Goal: Task Accomplishment & Management: Use online tool/utility

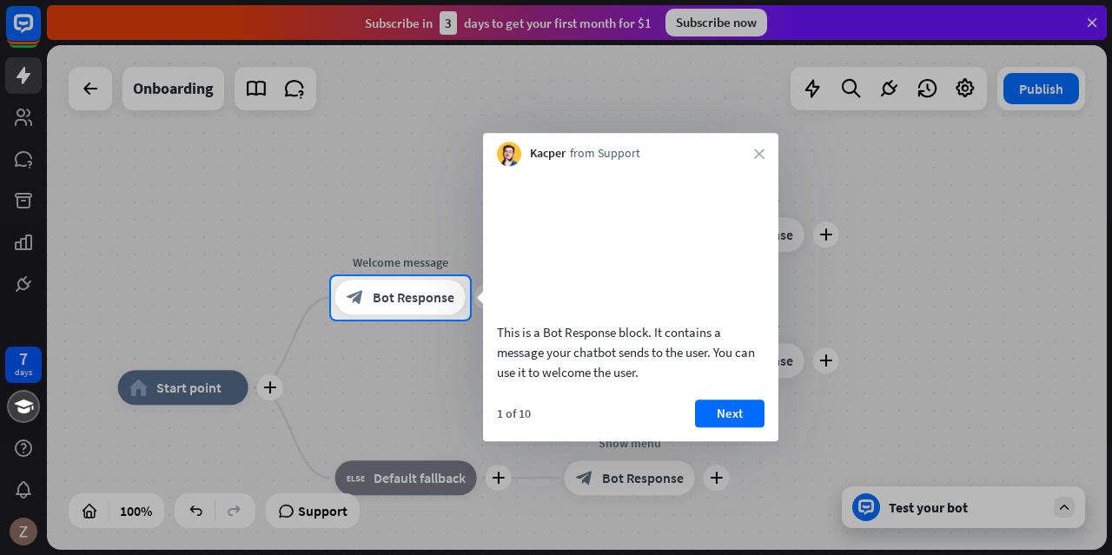
drag, startPoint x: 0, startPoint y: 7, endPoint x: 910, endPoint y: 238, distance: 939.3
click at [910, 238] on div at bounding box center [556, 138] width 1112 height 276
click at [753, 427] on button "Next" at bounding box center [730, 414] width 70 height 28
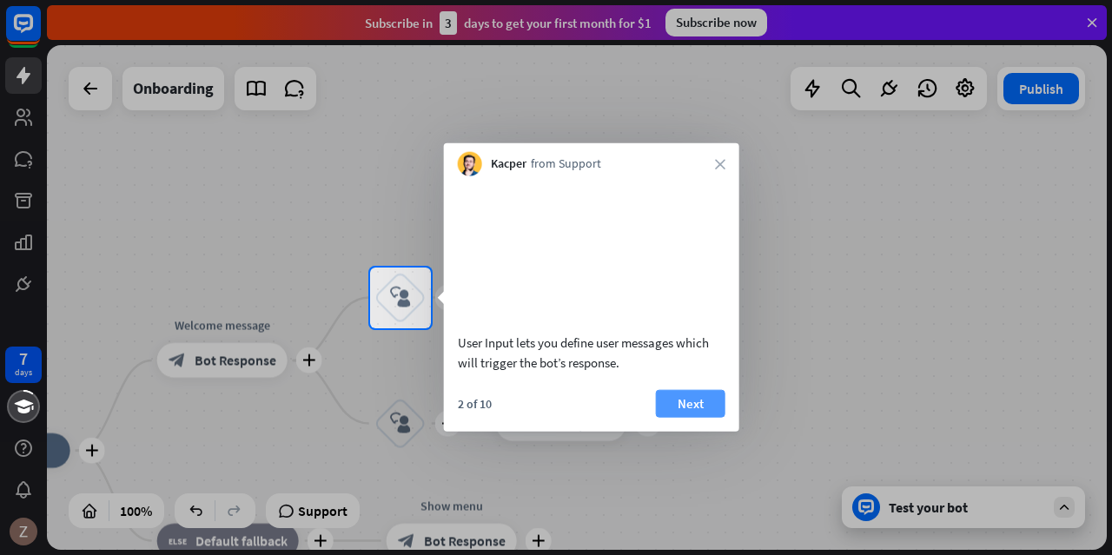
click at [679, 417] on button "Next" at bounding box center [691, 403] width 70 height 28
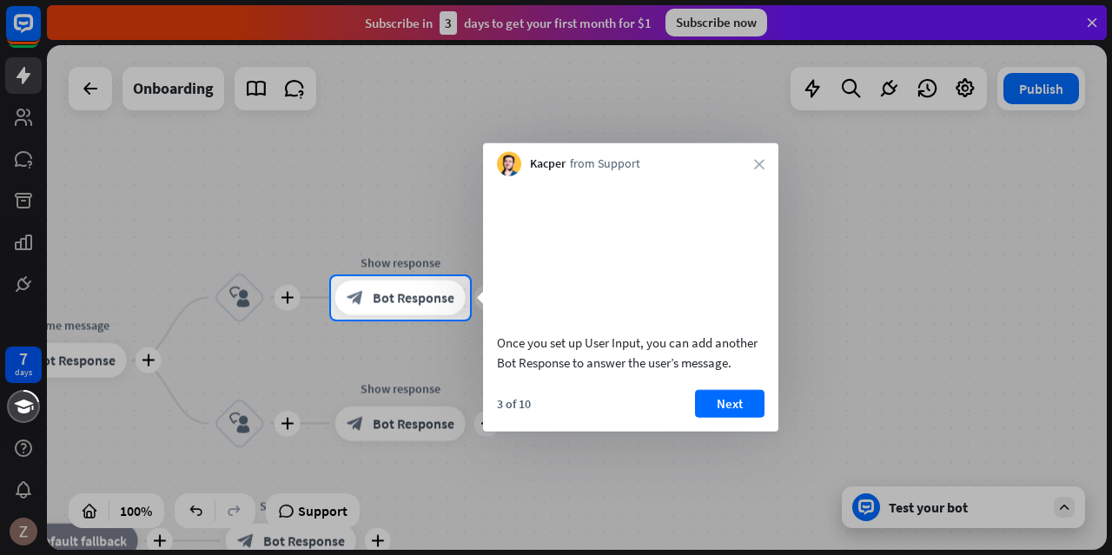
click at [720, 417] on button "Next" at bounding box center [730, 403] width 70 height 28
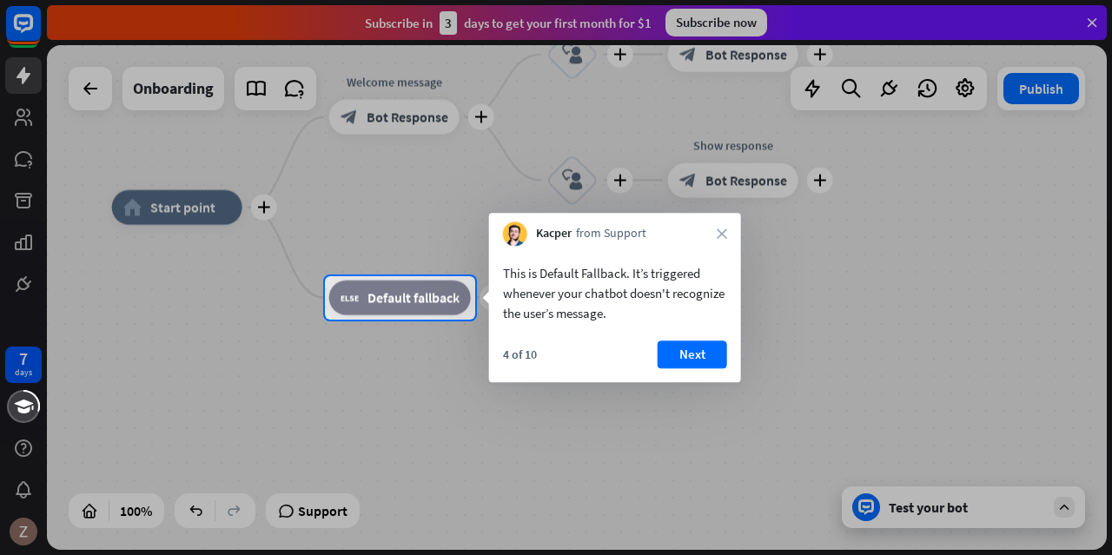
click at [700, 363] on button "Next" at bounding box center [693, 355] width 70 height 28
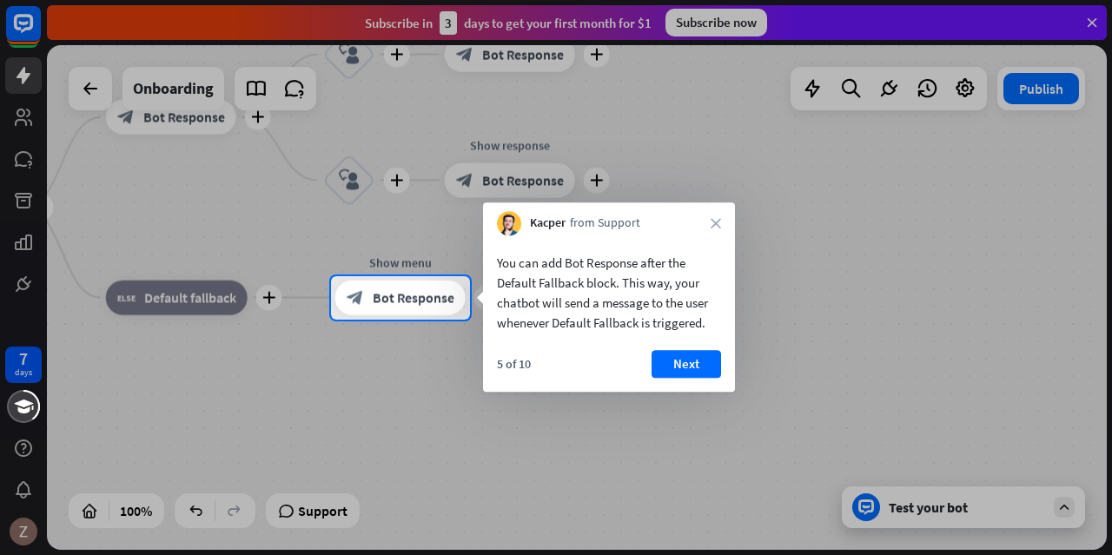
click at [700, 363] on button "Next" at bounding box center [687, 364] width 70 height 28
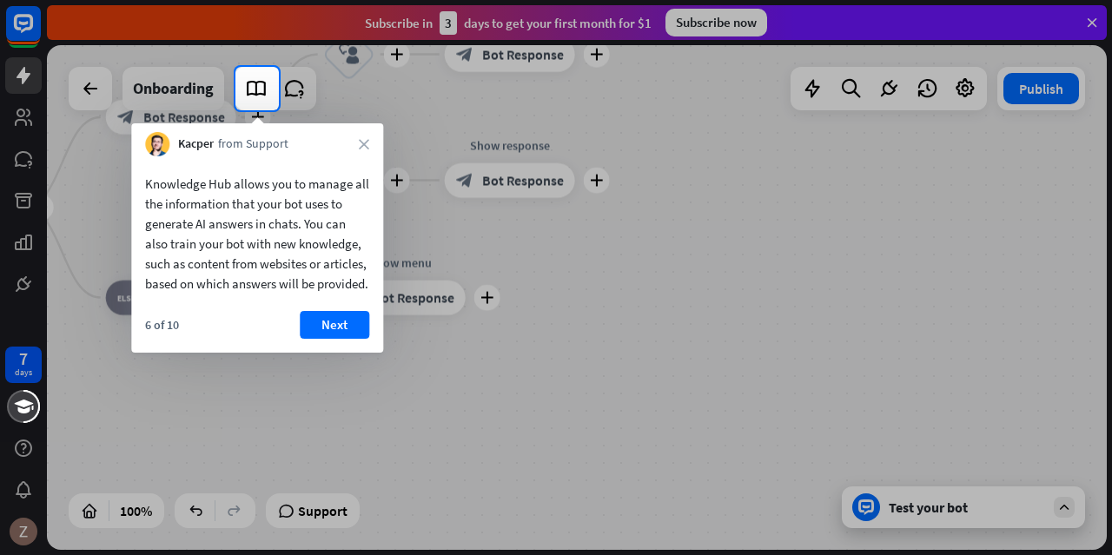
click at [337, 339] on button "Next" at bounding box center [335, 325] width 70 height 28
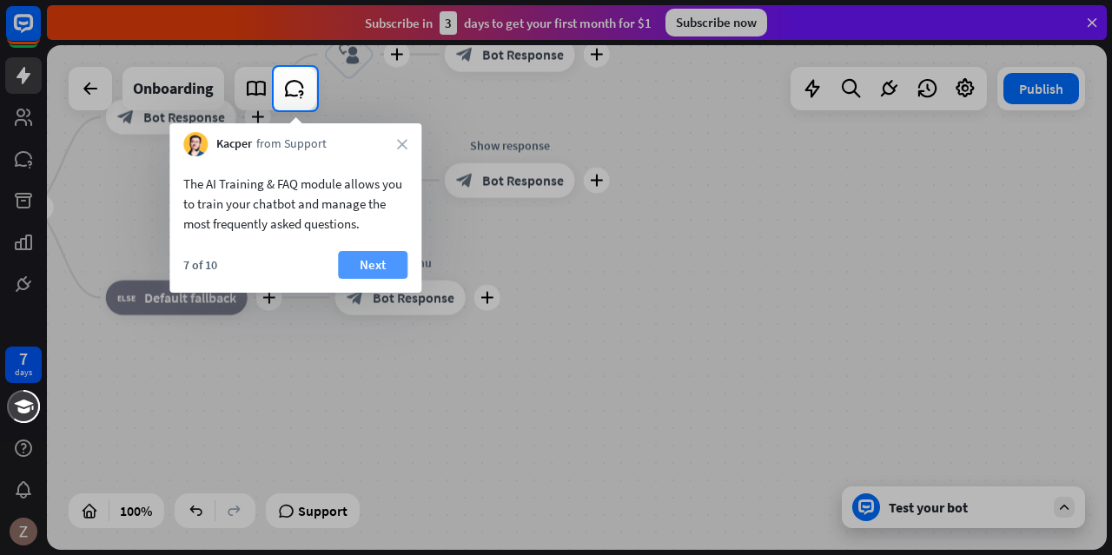
click at [379, 270] on button "Next" at bounding box center [373, 265] width 70 height 28
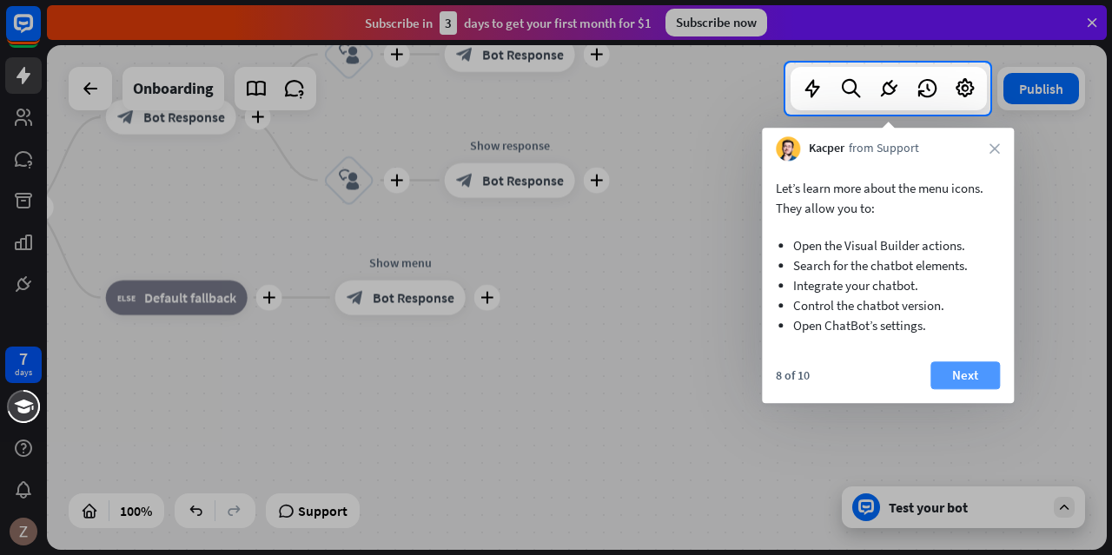
click at [953, 369] on button "Next" at bounding box center [965, 375] width 70 height 28
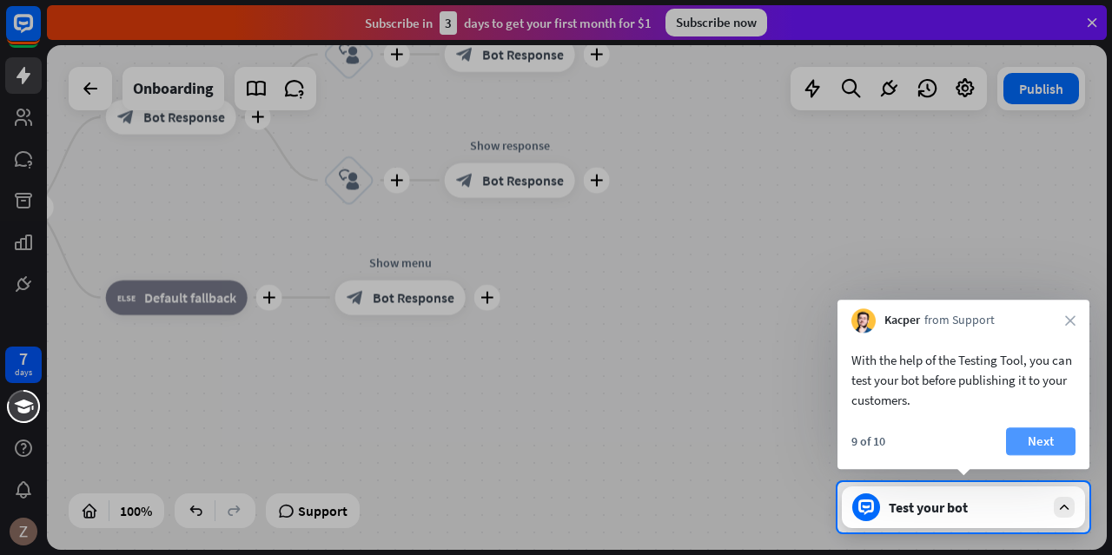
click at [1029, 440] on button "Next" at bounding box center [1041, 441] width 70 height 28
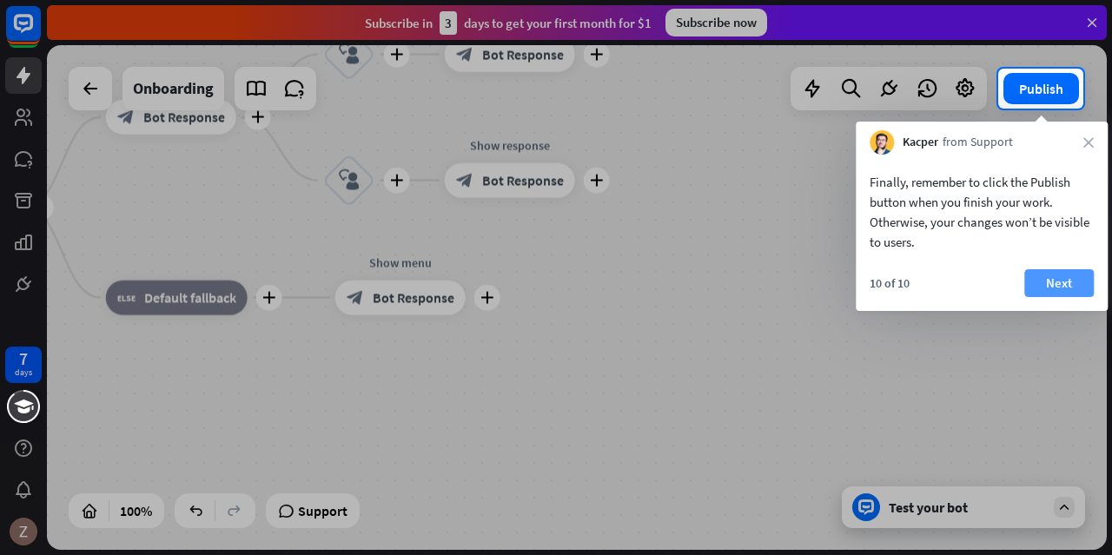
click at [1072, 284] on button "Next" at bounding box center [1059, 283] width 70 height 28
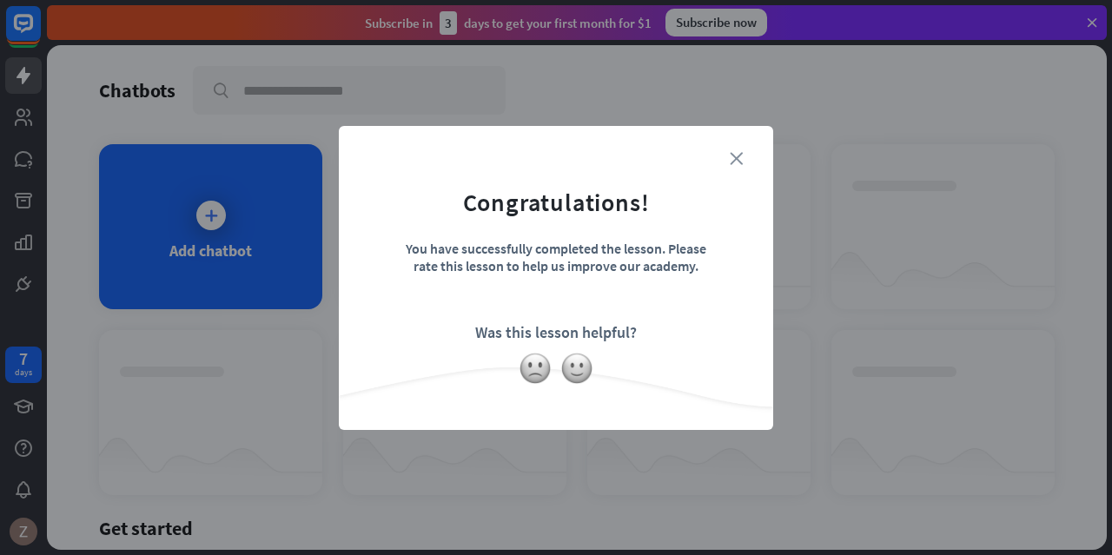
click at [733, 156] on icon "close" at bounding box center [736, 158] width 13 height 13
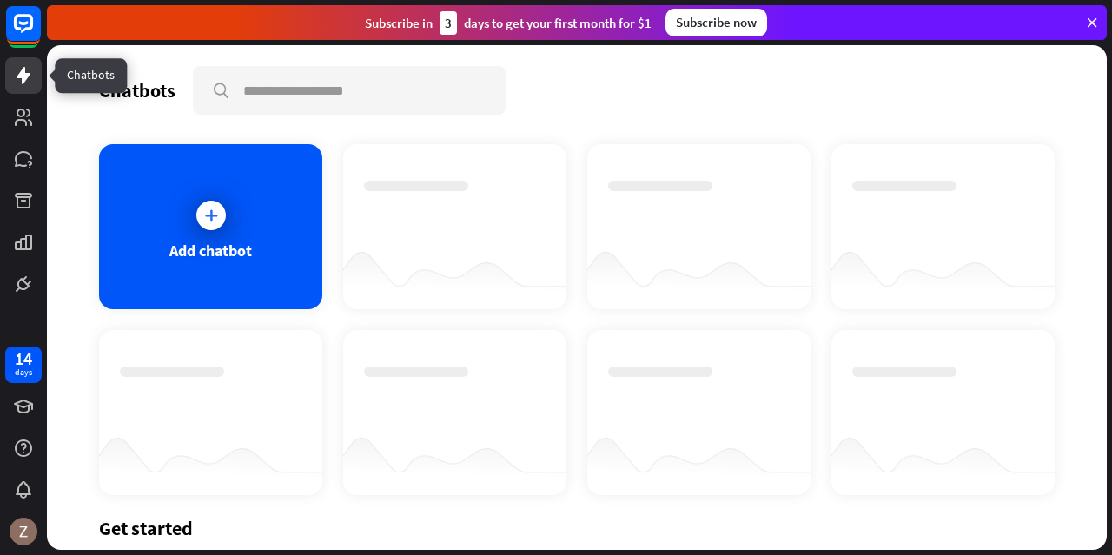
click at [36, 77] on link at bounding box center [23, 75] width 36 height 36
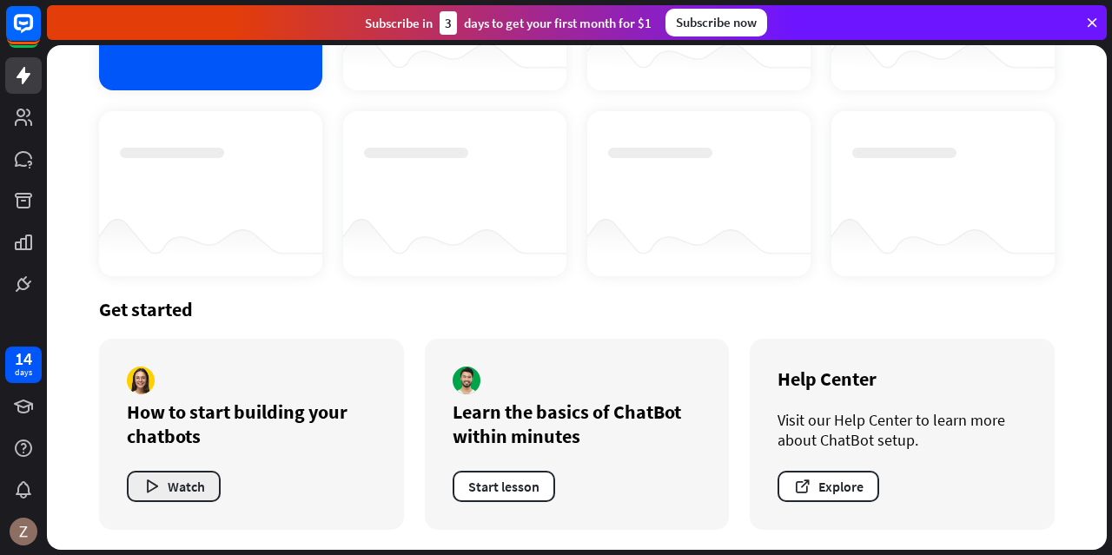
click at [209, 473] on button "Watch" at bounding box center [174, 486] width 94 height 31
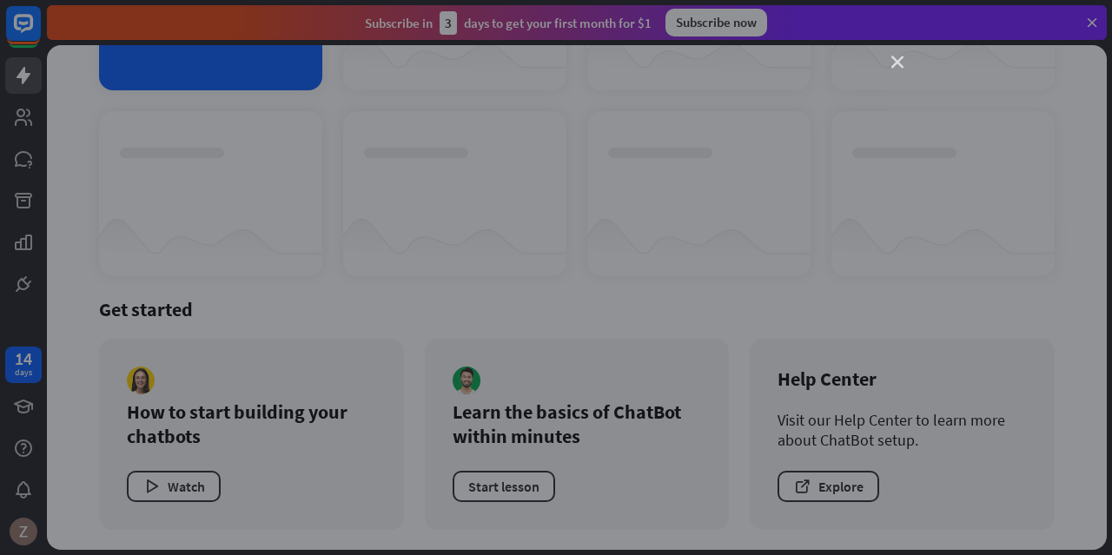
click at [893, 66] on icon "close" at bounding box center [897, 62] width 12 height 12
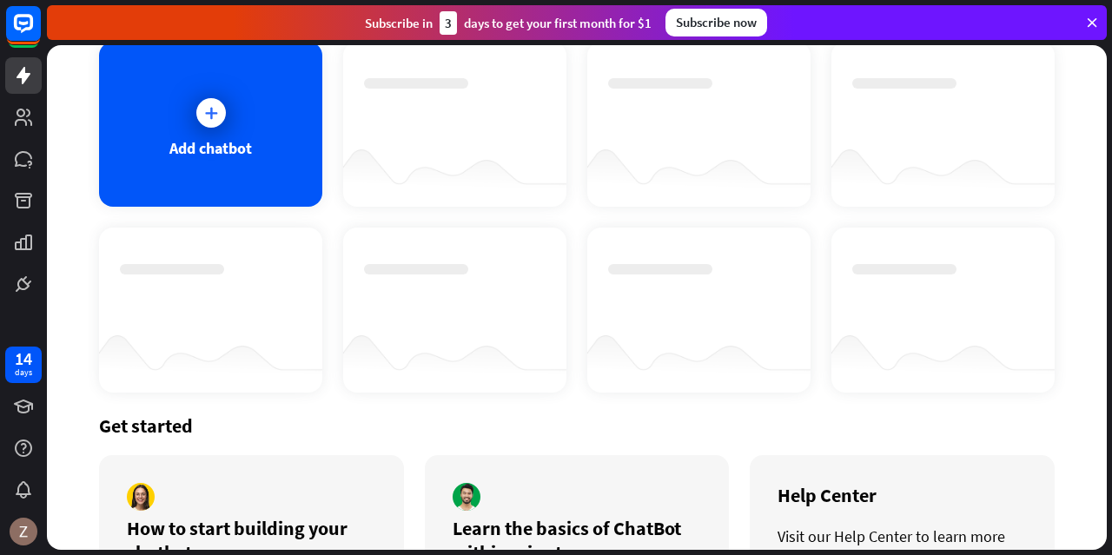
scroll to position [0, 0]
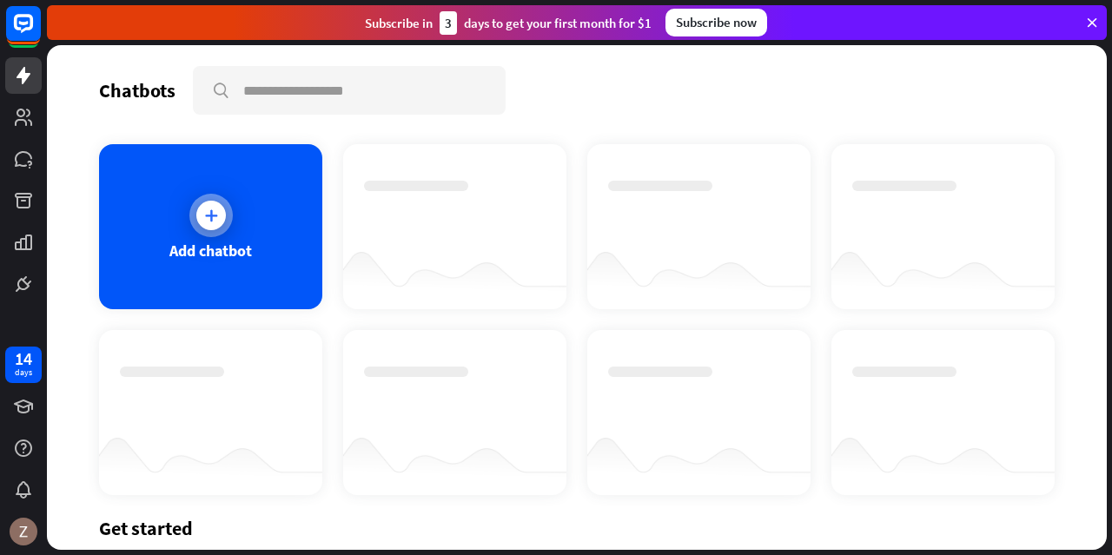
click at [247, 242] on div "Add chatbot" at bounding box center [210, 251] width 83 height 20
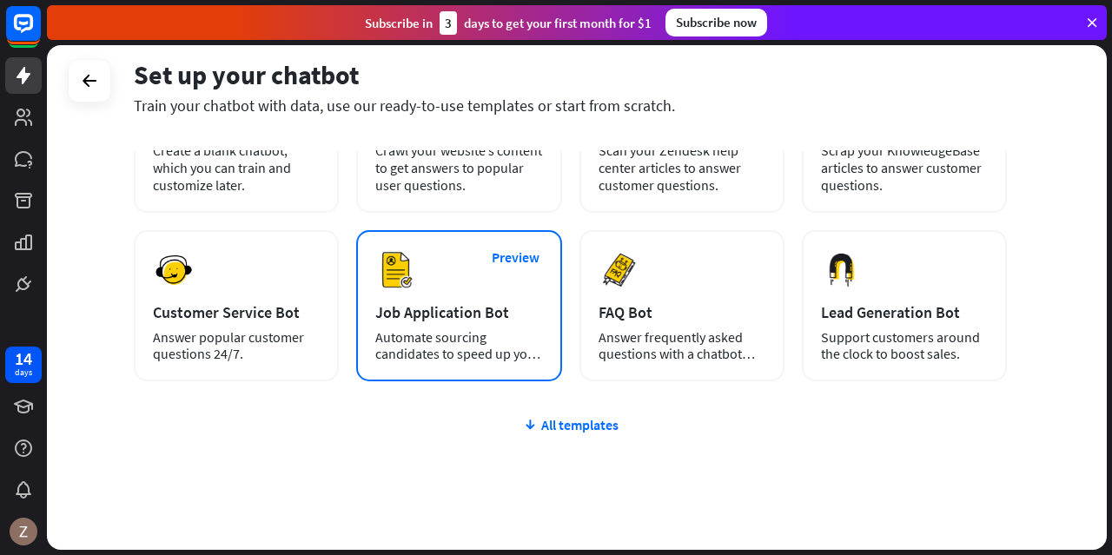
scroll to position [214, 0]
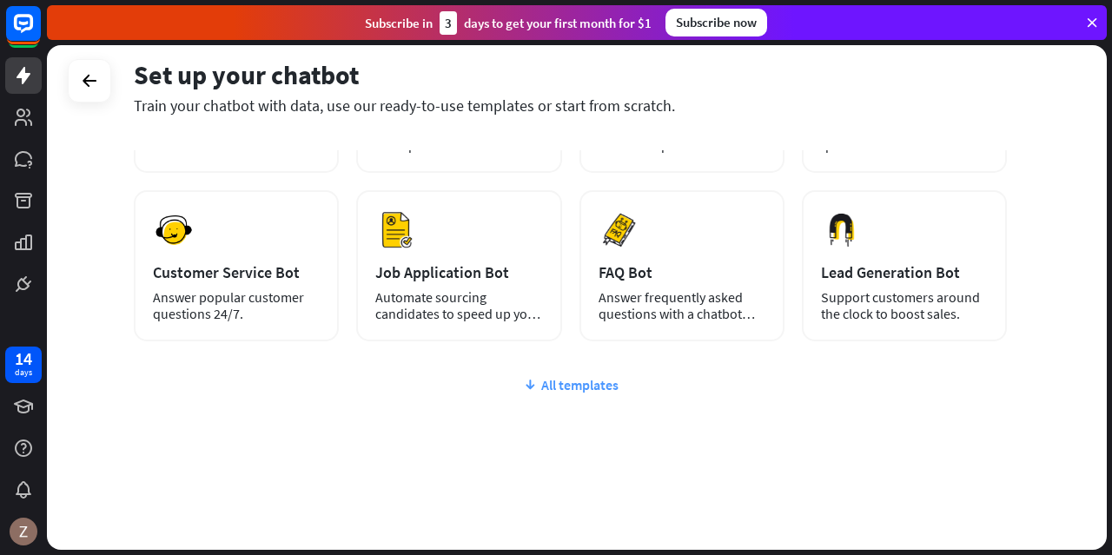
click at [530, 385] on icon at bounding box center [530, 384] width 14 height 17
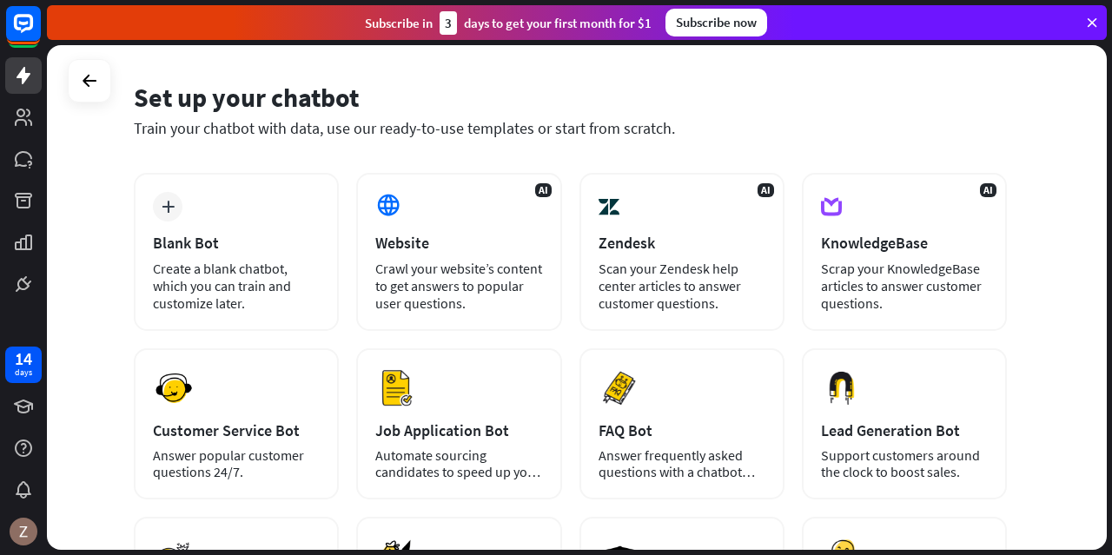
scroll to position [0, 0]
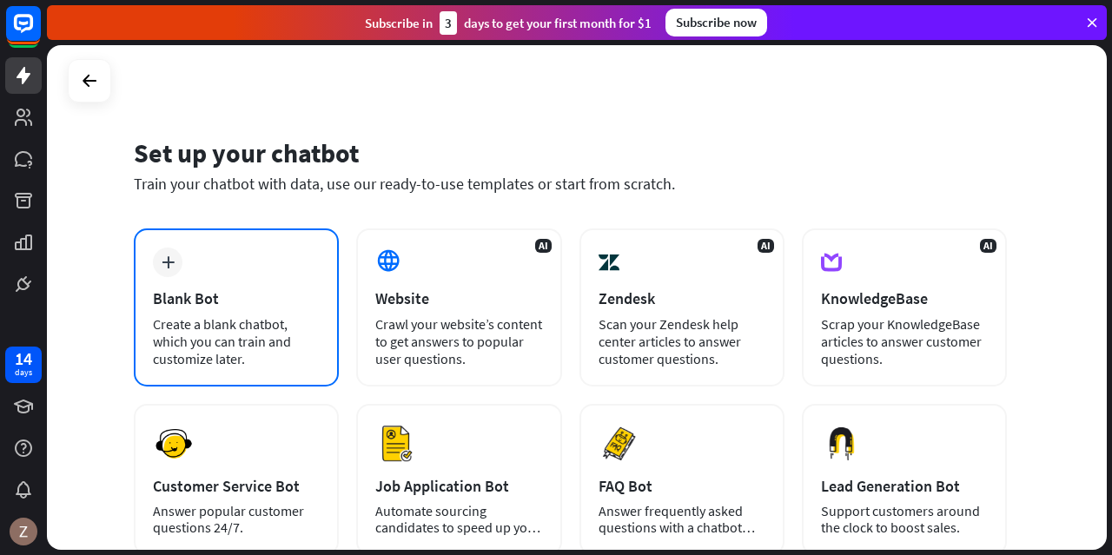
click at [179, 275] on div "plus Blank Bot Create a blank chatbot, which you can train and customize later." at bounding box center [236, 307] width 205 height 158
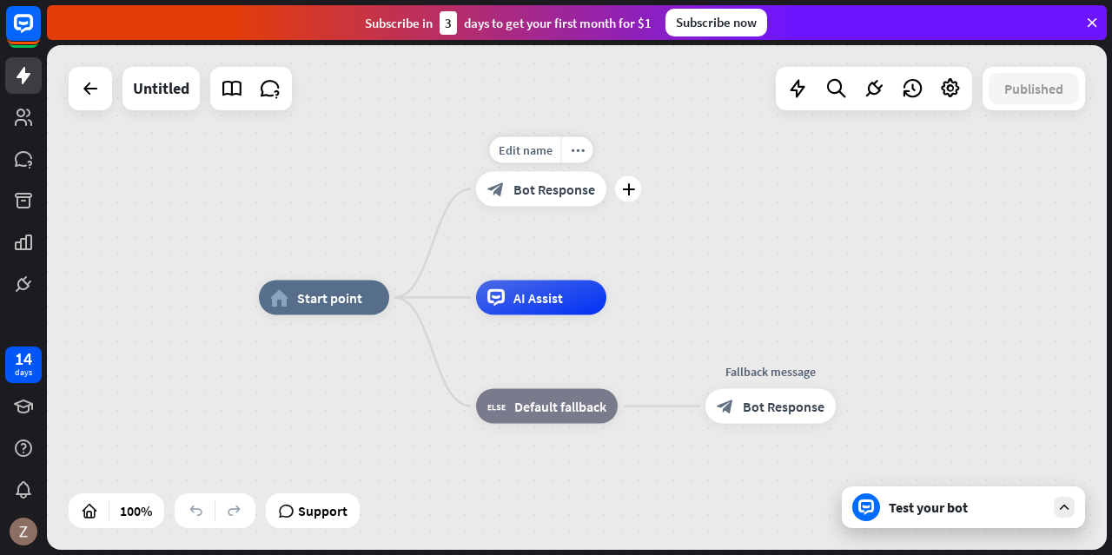
click at [539, 199] on div "block_bot_response Bot Response" at bounding box center [541, 189] width 130 height 35
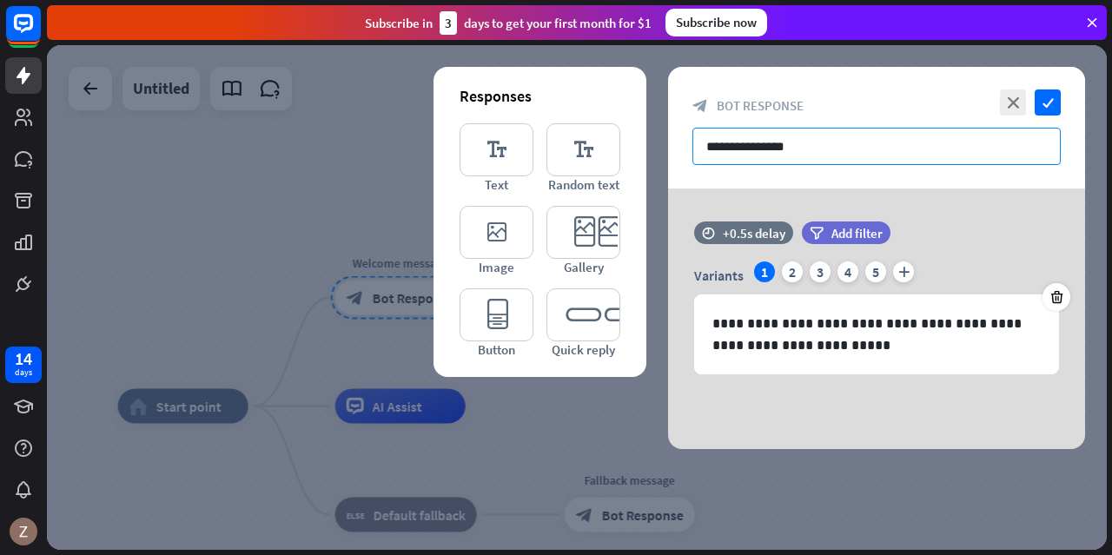
click at [744, 138] on input "**********" at bounding box center [876, 146] width 368 height 37
paste input "**********"
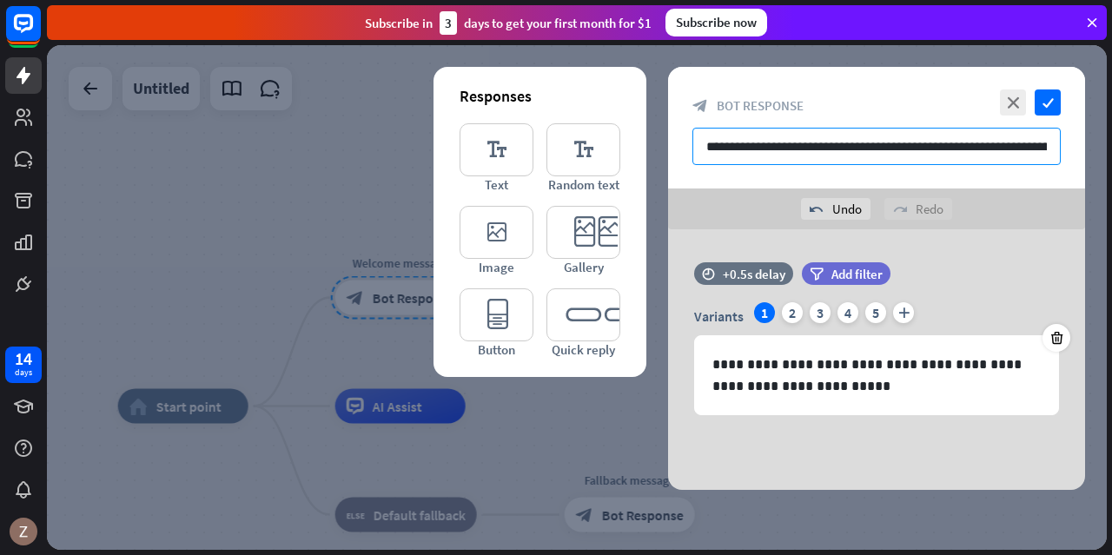
scroll to position [0, 46]
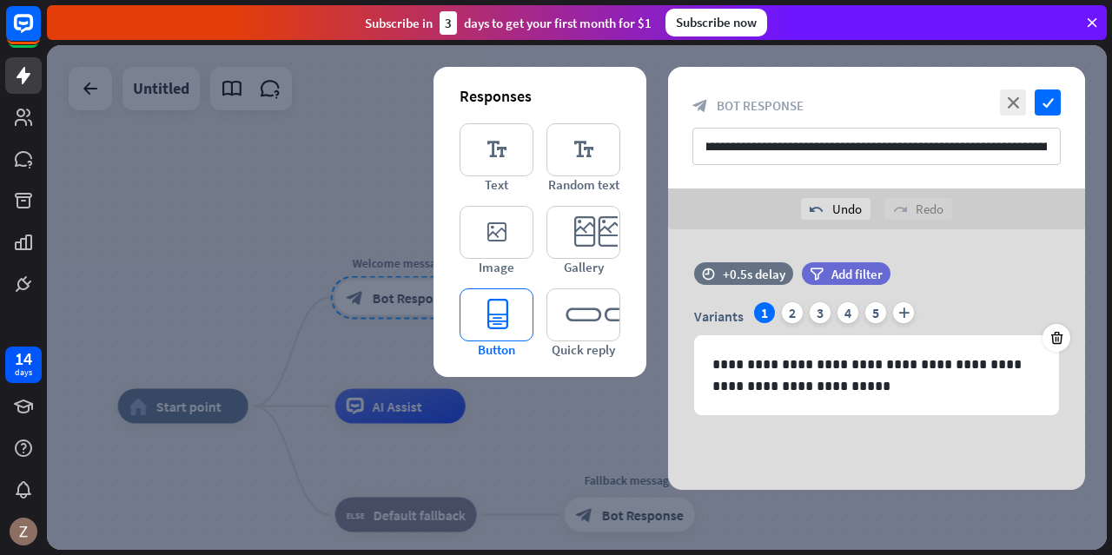
click at [497, 321] on icon "editor_button" at bounding box center [497, 314] width 74 height 53
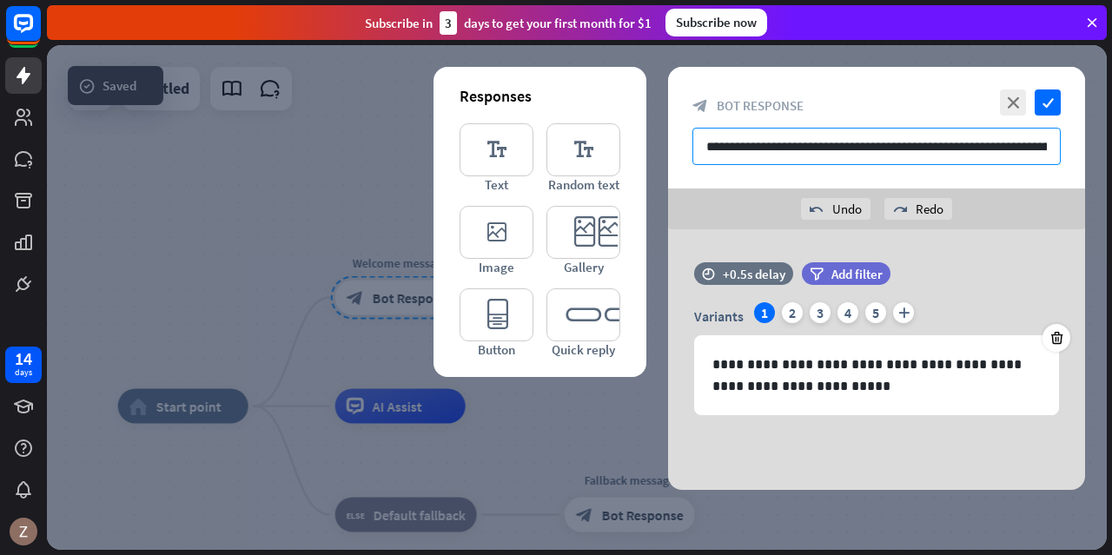
scroll to position [0, 0]
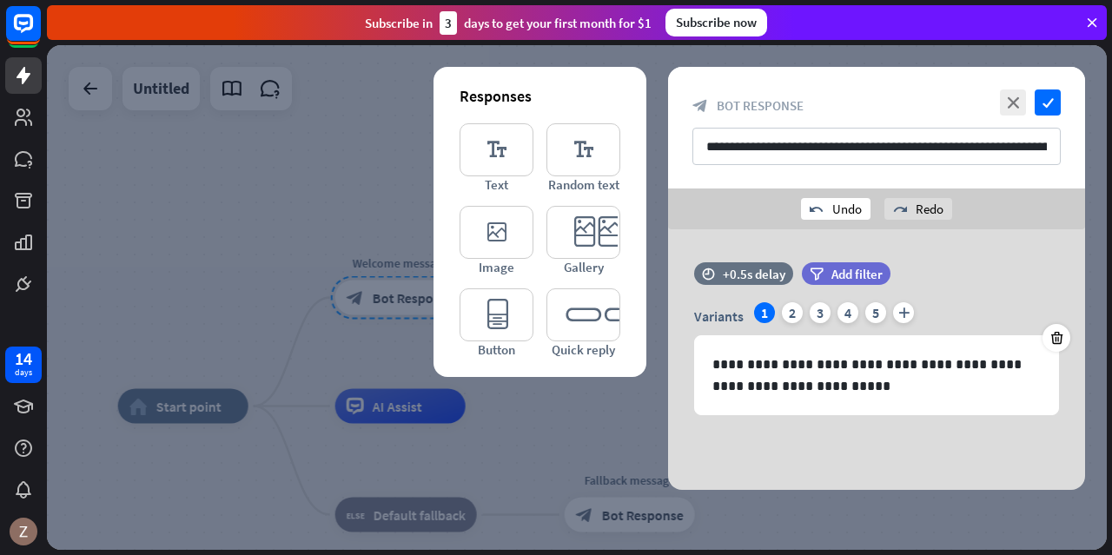
click at [864, 206] on div "undo Undo" at bounding box center [836, 209] width 70 height 22
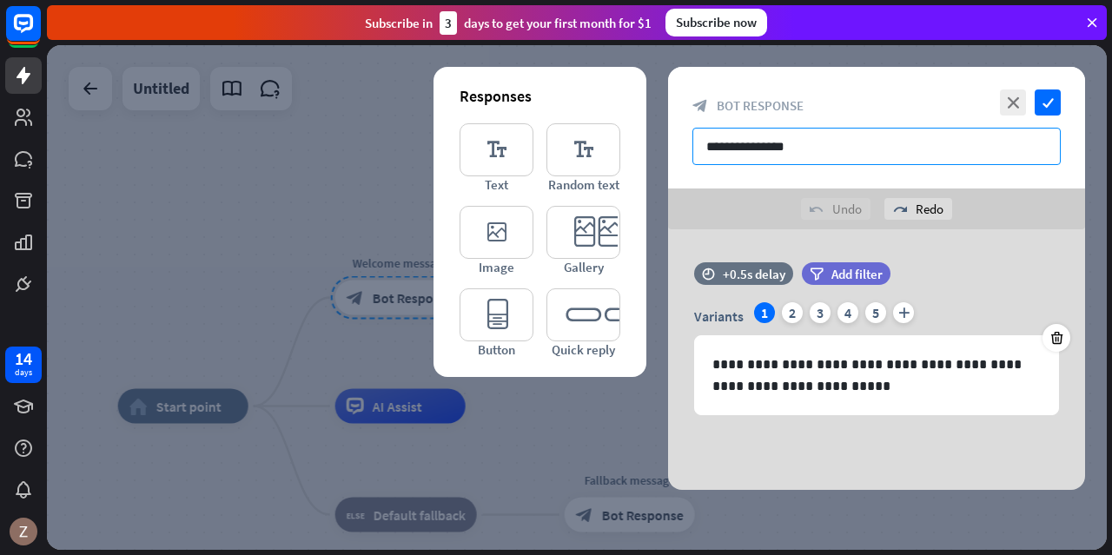
click at [827, 149] on input "**********" at bounding box center [876, 146] width 368 height 37
paste input "**********"
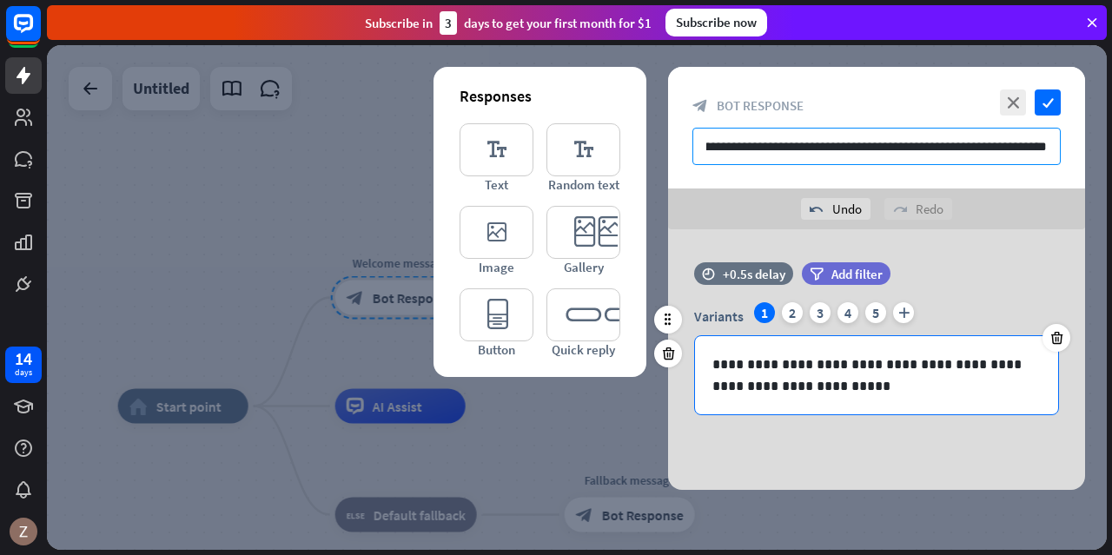
type input "**********"
click at [883, 390] on p "**********" at bounding box center [876, 375] width 329 height 43
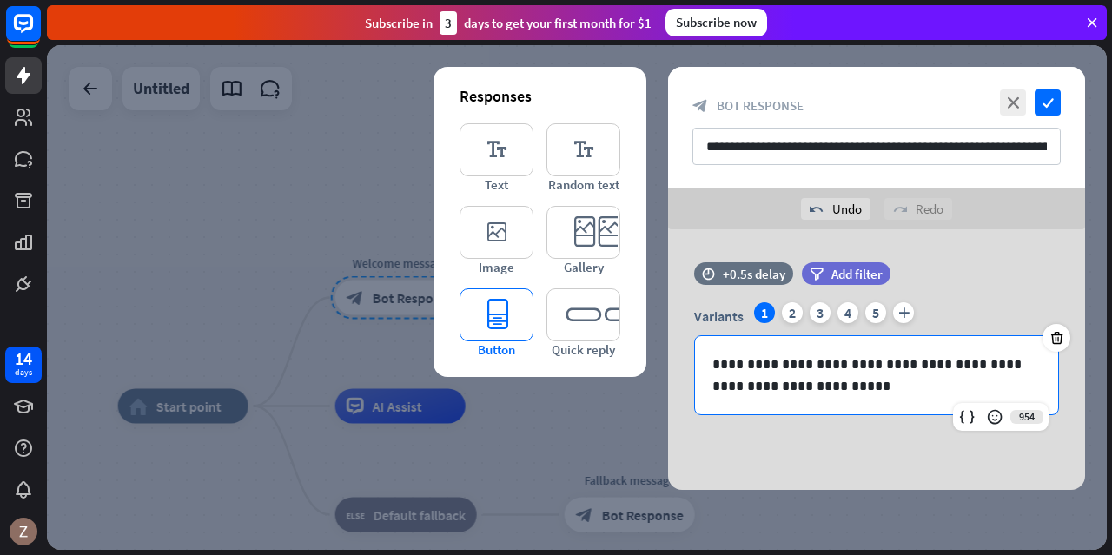
click at [509, 331] on icon "editor_button" at bounding box center [497, 314] width 74 height 53
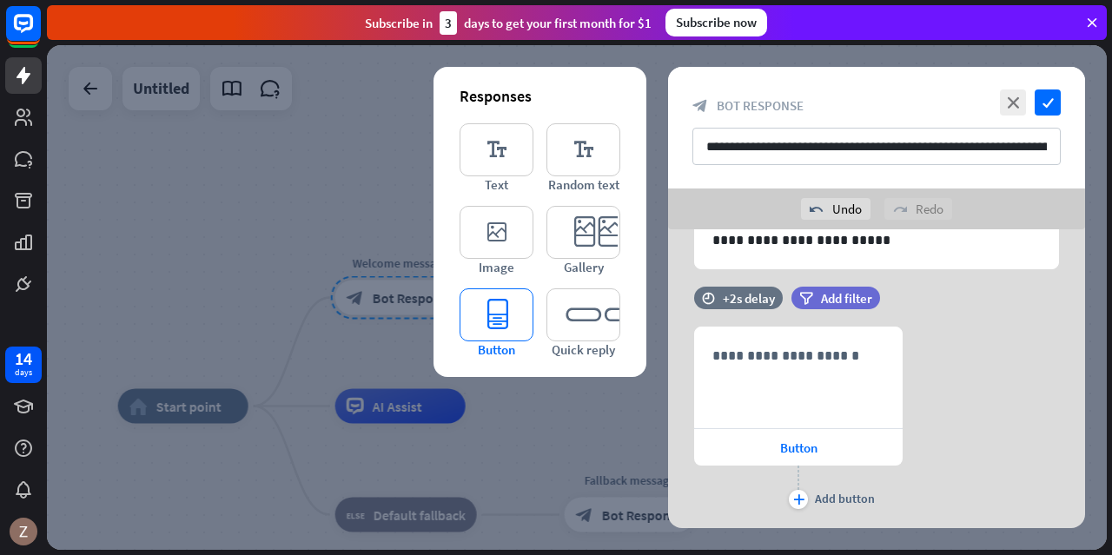
scroll to position [189, 0]
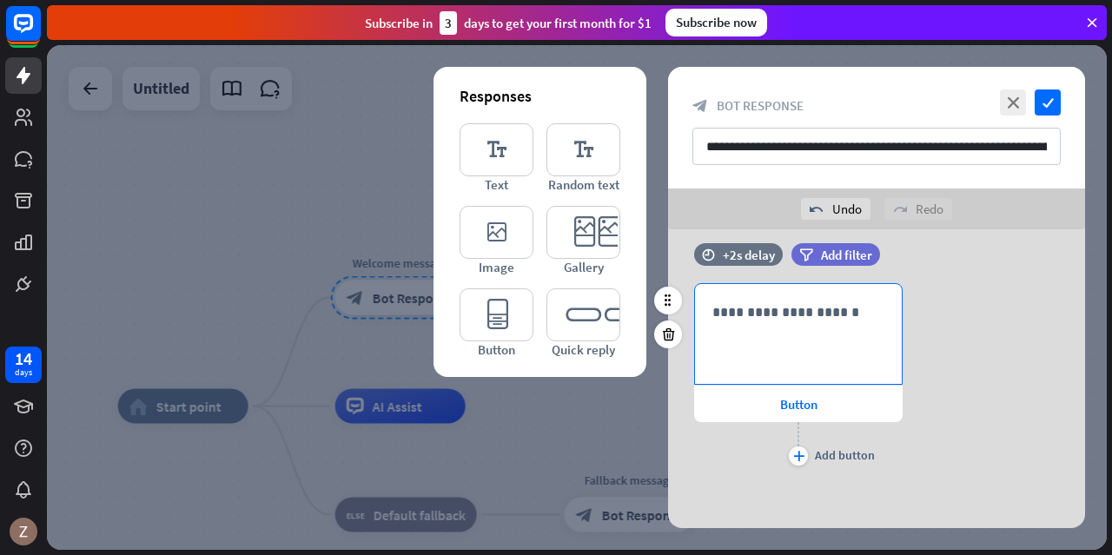
click at [832, 319] on p "**********" at bounding box center [798, 312] width 172 height 22
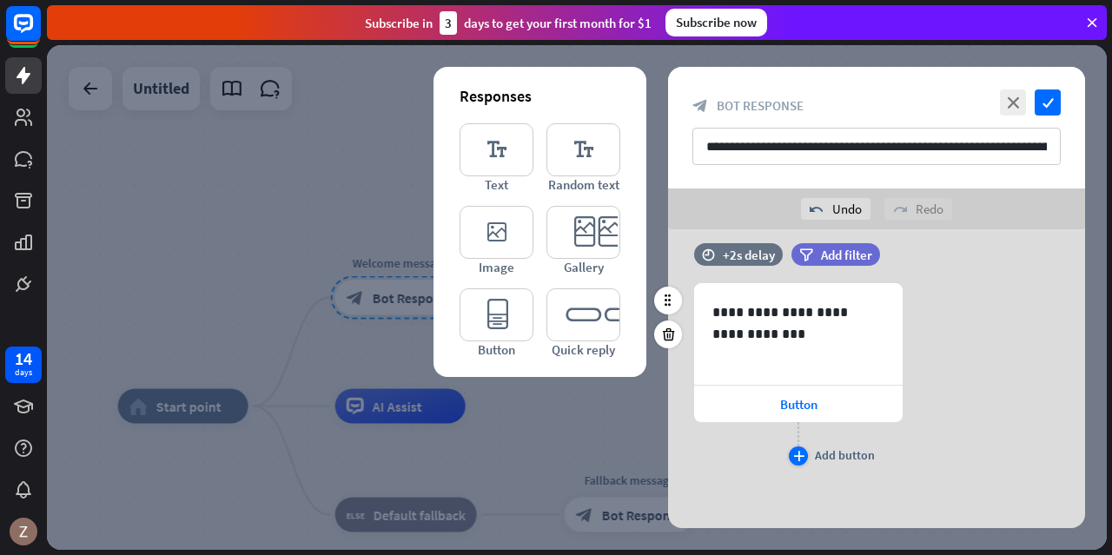
click at [798, 457] on icon "plus" at bounding box center [798, 456] width 11 height 10
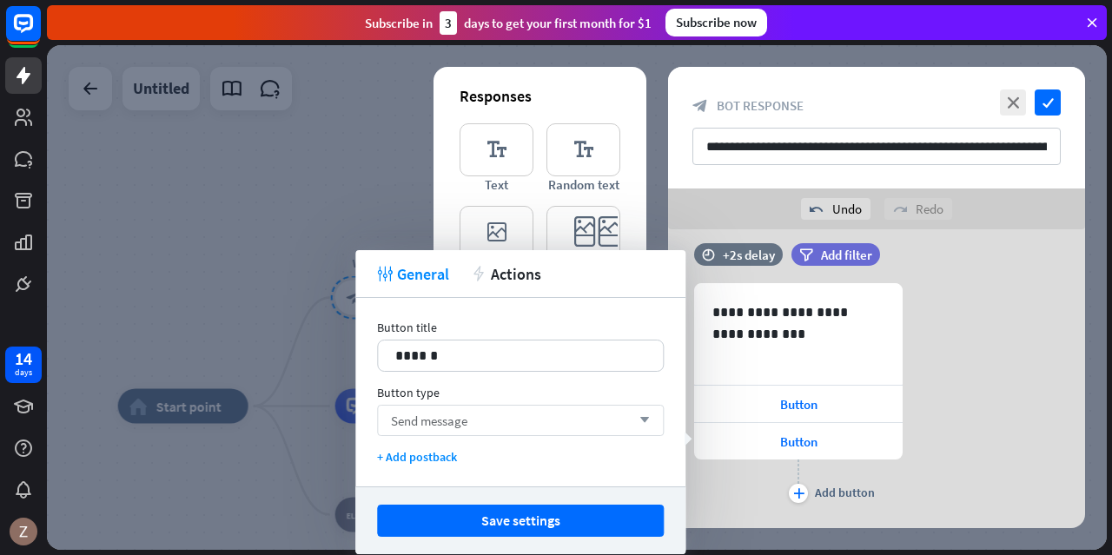
click at [627, 427] on div "Send message arrow_down" at bounding box center [520, 420] width 287 height 31
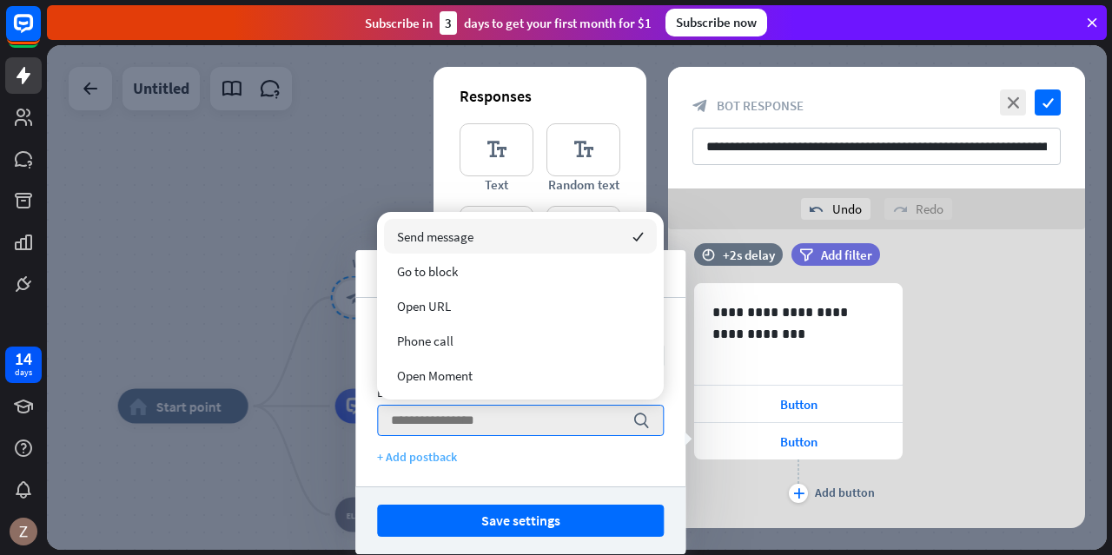
click at [585, 460] on div "+ Add postback" at bounding box center [520, 457] width 287 height 16
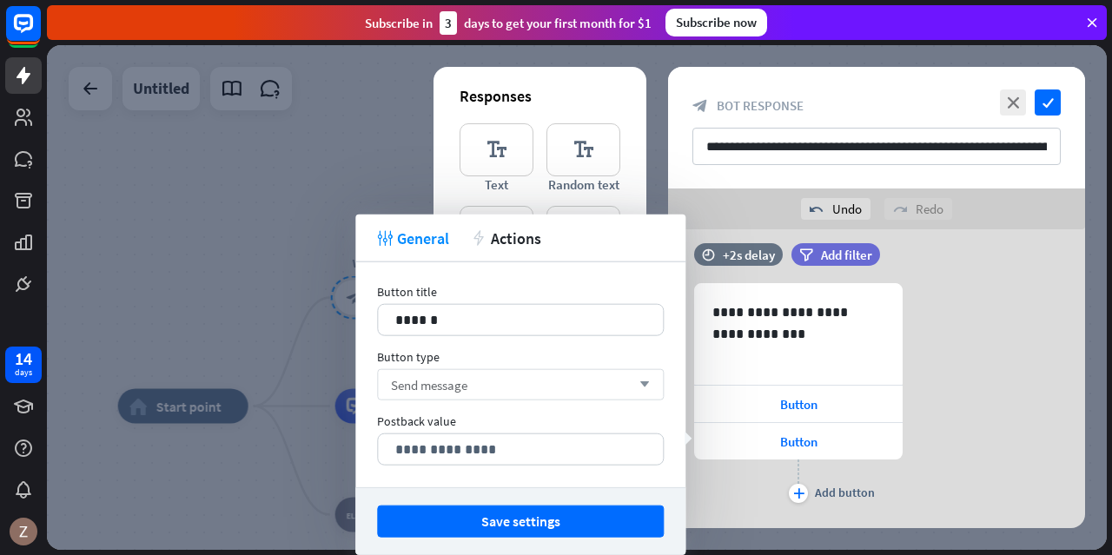
click at [650, 381] on icon "arrow_down" at bounding box center [640, 385] width 19 height 10
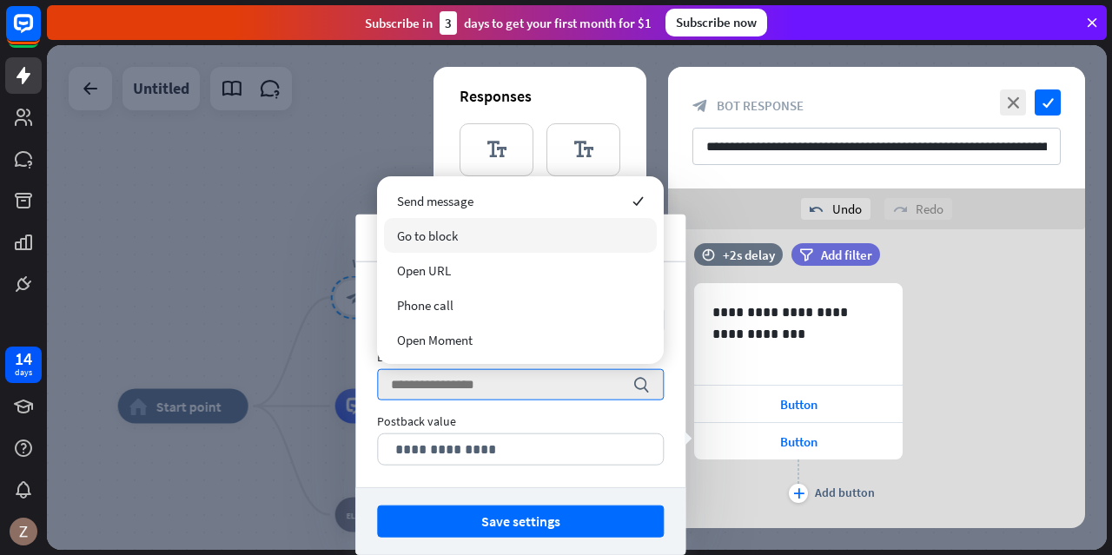
click at [473, 237] on div "Go to block" at bounding box center [520, 235] width 273 height 35
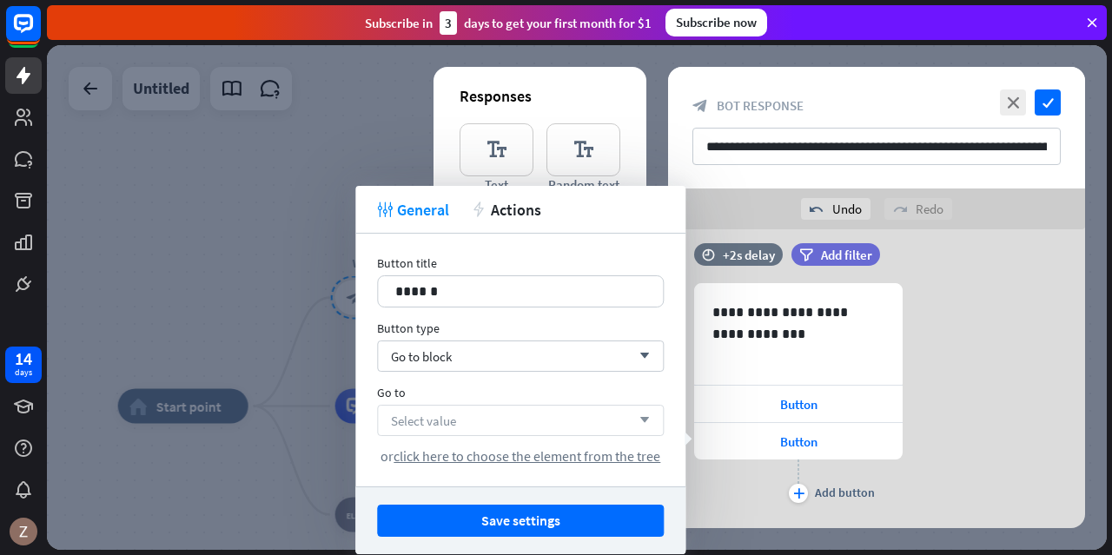
click at [545, 405] on div "Select value arrow_down" at bounding box center [520, 420] width 287 height 31
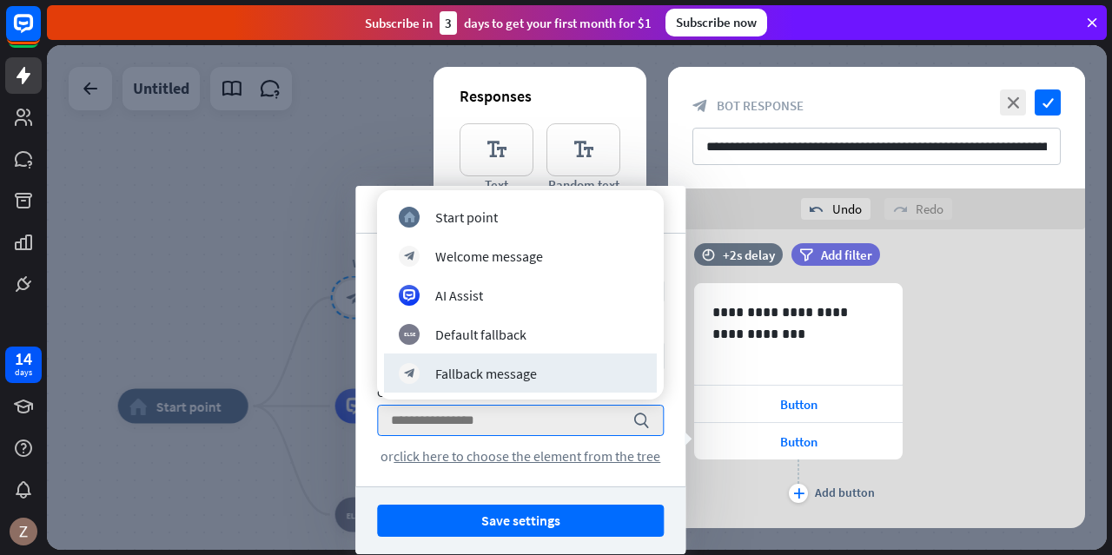
click at [422, 488] on div "Save settings" at bounding box center [520, 521] width 330 height 68
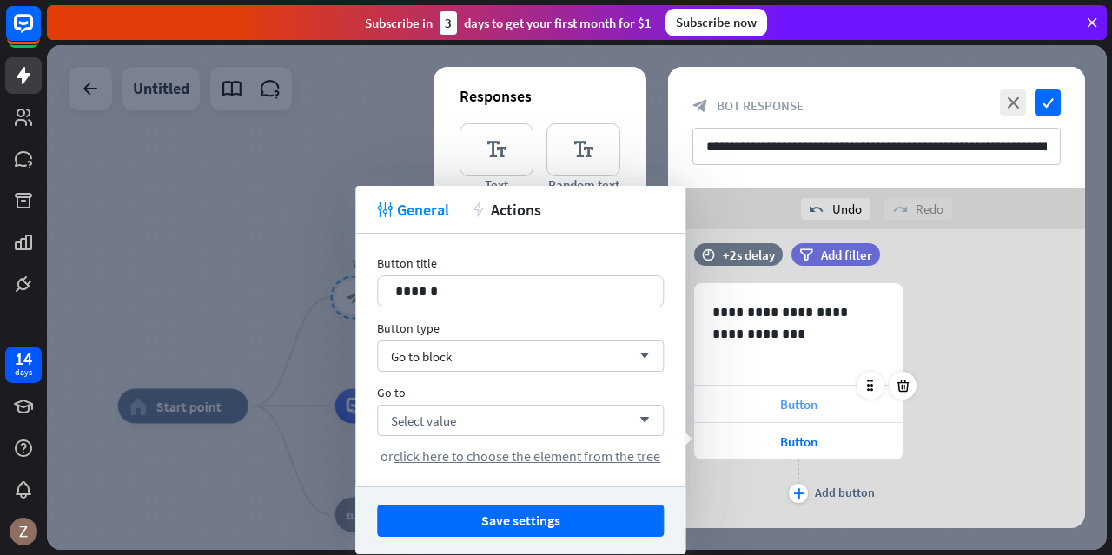
click at [834, 402] on div "Button" at bounding box center [798, 404] width 209 height 36
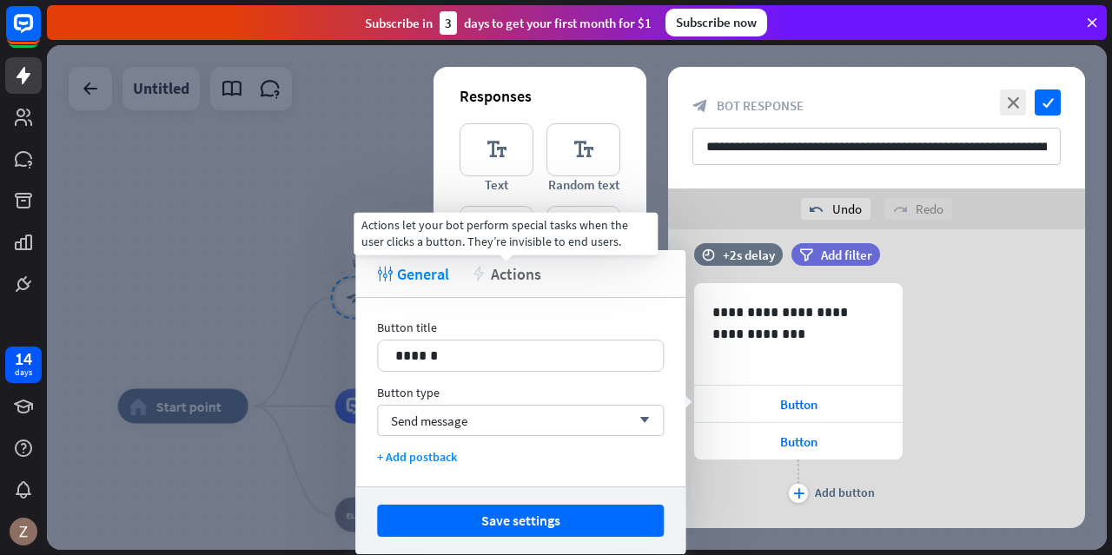
click at [516, 274] on span "Actions" at bounding box center [516, 274] width 50 height 20
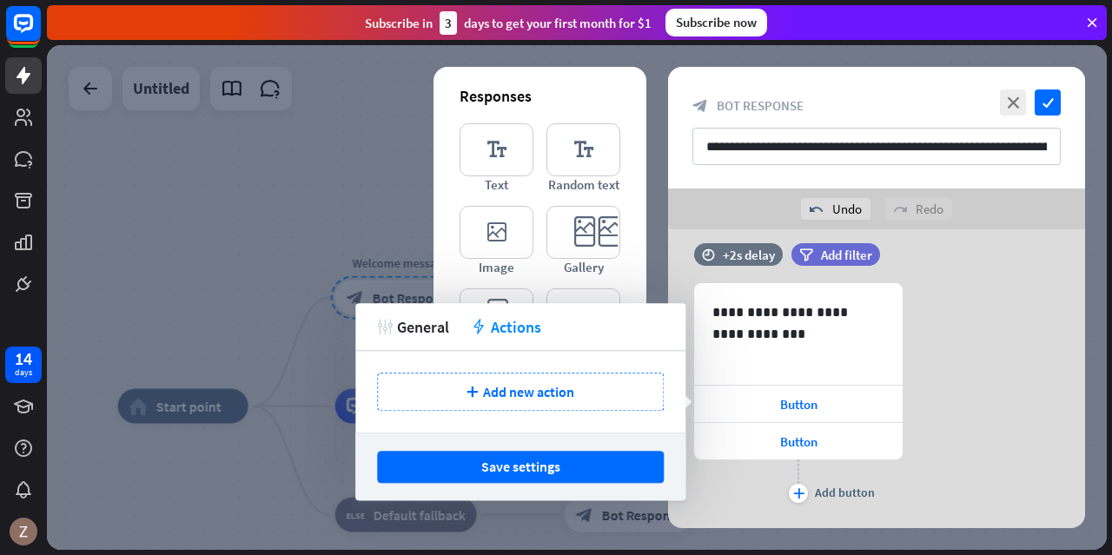
click at [400, 323] on span "General" at bounding box center [423, 327] width 52 height 20
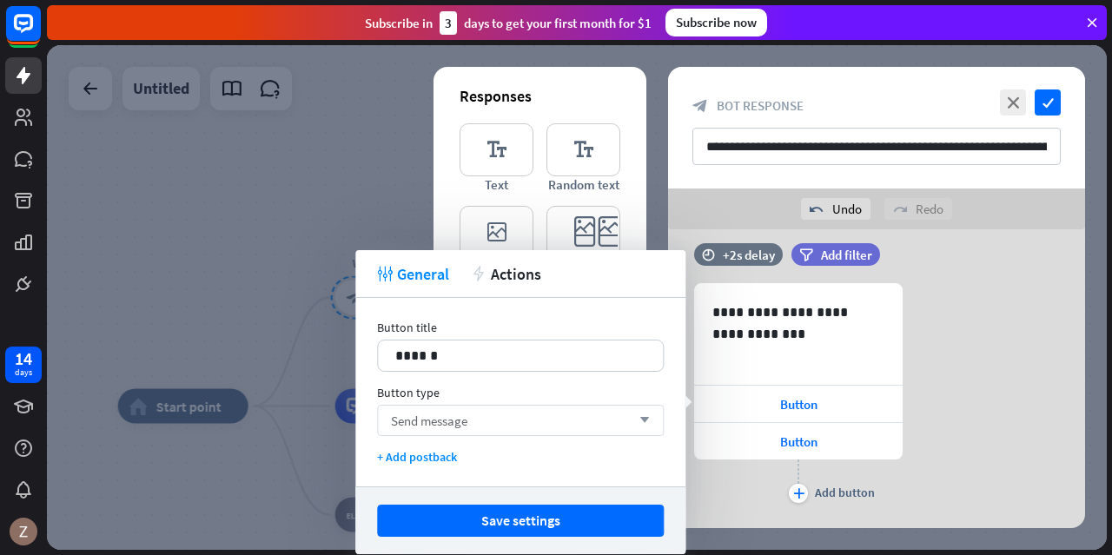
click at [559, 419] on div "Send message arrow_down" at bounding box center [520, 420] width 287 height 31
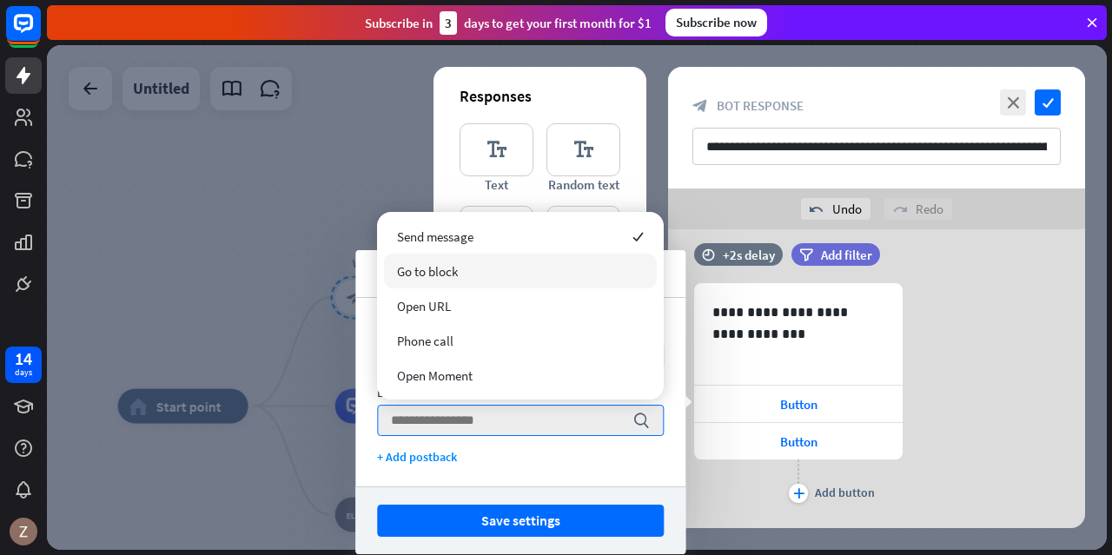
click at [532, 267] on div "Go to block" at bounding box center [520, 271] width 273 height 35
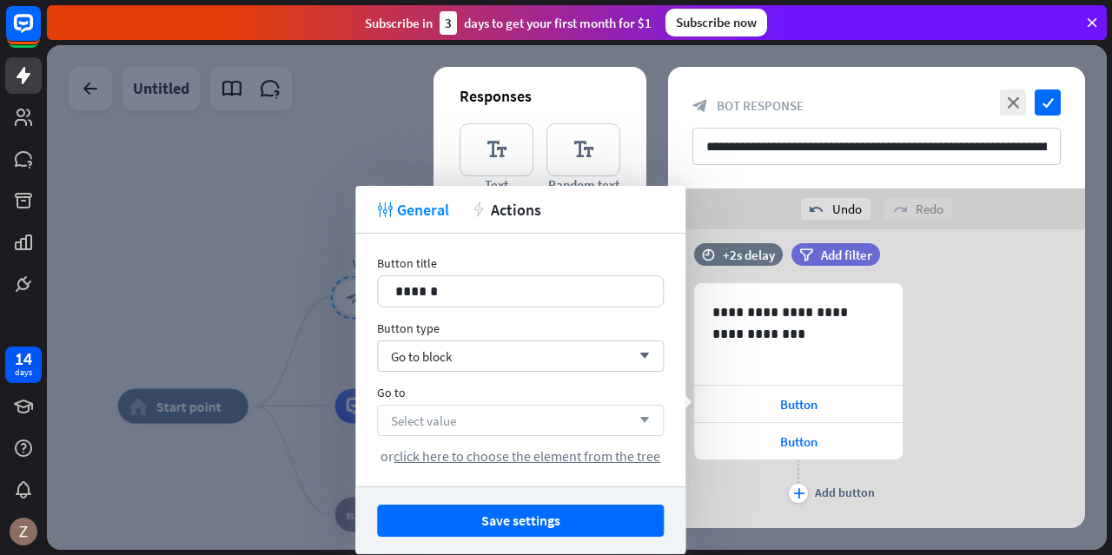
click at [612, 414] on div "Select value arrow_down" at bounding box center [520, 420] width 287 height 31
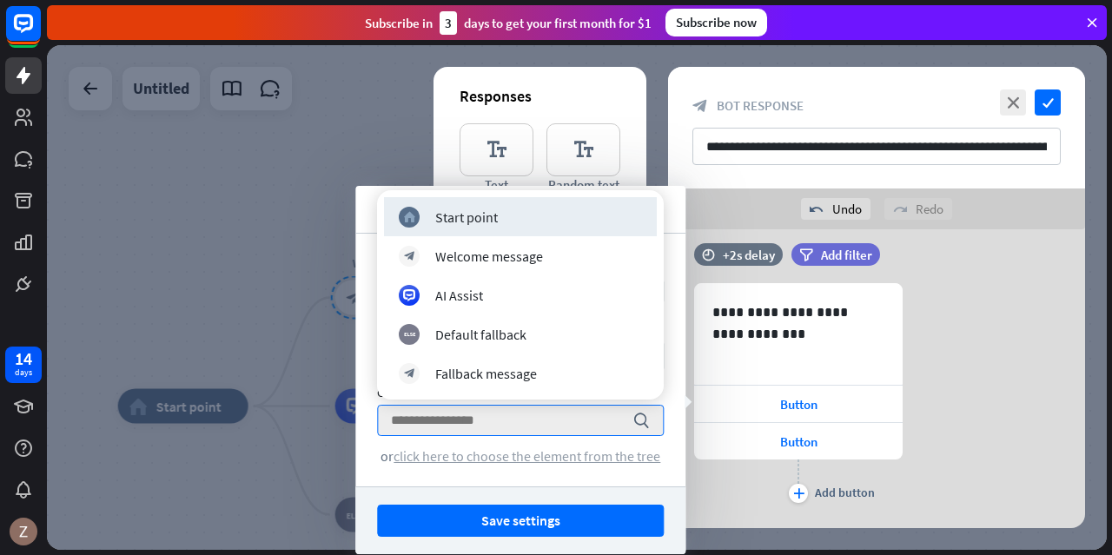
click at [586, 460] on span "click here to choose the element from the tree" at bounding box center [527, 455] width 267 height 17
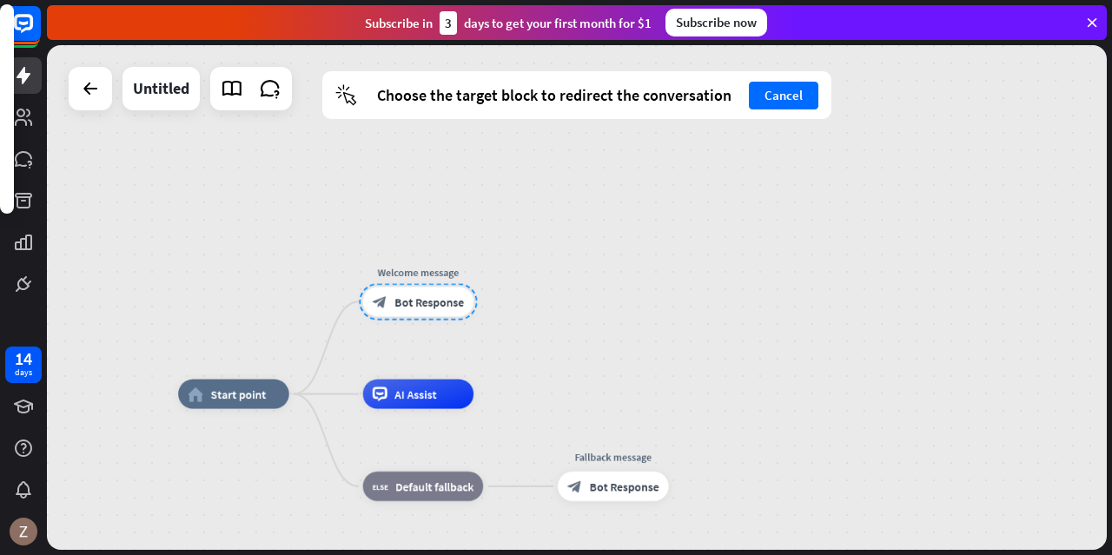
click at [385, 302] on div at bounding box center [418, 301] width 118 height 37
click at [467, 303] on div at bounding box center [420, 301] width 118 height 37
click at [416, 311] on div at bounding box center [421, 301] width 118 height 37
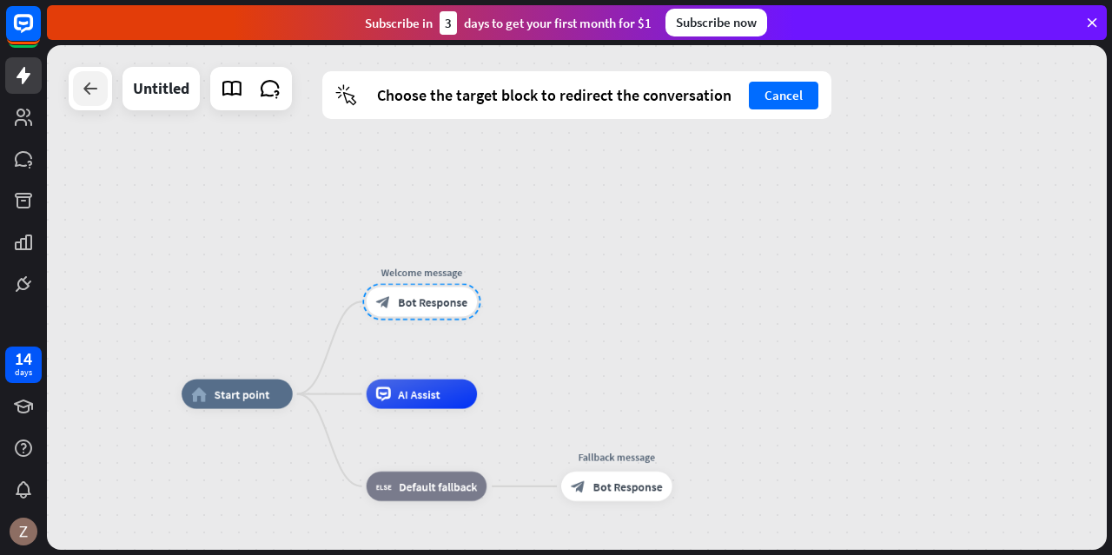
click at [83, 103] on div at bounding box center [90, 88] width 35 height 35
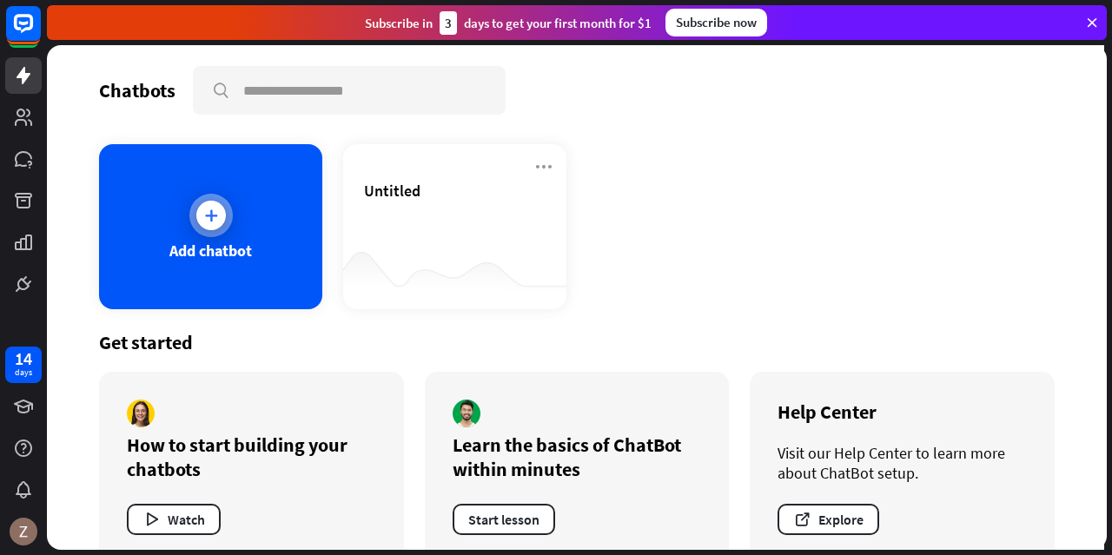
scroll to position [33, 0]
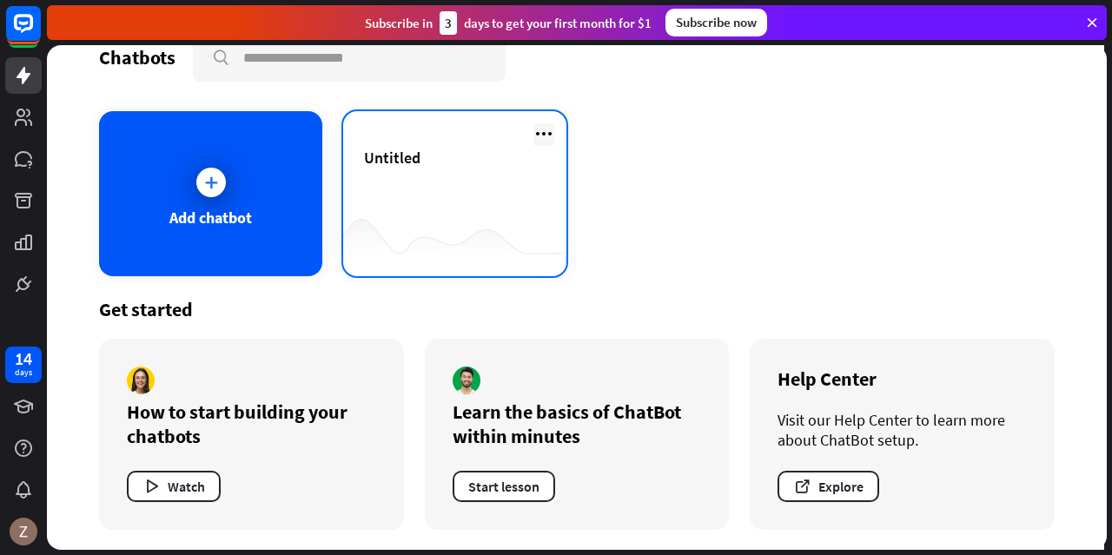
click at [547, 131] on icon at bounding box center [543, 133] width 21 height 21
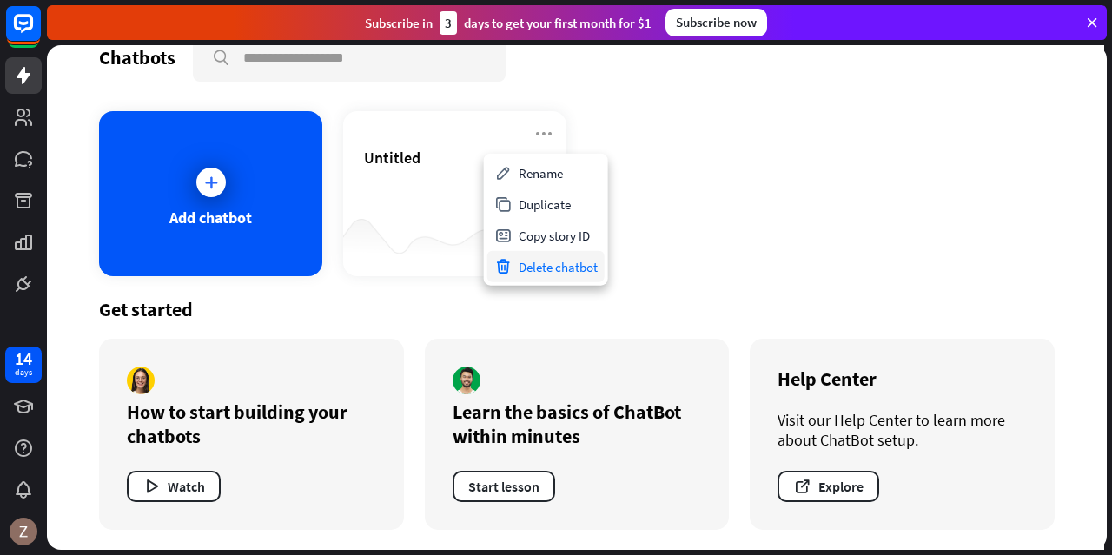
click at [551, 261] on div "Delete chatbot" at bounding box center [545, 266] width 117 height 31
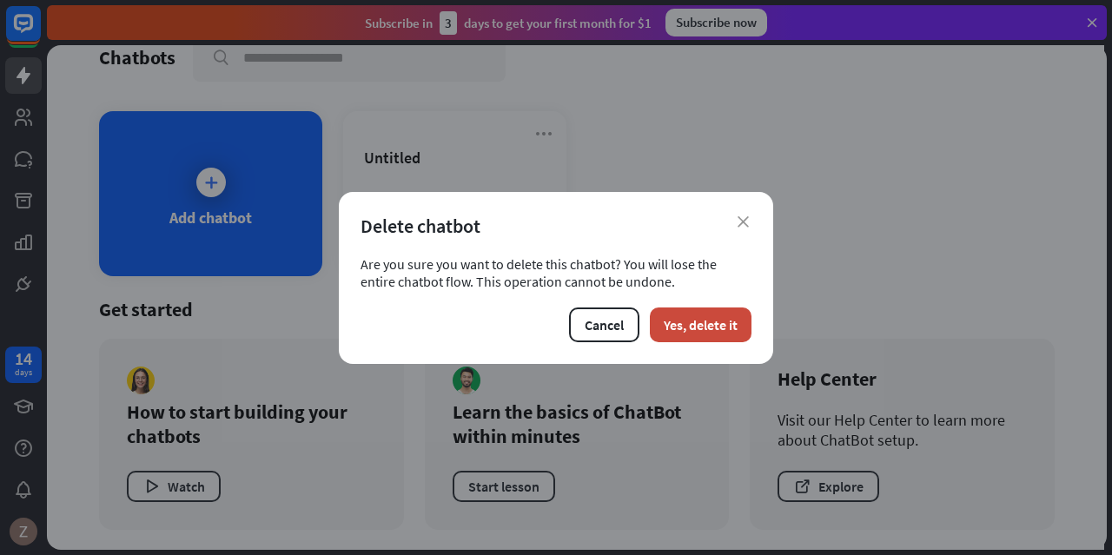
click at [705, 348] on div "close Delete chatbot Are you sure you want to delete this chatbot? You will los…" at bounding box center [556, 278] width 434 height 172
click at [706, 326] on button "Yes, delete it" at bounding box center [701, 325] width 102 height 35
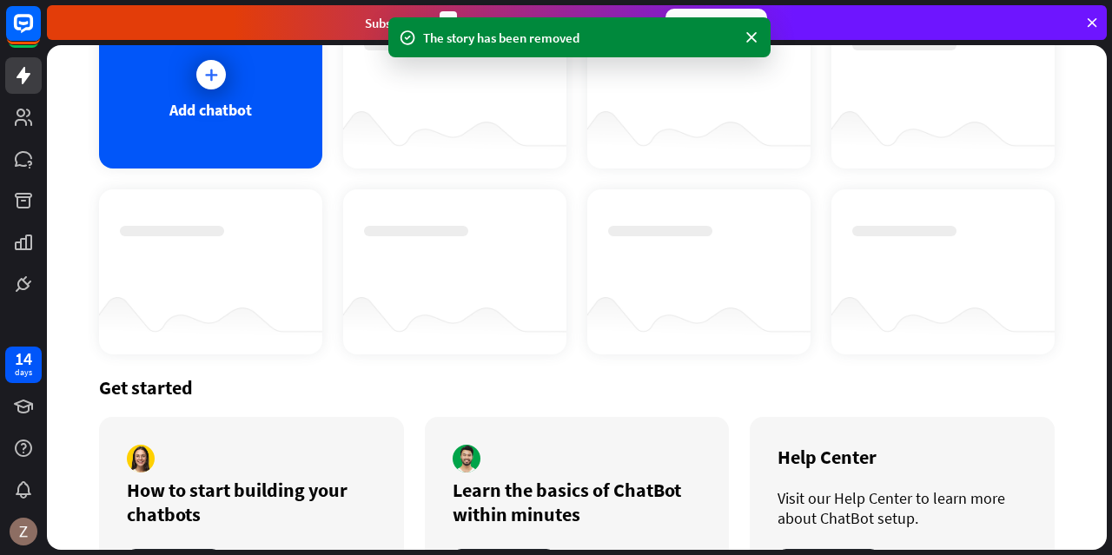
scroll to position [219, 0]
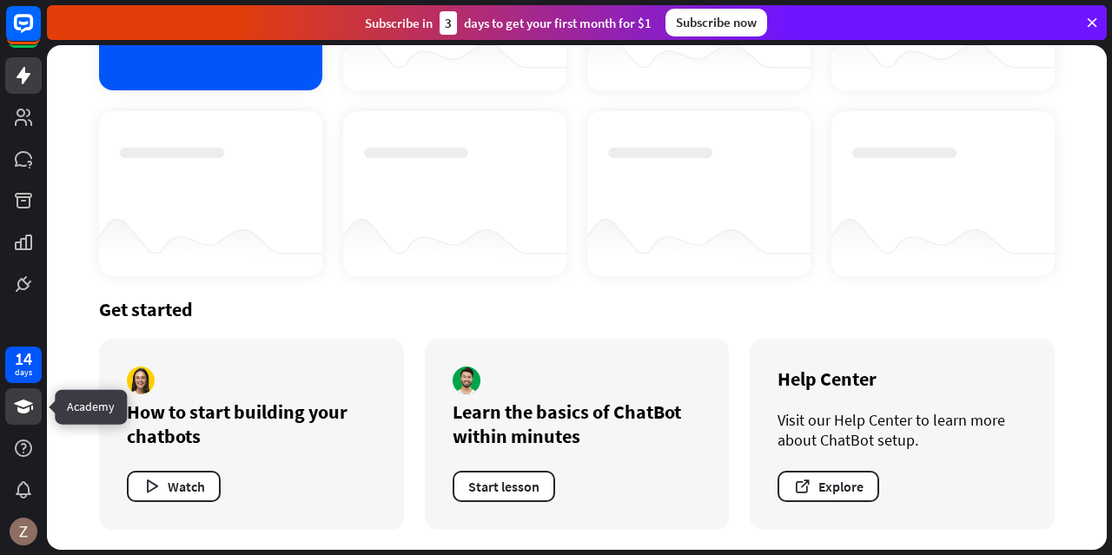
click at [25, 411] on icon at bounding box center [23, 407] width 19 height 14
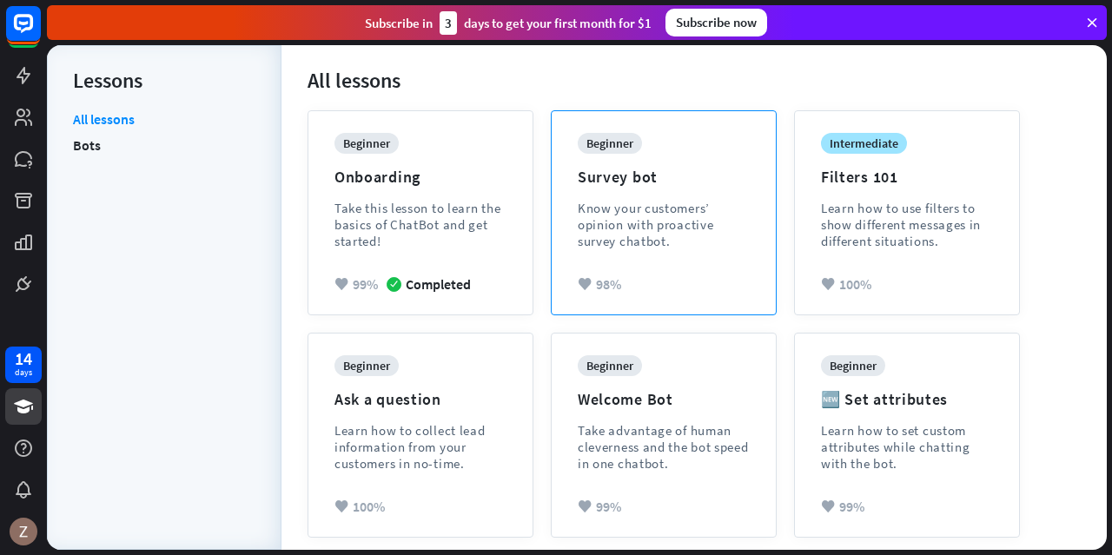
scroll to position [278, 0]
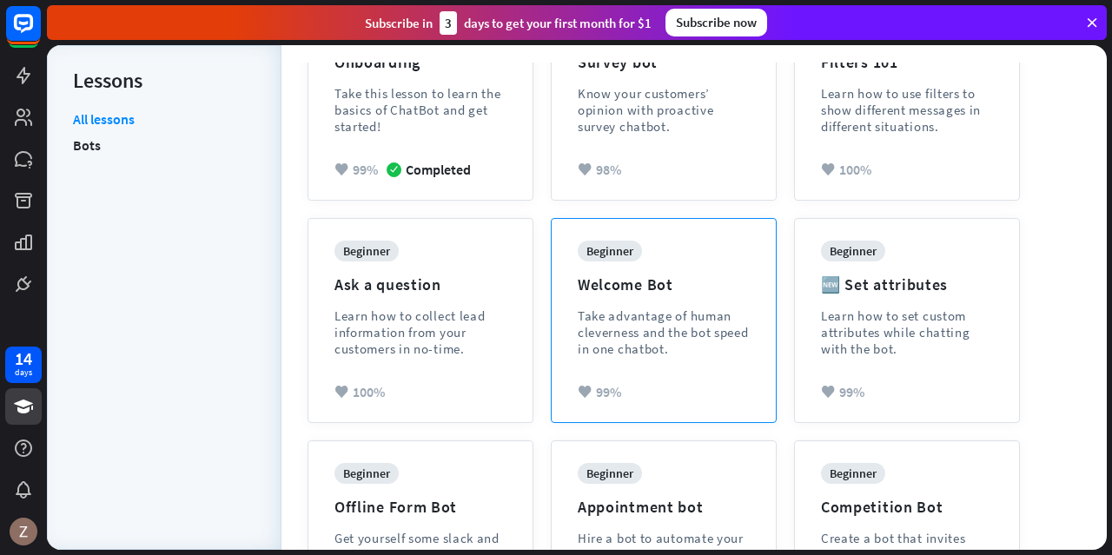
click at [692, 327] on div "Take advantage of human cleverness and the bot speed in one chatbot." at bounding box center [664, 333] width 172 height 50
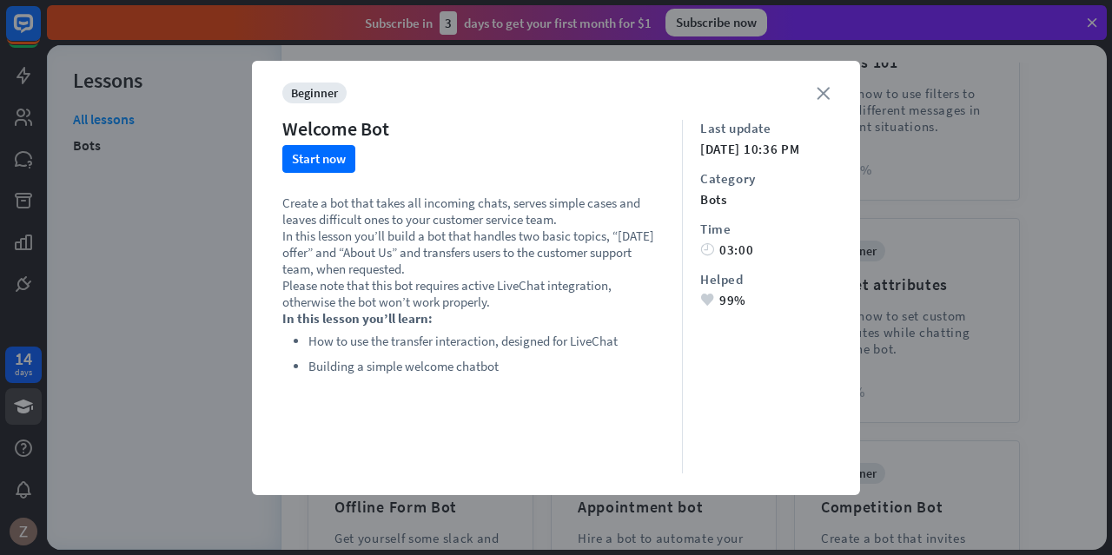
click at [817, 94] on icon "close" at bounding box center [823, 93] width 13 height 13
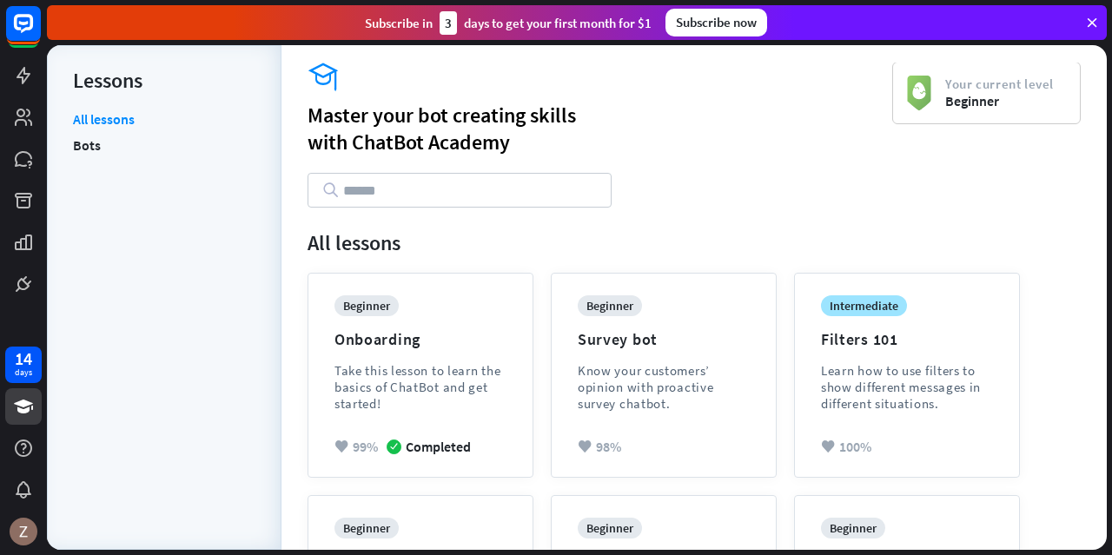
scroll to position [0, 0]
click at [92, 150] on link "Bots" at bounding box center [87, 145] width 28 height 26
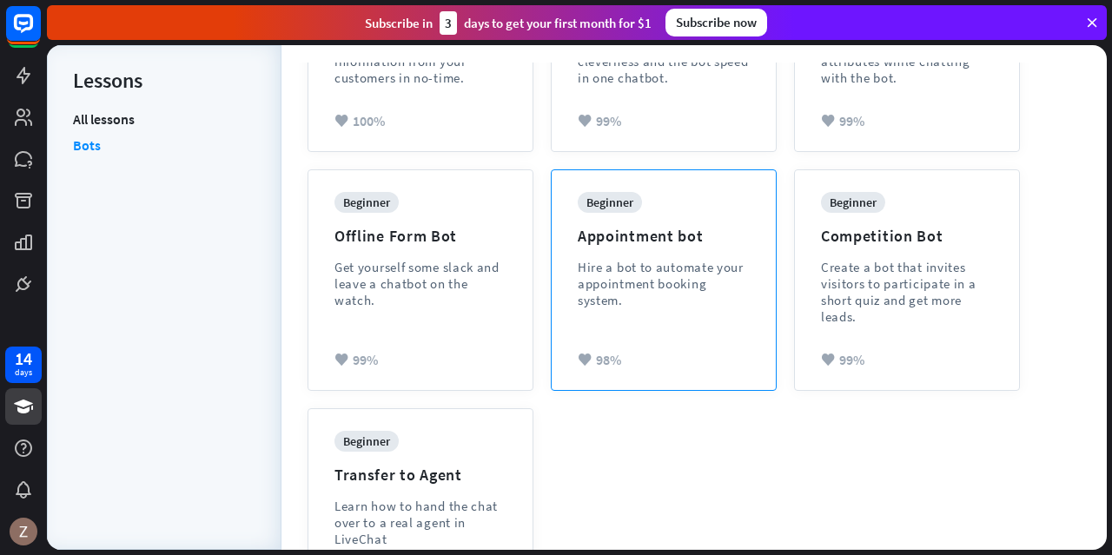
scroll to position [626, 0]
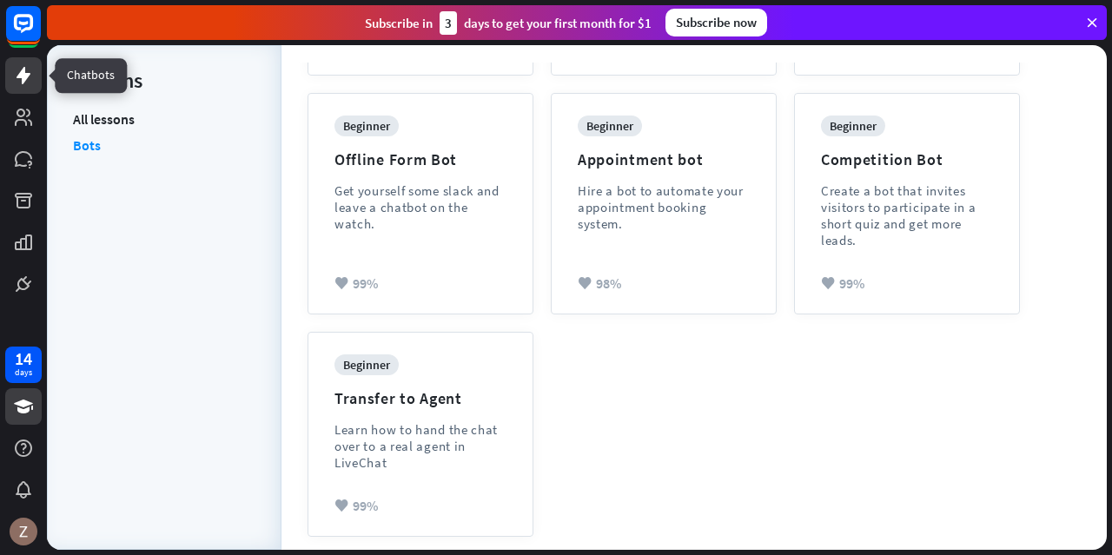
click at [34, 83] on link at bounding box center [23, 75] width 36 height 36
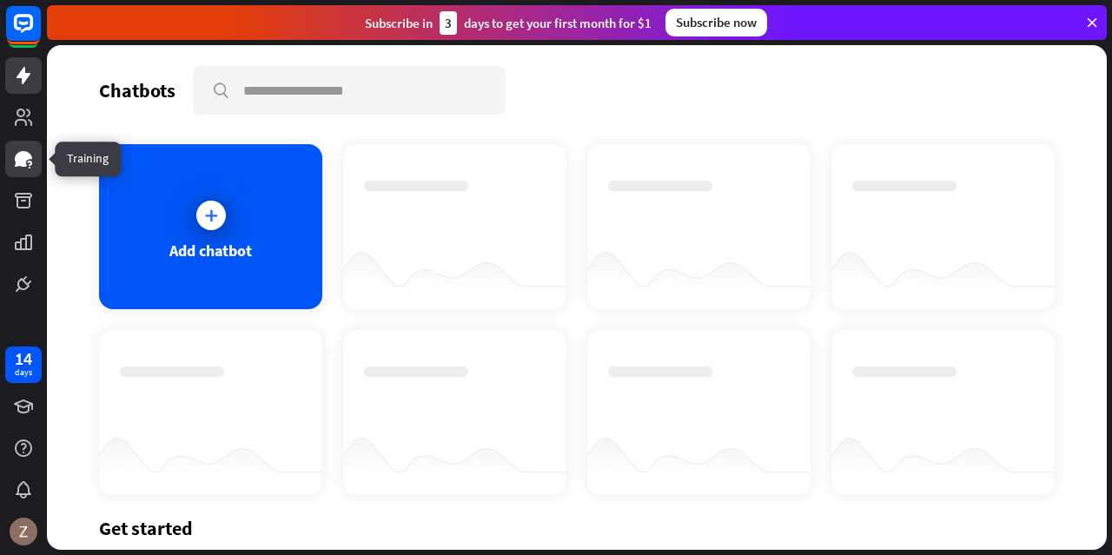
click at [30, 145] on link at bounding box center [23, 159] width 36 height 36
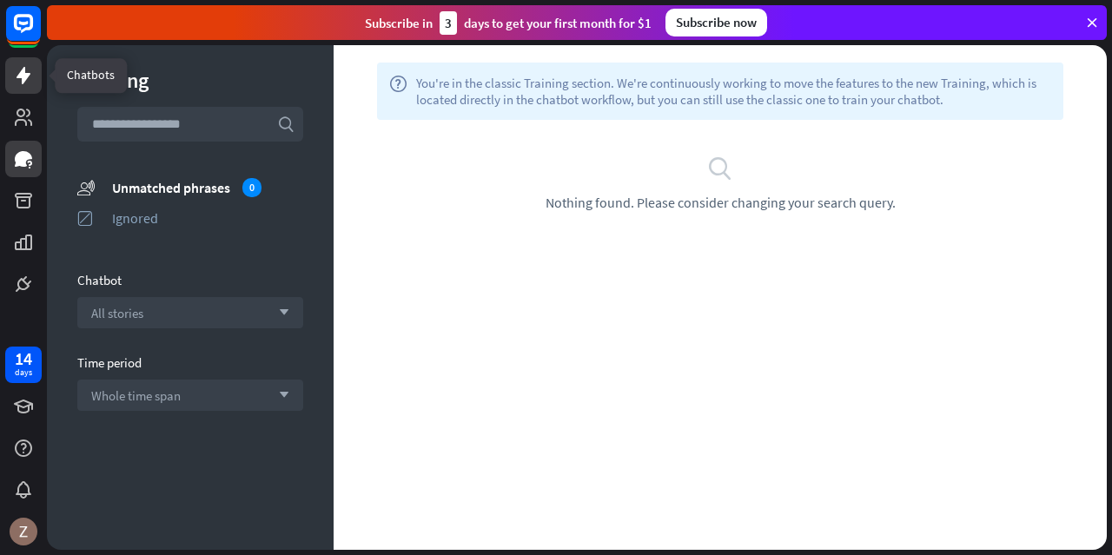
click at [23, 70] on icon at bounding box center [24, 75] width 14 height 17
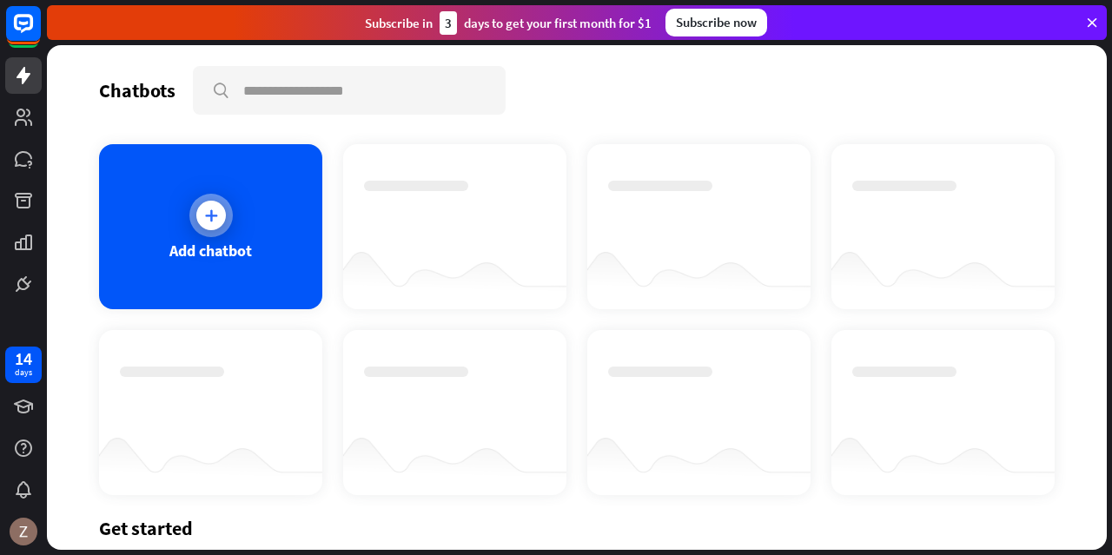
click at [177, 228] on div "Add chatbot" at bounding box center [210, 226] width 223 height 165
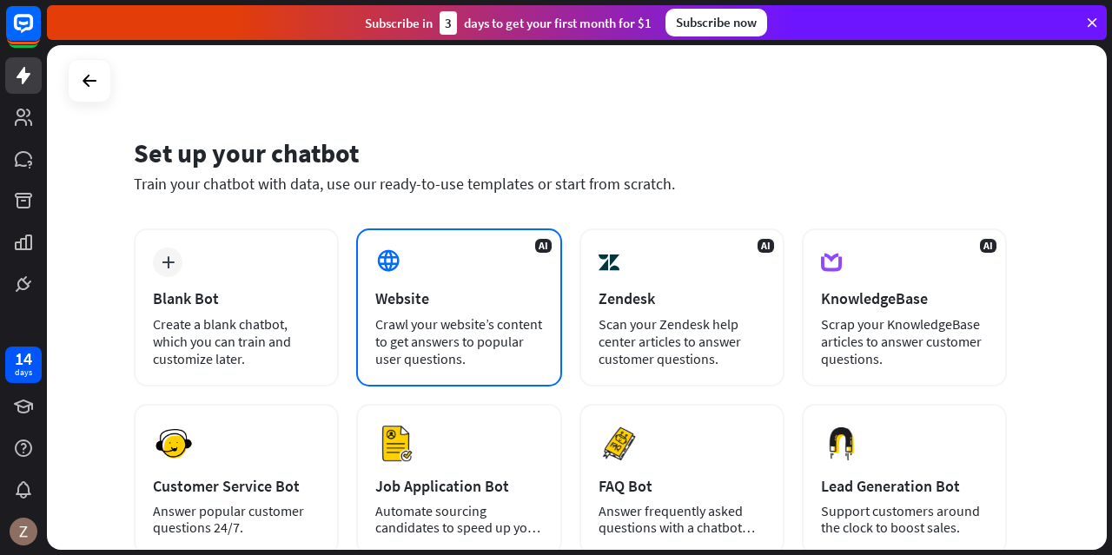
scroll to position [87, 0]
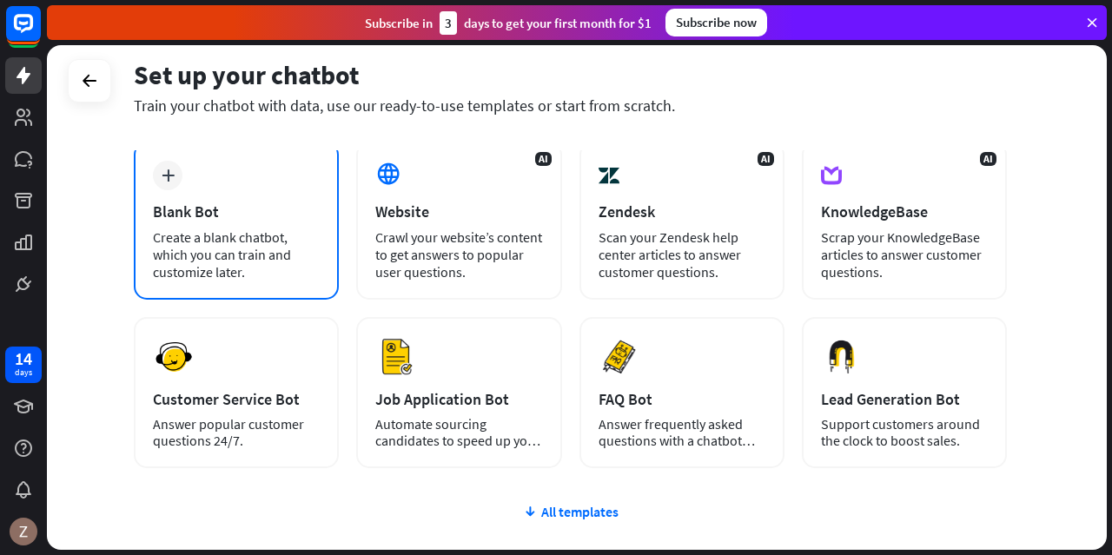
click at [254, 242] on div "Create a blank chatbot, which you can train and customize later." at bounding box center [236, 254] width 167 height 52
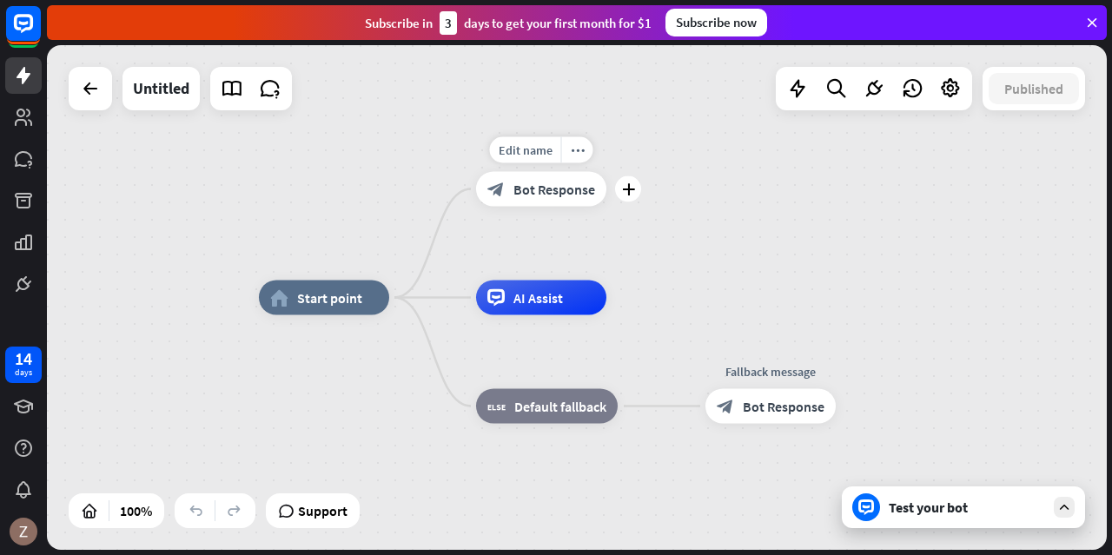
click at [586, 194] on span "Bot Response" at bounding box center [554, 189] width 82 height 17
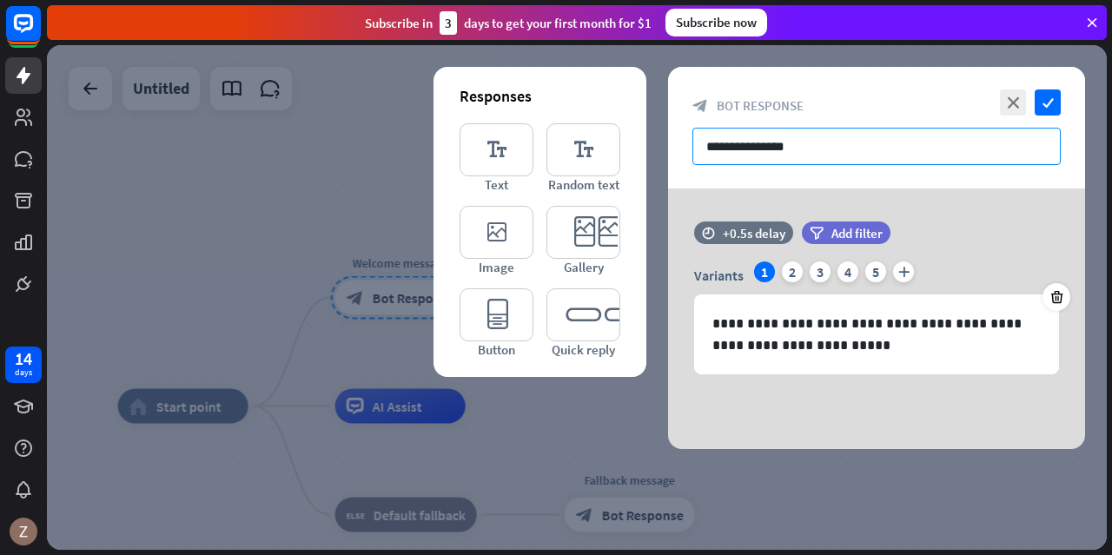
click at [750, 145] on input "**********" at bounding box center [876, 146] width 368 height 37
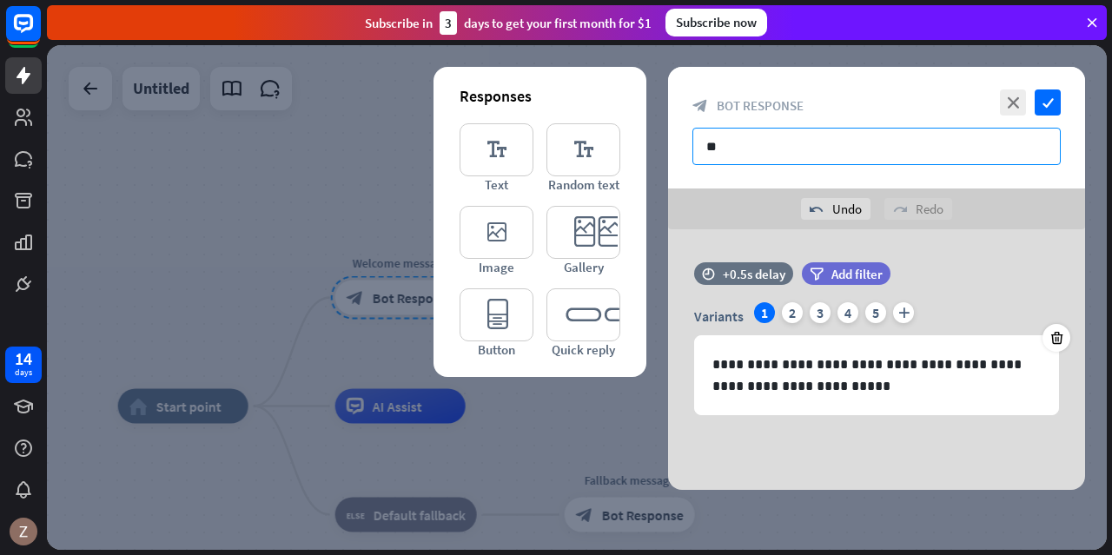
type input "*"
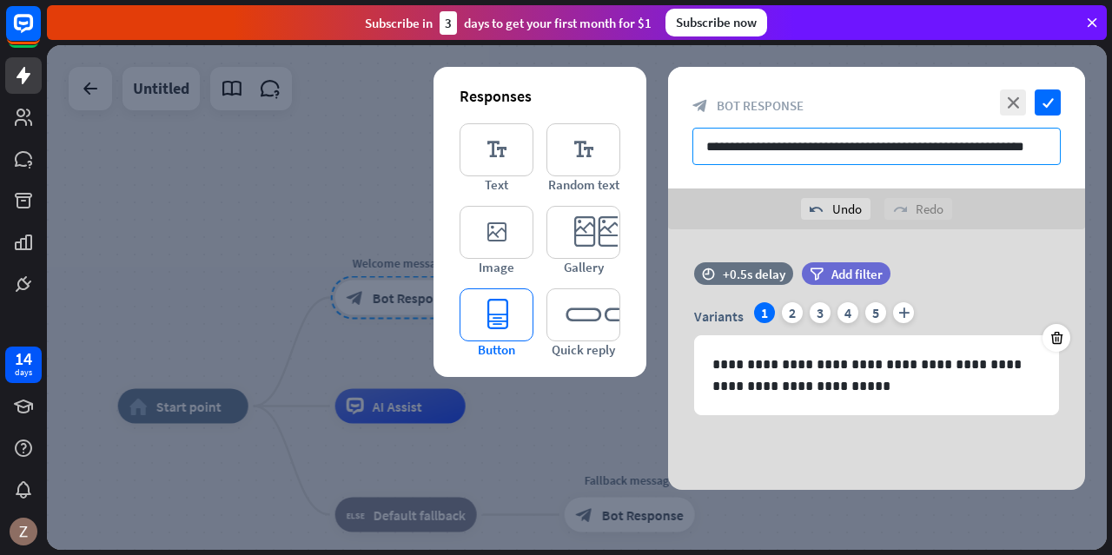
type input "**********"
click at [464, 301] on icon "editor_button" at bounding box center [497, 314] width 74 height 53
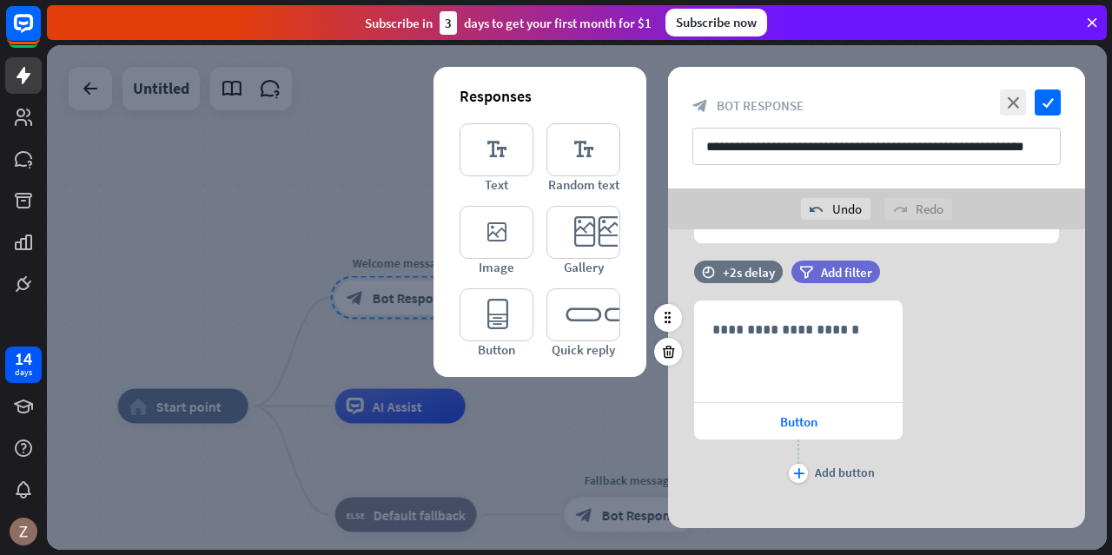
scroll to position [174, 0]
click at [839, 332] on p "**********" at bounding box center [798, 328] width 172 height 22
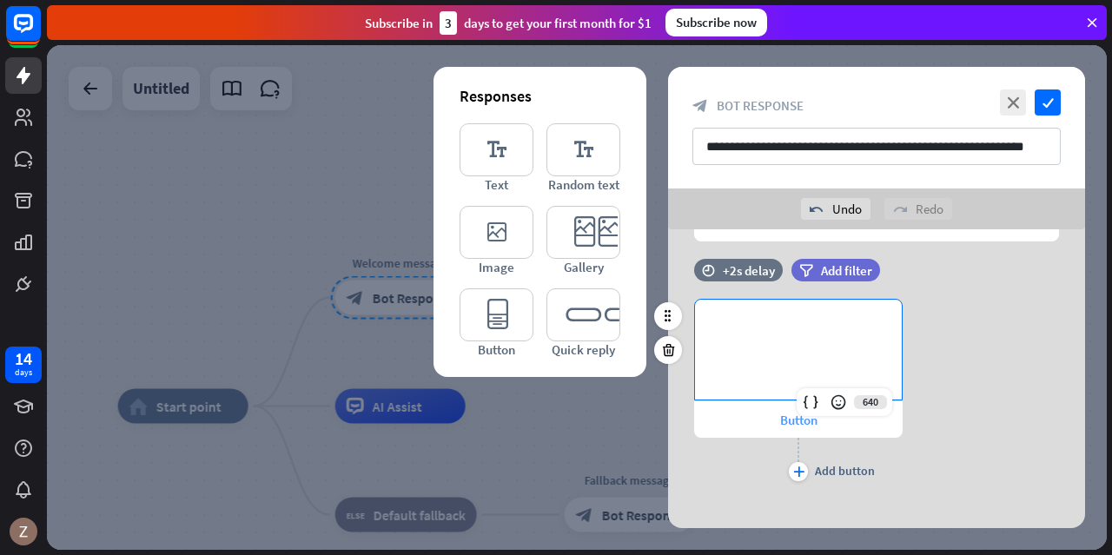
click at [803, 424] on span "Button" at bounding box center [798, 420] width 37 height 17
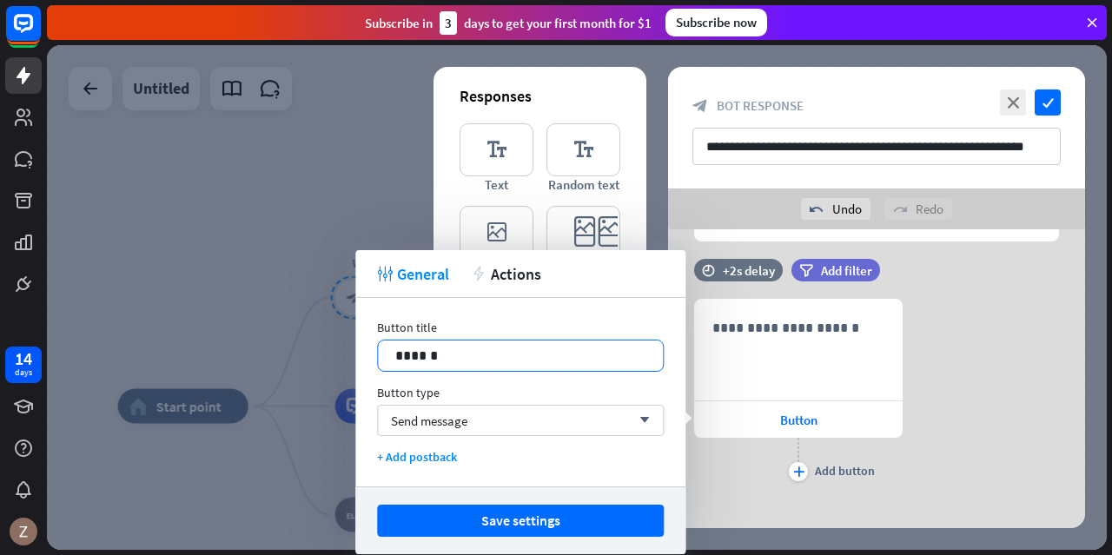
click at [624, 362] on div "14 ******" at bounding box center [520, 356] width 287 height 32
drag, startPoint x: 500, startPoint y: 365, endPoint x: 252, endPoint y: 367, distance: 248.5
click at [252, 367] on body "14 days close Product Help First steps Get started with ChatBot Help Center Fol…" at bounding box center [556, 277] width 1112 height 555
drag, startPoint x: 471, startPoint y: 359, endPoint x: 381, endPoint y: 354, distance: 90.5
click at [381, 354] on div "******" at bounding box center [520, 356] width 285 height 30
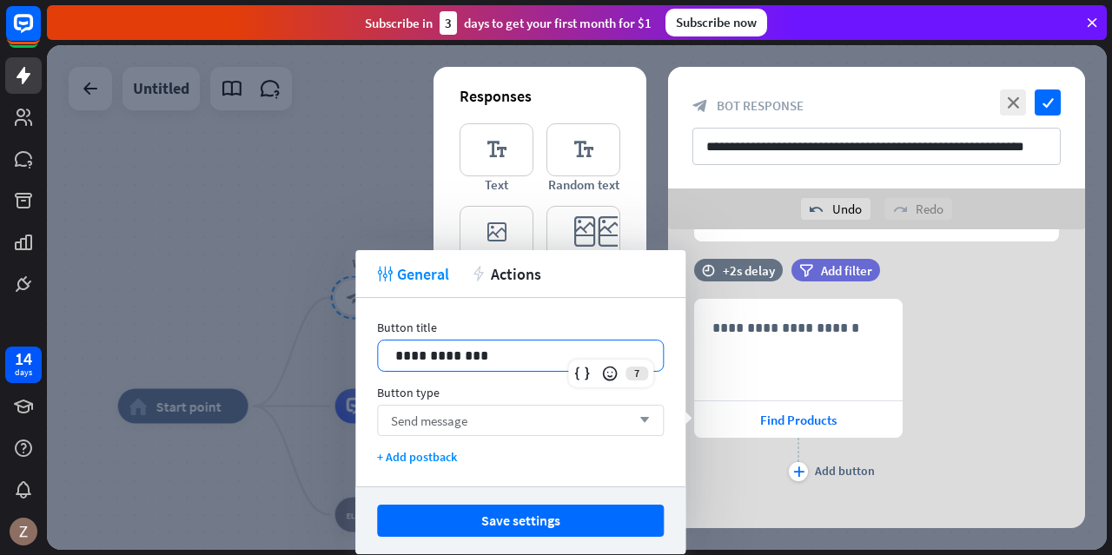
click at [629, 418] on div "Send message arrow_down" at bounding box center [520, 420] width 287 height 31
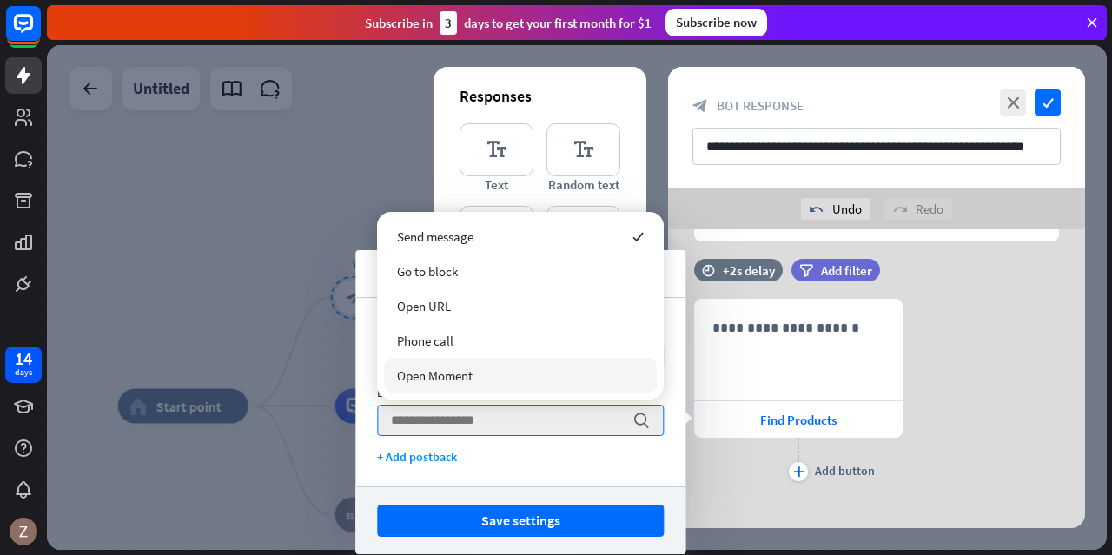
click at [465, 385] on div "Open Moment" at bounding box center [520, 375] width 273 height 35
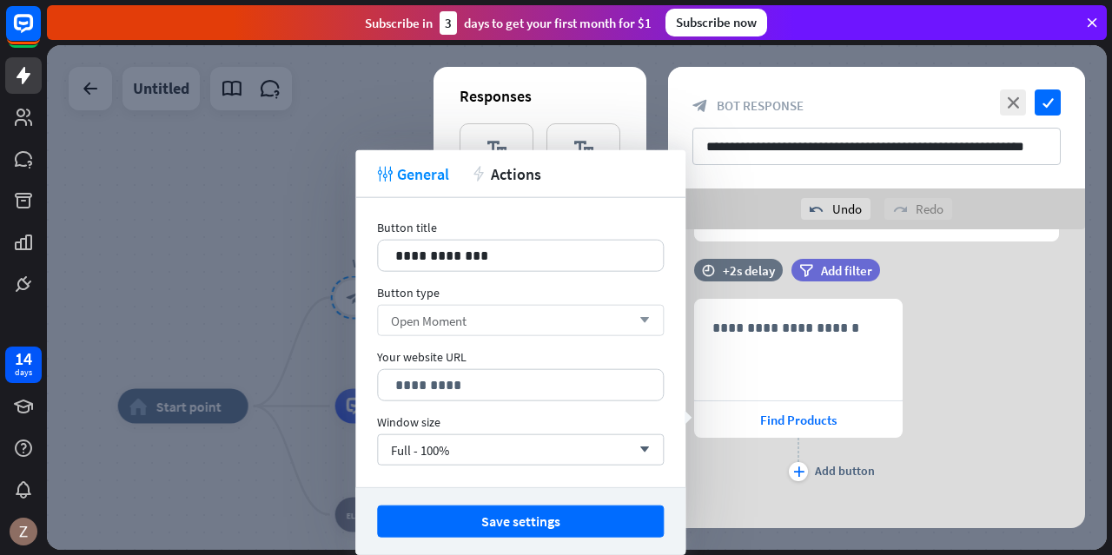
click at [639, 328] on div "Open Moment arrow_down" at bounding box center [520, 320] width 287 height 31
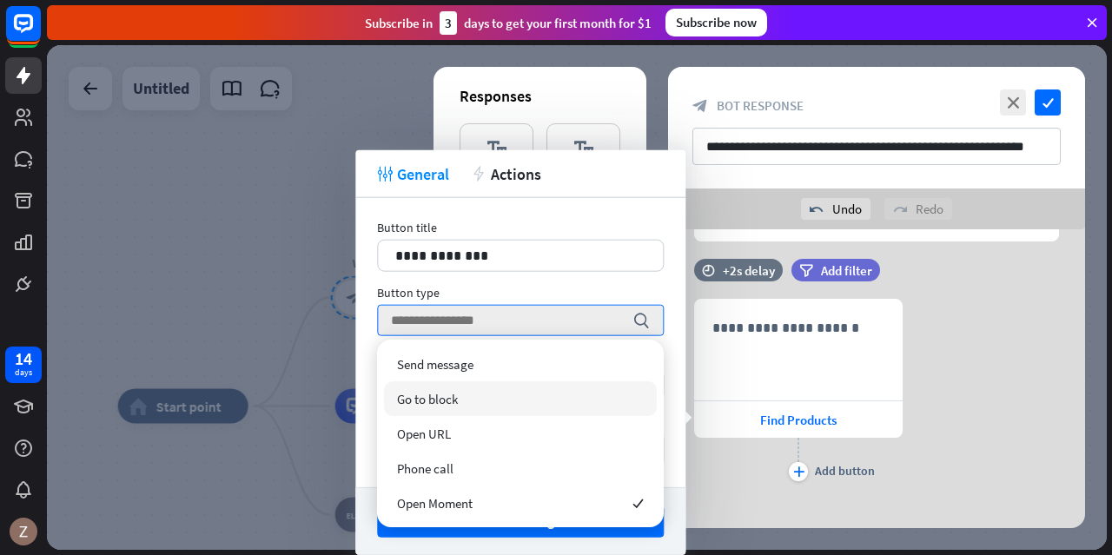
click at [493, 406] on div "Go to block" at bounding box center [520, 398] width 273 height 35
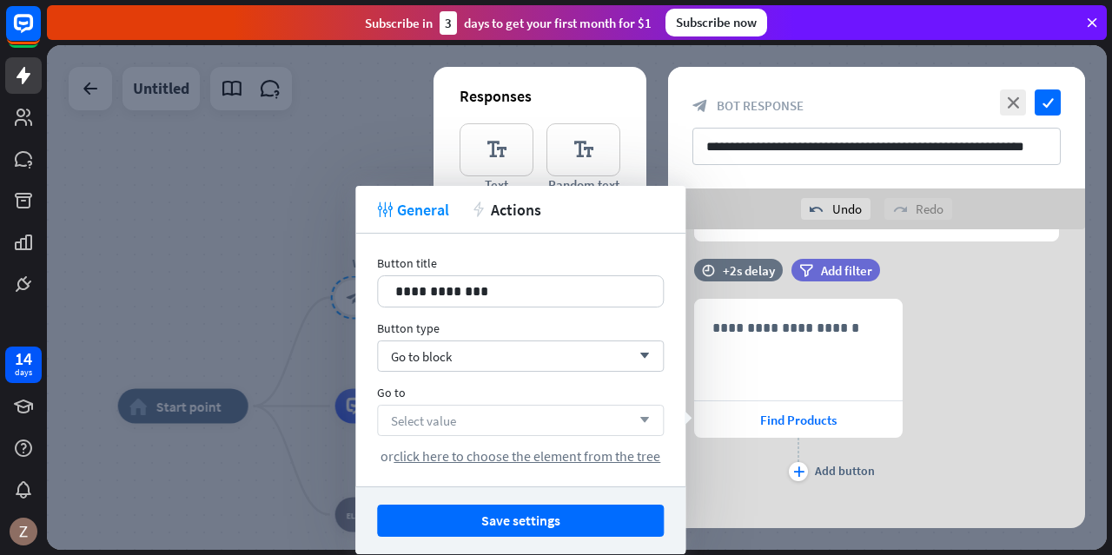
click at [501, 419] on div "Select value arrow_down" at bounding box center [520, 420] width 287 height 31
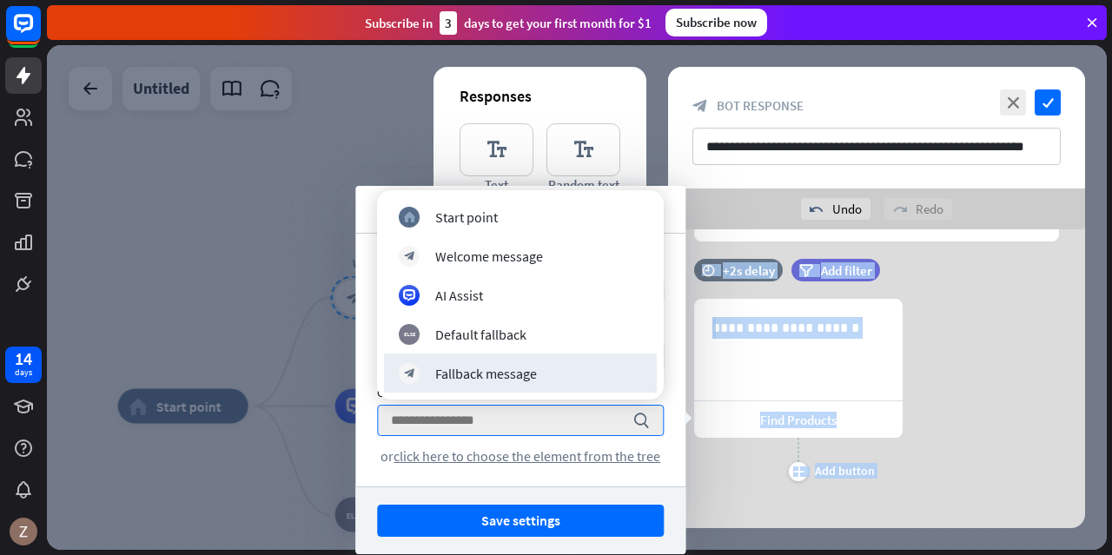
click at [688, 296] on body "14 days close Product Help First steps Get started with ChatBot Help Center Fol…" at bounding box center [556, 277] width 1112 height 555
click at [1025, 385] on div "**********" at bounding box center [876, 392] width 417 height 187
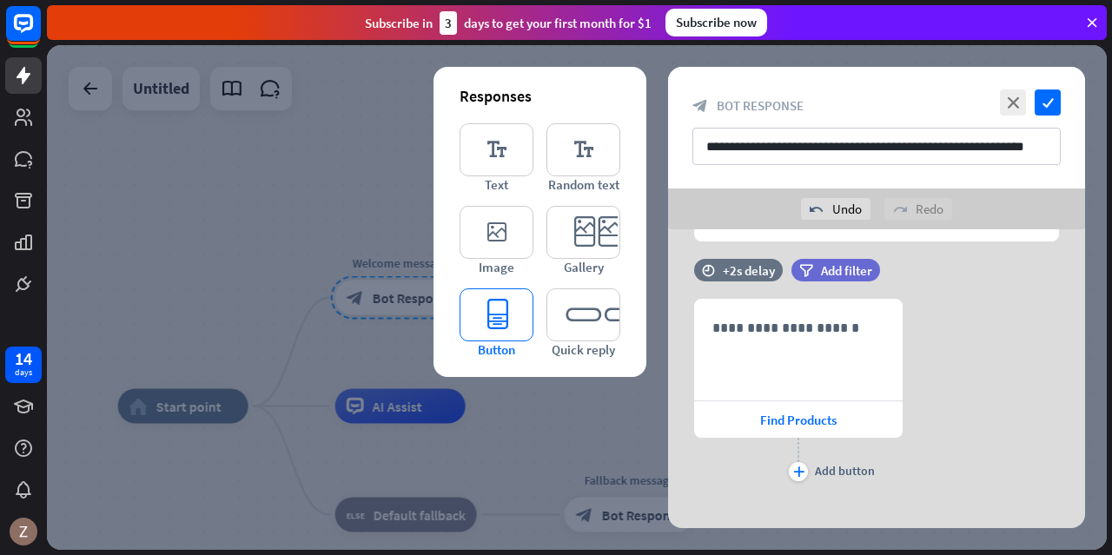
click at [507, 319] on icon "editor_button" at bounding box center [497, 314] width 74 height 53
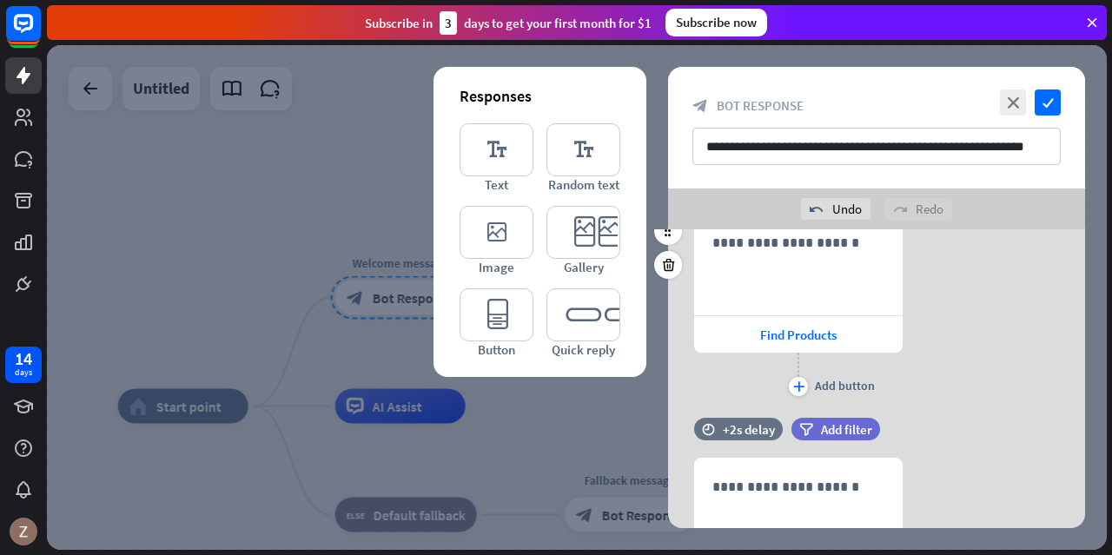
scroll to position [433, 0]
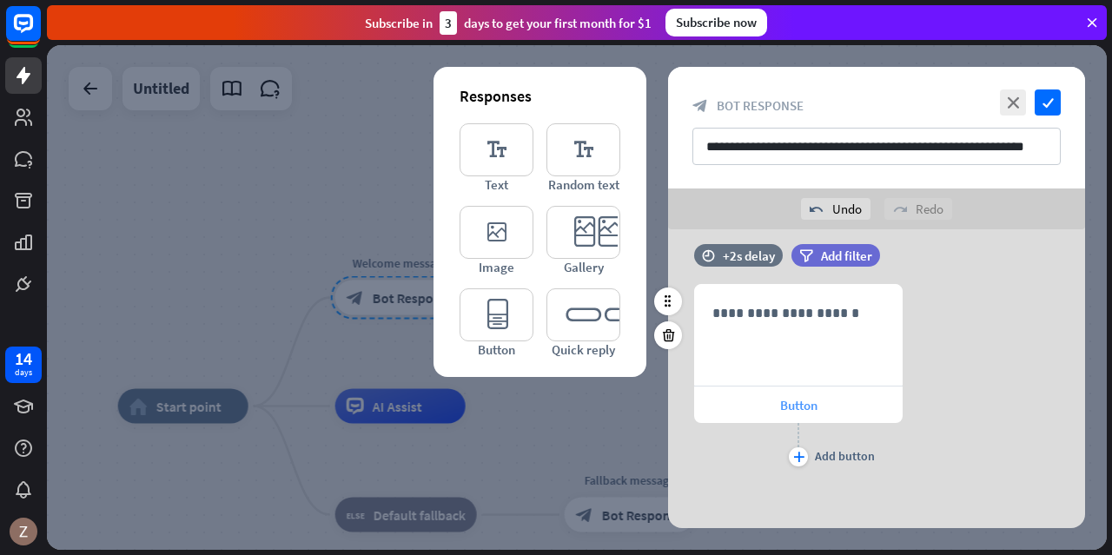
click at [806, 405] on span "Button" at bounding box center [798, 405] width 37 height 17
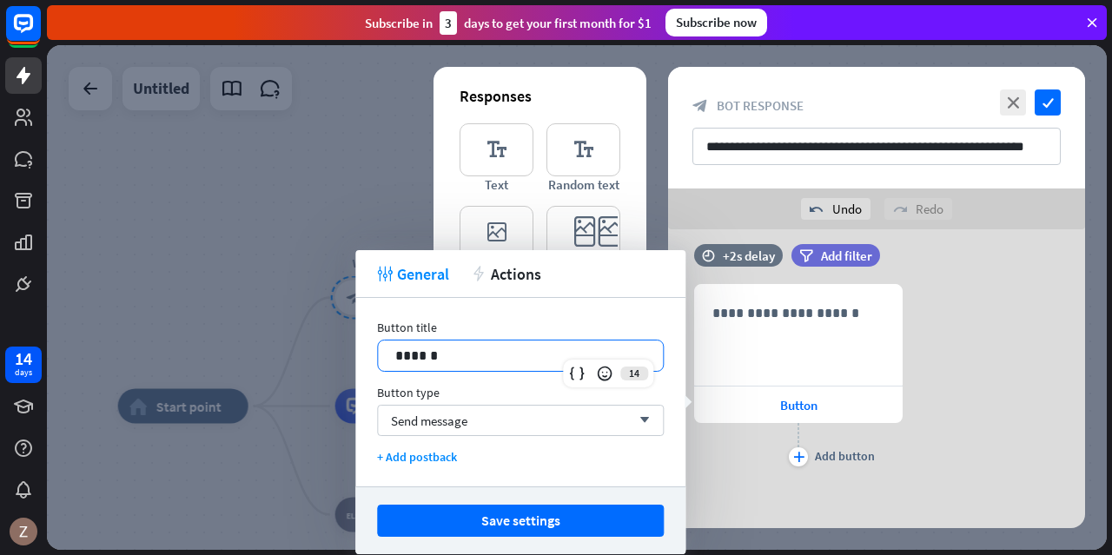
drag, startPoint x: 492, startPoint y: 361, endPoint x: 315, endPoint y: 341, distance: 177.6
click at [285, 363] on body "14 days close Product Help First steps Get started with ChatBot Help Center Fol…" at bounding box center [556, 277] width 1112 height 555
drag, startPoint x: 438, startPoint y: 361, endPoint x: 385, endPoint y: 362, distance: 53.0
click at [385, 362] on div "******" at bounding box center [520, 356] width 285 height 30
click at [510, 420] on div "Send message arrow_down" at bounding box center [520, 420] width 287 height 31
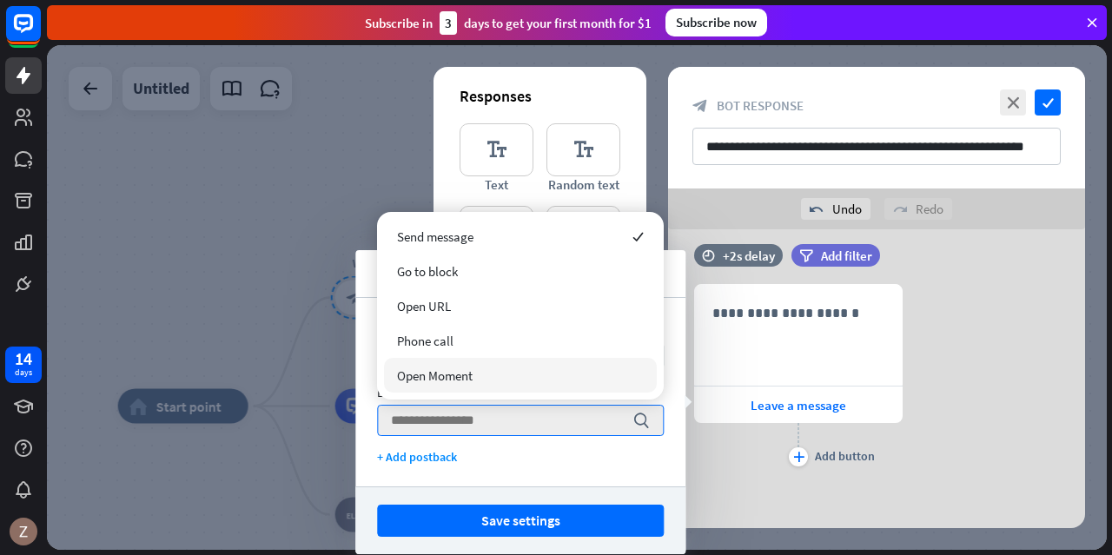
click at [452, 377] on span "Open Moment" at bounding box center [435, 375] width 76 height 17
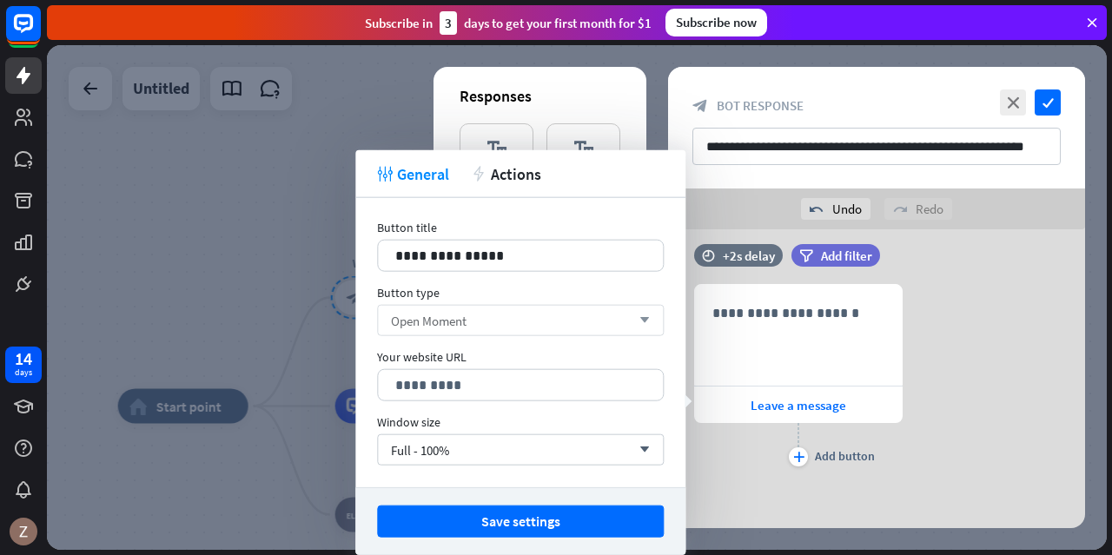
click at [555, 328] on div "Open Moment arrow_down" at bounding box center [520, 320] width 287 height 31
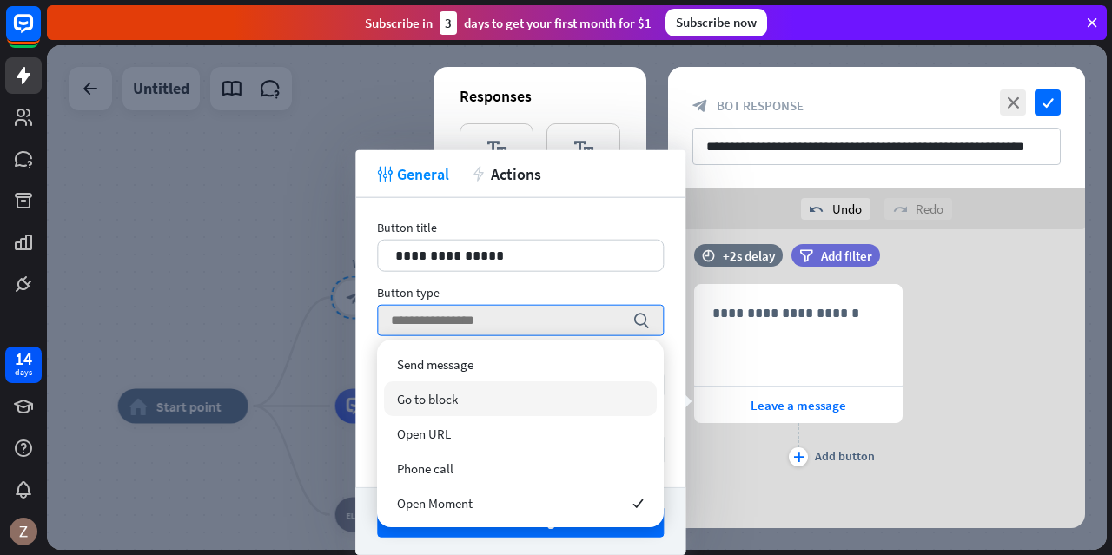
click at [488, 406] on div "Go to block" at bounding box center [520, 398] width 273 height 35
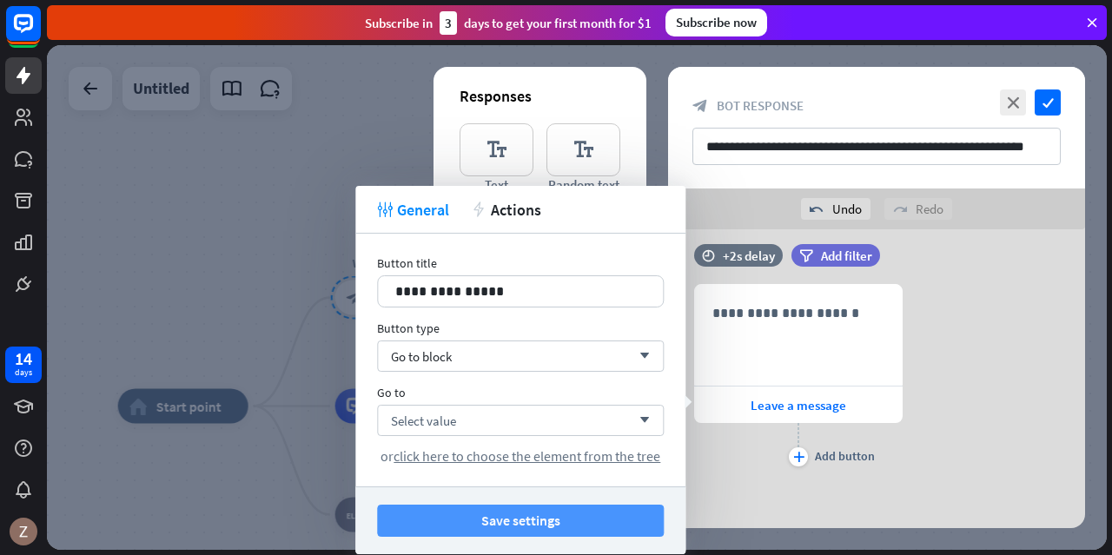
click at [501, 520] on button "Save settings" at bounding box center [520, 521] width 287 height 32
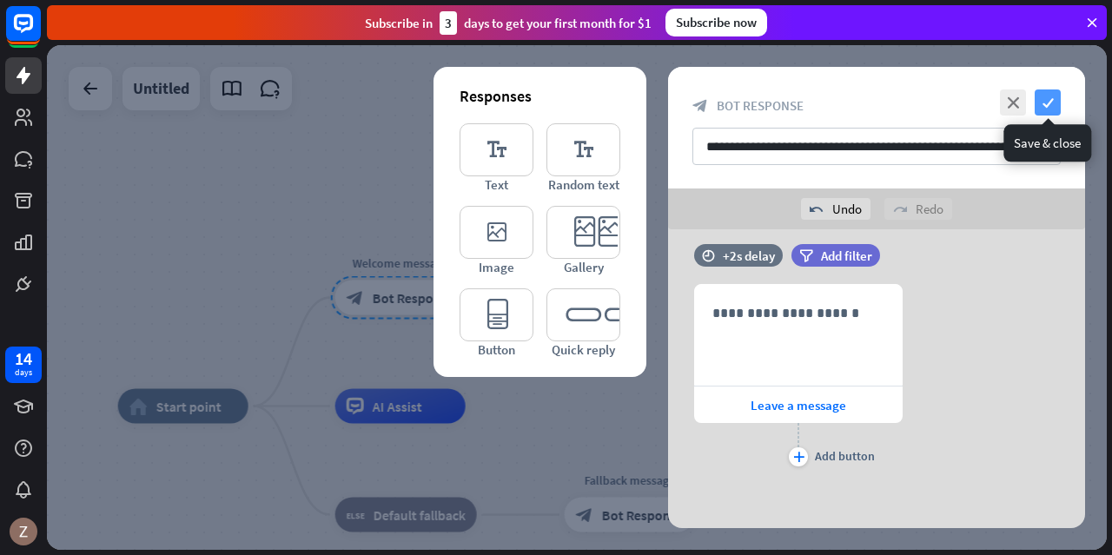
click at [1053, 111] on icon "check" at bounding box center [1048, 102] width 26 height 26
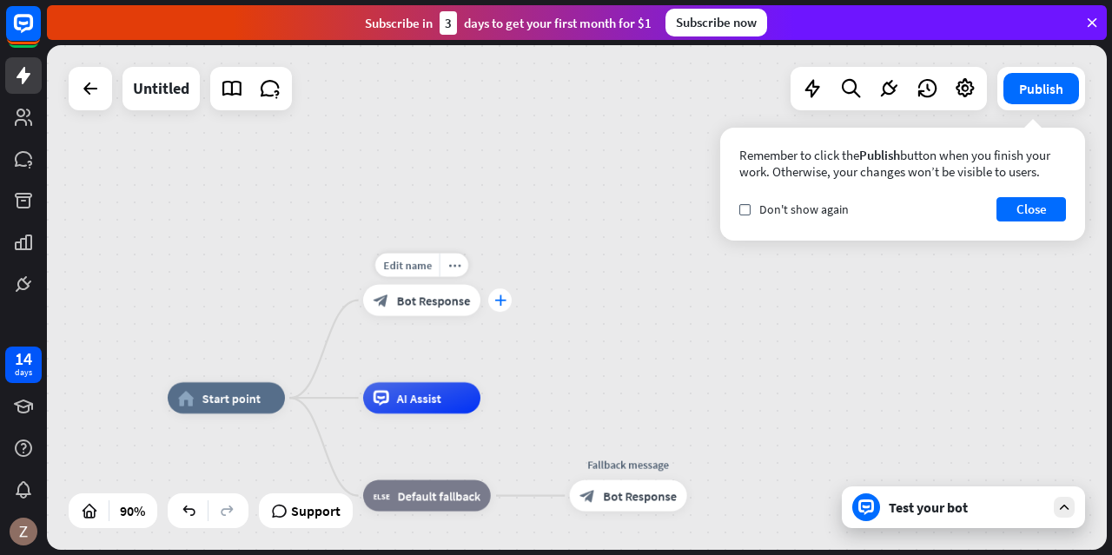
click at [502, 306] on div "plus" at bounding box center [499, 299] width 23 height 23
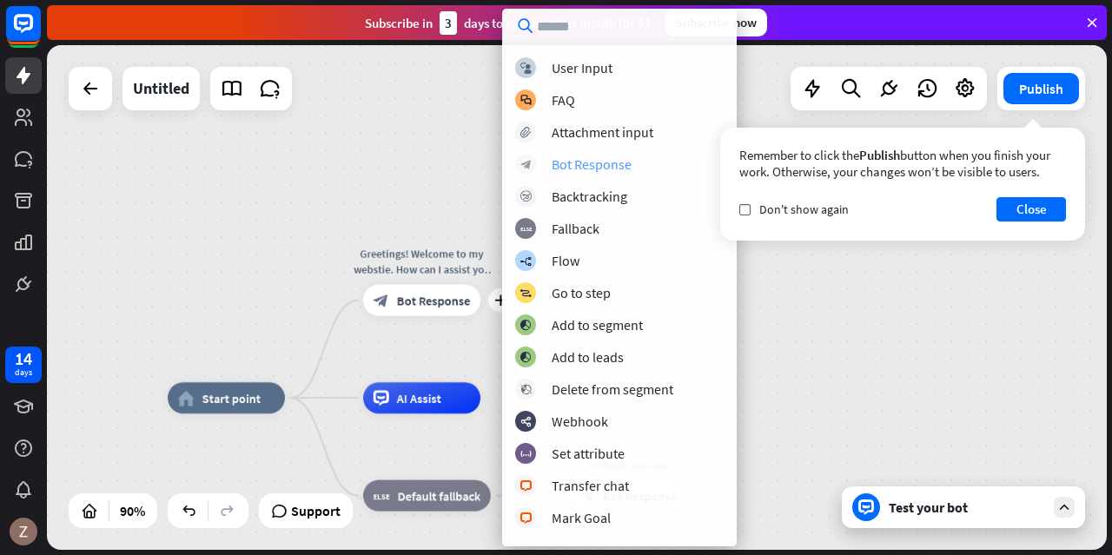
click at [609, 166] on div "Bot Response" at bounding box center [592, 164] width 80 height 17
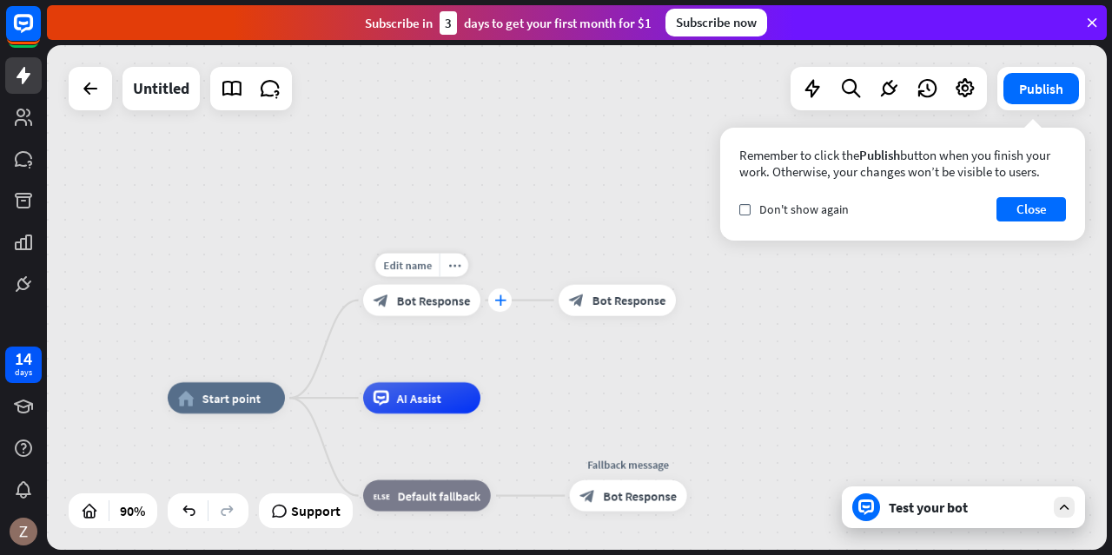
click at [504, 300] on icon "plus" at bounding box center [500, 300] width 12 height 11
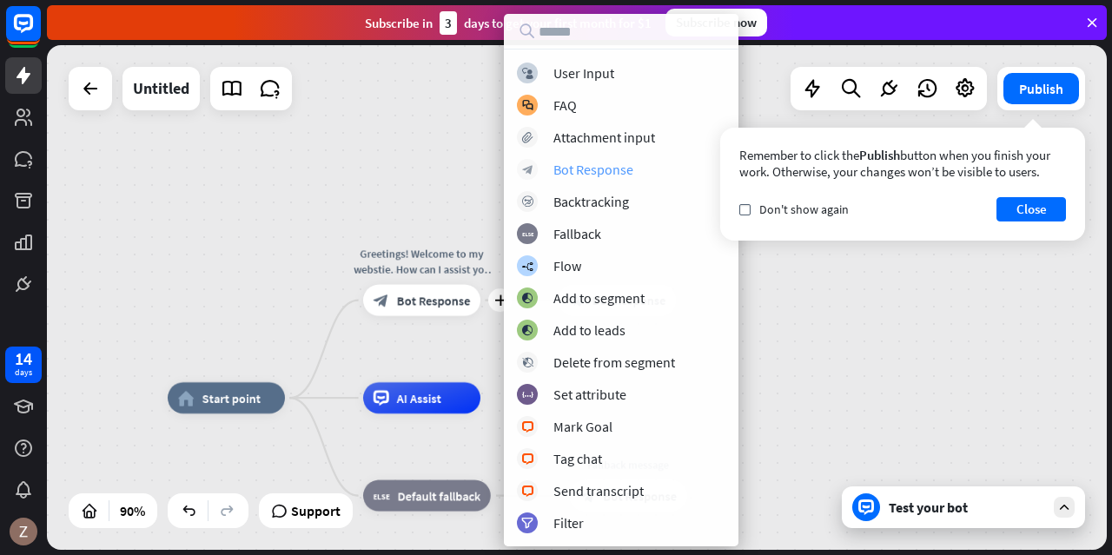
click at [586, 173] on div "Bot Response" at bounding box center [593, 169] width 80 height 17
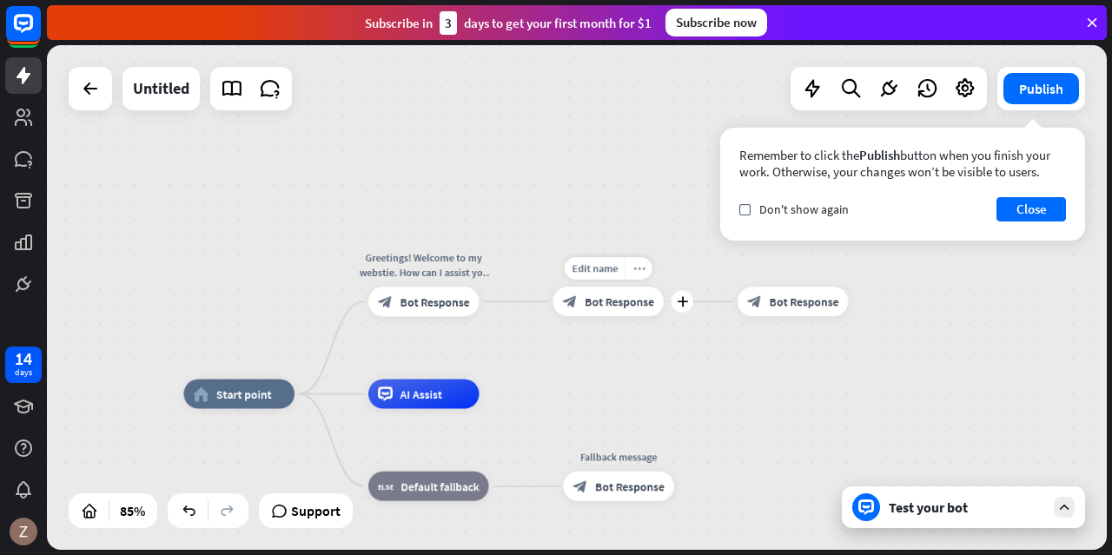
click at [643, 272] on icon "more_horiz" at bounding box center [639, 268] width 12 height 11
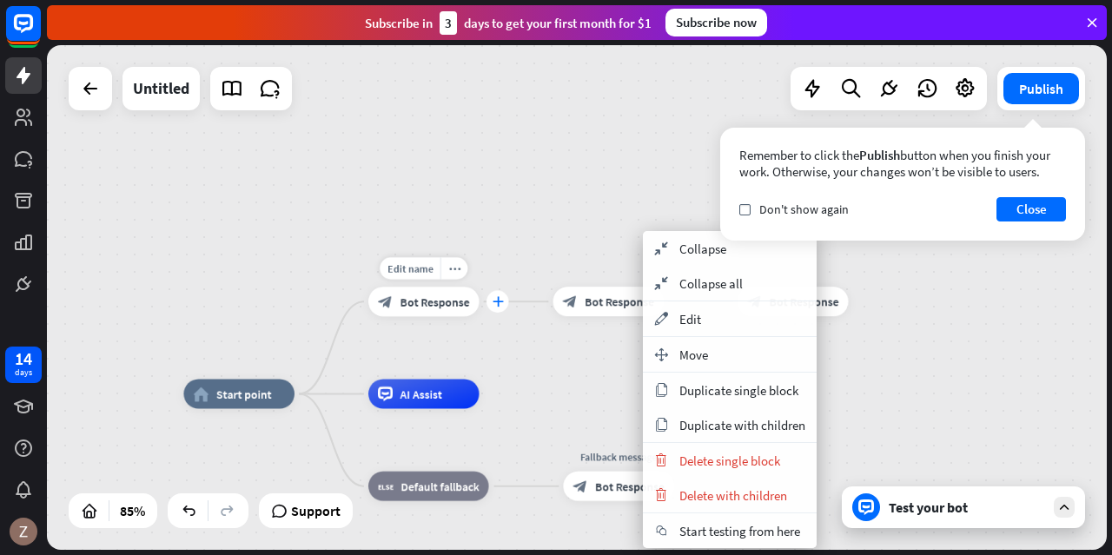
click at [493, 307] on div "plus" at bounding box center [498, 301] width 23 height 23
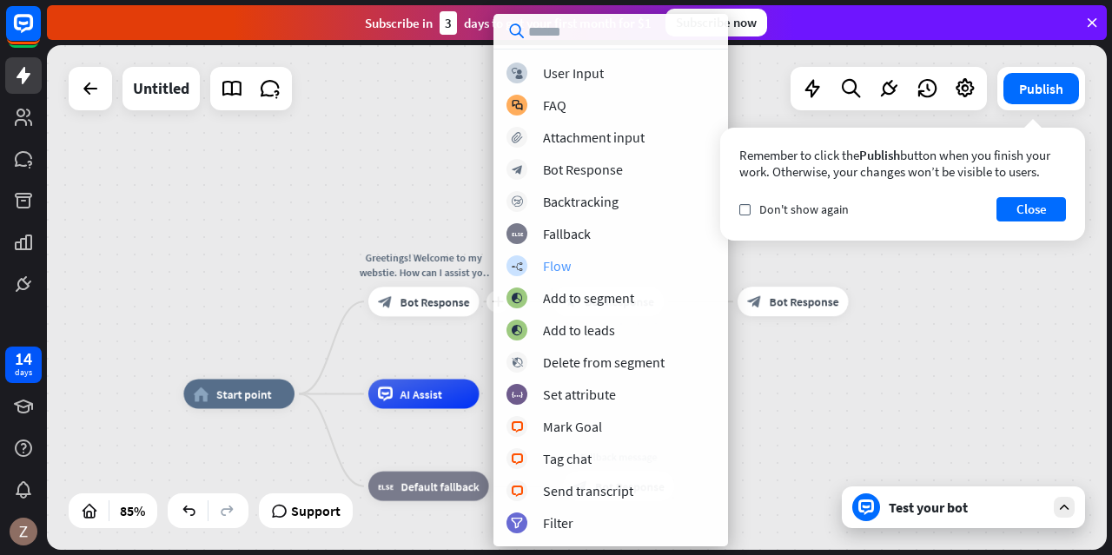
click at [549, 260] on div "Flow" at bounding box center [557, 265] width 28 height 17
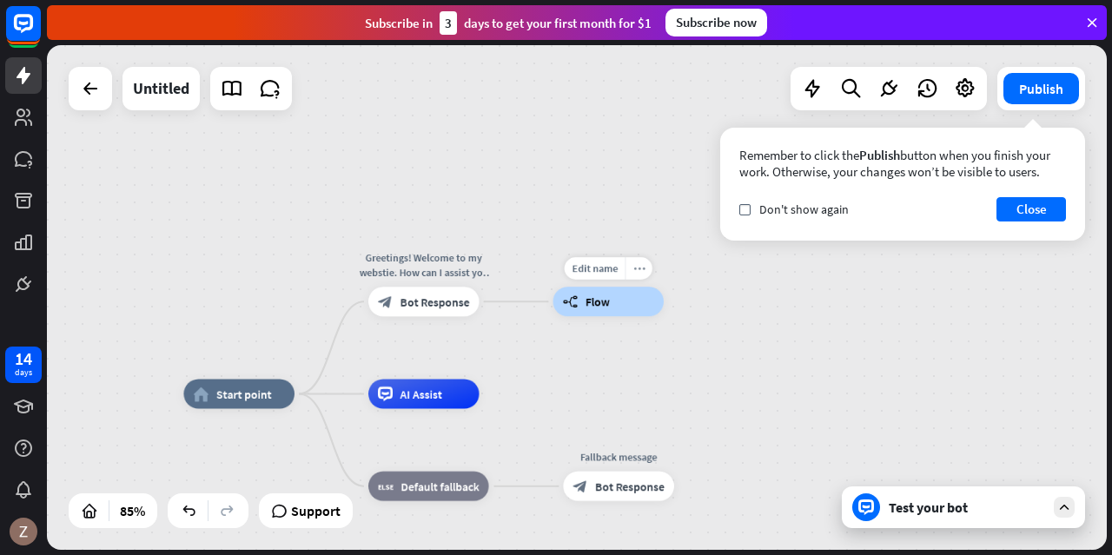
click at [634, 273] on icon "more_horiz" at bounding box center [639, 268] width 12 height 11
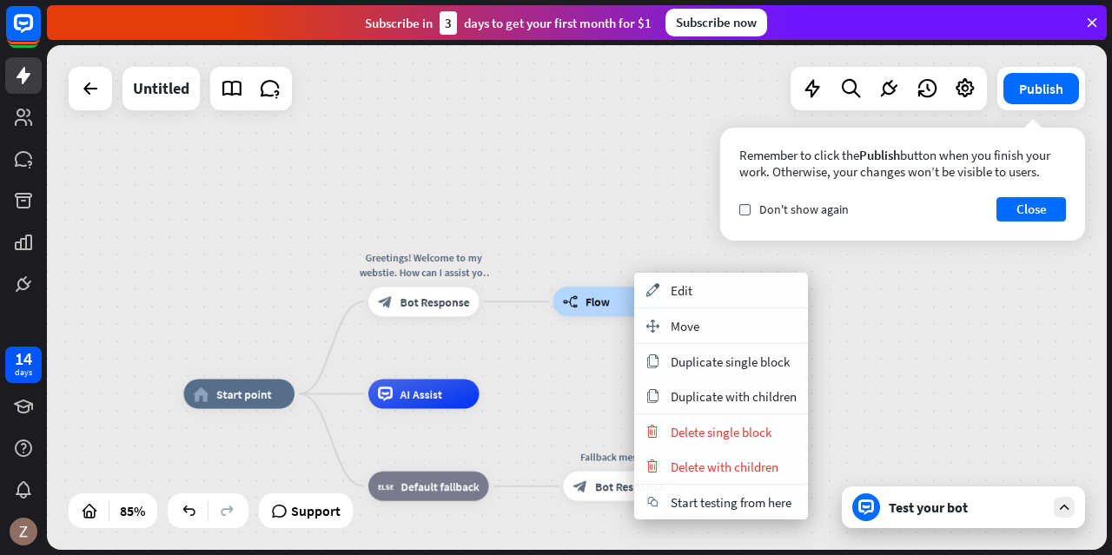
click at [603, 304] on span "Flow" at bounding box center [598, 302] width 24 height 15
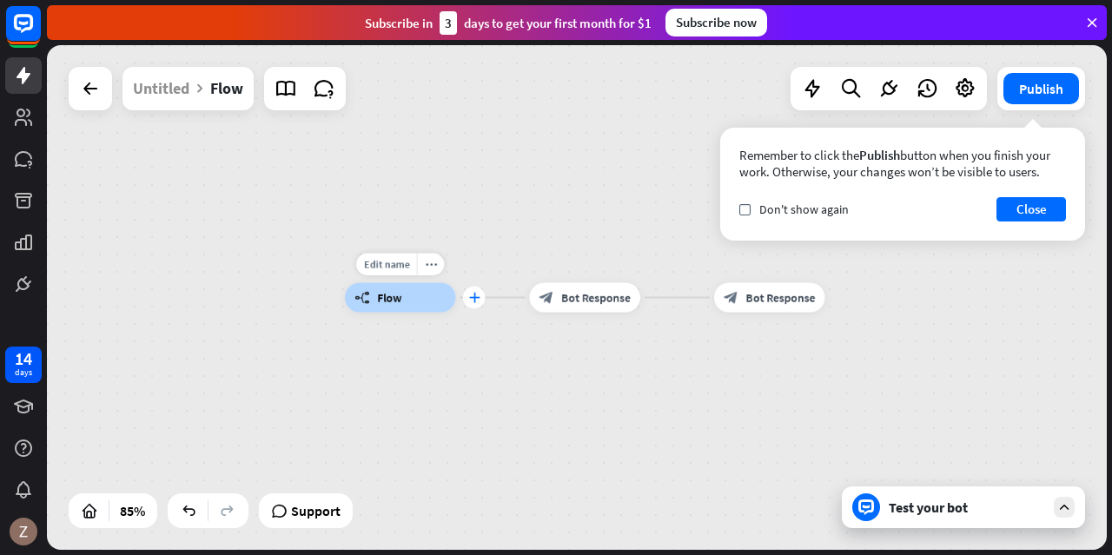
click at [475, 306] on div "plus" at bounding box center [474, 298] width 23 height 23
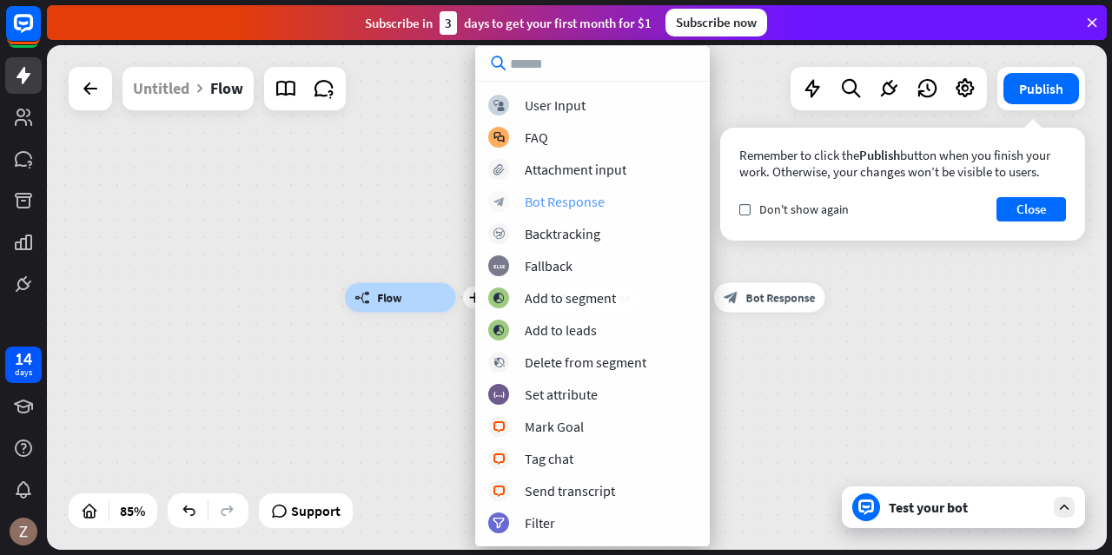
click at [550, 203] on div "Bot Response" at bounding box center [565, 201] width 80 height 17
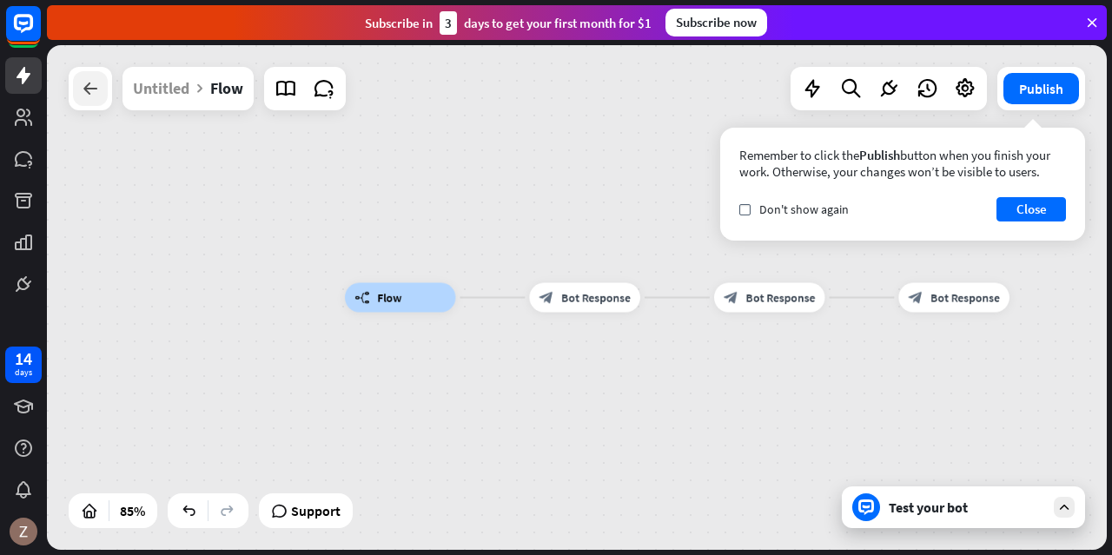
click at [93, 103] on div at bounding box center [90, 88] width 35 height 35
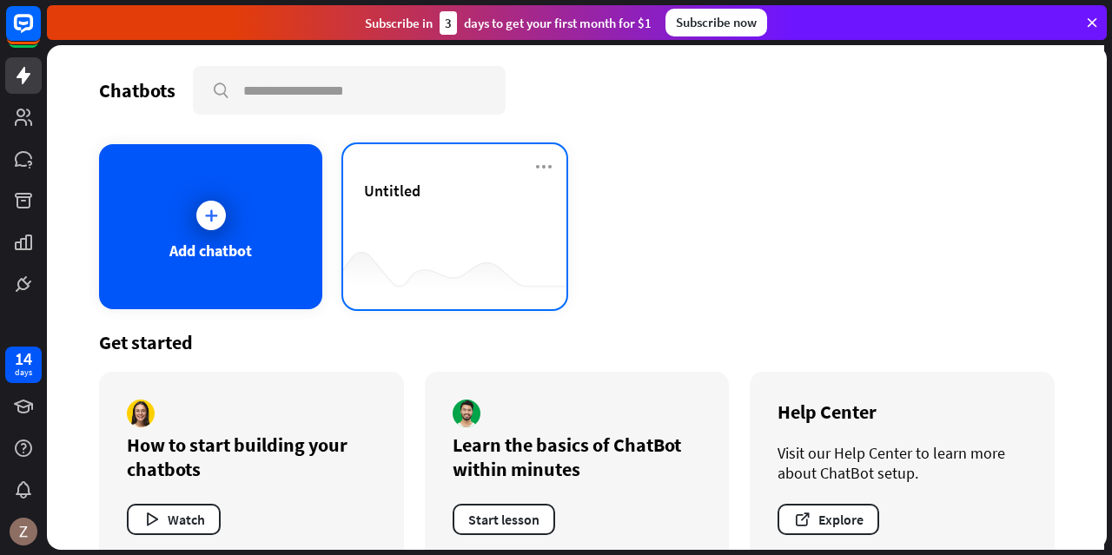
click at [457, 204] on div "Untitled" at bounding box center [455, 211] width 182 height 61
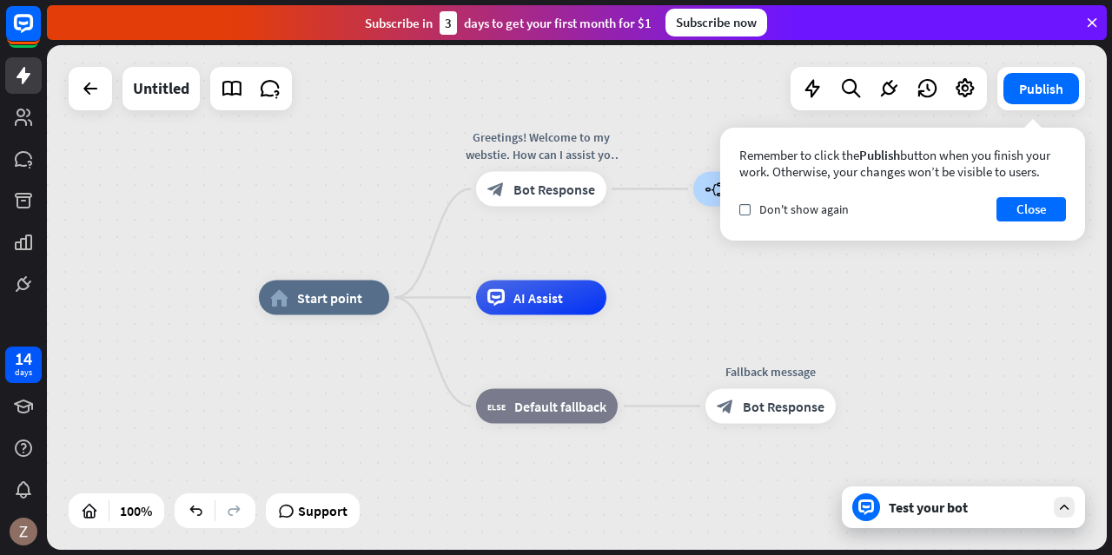
click at [1074, 328] on div "home_2 Start point Greetings! Welcome to my webstie. How can I assist you [DATE…" at bounding box center [789, 550] width 1060 height 505
click at [712, 192] on icon "builder_tree" at bounding box center [714, 189] width 18 height 17
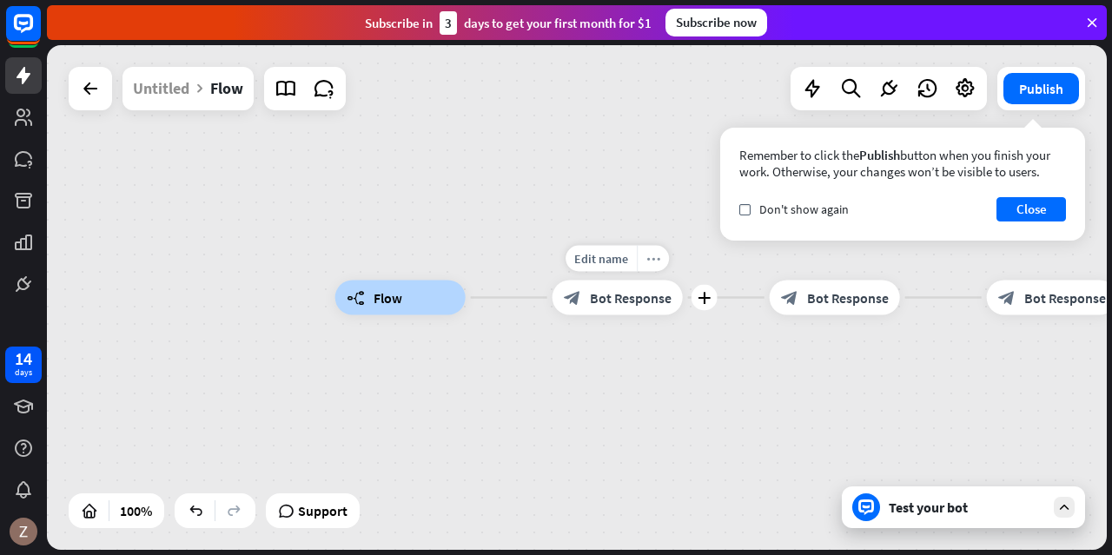
click at [648, 256] on icon "more_horiz" at bounding box center [653, 258] width 14 height 13
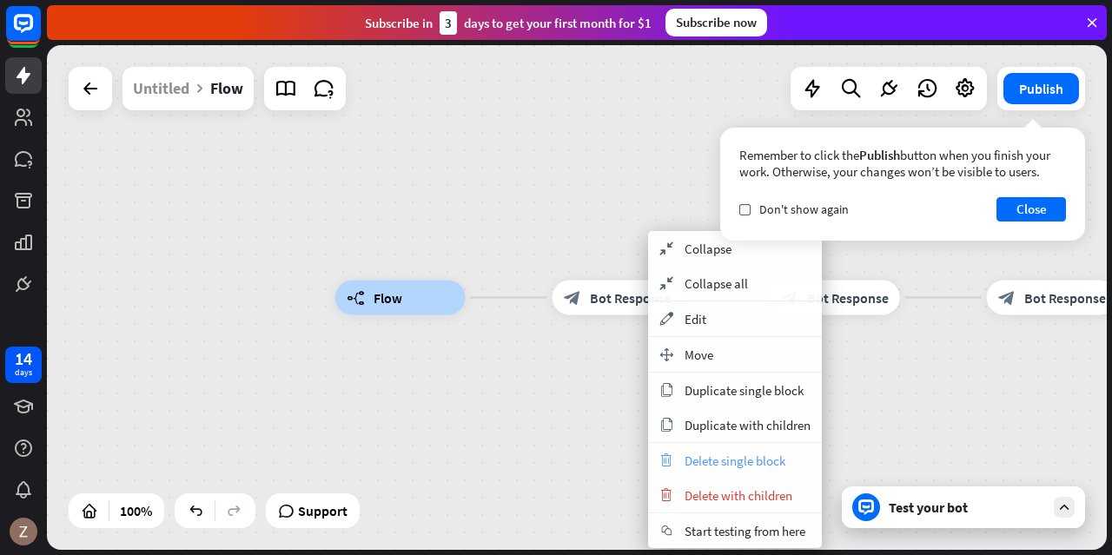
click at [723, 465] on span "Delete single block" at bounding box center [735, 461] width 101 height 17
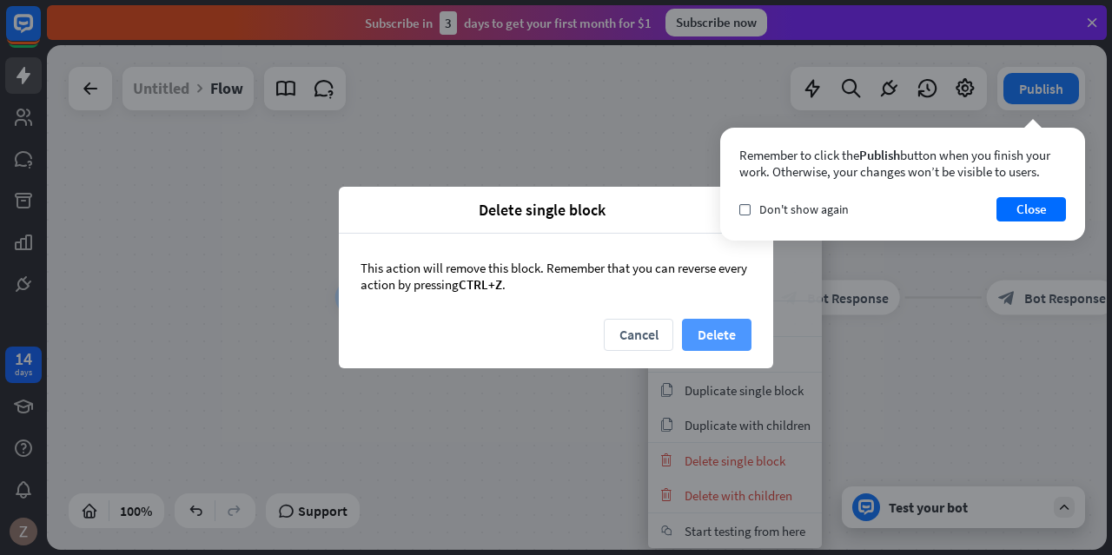
click at [698, 334] on button "Delete" at bounding box center [717, 335] width 70 height 32
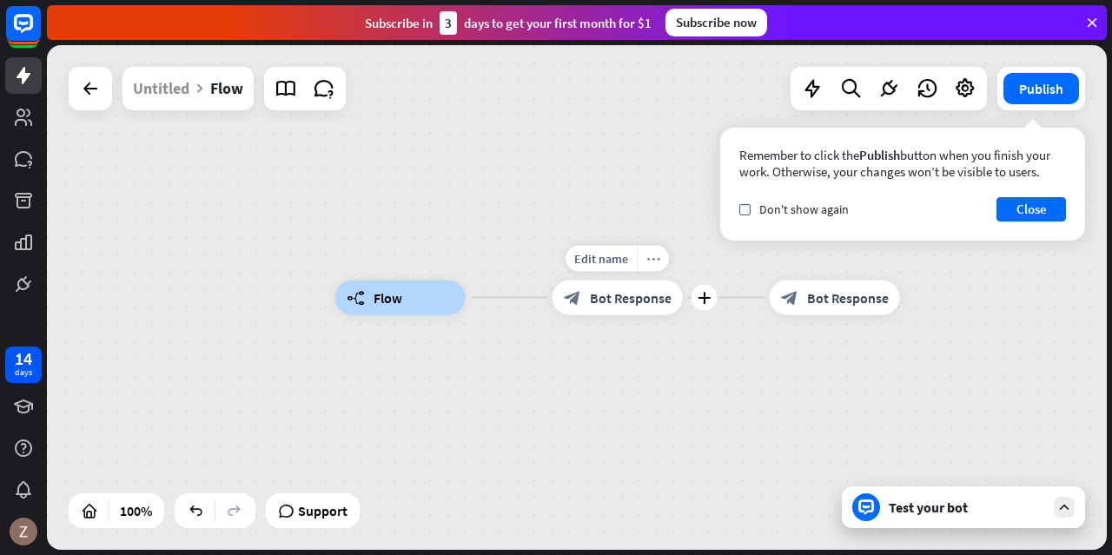
click at [660, 266] on div "more_horiz" at bounding box center [653, 259] width 32 height 26
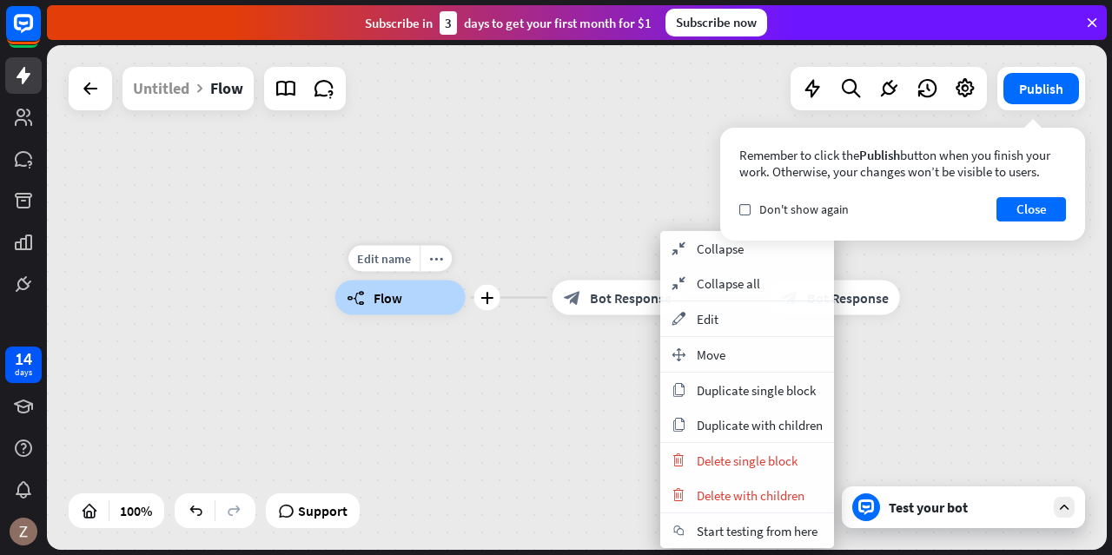
click at [466, 307] on div "Edit name more_horiz plus builder_tree Flow" at bounding box center [400, 298] width 130 height 35
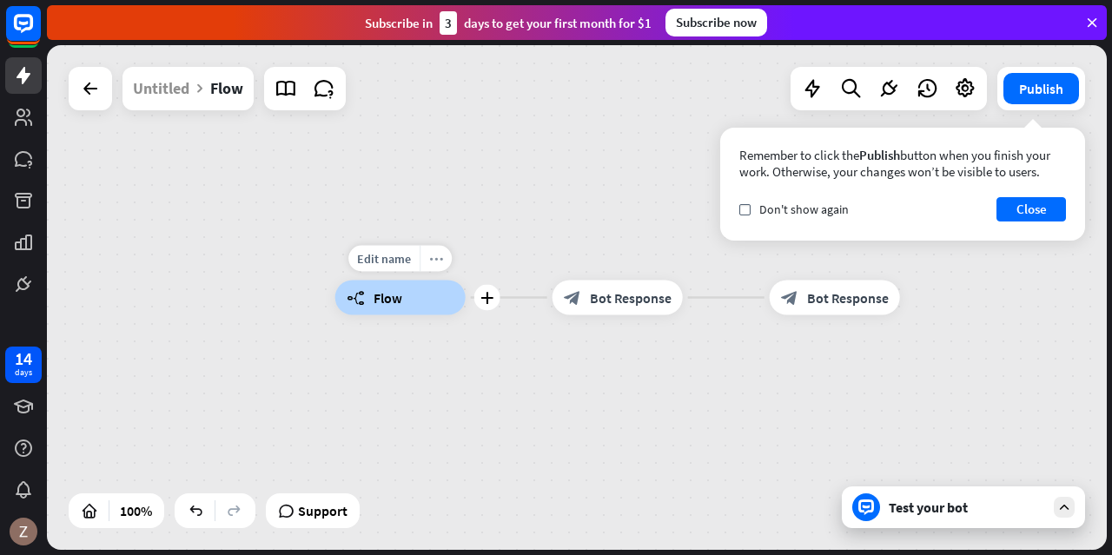
click at [434, 258] on icon "more_horiz" at bounding box center [436, 258] width 14 height 13
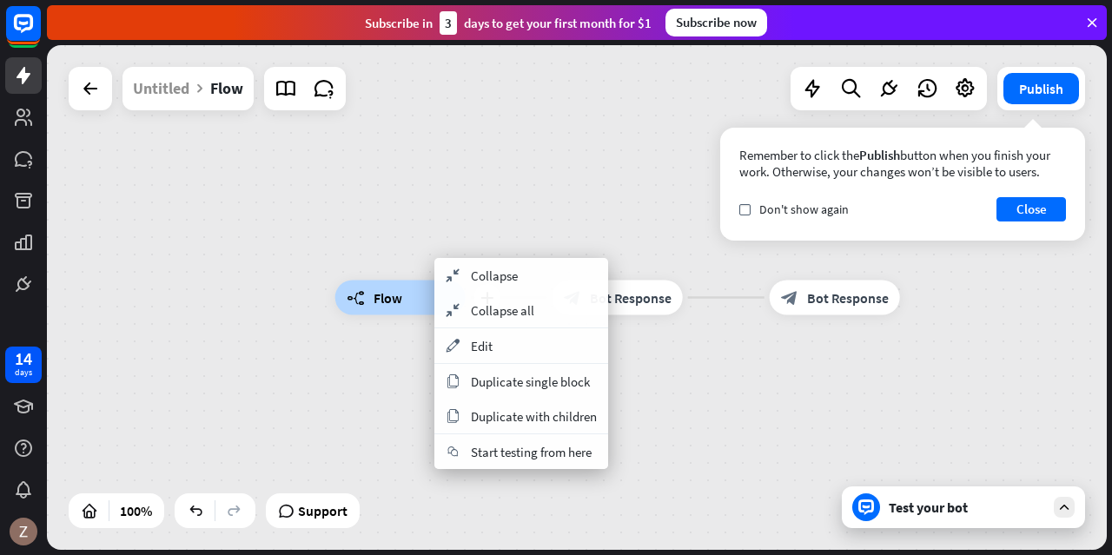
click at [427, 300] on div "builder_tree Flow" at bounding box center [400, 298] width 130 height 35
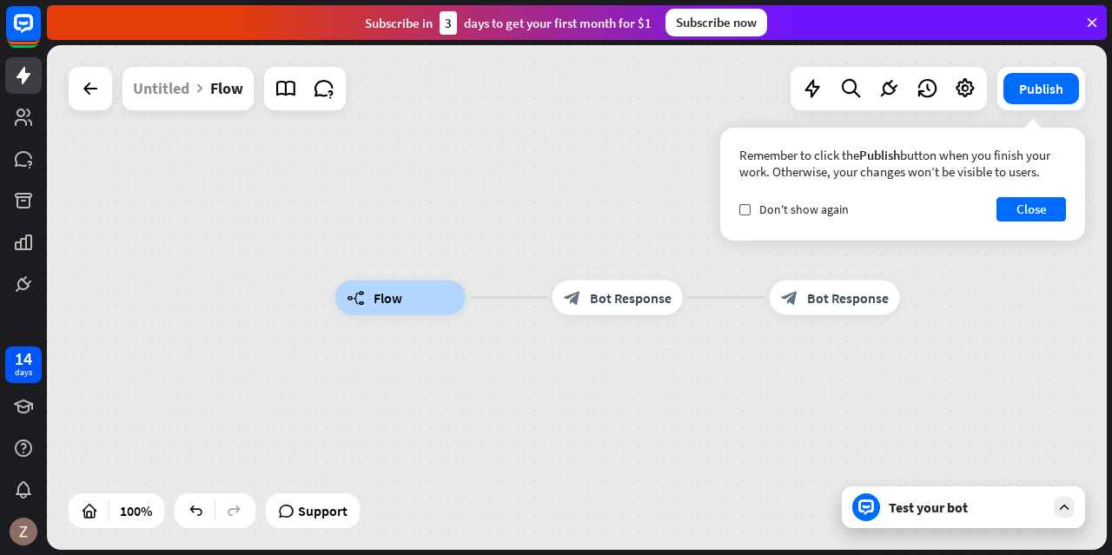
click at [441, 305] on div "builder_tree Flow" at bounding box center [400, 298] width 130 height 35
click at [429, 299] on div "builder_tree Flow" at bounding box center [400, 298] width 130 height 35
click at [475, 364] on div "builder_tree Flow block_bot_response Bot Response block_bot_response Bot Respon…" at bounding box center [865, 550] width 1060 height 505
click at [444, 261] on div "more_horiz" at bounding box center [436, 260] width 32 height 26
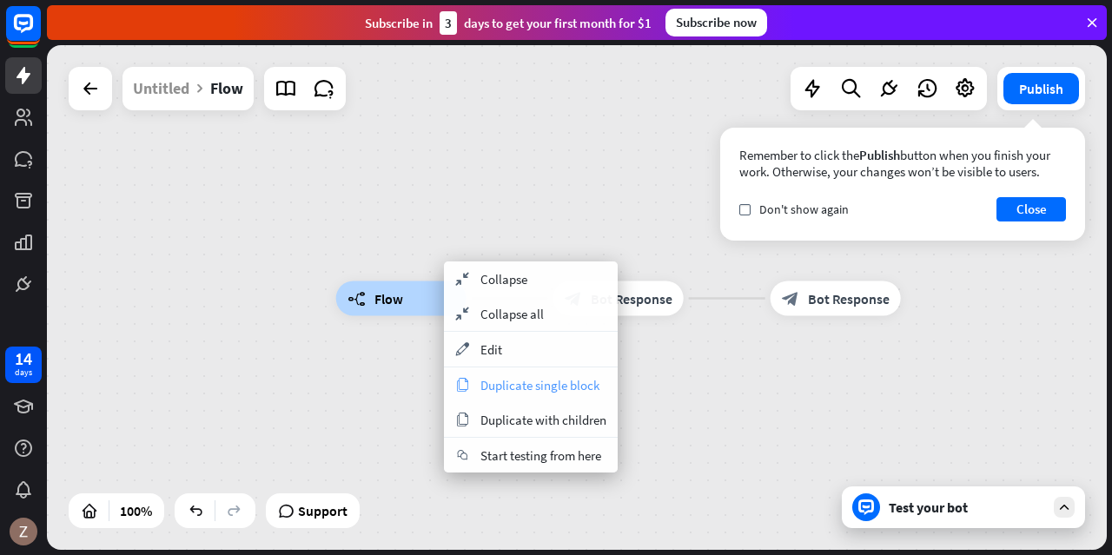
click at [533, 388] on span "Duplicate single block" at bounding box center [539, 385] width 119 height 17
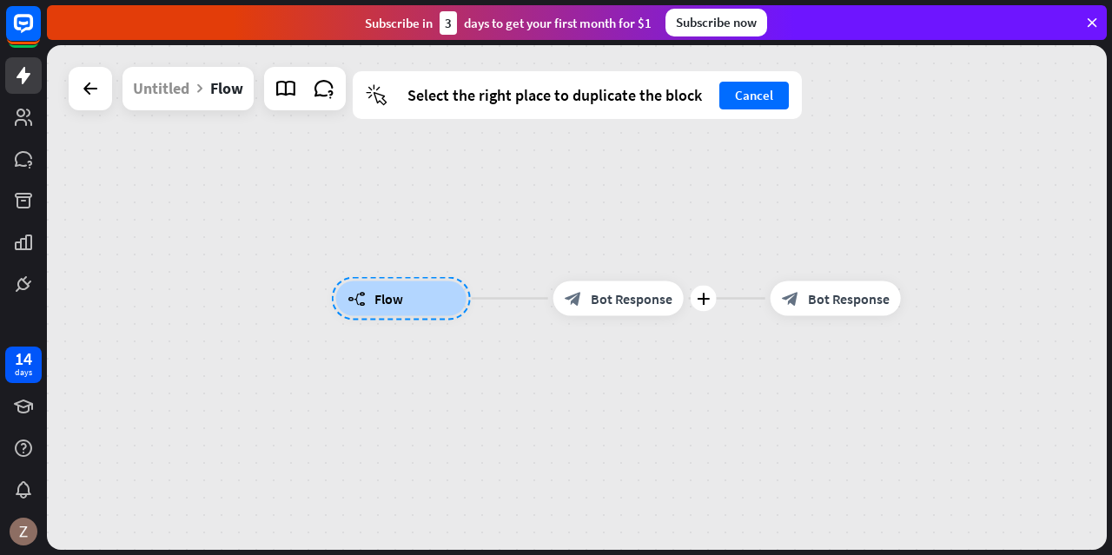
click at [611, 305] on span "Bot Response" at bounding box center [632, 298] width 82 height 17
drag, startPoint x: 611, startPoint y: 305, endPoint x: 600, endPoint y: 400, distance: 95.3
click at [600, 400] on div "builder_tree Flow block_bot_response Bot Response block_bot_response Bot Respon…" at bounding box center [866, 551] width 1060 height 505
click at [737, 110] on div "cursor Select the right place to duplicate the block Cancel" at bounding box center [577, 95] width 449 height 48
click at [738, 93] on button "Cancel" at bounding box center [754, 96] width 70 height 28
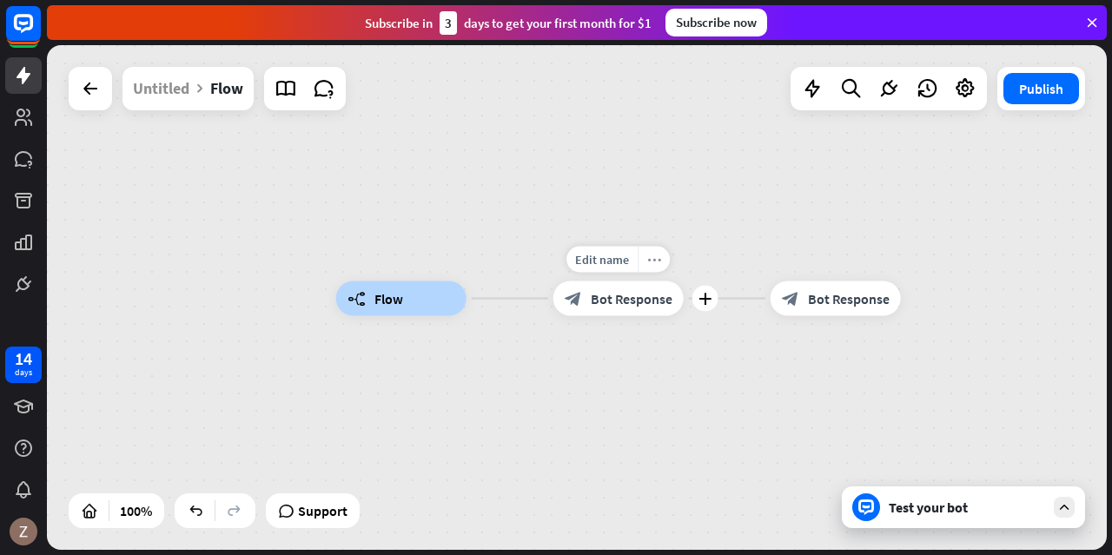
click at [653, 253] on icon "more_horiz" at bounding box center [654, 259] width 14 height 13
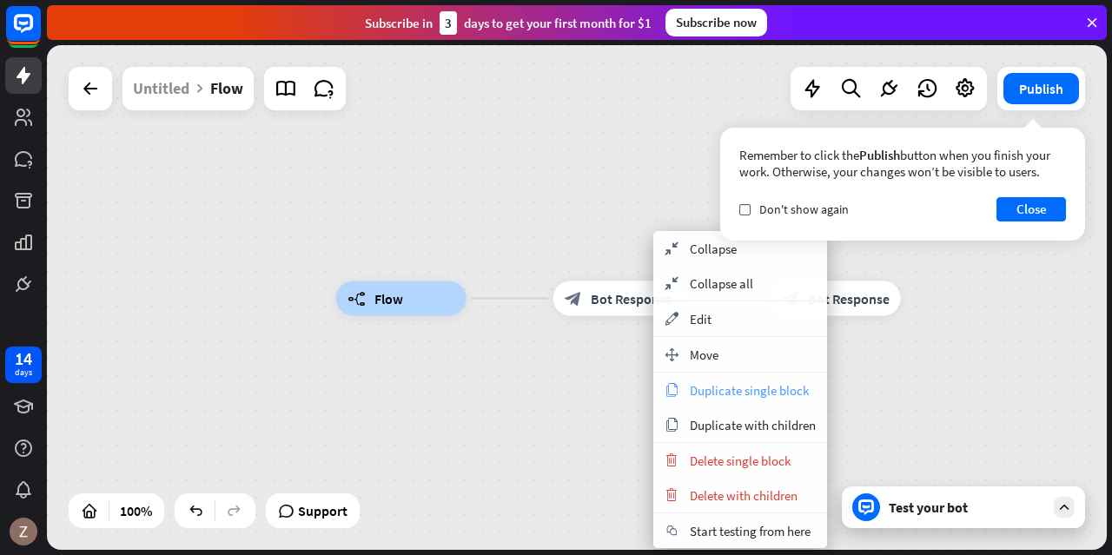
click at [698, 385] on span "Duplicate single block" at bounding box center [749, 390] width 119 height 17
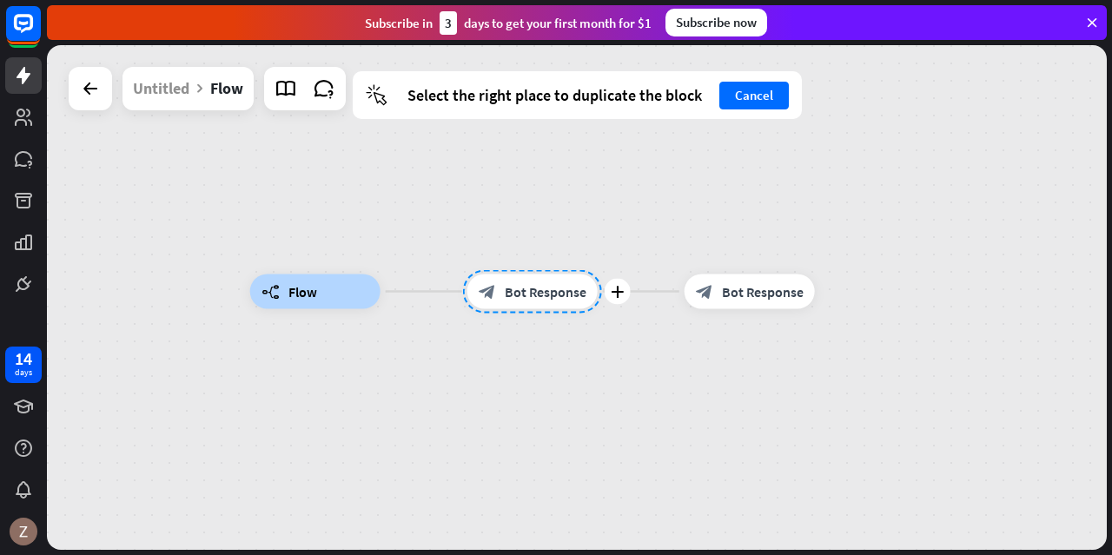
drag, startPoint x: 625, startPoint y: 291, endPoint x: 535, endPoint y: 291, distance: 89.5
click at [535, 291] on div at bounding box center [532, 291] width 139 height 43
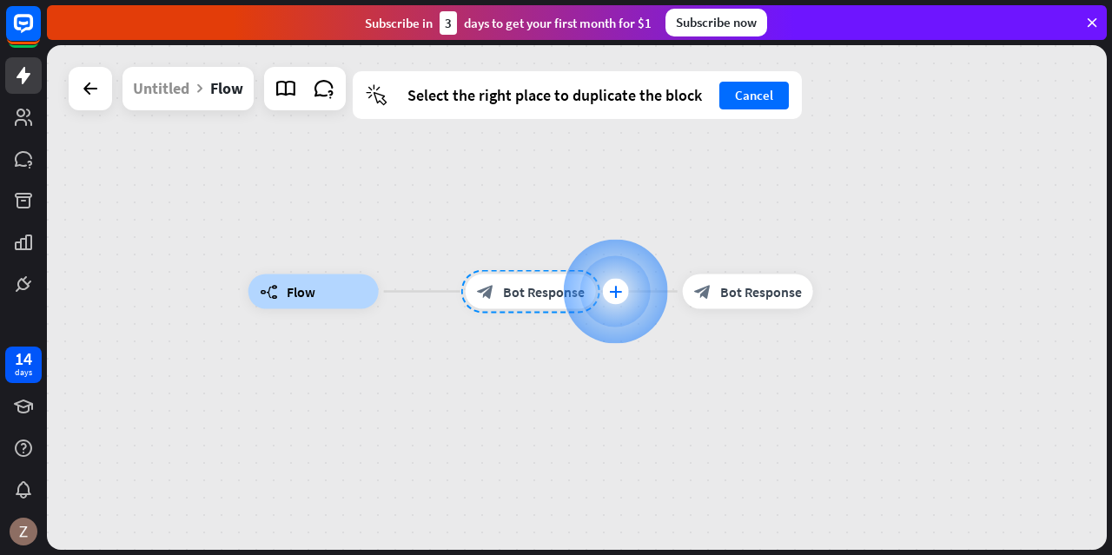
click at [612, 294] on icon "plus" at bounding box center [615, 292] width 13 height 12
click at [619, 291] on icon "plus" at bounding box center [617, 293] width 13 height 12
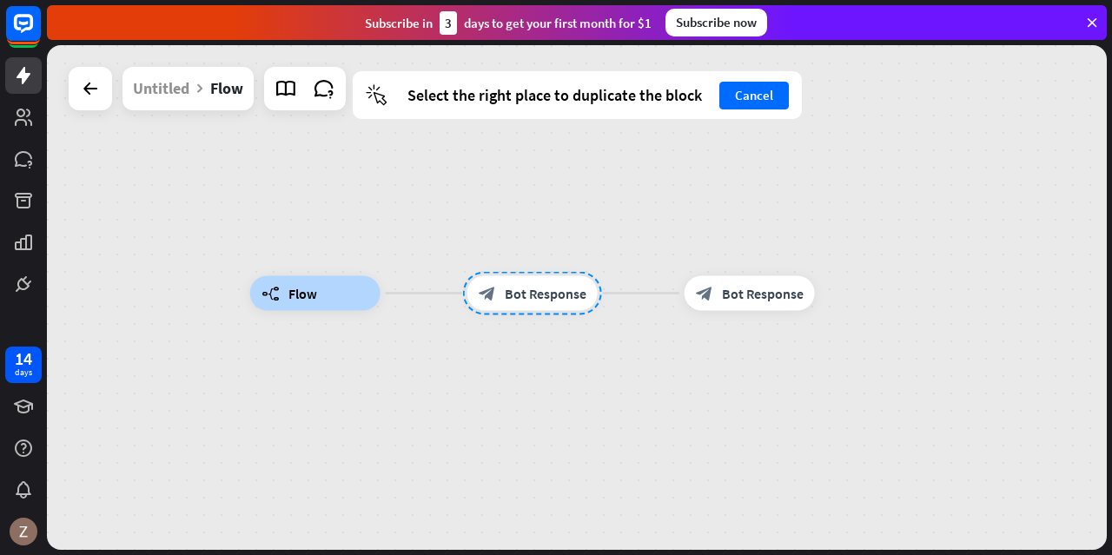
click at [563, 346] on div "builder_tree Flow block_bot_response Bot Response block_bot_response Bot Respon…" at bounding box center [780, 546] width 1060 height 505
click at [559, 303] on div at bounding box center [532, 293] width 139 height 43
click at [518, 357] on div "builder_tree Flow block_bot_response Bot Response block_bot_response Bot Respon…" at bounding box center [780, 546] width 1060 height 505
click at [746, 88] on button "Cancel" at bounding box center [754, 96] width 70 height 28
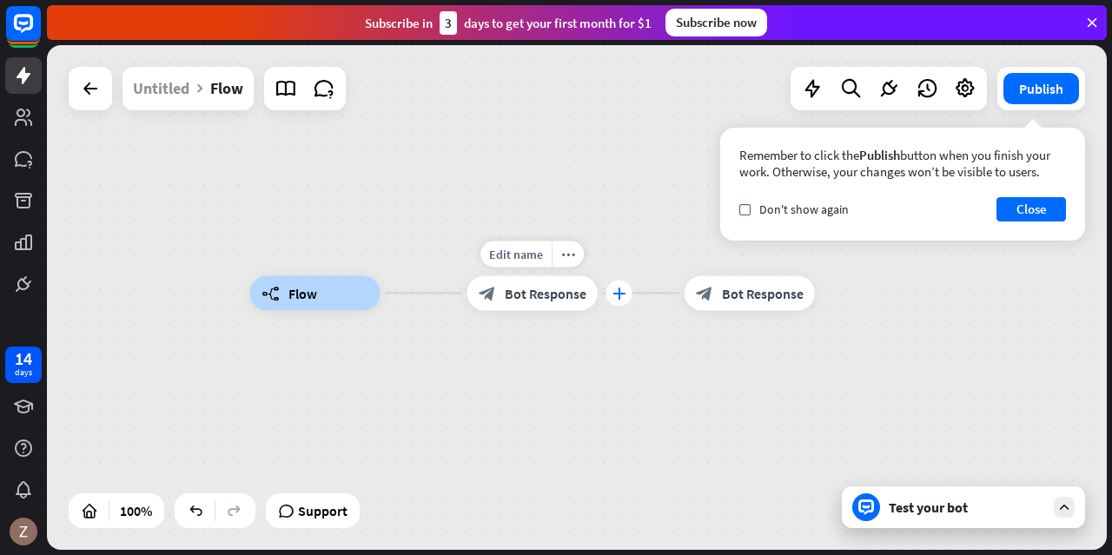
click at [617, 301] on div "plus" at bounding box center [619, 294] width 26 height 26
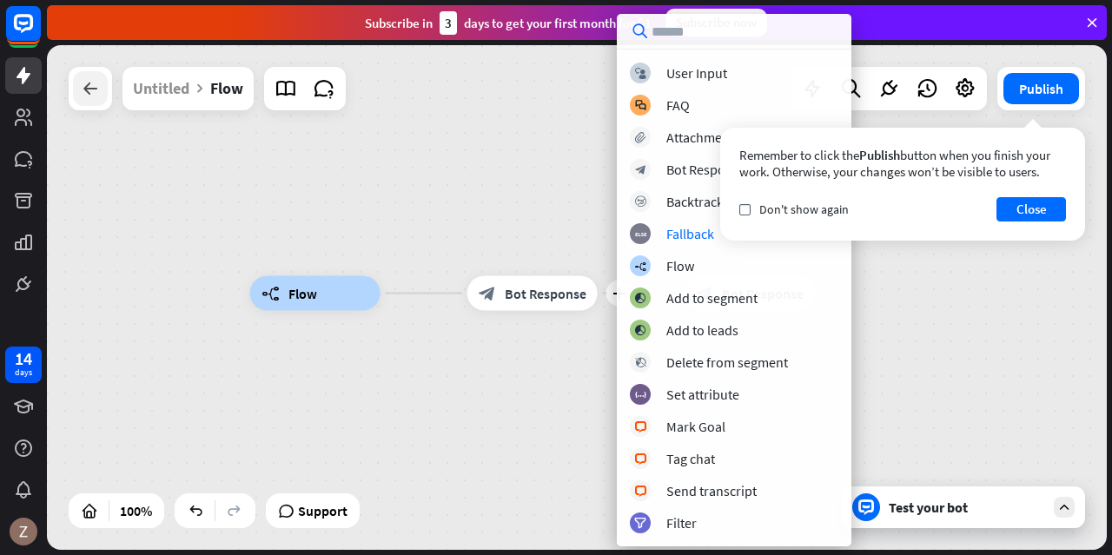
click at [99, 89] on icon at bounding box center [90, 88] width 21 height 21
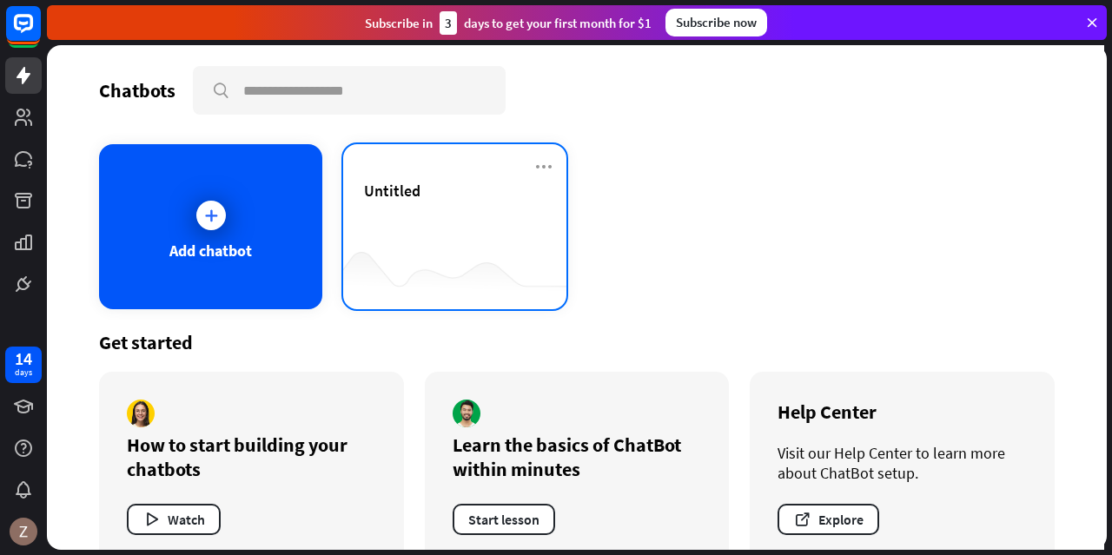
click at [459, 239] on div "Untitled" at bounding box center [455, 211] width 182 height 61
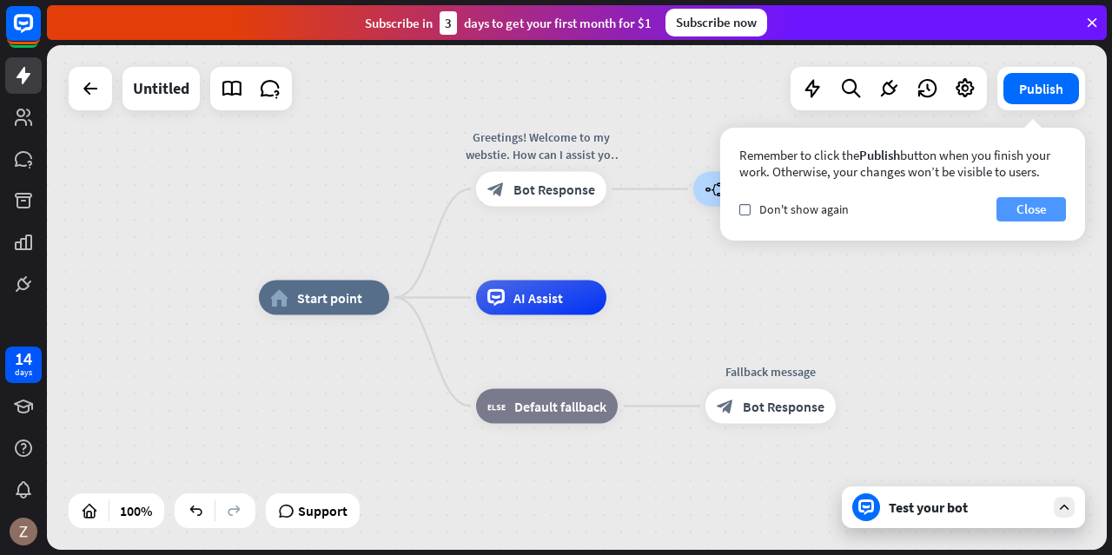
click at [1028, 206] on button "Close" at bounding box center [1031, 209] width 70 height 24
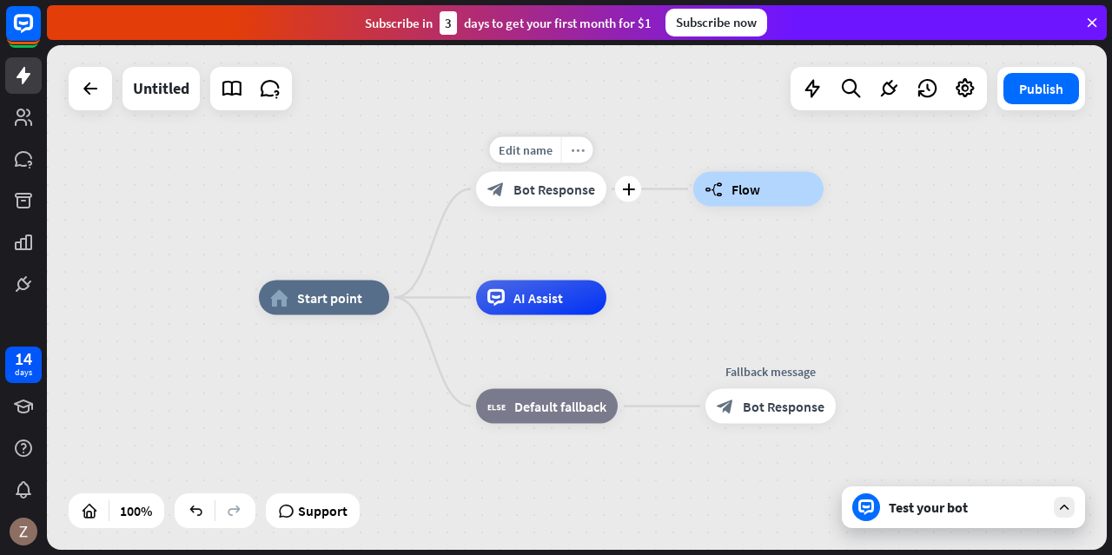
click at [577, 144] on icon "more_horiz" at bounding box center [578, 149] width 14 height 13
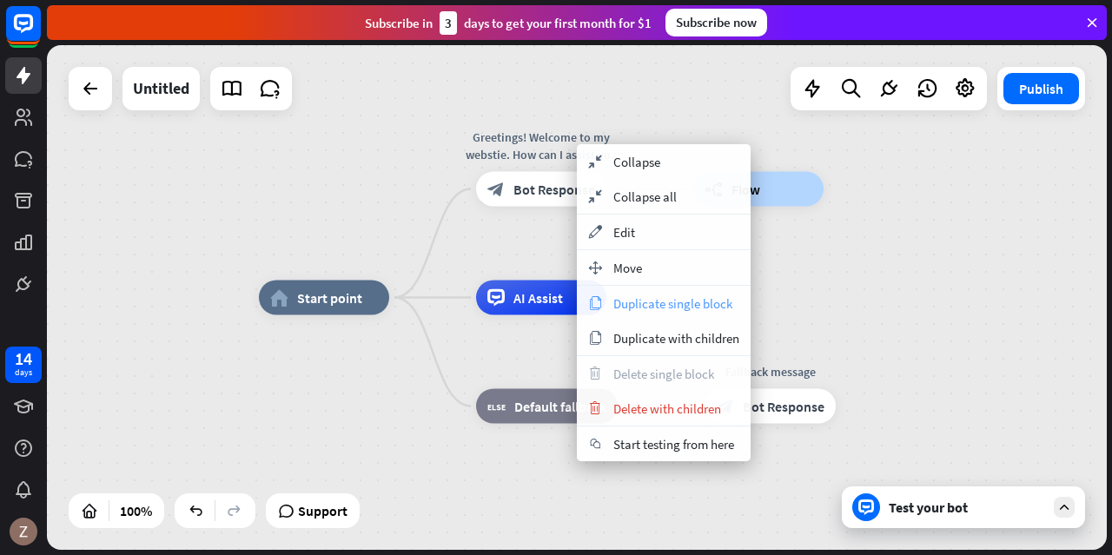
click at [662, 308] on span "Duplicate single block" at bounding box center [672, 303] width 119 height 17
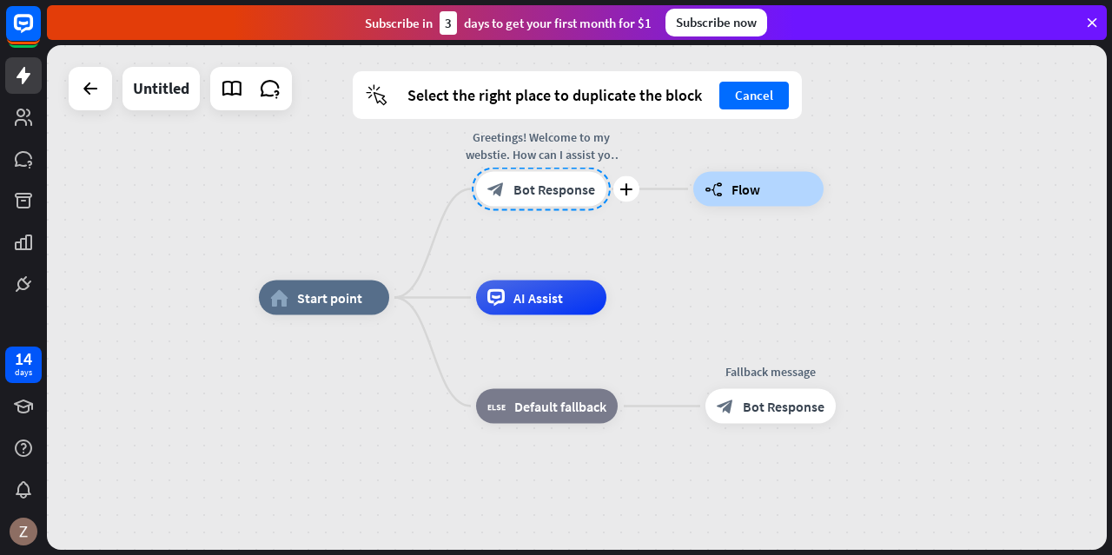
click at [547, 186] on div at bounding box center [541, 189] width 139 height 43
click at [548, 186] on div at bounding box center [541, 189] width 139 height 43
click at [775, 182] on div "builder_tree Flow" at bounding box center [758, 189] width 130 height 35
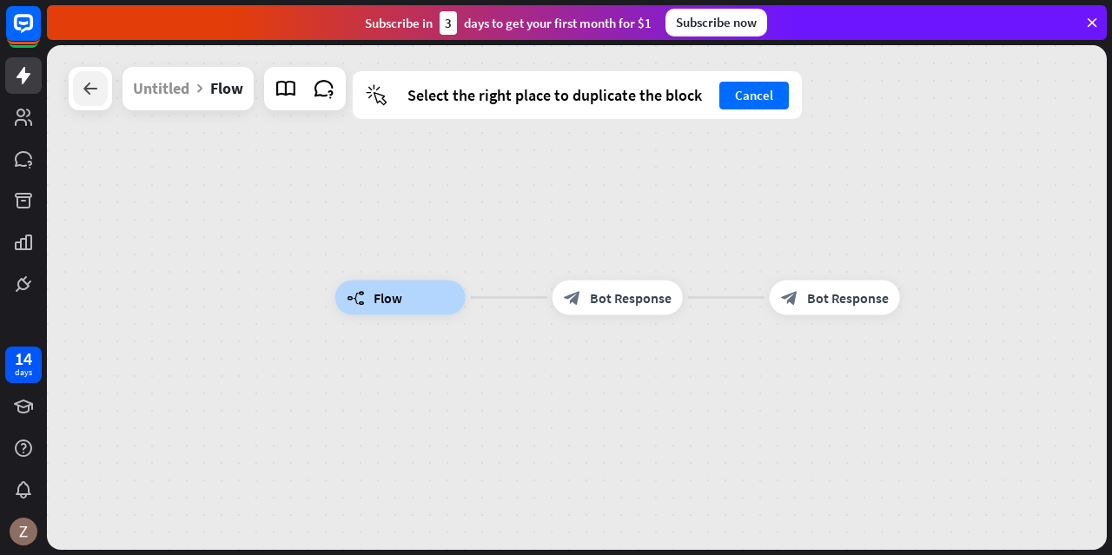
click at [89, 93] on icon at bounding box center [90, 88] width 21 height 21
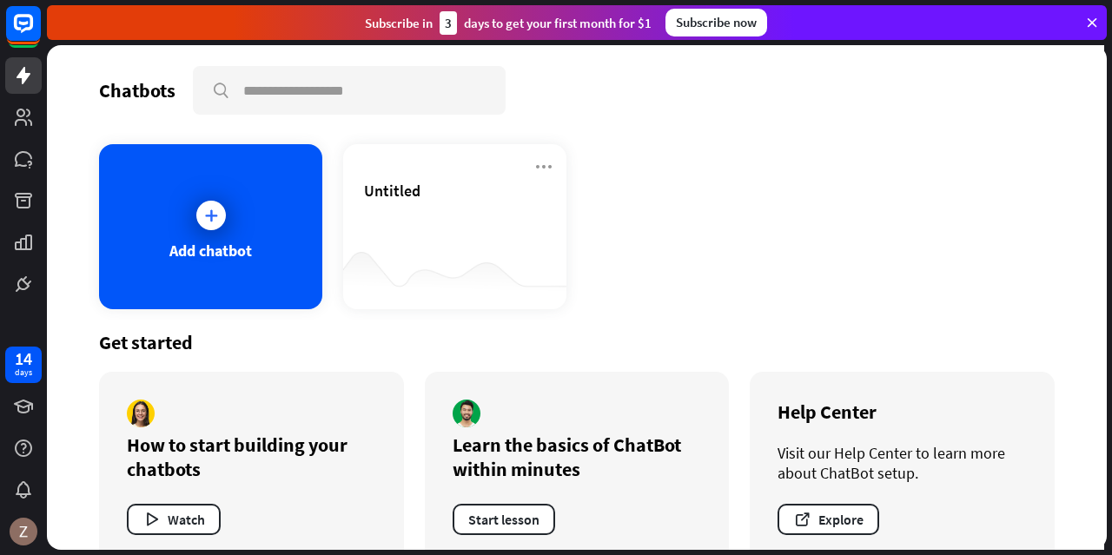
scroll to position [33, 0]
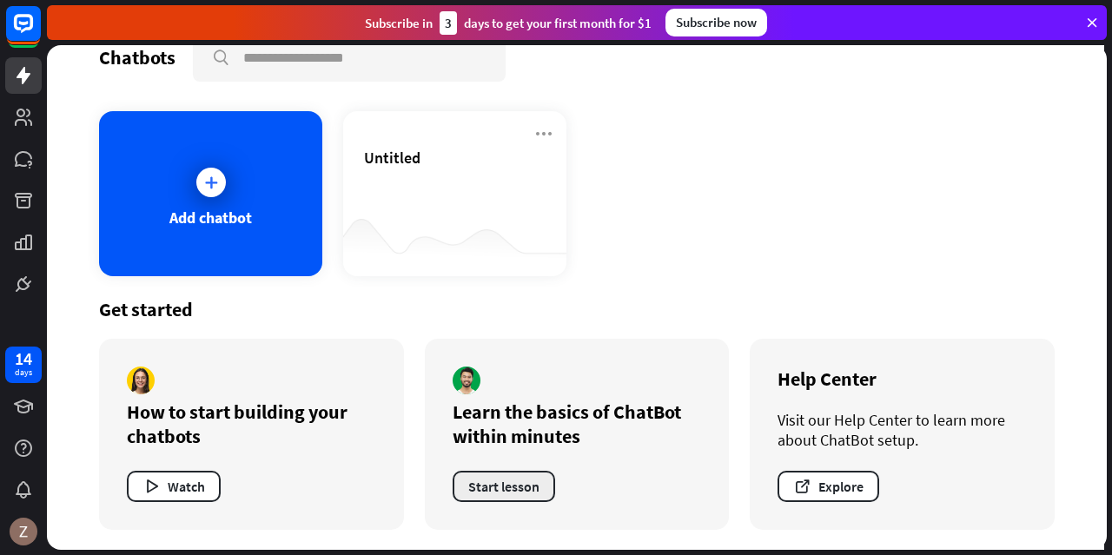
click at [479, 495] on button "Start lesson" at bounding box center [504, 486] width 103 height 31
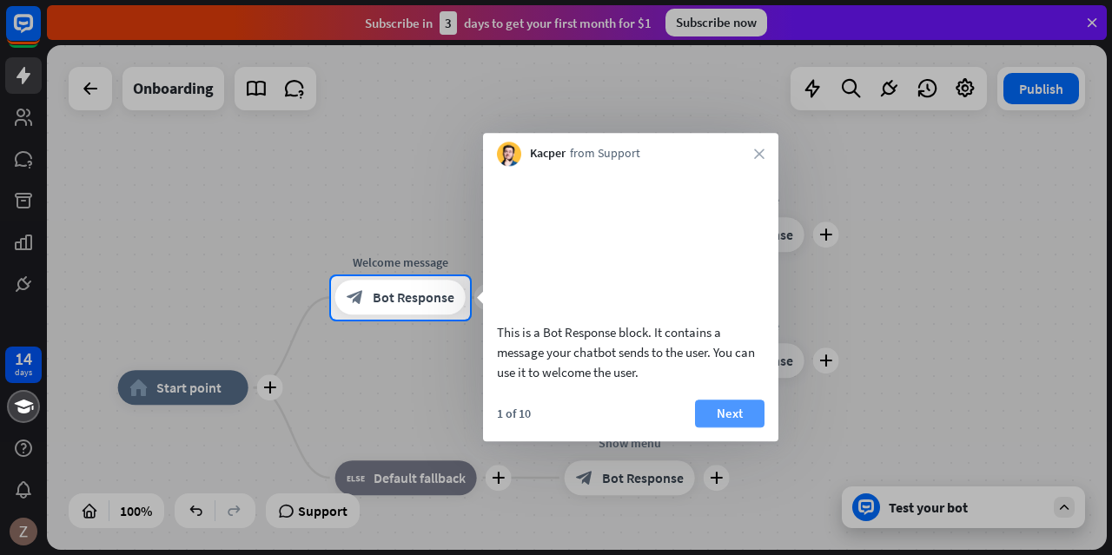
click at [749, 427] on button "Next" at bounding box center [730, 414] width 70 height 28
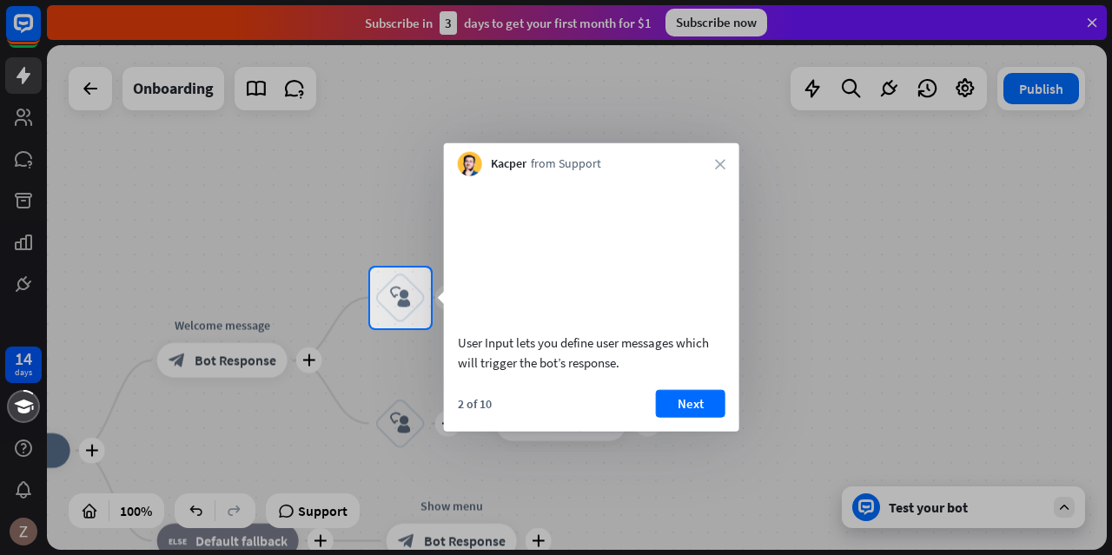
click at [718, 173] on div "Kacper from Support close" at bounding box center [591, 159] width 295 height 33
click at [719, 162] on icon "close" at bounding box center [720, 164] width 10 height 10
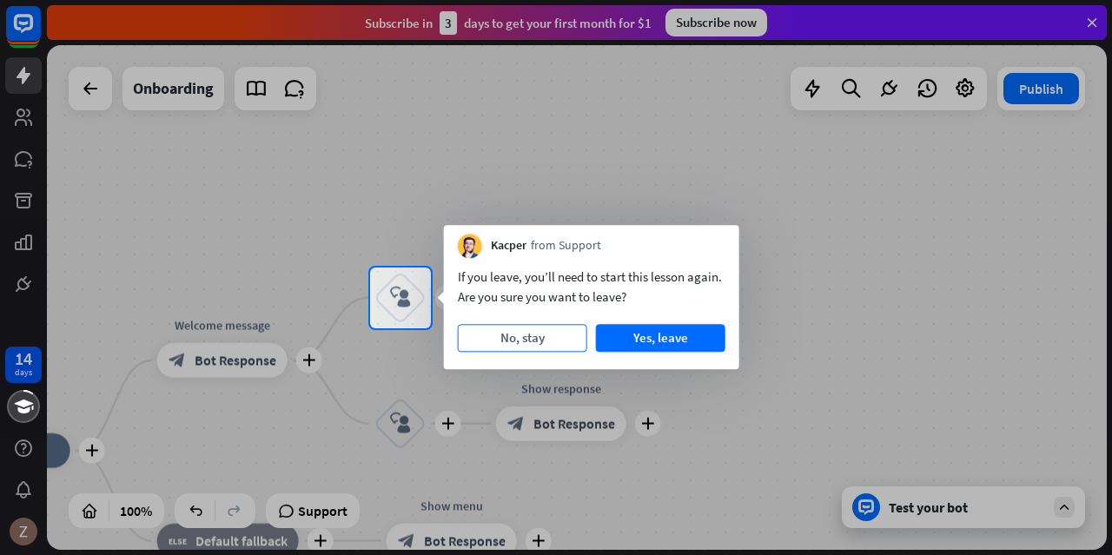
click at [560, 332] on button "No, stay" at bounding box center [522, 338] width 129 height 28
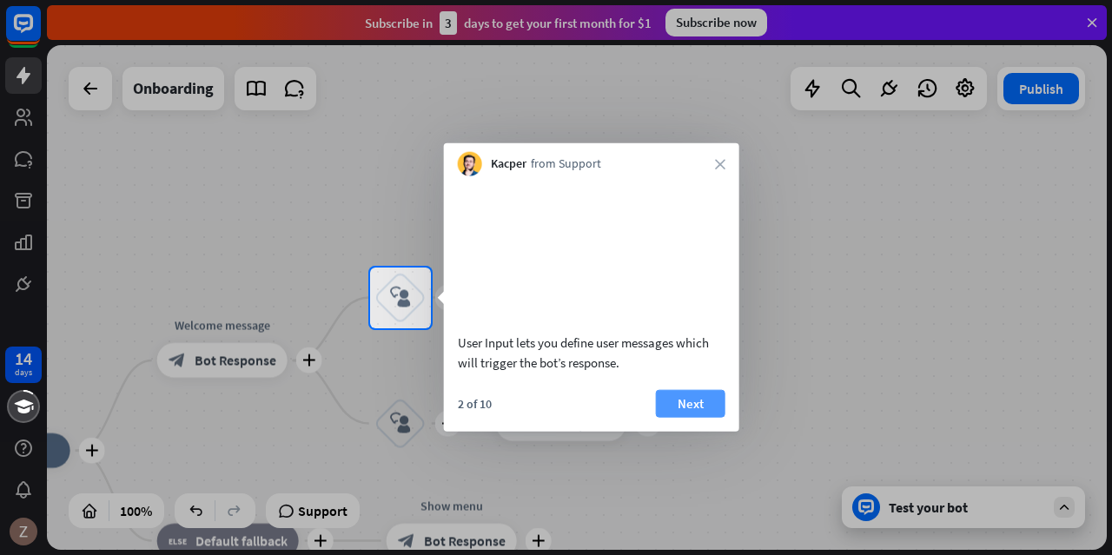
click at [674, 417] on button "Next" at bounding box center [691, 403] width 70 height 28
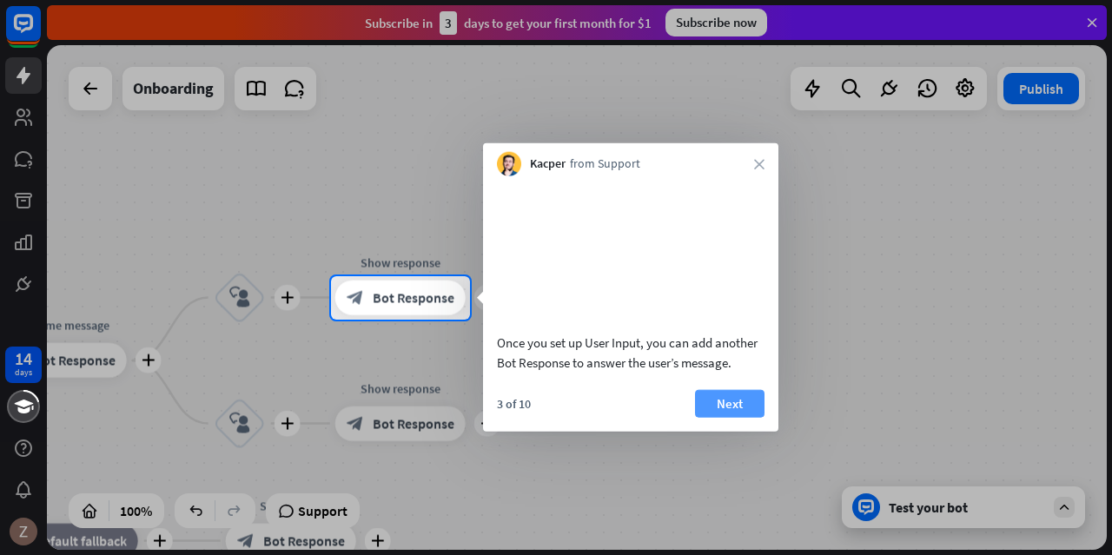
click at [725, 416] on button "Next" at bounding box center [730, 403] width 70 height 28
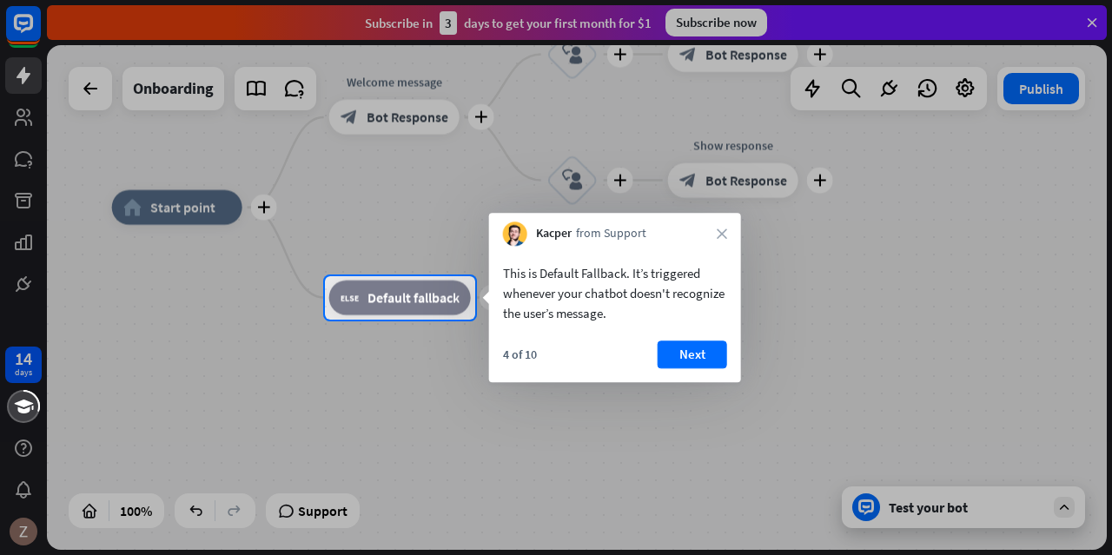
click at [698, 361] on button "Next" at bounding box center [693, 355] width 70 height 28
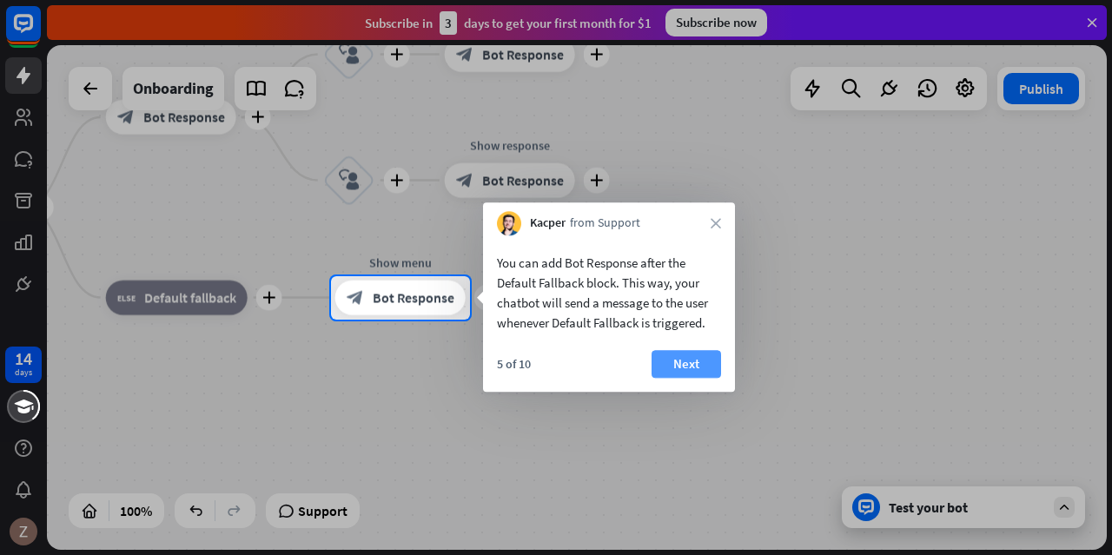
click at [700, 361] on button "Next" at bounding box center [687, 364] width 70 height 28
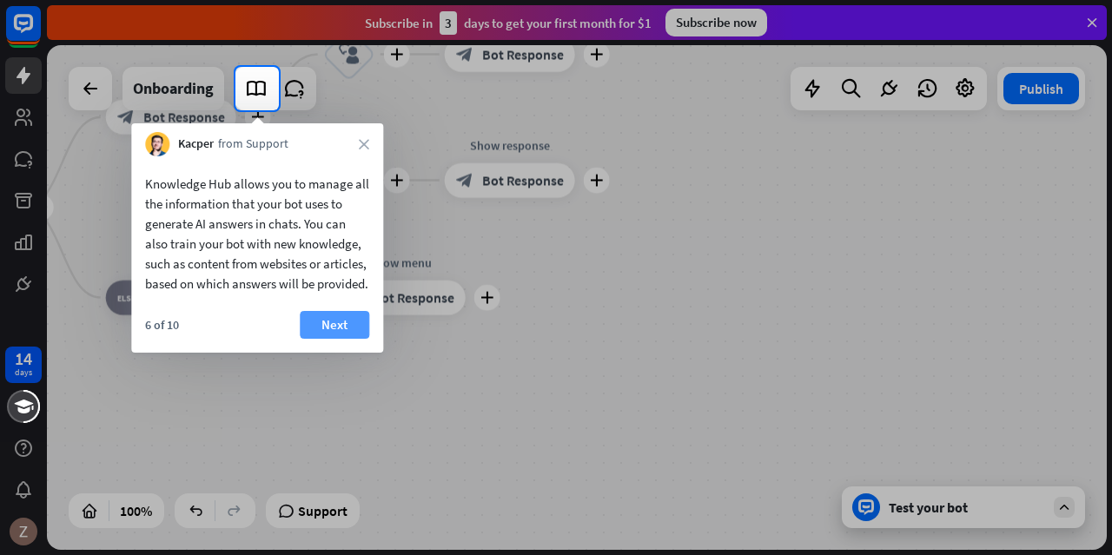
click at [355, 339] on button "Next" at bounding box center [335, 325] width 70 height 28
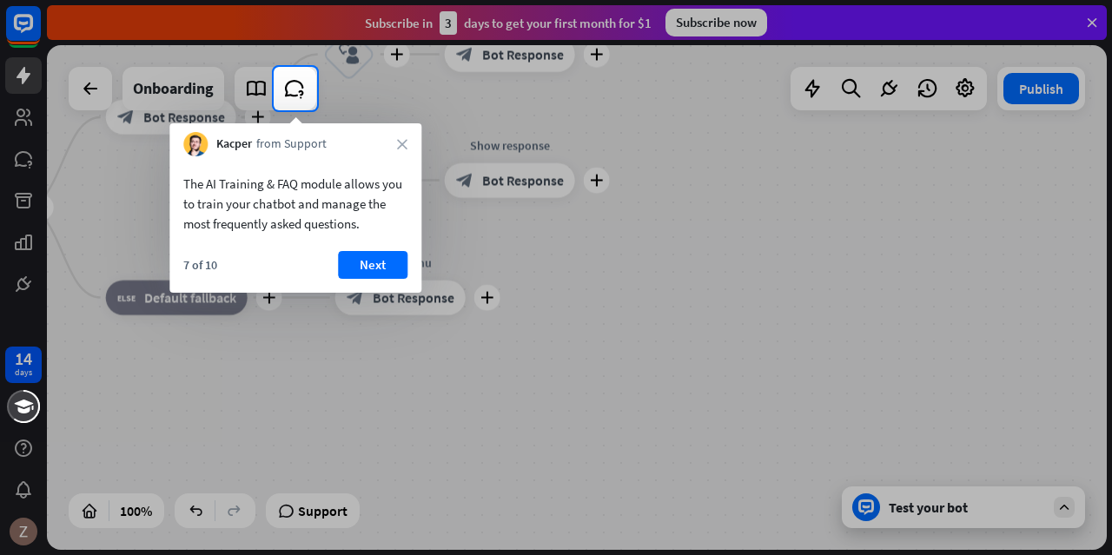
click at [375, 263] on button "Next" at bounding box center [373, 265] width 70 height 28
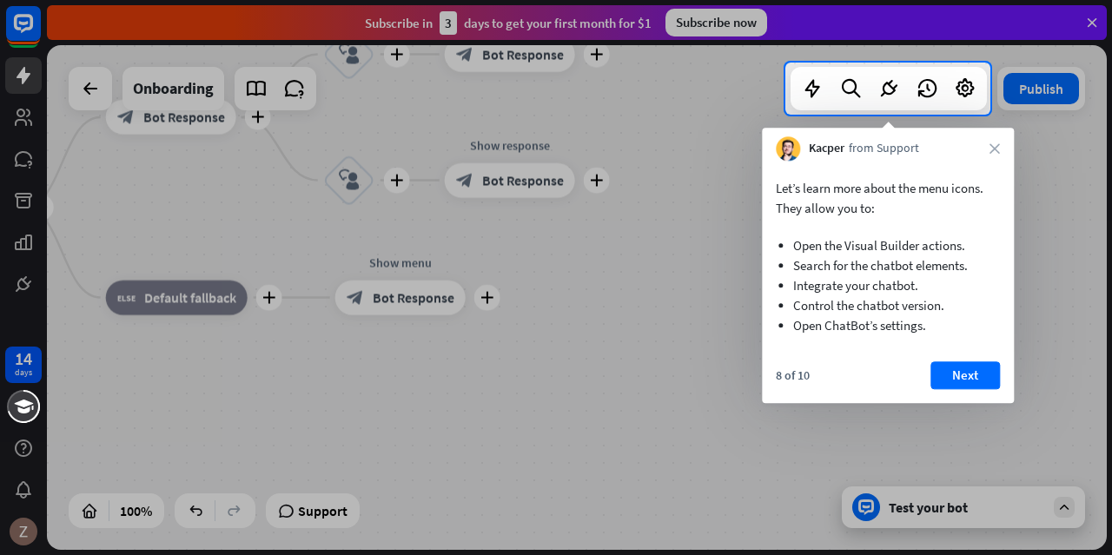
click at [980, 389] on div "8 of 10 Next" at bounding box center [888, 382] width 252 height 42
click at [976, 374] on button "Next" at bounding box center [965, 375] width 70 height 28
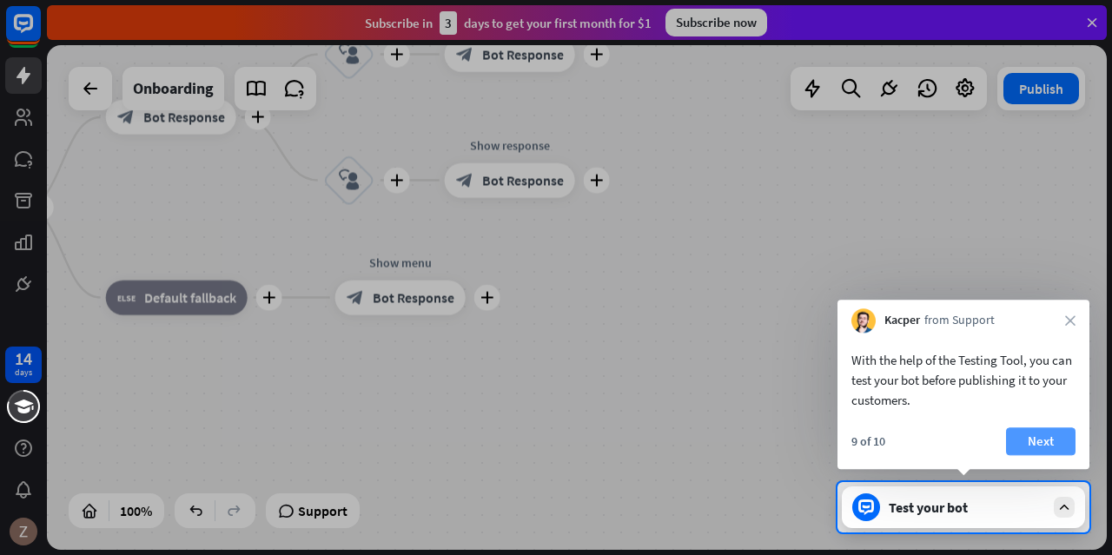
click at [1043, 434] on button "Next" at bounding box center [1041, 441] width 70 height 28
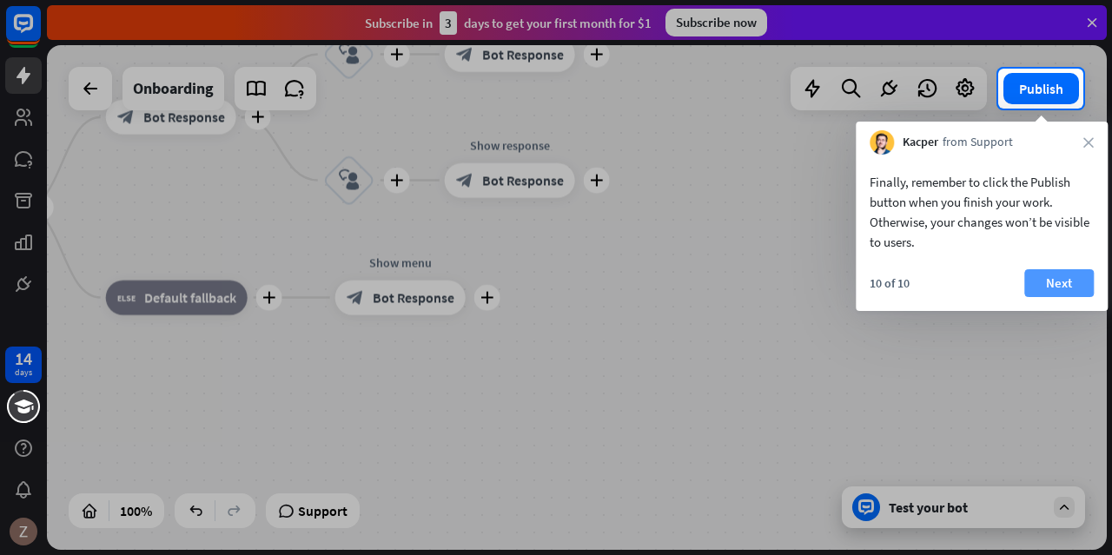
click at [1036, 288] on button "Next" at bounding box center [1059, 283] width 70 height 28
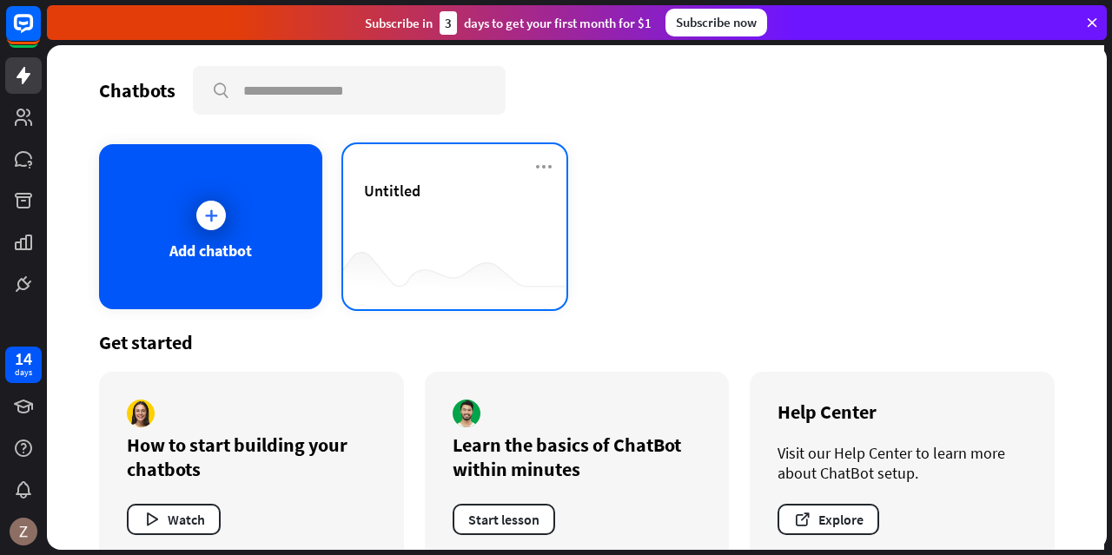
click at [427, 197] on div "Untitled" at bounding box center [455, 191] width 182 height 20
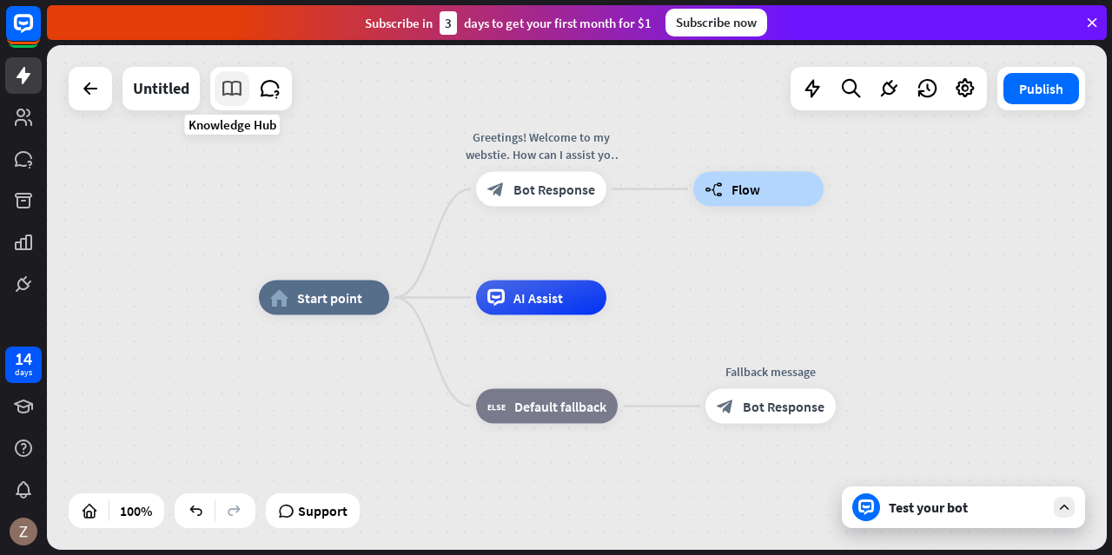
click at [231, 96] on icon at bounding box center [232, 88] width 23 height 23
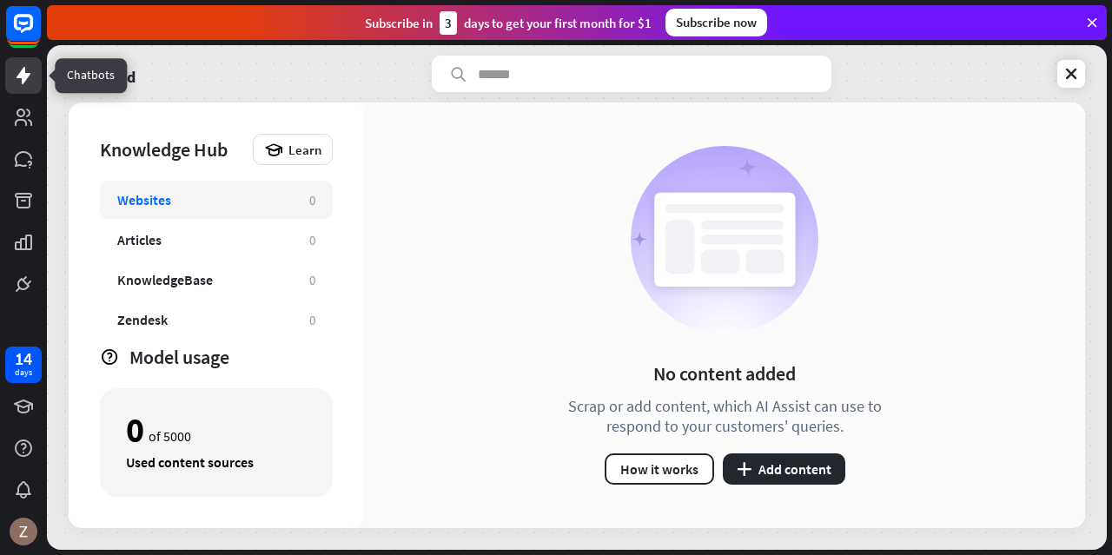
click at [22, 78] on icon at bounding box center [24, 75] width 14 height 17
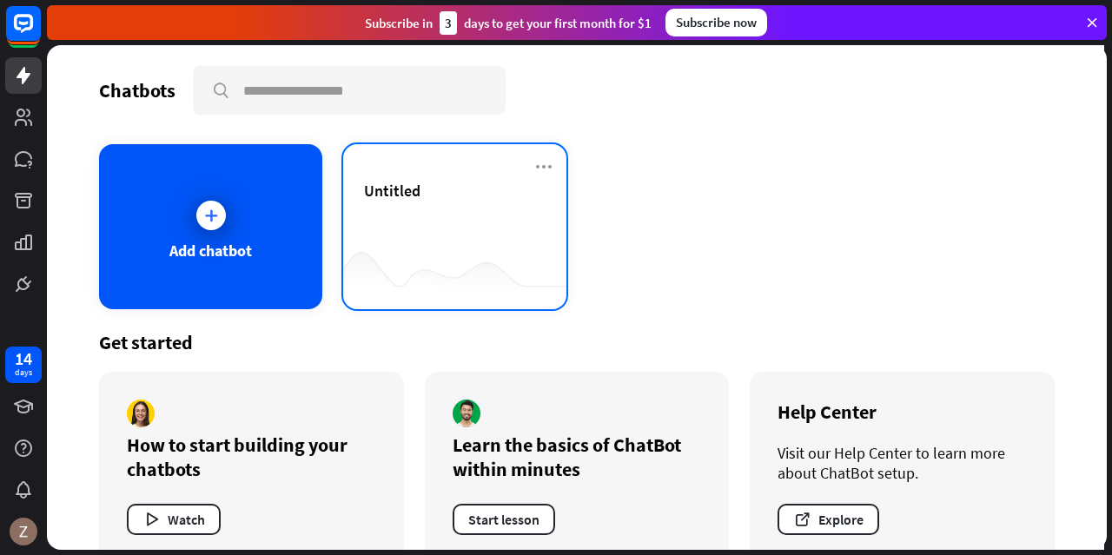
click at [473, 228] on div "Untitled" at bounding box center [455, 211] width 182 height 61
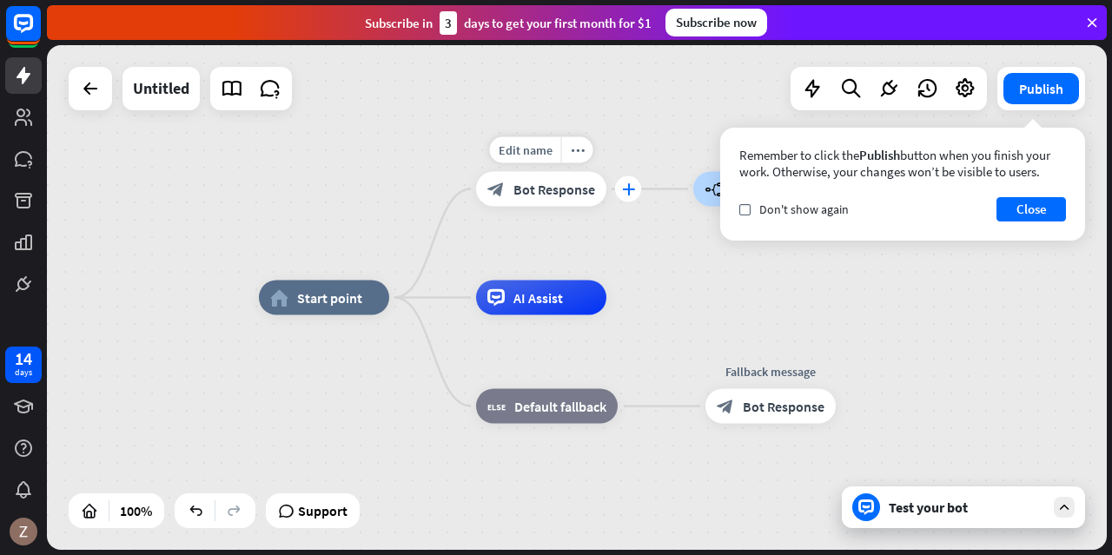
click at [629, 199] on div "plus" at bounding box center [628, 189] width 26 height 26
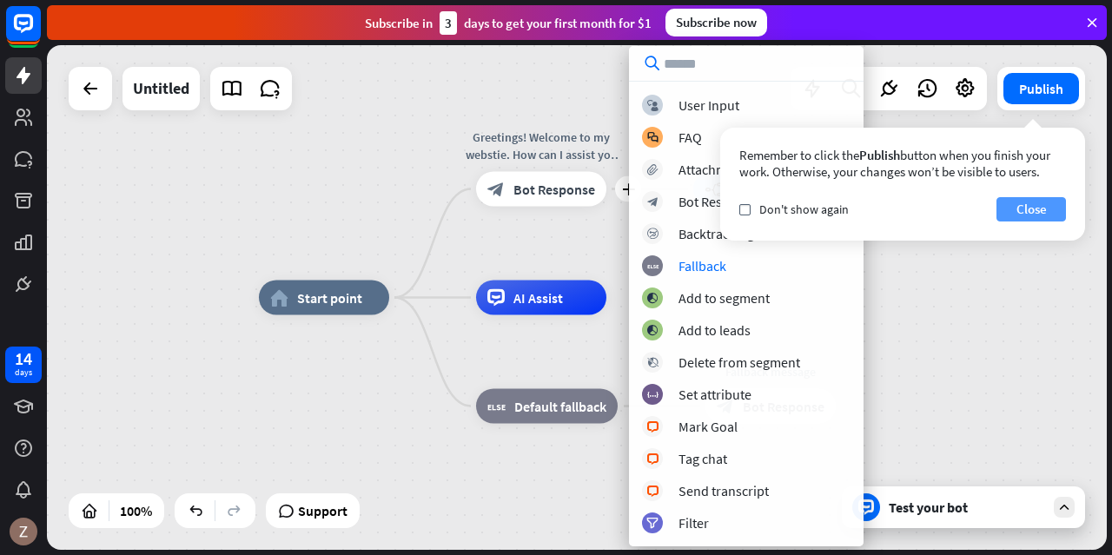
click at [1053, 206] on button "Close" at bounding box center [1031, 209] width 70 height 24
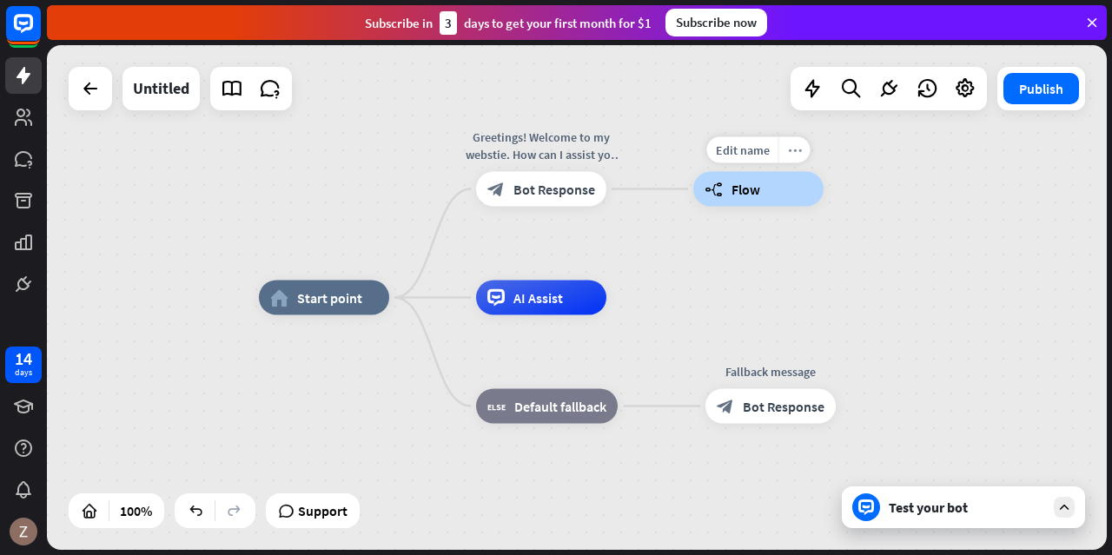
click at [798, 157] on div "more_horiz" at bounding box center [794, 150] width 32 height 26
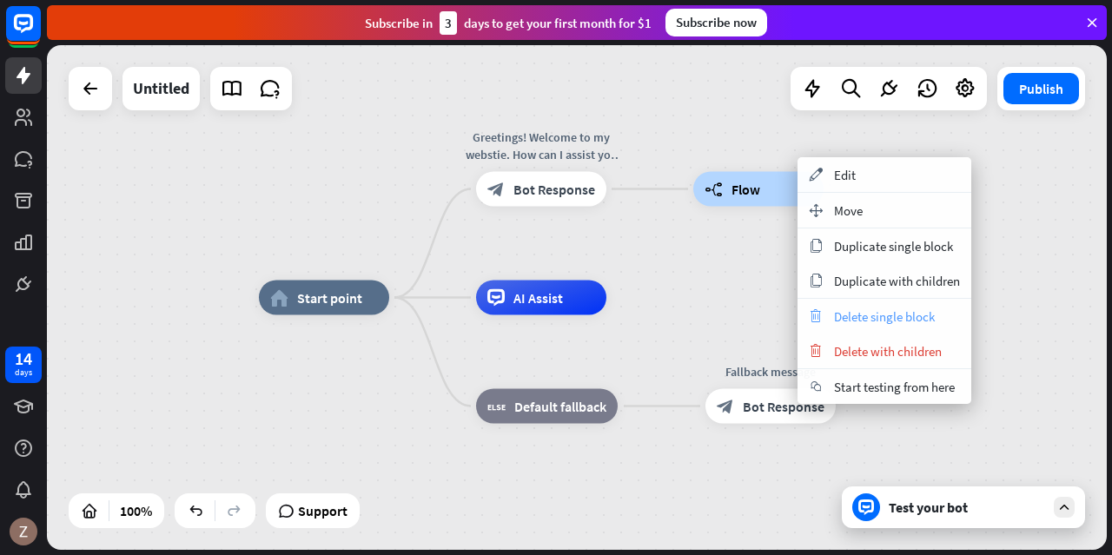
click at [860, 317] on span "Delete single block" at bounding box center [884, 316] width 101 height 17
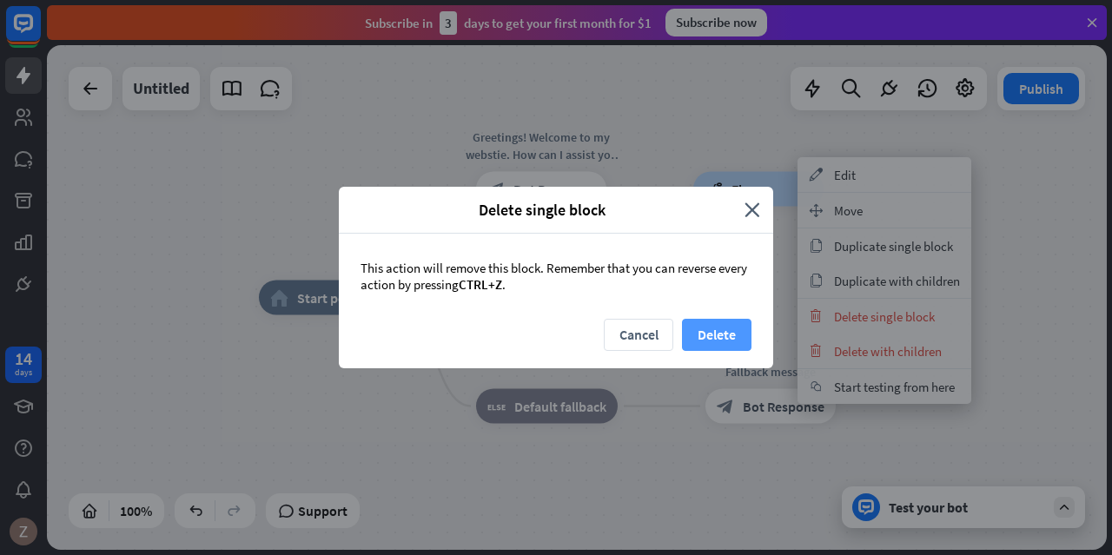
click at [701, 326] on button "Delete" at bounding box center [717, 335] width 70 height 32
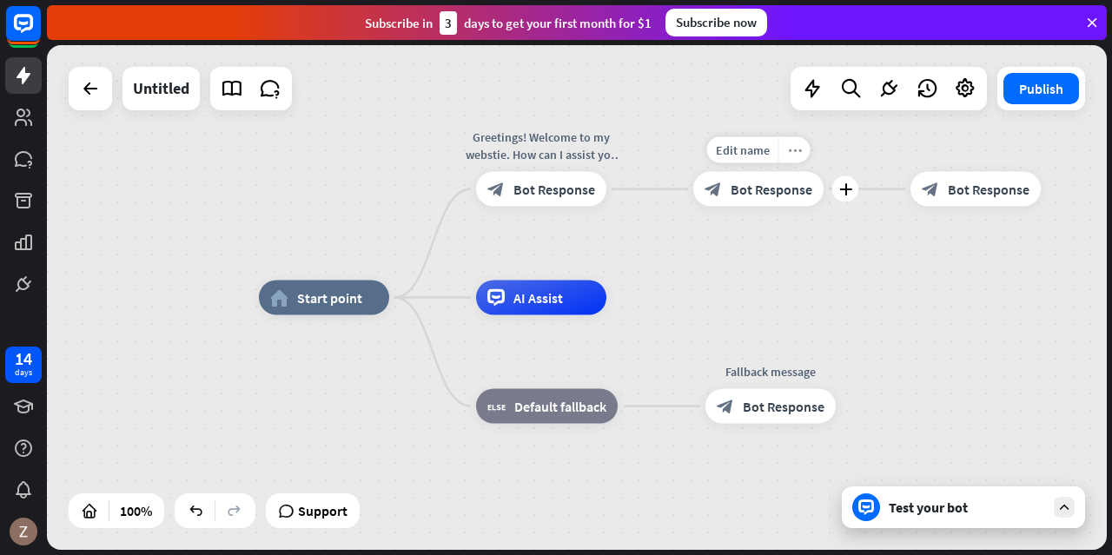
click at [798, 156] on icon "more_horiz" at bounding box center [795, 149] width 14 height 13
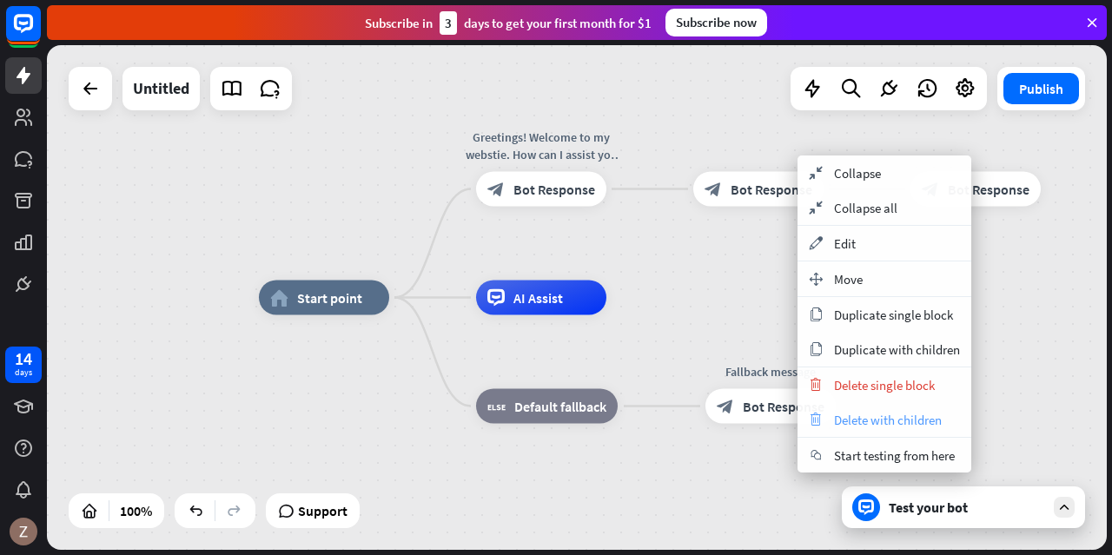
click at [874, 419] on span "Delete with children" at bounding box center [888, 420] width 108 height 17
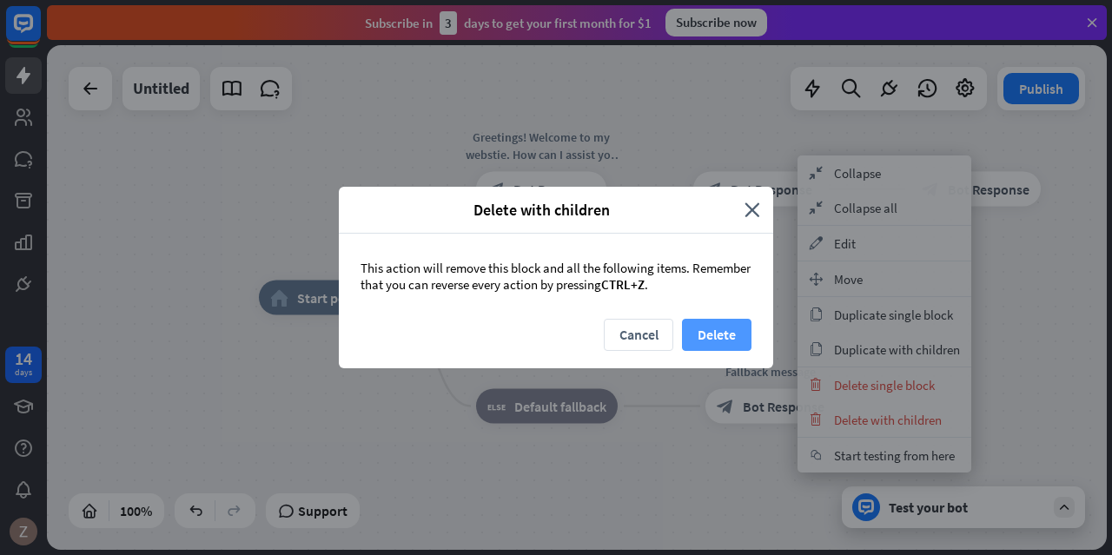
click at [709, 338] on button "Delete" at bounding box center [717, 335] width 70 height 32
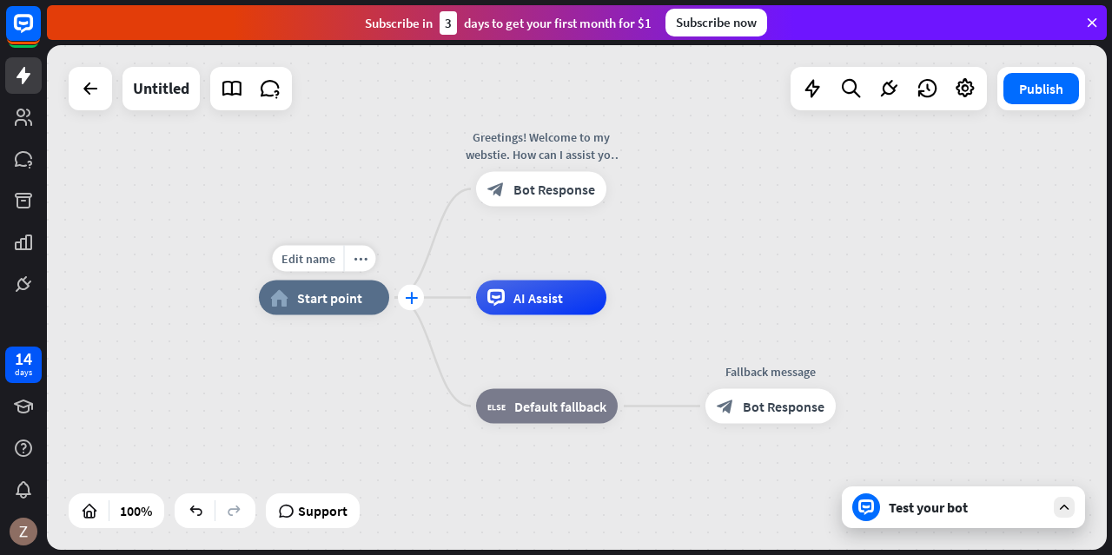
click at [408, 298] on icon "plus" at bounding box center [411, 298] width 13 height 12
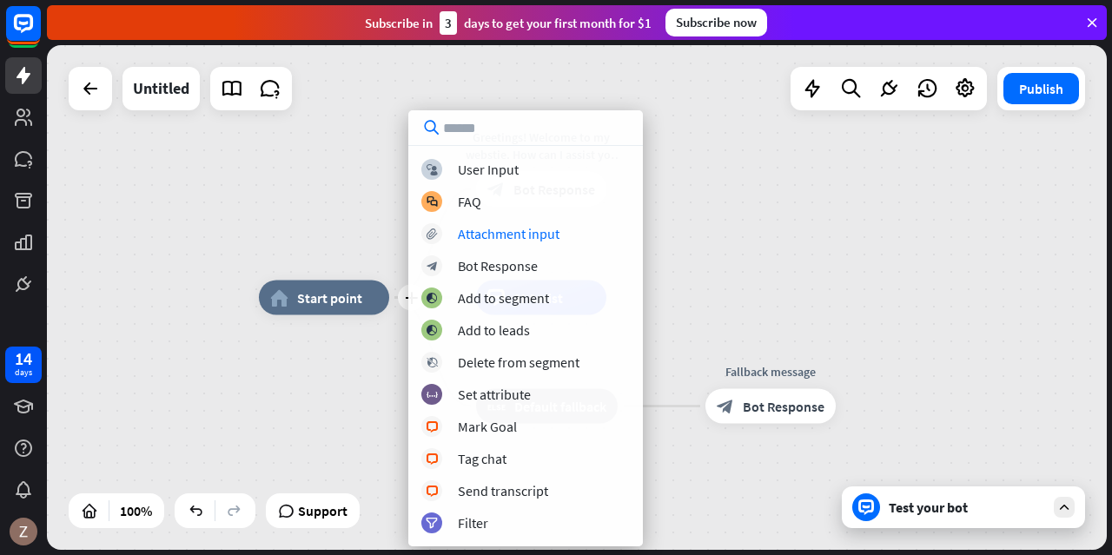
click at [704, 202] on div "plus home_2 Start point Greetings! Welcome to my webstie. How can I assist you …" at bounding box center [577, 297] width 1060 height 505
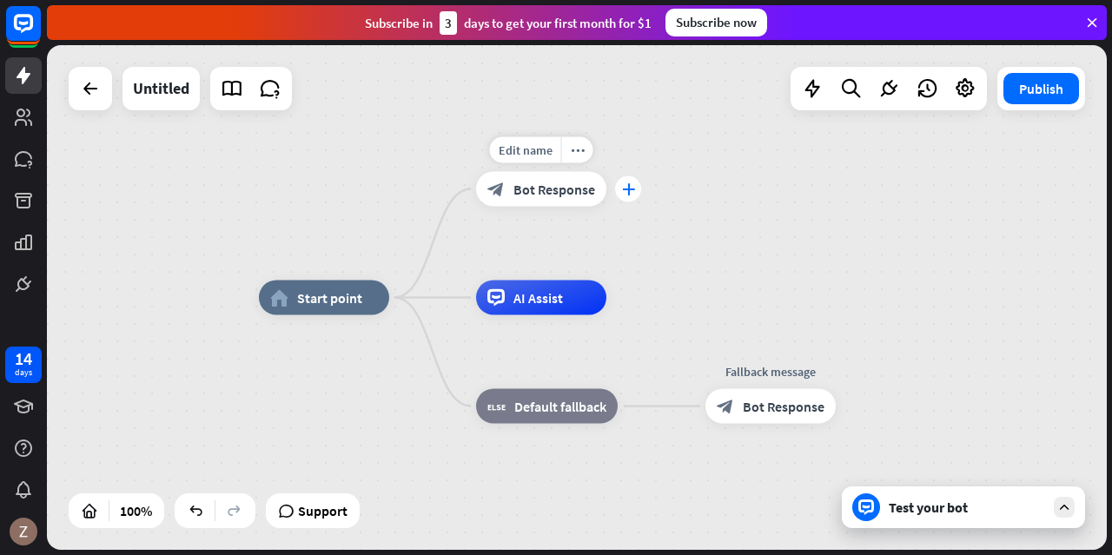
click at [628, 190] on icon "plus" at bounding box center [628, 189] width 13 height 12
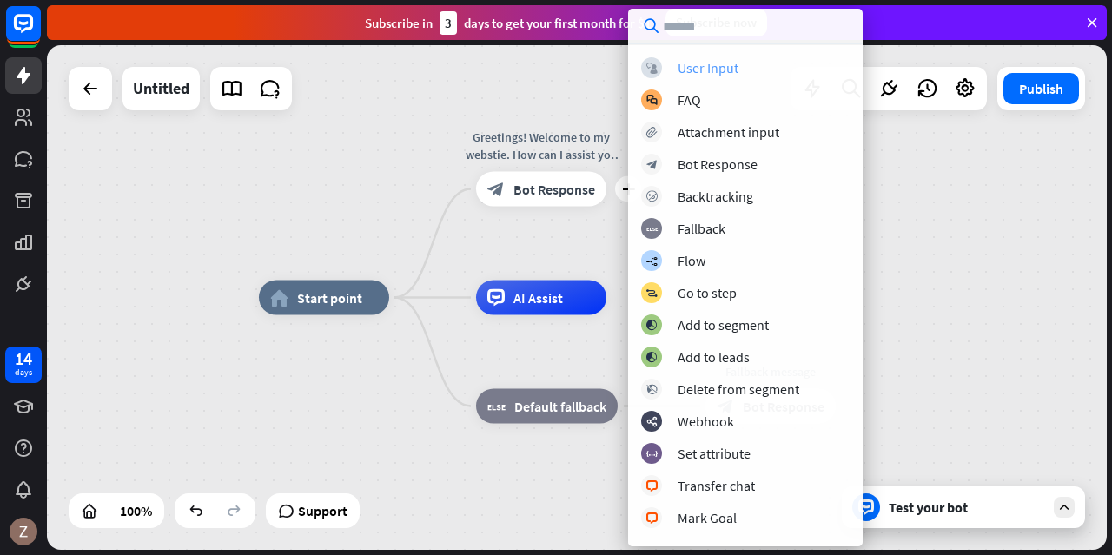
click at [703, 67] on div "User Input" at bounding box center [708, 67] width 61 height 17
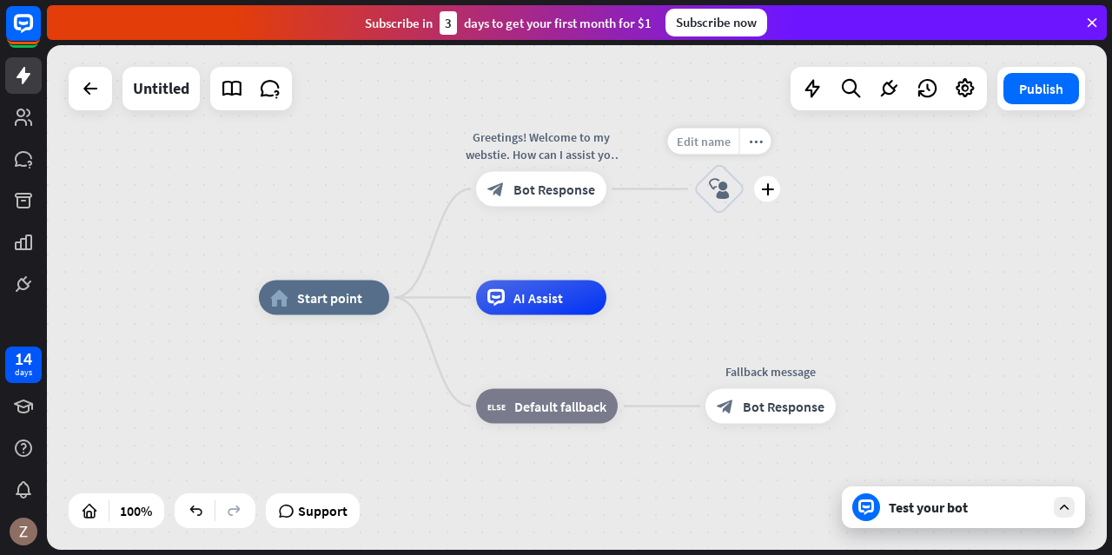
click at [721, 141] on span "Edit name" at bounding box center [704, 142] width 54 height 16
click at [740, 255] on div "home_2 Start point Greetings! Welcome to my webstie. How can I assist you [DATE…" at bounding box center [577, 297] width 1060 height 505
click at [725, 192] on icon "block_user_input" at bounding box center [719, 189] width 21 height 21
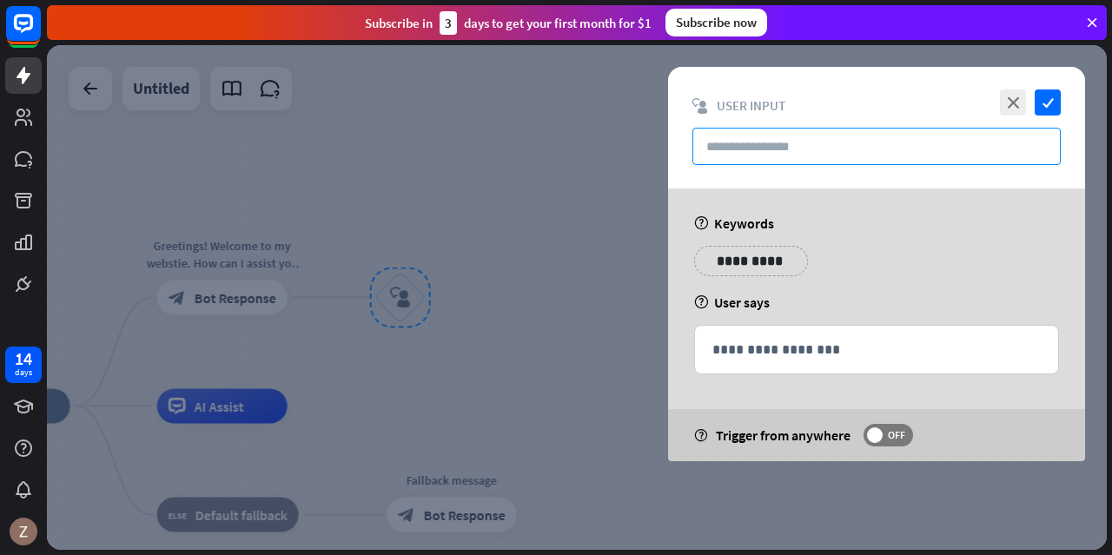
click at [857, 149] on input "text" at bounding box center [876, 146] width 368 height 37
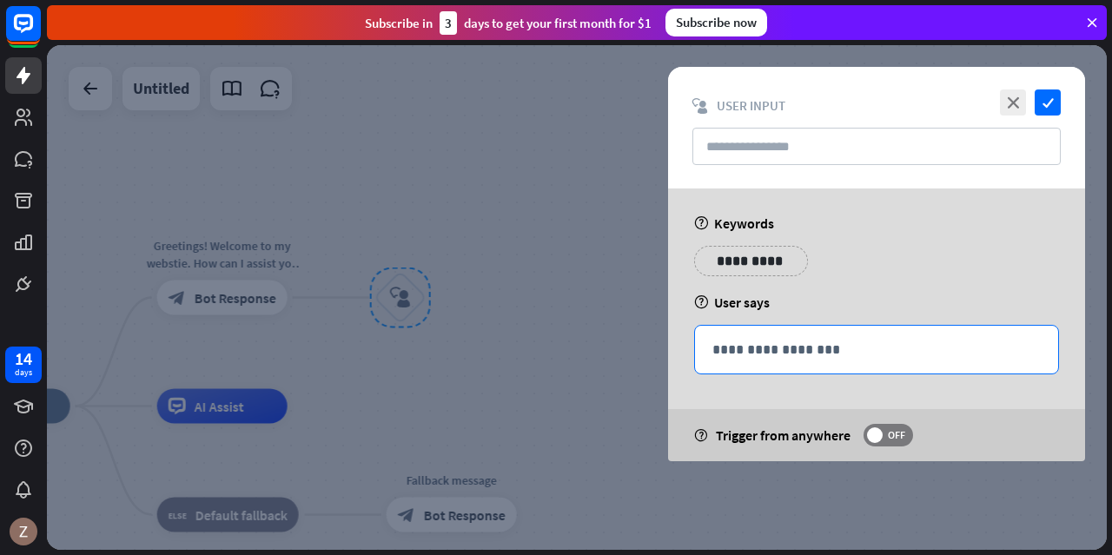
click at [879, 356] on p "**********" at bounding box center [876, 350] width 328 height 22
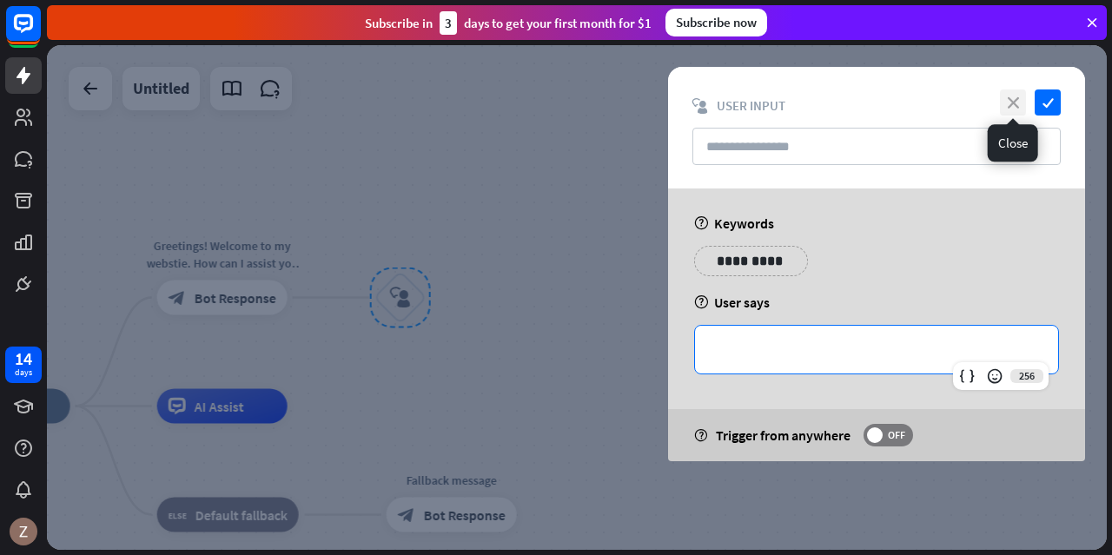
click at [1016, 105] on icon "close" at bounding box center [1013, 102] width 26 height 26
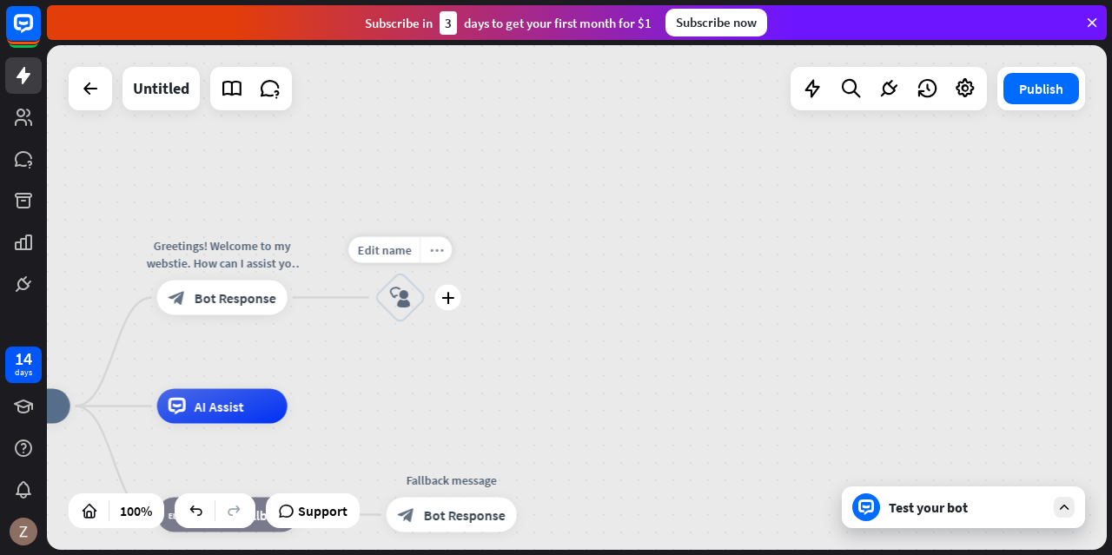
click at [429, 244] on icon "more_horiz" at bounding box center [436, 249] width 14 height 13
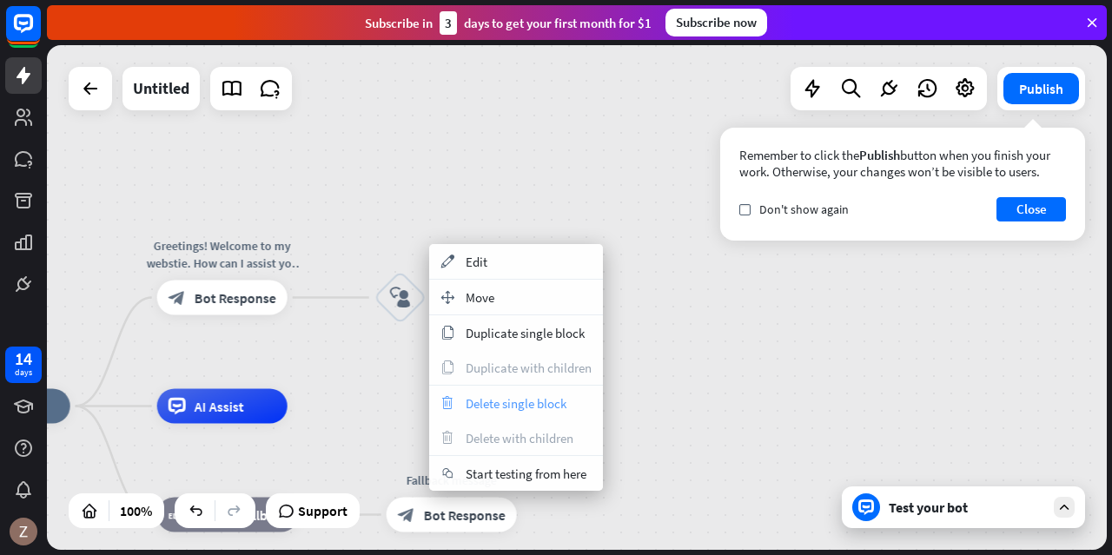
click at [485, 397] on span "Delete single block" at bounding box center [516, 403] width 101 height 17
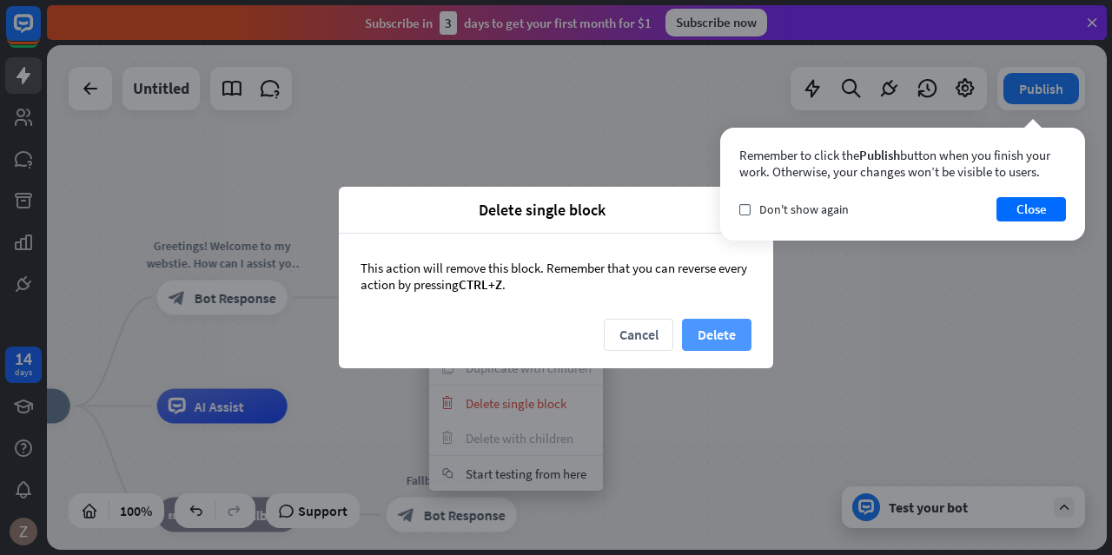
click at [719, 341] on button "Delete" at bounding box center [717, 335] width 70 height 32
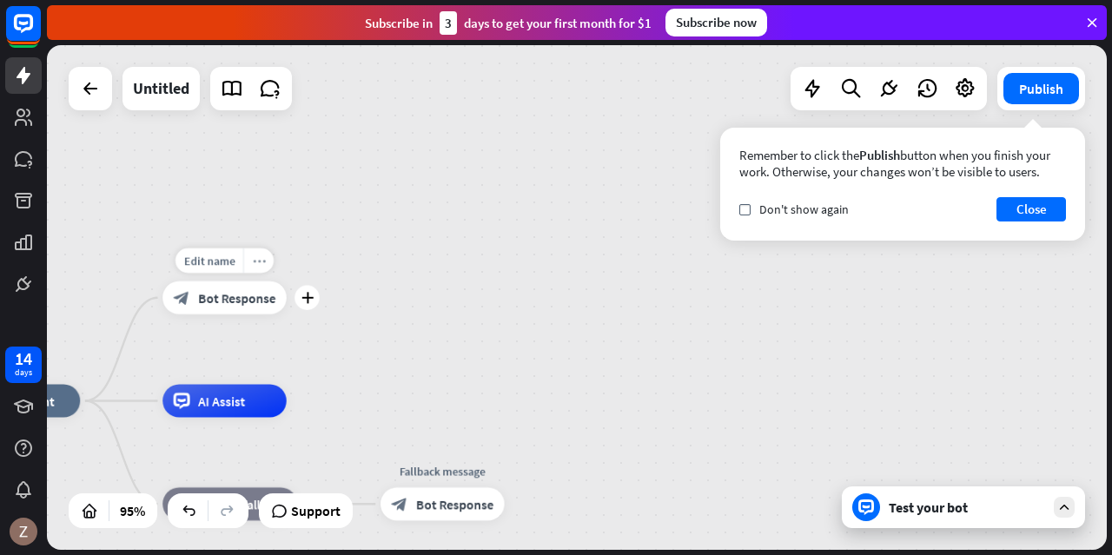
click at [261, 265] on icon "more_horiz" at bounding box center [258, 261] width 13 height 12
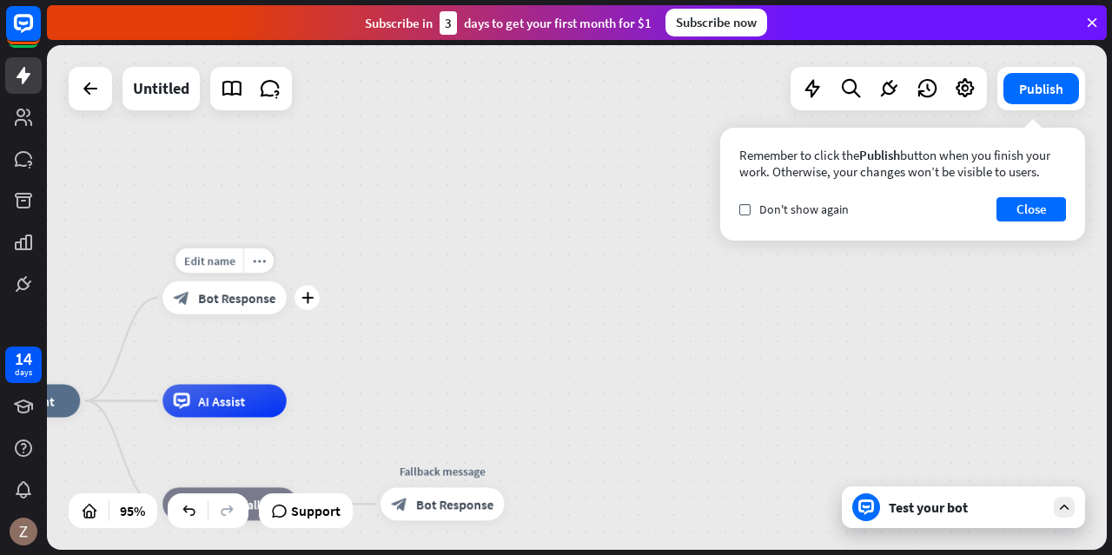
click at [258, 300] on span "Bot Response" at bounding box center [236, 297] width 77 height 17
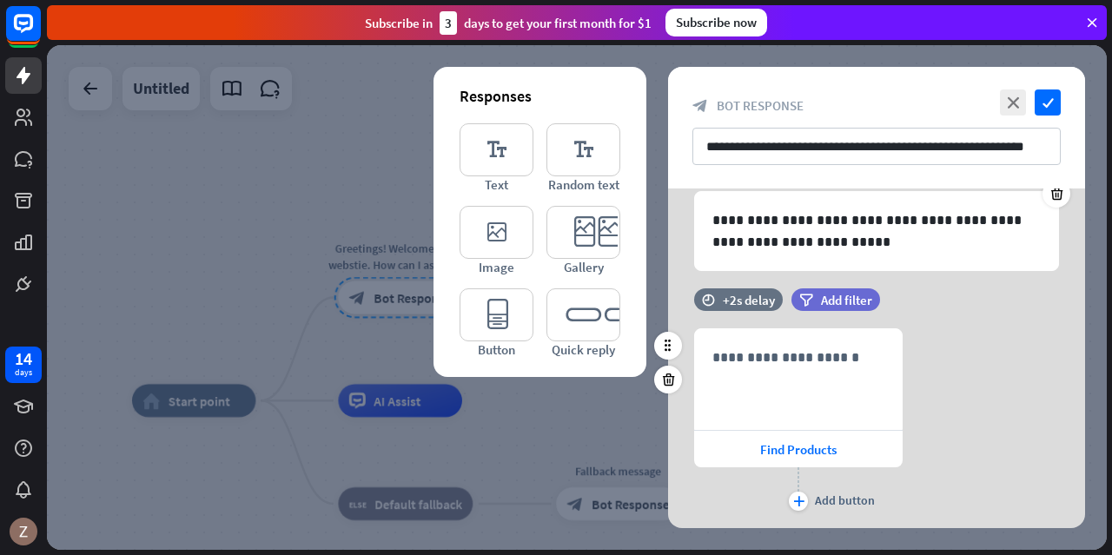
scroll to position [261, 0]
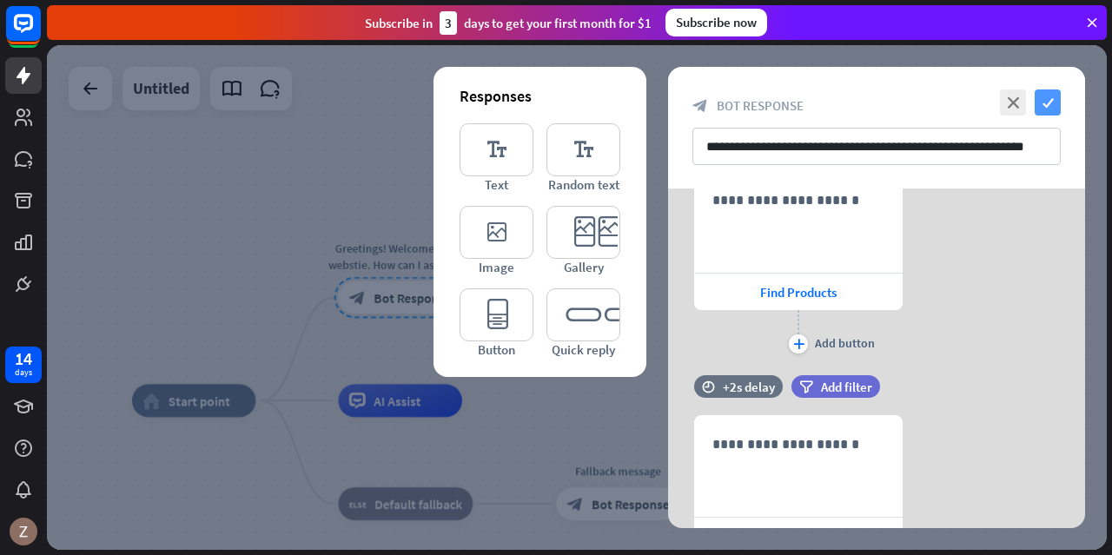
click at [1049, 107] on icon "check" at bounding box center [1048, 102] width 26 height 26
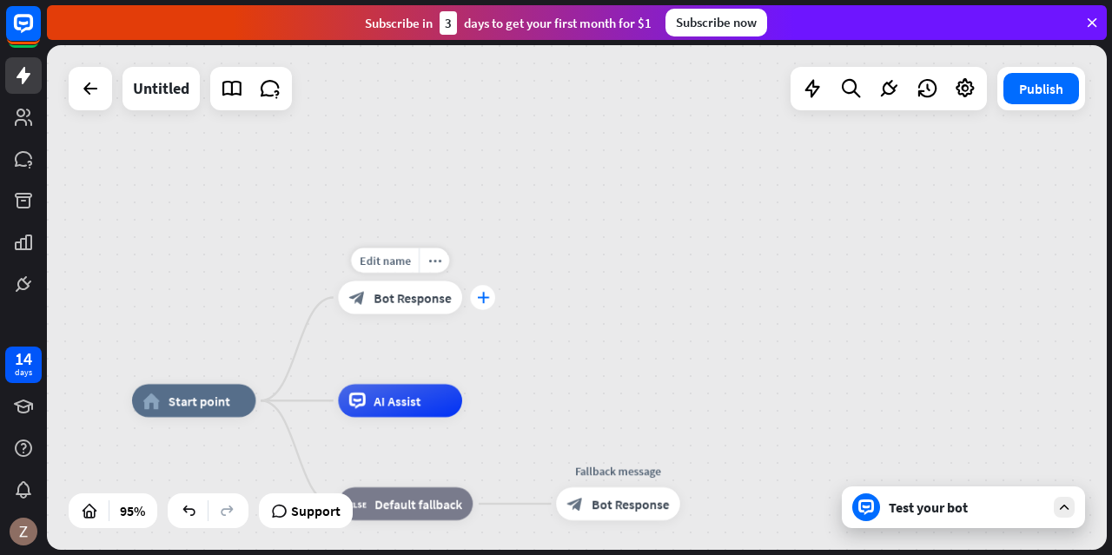
click at [481, 303] on div "plus" at bounding box center [482, 297] width 25 height 25
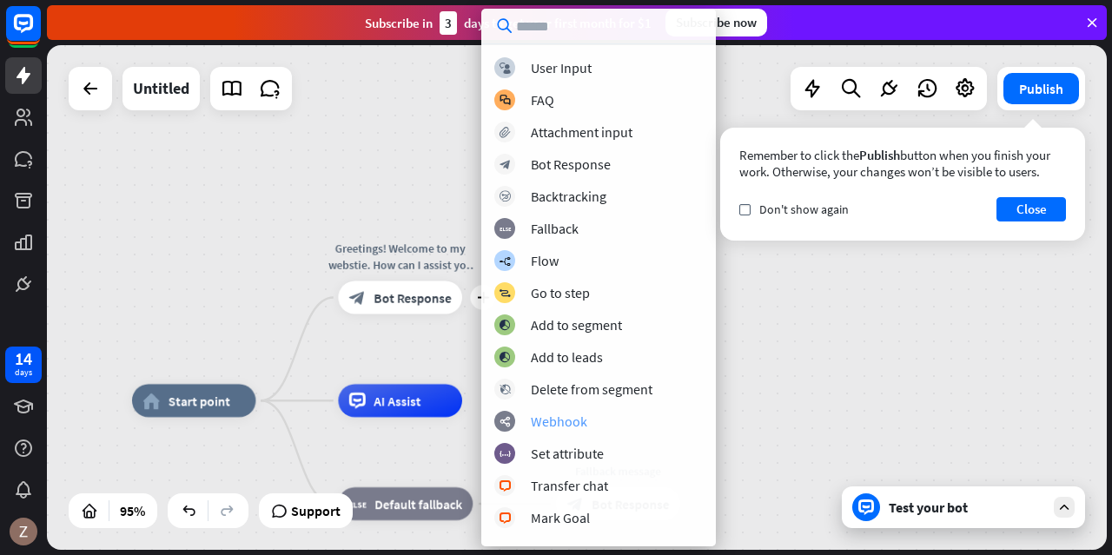
click at [592, 426] on div "webhooks Webhook" at bounding box center [598, 421] width 209 height 21
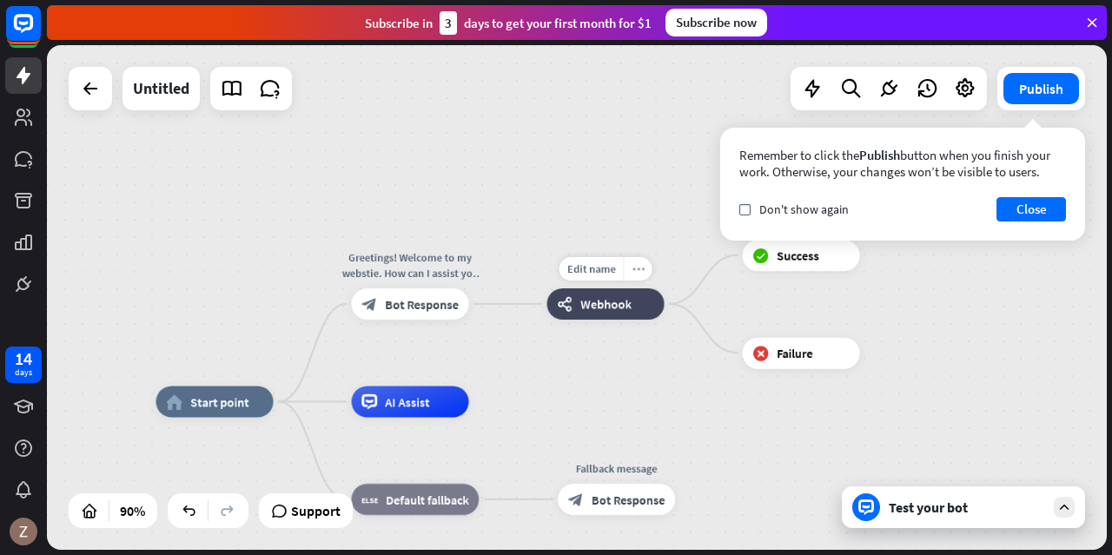
click at [637, 272] on icon "more_horiz" at bounding box center [638, 269] width 12 height 12
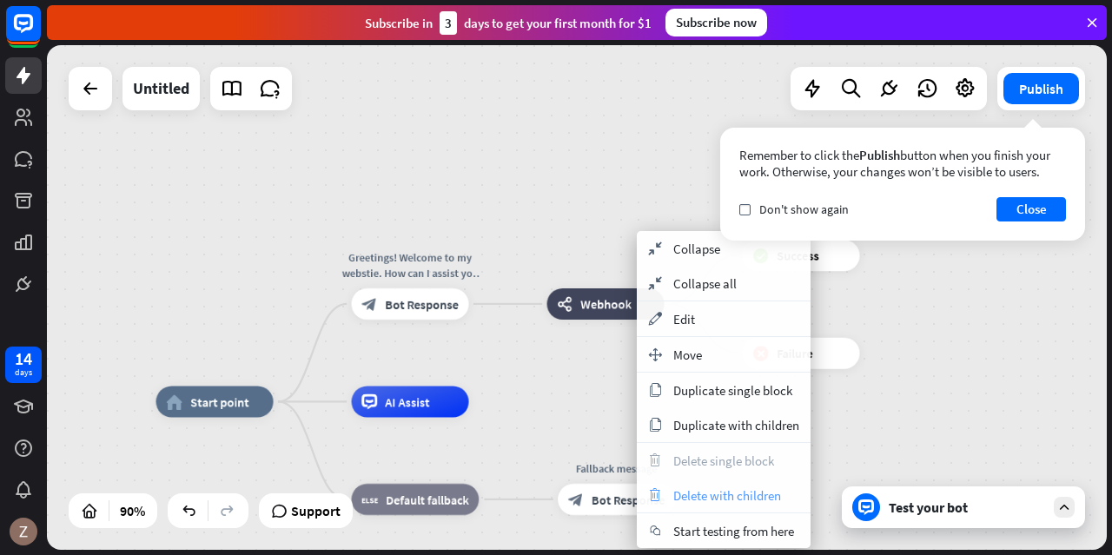
click at [698, 498] on span "Delete with children" at bounding box center [727, 495] width 108 height 17
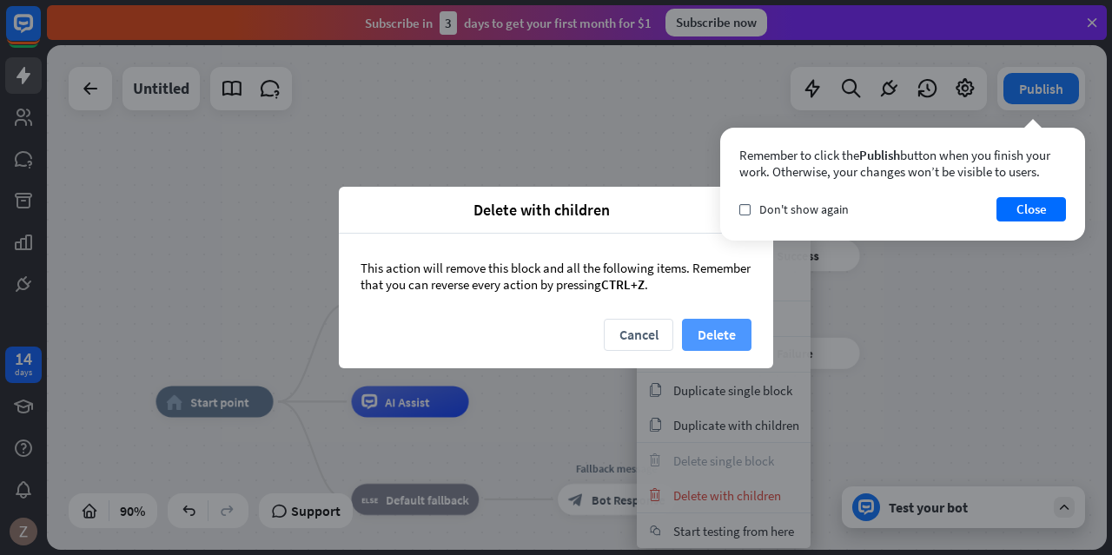
click at [693, 329] on button "Delete" at bounding box center [717, 335] width 70 height 32
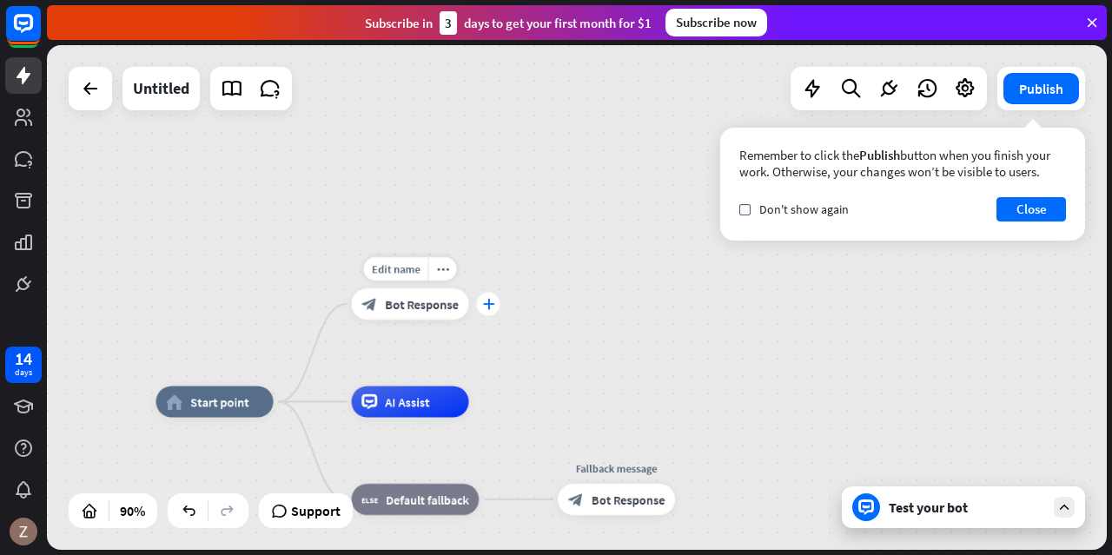
click at [485, 303] on icon "plus" at bounding box center [488, 304] width 12 height 11
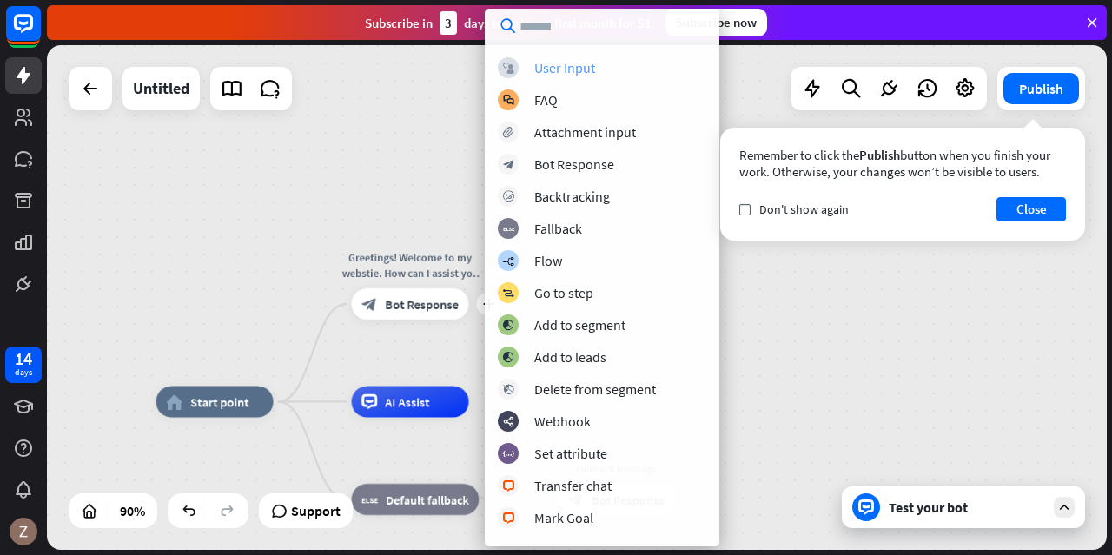
click at [554, 68] on div "User Input" at bounding box center [564, 67] width 61 height 17
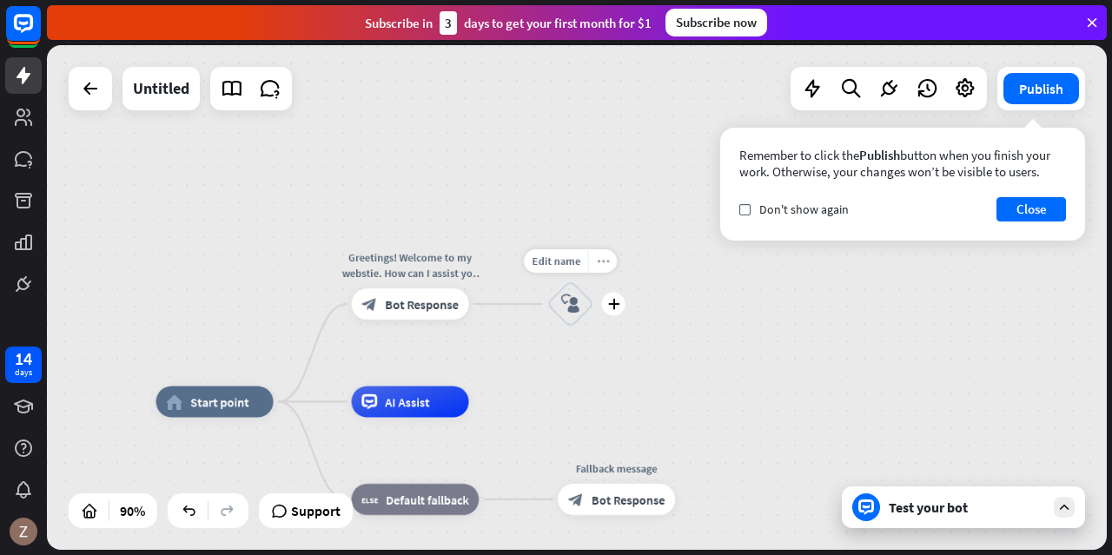
click at [593, 263] on div "more_horiz" at bounding box center [602, 260] width 29 height 23
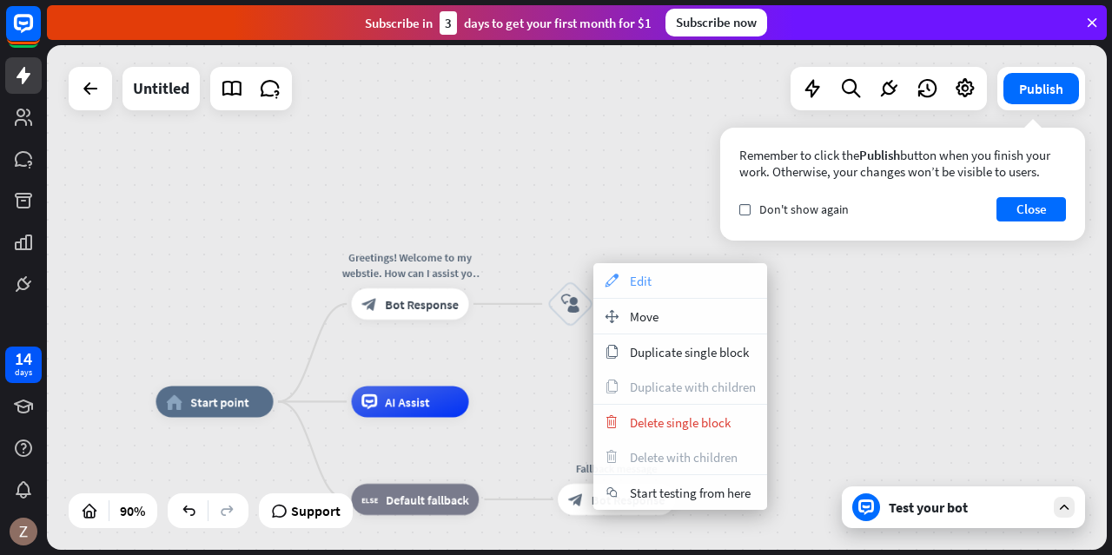
click at [619, 278] on icon "appearance" at bounding box center [611, 281] width 19 height 14
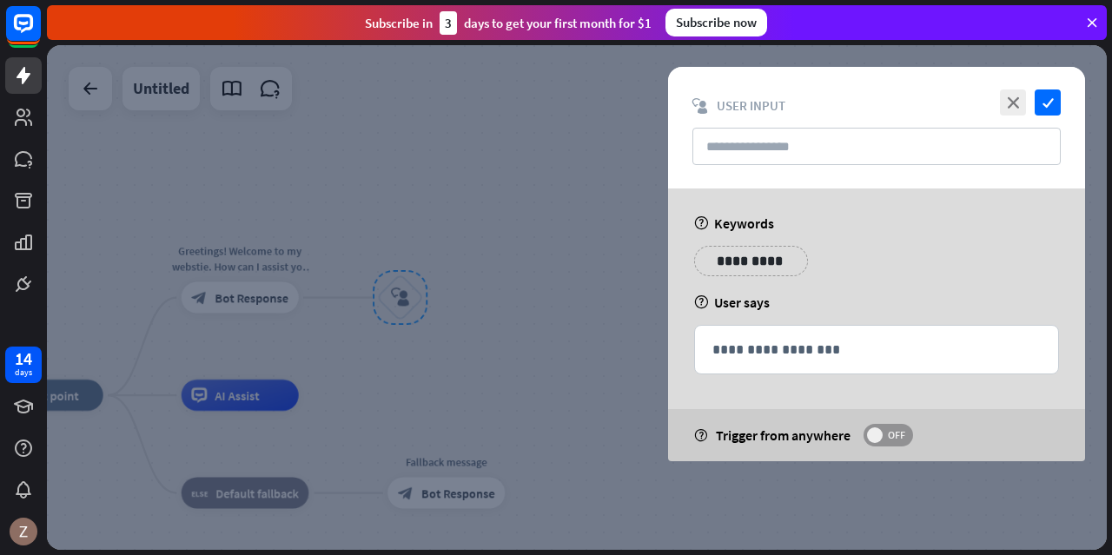
click at [885, 435] on span "OFF" at bounding box center [896, 435] width 27 height 14
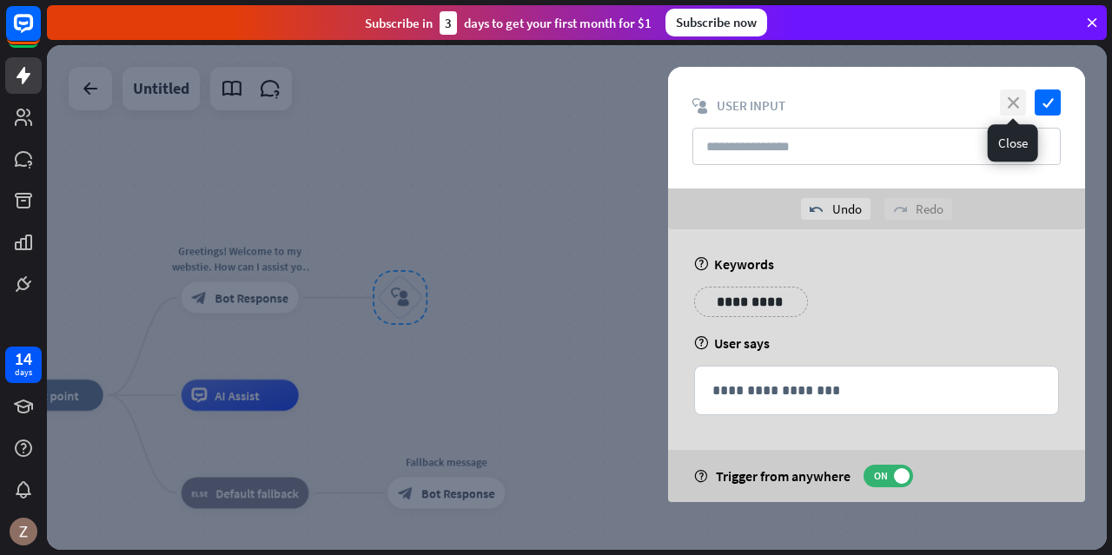
click at [1016, 100] on icon "close" at bounding box center [1013, 102] width 26 height 26
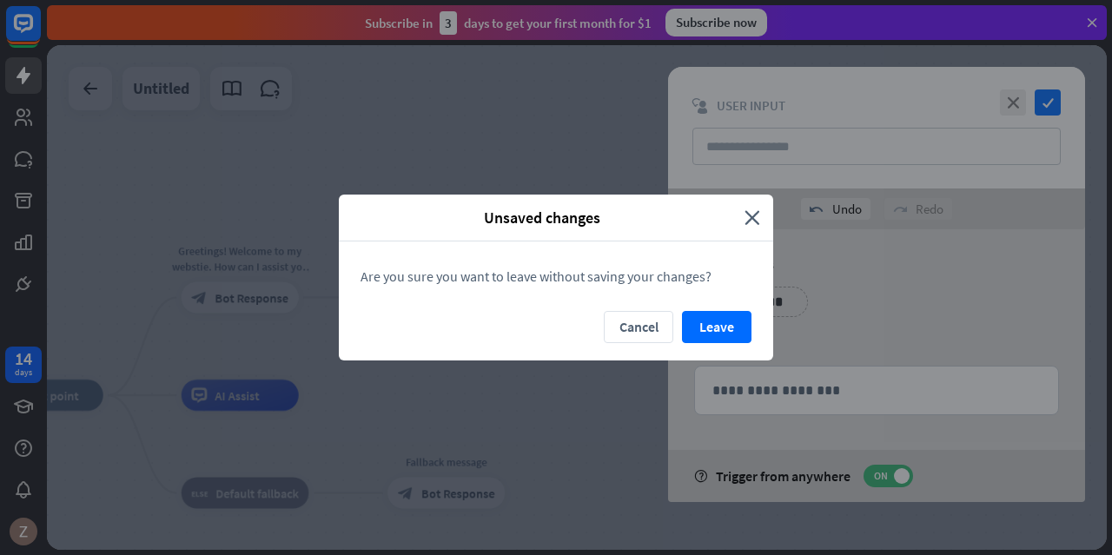
click at [695, 317] on button "Leave" at bounding box center [717, 327] width 70 height 32
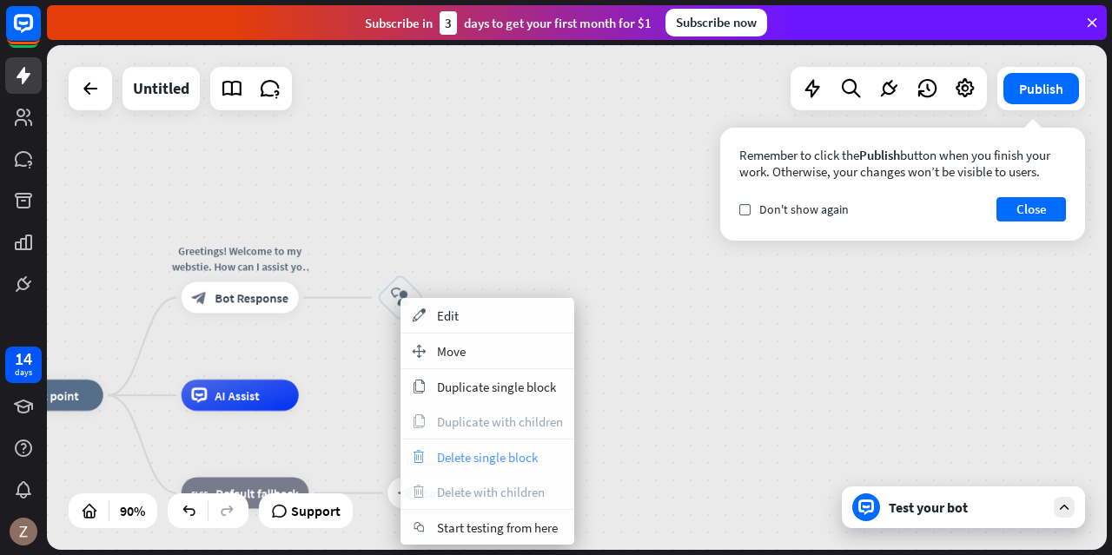
click at [493, 458] on span "Delete single block" at bounding box center [487, 457] width 101 height 17
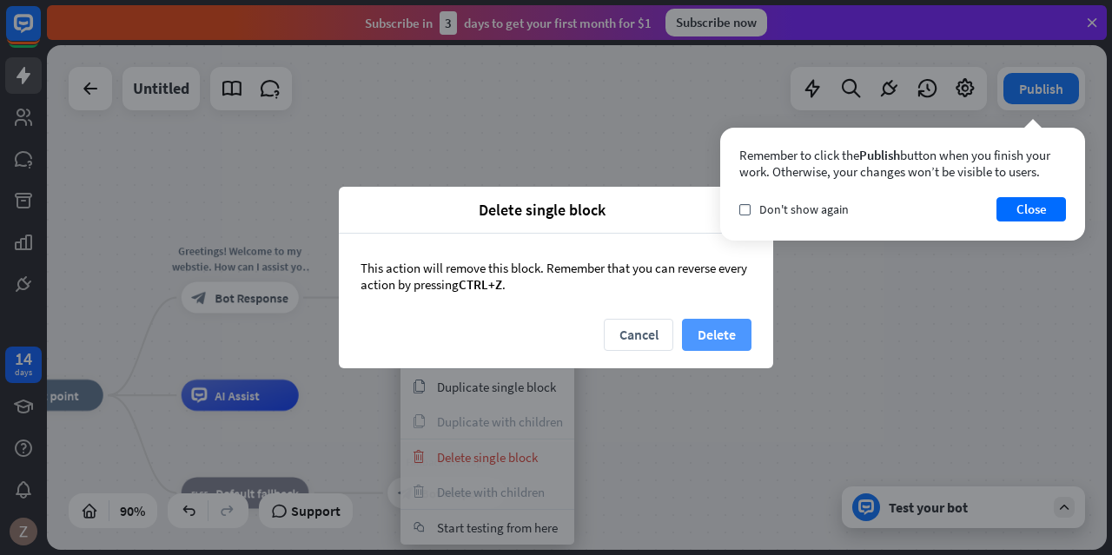
click at [737, 330] on button "Delete" at bounding box center [717, 335] width 70 height 32
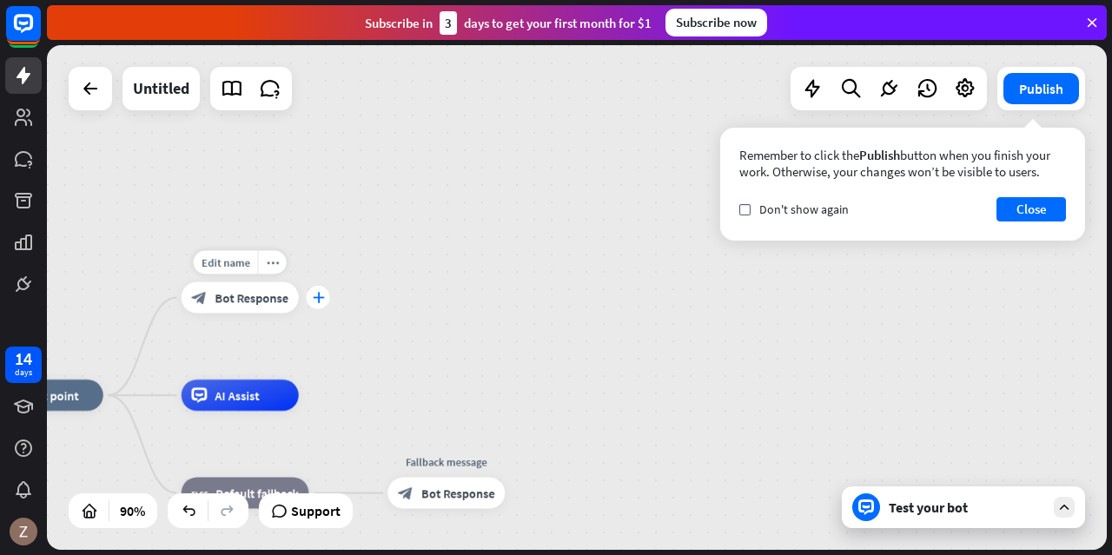
click at [315, 301] on icon "plus" at bounding box center [318, 297] width 12 height 11
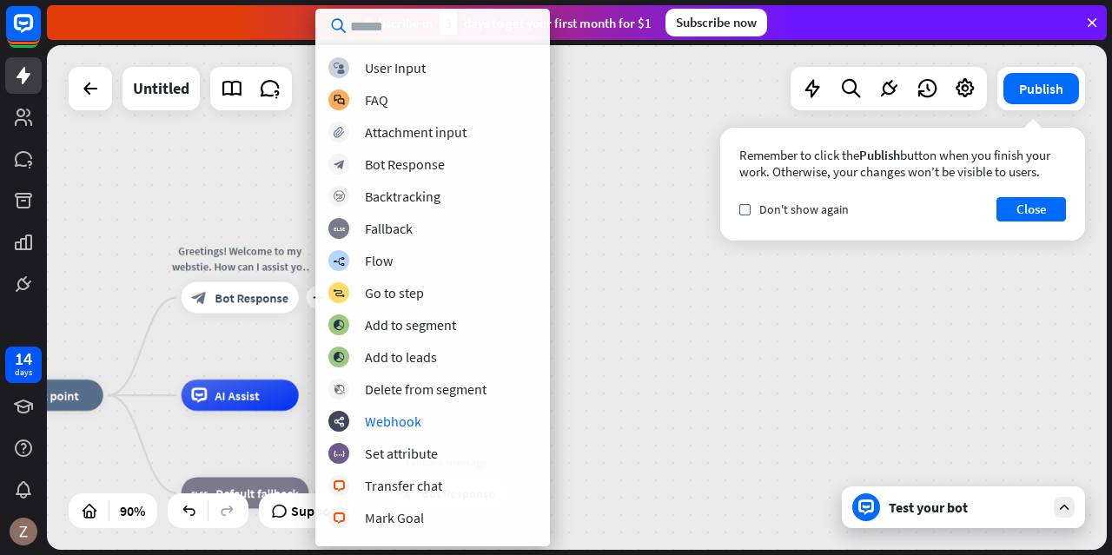
click at [222, 222] on div "home_2 Start point Edit name more_horiz plus Greetings! Welcome to my webstie. …" at bounding box center [577, 297] width 1060 height 505
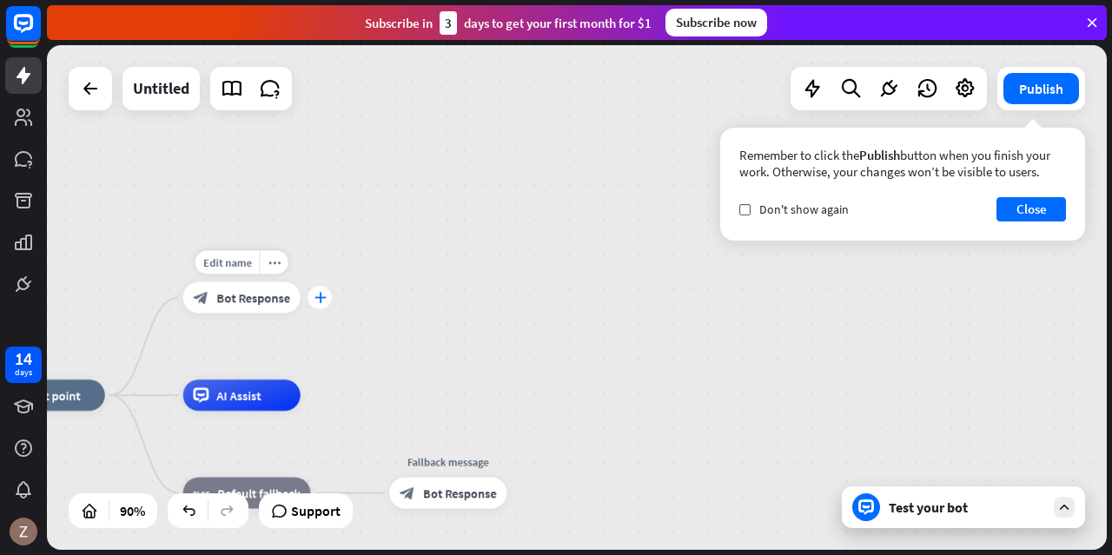
click at [324, 295] on icon "plus" at bounding box center [320, 297] width 12 height 11
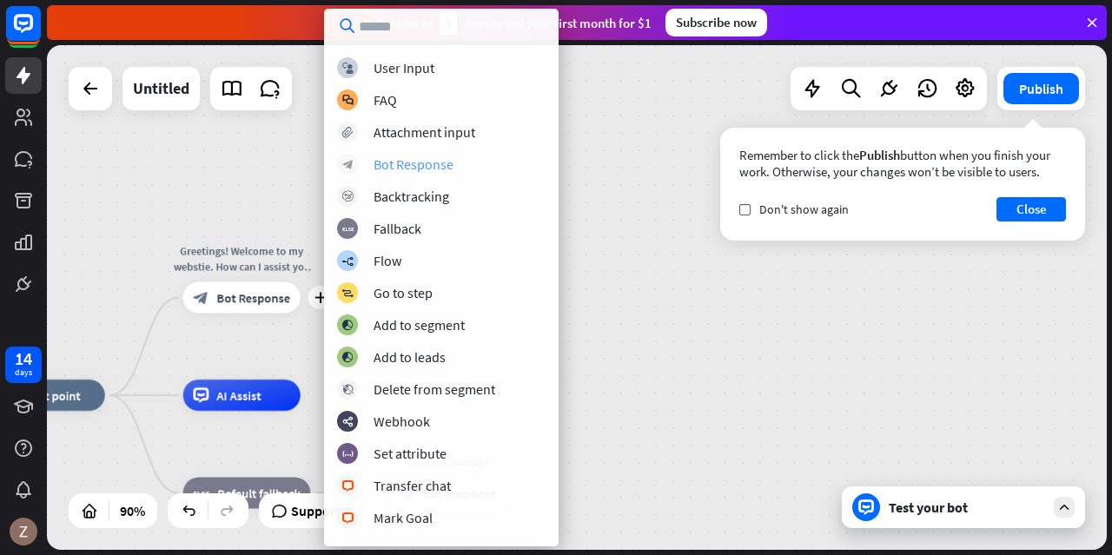
click at [414, 156] on div "block_bot_response Bot Response" at bounding box center [441, 164] width 209 height 21
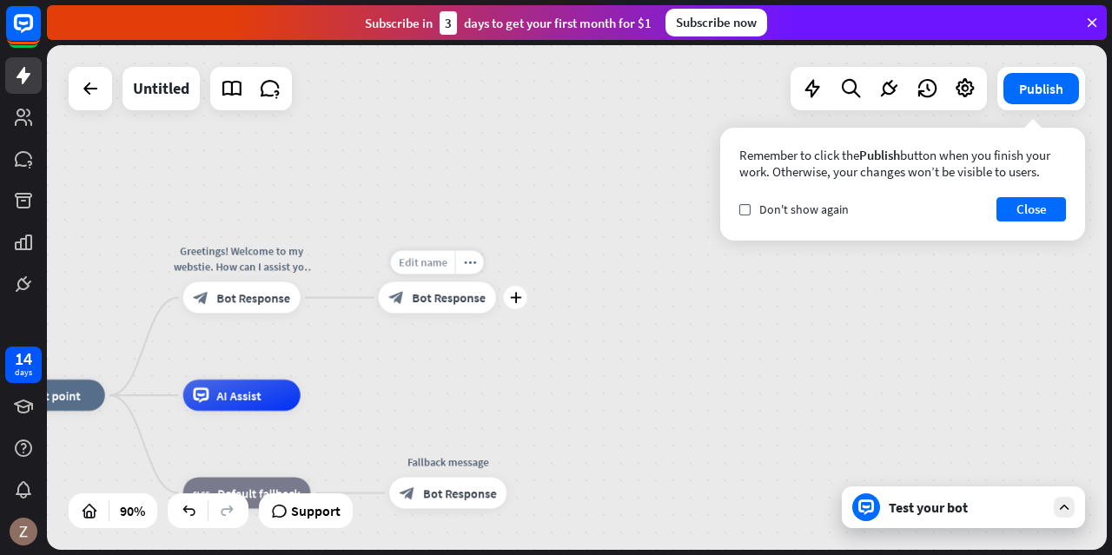
click at [441, 265] on span "Edit name" at bounding box center [423, 262] width 49 height 14
click at [467, 260] on icon "more_horiz" at bounding box center [469, 262] width 12 height 12
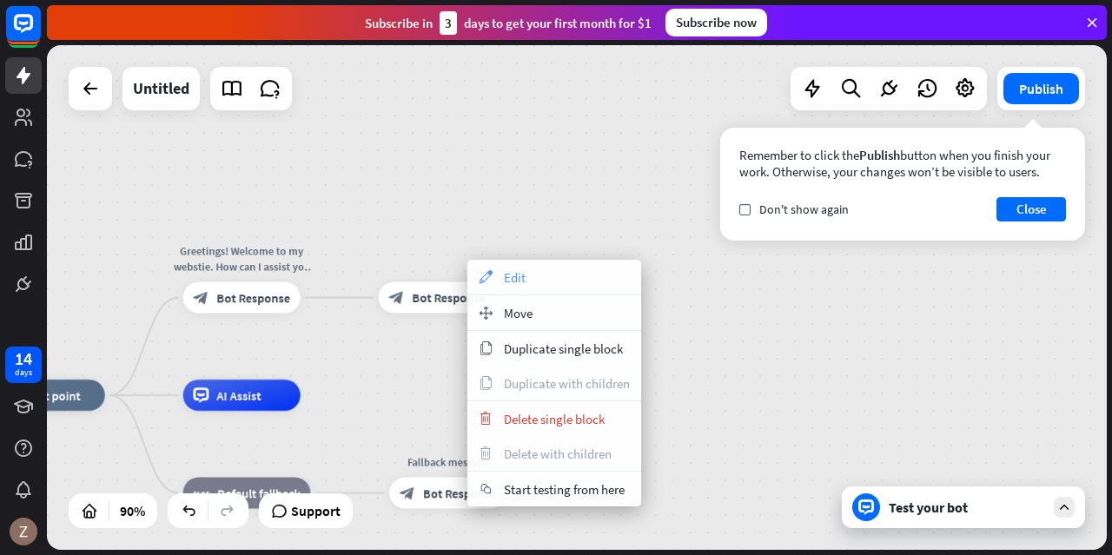
click at [491, 279] on icon "appearance" at bounding box center [485, 277] width 19 height 14
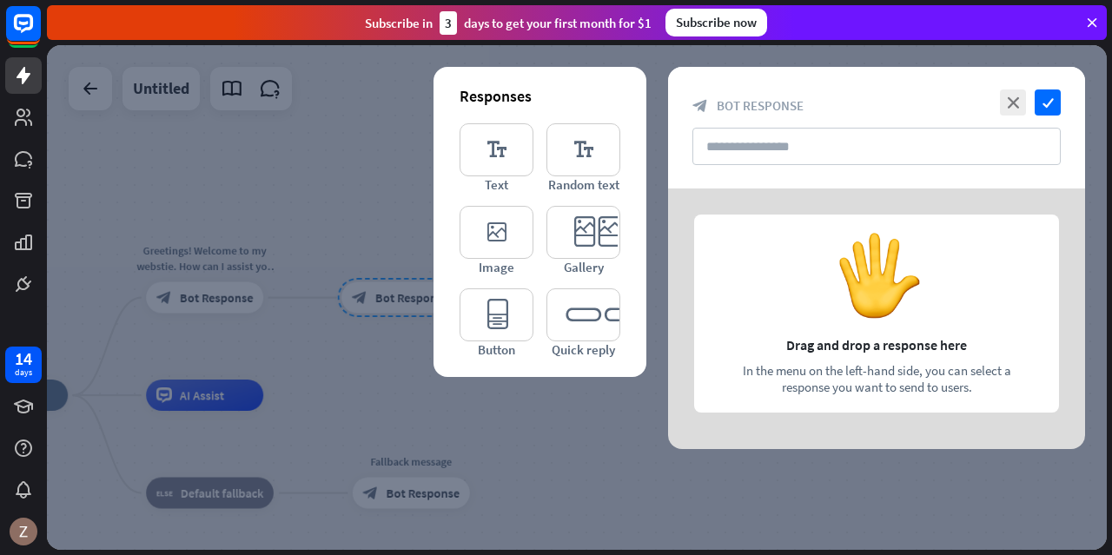
click at [902, 312] on div at bounding box center [876, 319] width 417 height 261
click at [518, 139] on icon "editor_text" at bounding box center [497, 149] width 74 height 53
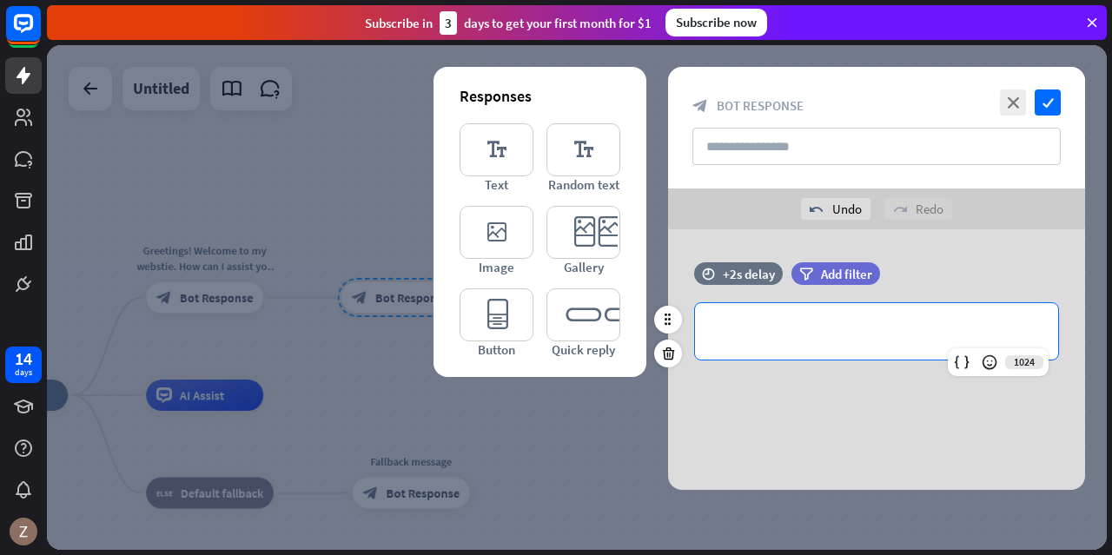
click at [792, 321] on p "**********" at bounding box center [876, 332] width 328 height 22
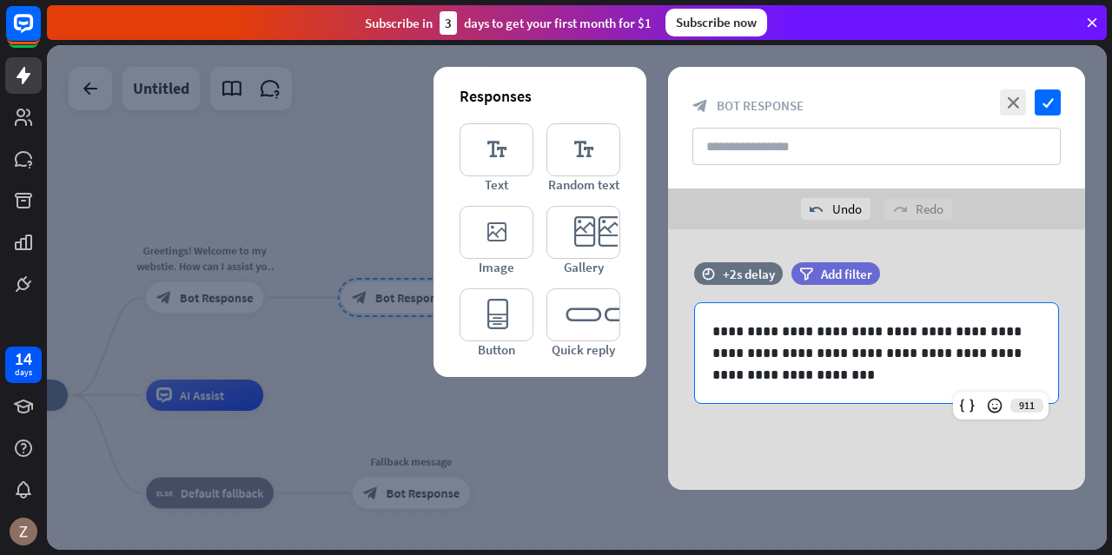
click at [802, 427] on div "**********" at bounding box center [876, 359] width 417 height 261
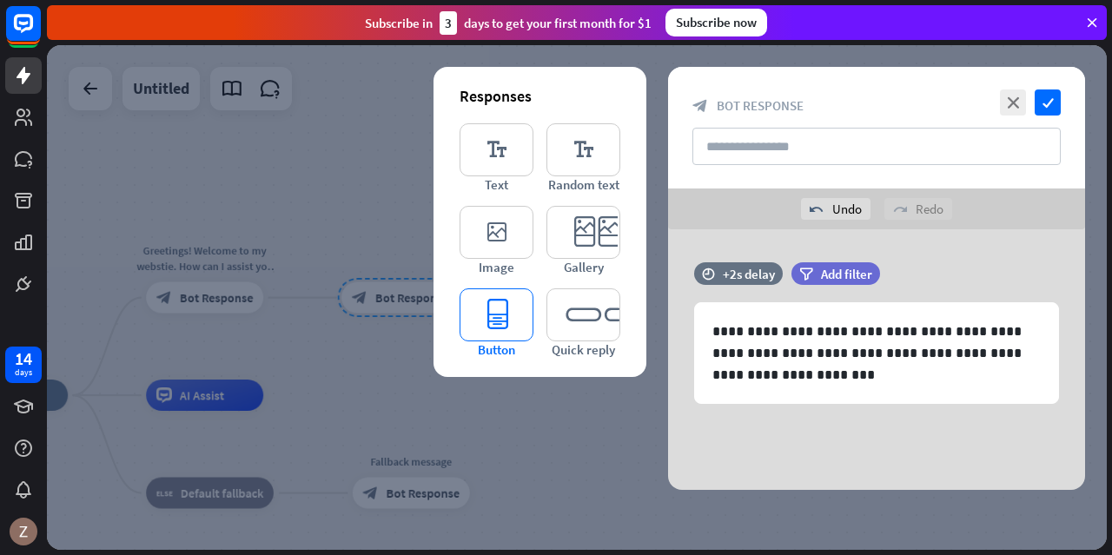
click at [483, 318] on icon "editor_button" at bounding box center [497, 314] width 74 height 53
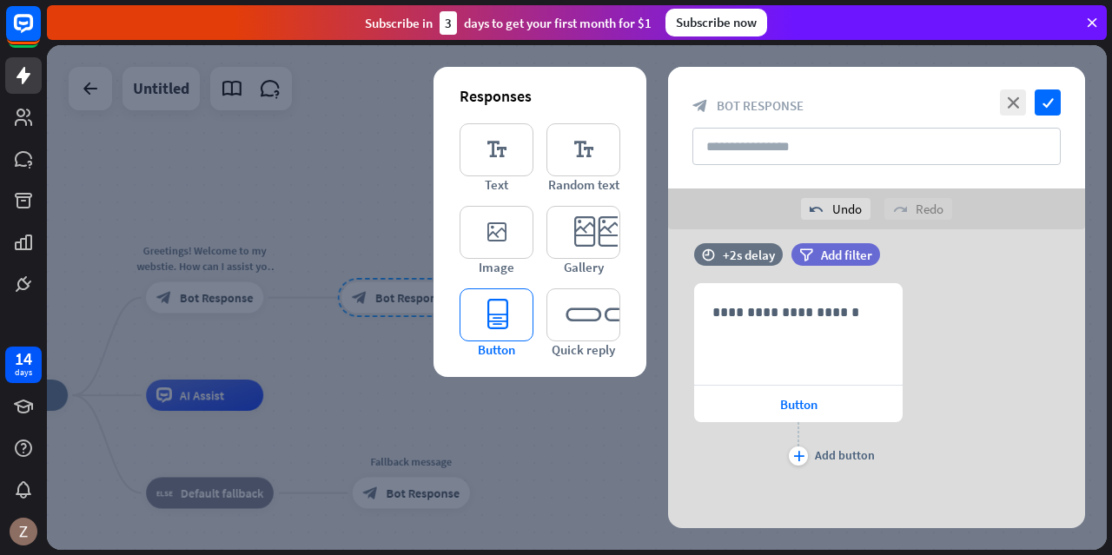
scroll to position [179, 0]
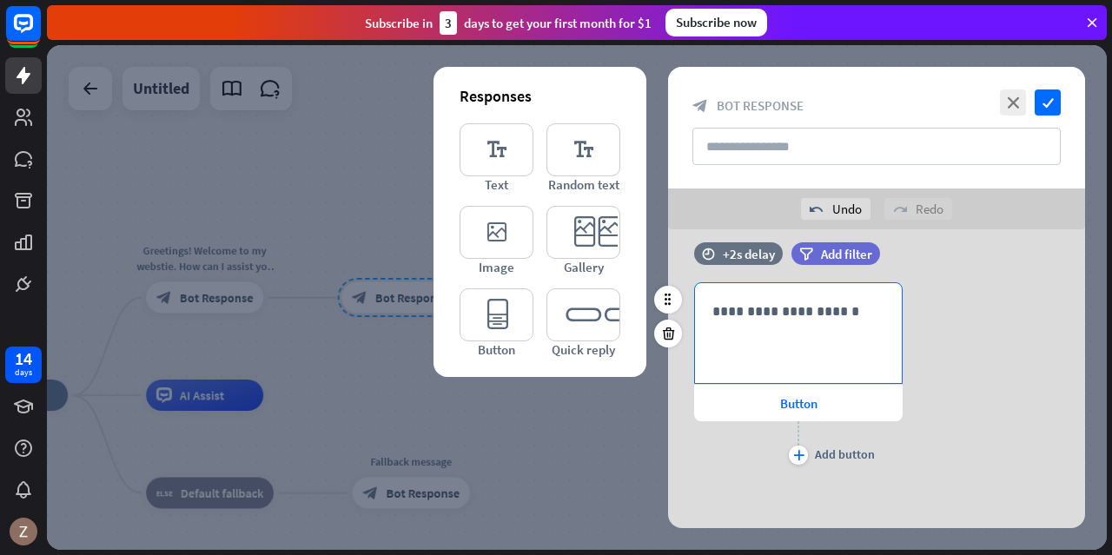
click at [806, 310] on p "**********" at bounding box center [798, 312] width 172 height 22
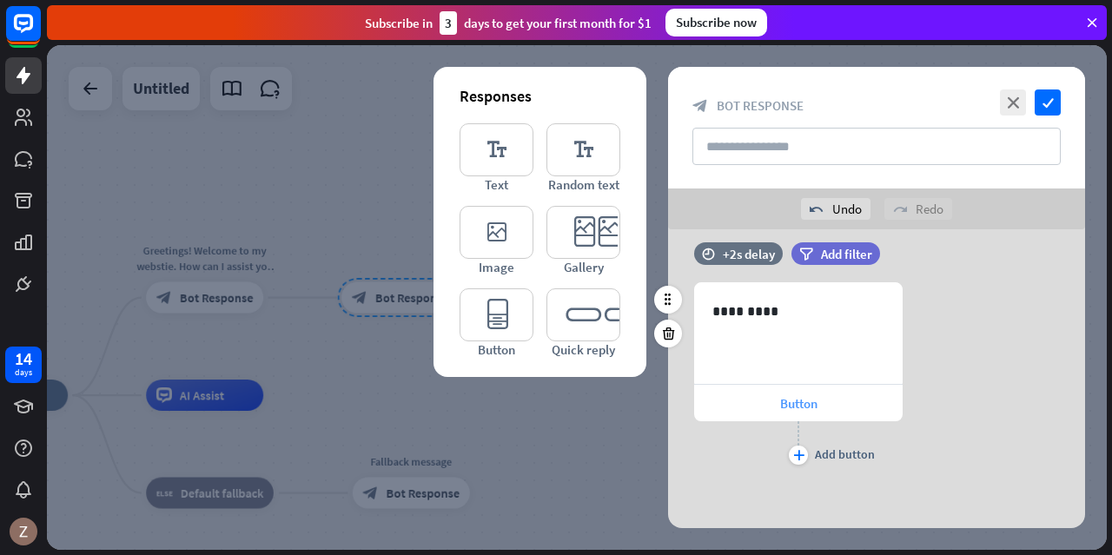
click at [745, 402] on div "Button" at bounding box center [798, 403] width 209 height 36
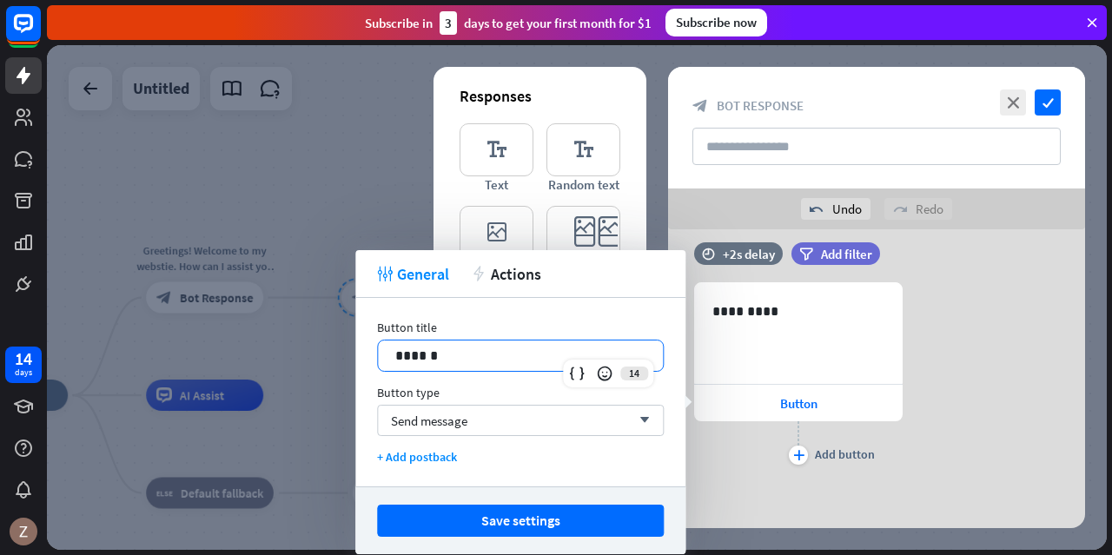
drag, startPoint x: 569, startPoint y: 357, endPoint x: 160, endPoint y: 381, distance: 409.9
click at [160, 381] on body "14 days close Product Help First steps Get started with ChatBot Help Center Fol…" at bounding box center [556, 277] width 1112 height 555
drag, startPoint x: 440, startPoint y: 342, endPoint x: 332, endPoint y: 354, distance: 108.4
click at [332, 354] on body "14 days close Product Help First steps Get started with ChatBot Help Center Fol…" at bounding box center [556, 277] width 1112 height 555
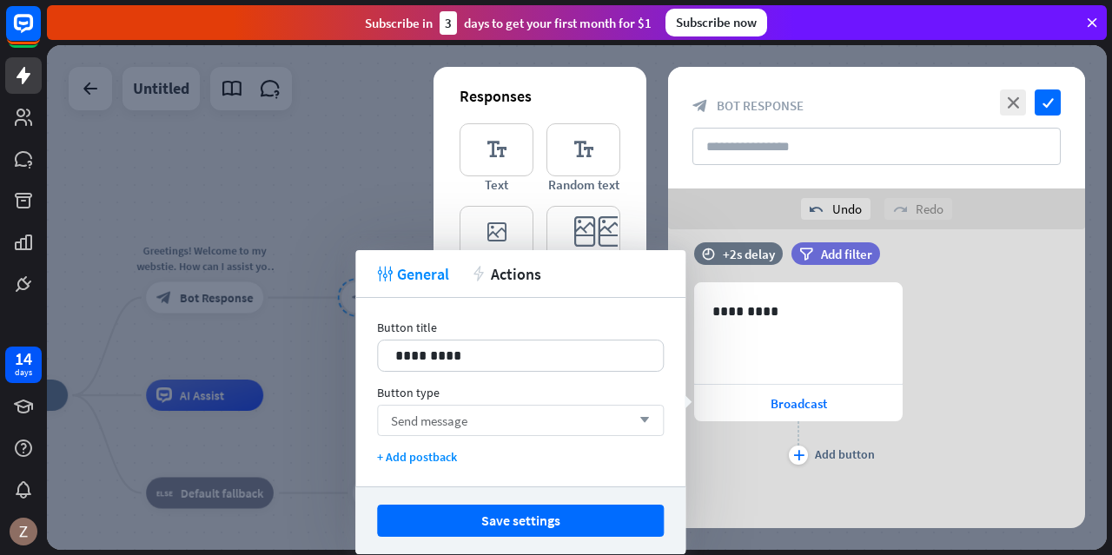
click at [483, 427] on div "Send message arrow_down" at bounding box center [520, 420] width 287 height 31
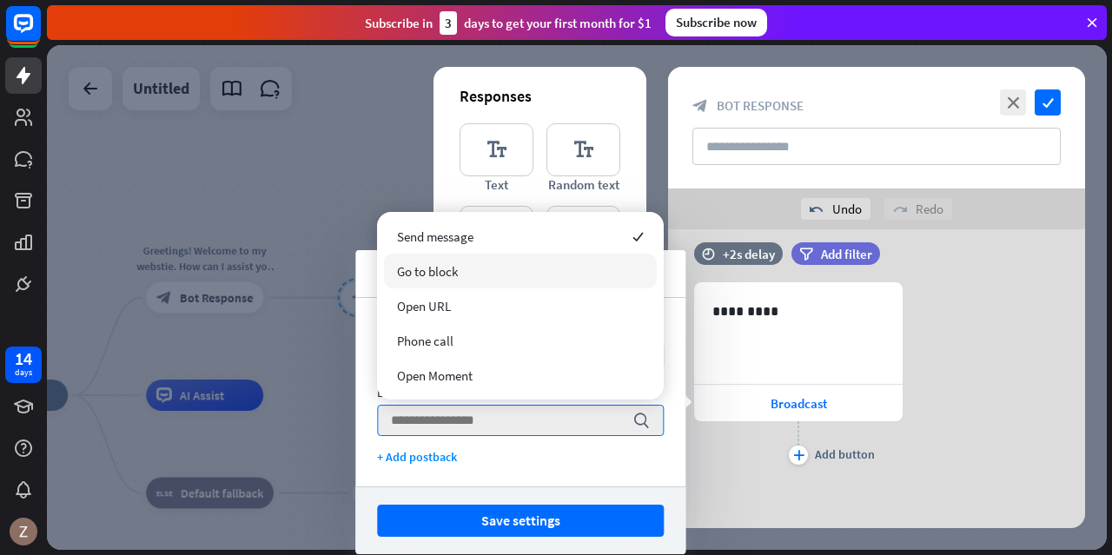
click at [467, 282] on div "Go to block" at bounding box center [520, 271] width 273 height 35
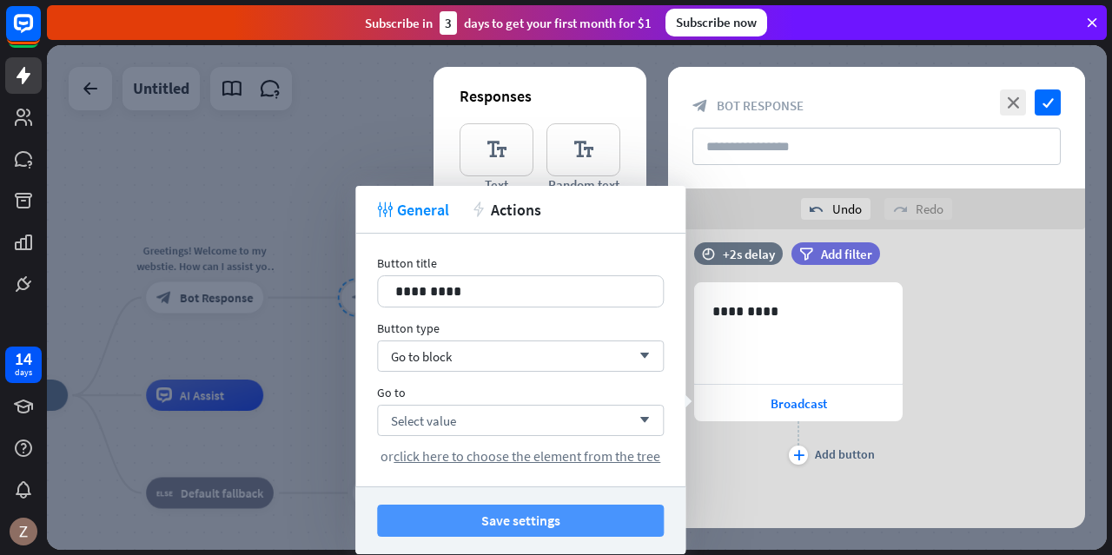
click at [605, 509] on button "Save settings" at bounding box center [520, 521] width 287 height 32
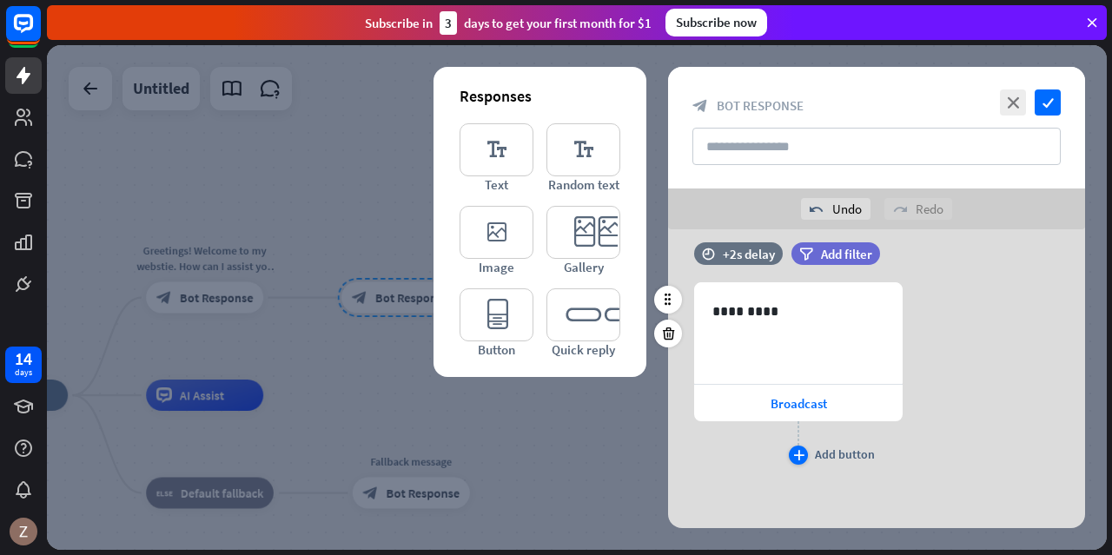
click at [797, 458] on icon "plus" at bounding box center [798, 455] width 11 height 10
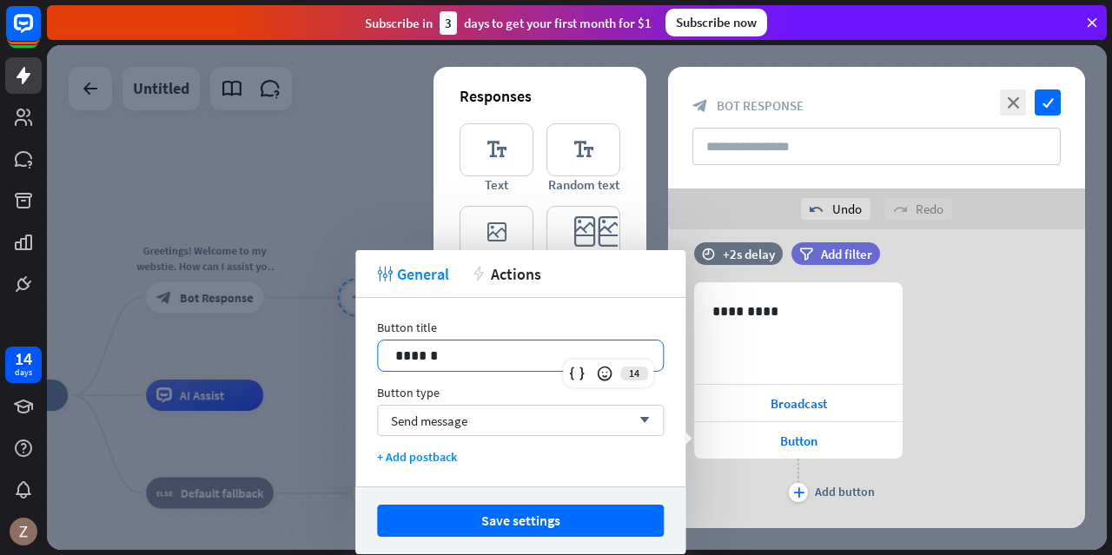
drag, startPoint x: 448, startPoint y: 358, endPoint x: 346, endPoint y: 372, distance: 103.5
click at [346, 372] on body "14 days close Product Help First steps Get started with ChatBot Help Center Fol…" at bounding box center [556, 277] width 1112 height 555
drag, startPoint x: 450, startPoint y: 359, endPoint x: 388, endPoint y: 361, distance: 61.7
click at [387, 361] on div "******" at bounding box center [520, 356] width 285 height 30
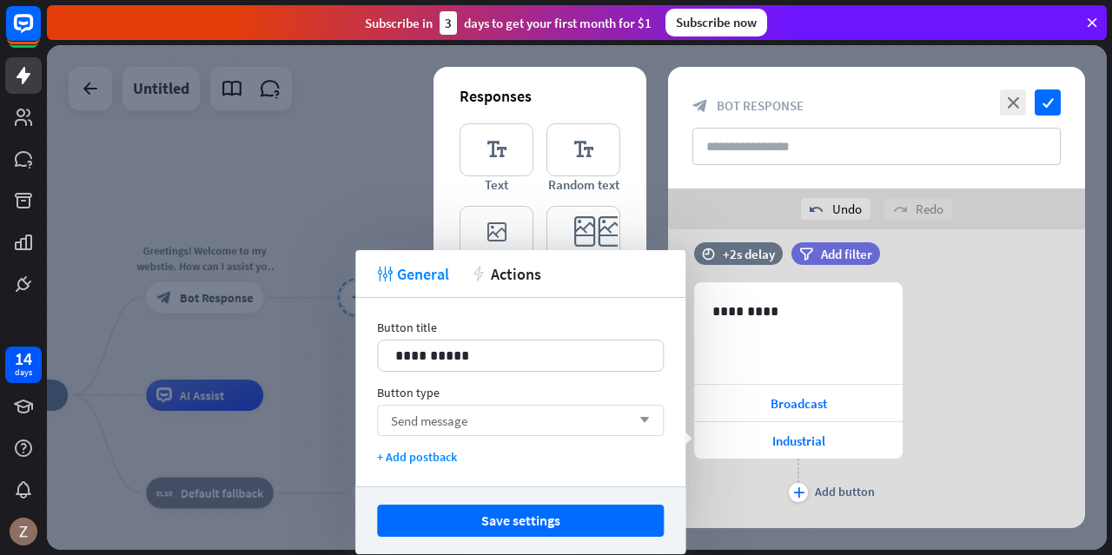
click at [436, 421] on span "Send message" at bounding box center [429, 421] width 76 height 17
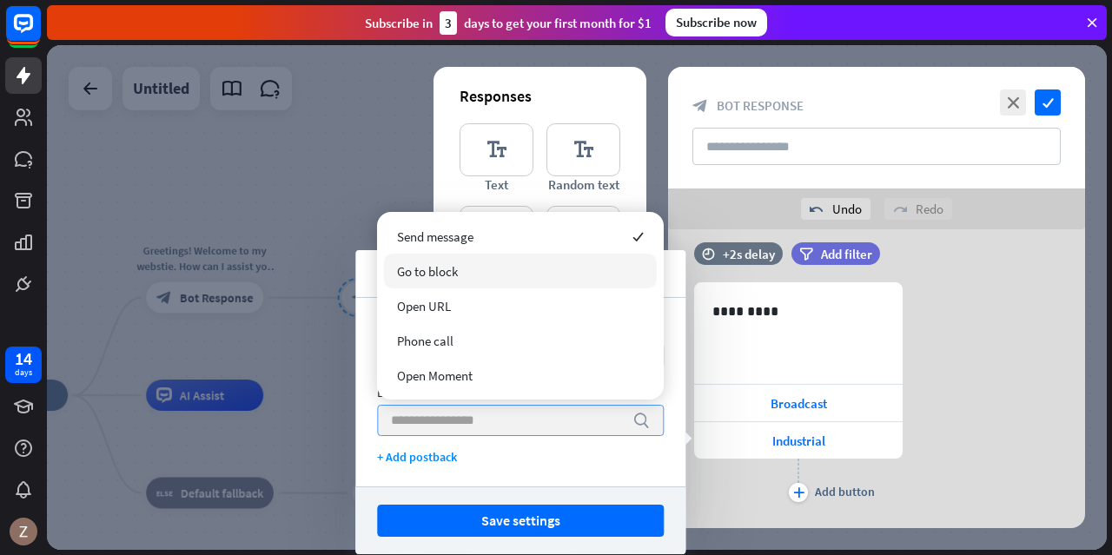
click at [448, 277] on span "Go to block" at bounding box center [427, 271] width 61 height 17
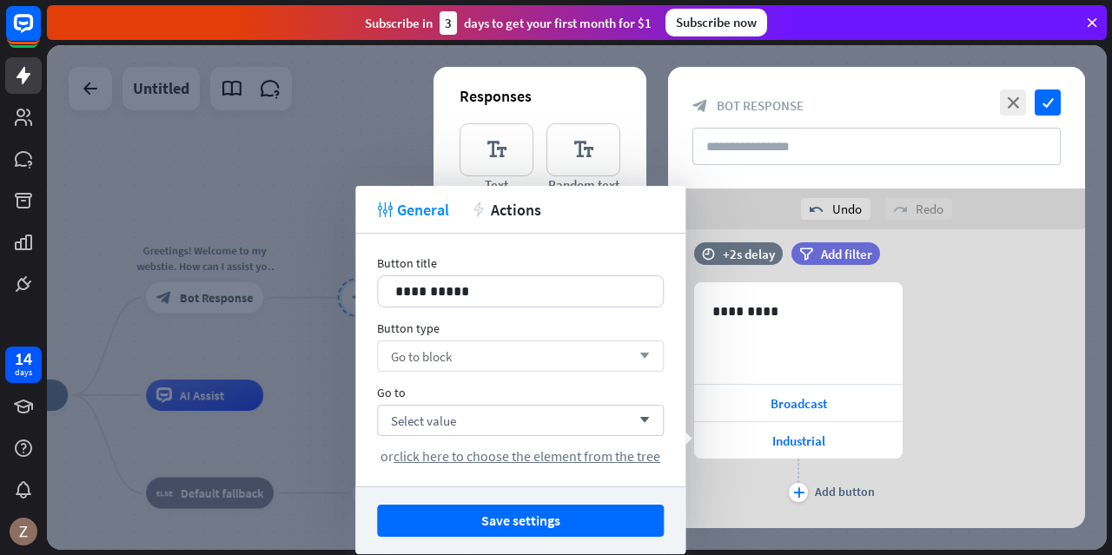
click at [590, 517] on button "Save settings" at bounding box center [520, 521] width 287 height 32
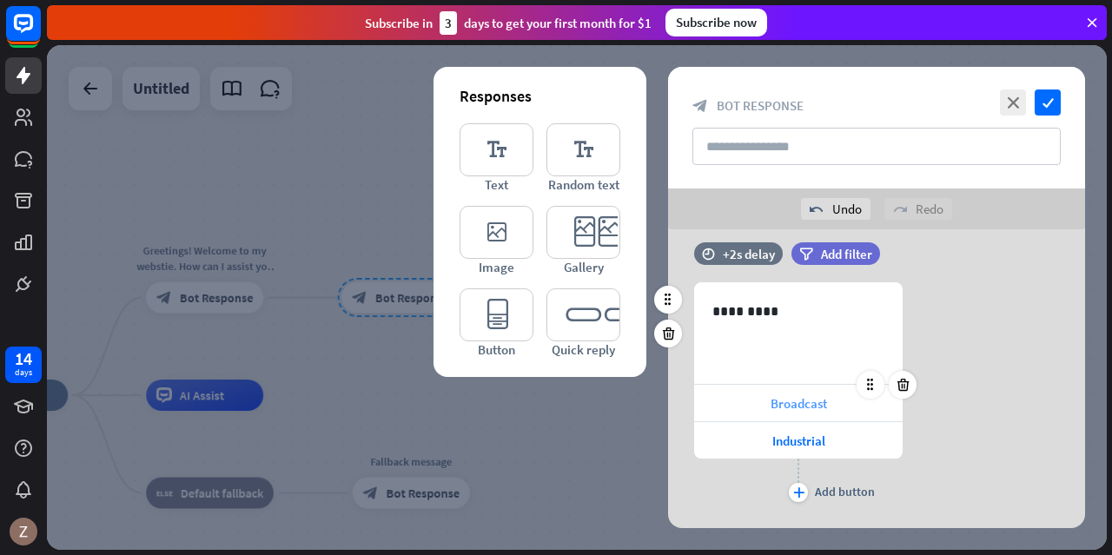
scroll to position [215, 0]
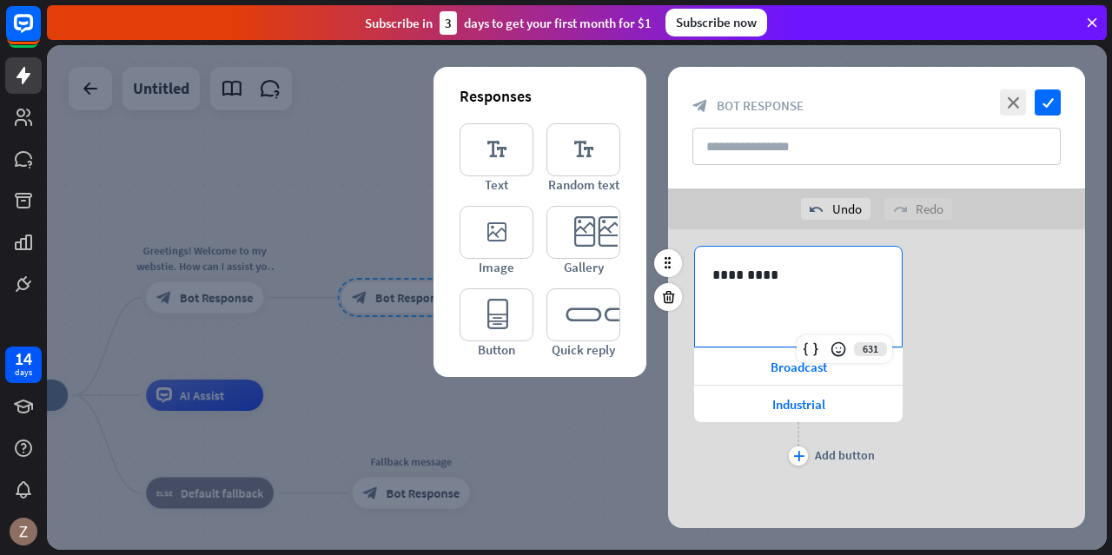
drag, startPoint x: 777, startPoint y: 284, endPoint x: 776, endPoint y: 274, distance: 10.5
click at [776, 281] on div "*********" at bounding box center [798, 297] width 207 height 100
drag, startPoint x: 776, startPoint y: 274, endPoint x: 693, endPoint y: 280, distance: 82.8
click at [693, 280] on div "631 ********* Broadcast Industrial plus Add button" at bounding box center [876, 358] width 417 height 224
click at [796, 459] on div "plus" at bounding box center [798, 456] width 19 height 19
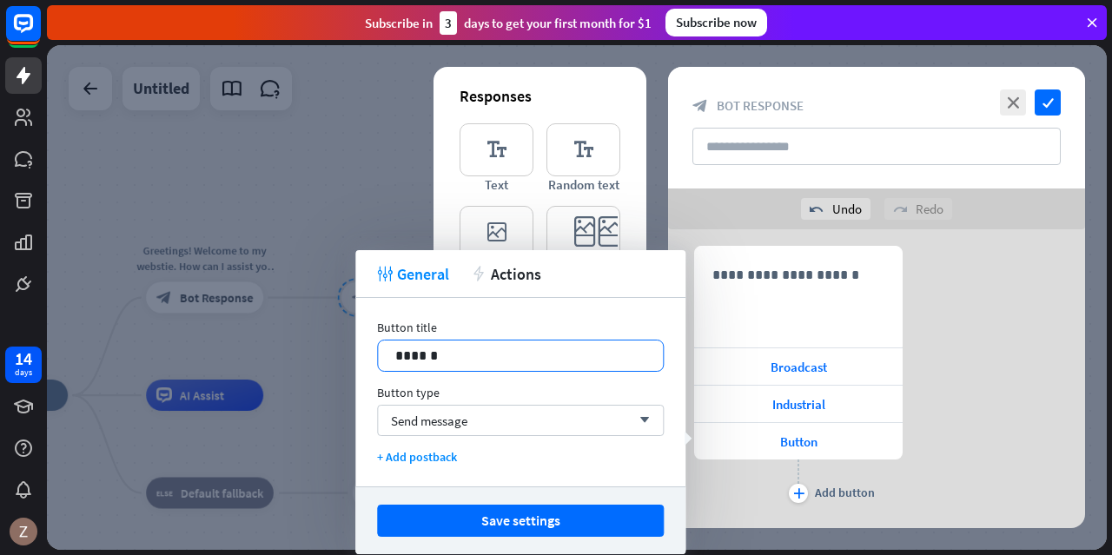
click at [521, 360] on p "******" at bounding box center [520, 356] width 251 height 22
drag, startPoint x: 416, startPoint y: 367, endPoint x: 311, endPoint y: 362, distance: 105.2
click at [311, 362] on body "14 days close Product Help First steps Get started with ChatBot Help Center Fol…" at bounding box center [556, 277] width 1112 height 555
drag, startPoint x: 443, startPoint y: 350, endPoint x: 440, endPoint y: 321, distance: 29.7
click at [362, 361] on div "Button title 14 ****** Button type Send message arrow_down + Add postback" at bounding box center [520, 392] width 330 height 189
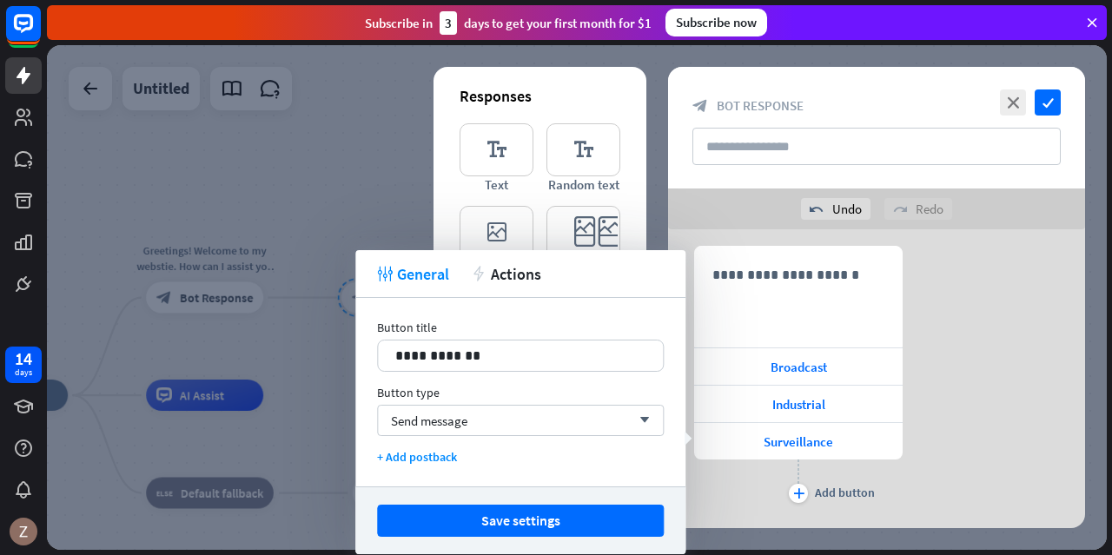
click at [443, 440] on div "**********" at bounding box center [520, 392] width 330 height 189
click at [467, 425] on span "Send message" at bounding box center [429, 421] width 76 height 17
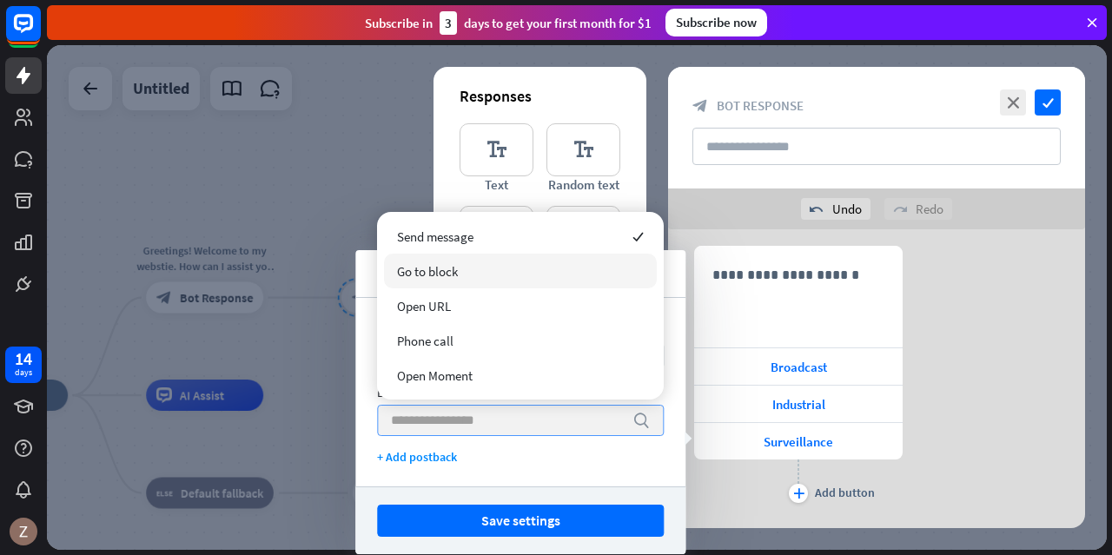
click at [460, 275] on div "Go to block" at bounding box center [520, 271] width 273 height 35
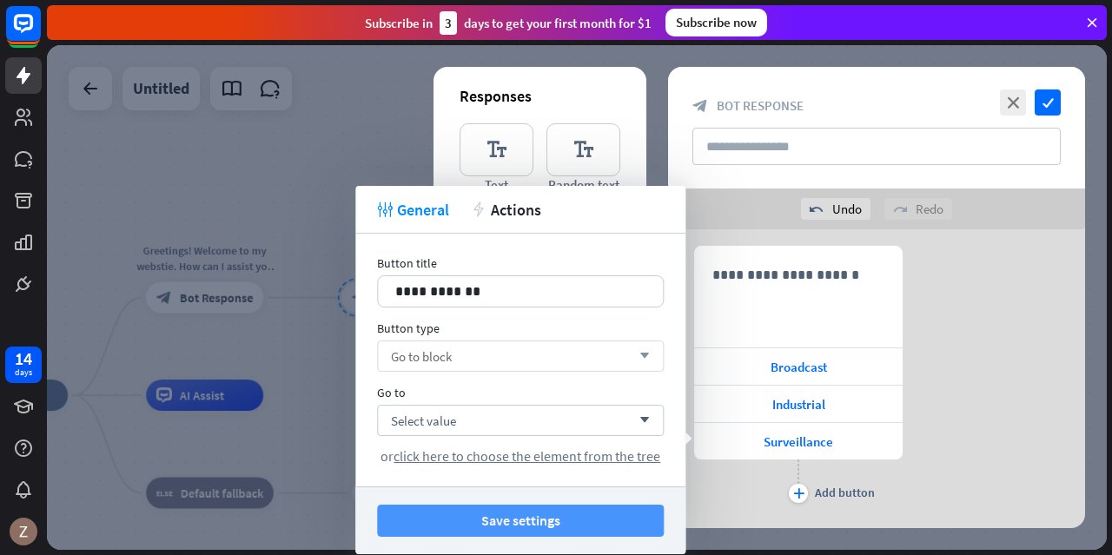
click at [621, 519] on button "Save settings" at bounding box center [520, 521] width 287 height 32
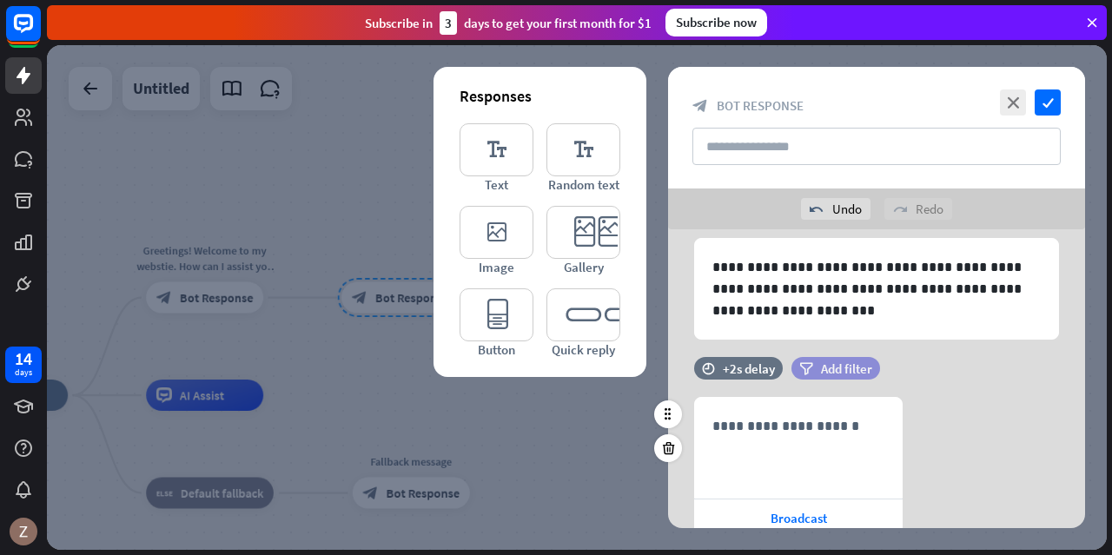
scroll to position [0, 0]
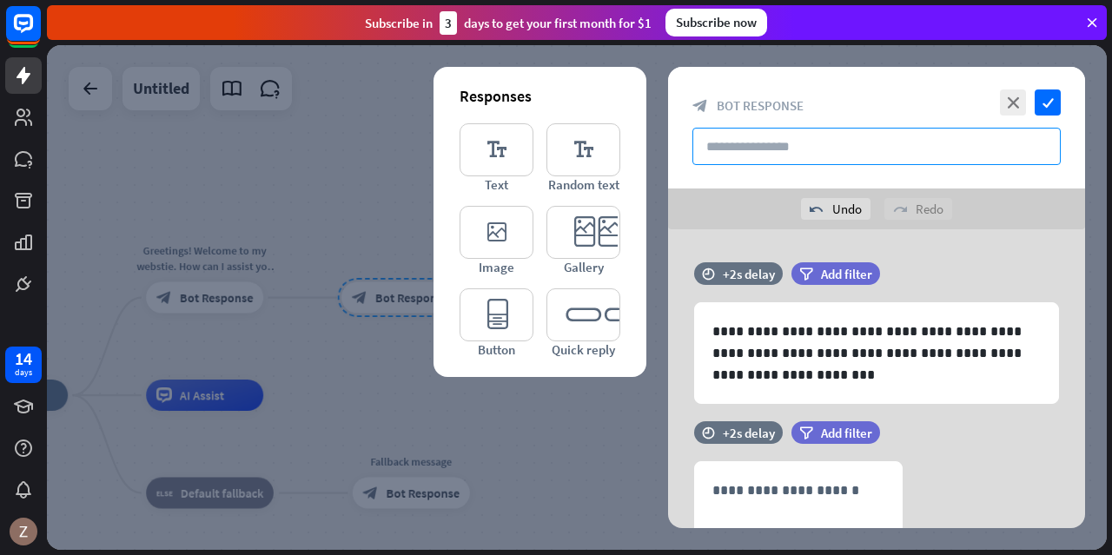
click at [775, 140] on input "text" at bounding box center [876, 146] width 368 height 37
type input "**********"
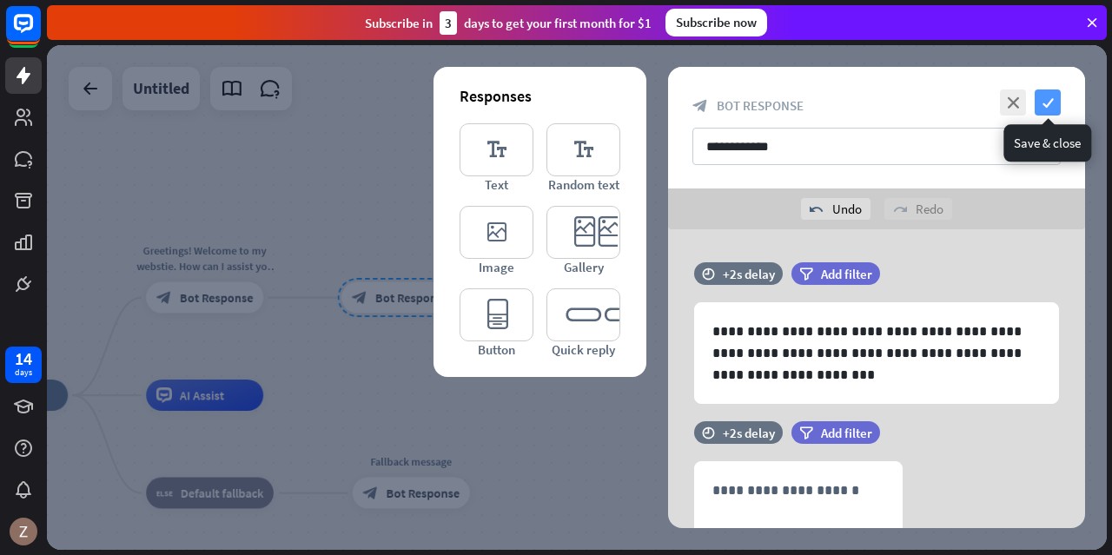
click at [1056, 103] on icon "check" at bounding box center [1048, 102] width 26 height 26
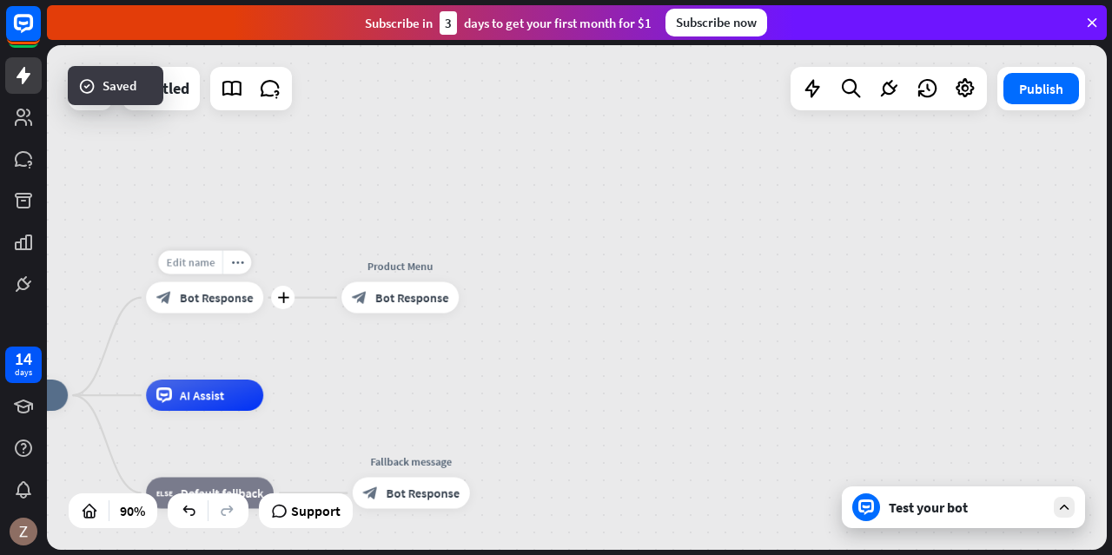
click at [195, 268] on span "Edit name" at bounding box center [190, 262] width 49 height 14
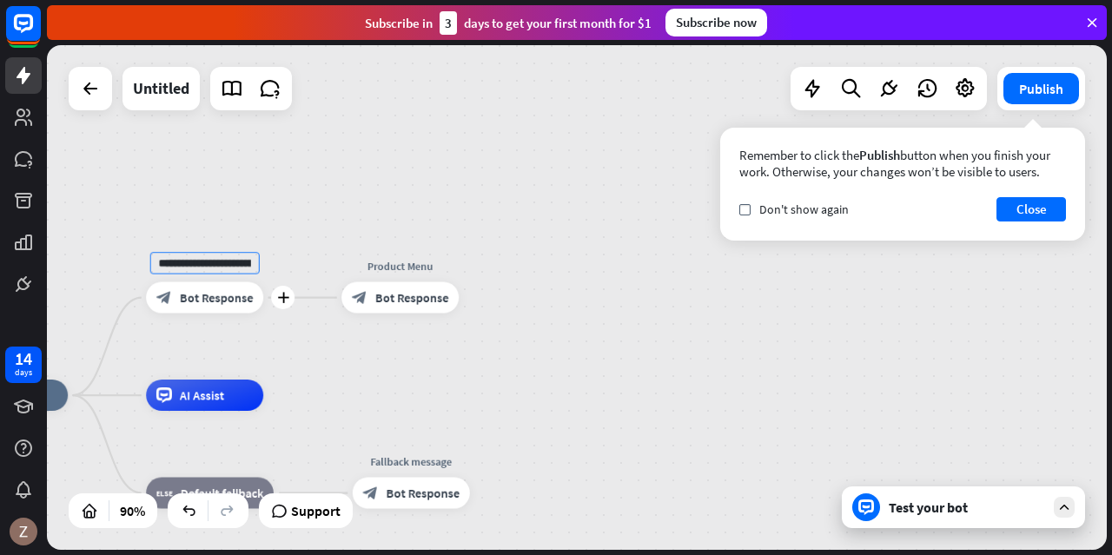
scroll to position [0, 224]
click at [679, 328] on div "**********" at bounding box center [577, 297] width 1060 height 505
click at [238, 271] on div "more_horiz" at bounding box center [236, 262] width 29 height 23
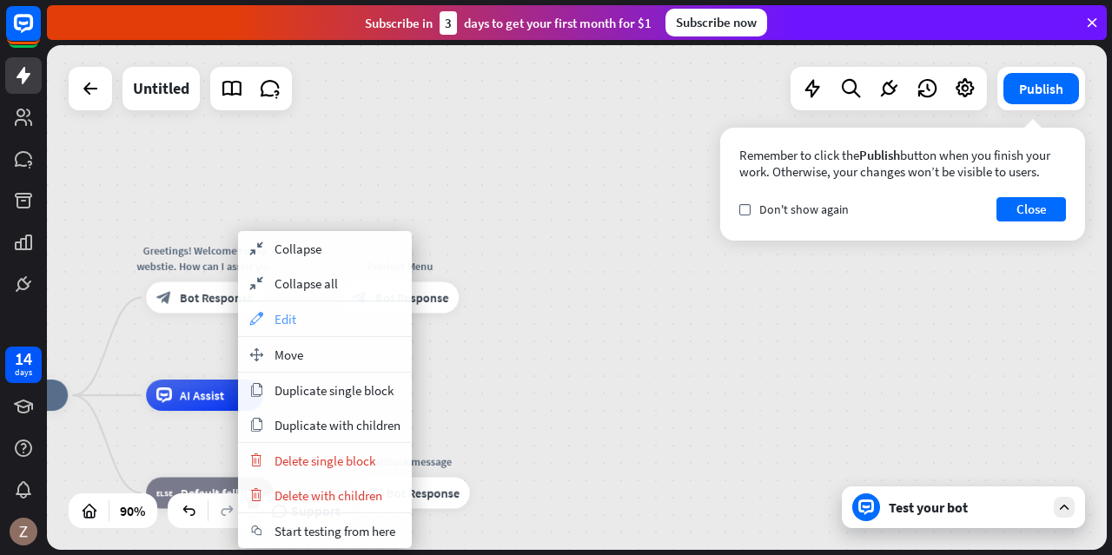
click at [272, 311] on div "appearance Edit" at bounding box center [325, 318] width 174 height 35
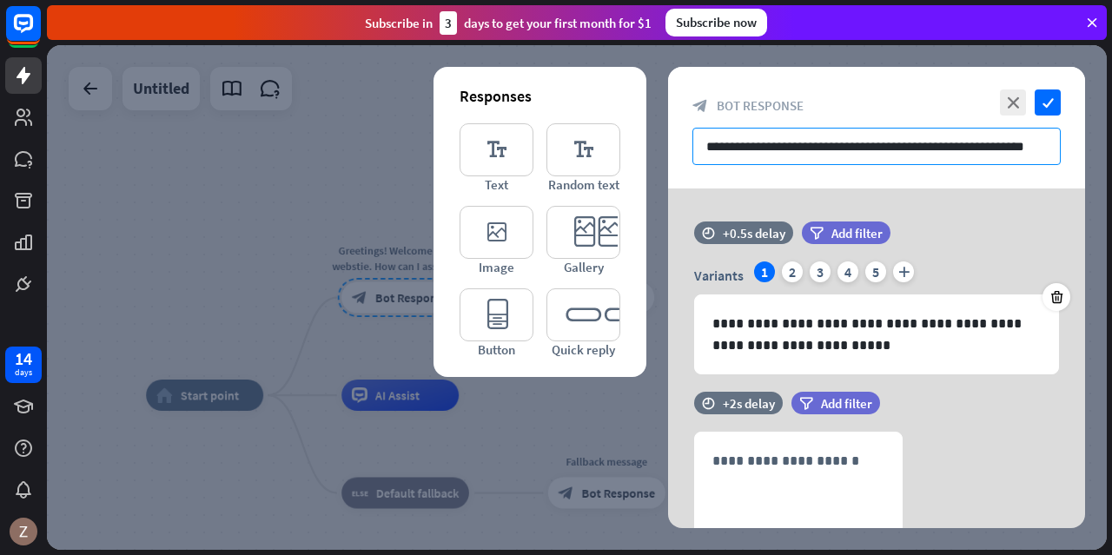
drag, startPoint x: 1045, startPoint y: 149, endPoint x: 443, endPoint y: 154, distance: 602.1
click at [668, 154] on div "**********" at bounding box center [876, 297] width 417 height 461
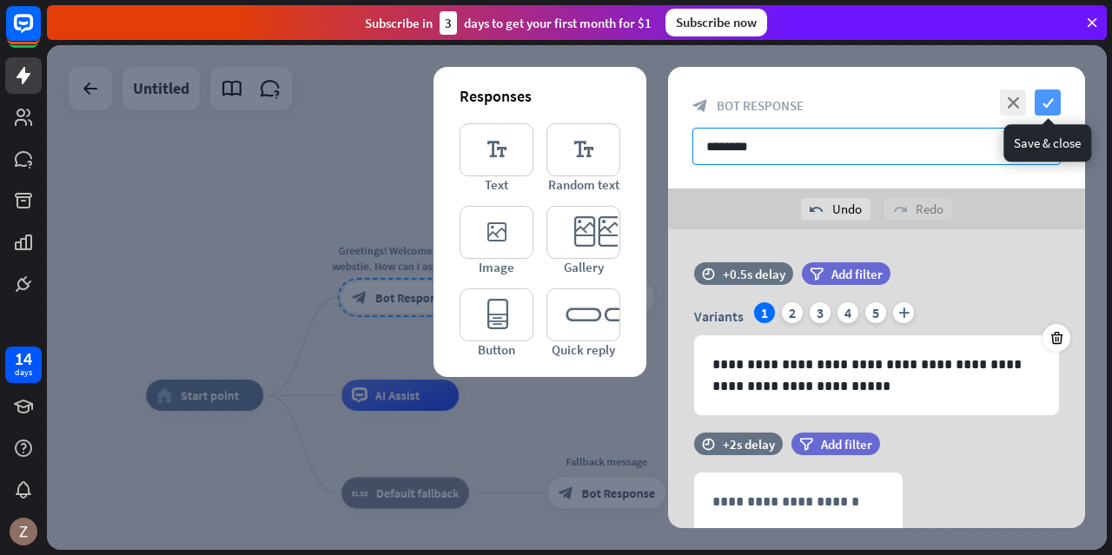
type input "********"
click at [1048, 109] on icon "check" at bounding box center [1048, 102] width 26 height 26
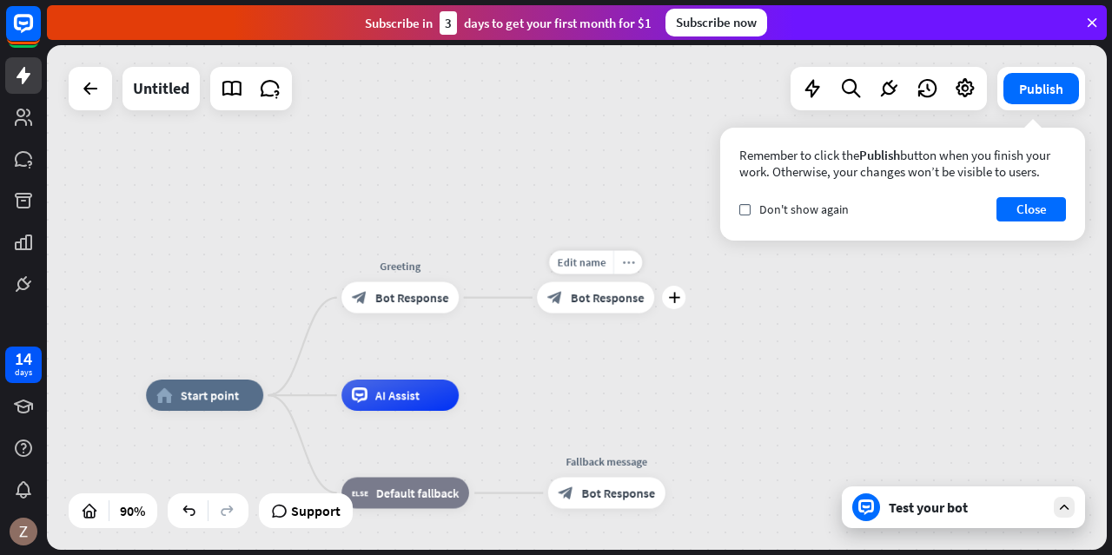
click at [625, 260] on icon "more_horiz" at bounding box center [628, 262] width 12 height 12
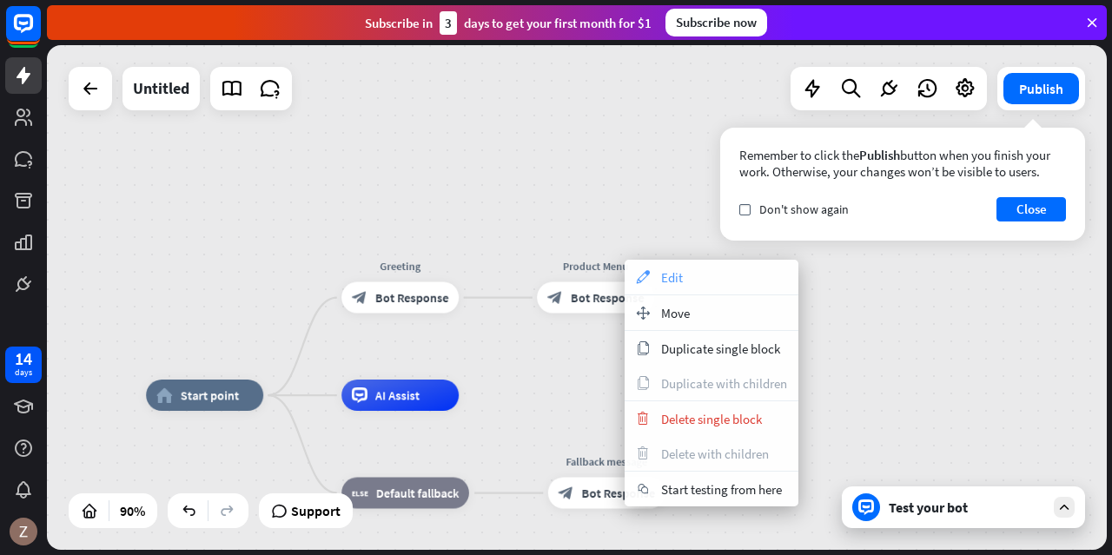
click at [639, 277] on icon "appearance" at bounding box center [642, 277] width 19 height 14
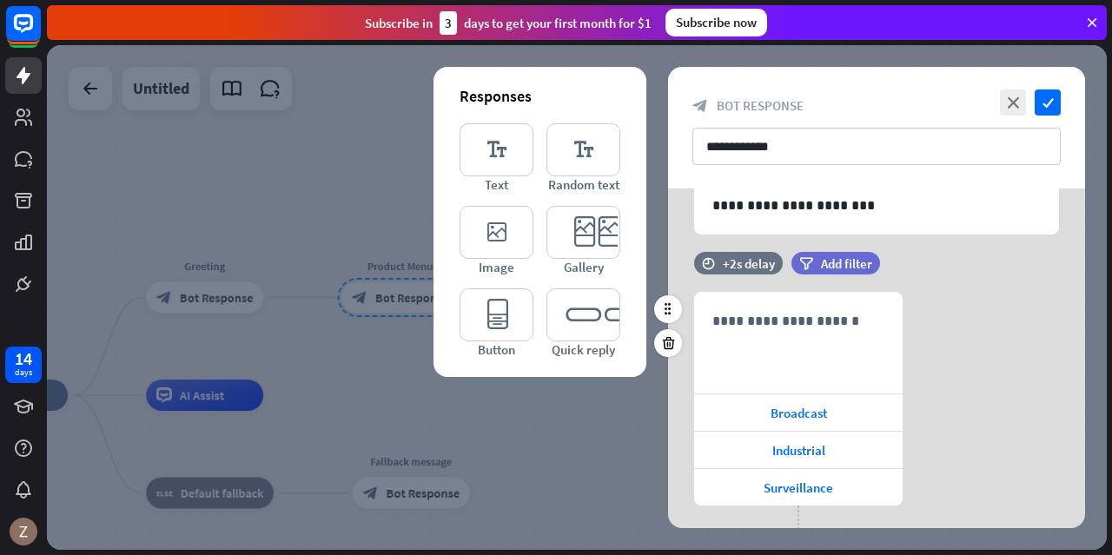
scroll to position [212, 0]
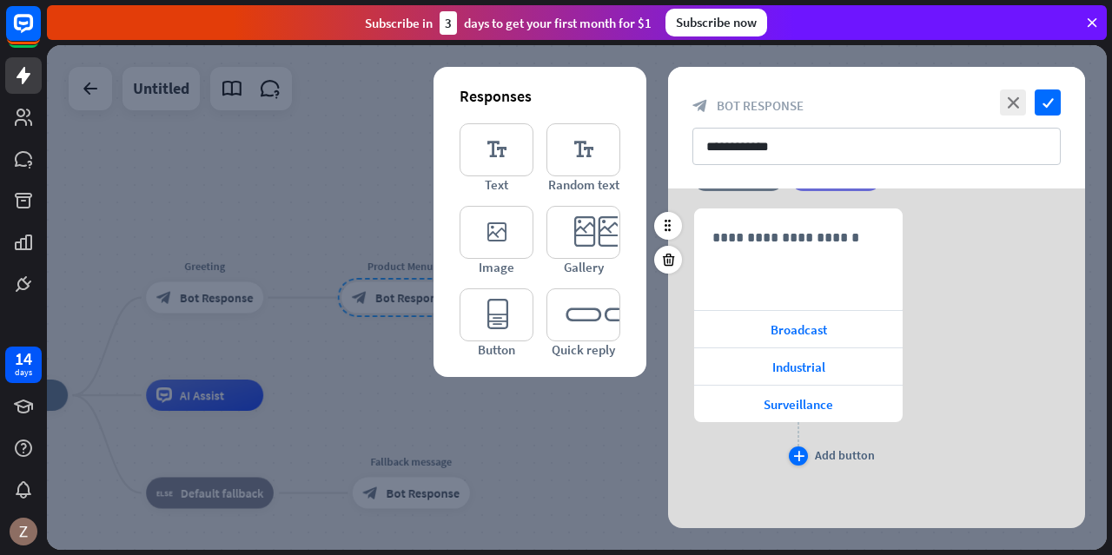
click at [791, 453] on div "plus" at bounding box center [798, 456] width 19 height 19
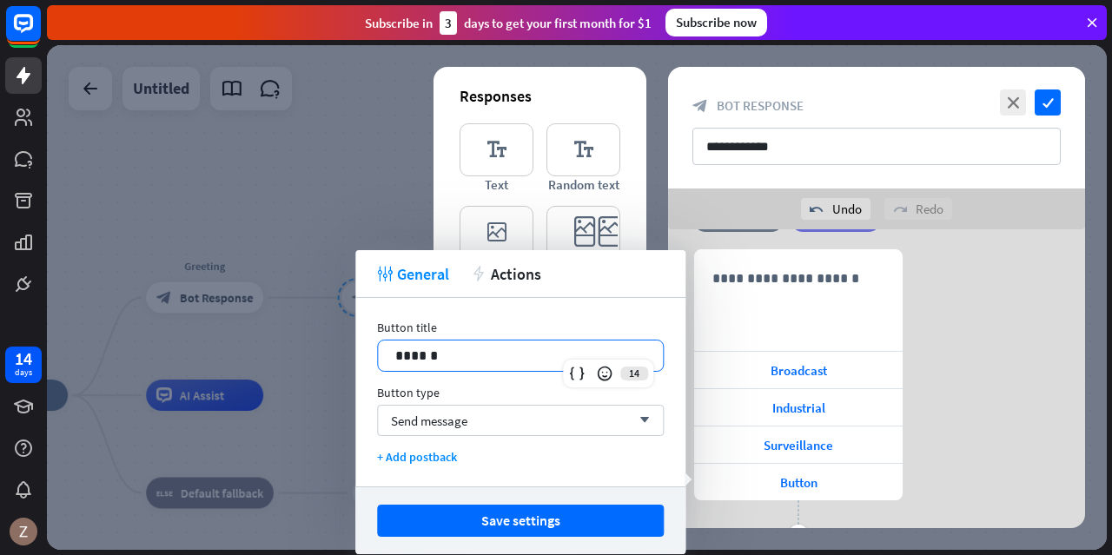
drag, startPoint x: 453, startPoint y: 361, endPoint x: 354, endPoint y: 361, distance: 99.9
click at [354, 361] on body "14 days close Product Help First steps Get started with ChatBot Help Center Fol…" at bounding box center [556, 277] width 1112 height 555
drag, startPoint x: 438, startPoint y: 361, endPoint x: 378, endPoint y: 358, distance: 60.0
click at [378, 358] on div "******" at bounding box center [520, 356] width 285 height 30
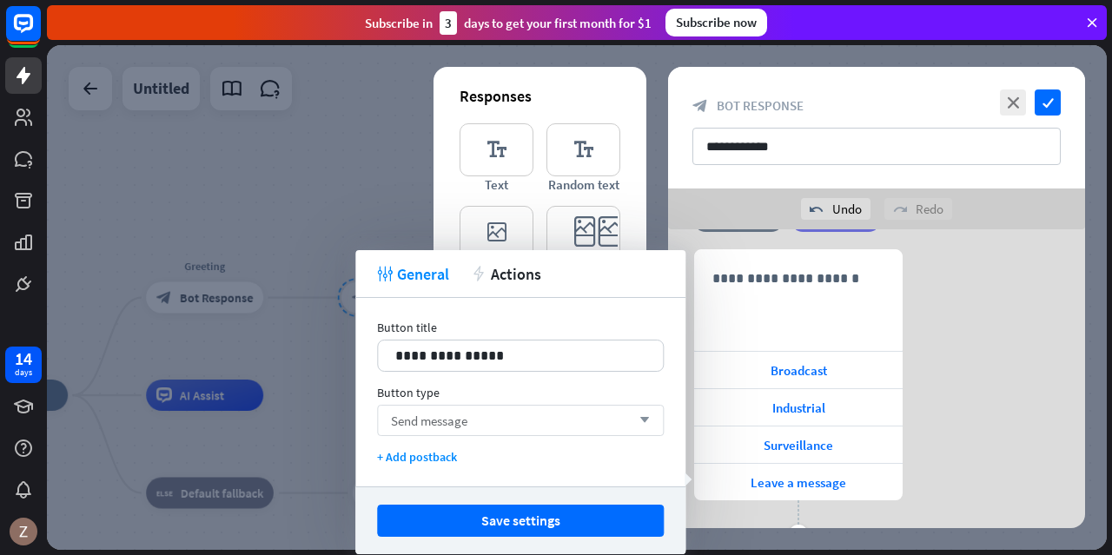
click at [466, 413] on span "Send message" at bounding box center [429, 421] width 76 height 17
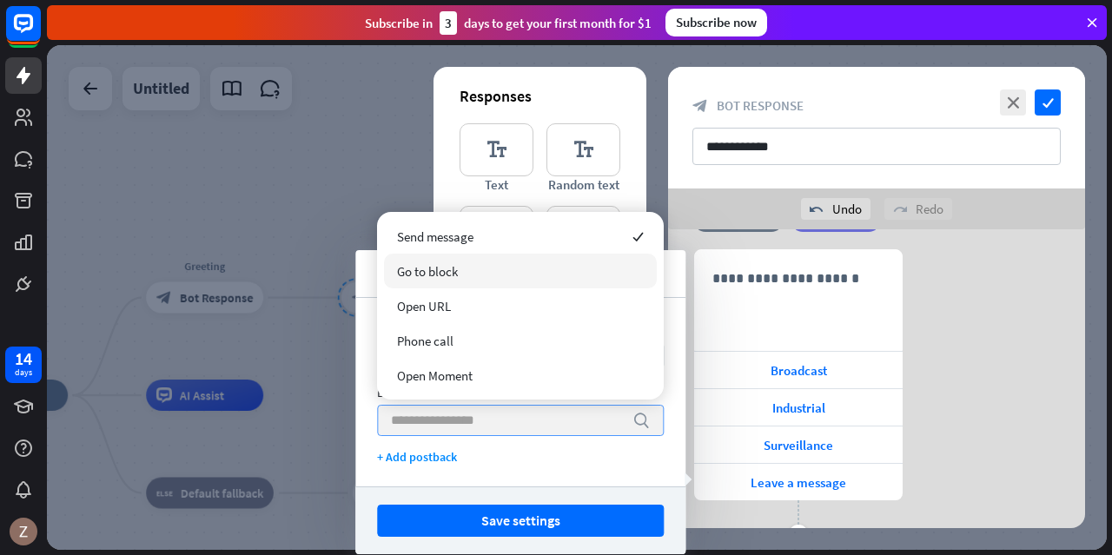
click at [446, 276] on span "Go to block" at bounding box center [427, 271] width 61 height 17
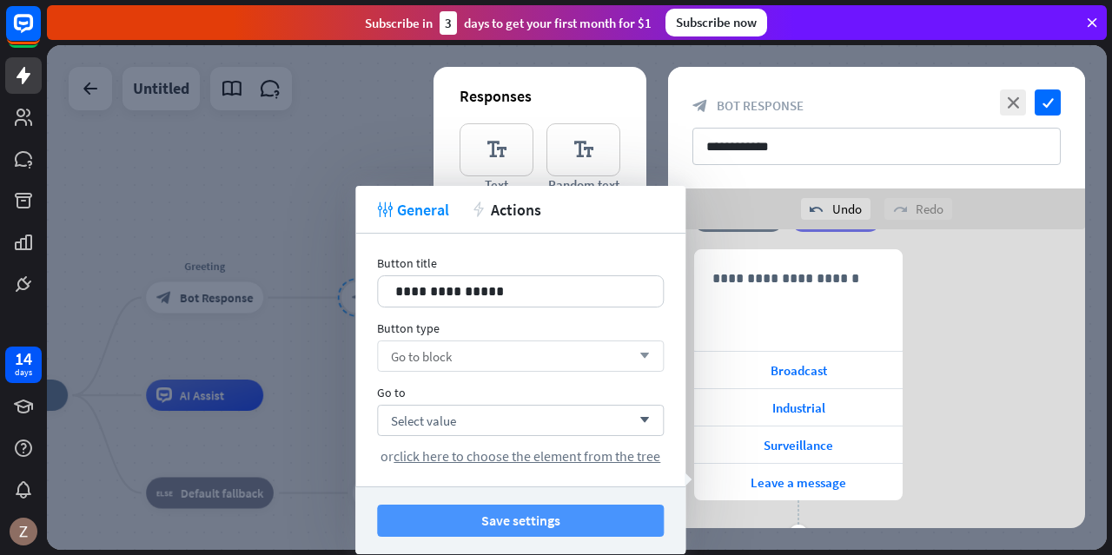
click at [549, 520] on button "Save settings" at bounding box center [520, 521] width 287 height 32
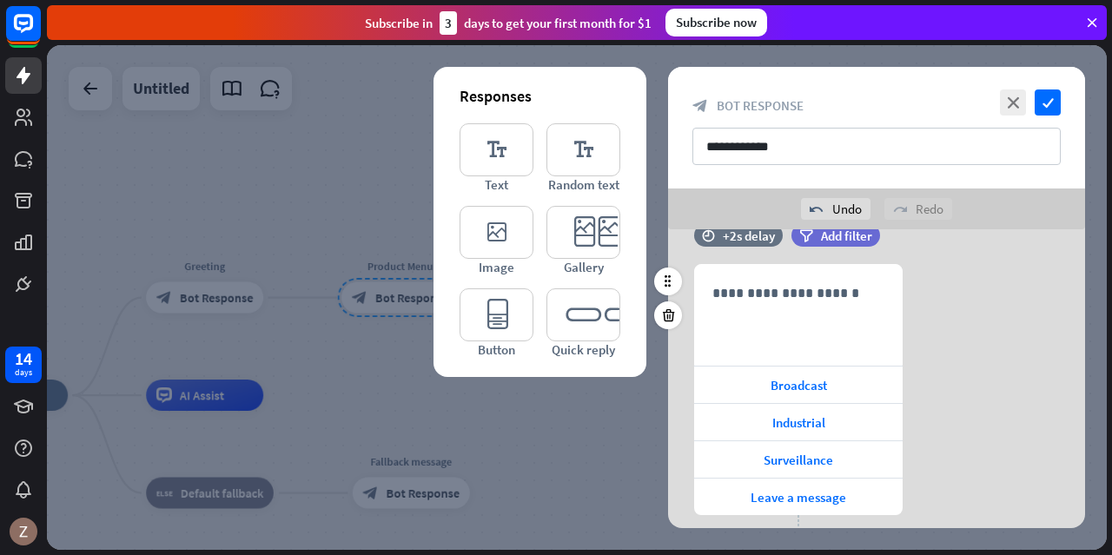
scroll to position [261, 0]
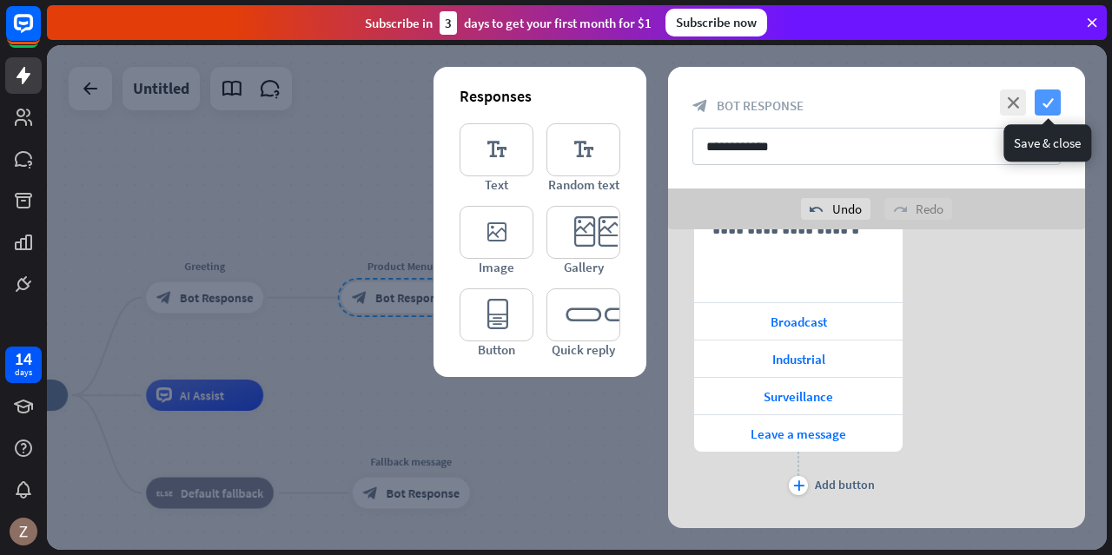
click at [1046, 103] on icon "check" at bounding box center [1048, 102] width 26 height 26
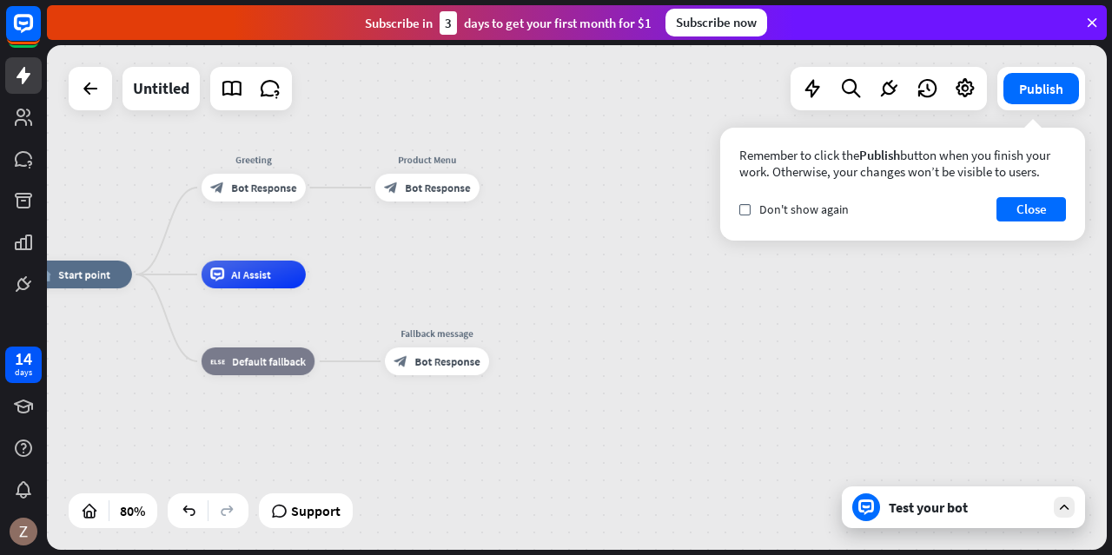
drag, startPoint x: 444, startPoint y: 379, endPoint x: 464, endPoint y: 261, distance: 119.0
click at [464, 261] on div "home_2 Start point Greeting block_bot_response Bot Response Product Menu block_…" at bounding box center [577, 297] width 1060 height 505
click at [455, 158] on icon "more_horiz" at bounding box center [456, 156] width 11 height 10
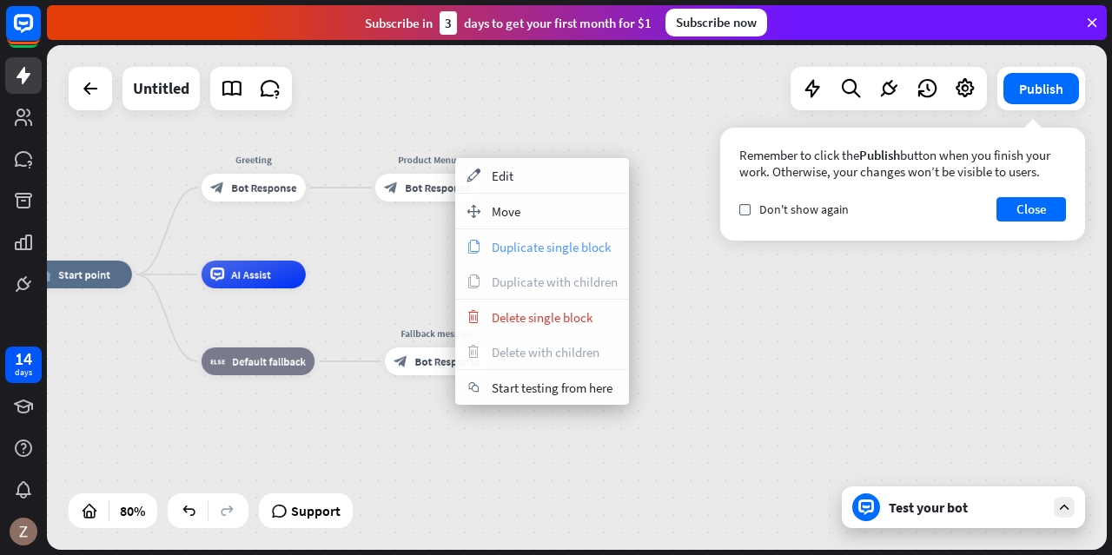
click at [501, 247] on span "Duplicate single block" at bounding box center [551, 247] width 119 height 17
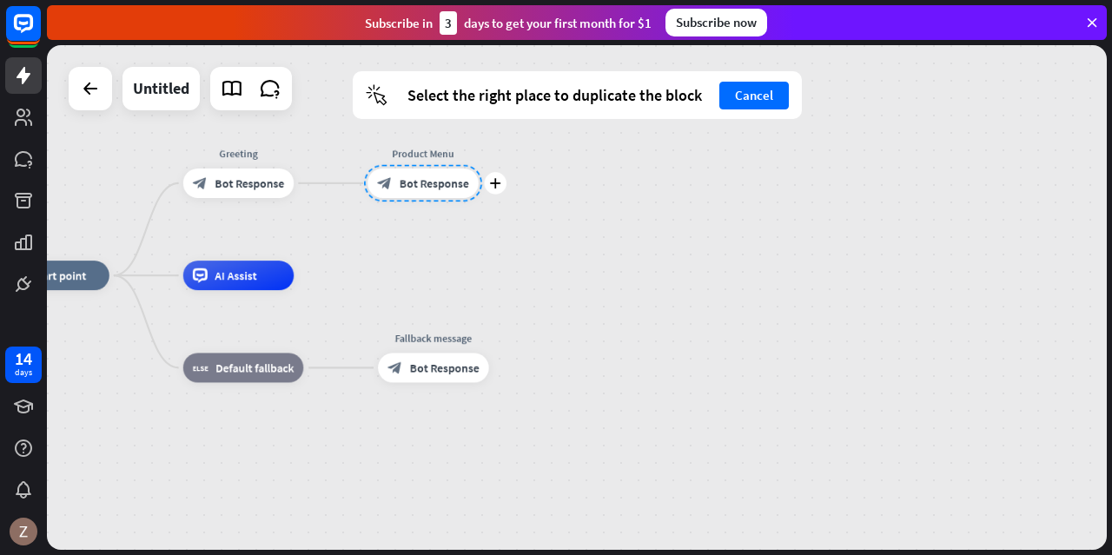
click at [427, 184] on div at bounding box center [423, 183] width 118 height 37
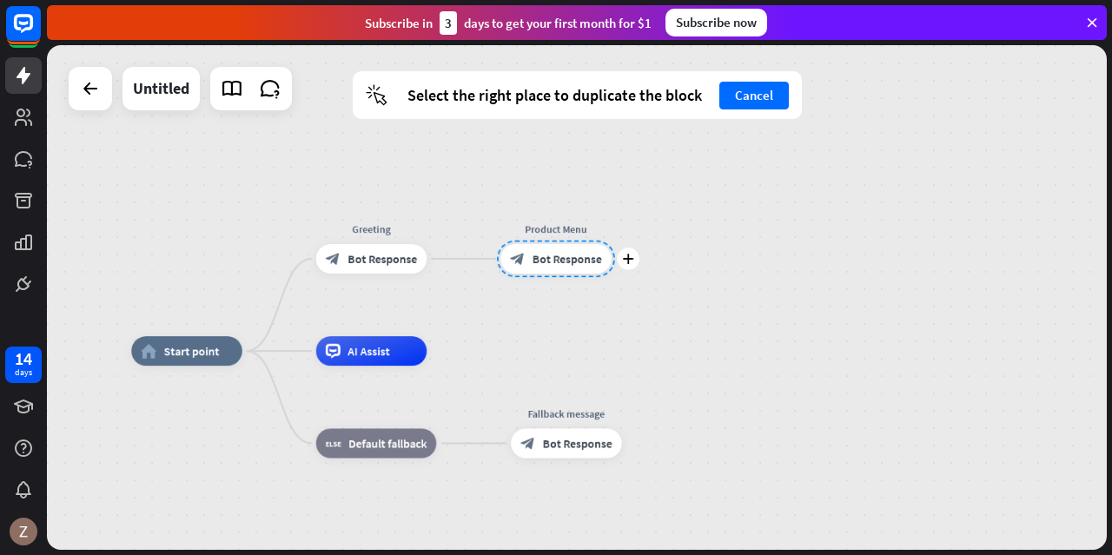
drag, startPoint x: 413, startPoint y: 184, endPoint x: 546, endPoint y: 260, distance: 152.9
click at [546, 260] on div at bounding box center [556, 259] width 118 height 37
click at [550, 261] on div at bounding box center [556, 259] width 118 height 37
click at [626, 258] on icon "plus" at bounding box center [627, 259] width 11 height 10
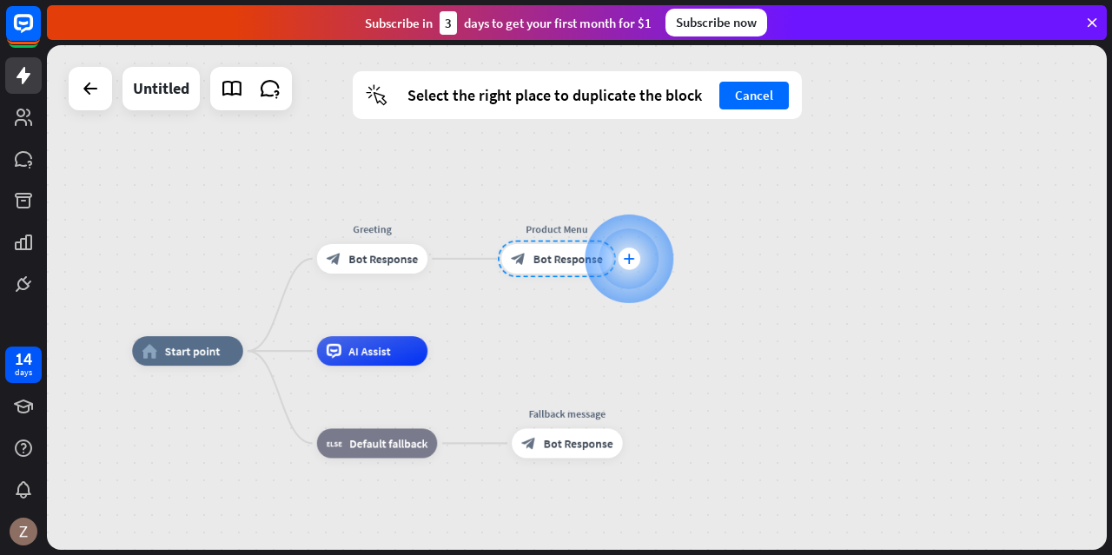
click at [626, 256] on icon "plus" at bounding box center [628, 259] width 11 height 10
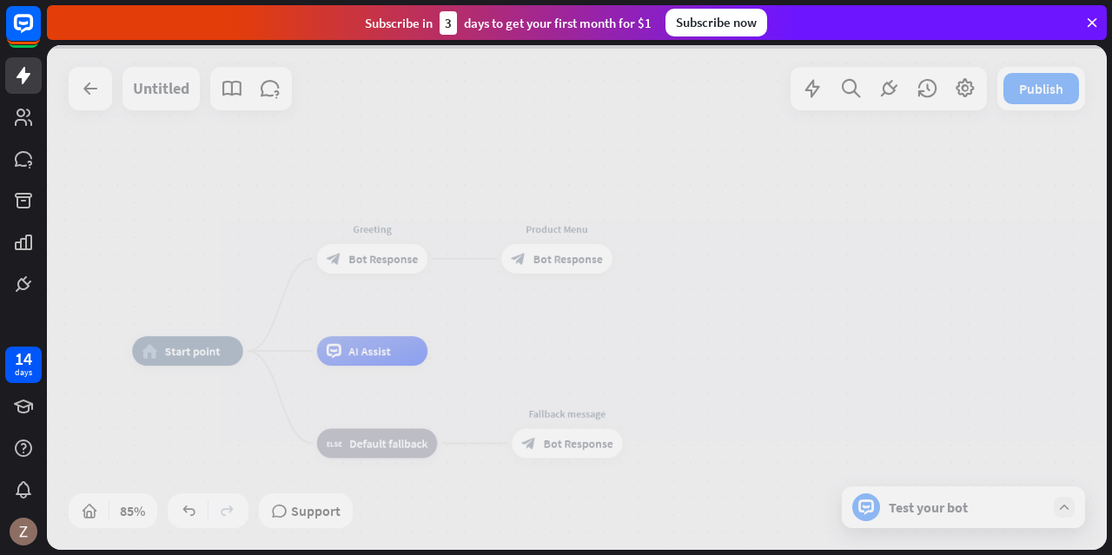
click at [626, 256] on div at bounding box center [577, 297] width 1060 height 505
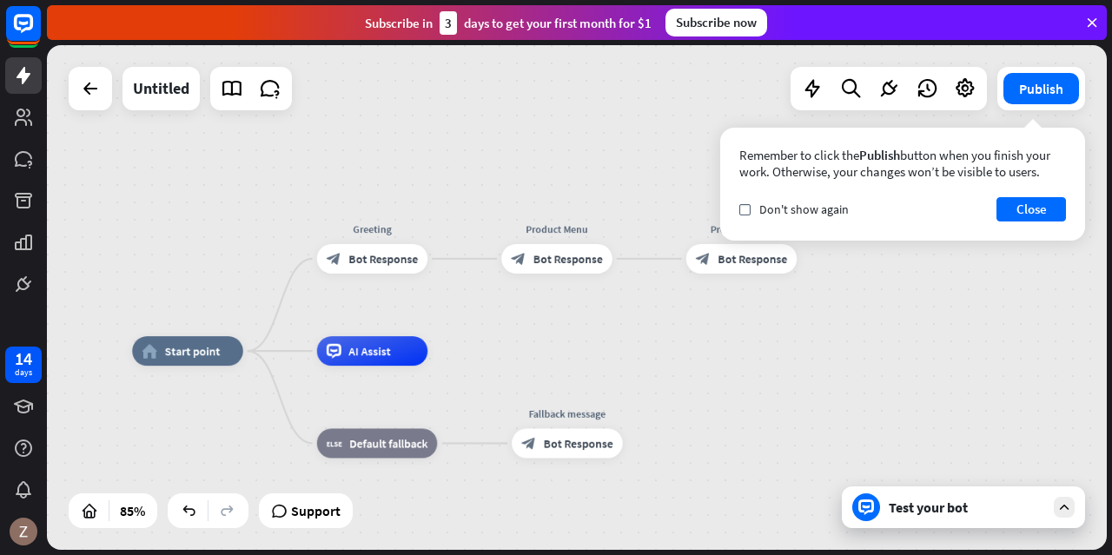
click at [753, 337] on div "home_2 Start point Greeting block_bot_response Bot Response Product Menu block_…" at bounding box center [577, 297] width 1060 height 505
click at [746, 262] on span "Bot Response" at bounding box center [753, 258] width 70 height 15
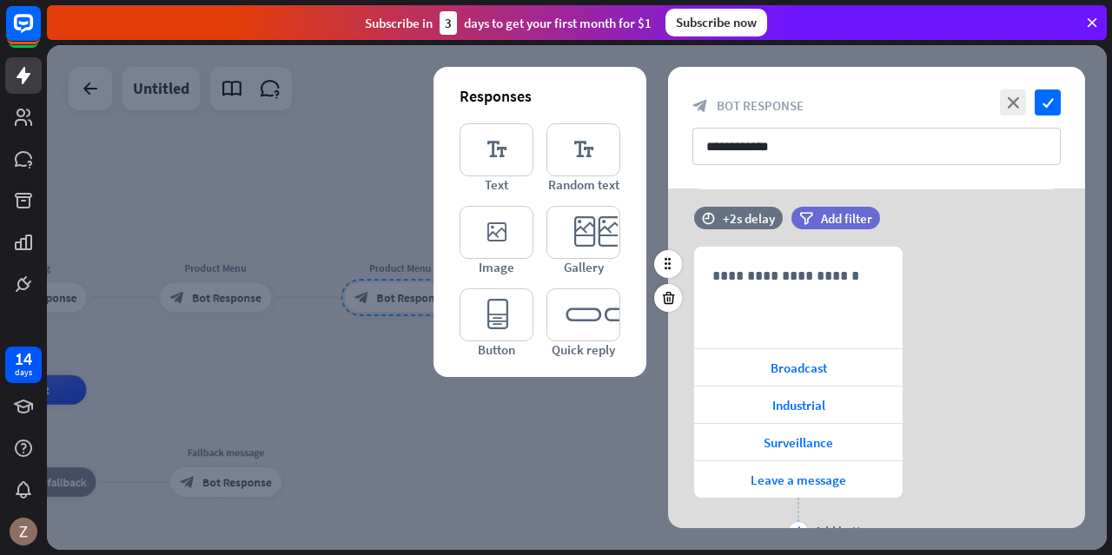
scroll to position [248, 0]
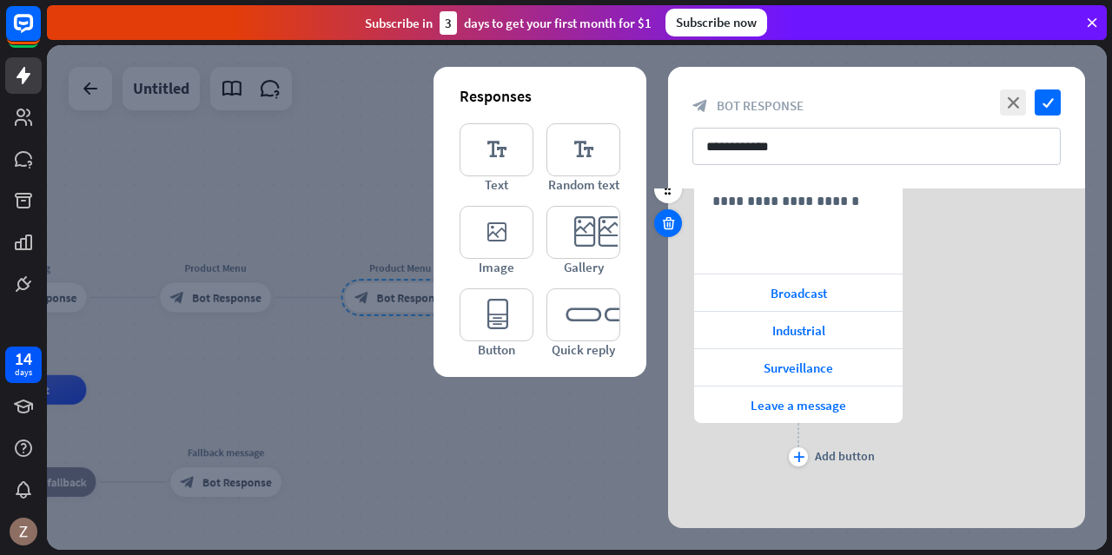
click at [672, 225] on icon at bounding box center [668, 223] width 17 height 16
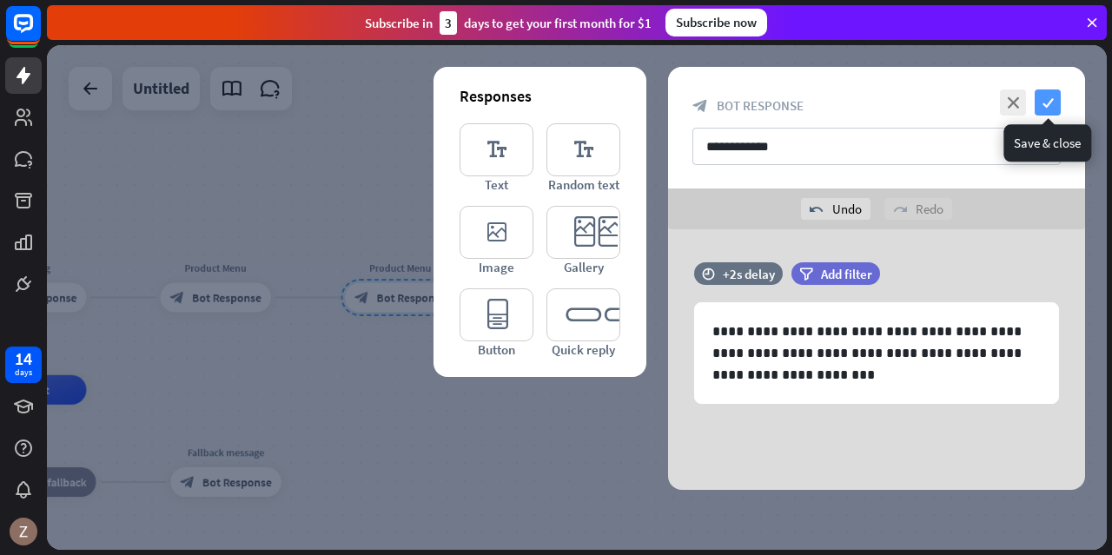
click at [1058, 98] on icon "check" at bounding box center [1048, 102] width 26 height 26
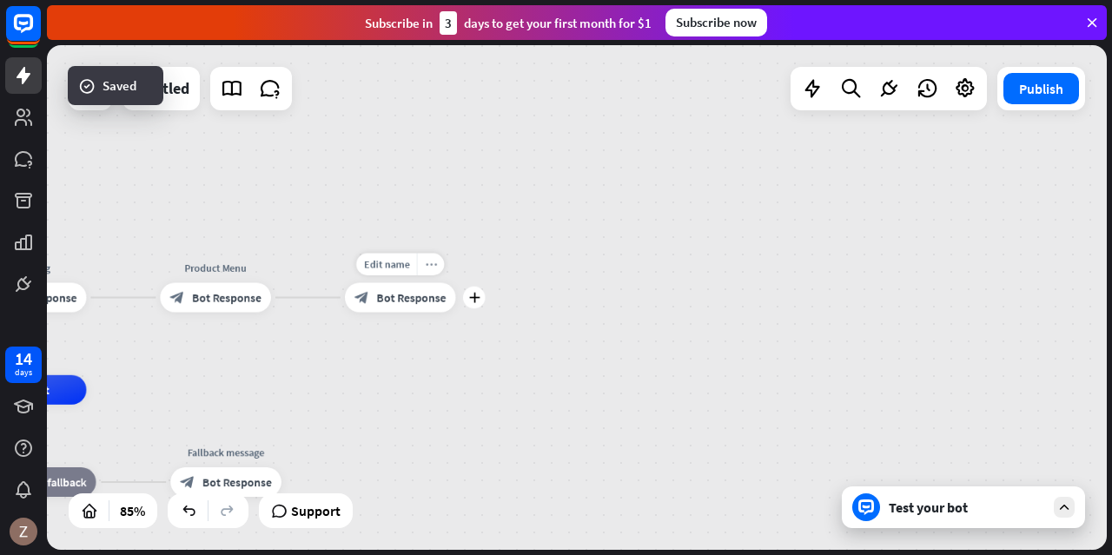
click at [434, 270] on div "more_horiz" at bounding box center [430, 265] width 27 height 23
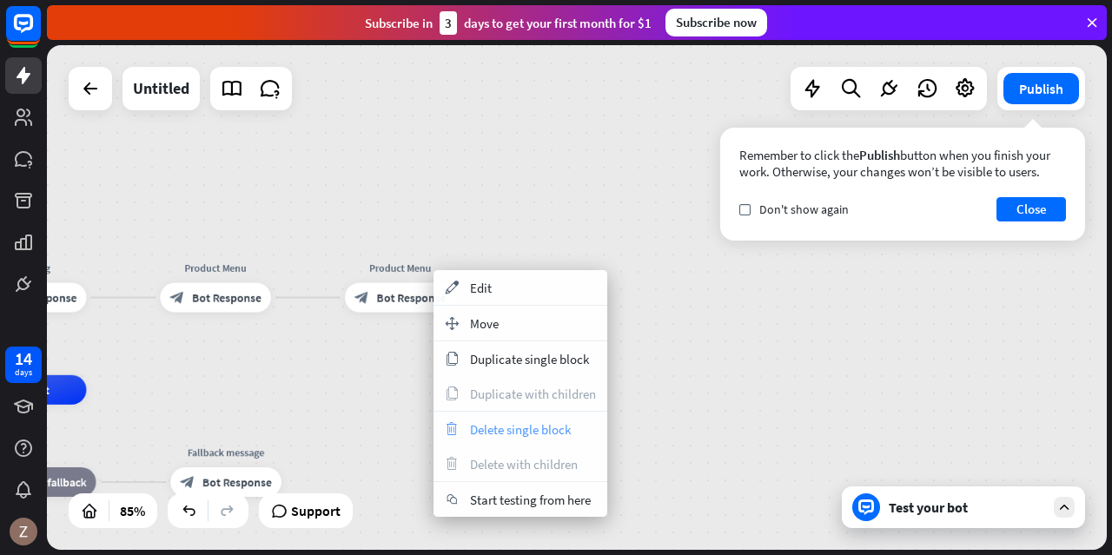
click at [496, 426] on span "Delete single block" at bounding box center [520, 429] width 101 height 17
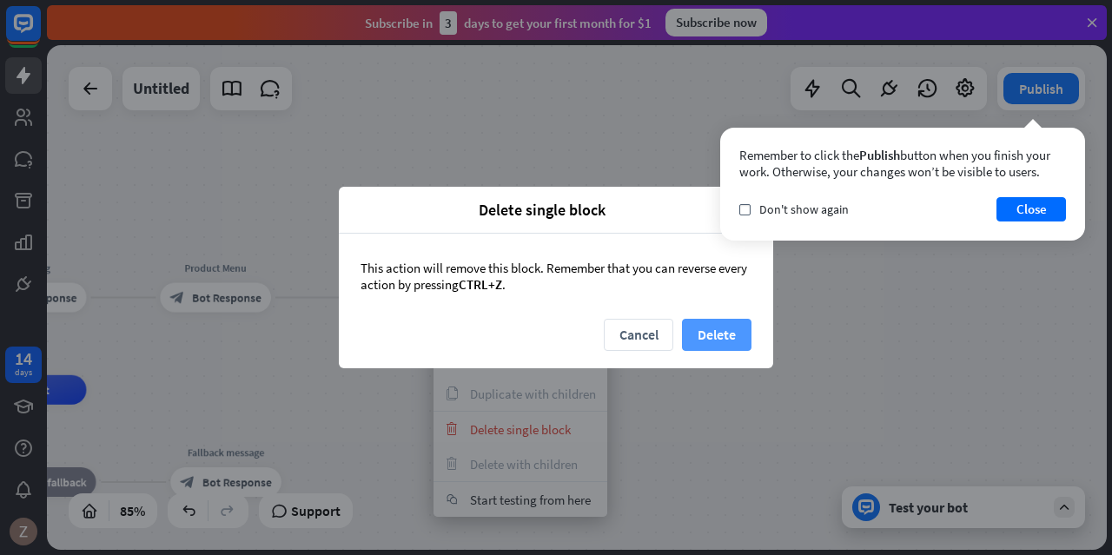
click at [710, 335] on button "Delete" at bounding box center [717, 335] width 70 height 32
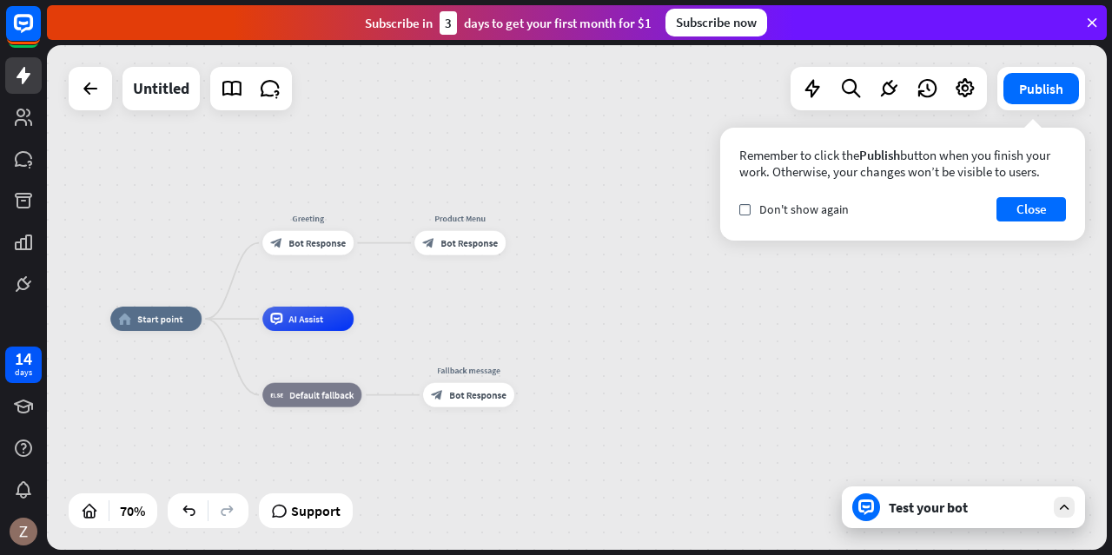
drag, startPoint x: 301, startPoint y: 350, endPoint x: 420, endPoint y: 297, distance: 130.3
click at [456, 295] on div "home_2 Start point Greeting block_bot_response Bot Response Product Menu block_…" at bounding box center [577, 297] width 1060 height 505
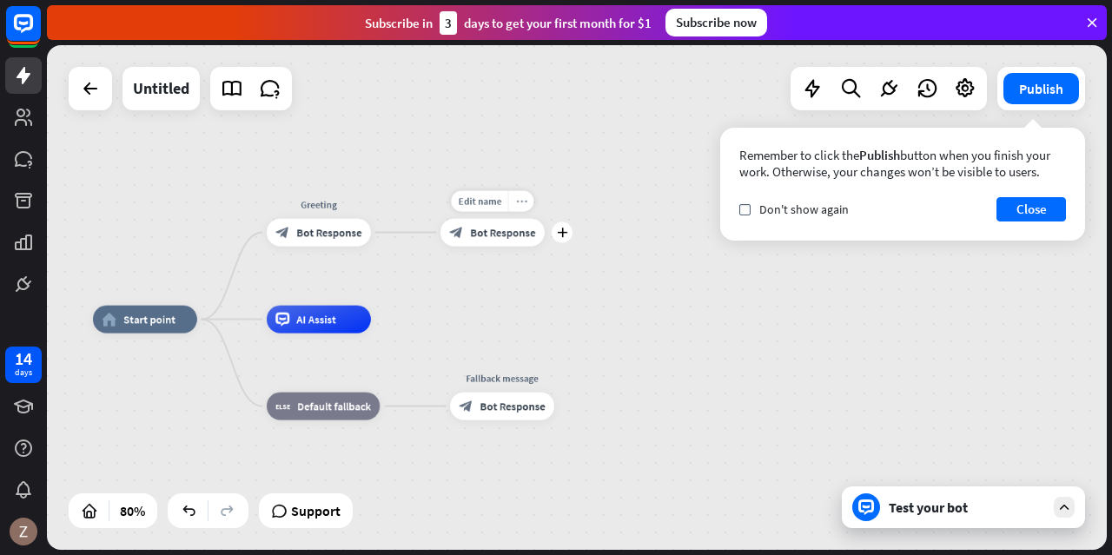
click at [520, 205] on icon "more_horiz" at bounding box center [521, 201] width 11 height 10
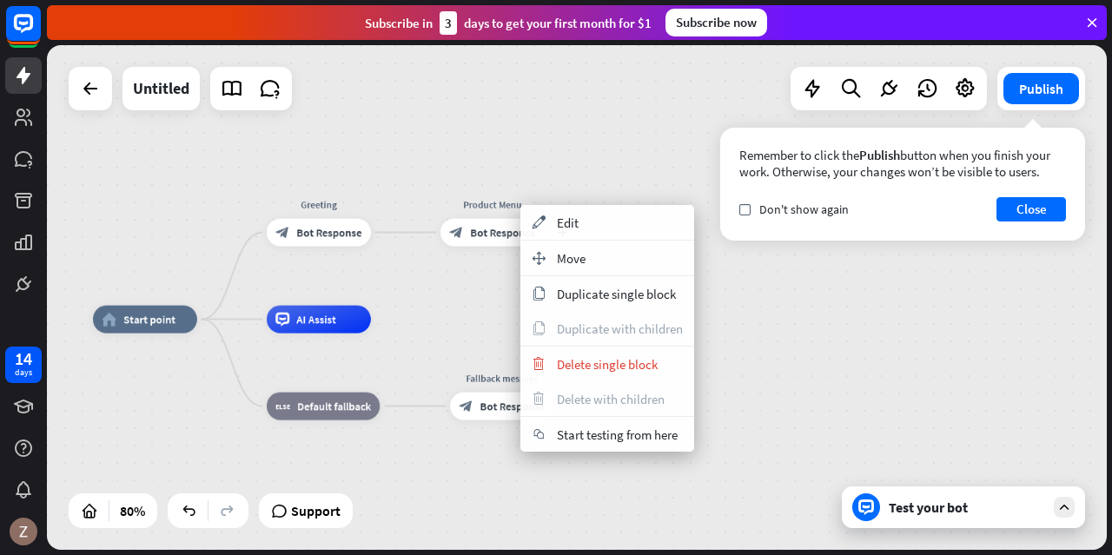
click at [440, 247] on div "plus Product Menu block_bot_response Bot Response" at bounding box center [492, 233] width 104 height 28
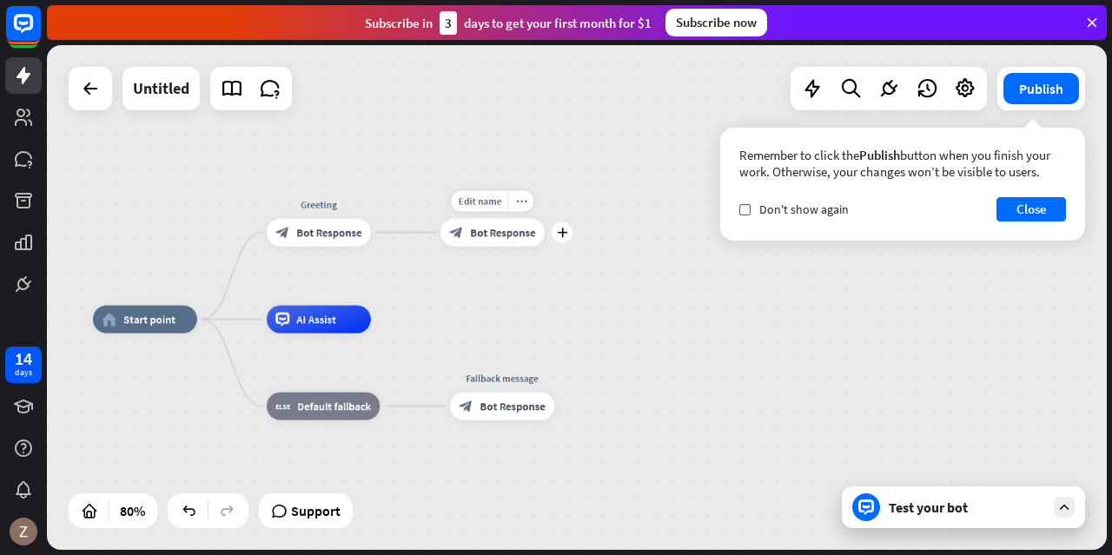
click at [533, 219] on div "Edit name more_horiz plus block_bot_response Bot Response" at bounding box center [492, 233] width 104 height 28
click at [525, 204] on icon "more_horiz" at bounding box center [521, 201] width 11 height 10
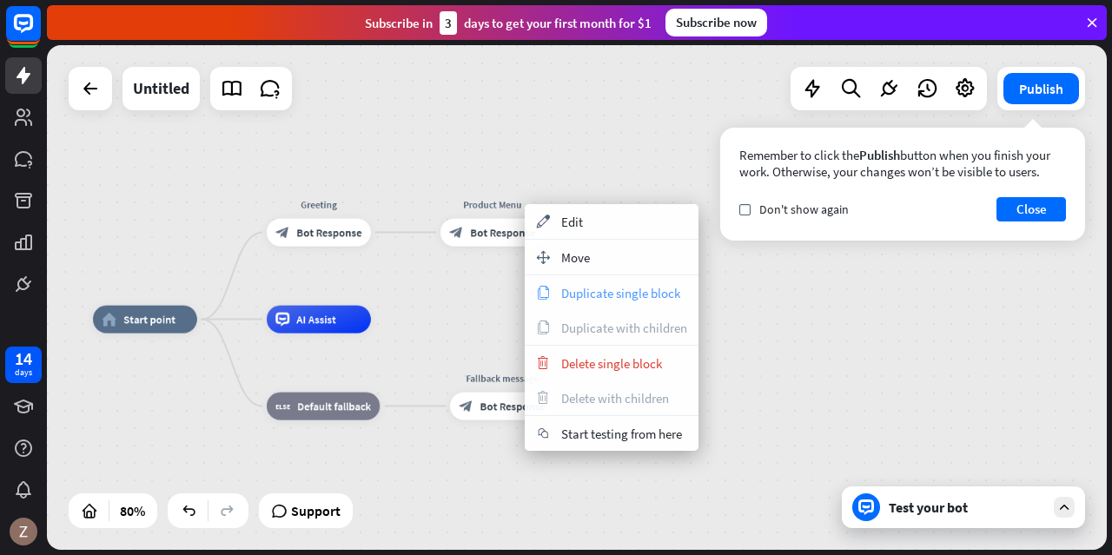
click at [575, 291] on span "Duplicate single block" at bounding box center [620, 293] width 119 height 17
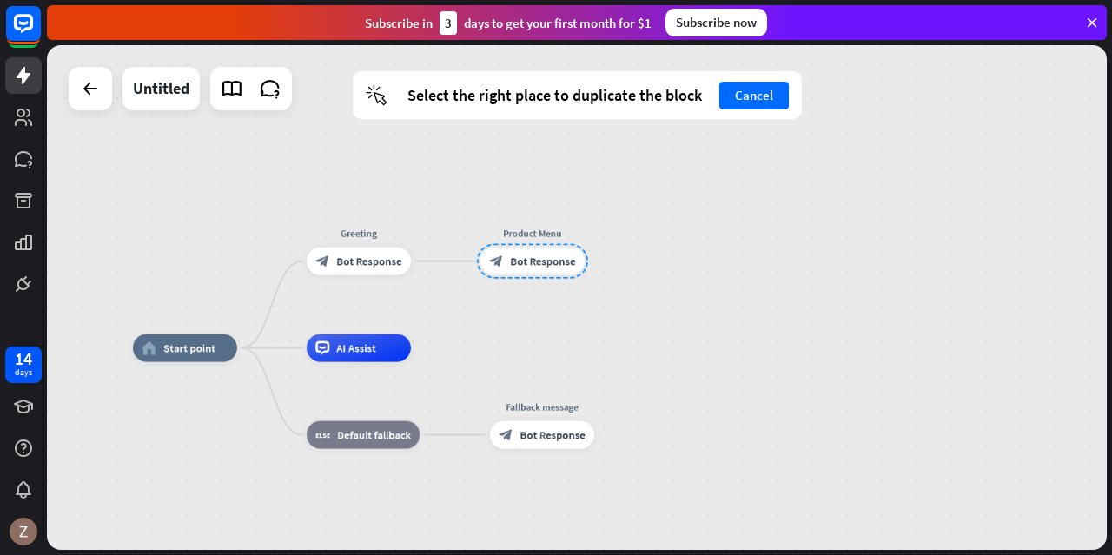
drag, startPoint x: 425, startPoint y: 176, endPoint x: 461, endPoint y: 197, distance: 42.0
click at [461, 197] on div "home_2 Start point Greeting block_bot_response Bot Response Product Menu block_…" at bounding box center [577, 297] width 1060 height 505
click at [427, 261] on icon "plus" at bounding box center [426, 261] width 10 height 10
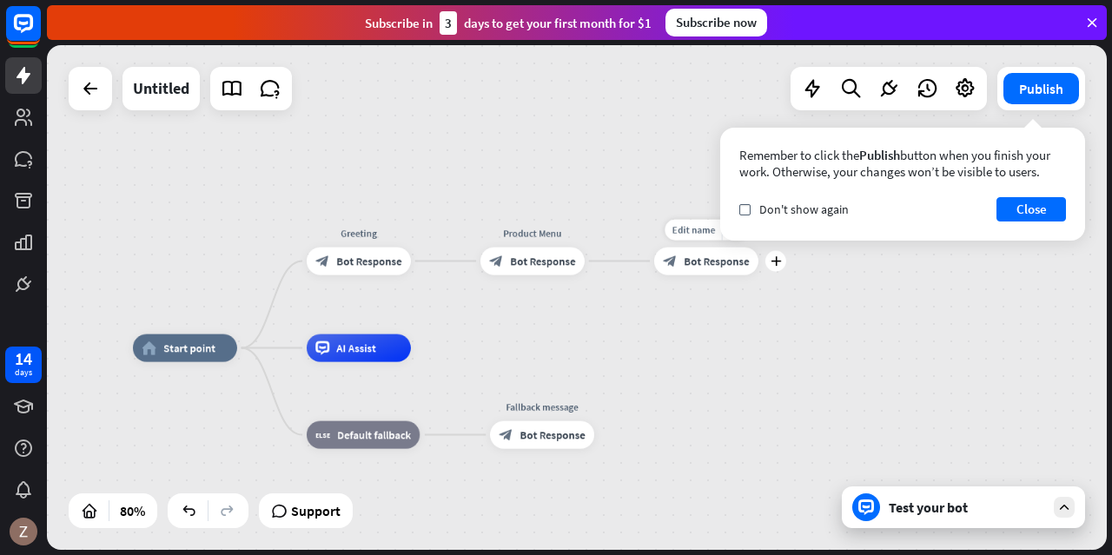
click at [694, 269] on div "block_bot_response Bot Response" at bounding box center [706, 262] width 104 height 28
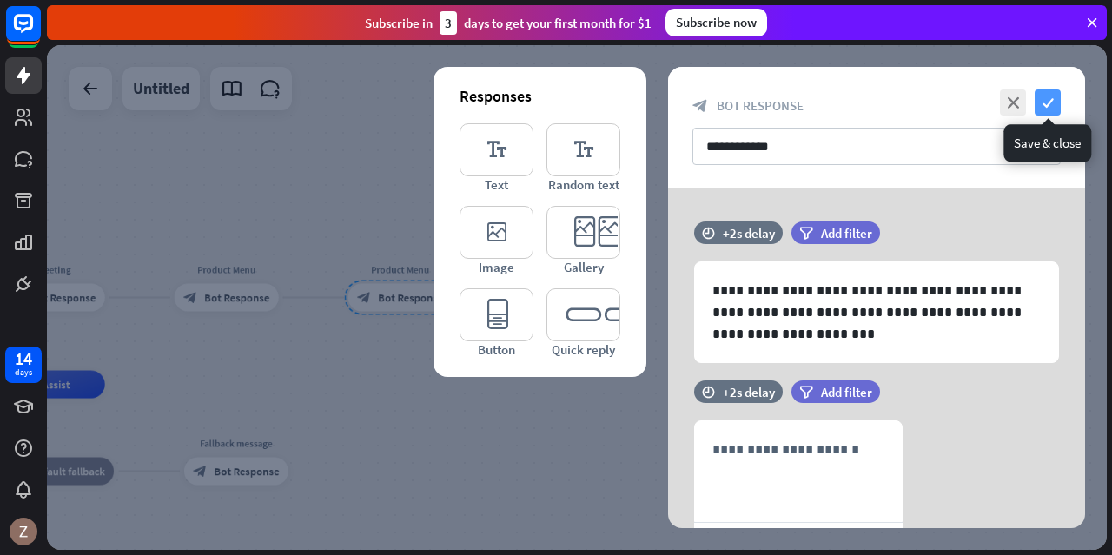
click at [1049, 104] on icon "check" at bounding box center [1048, 102] width 26 height 26
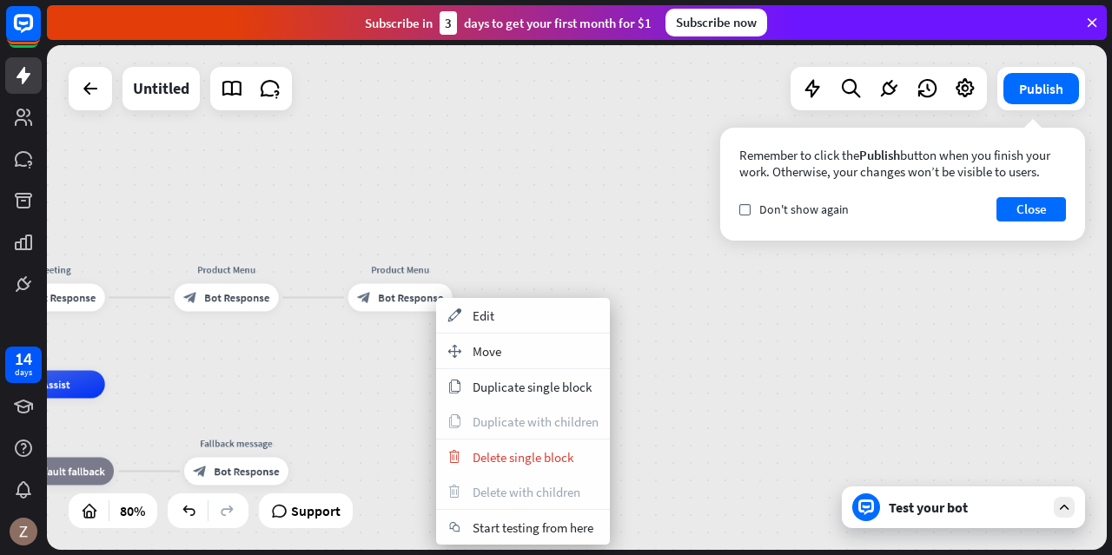
click at [482, 345] on span "Move" at bounding box center [487, 351] width 29 height 17
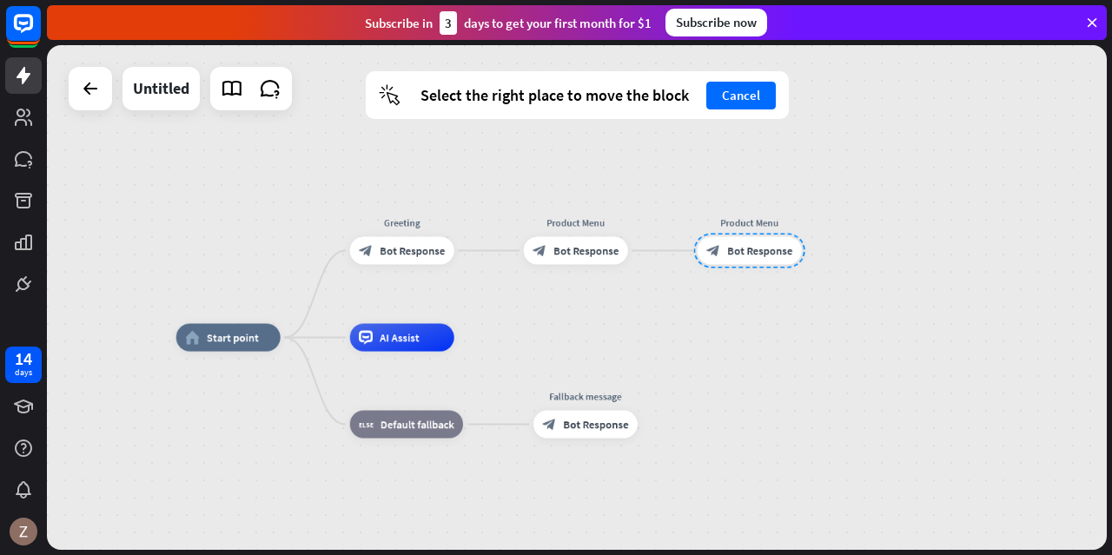
drag, startPoint x: 370, startPoint y: 294, endPoint x: 719, endPoint y: 246, distance: 352.5
click at [719, 246] on div at bounding box center [749, 251] width 111 height 35
click at [473, 259] on div "plus" at bounding box center [470, 251] width 21 height 21
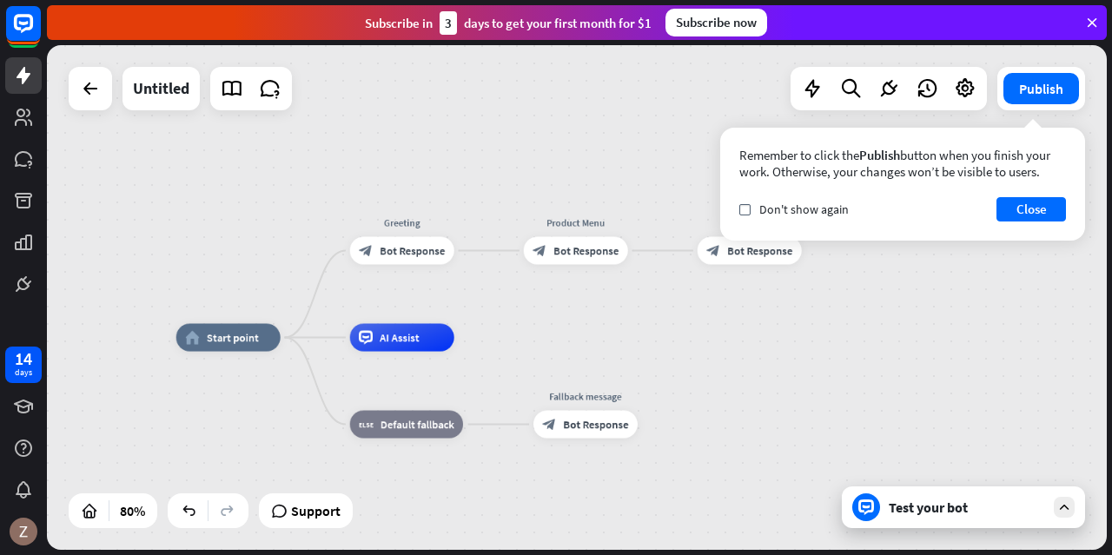
click at [914, 519] on div "Test your bot" at bounding box center [963, 508] width 243 height 42
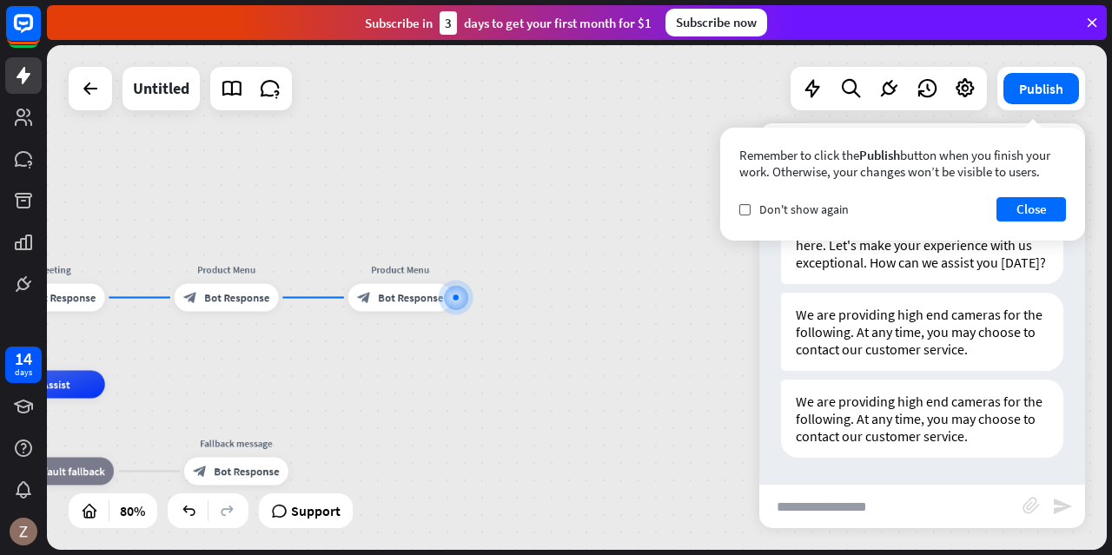
scroll to position [71, 0]
click at [1056, 213] on button "Close" at bounding box center [1031, 209] width 70 height 24
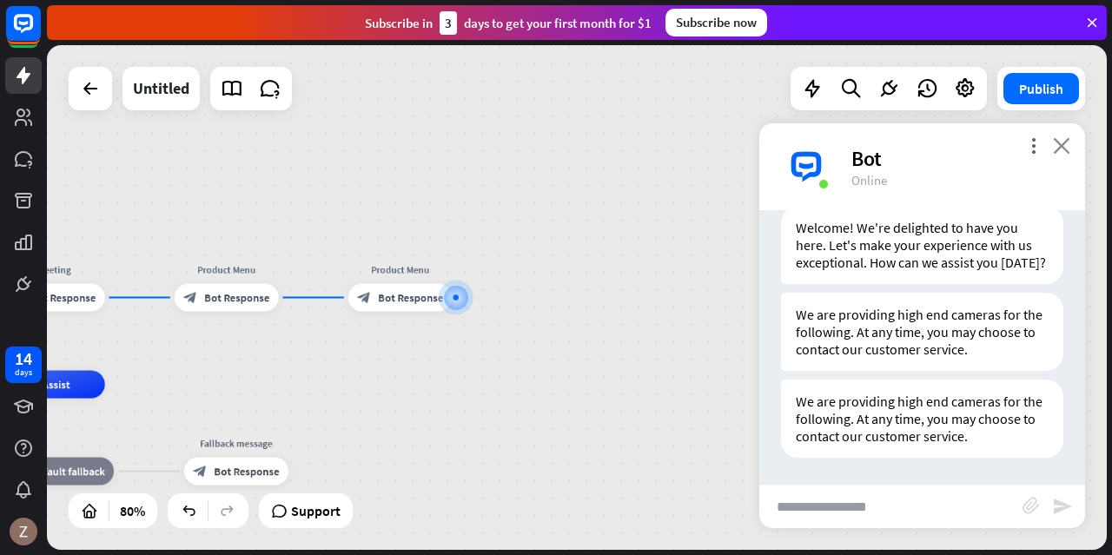
click at [1058, 143] on icon "close" at bounding box center [1061, 145] width 17 height 17
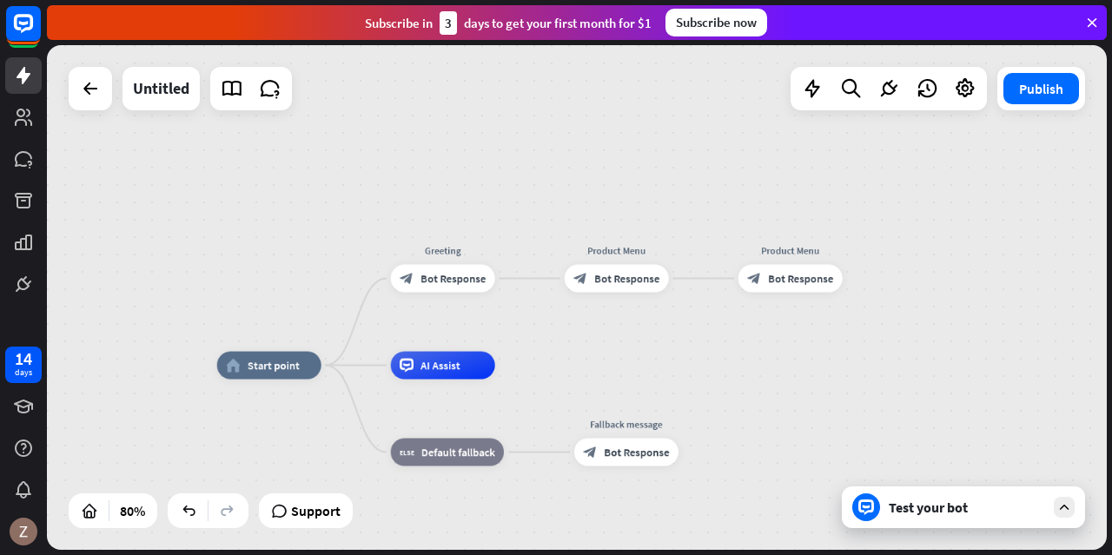
drag, startPoint x: 442, startPoint y: 350, endPoint x: 831, endPoint y: 329, distance: 389.8
click at [831, 329] on div "home_2 Start point Greeting block_bot_response Bot Response Product Menu block_…" at bounding box center [577, 297] width 1060 height 505
click at [509, 282] on icon "plus" at bounding box center [512, 279] width 10 height 10
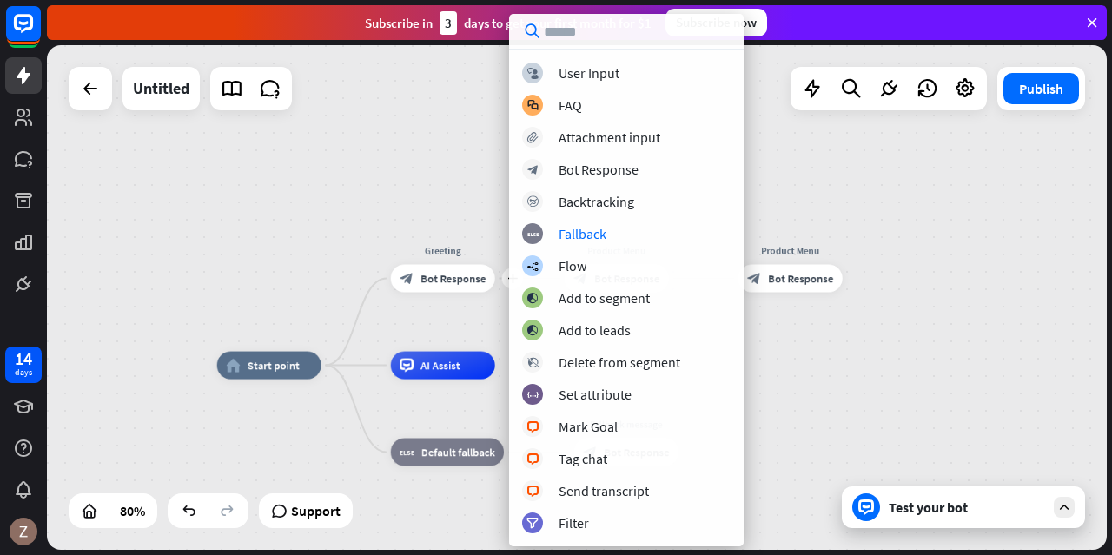
click at [1111, 100] on div "home_2 Start point plus Greeting block_bot_response Bot Response Product Menu b…" at bounding box center [579, 300] width 1065 height 510
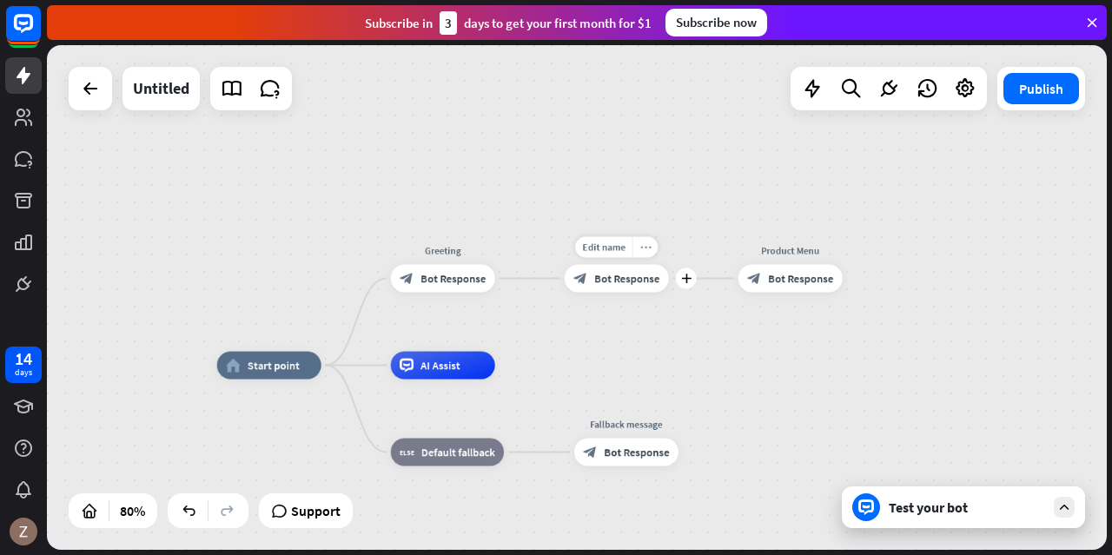
click at [643, 250] on icon "more_horiz" at bounding box center [644, 247] width 11 height 10
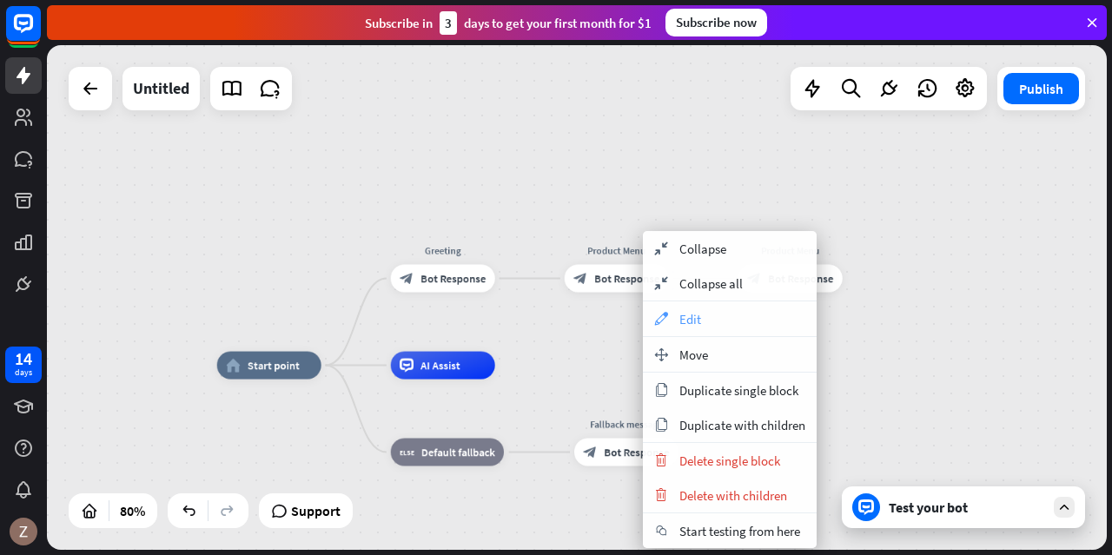
click at [672, 327] on div "appearance Edit" at bounding box center [730, 318] width 174 height 35
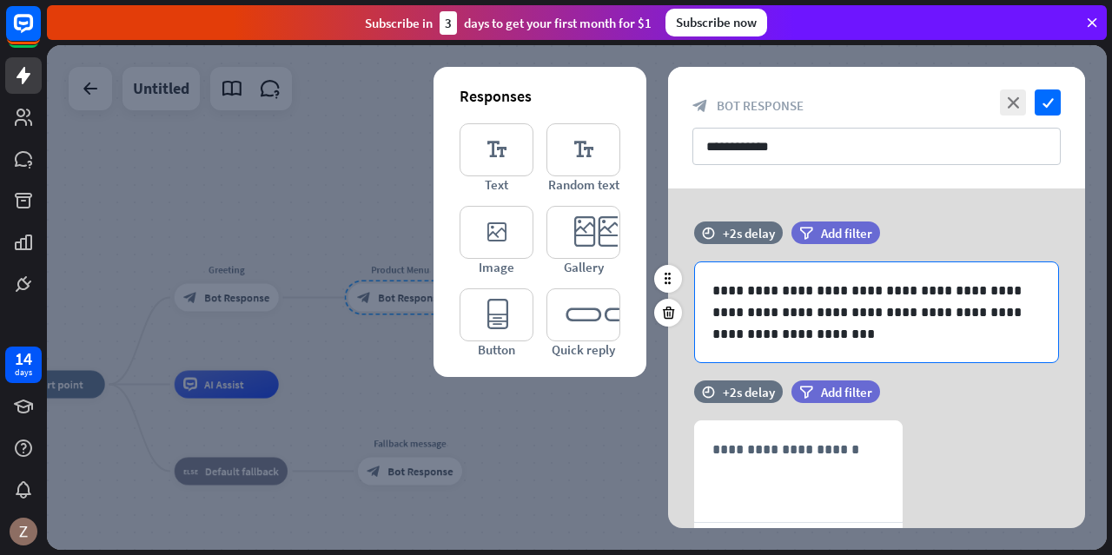
click at [1015, 291] on p "**********" at bounding box center [876, 312] width 329 height 65
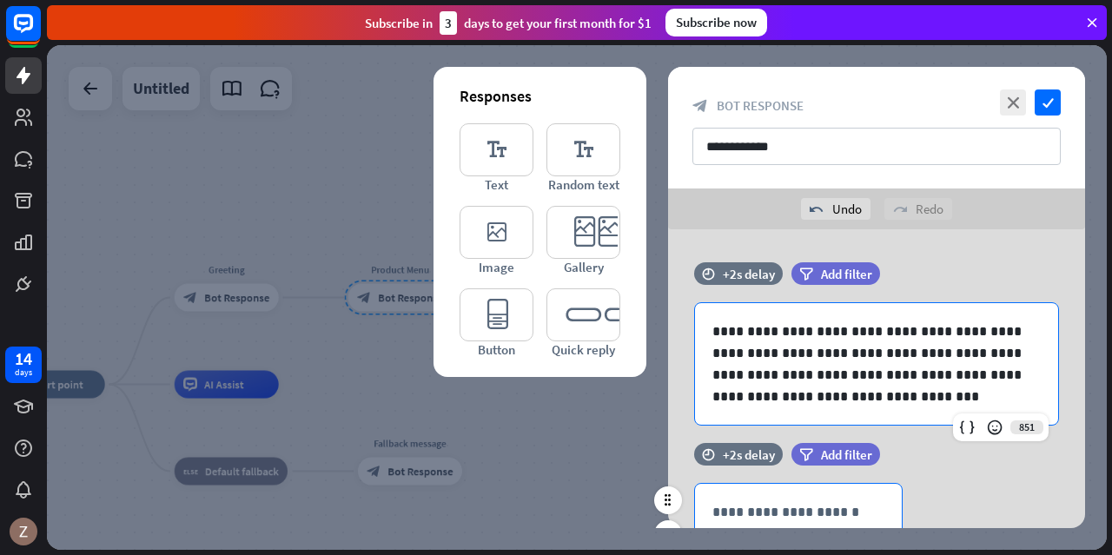
scroll to position [261, 0]
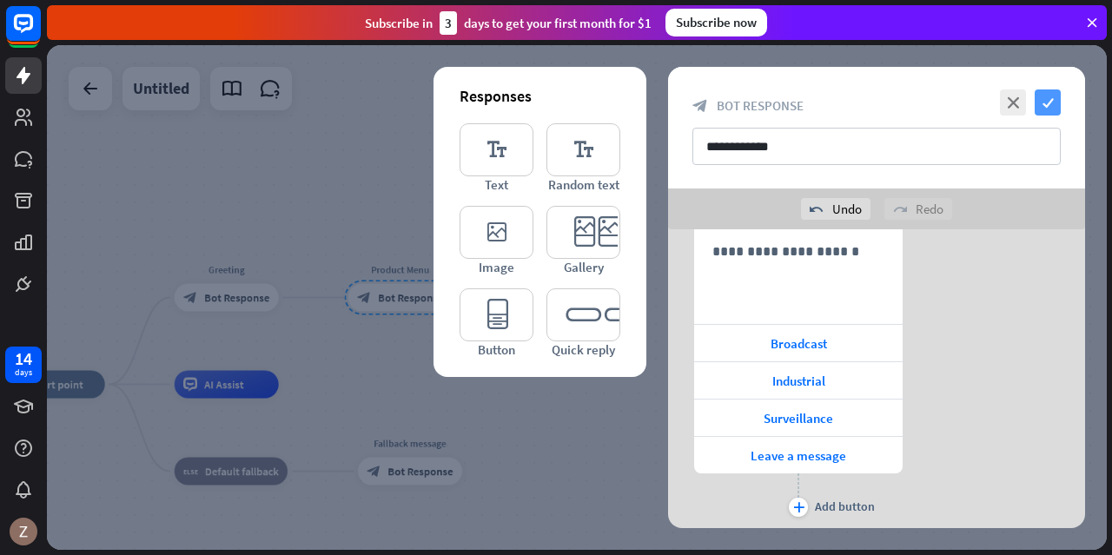
click at [1056, 100] on icon "check" at bounding box center [1048, 102] width 26 height 26
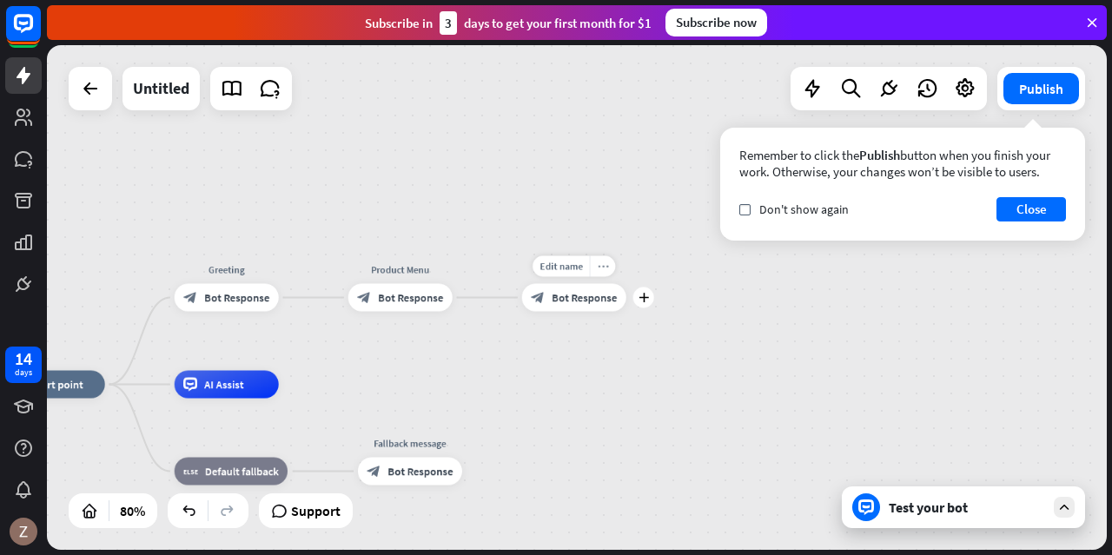
click at [608, 272] on div "more_horiz" at bounding box center [603, 266] width 26 height 21
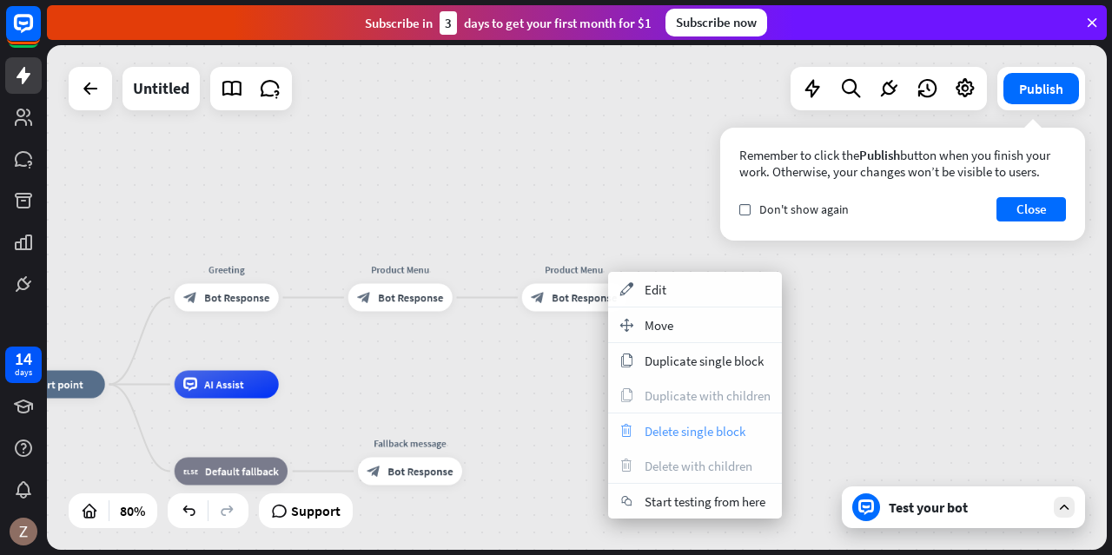
click at [675, 434] on span "Delete single block" at bounding box center [695, 431] width 101 height 17
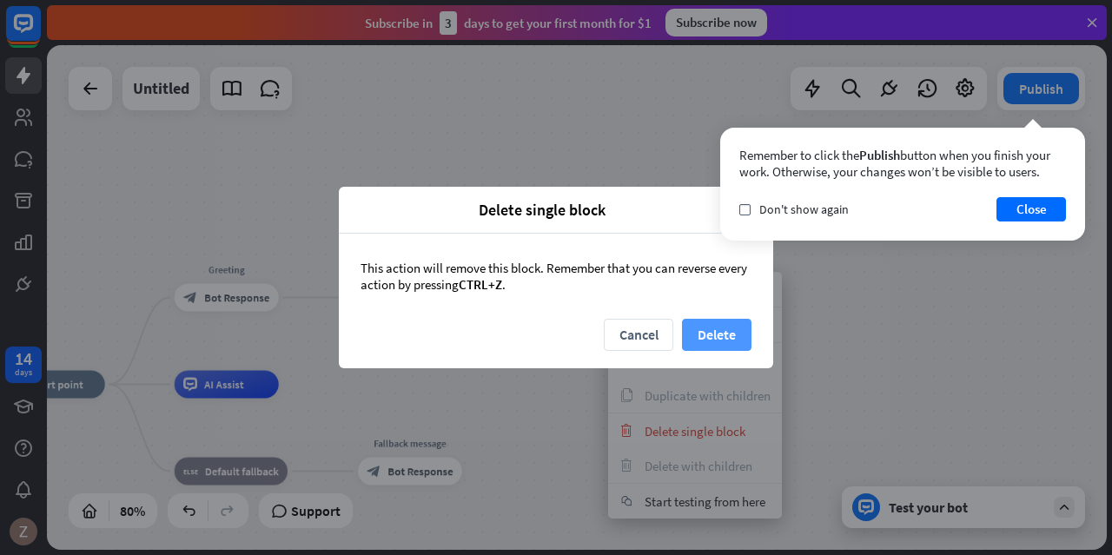
click at [708, 335] on button "Delete" at bounding box center [717, 335] width 70 height 32
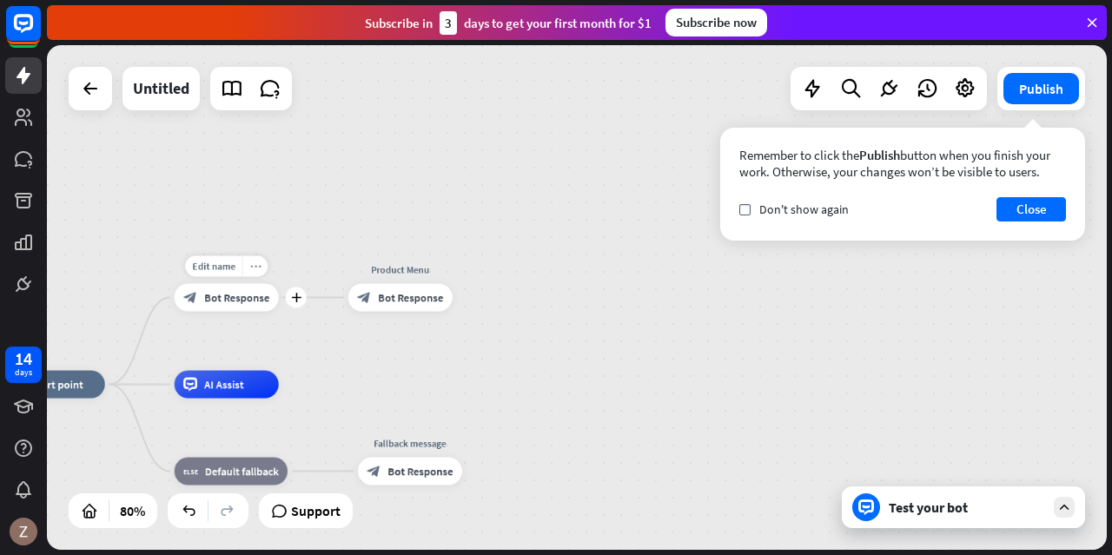
click at [255, 265] on icon "more_horiz" at bounding box center [254, 266] width 11 height 10
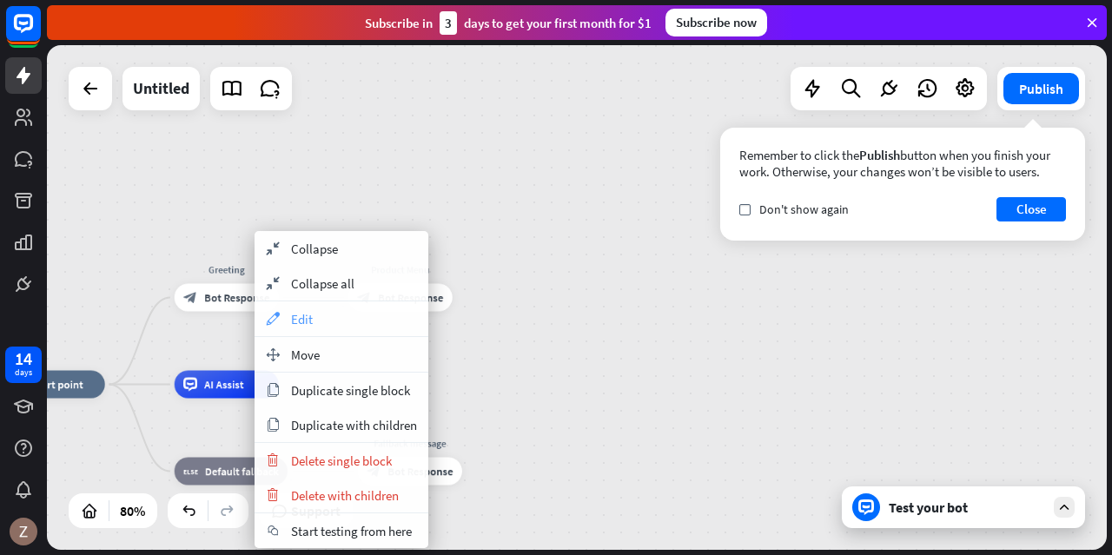
click at [285, 310] on div "appearance Edit" at bounding box center [342, 318] width 174 height 35
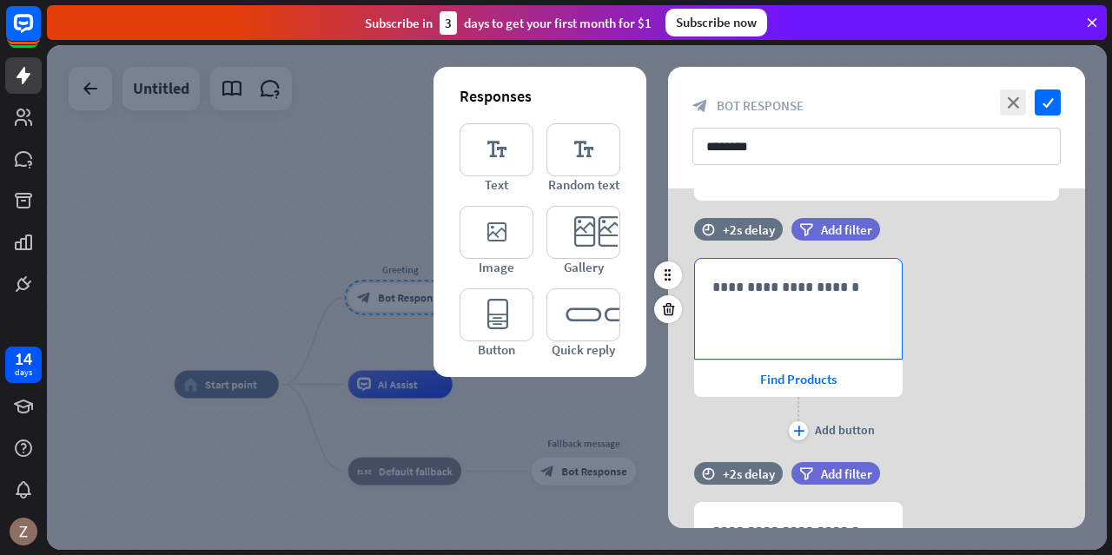
scroll to position [261, 0]
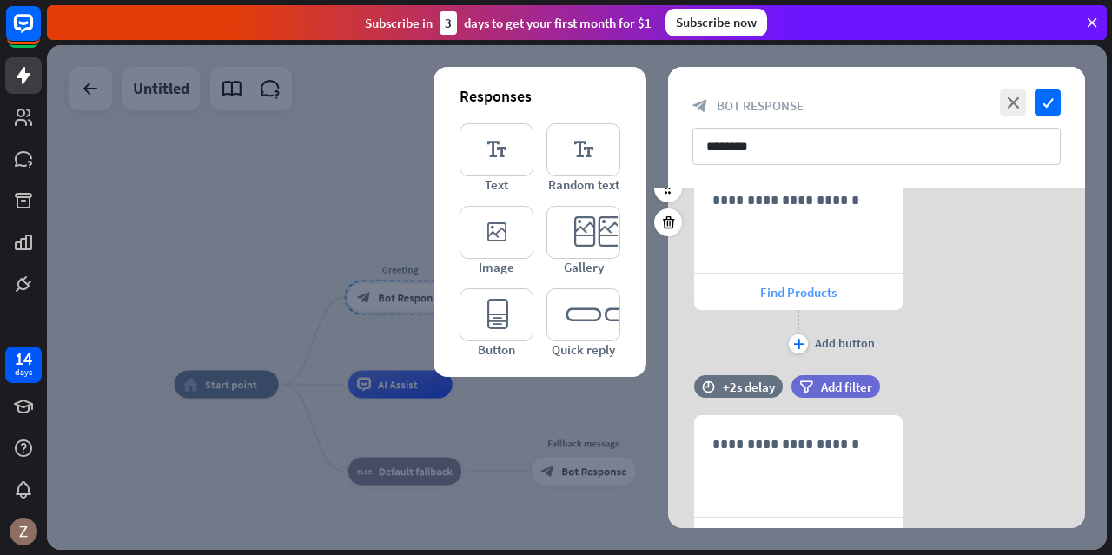
click at [824, 295] on span "Find Products" at bounding box center [798, 292] width 76 height 17
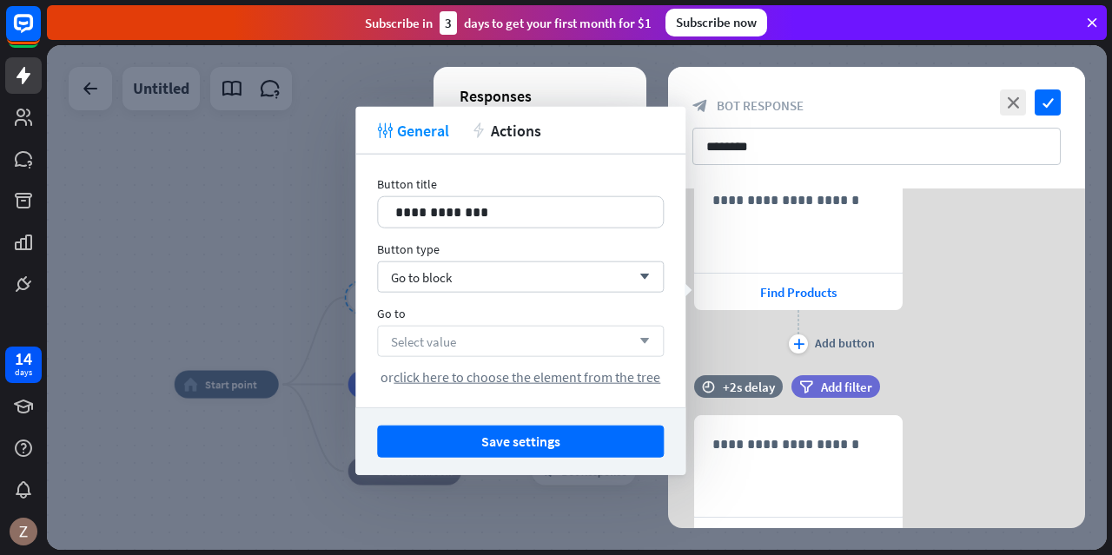
click at [644, 338] on icon "arrow_down" at bounding box center [640, 341] width 19 height 10
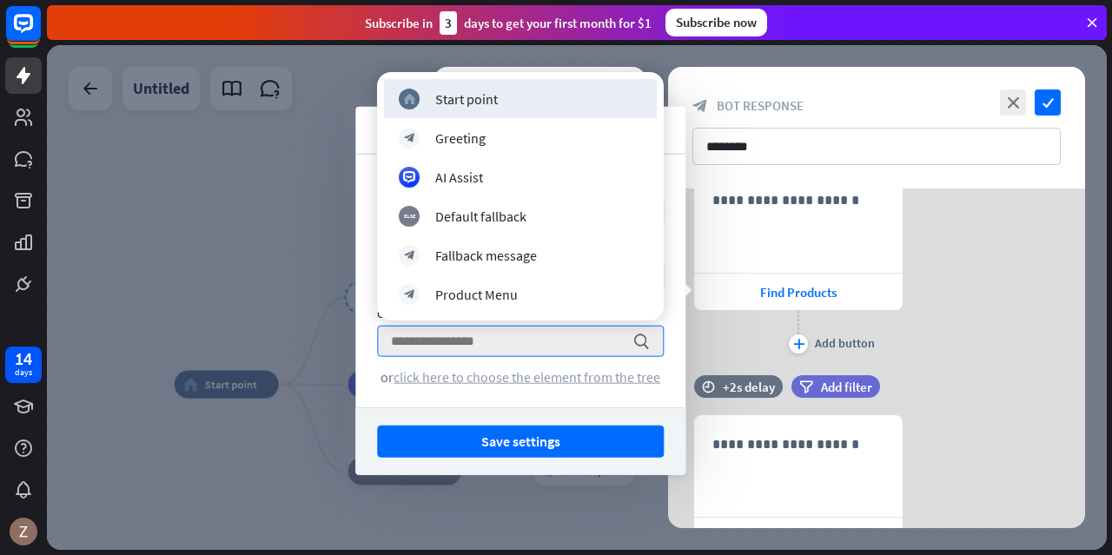
click at [579, 381] on span "click here to choose the element from the tree" at bounding box center [527, 376] width 267 height 17
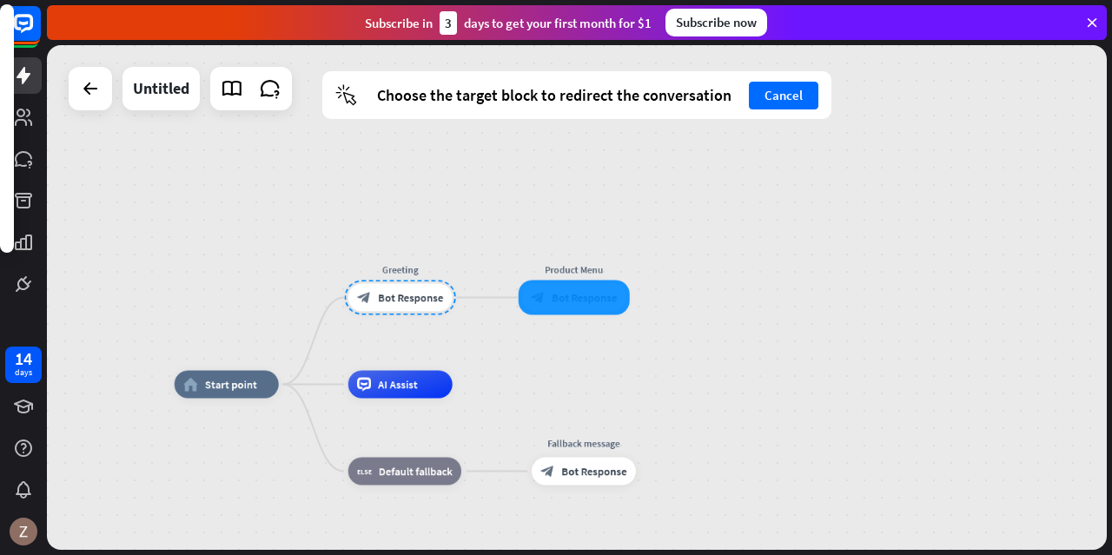
click at [574, 295] on div at bounding box center [574, 298] width 111 height 35
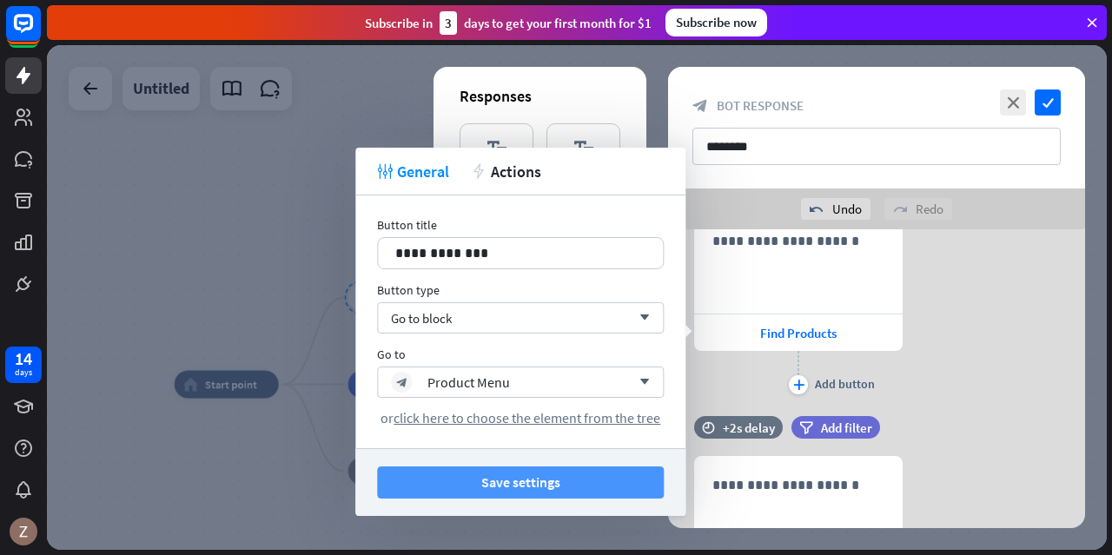
click at [589, 481] on button "Save settings" at bounding box center [520, 483] width 287 height 32
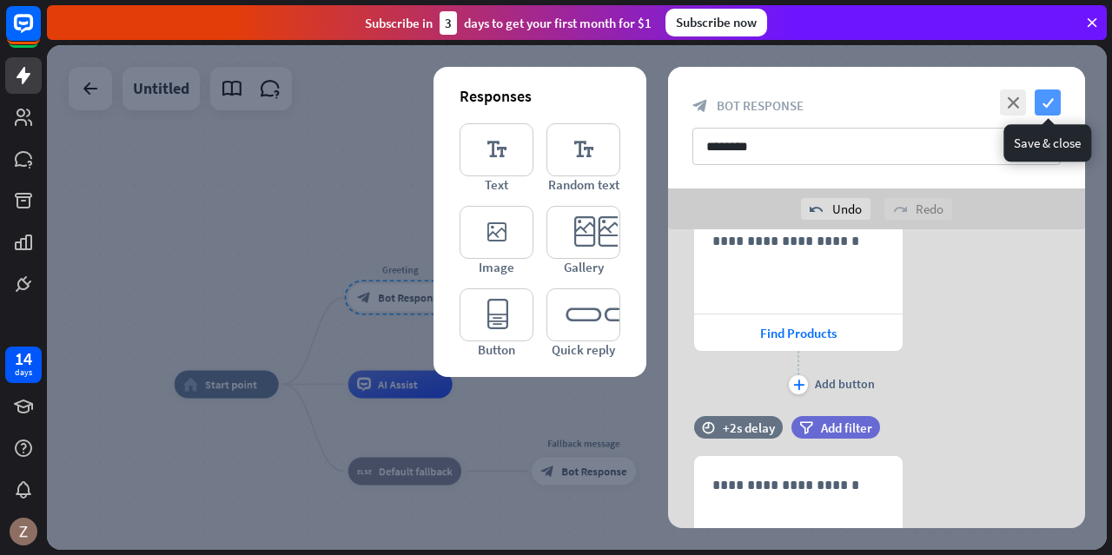
click at [1050, 105] on icon "check" at bounding box center [1048, 102] width 26 height 26
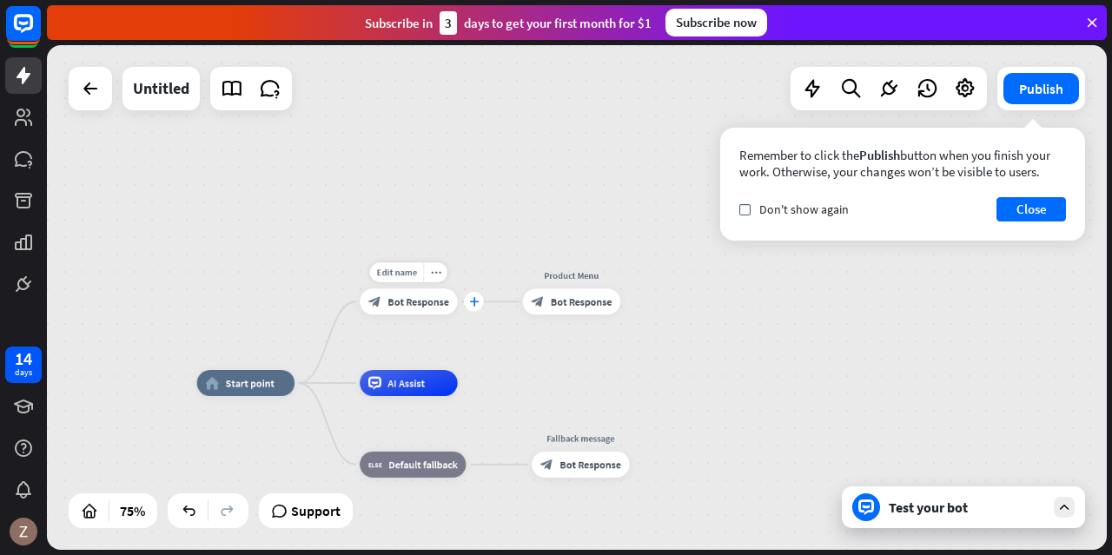
click at [474, 304] on icon "plus" at bounding box center [474, 302] width 10 height 10
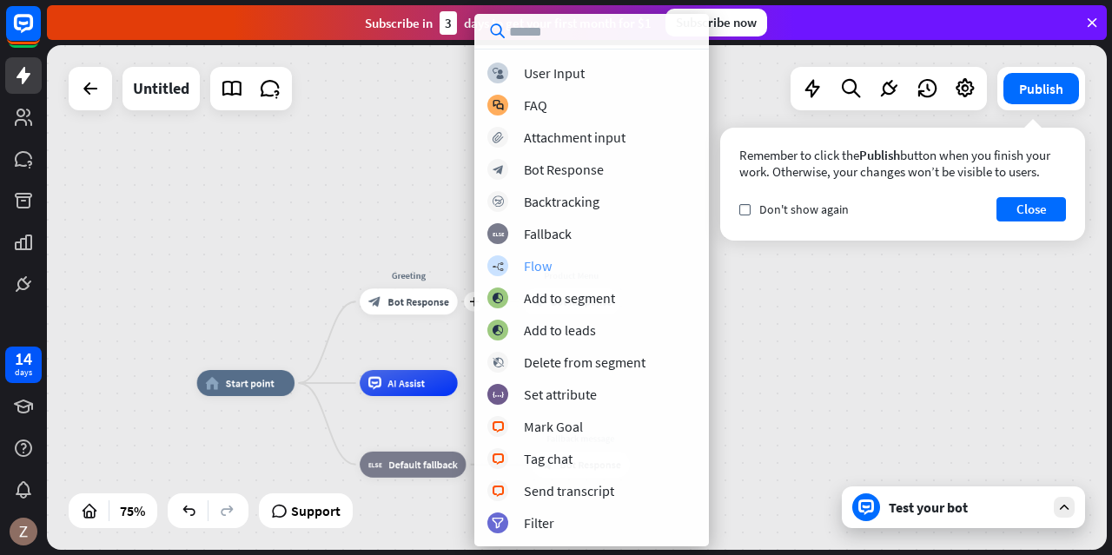
click at [544, 265] on div "Flow" at bounding box center [538, 265] width 28 height 17
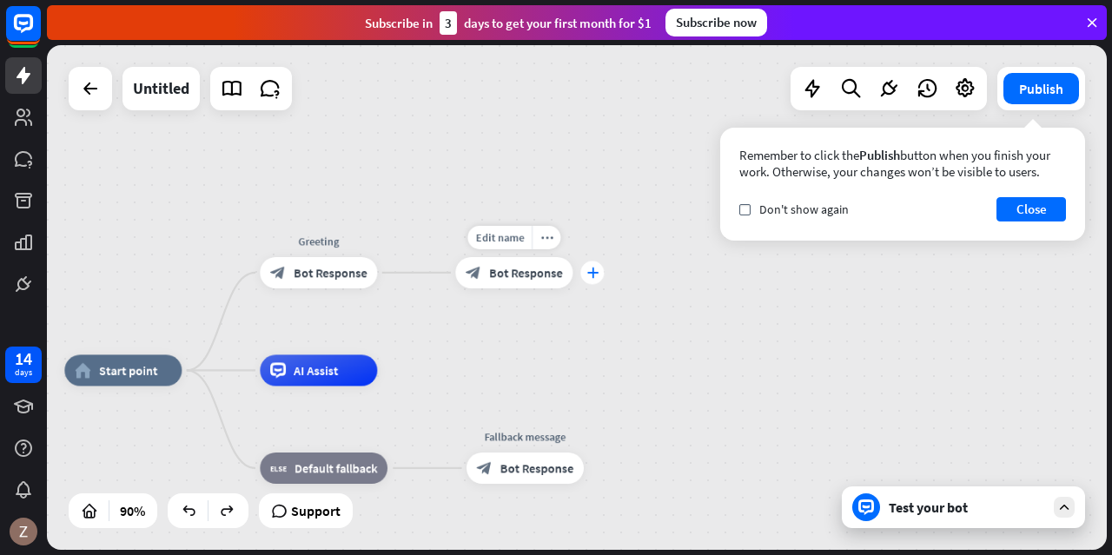
click at [593, 274] on icon "plus" at bounding box center [592, 273] width 12 height 11
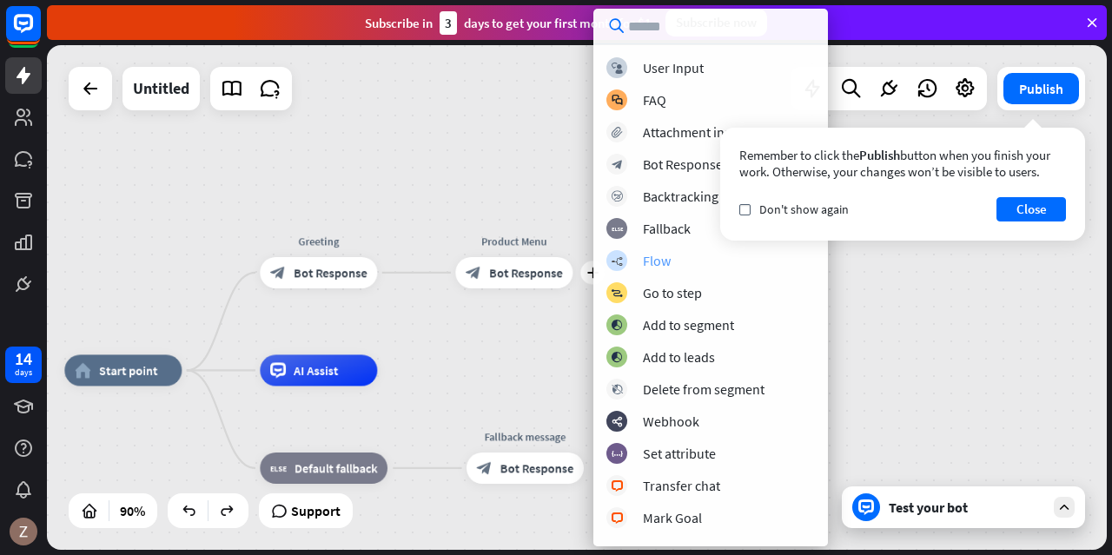
click at [627, 258] on div "builder_tree Flow" at bounding box center [710, 260] width 209 height 21
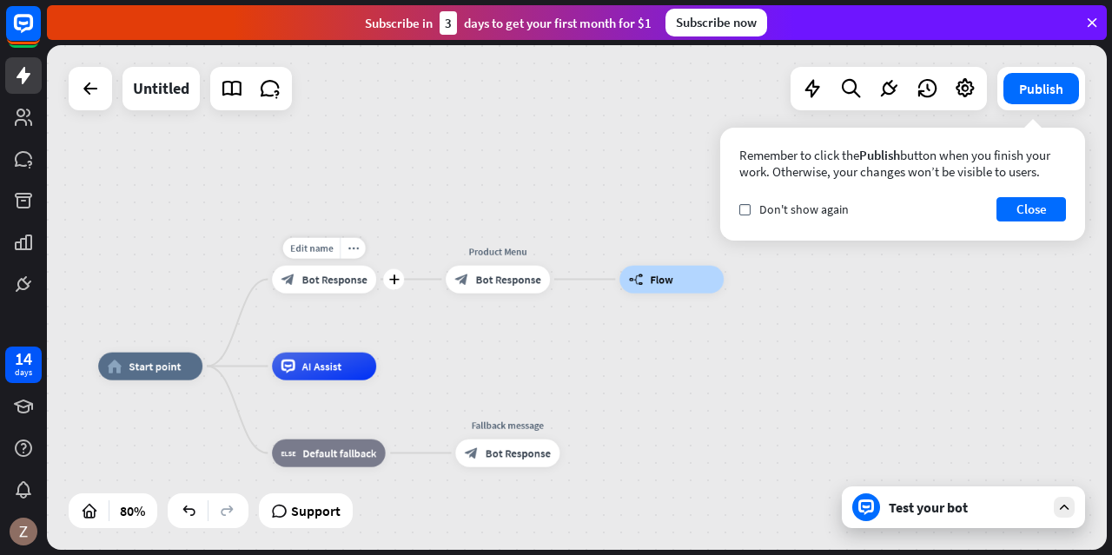
drag, startPoint x: 643, startPoint y: 291, endPoint x: 370, endPoint y: 301, distance: 273.0
drag, startPoint x: 655, startPoint y: 288, endPoint x: 392, endPoint y: 232, distance: 269.0
click at [392, 232] on div "home_2 Start point Greeting block_bot_response Bot Response Product Menu block_…" at bounding box center [577, 297] width 1060 height 505
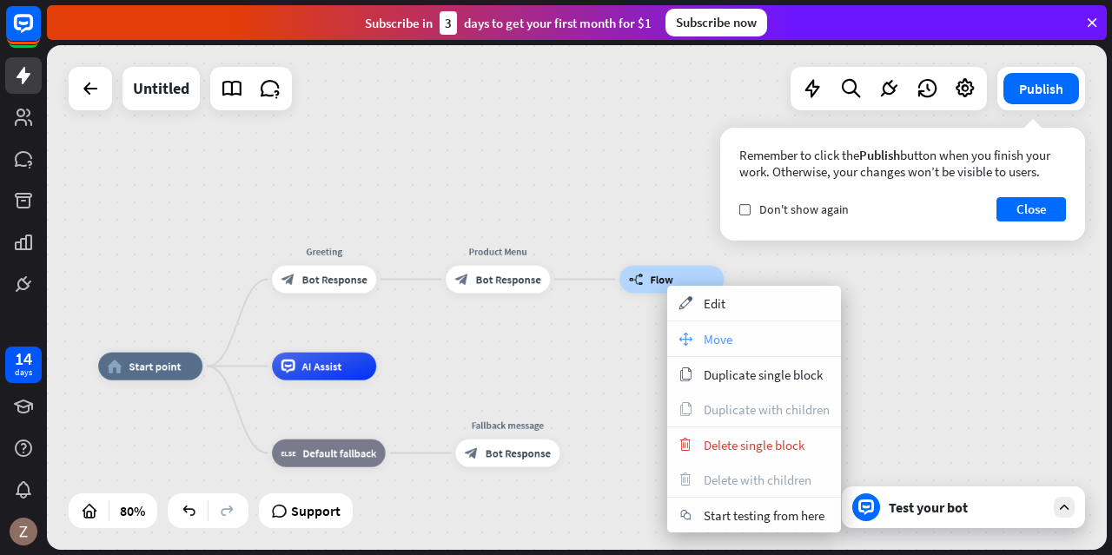
click at [715, 336] on span "Move" at bounding box center [718, 339] width 29 height 17
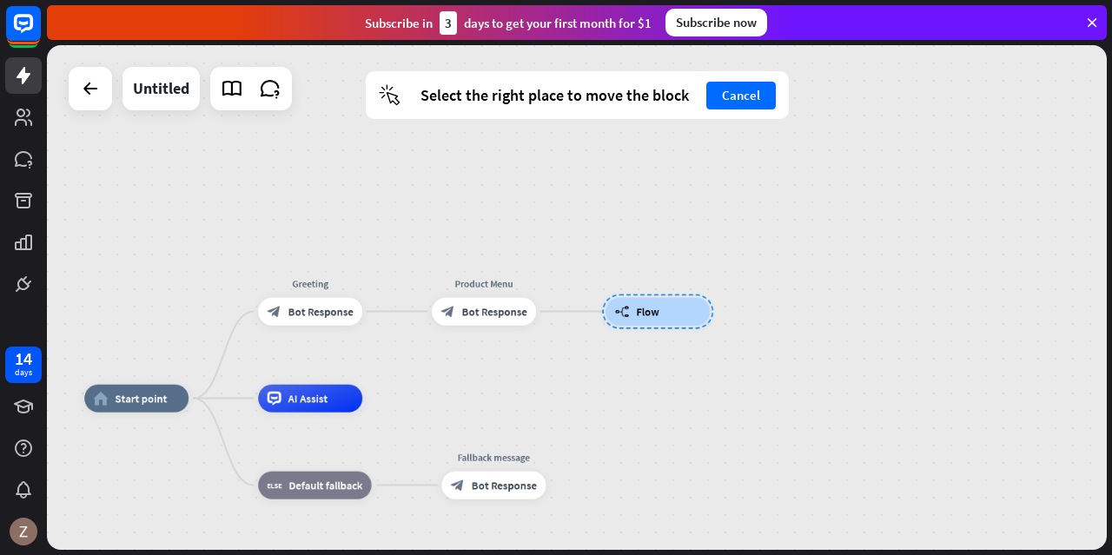
drag, startPoint x: 695, startPoint y: 288, endPoint x: 681, endPoint y: 320, distance: 35.0
click at [681, 320] on div at bounding box center [657, 312] width 111 height 35
click at [382, 322] on div at bounding box center [377, 311] width 83 height 83
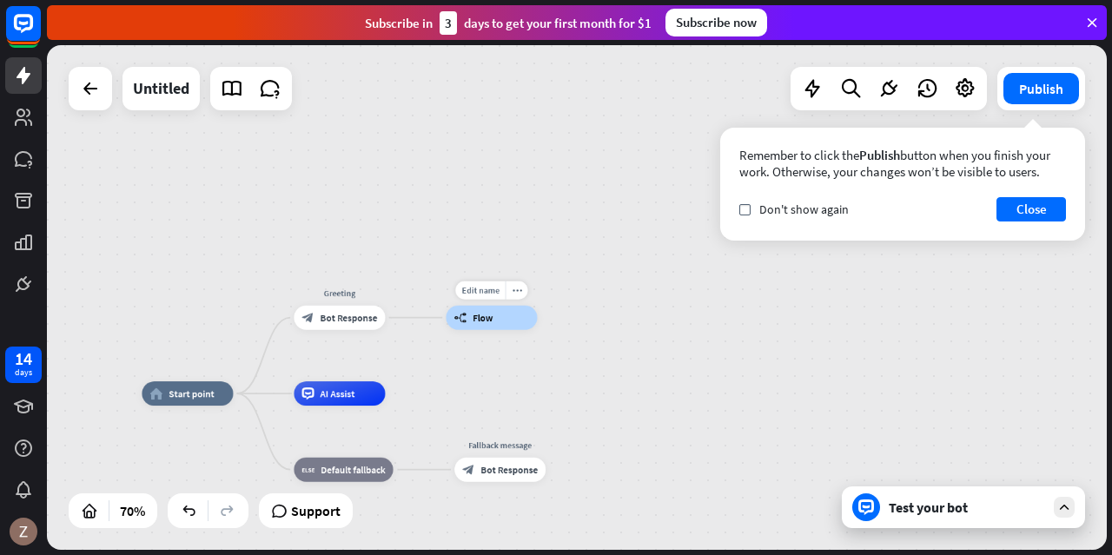
click at [513, 324] on div "builder_tree Flow" at bounding box center [491, 318] width 91 height 24
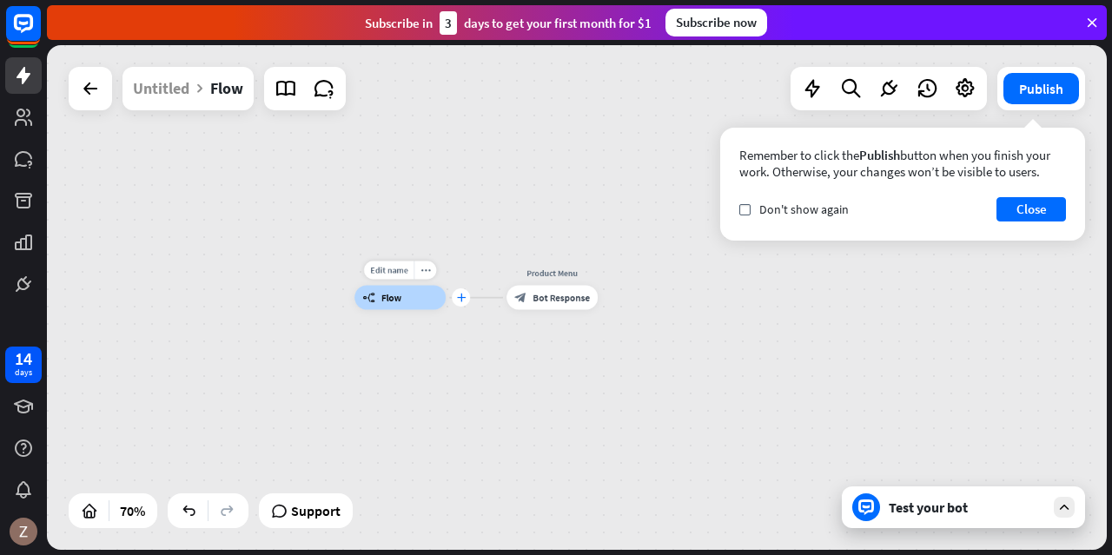
click at [462, 303] on div "plus" at bounding box center [461, 297] width 18 height 18
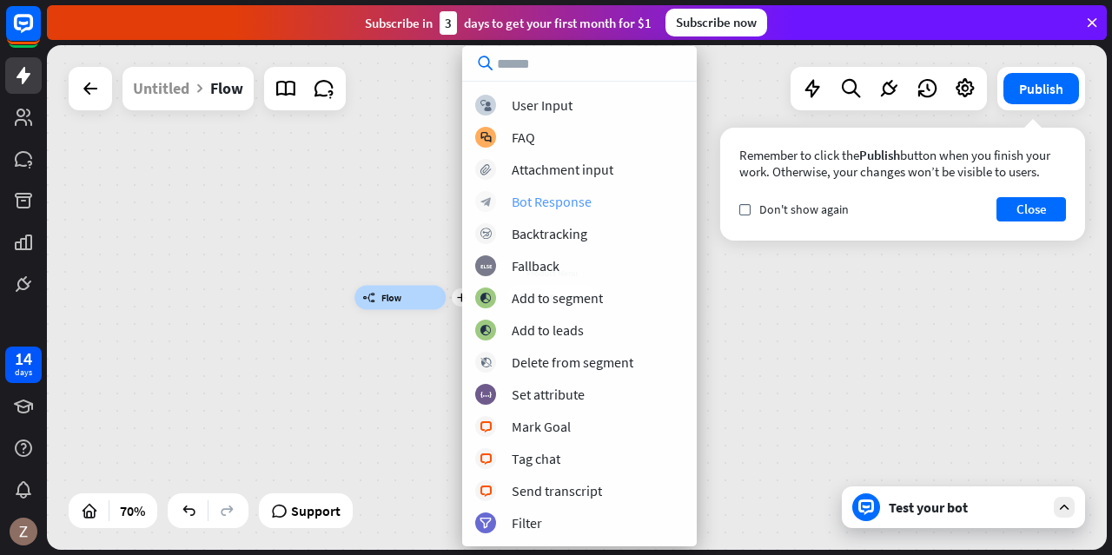
click at [553, 204] on div "Bot Response" at bounding box center [552, 201] width 80 height 17
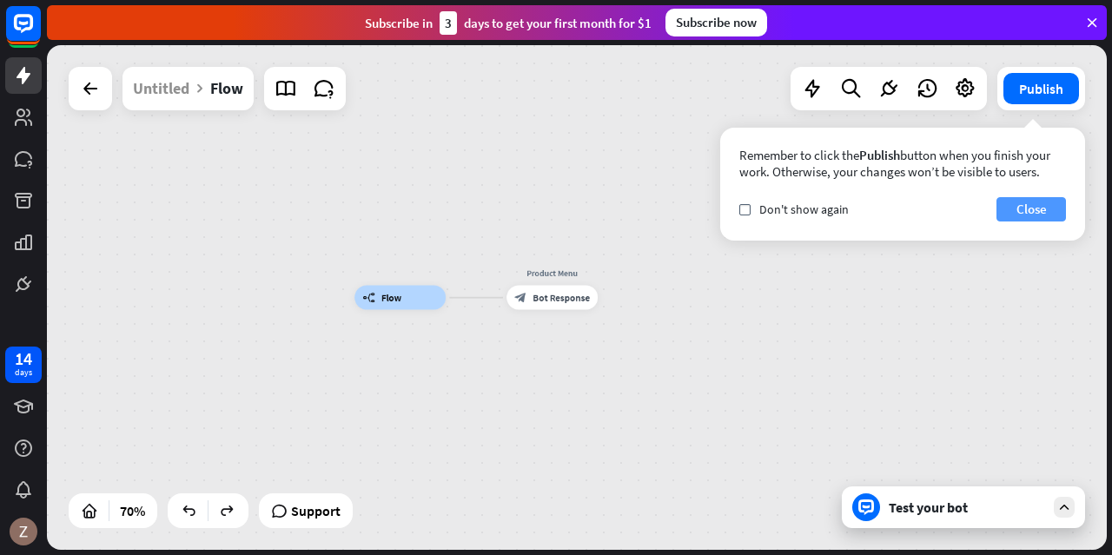
click at [1006, 211] on button "Close" at bounding box center [1031, 209] width 70 height 24
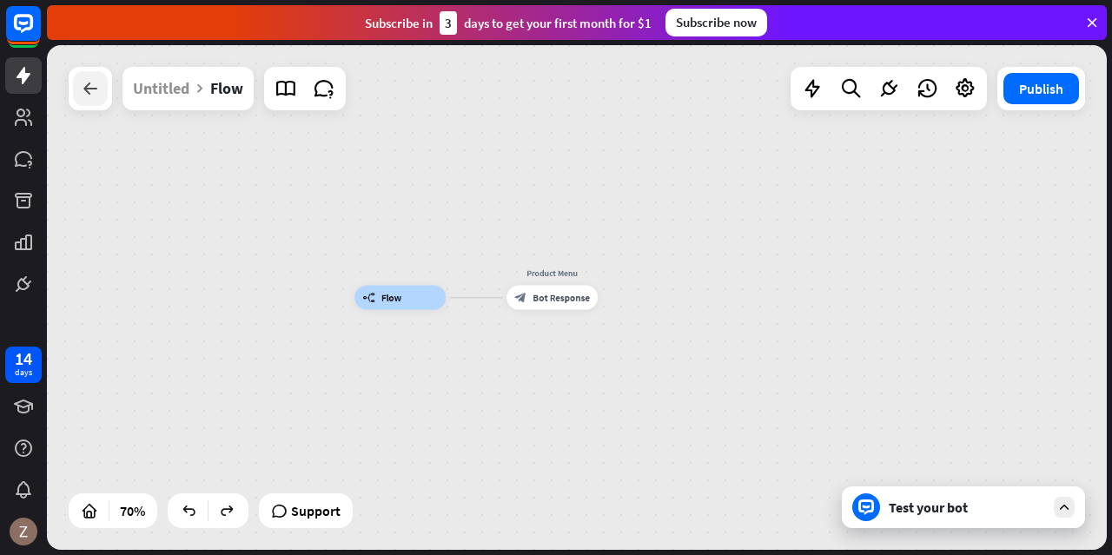
click at [96, 93] on icon at bounding box center [90, 88] width 21 height 21
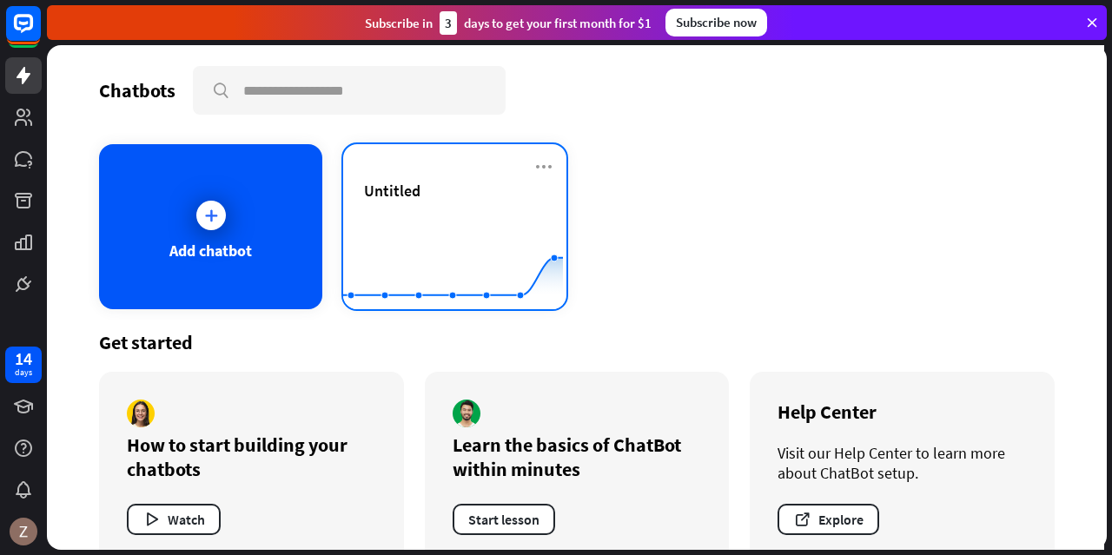
click at [422, 188] on div "Untitled" at bounding box center [455, 191] width 182 height 20
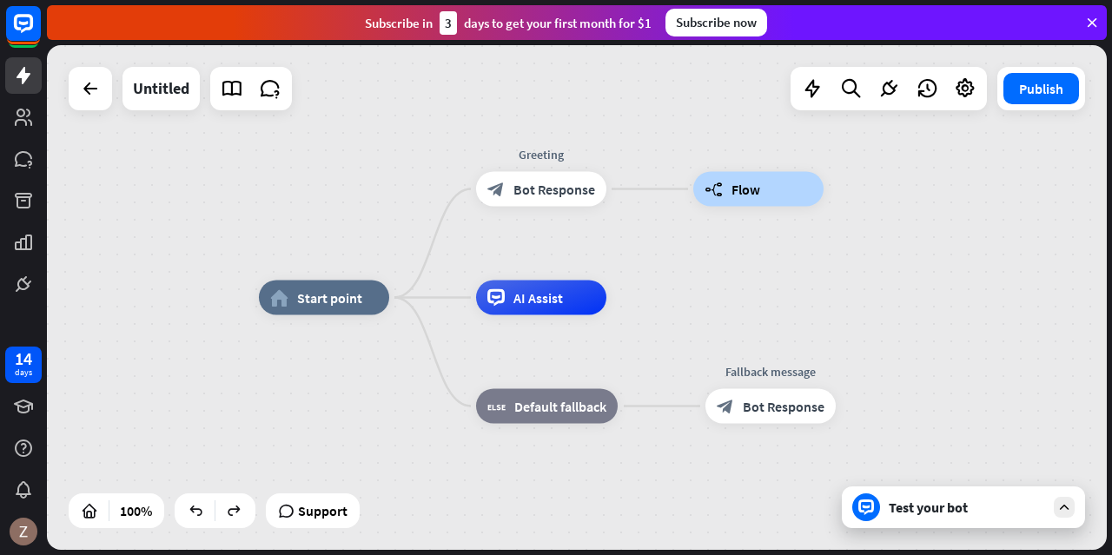
click at [1016, 515] on div "Test your bot" at bounding box center [967, 507] width 156 height 17
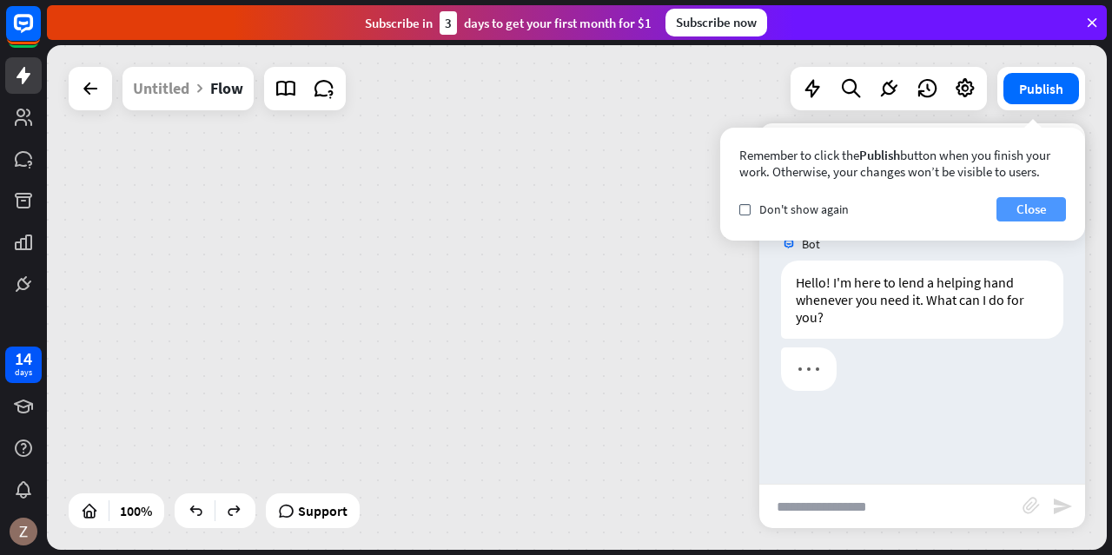
click at [1025, 205] on button "Close" at bounding box center [1031, 209] width 70 height 24
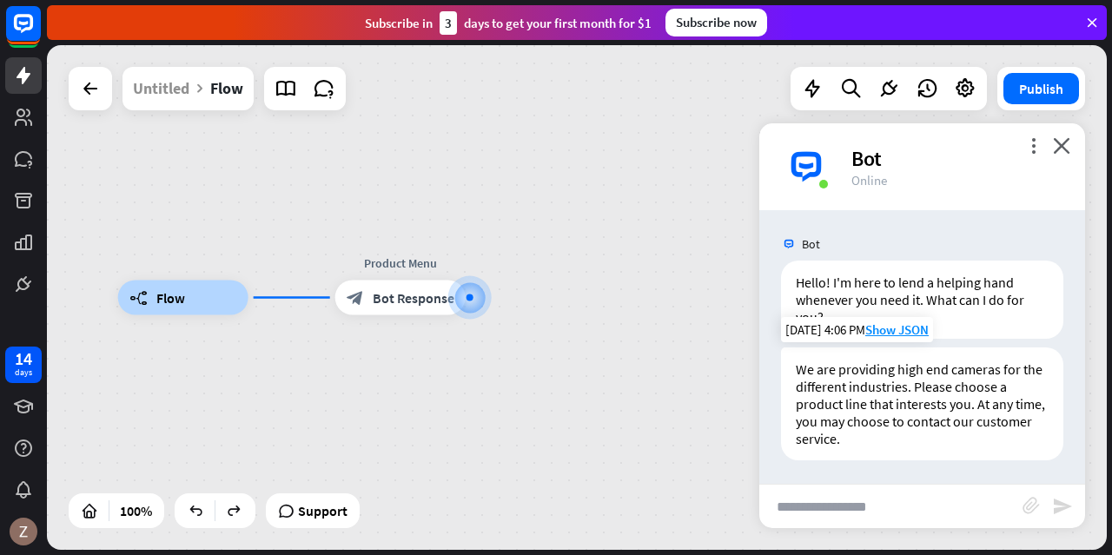
scroll to position [2, 0]
click at [1065, 144] on icon "close" at bounding box center [1061, 145] width 17 height 17
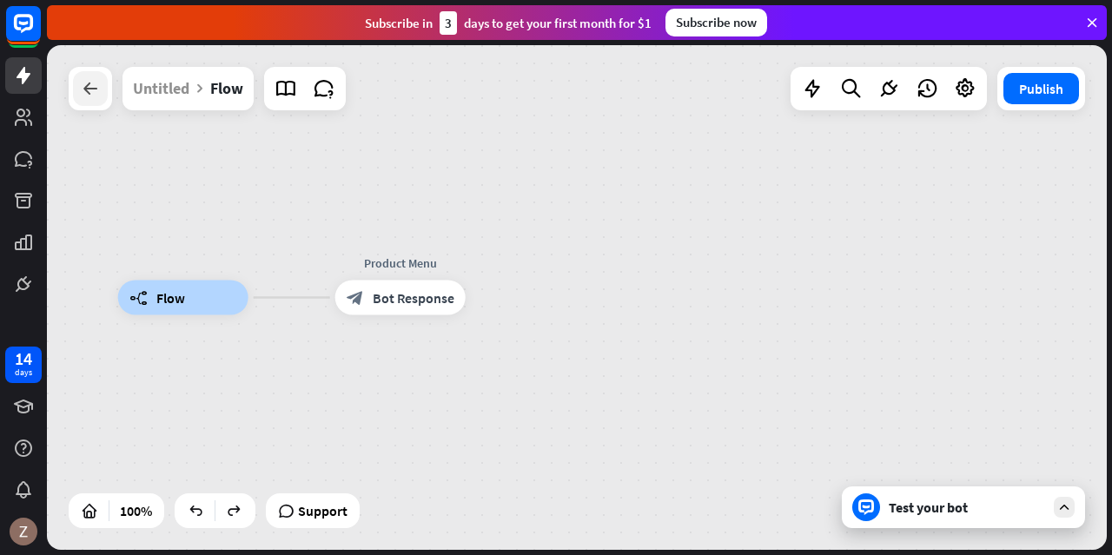
click at [95, 97] on icon at bounding box center [90, 88] width 21 height 21
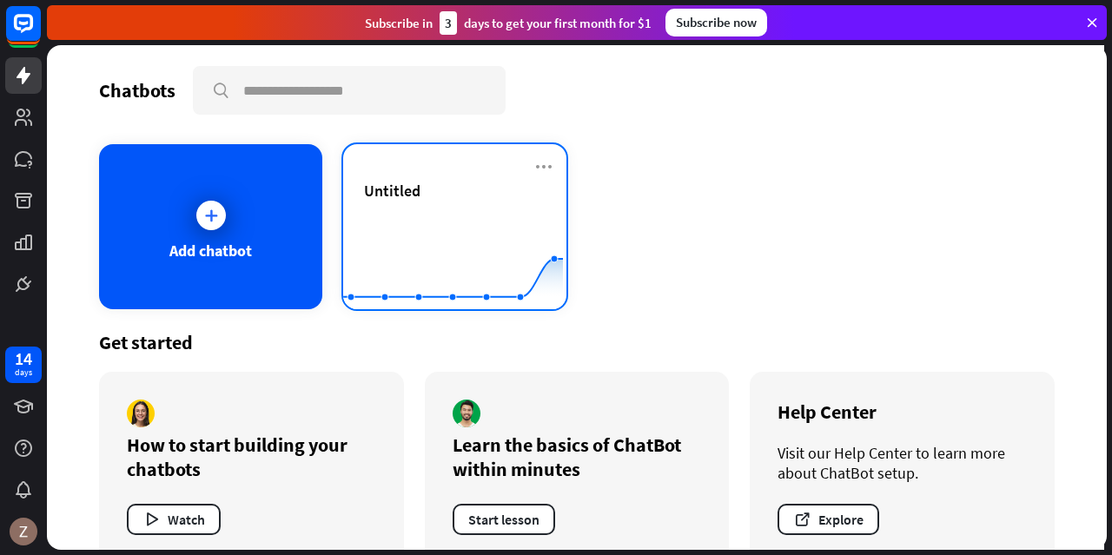
click at [377, 223] on rect at bounding box center [453, 266] width 220 height 109
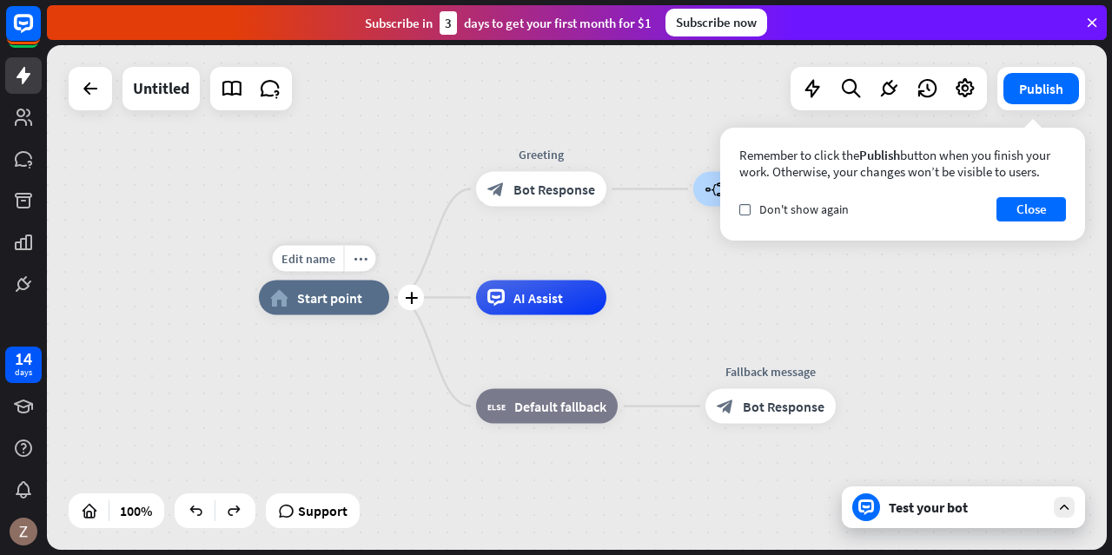
click at [308, 307] on div "home_2 Start point" at bounding box center [324, 298] width 130 height 35
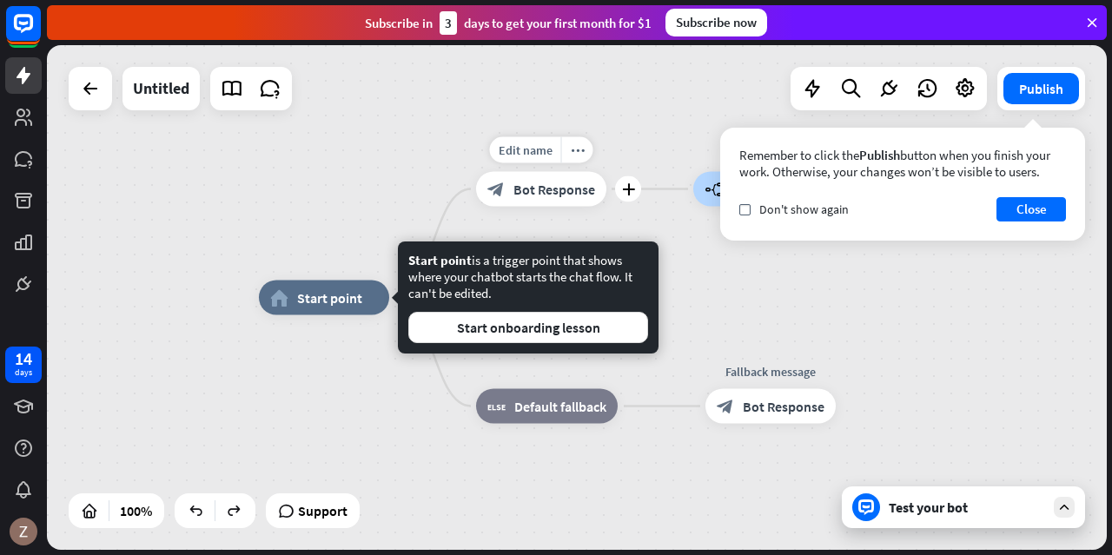
click at [549, 200] on div "block_bot_response Bot Response" at bounding box center [541, 189] width 130 height 35
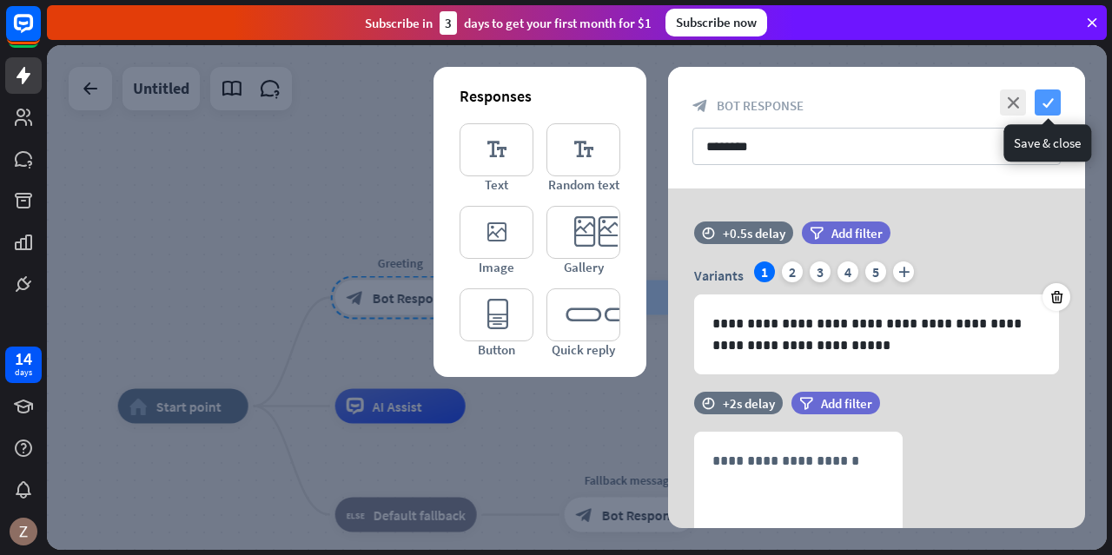
click at [1048, 98] on icon "check" at bounding box center [1048, 102] width 26 height 26
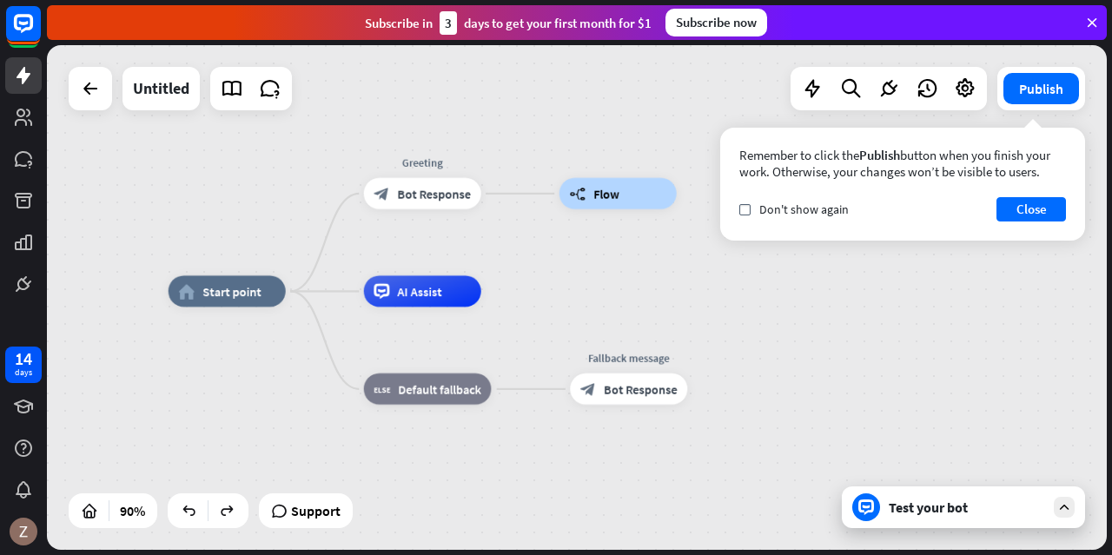
drag, startPoint x: 604, startPoint y: 368, endPoint x: 603, endPoint y: 259, distance: 109.5
click at [603, 259] on div "home_2 Start point Greeting block_bot_response Bot Response builder_tree Flow A…" at bounding box center [577, 297] width 1060 height 505
click at [651, 202] on div "builder_tree Flow" at bounding box center [617, 193] width 117 height 31
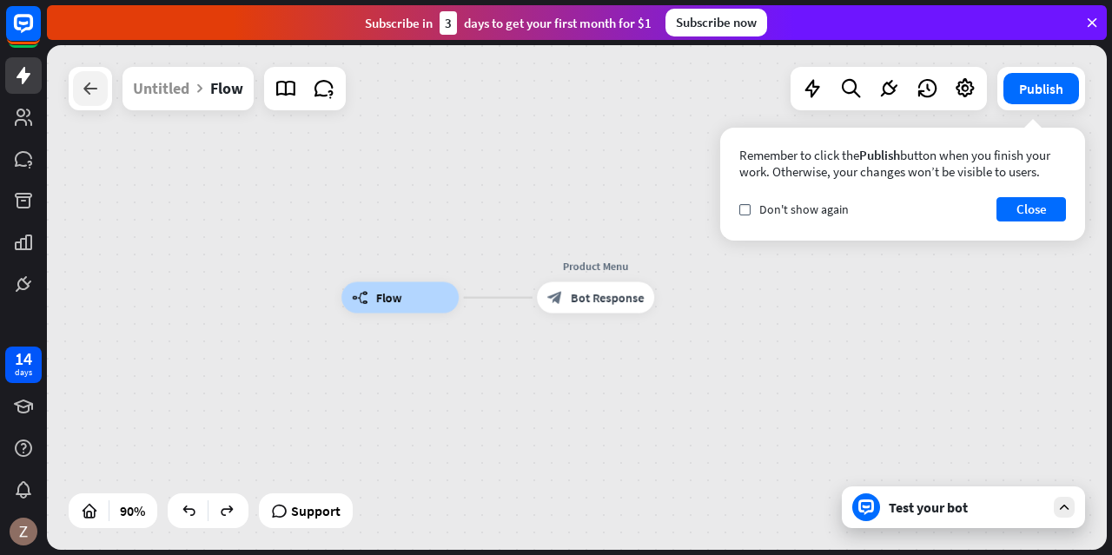
click at [91, 96] on icon at bounding box center [90, 88] width 21 height 21
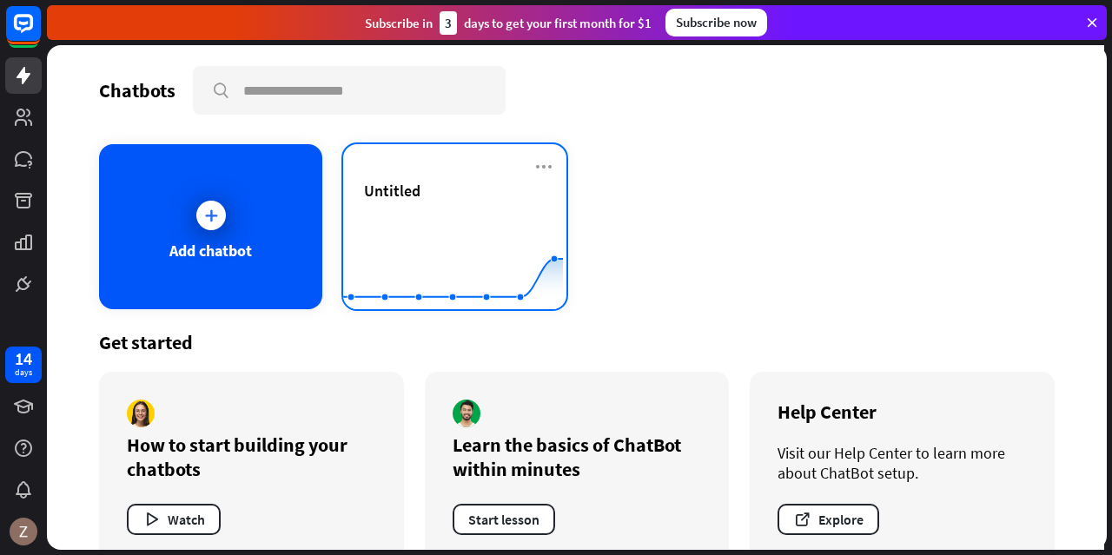
click at [492, 307] on rect at bounding box center [453, 266] width 220 height 109
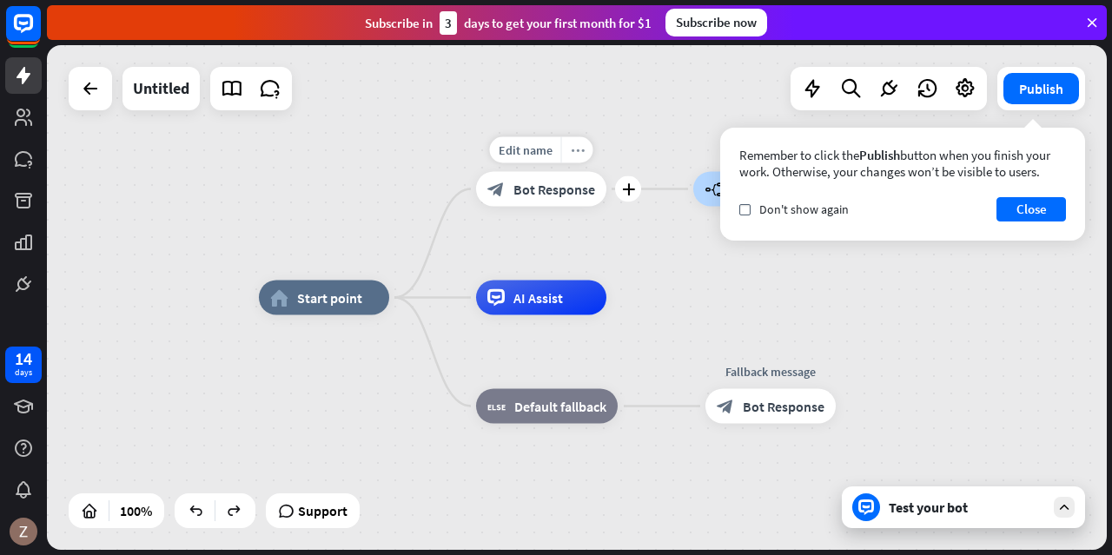
click at [573, 152] on icon "more_horiz" at bounding box center [578, 149] width 14 height 13
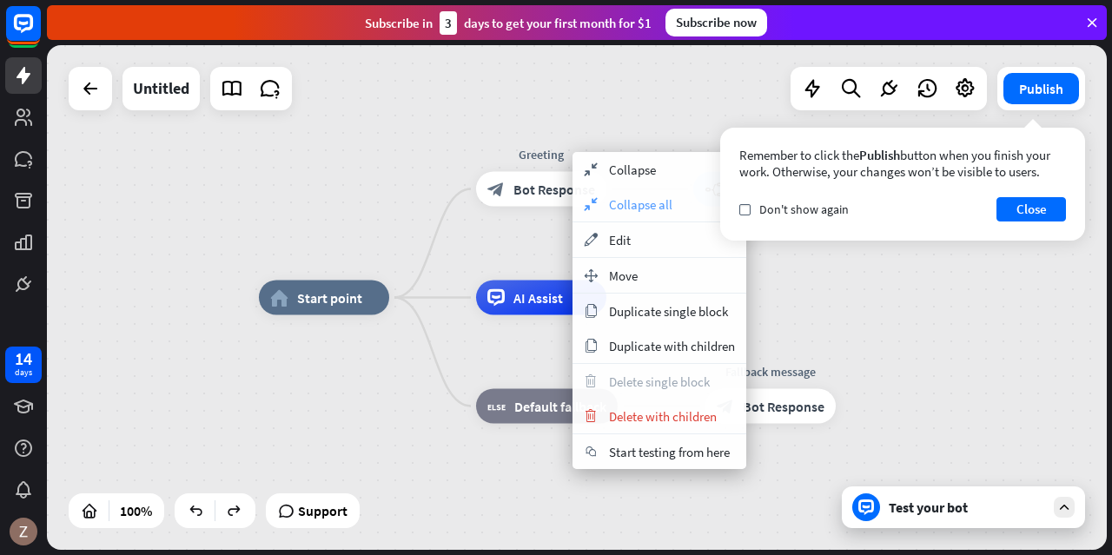
click at [610, 214] on div "collapse Collapse all" at bounding box center [660, 204] width 174 height 35
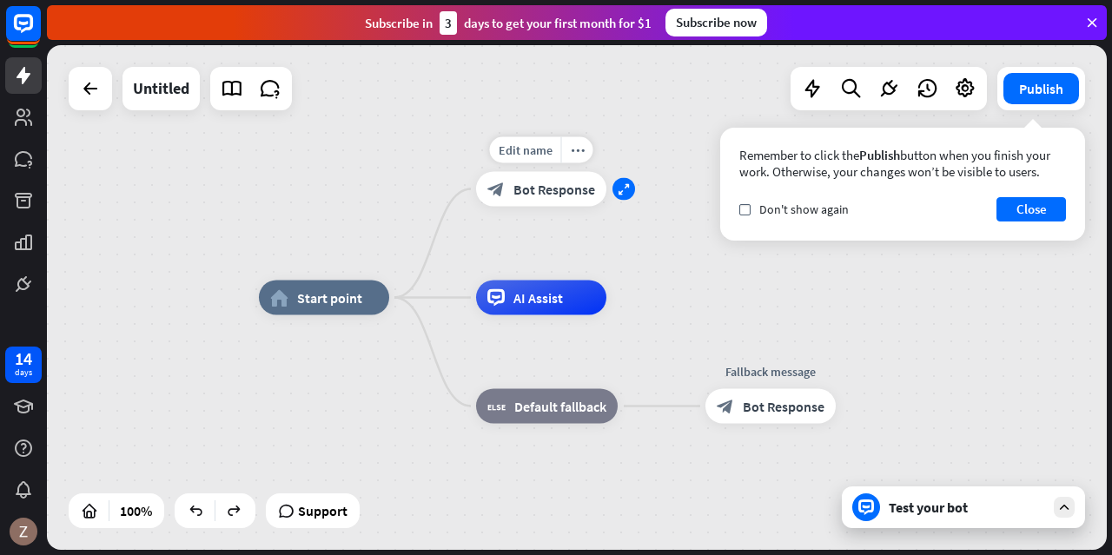
click at [626, 190] on icon "expand" at bounding box center [624, 188] width 12 height 11
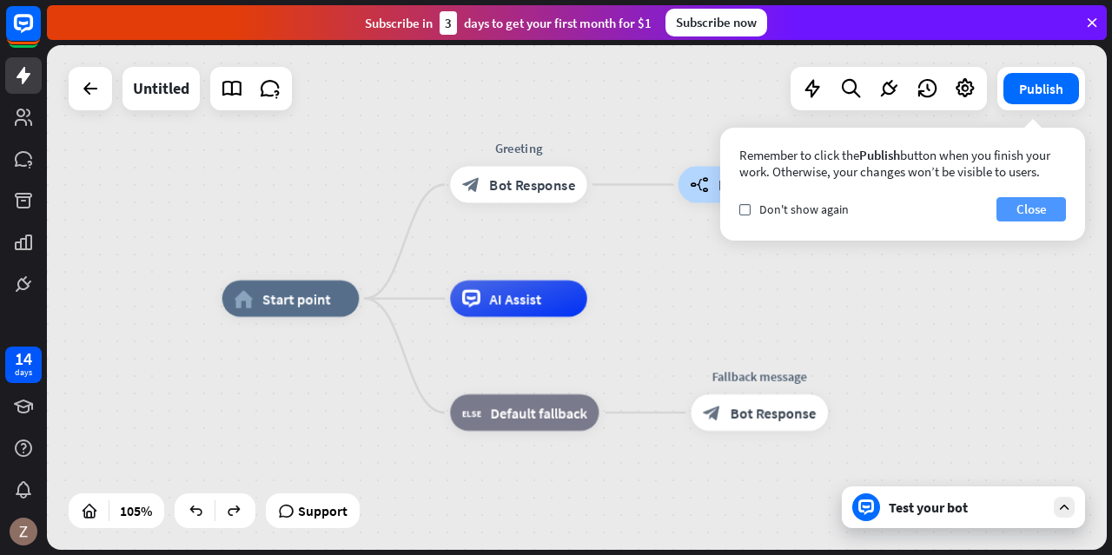
click at [1029, 209] on button "Close" at bounding box center [1031, 209] width 70 height 24
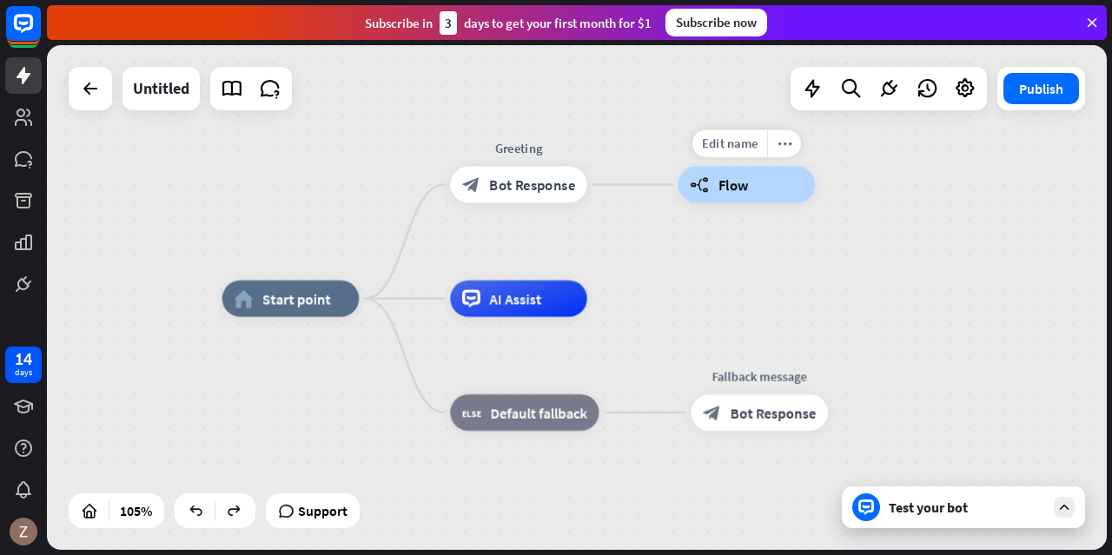
click at [805, 187] on div "builder_tree Flow" at bounding box center [747, 184] width 136 height 36
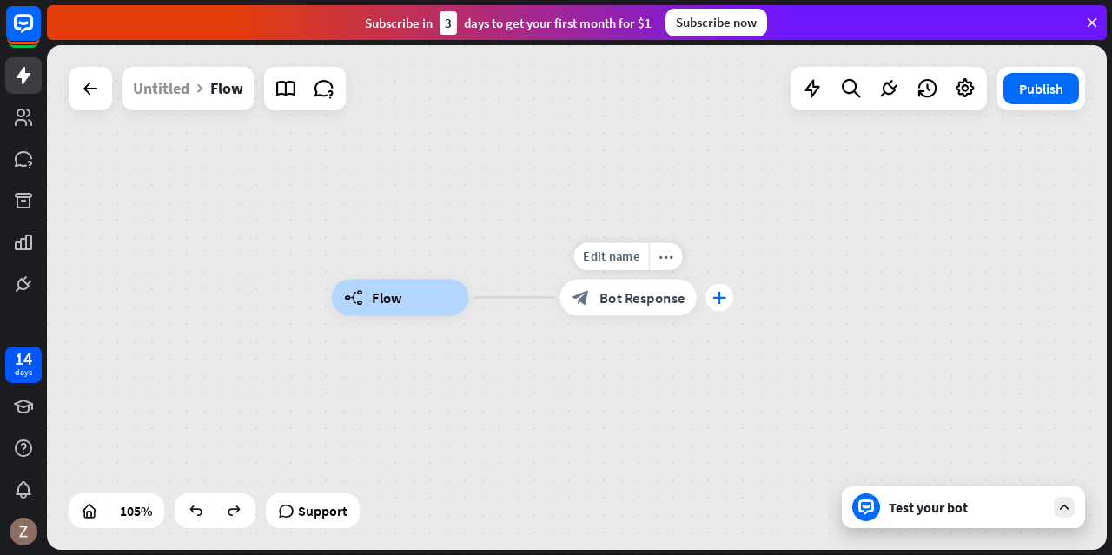
click at [727, 292] on div "plus" at bounding box center [719, 298] width 28 height 28
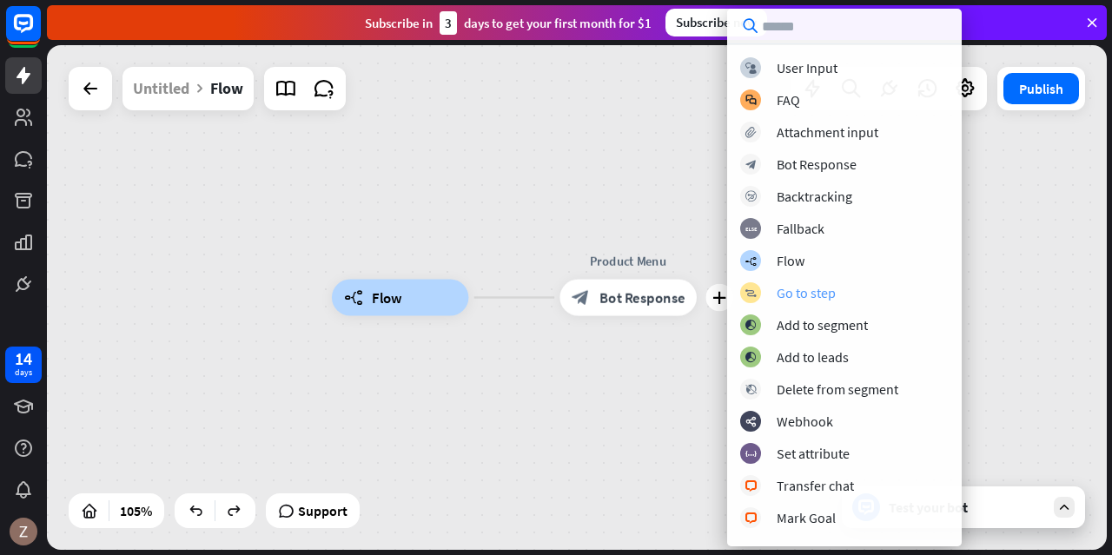
click at [809, 288] on div "Go to step" at bounding box center [806, 292] width 59 height 17
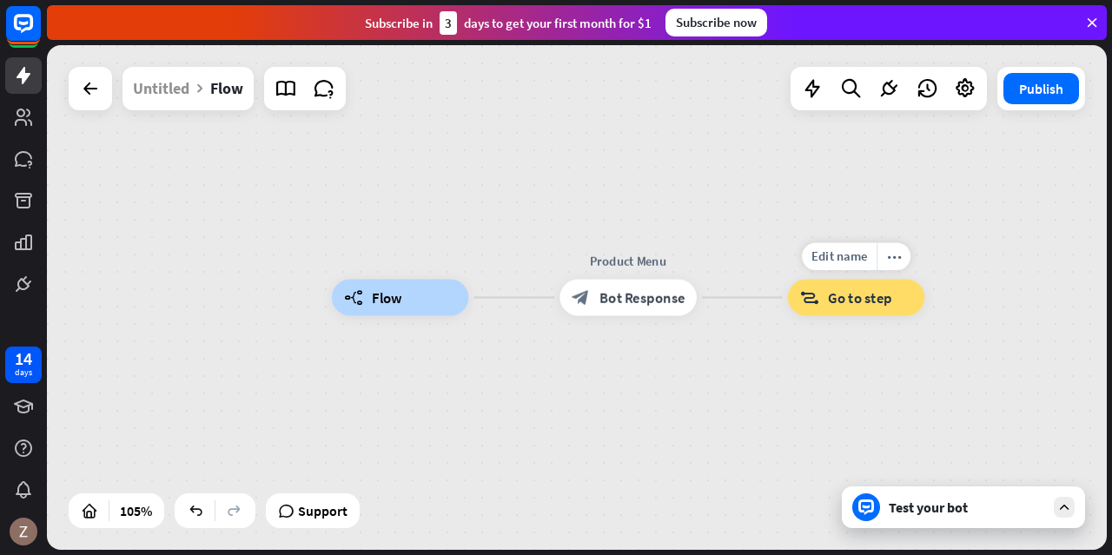
click at [841, 298] on span "Go to step" at bounding box center [860, 297] width 64 height 18
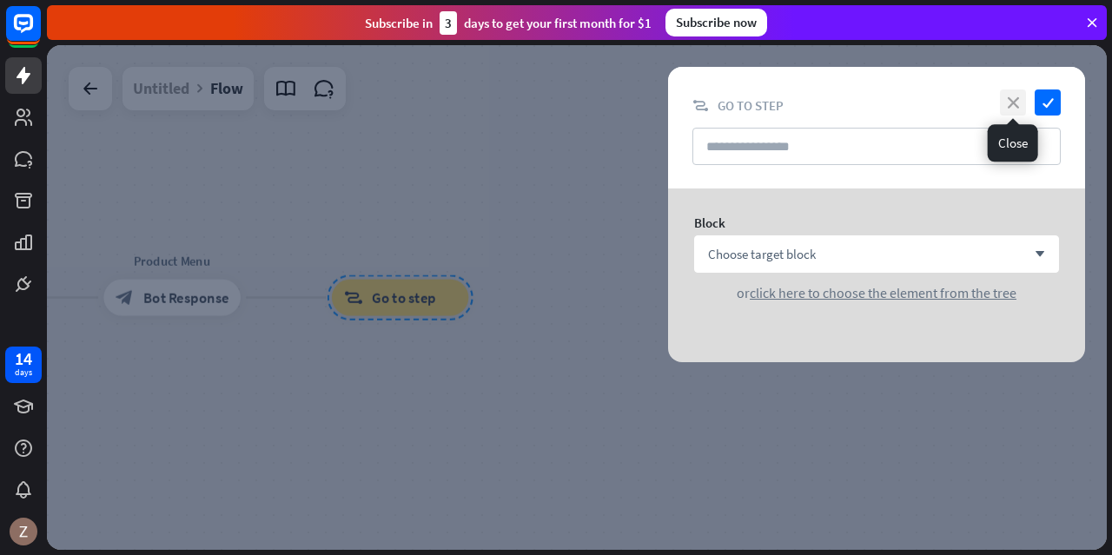
click at [1019, 103] on icon "close" at bounding box center [1013, 102] width 26 height 26
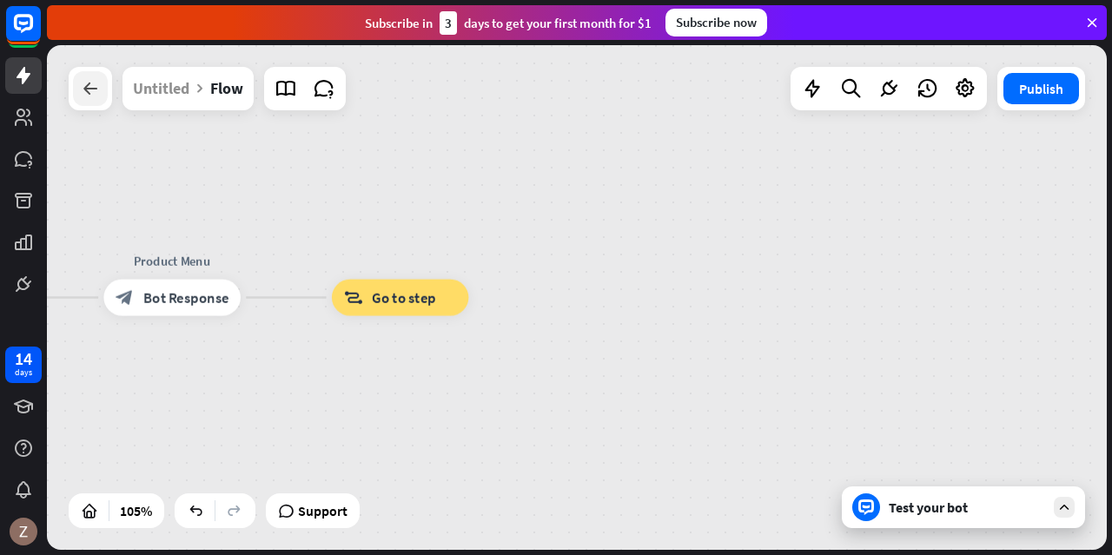
click at [101, 86] on div at bounding box center [90, 88] width 35 height 35
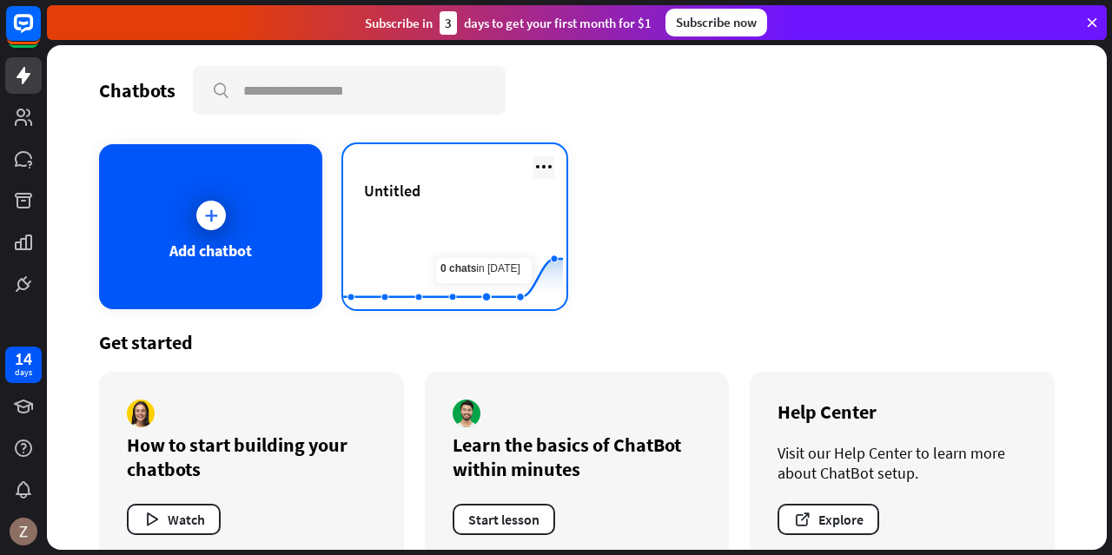
click at [542, 171] on icon at bounding box center [543, 166] width 21 height 21
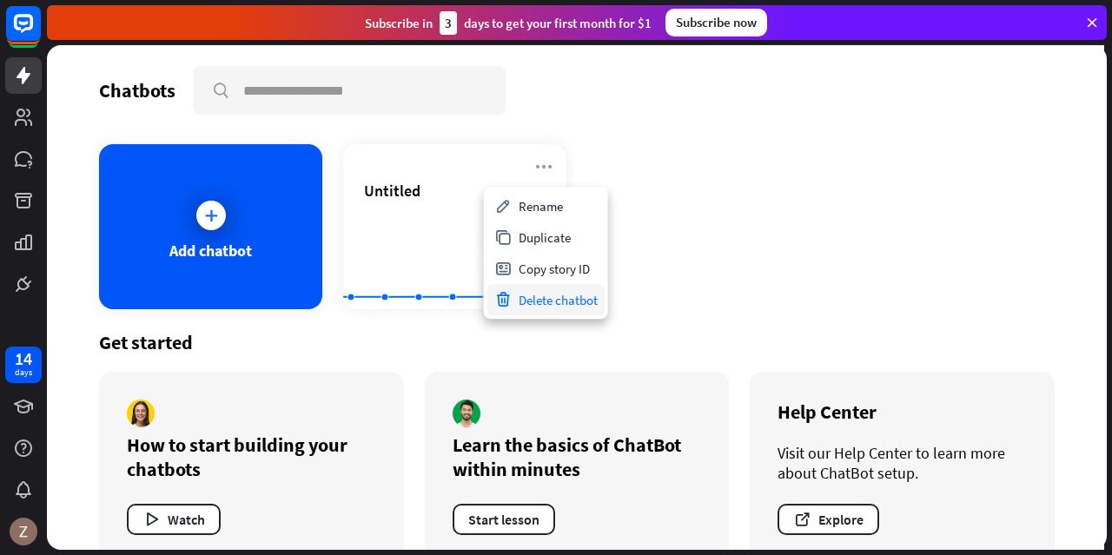
click at [553, 298] on div "Delete chatbot" at bounding box center [545, 299] width 117 height 31
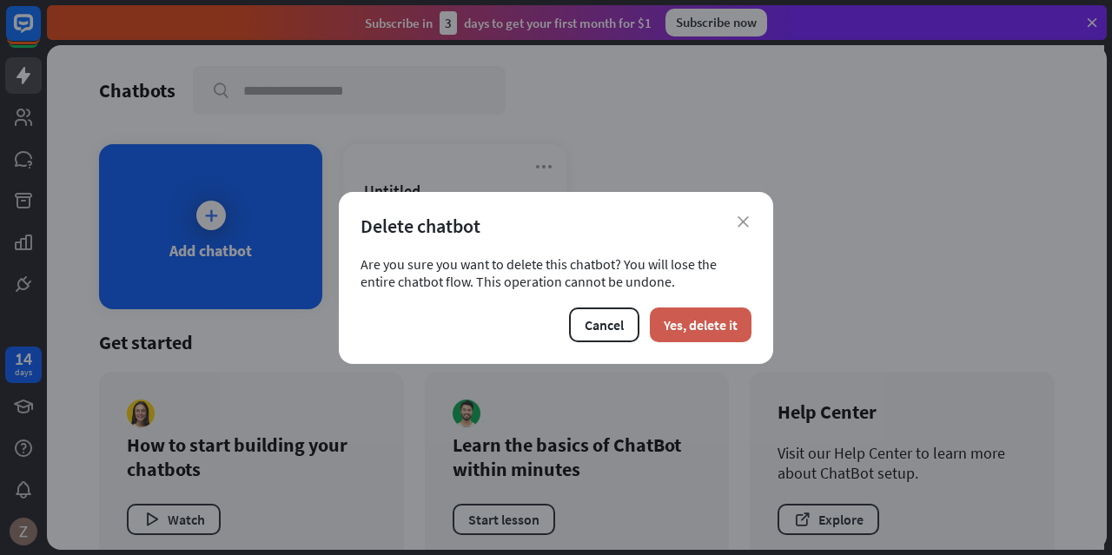
click at [686, 333] on button "Yes, delete it" at bounding box center [701, 325] width 102 height 35
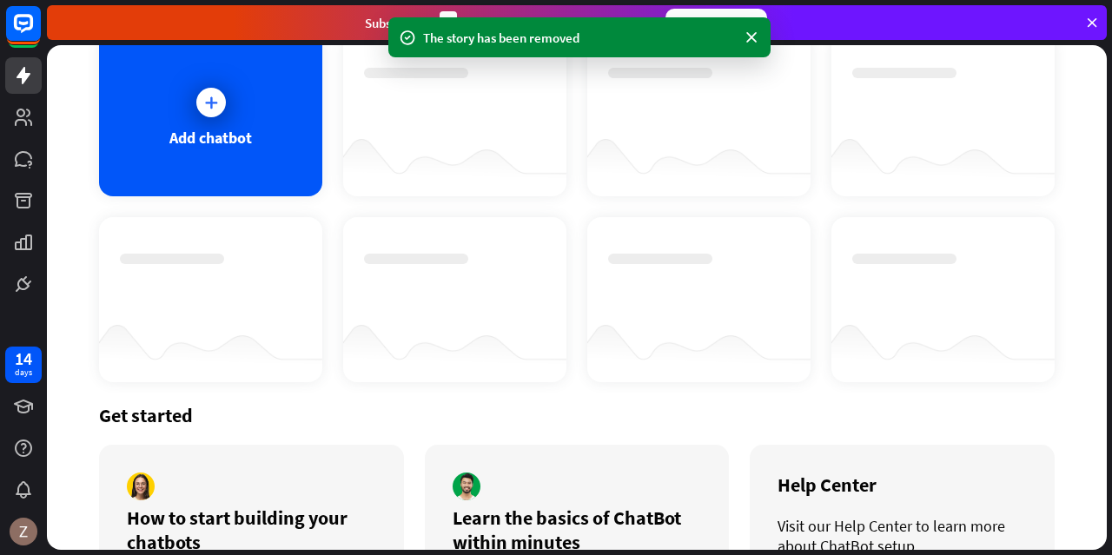
scroll to position [219, 0]
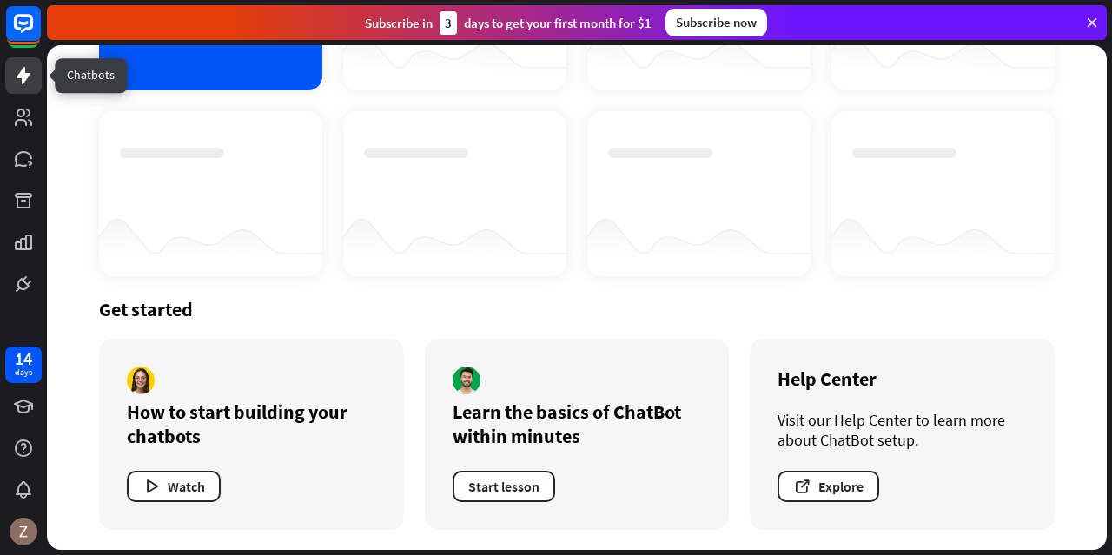
click at [29, 81] on icon at bounding box center [23, 75] width 21 height 21
click at [113, 476] on div "How to start building your chatbots Watch" at bounding box center [251, 434] width 305 height 191
click at [162, 477] on button "Watch" at bounding box center [174, 486] width 94 height 31
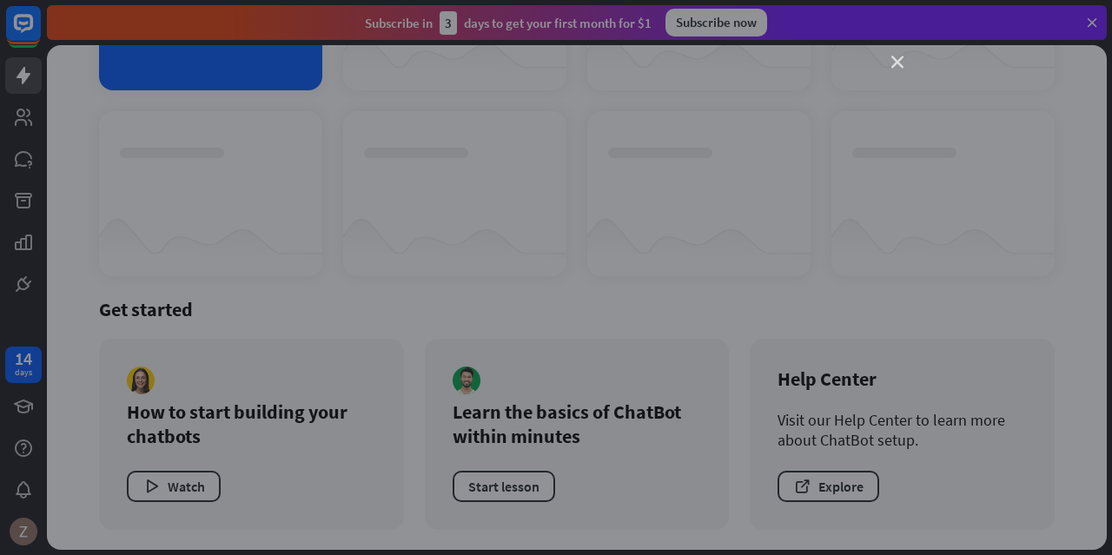
click at [901, 58] on icon "close" at bounding box center [897, 62] width 12 height 12
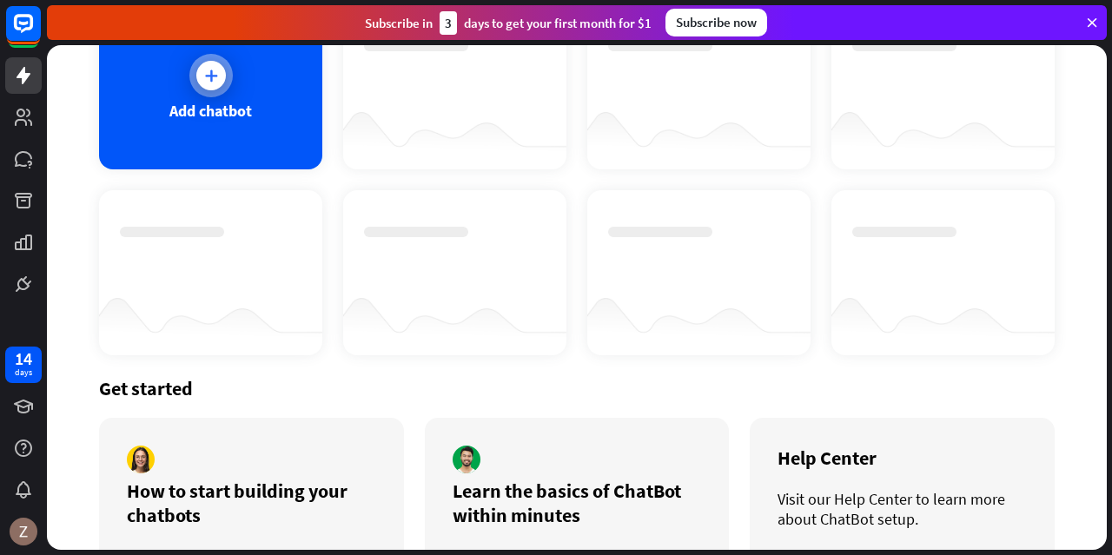
scroll to position [0, 0]
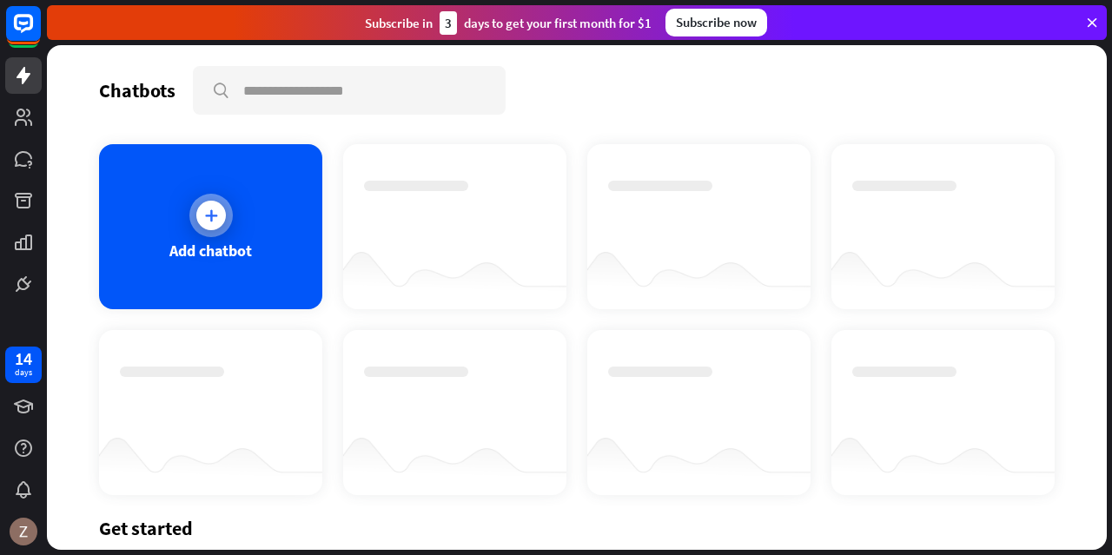
click at [182, 204] on div "Add chatbot" at bounding box center [210, 226] width 223 height 165
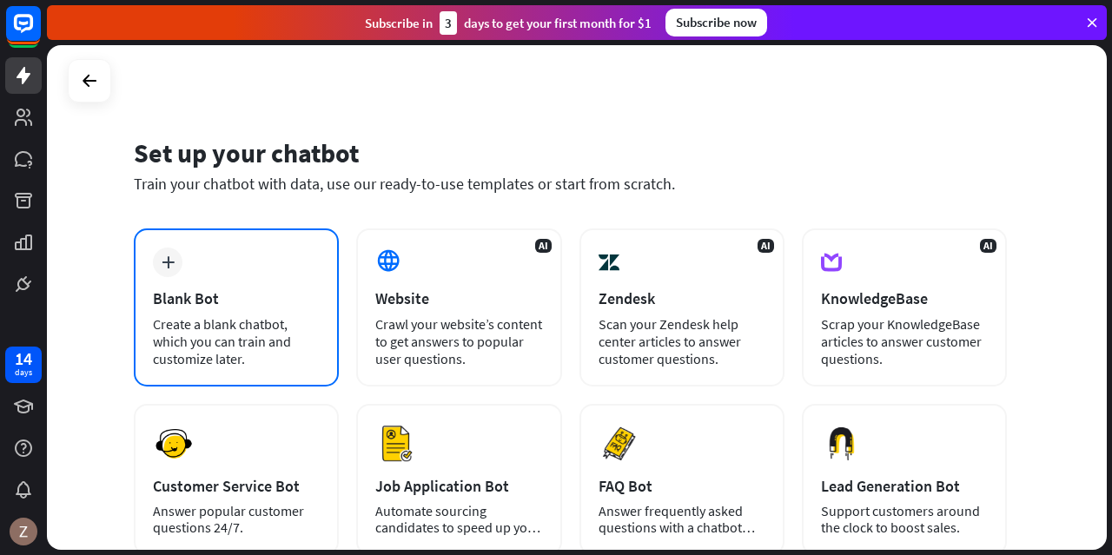
click at [201, 270] on div "plus Blank Bot Create a blank chatbot, which you can train and customize later." at bounding box center [236, 307] width 205 height 158
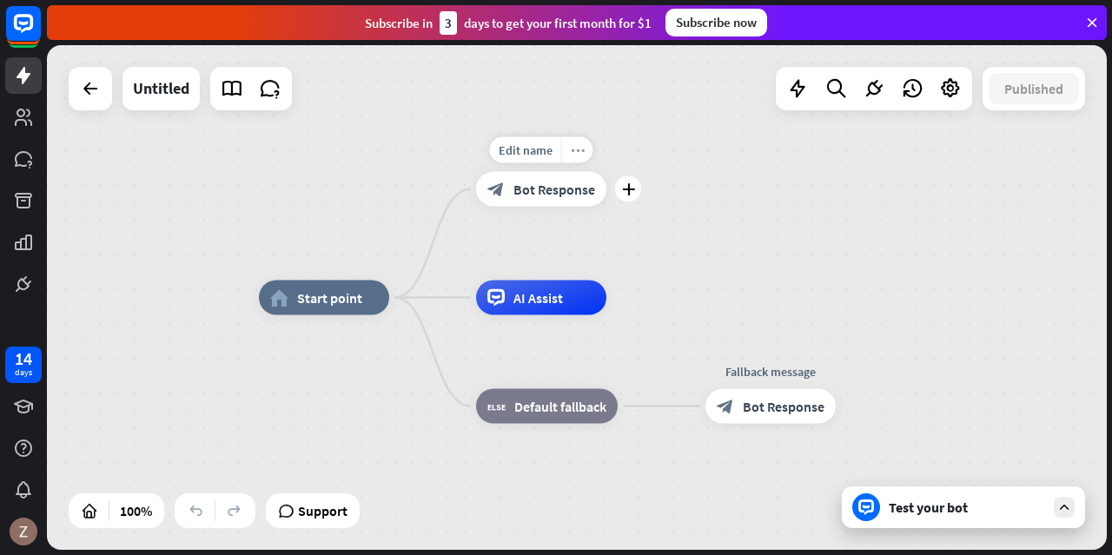
click at [580, 152] on icon "more_horiz" at bounding box center [578, 149] width 14 height 13
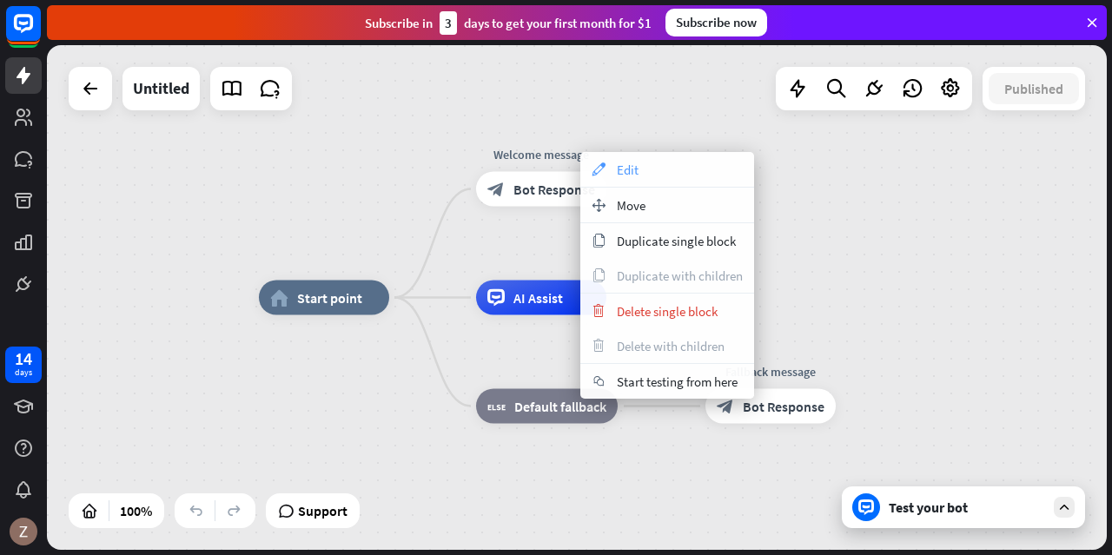
click at [606, 171] on icon "appearance" at bounding box center [598, 169] width 19 height 14
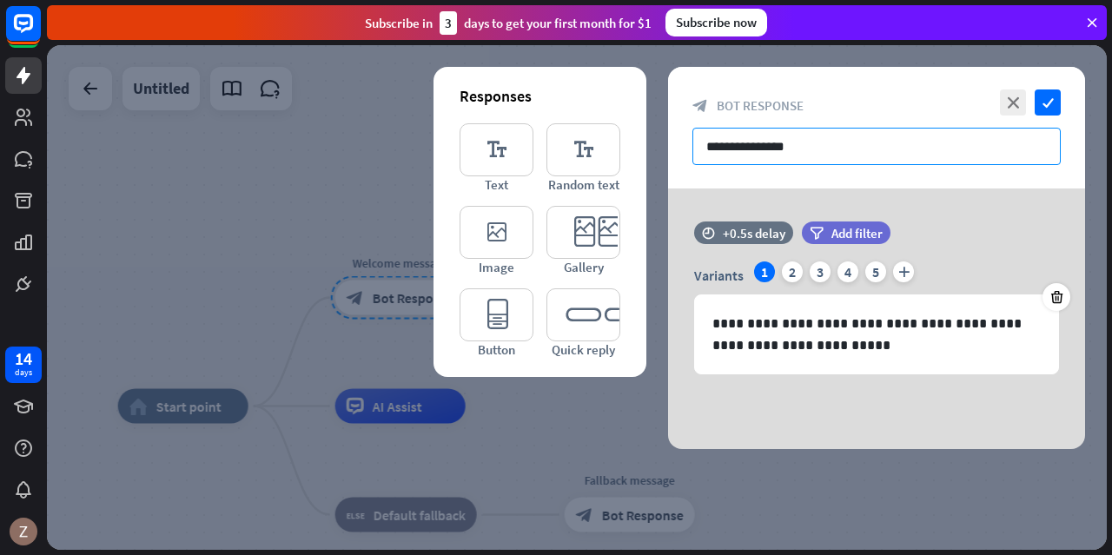
drag, startPoint x: 827, startPoint y: 158, endPoint x: 565, endPoint y: 106, distance: 267.5
click at [668, 106] on div "**********" at bounding box center [876, 258] width 417 height 382
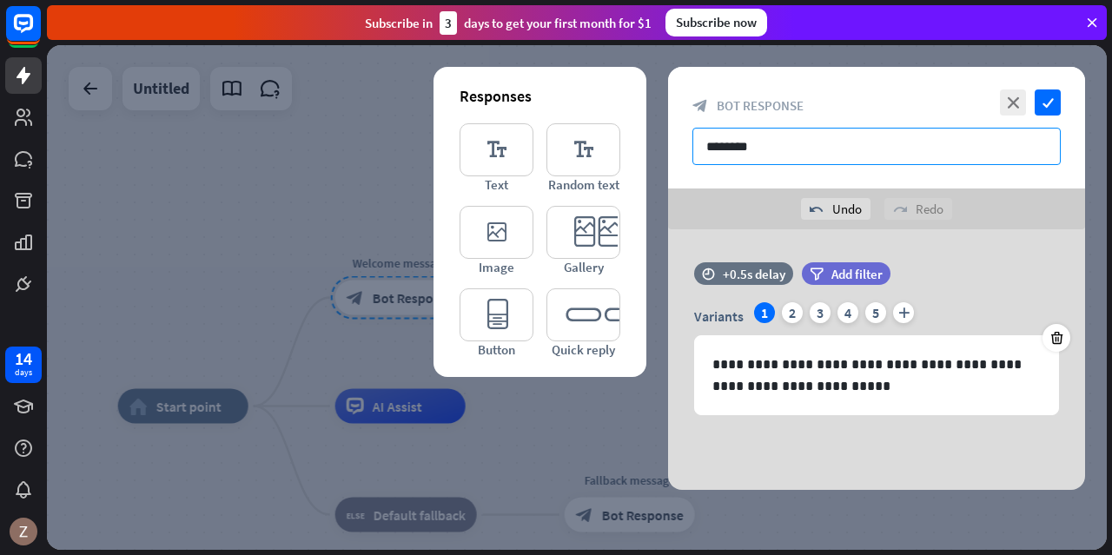
type input "********"
click at [712, 212] on div "undo Undo redo Redo" at bounding box center [876, 209] width 417 height 41
click at [466, 116] on div "Responses editor_text Text editor_text Random text editor_image Image editor_ca…" at bounding box center [540, 222] width 213 height 310
click at [477, 143] on icon "editor_text" at bounding box center [497, 149] width 74 height 53
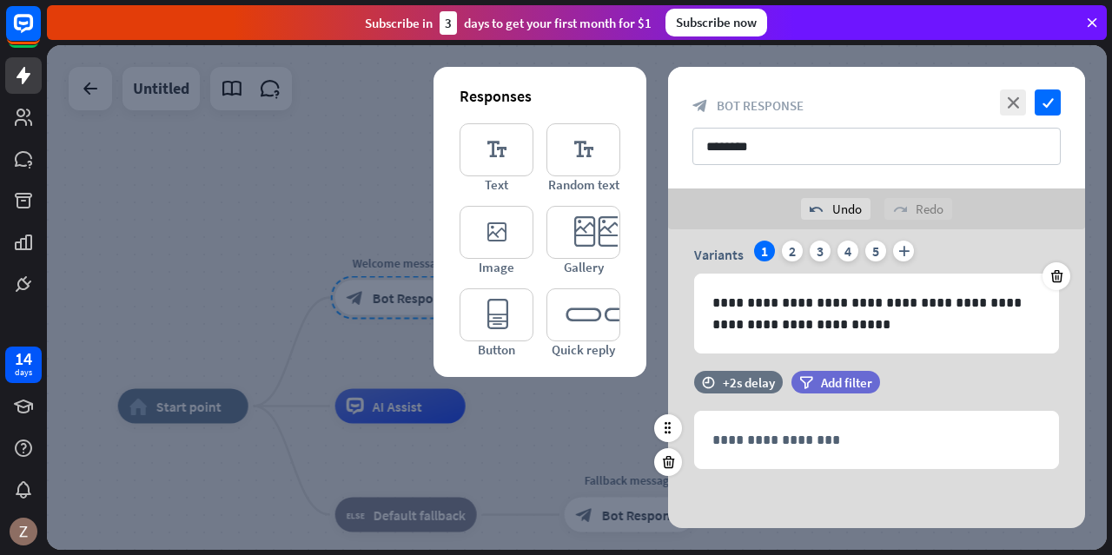
scroll to position [62, 0]
click at [1058, 282] on icon at bounding box center [1057, 276] width 17 height 16
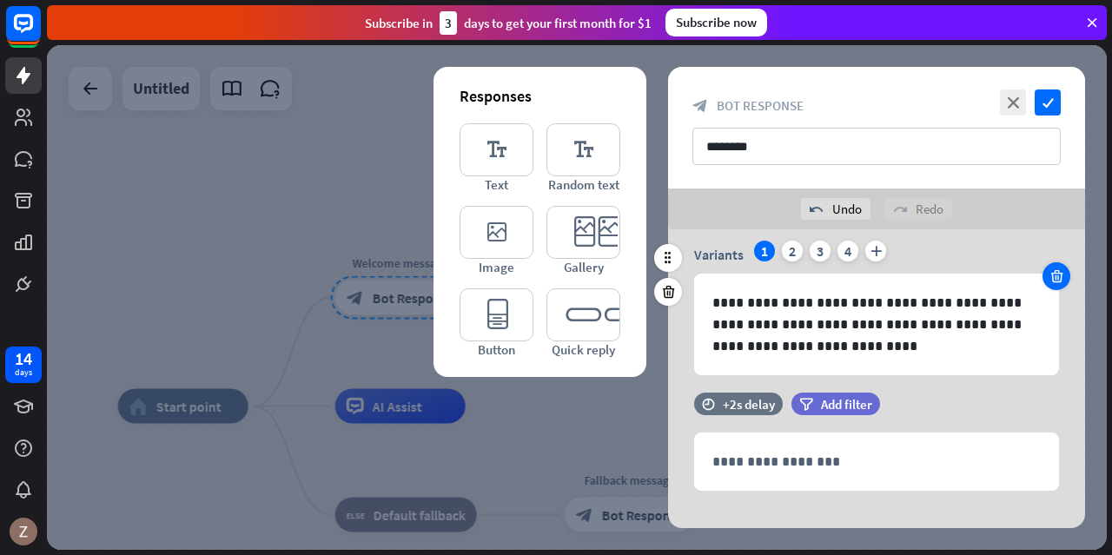
click at [1060, 279] on icon at bounding box center [1057, 276] width 17 height 16
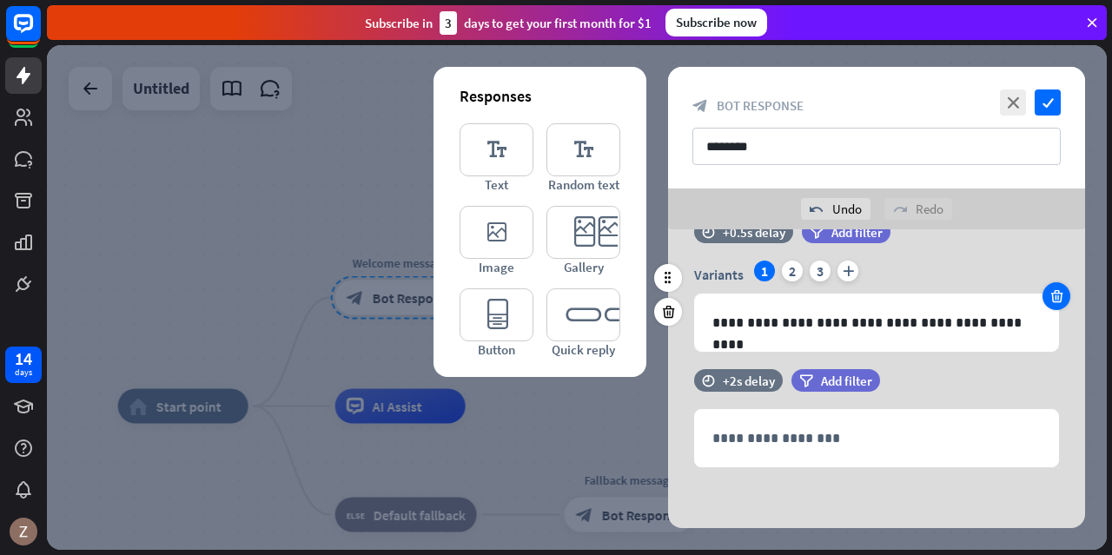
scroll to position [40, 0]
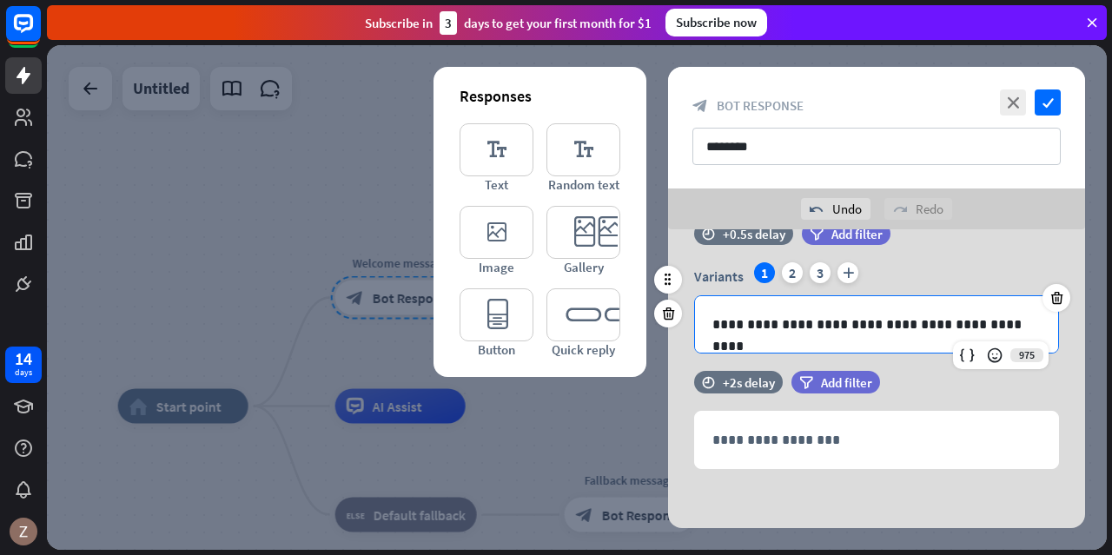
drag, startPoint x: 1031, startPoint y: 324, endPoint x: 672, endPoint y: 352, distance: 359.9
click at [672, 352] on div "**********" at bounding box center [876, 307] width 417 height 91
click at [1036, 326] on p "**********" at bounding box center [876, 325] width 329 height 22
click at [502, 325] on icon "editor_button" at bounding box center [497, 314] width 74 height 53
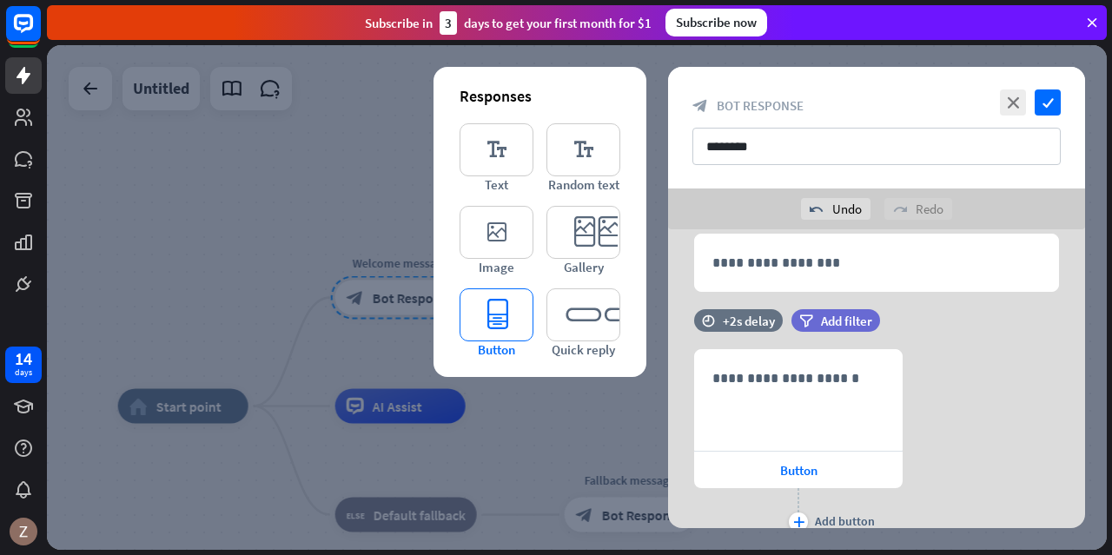
scroll to position [283, 0]
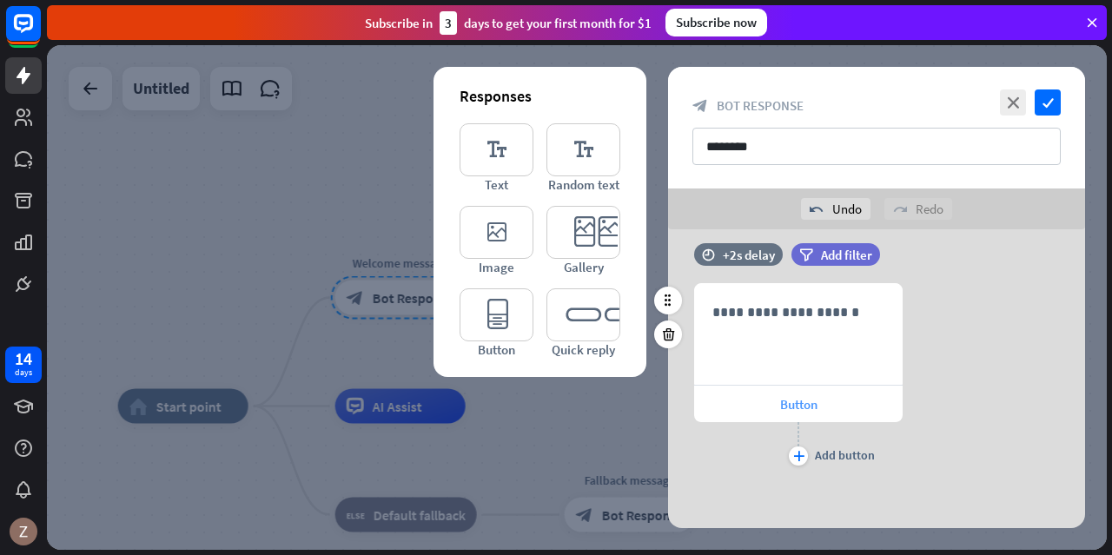
click at [798, 399] on span "Button" at bounding box center [798, 404] width 37 height 17
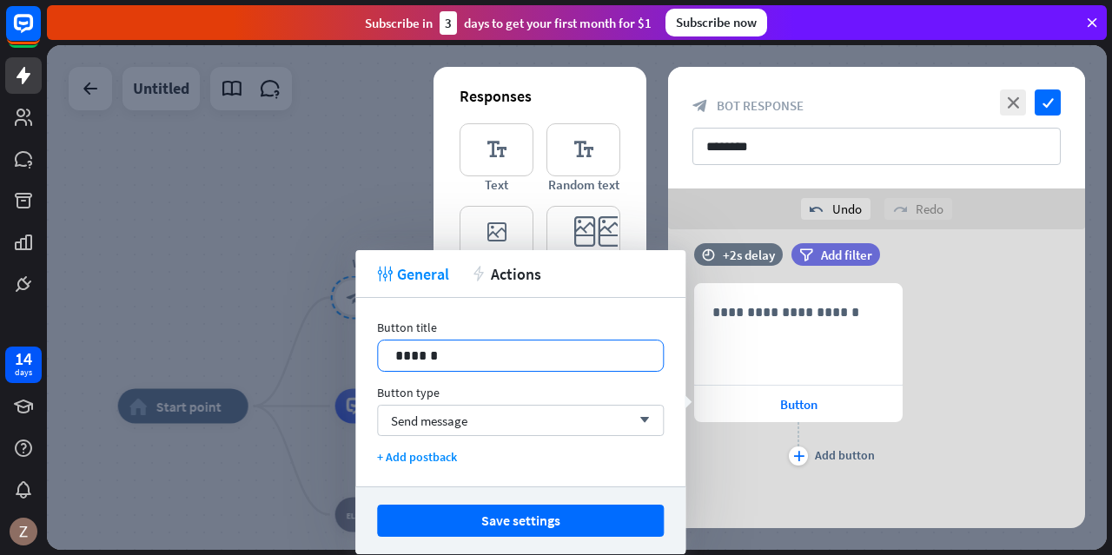
click at [513, 361] on p "******" at bounding box center [520, 356] width 251 height 22
drag, startPoint x: 513, startPoint y: 360, endPoint x: 356, endPoint y: 363, distance: 157.3
click at [356, 363] on div "Button title 14 ****** Button type Send message arrow_down + Add postback" at bounding box center [520, 392] width 330 height 189
click at [488, 422] on div "Send message arrow_down" at bounding box center [520, 420] width 287 height 31
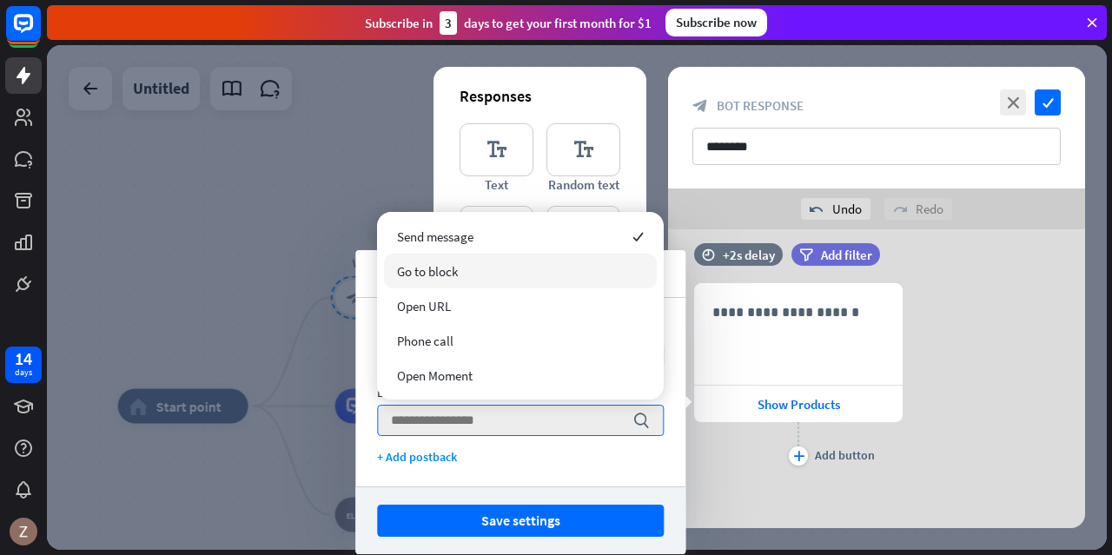
click at [464, 266] on div "Go to block" at bounding box center [520, 271] width 273 height 35
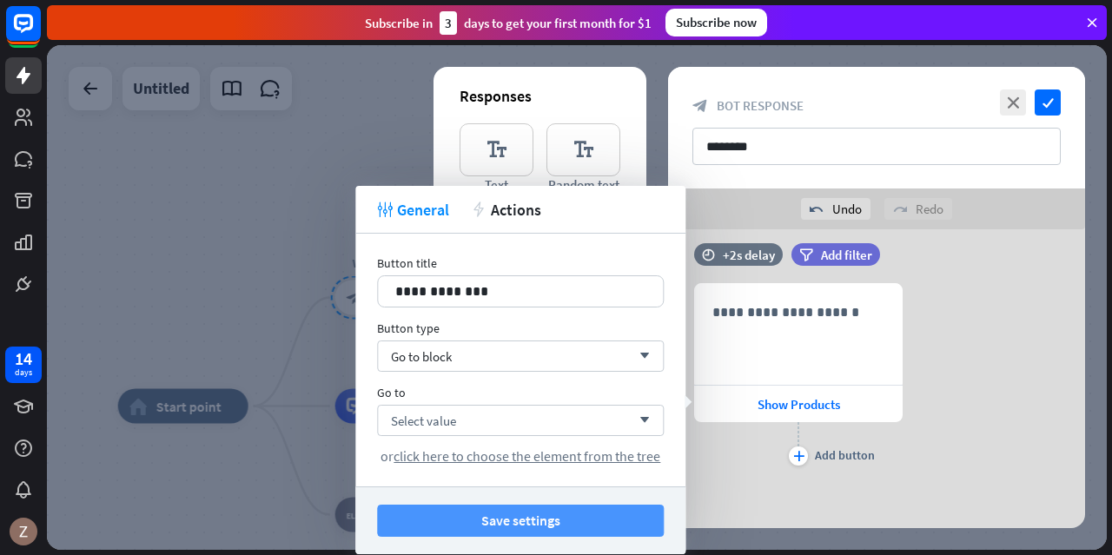
click at [568, 513] on button "Save settings" at bounding box center [520, 521] width 287 height 32
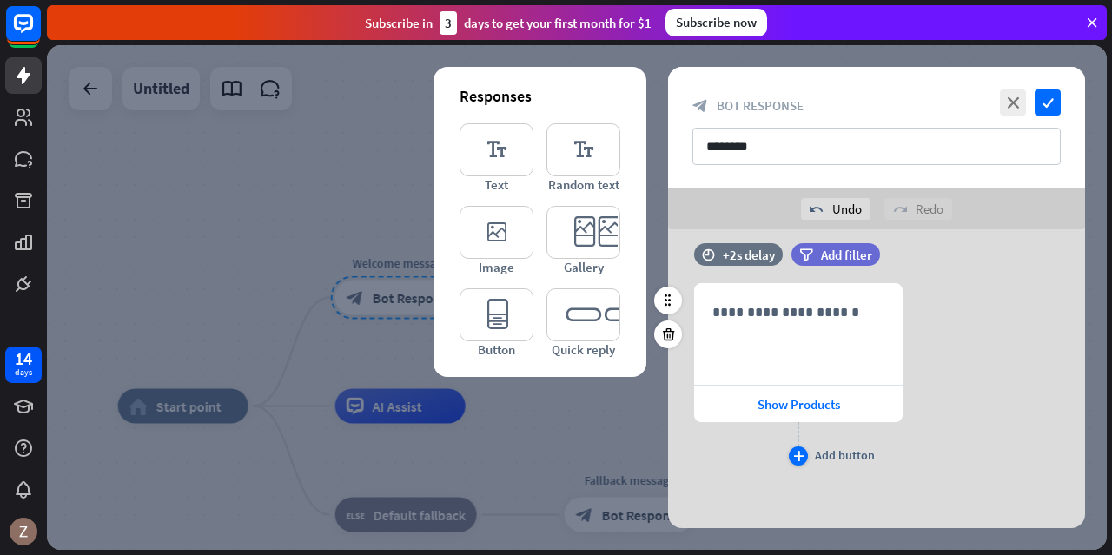
click at [803, 453] on icon "plus" at bounding box center [798, 456] width 11 height 10
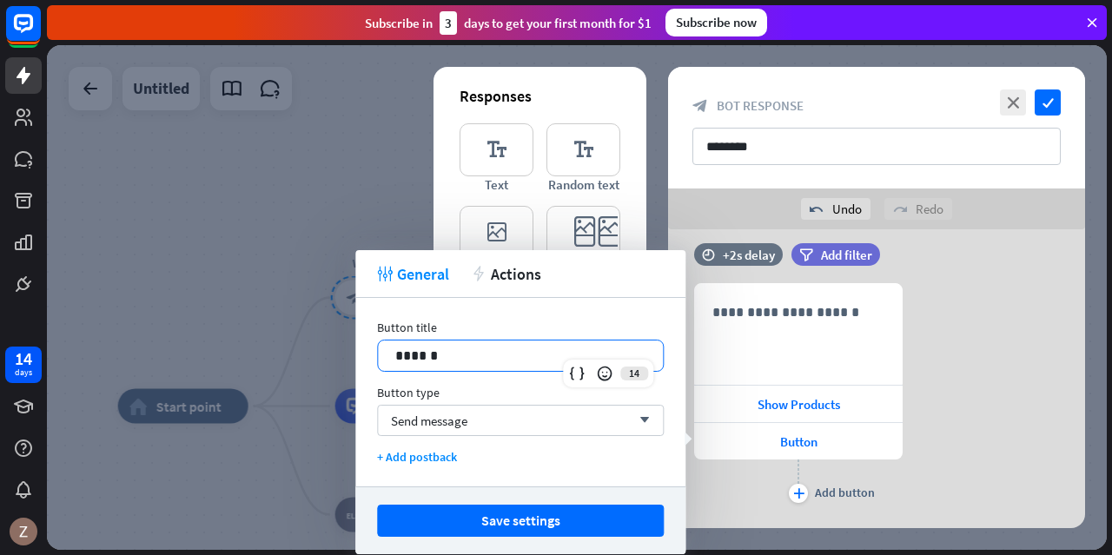
drag, startPoint x: 488, startPoint y: 355, endPoint x: 325, endPoint y: 374, distance: 164.4
click at [325, 374] on body "14 days close Product Help First steps Get started with ChatBot Help Center Fol…" at bounding box center [556, 277] width 1112 height 555
drag, startPoint x: 434, startPoint y: 349, endPoint x: 367, endPoint y: 349, distance: 67.8
click at [363, 350] on div "Button title 14 ****** Button type Send message arrow_down + Add postback" at bounding box center [520, 392] width 330 height 189
click at [517, 420] on div "Send message arrow_down" at bounding box center [520, 420] width 287 height 31
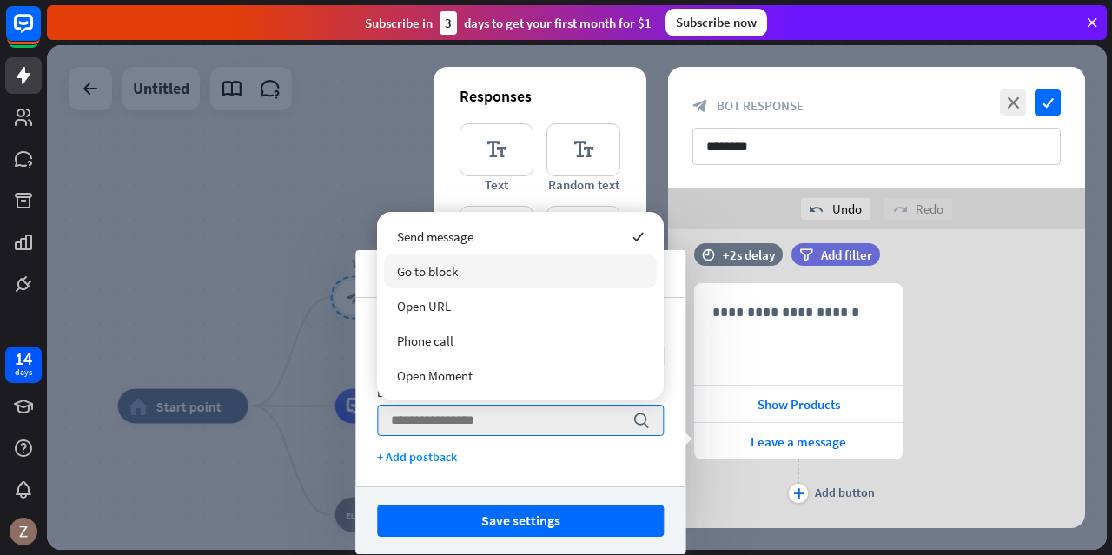
click at [453, 275] on span "Go to block" at bounding box center [427, 271] width 61 height 17
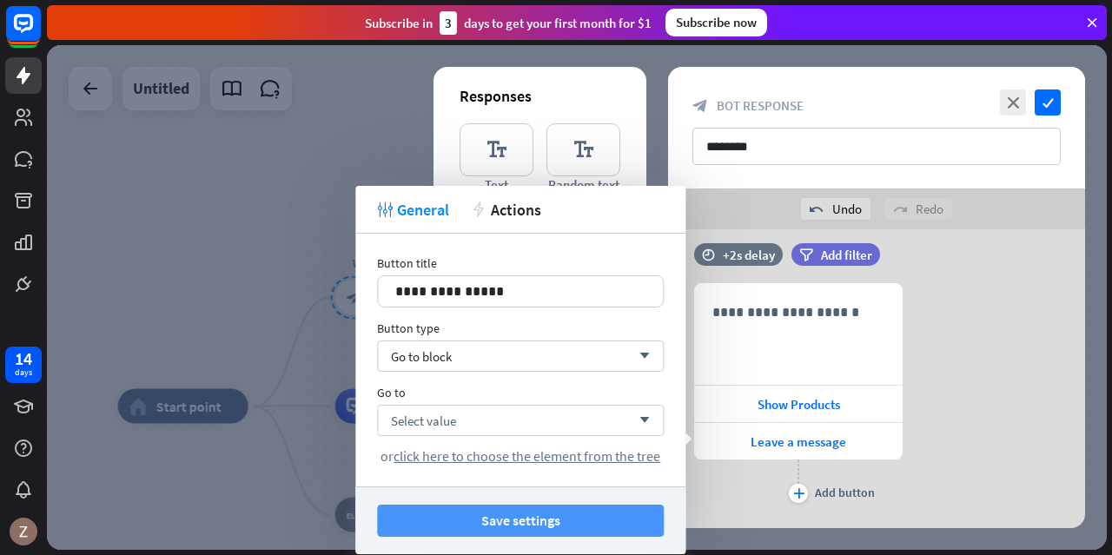
click at [536, 519] on button "Save settings" at bounding box center [520, 521] width 287 height 32
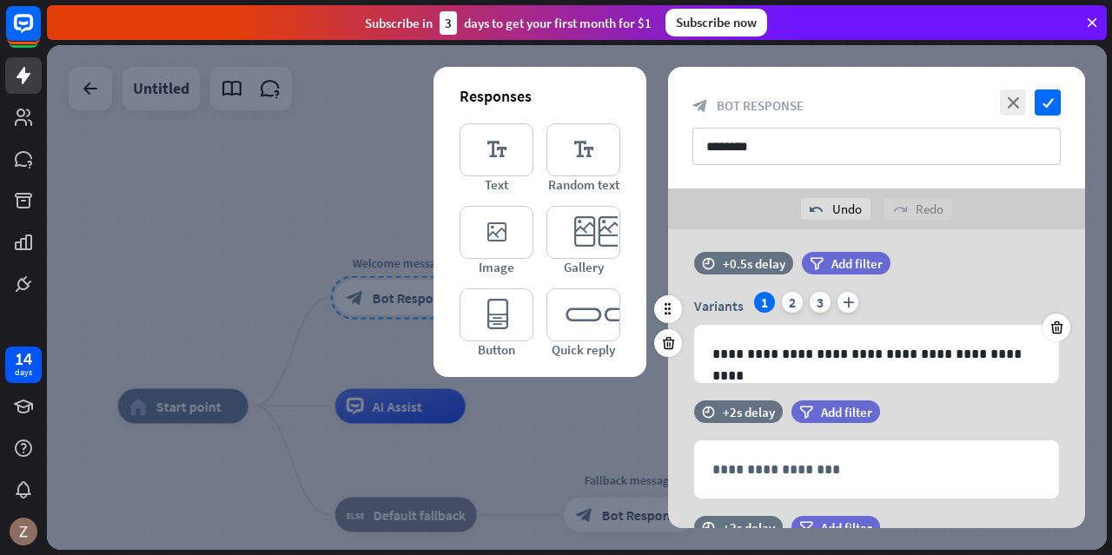
scroll to position [0, 0]
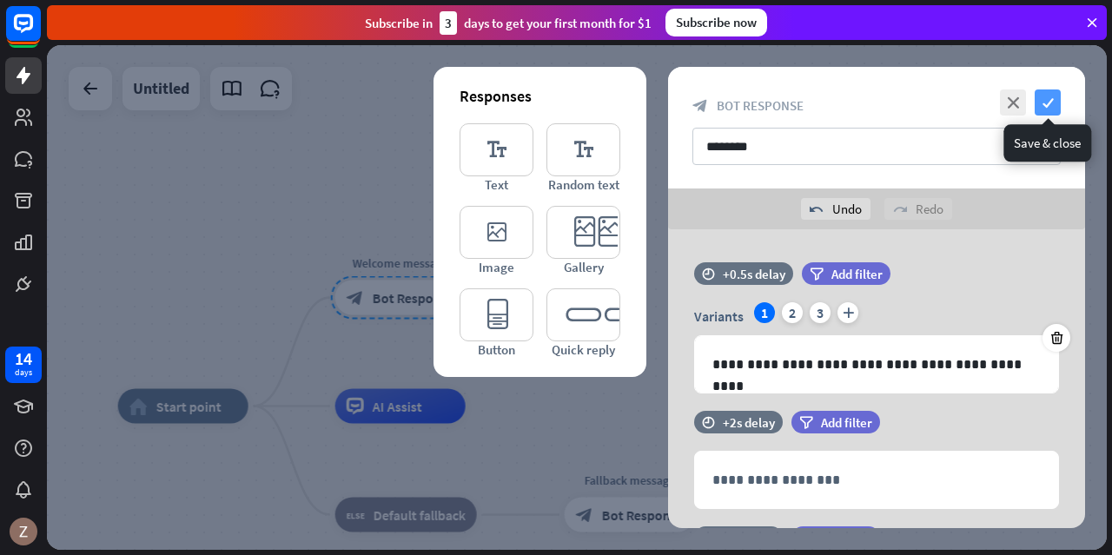
click at [1049, 100] on icon "check" at bounding box center [1048, 102] width 26 height 26
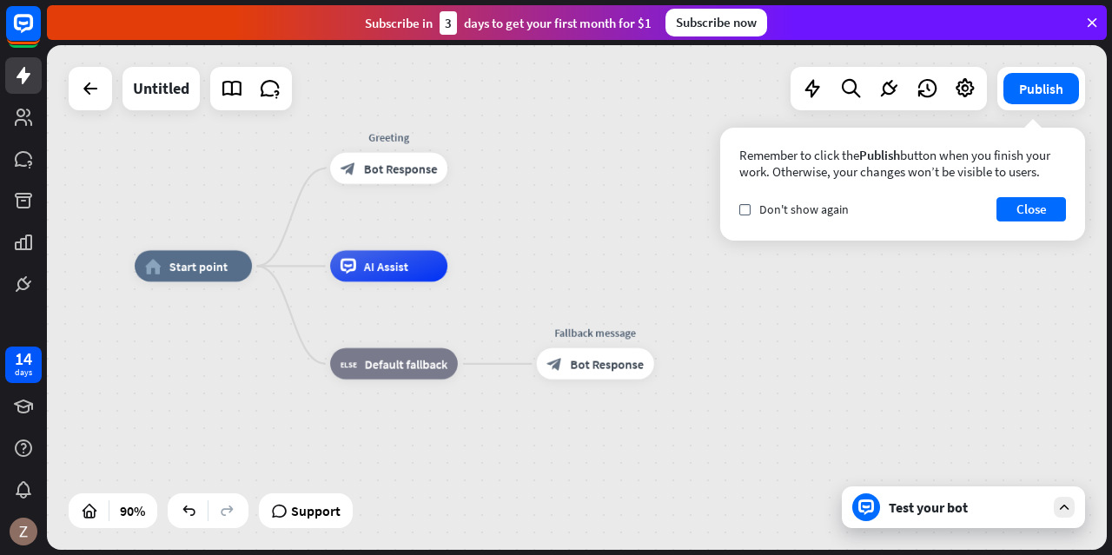
drag, startPoint x: 485, startPoint y: 354, endPoint x: 466, endPoint y: 218, distance: 136.9
click at [466, 218] on div "home_2 Start point Greeting block_bot_response Bot Response AI Assist block_fal…" at bounding box center [577, 297] width 1060 height 505
click at [466, 174] on icon "plus" at bounding box center [467, 167] width 12 height 11
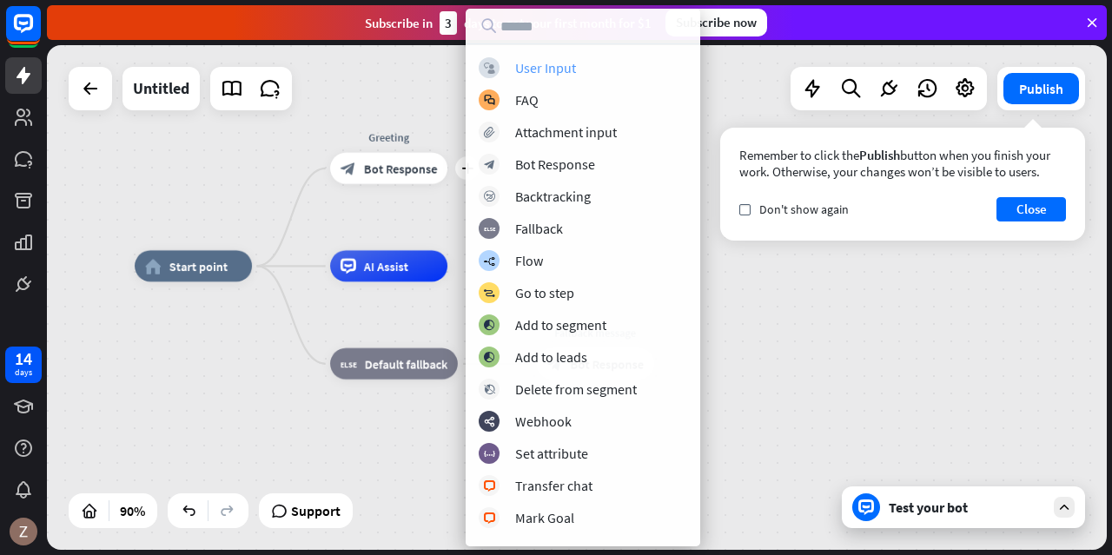
click at [554, 67] on div "User Input" at bounding box center [545, 67] width 61 height 17
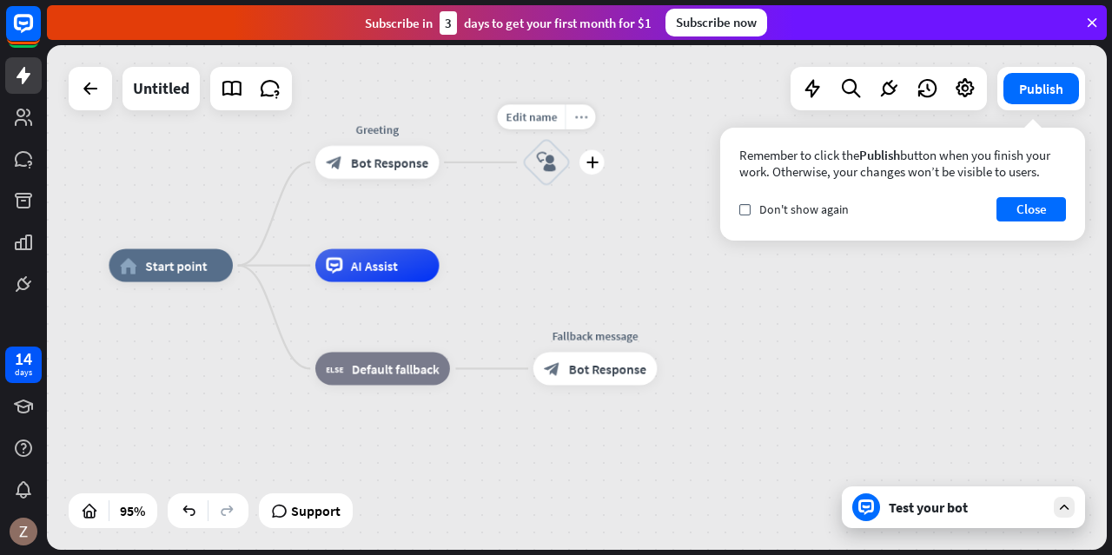
click at [579, 114] on icon "more_horiz" at bounding box center [580, 116] width 13 height 12
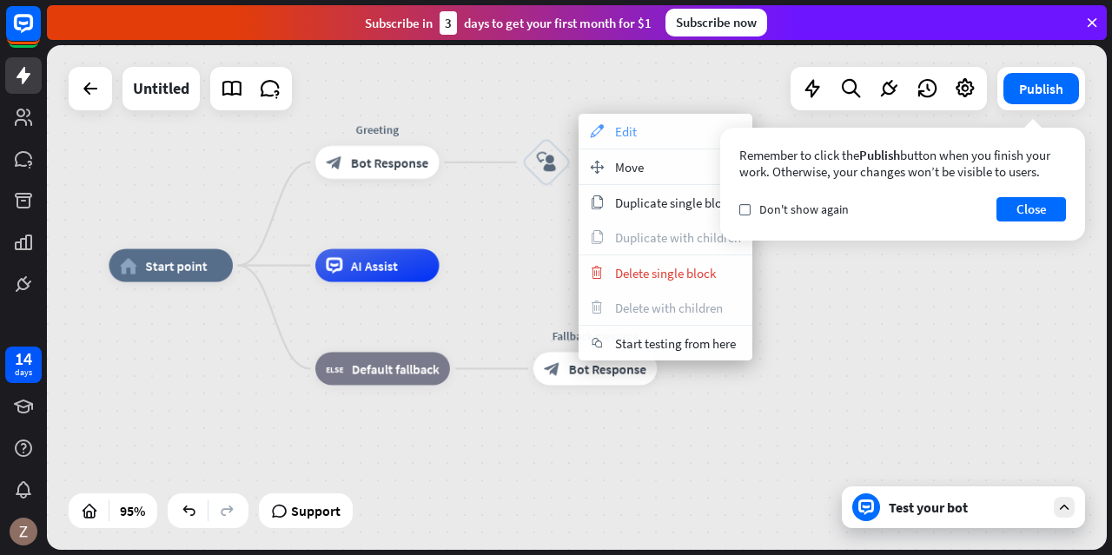
click at [641, 119] on div "appearance Edit" at bounding box center [666, 131] width 174 height 35
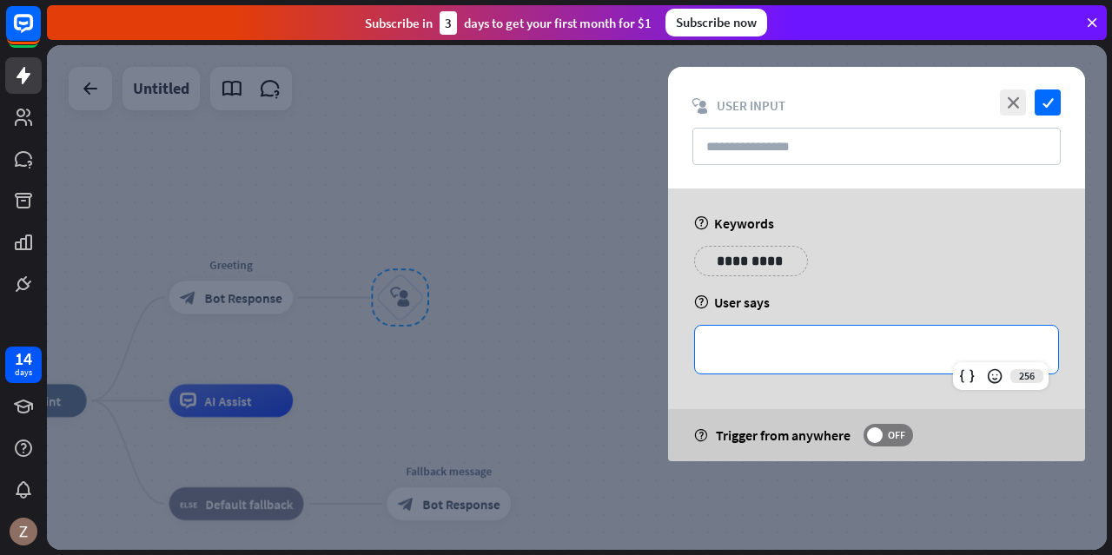
click at [804, 339] on p "**********" at bounding box center [876, 350] width 328 height 22
click at [836, 395] on div "**********" at bounding box center [876, 325] width 417 height 273
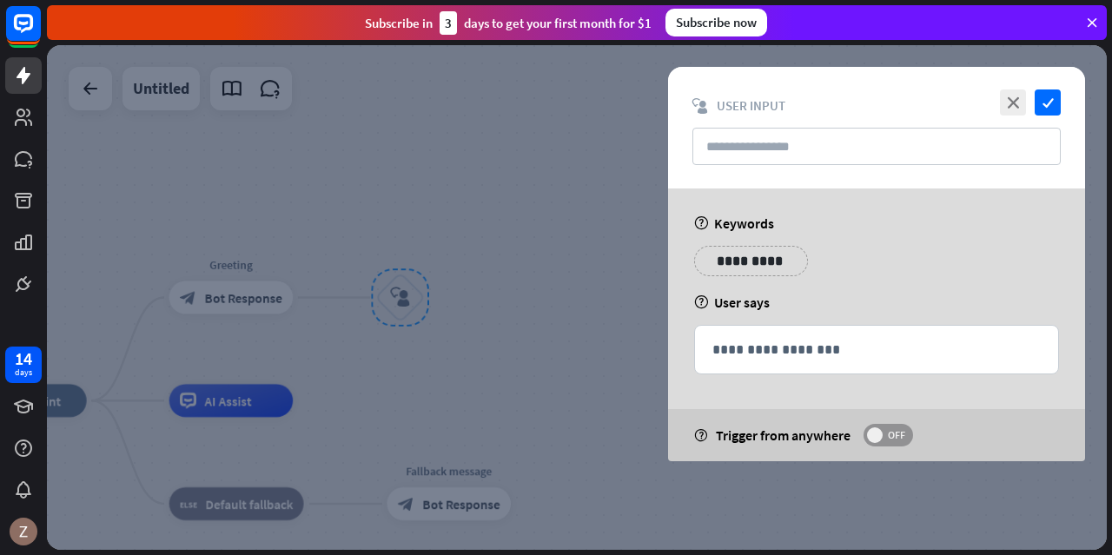
click at [889, 440] on span "OFF" at bounding box center [896, 435] width 27 height 14
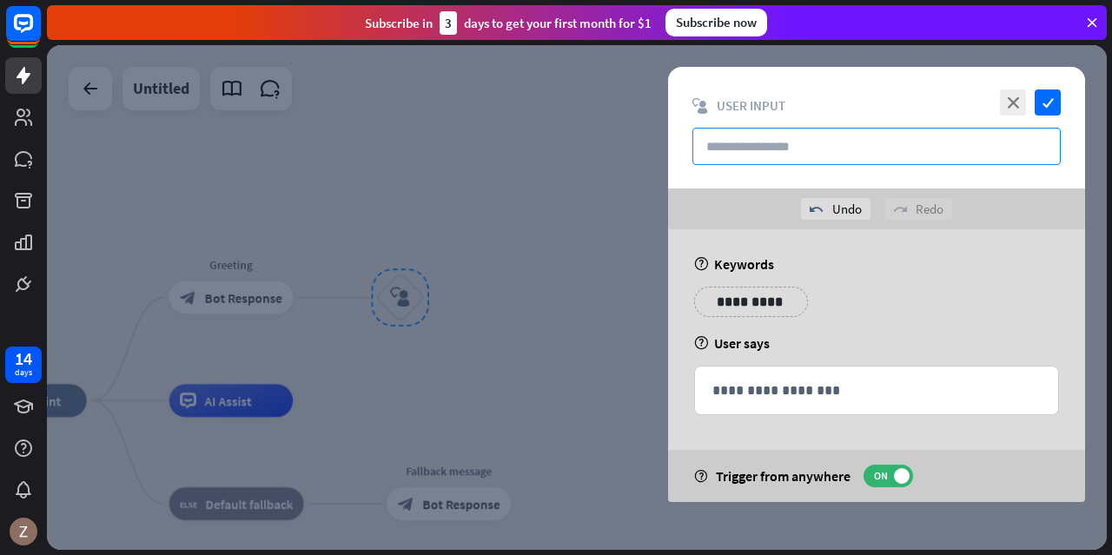
click at [839, 158] on input "text" at bounding box center [876, 146] width 368 height 37
type input "**********"
click at [895, 468] on label "ON" at bounding box center [889, 476] width 50 height 23
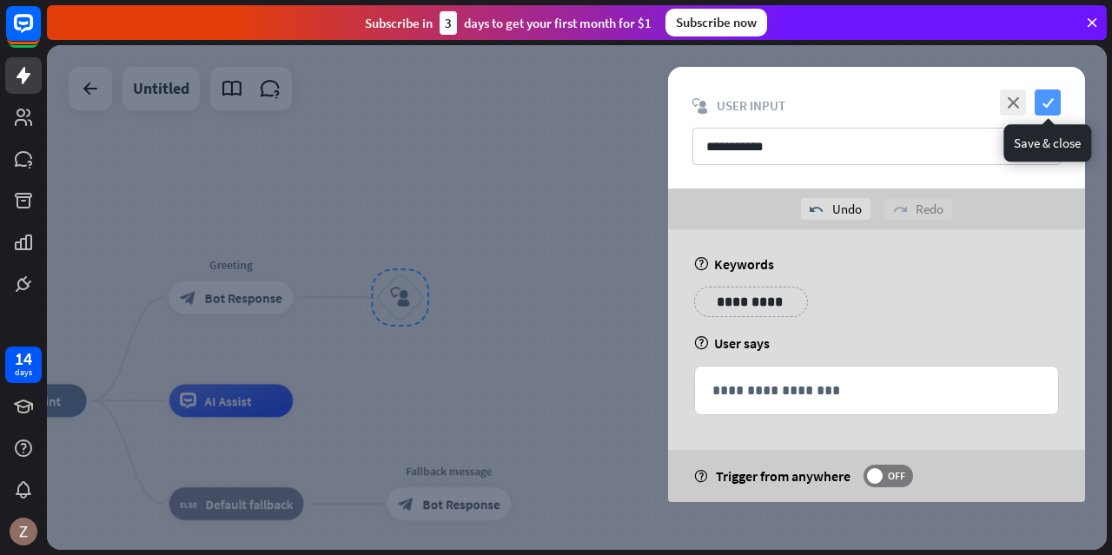
click at [1049, 110] on icon "check" at bounding box center [1048, 102] width 26 height 26
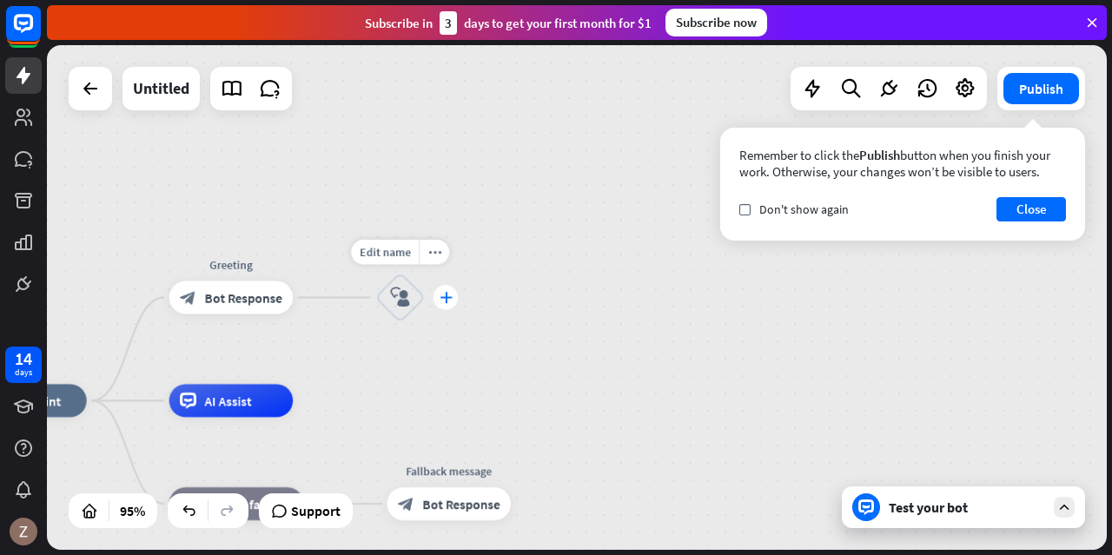
click at [449, 292] on icon "plus" at bounding box center [446, 297] width 12 height 11
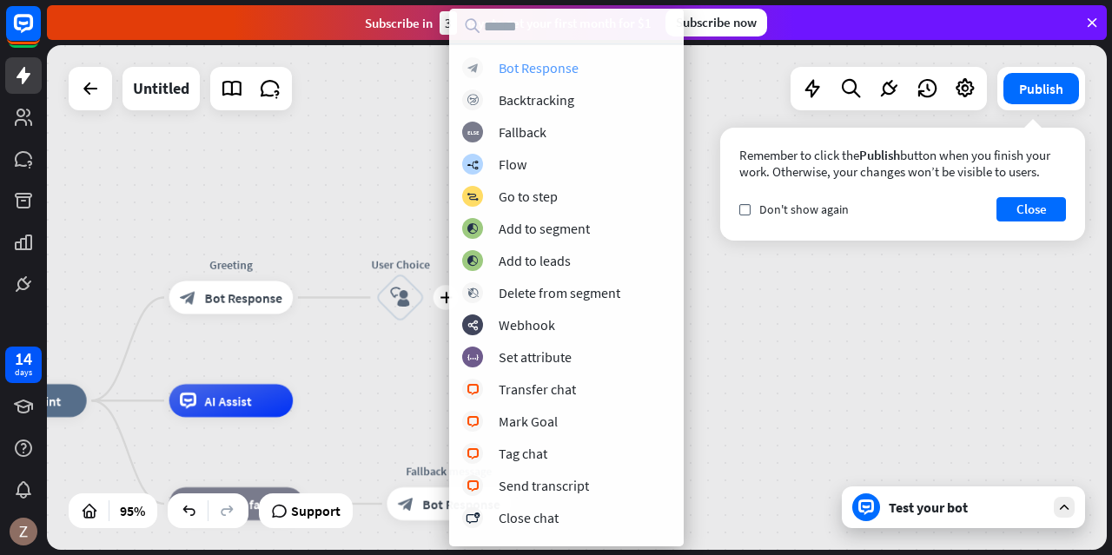
click at [566, 70] on div "Bot Response" at bounding box center [539, 67] width 80 height 17
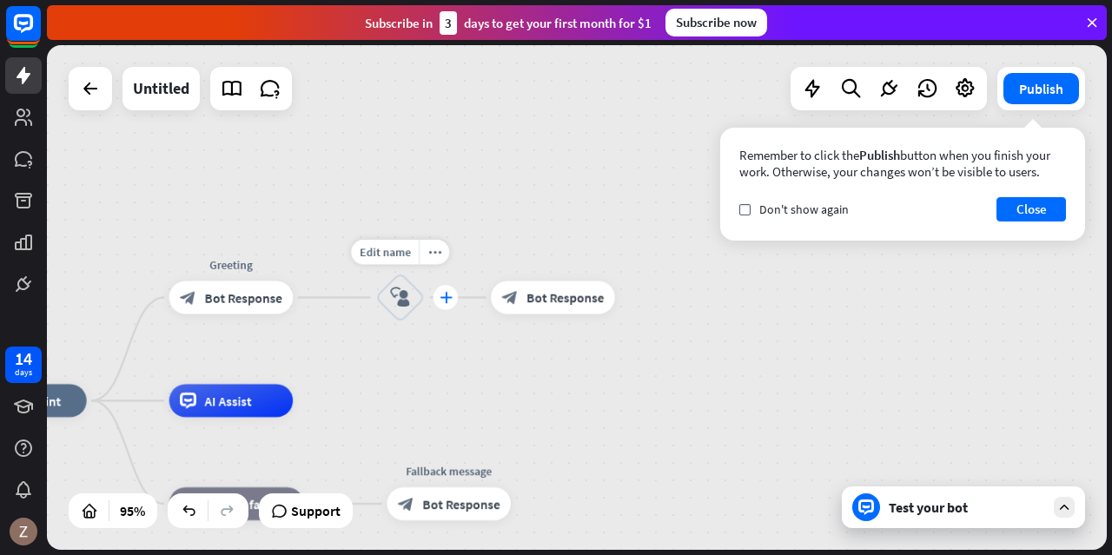
click at [447, 298] on icon "plus" at bounding box center [446, 297] width 12 height 11
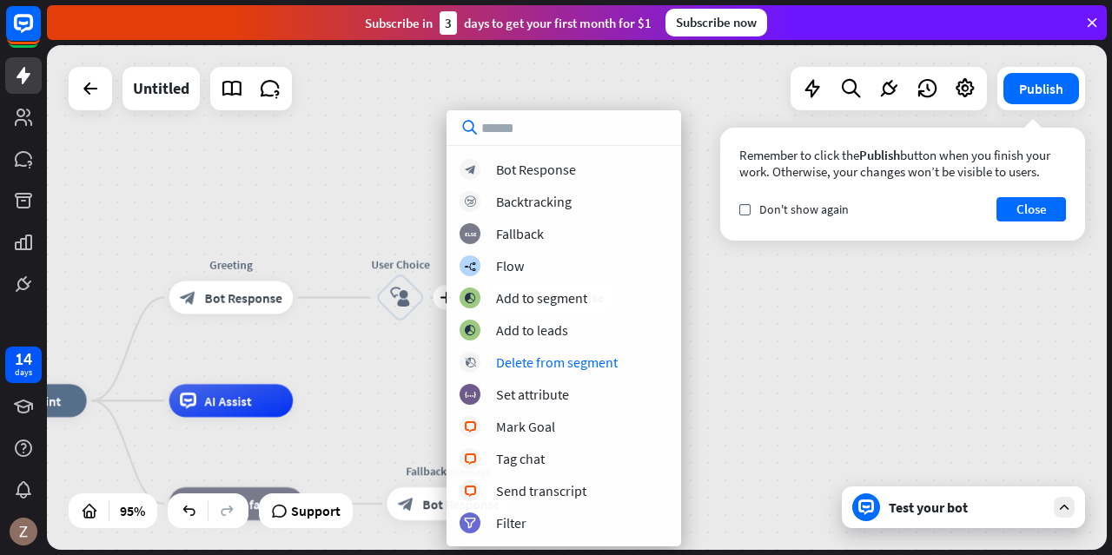
click at [805, 355] on div "home_2 Start point Greeting block_bot_response Bot Response plus User Choice bl…" at bounding box center [577, 297] width 1060 height 505
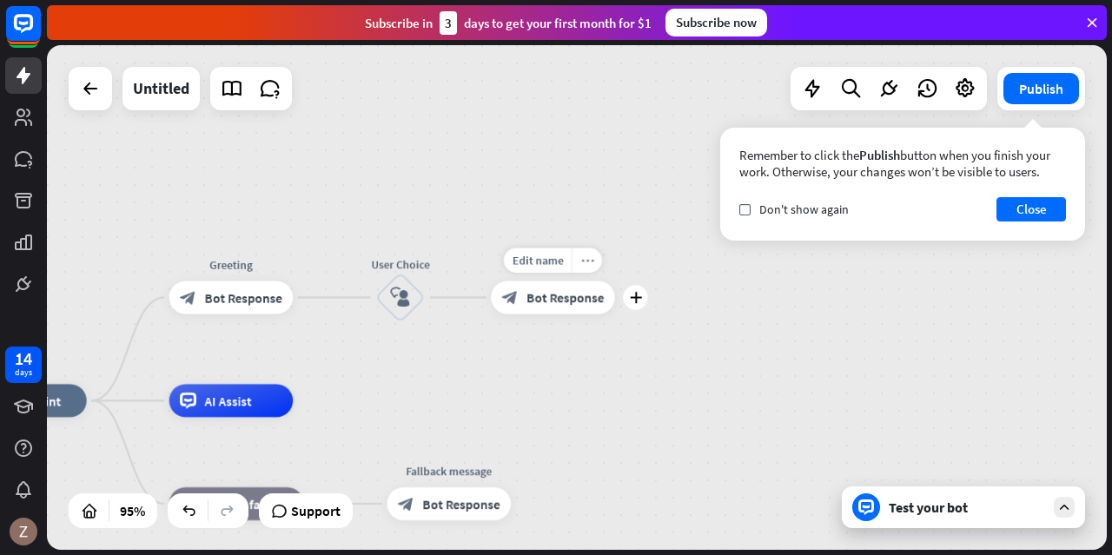
click at [597, 255] on div "more_horiz" at bounding box center [587, 260] width 30 height 25
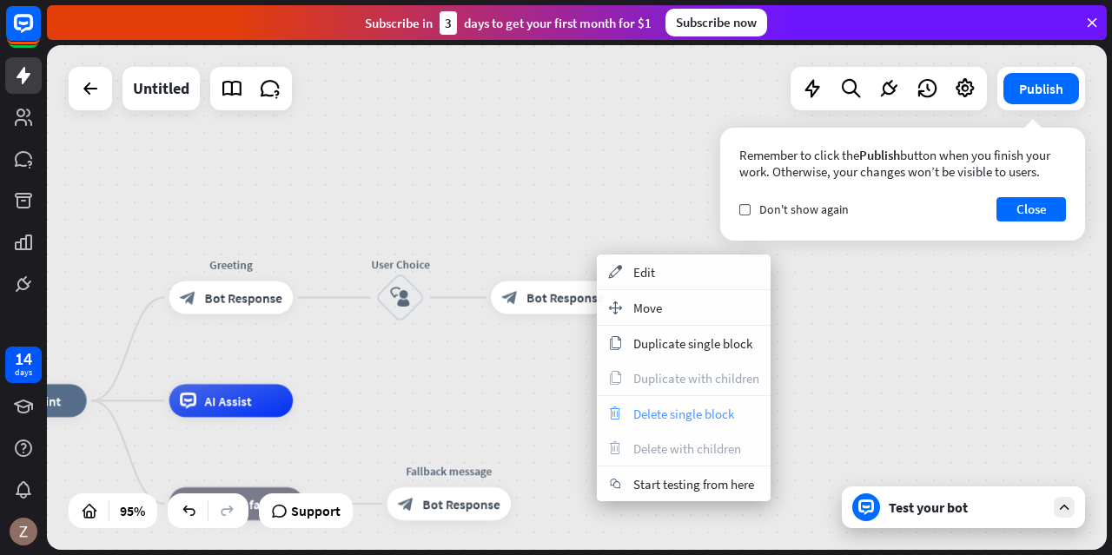
click at [645, 417] on span "Delete single block" at bounding box center [683, 414] width 101 height 17
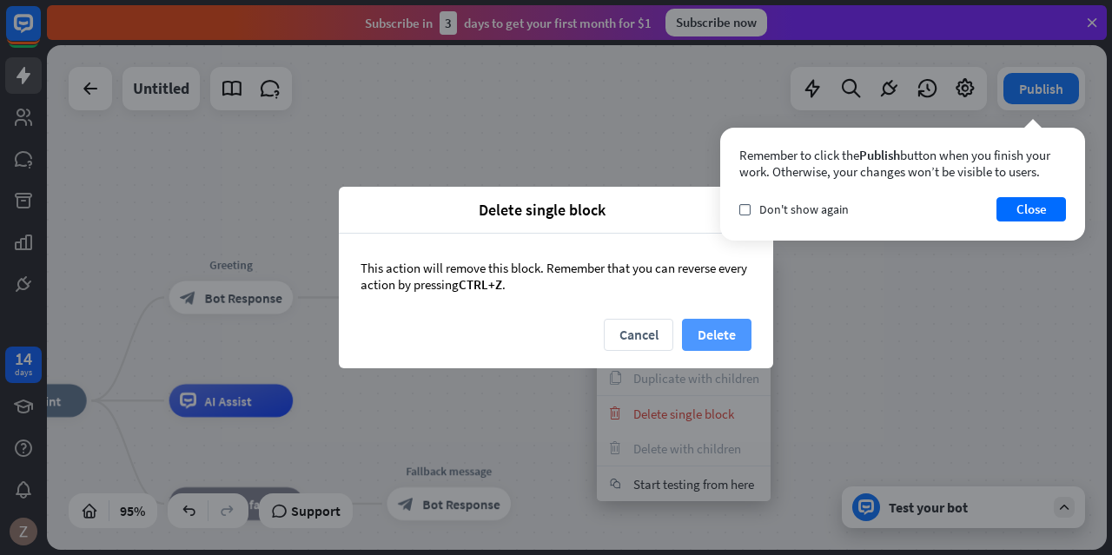
click at [728, 335] on button "Delete" at bounding box center [717, 335] width 70 height 32
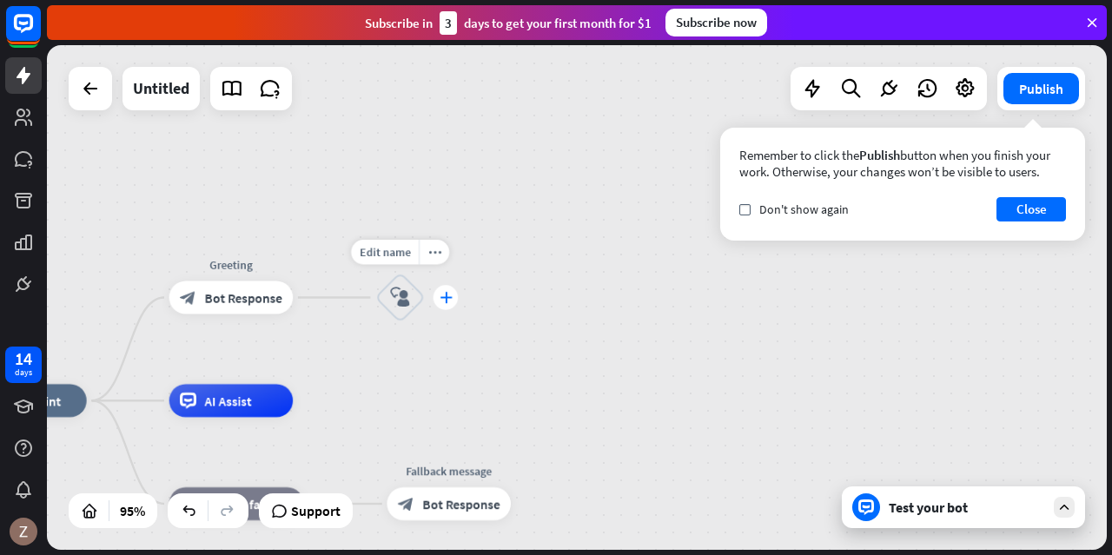
click at [440, 307] on div "plus" at bounding box center [446, 297] width 25 height 25
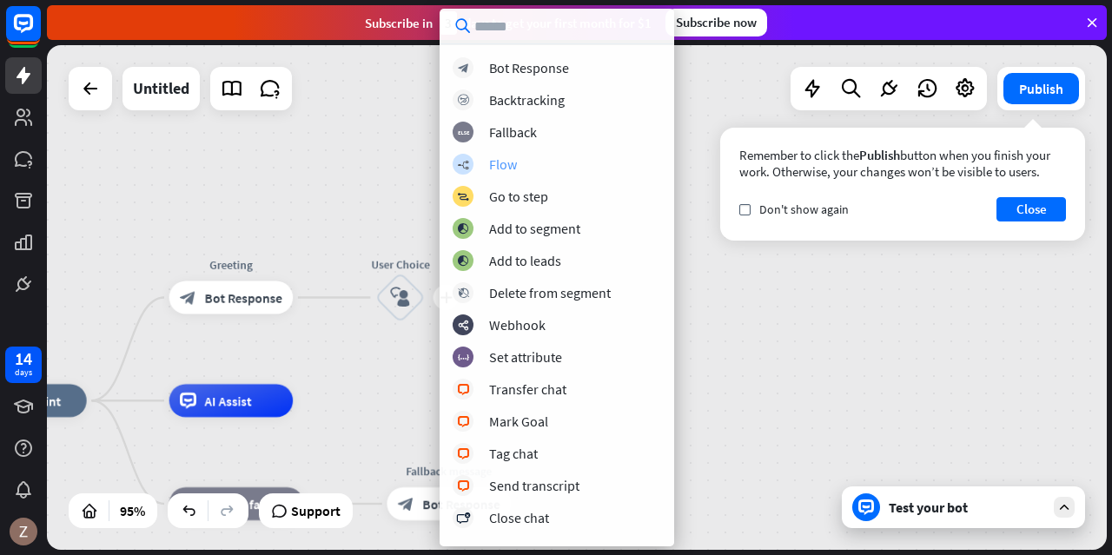
click at [523, 165] on div "builder_tree Flow" at bounding box center [557, 164] width 209 height 21
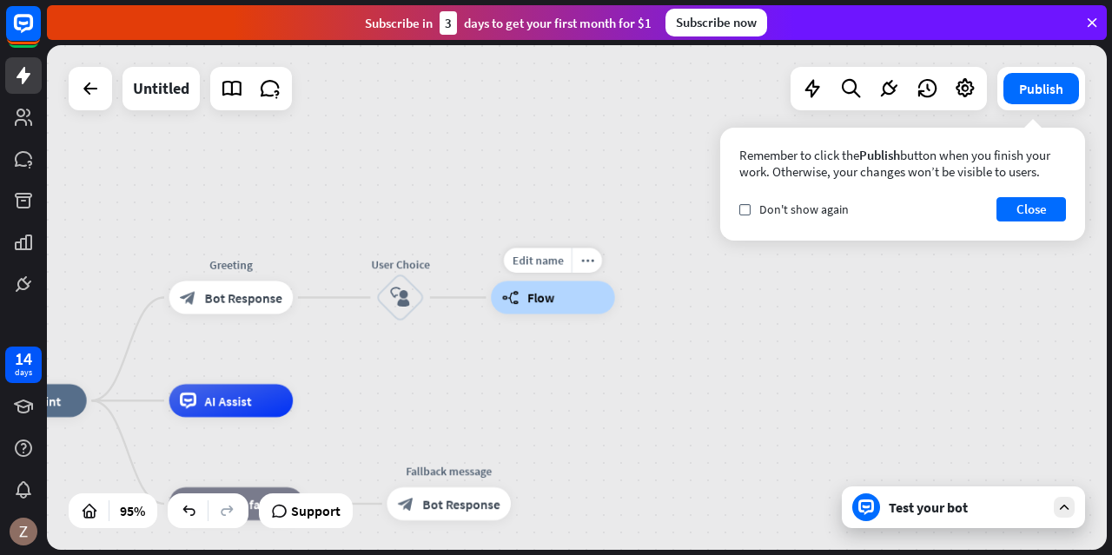
click at [592, 281] on div "Edit name more_horiz builder_tree Flow" at bounding box center [553, 297] width 124 height 33
click at [586, 262] on icon "more_horiz" at bounding box center [586, 261] width 13 height 12
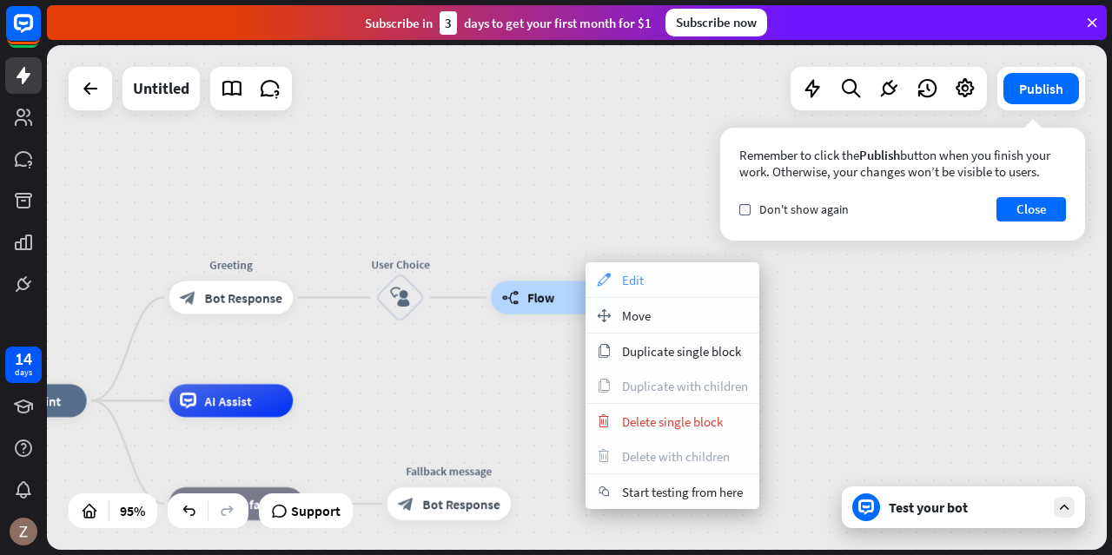
click at [624, 274] on span "Edit" at bounding box center [633, 280] width 22 height 17
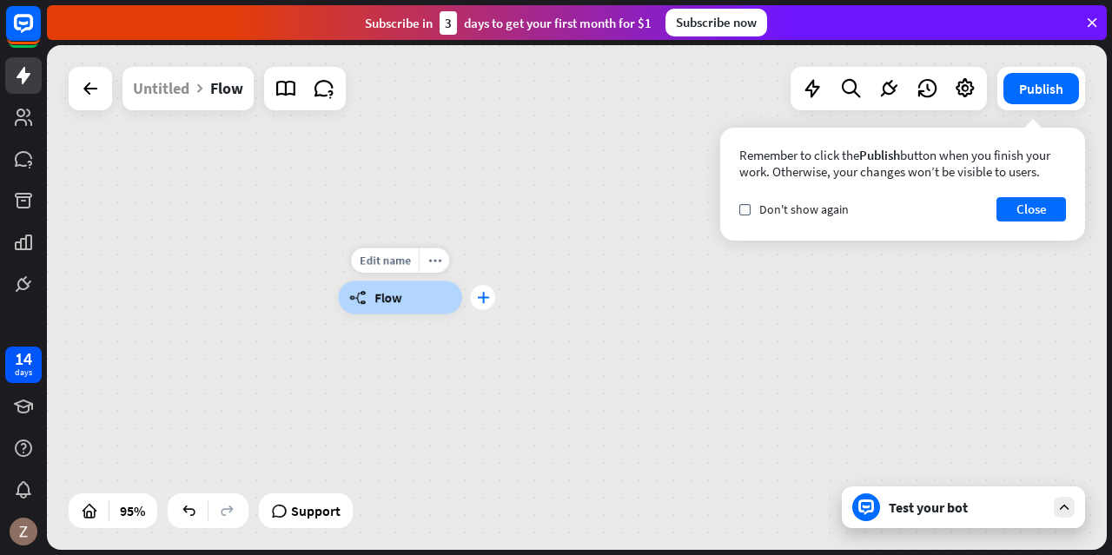
click at [484, 301] on icon "plus" at bounding box center [483, 297] width 12 height 11
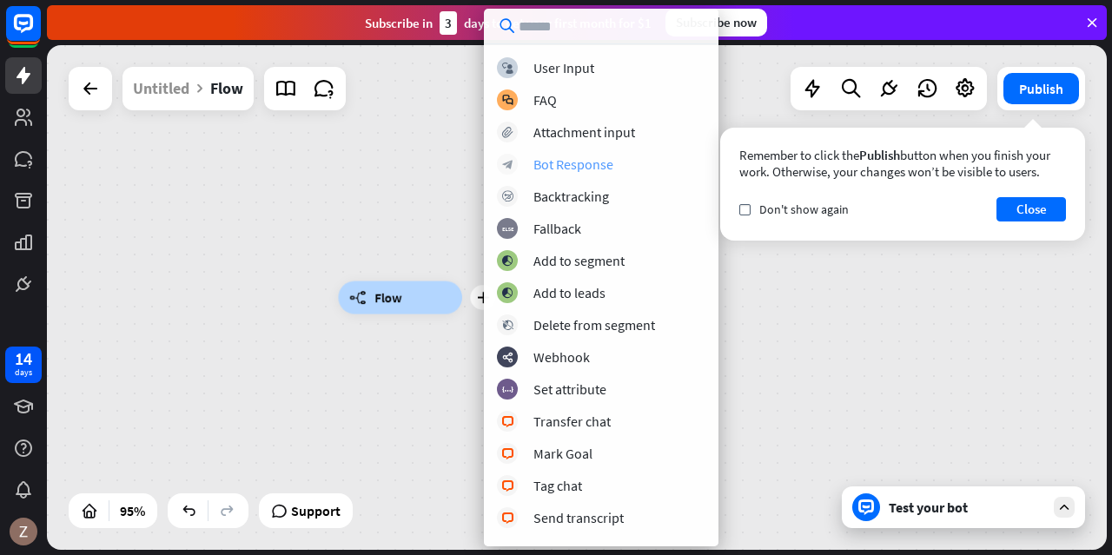
click at [573, 158] on div "Bot Response" at bounding box center [573, 164] width 80 height 17
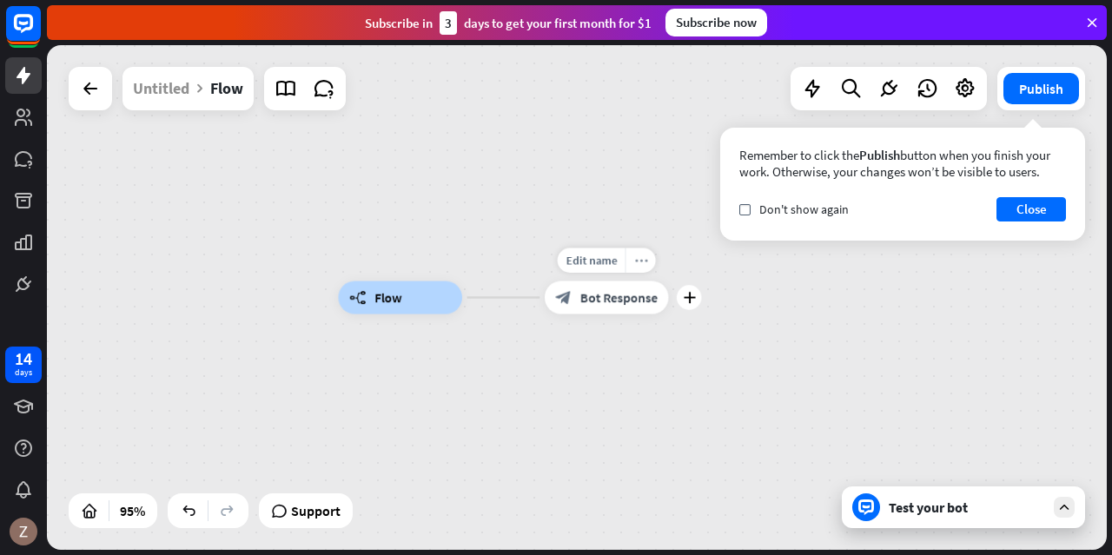
click at [645, 255] on icon "more_horiz" at bounding box center [640, 261] width 13 height 12
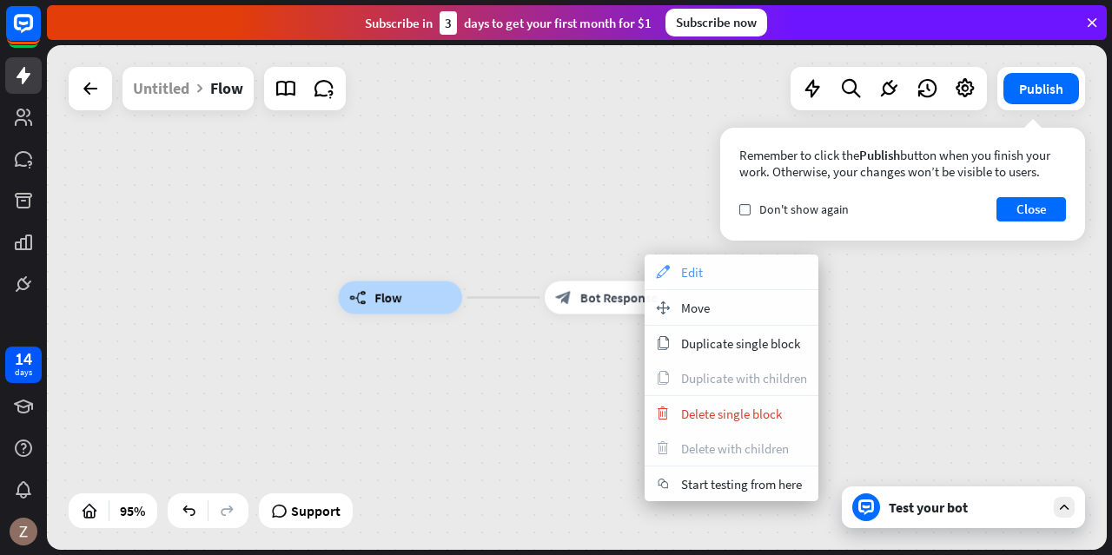
click at [693, 268] on span "Edit" at bounding box center [692, 272] width 22 height 17
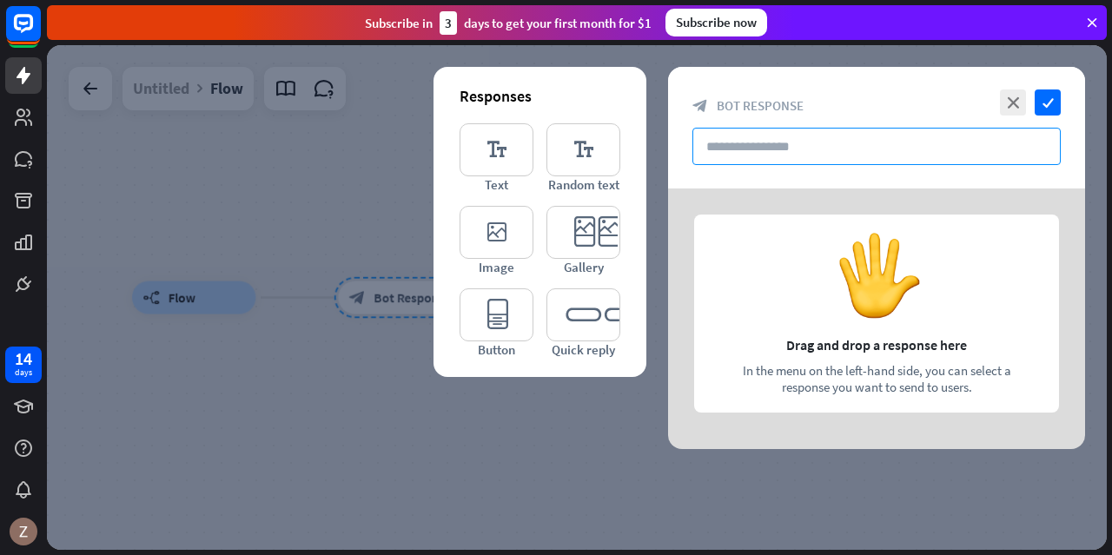
click at [736, 137] on input "text" at bounding box center [876, 146] width 368 height 37
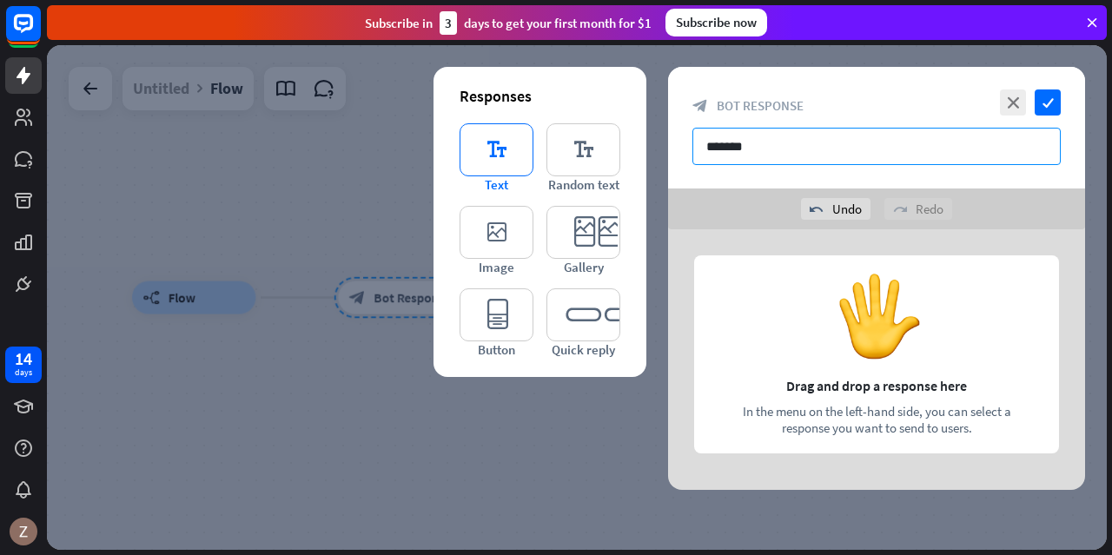
type input "*******"
click at [511, 162] on icon "editor_text" at bounding box center [497, 149] width 74 height 53
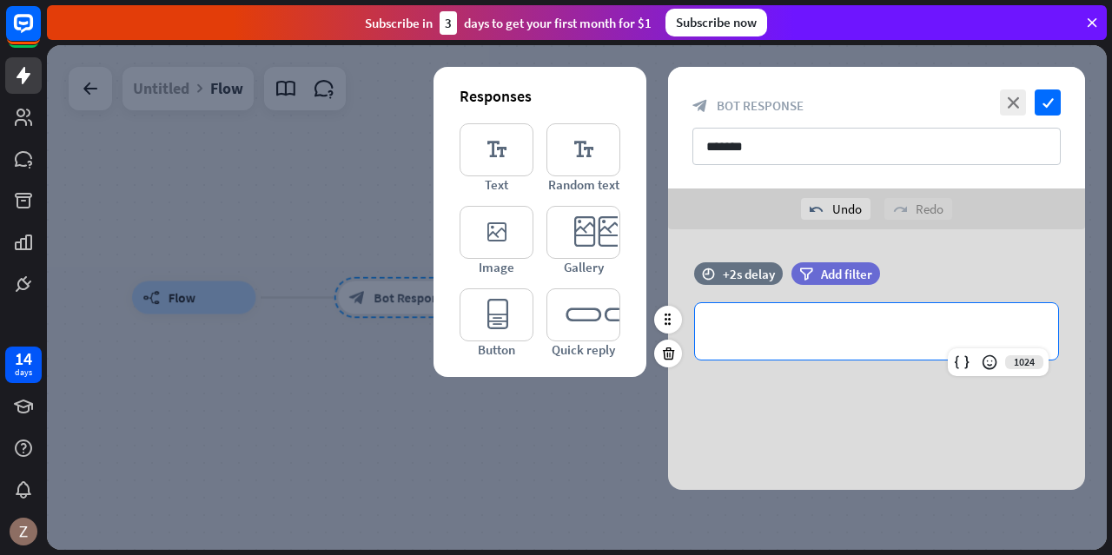
click at [833, 333] on p "**********" at bounding box center [876, 332] width 328 height 22
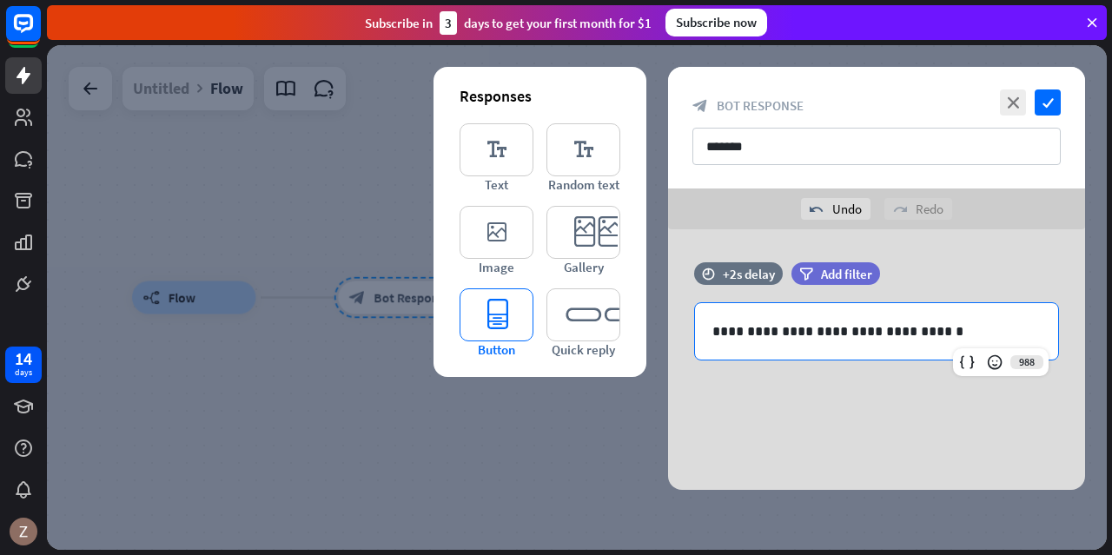
click at [520, 336] on icon "editor_button" at bounding box center [497, 314] width 74 height 53
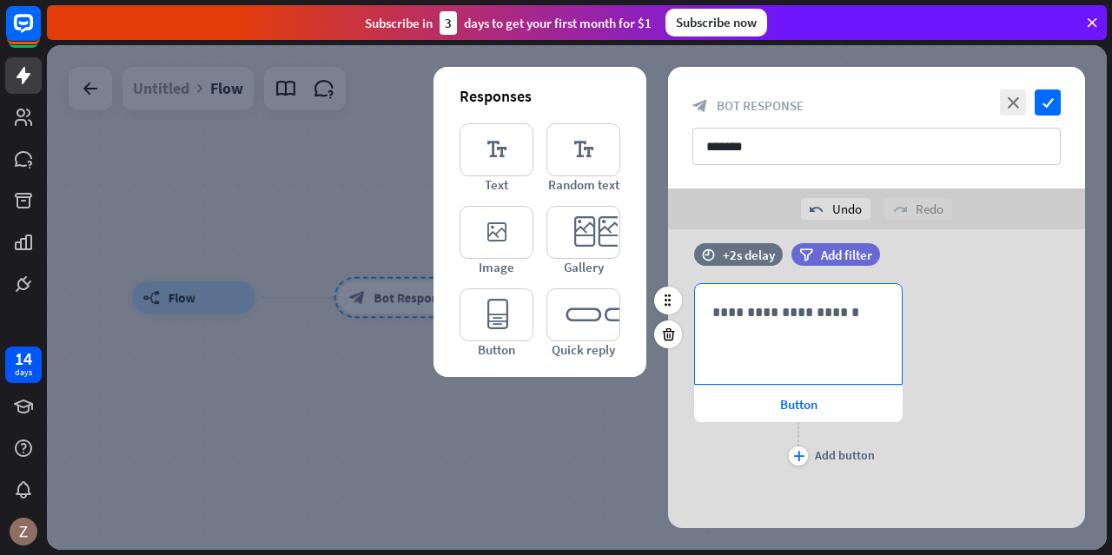
scroll to position [136, 0]
click at [806, 408] on span "Button" at bounding box center [798, 403] width 37 height 17
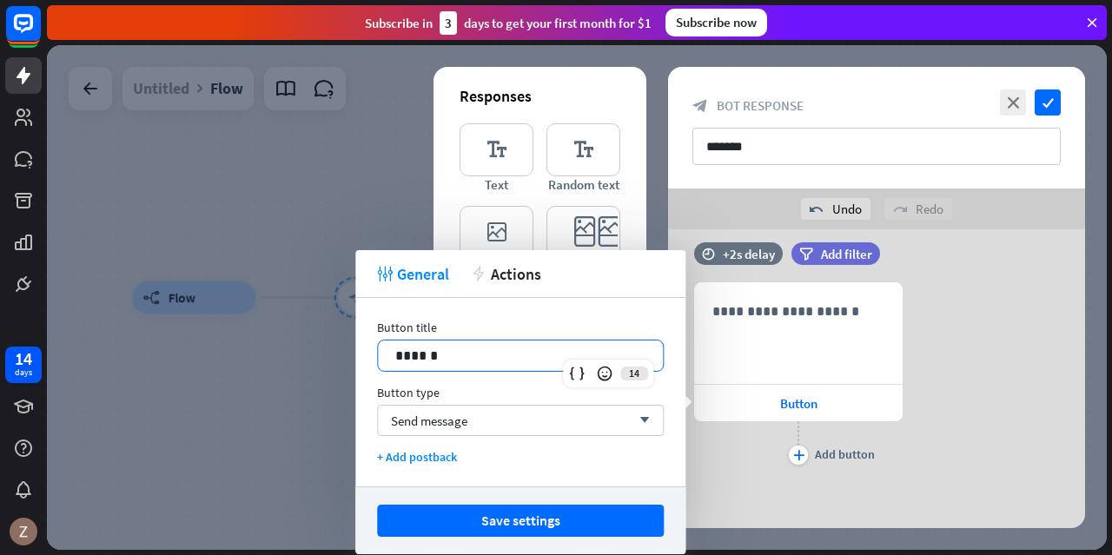
drag, startPoint x: 560, startPoint y: 359, endPoint x: 212, endPoint y: 332, distance: 349.4
click at [212, 332] on body "14 days close Product Help First steps Get started with ChatBot Help Center Fol…" at bounding box center [556, 277] width 1112 height 555
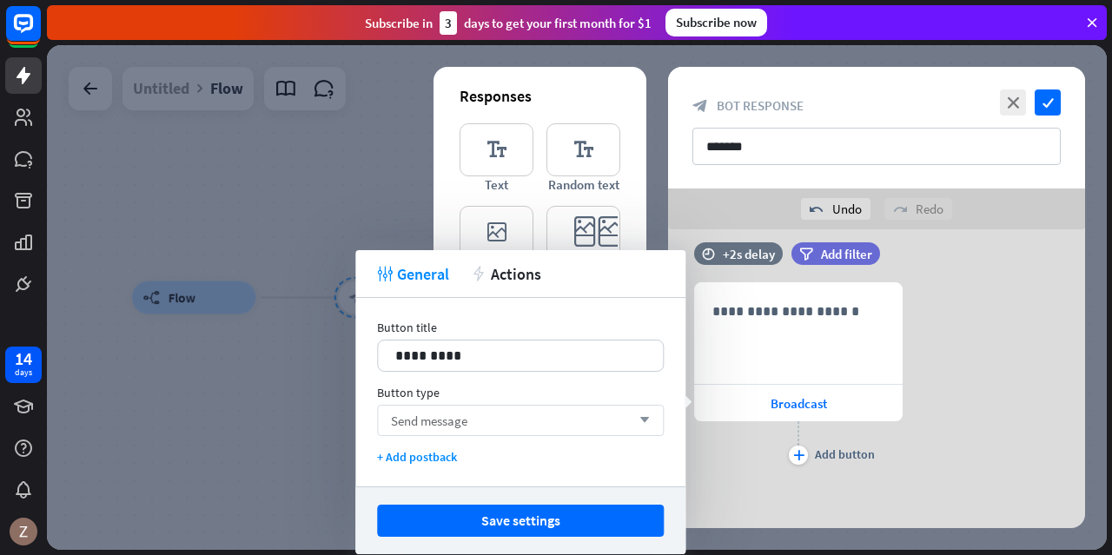
click at [578, 428] on div "Send message arrow_down" at bounding box center [520, 420] width 287 height 31
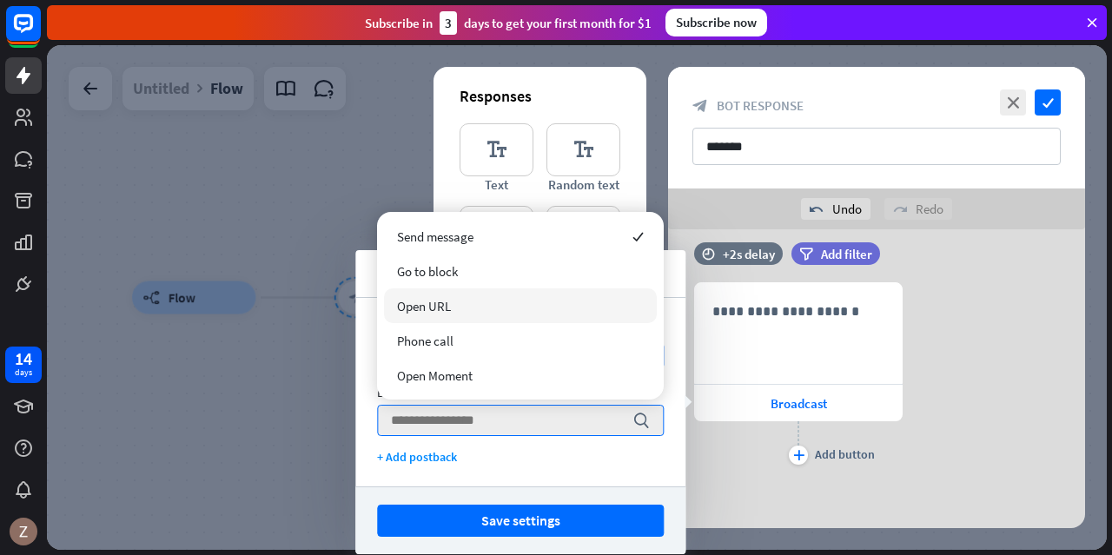
click at [462, 316] on div "Open URL" at bounding box center [520, 305] width 273 height 35
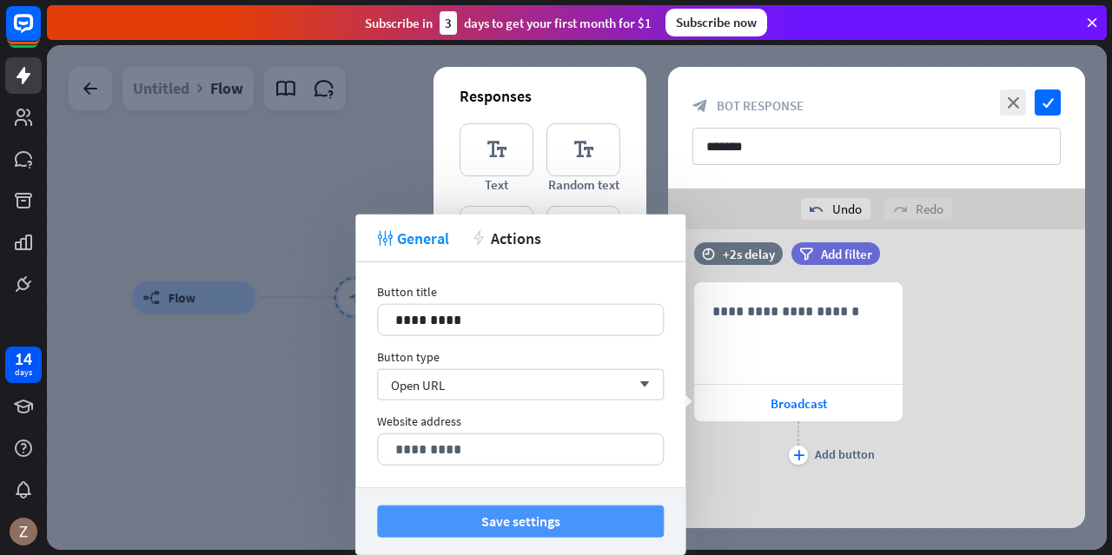
click at [500, 520] on button "Save settings" at bounding box center [520, 522] width 287 height 32
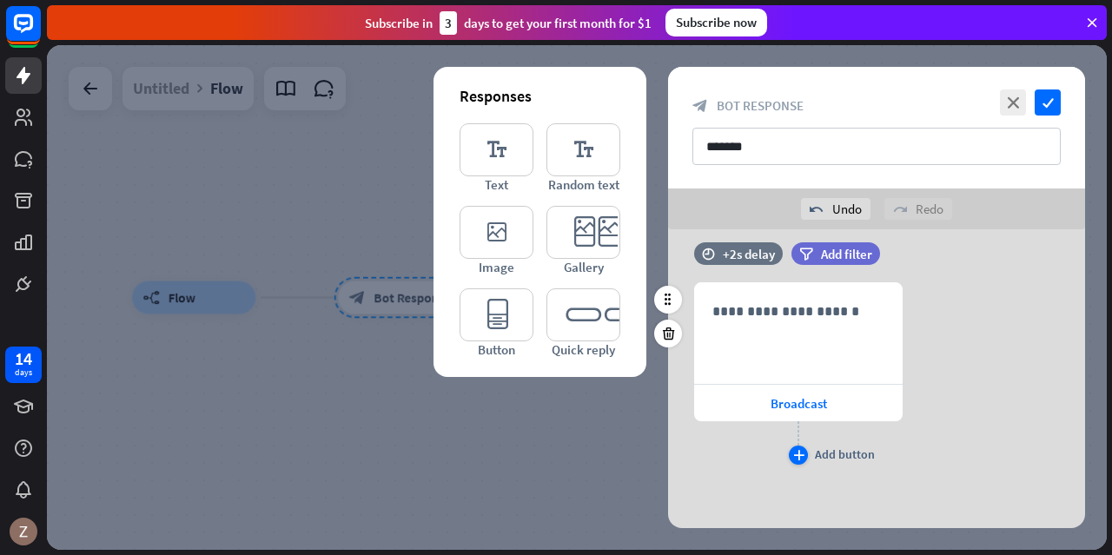
click at [803, 453] on icon "plus" at bounding box center [798, 455] width 11 height 10
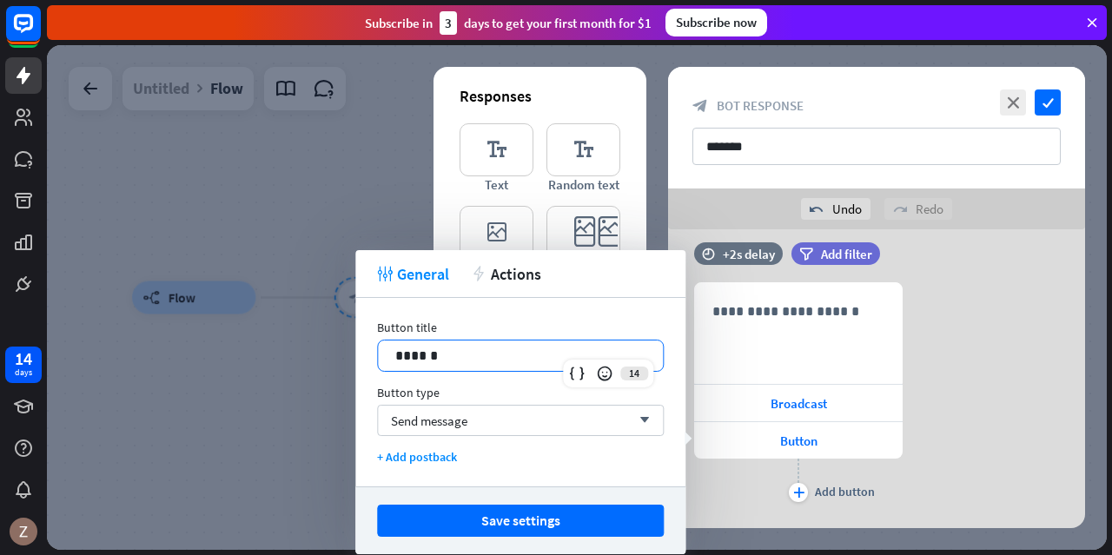
drag, startPoint x: 452, startPoint y: 350, endPoint x: 242, endPoint y: 350, distance: 209.4
click at [242, 353] on body "14 days close Product Help First steps Get started with ChatBot Help Center Fol…" at bounding box center [556, 277] width 1112 height 555
drag, startPoint x: 441, startPoint y: 351, endPoint x: 327, endPoint y: 356, distance: 114.8
click at [327, 356] on body "14 days close Product Help First steps Get started with ChatBot Help Center Fol…" at bounding box center [556, 277] width 1112 height 555
click at [429, 426] on span "Send message" at bounding box center [429, 421] width 76 height 17
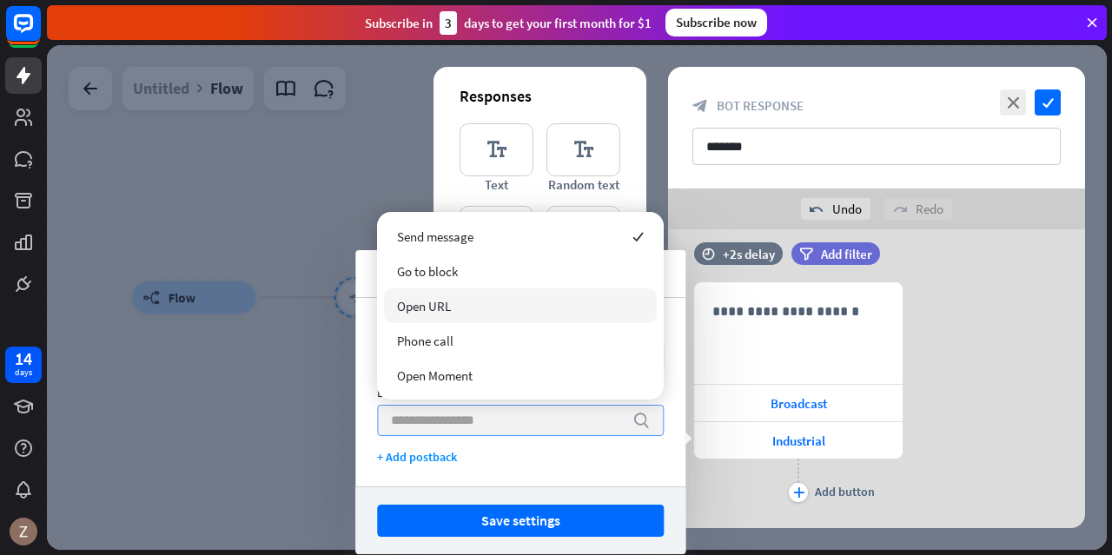
click at [444, 313] on span "Open URL" at bounding box center [424, 306] width 54 height 17
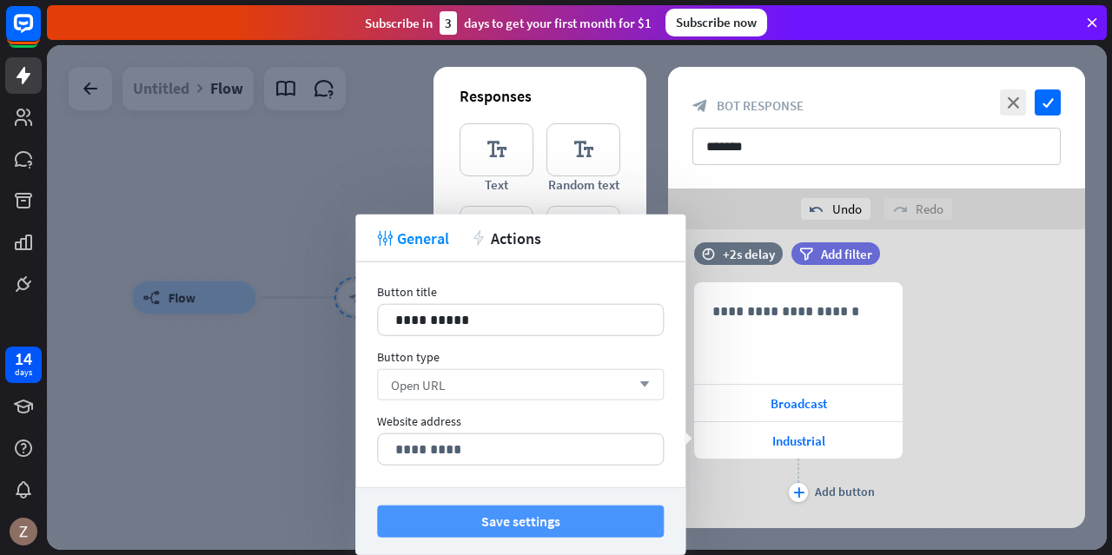
click at [554, 517] on button "Save settings" at bounding box center [520, 522] width 287 height 32
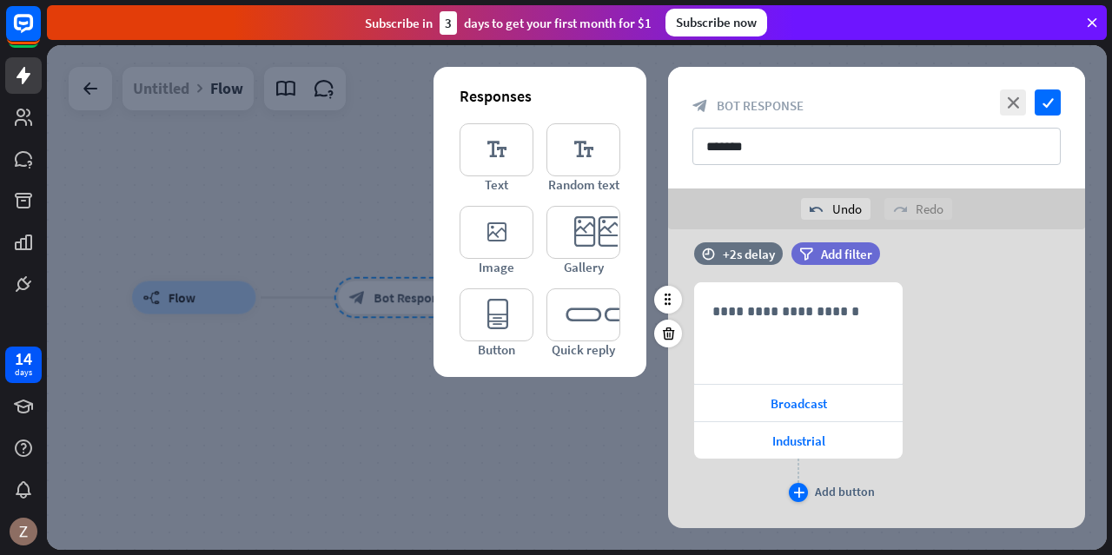
click at [801, 487] on icon "plus" at bounding box center [798, 492] width 11 height 10
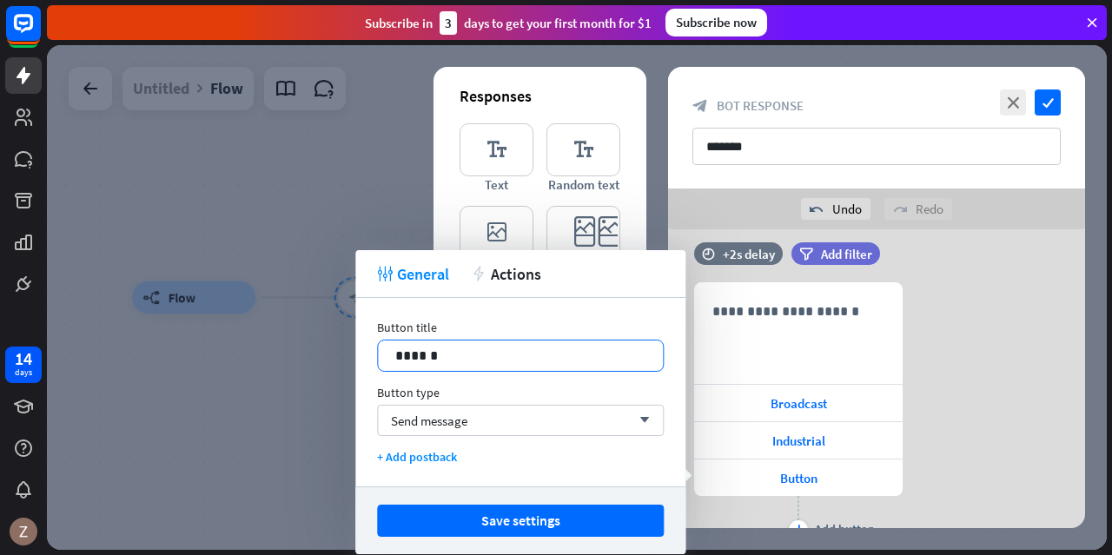
click at [521, 355] on p "******" at bounding box center [520, 356] width 251 height 22
drag, startPoint x: 521, startPoint y: 355, endPoint x: 303, endPoint y: 347, distance: 218.2
click at [303, 347] on body "14 days close Product Help First steps Get started with ChatBot Help Center Fol…" at bounding box center [556, 277] width 1112 height 555
drag, startPoint x: 440, startPoint y: 361, endPoint x: 375, endPoint y: 354, distance: 64.8
click at [375, 354] on div "Button title 14 ****** Button type Send message arrow_down + Add postback" at bounding box center [520, 392] width 330 height 189
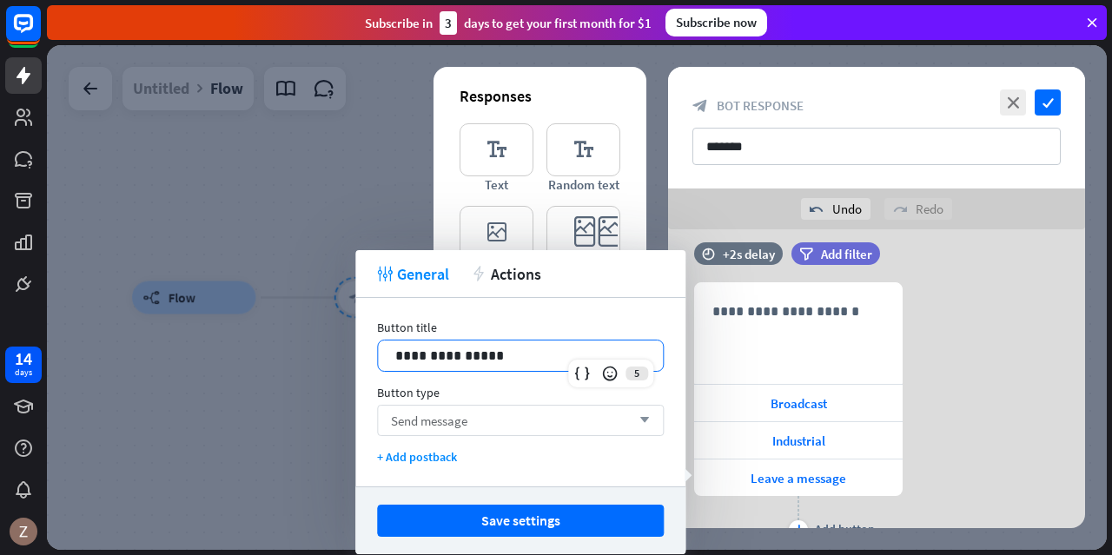
click at [430, 415] on span "Send message" at bounding box center [429, 421] width 76 height 17
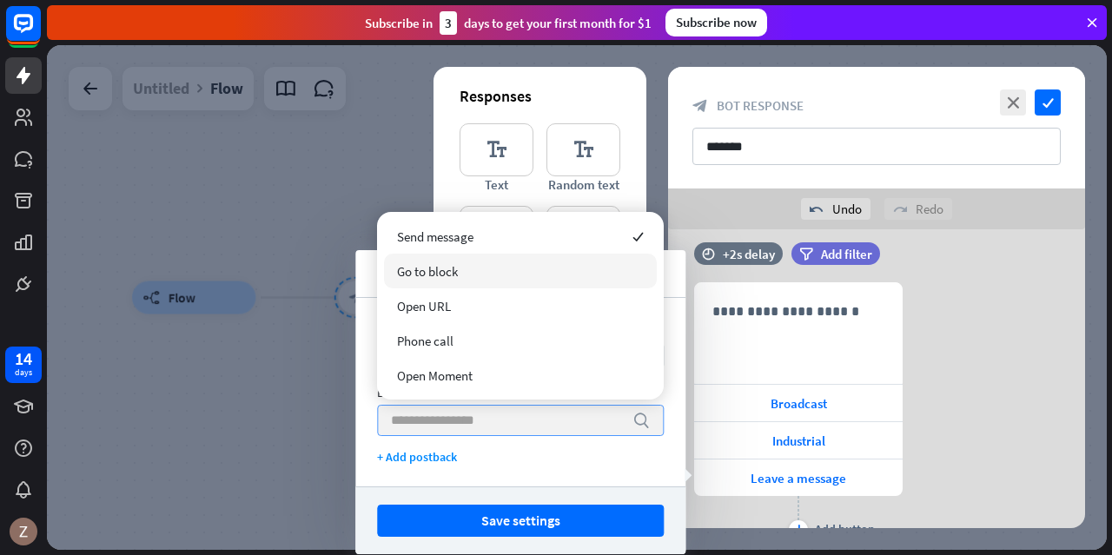
click at [459, 284] on div "Go to block" at bounding box center [520, 271] width 273 height 35
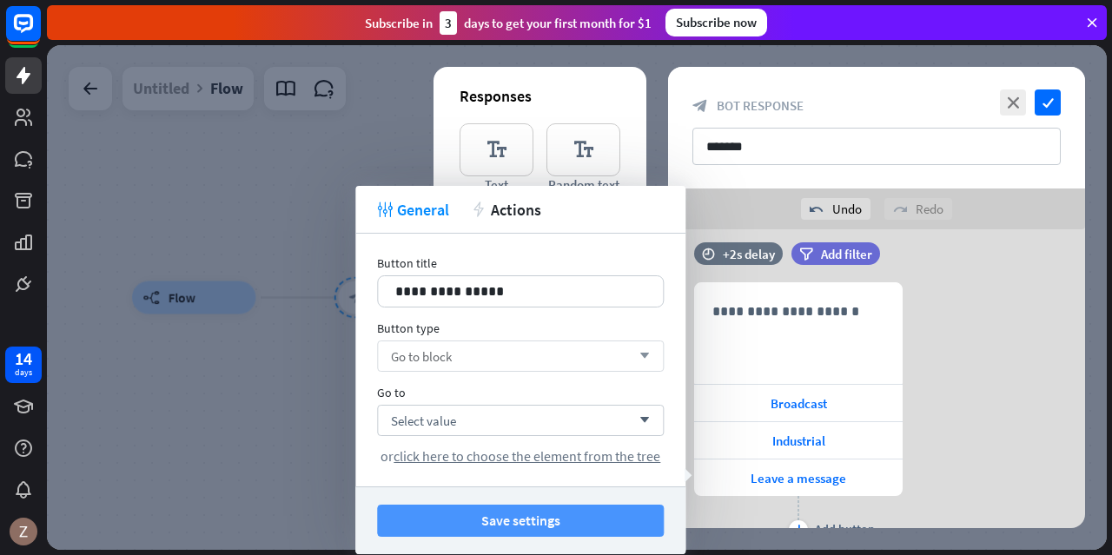
click at [574, 513] on button "Save settings" at bounding box center [520, 521] width 287 height 32
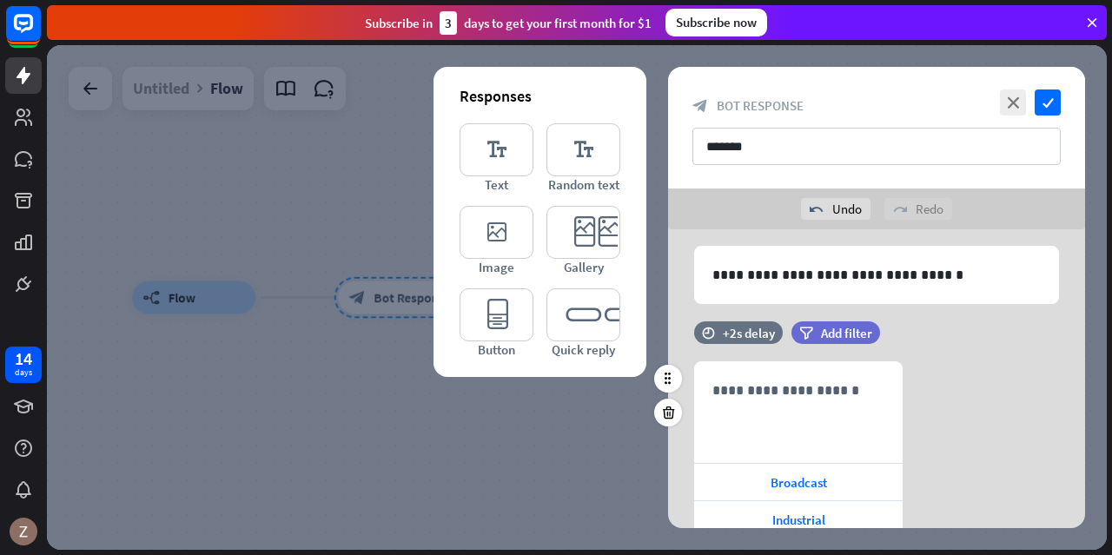
scroll to position [0, 0]
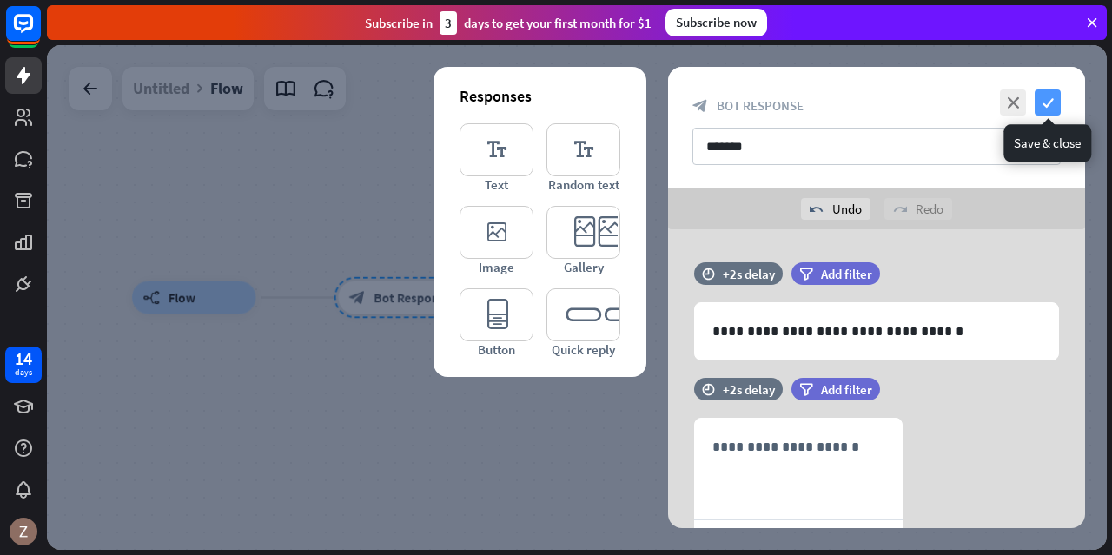
click at [1042, 107] on icon "check" at bounding box center [1048, 102] width 26 height 26
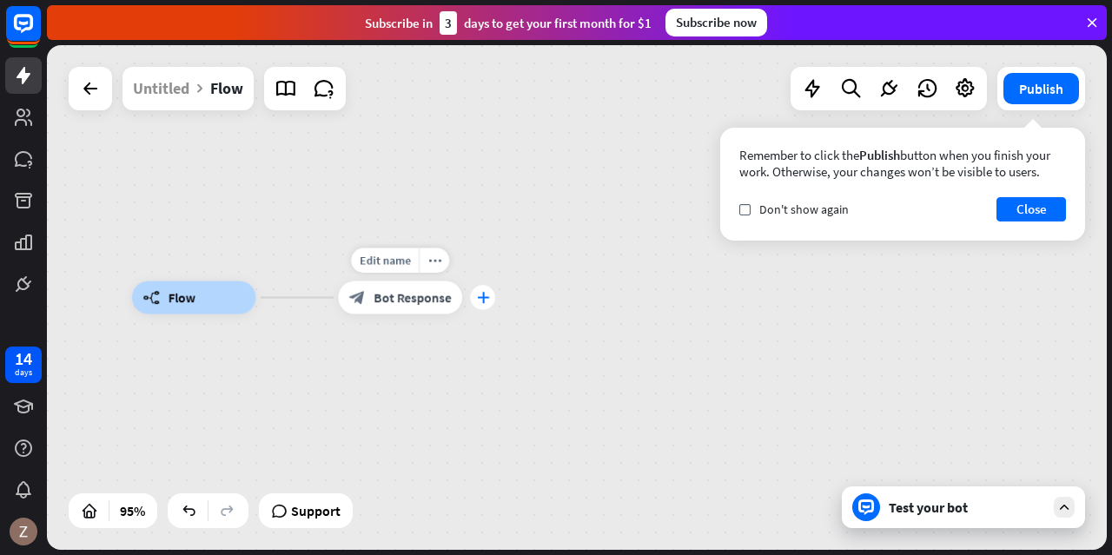
click at [490, 301] on div "plus" at bounding box center [482, 297] width 25 height 25
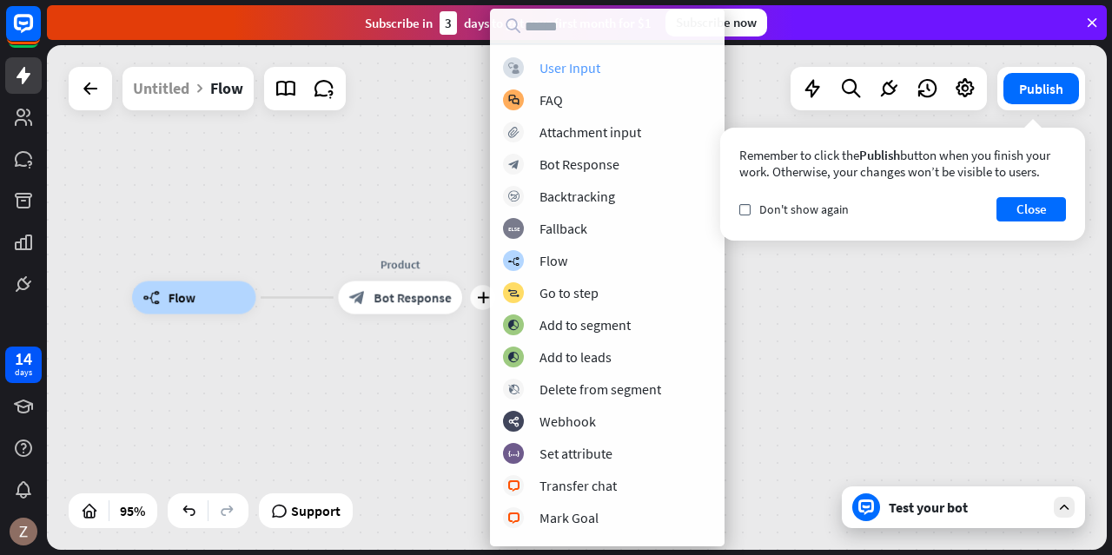
click at [573, 65] on div "User Input" at bounding box center [569, 67] width 61 height 17
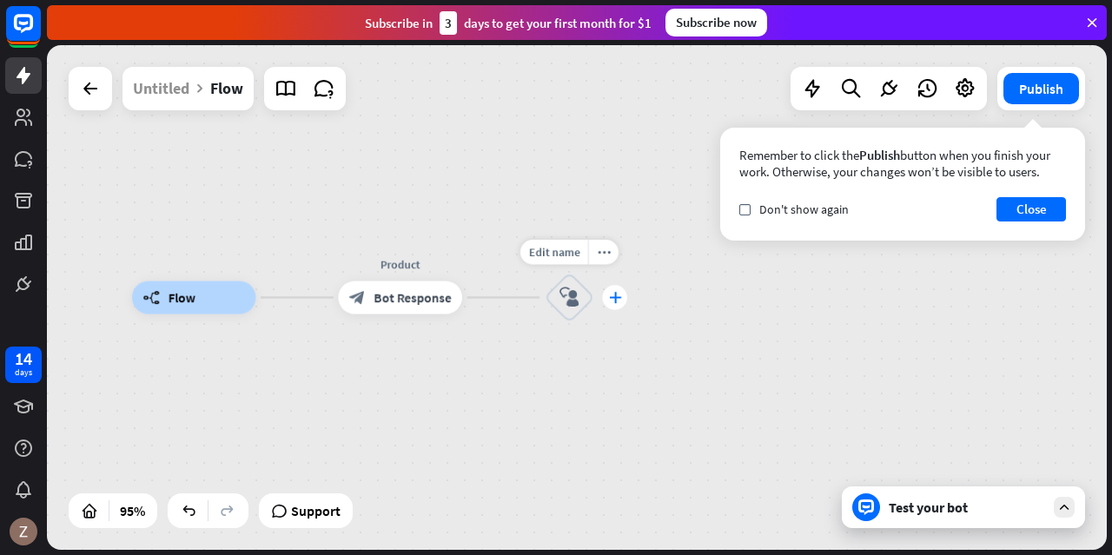
click at [617, 295] on icon "plus" at bounding box center [615, 297] width 12 height 11
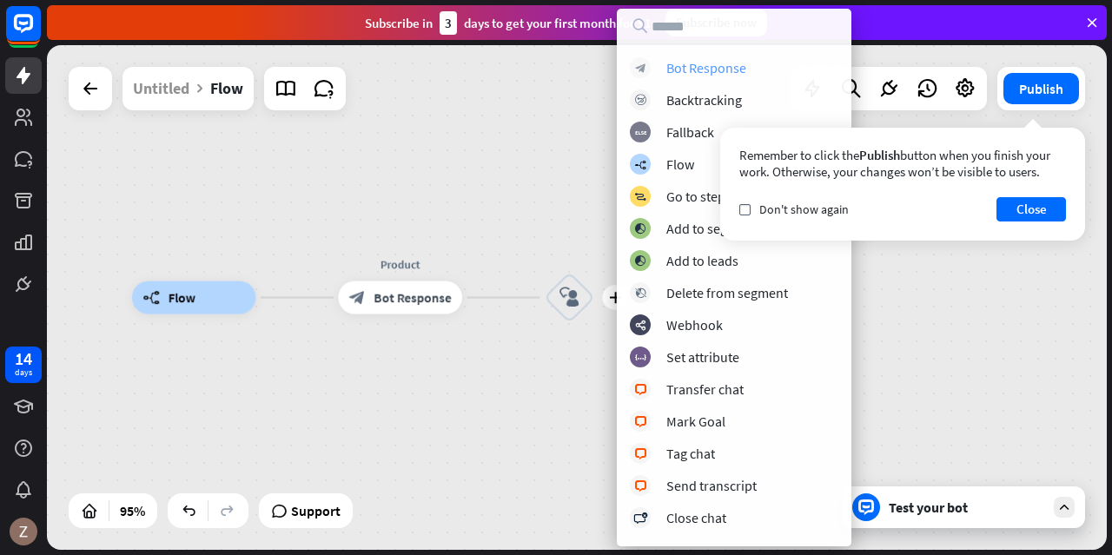
click at [697, 70] on div "Bot Response" at bounding box center [706, 67] width 80 height 17
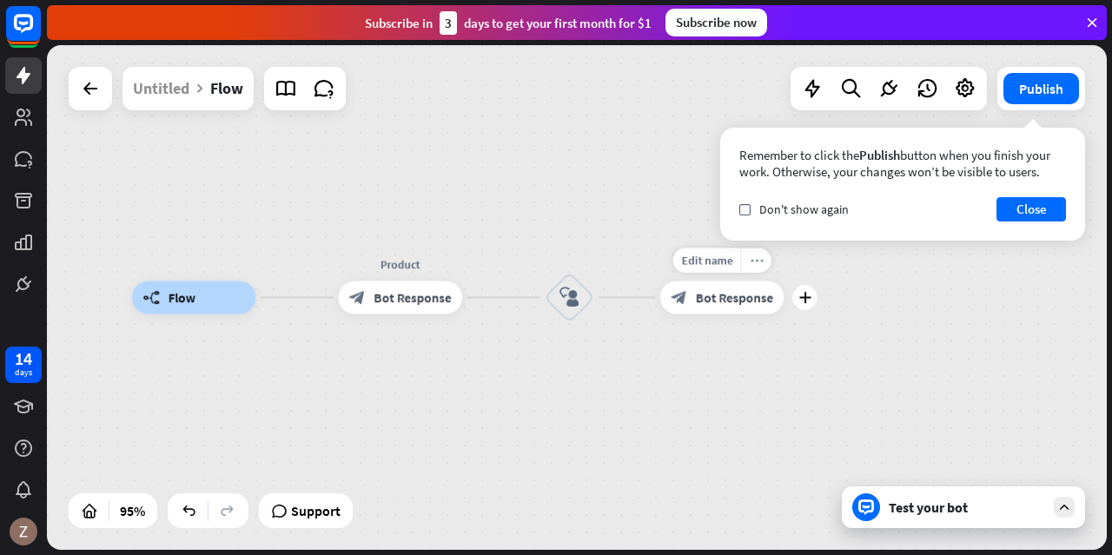
click at [758, 261] on icon "more_horiz" at bounding box center [756, 261] width 13 height 12
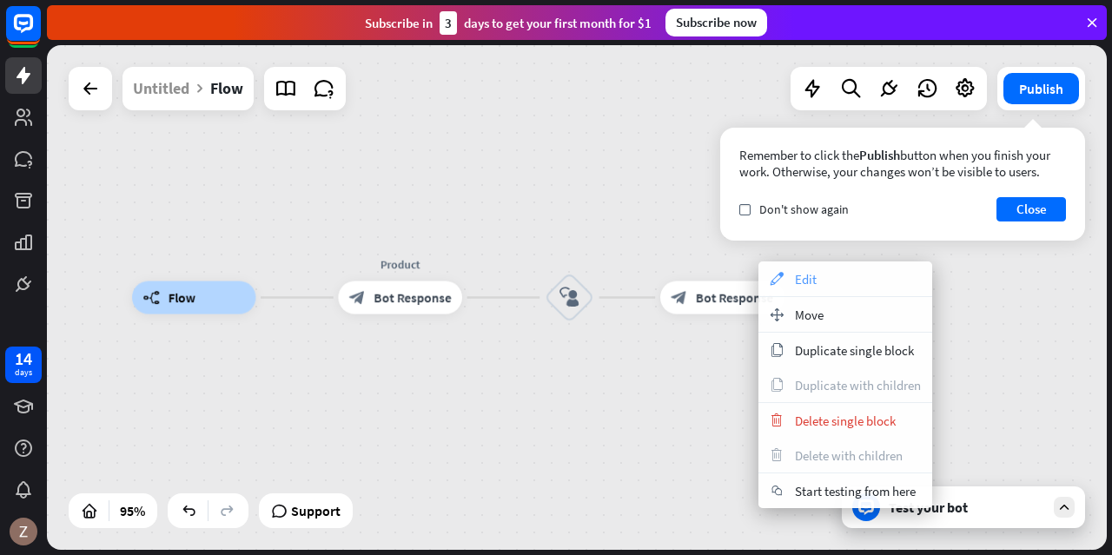
click at [796, 282] on span "Edit" at bounding box center [806, 279] width 22 height 17
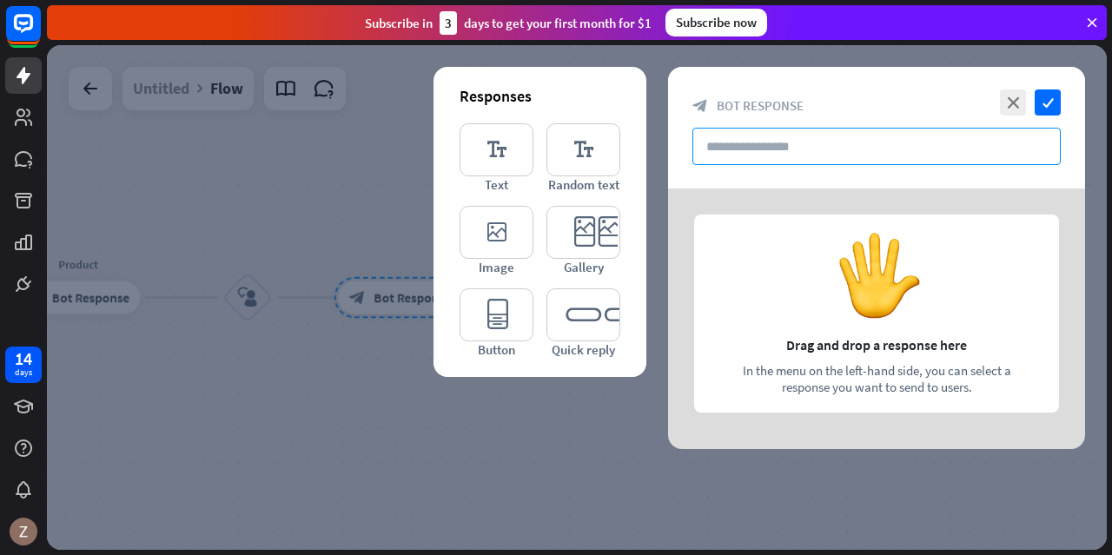
click at [744, 152] on input "text" at bounding box center [876, 146] width 368 height 37
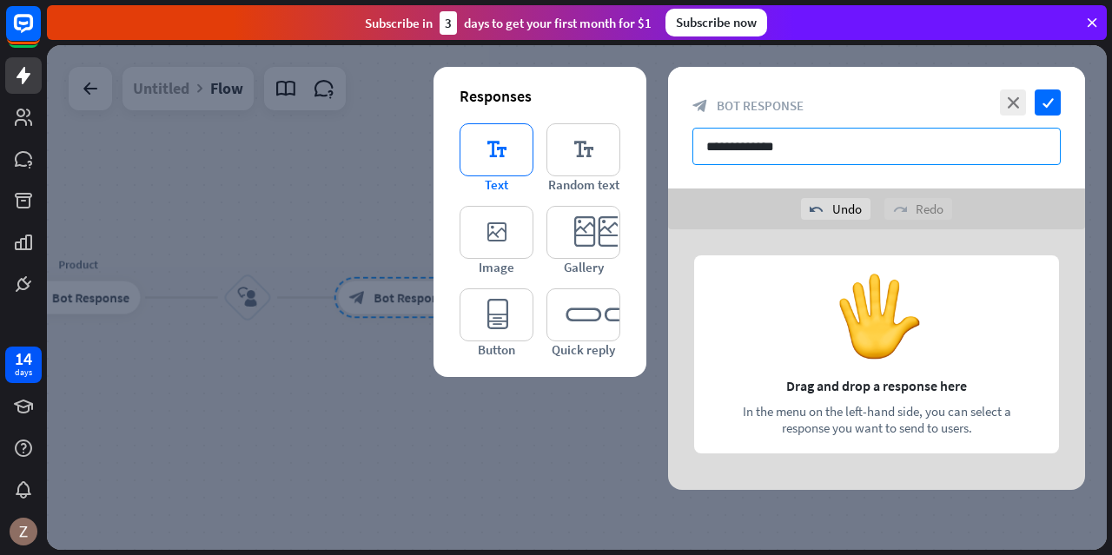
type input "**********"
click at [495, 152] on icon "editor_text" at bounding box center [497, 149] width 74 height 53
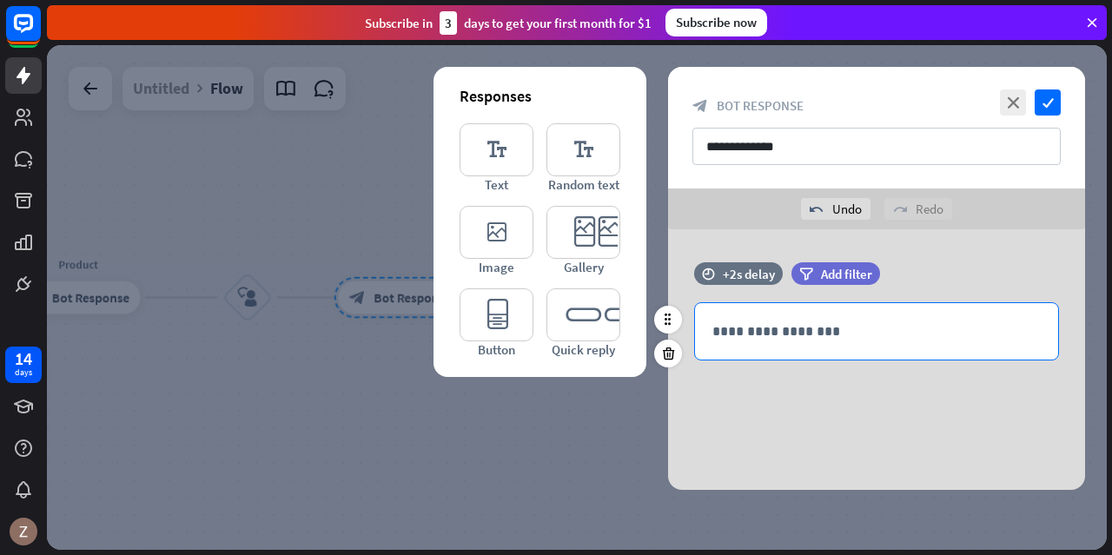
click at [794, 337] on p "**********" at bounding box center [876, 332] width 328 height 22
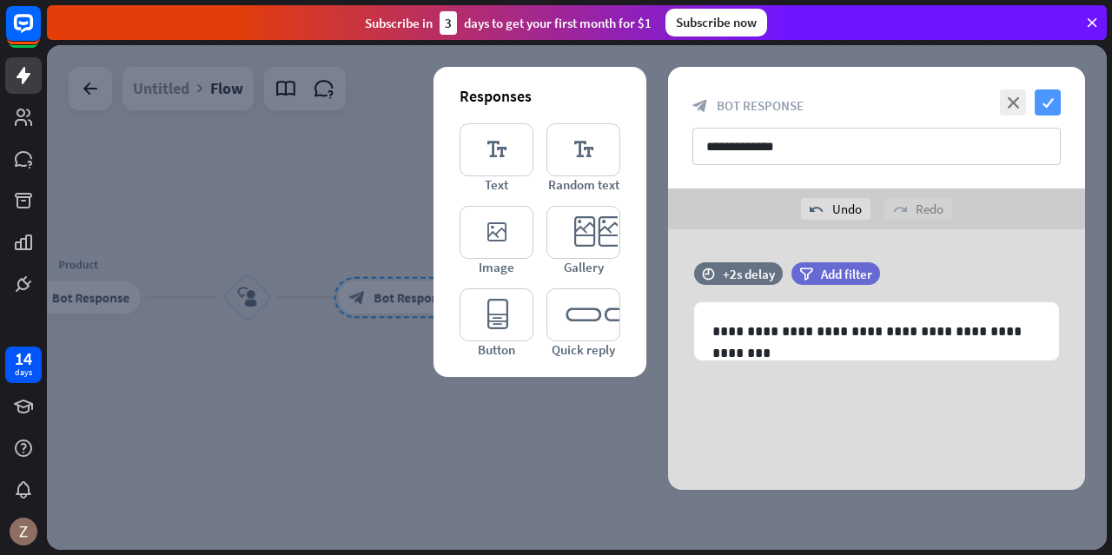
click at [1052, 100] on icon "check" at bounding box center [1048, 102] width 26 height 26
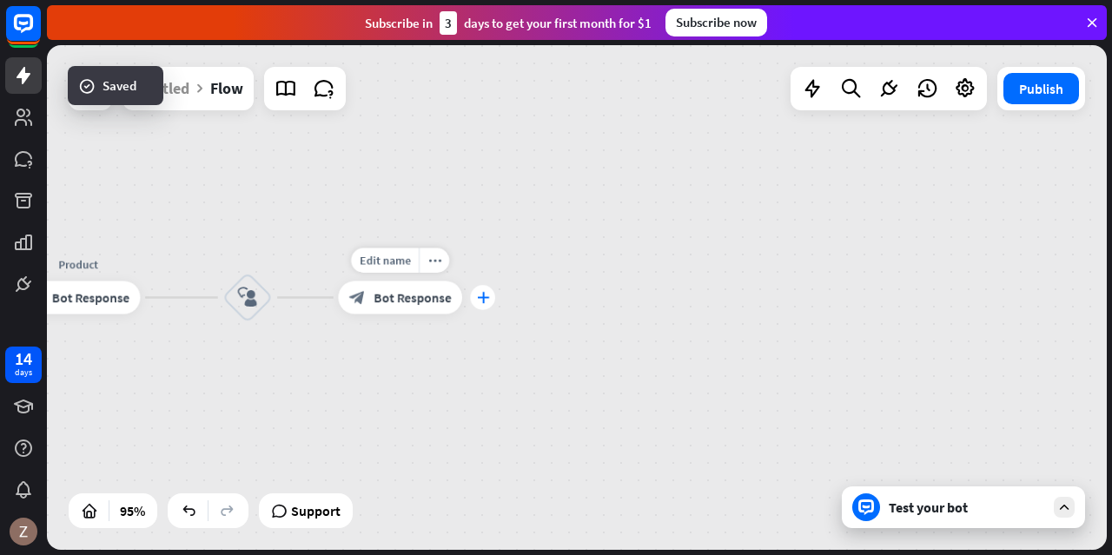
click at [479, 297] on icon "plus" at bounding box center [483, 297] width 12 height 11
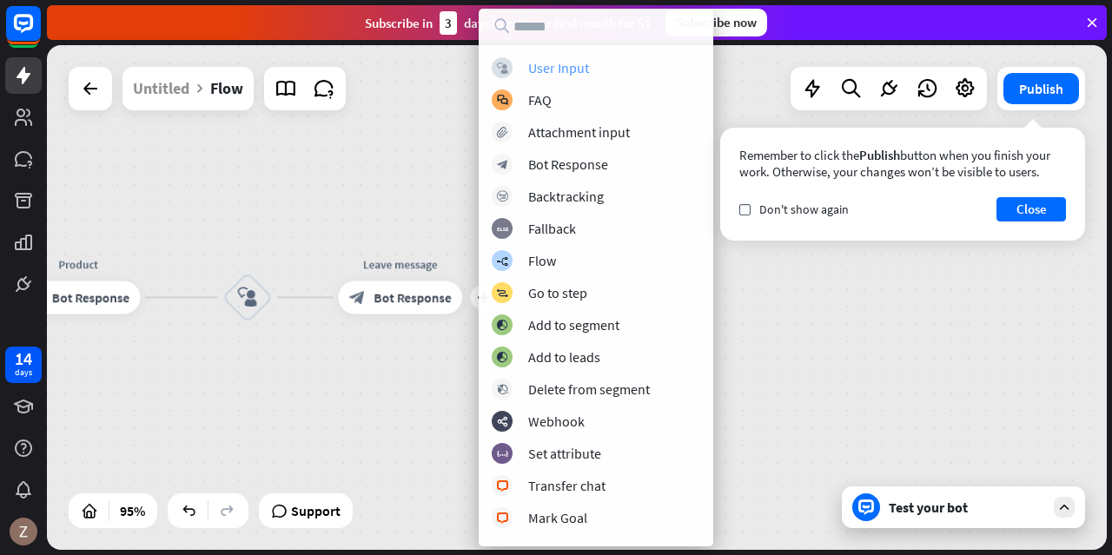
click at [555, 61] on div "User Input" at bounding box center [558, 67] width 61 height 17
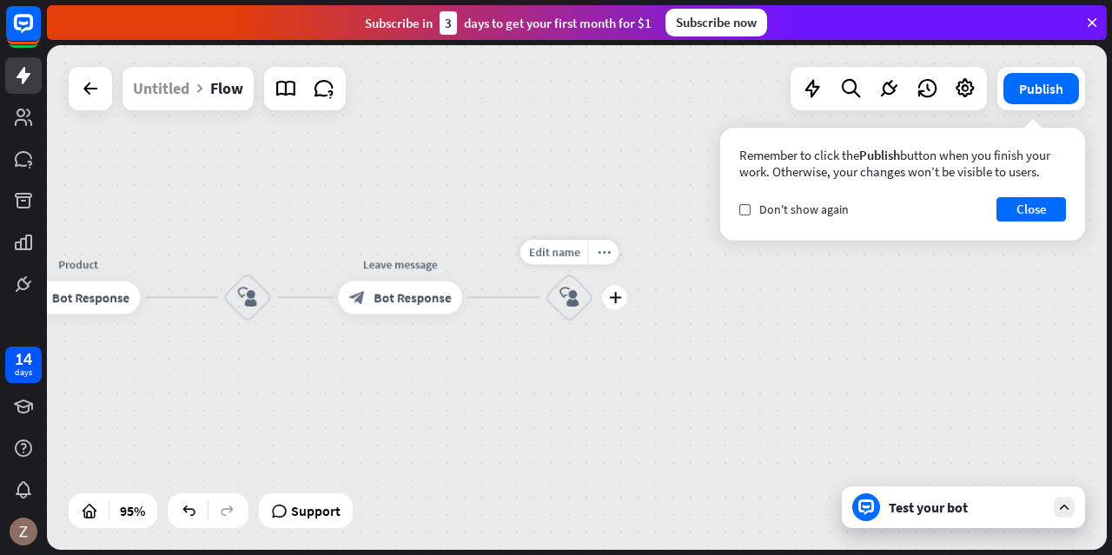
click at [618, 298] on icon "plus" at bounding box center [615, 297] width 12 height 11
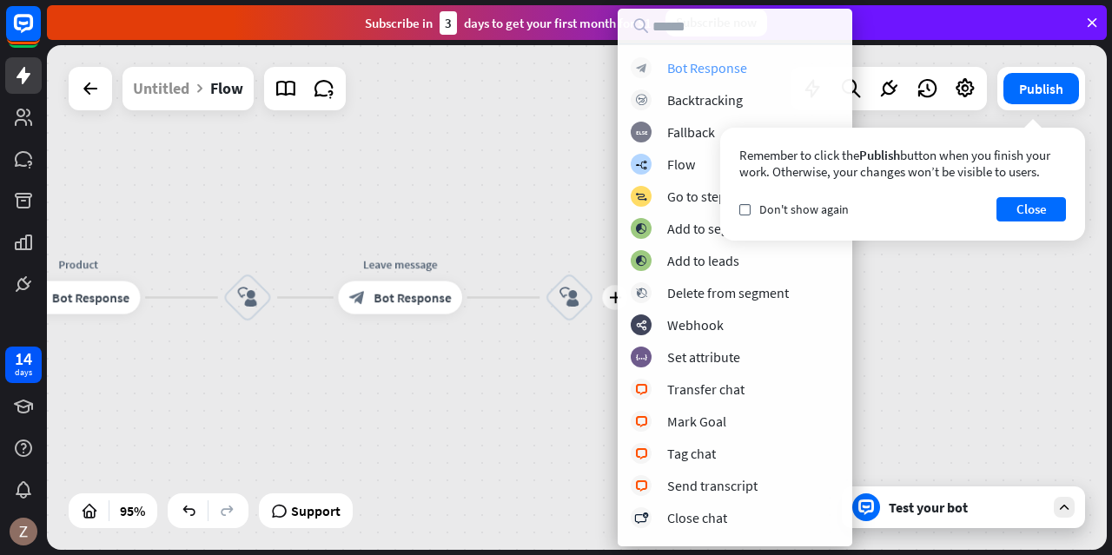
click at [711, 70] on div "Bot Response" at bounding box center [707, 67] width 80 height 17
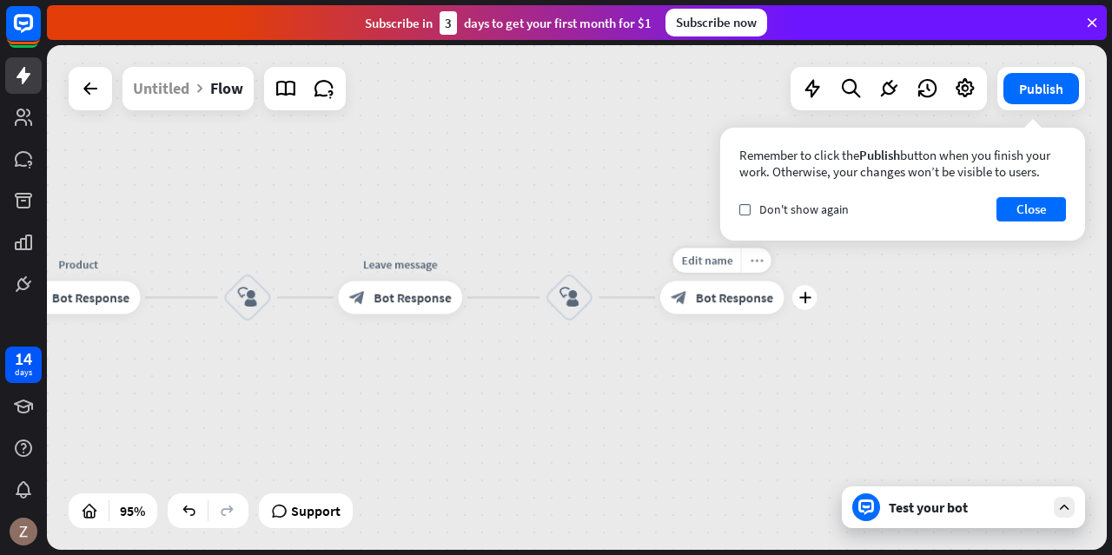
click at [758, 263] on icon "more_horiz" at bounding box center [756, 261] width 13 height 12
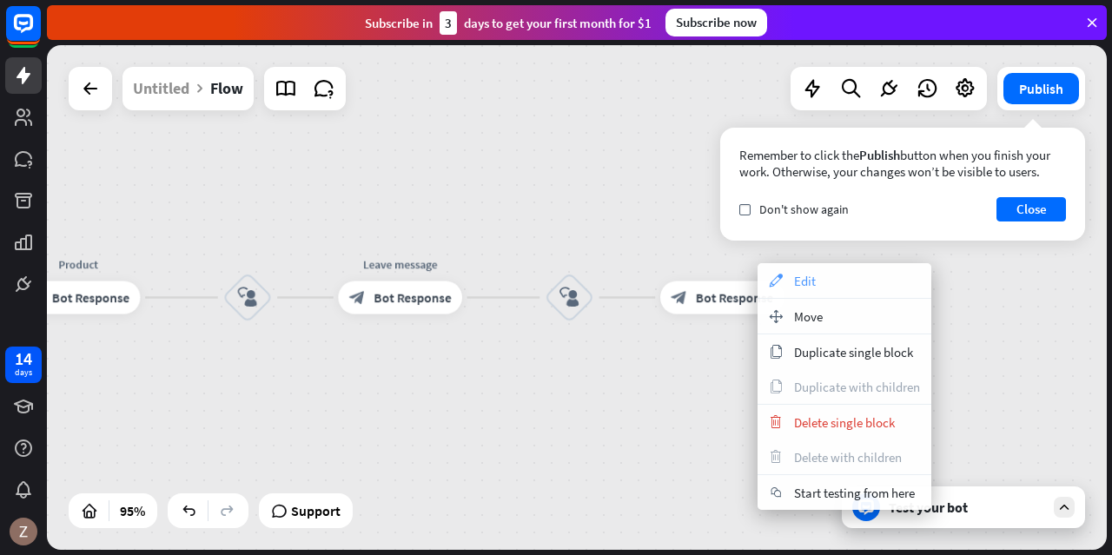
click at [775, 282] on icon "appearance" at bounding box center [775, 281] width 19 height 14
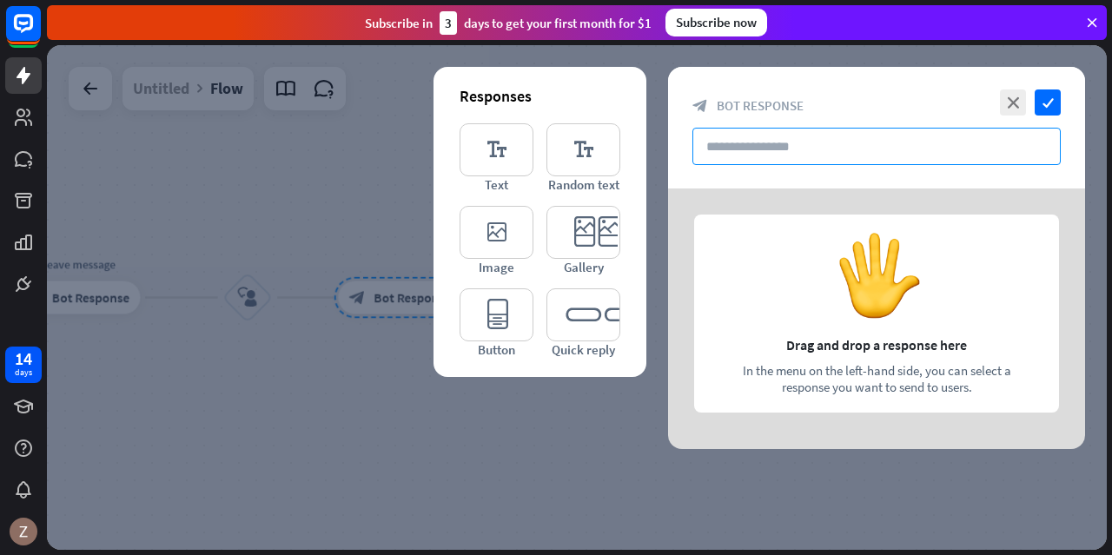
click at [796, 152] on input "text" at bounding box center [876, 146] width 368 height 37
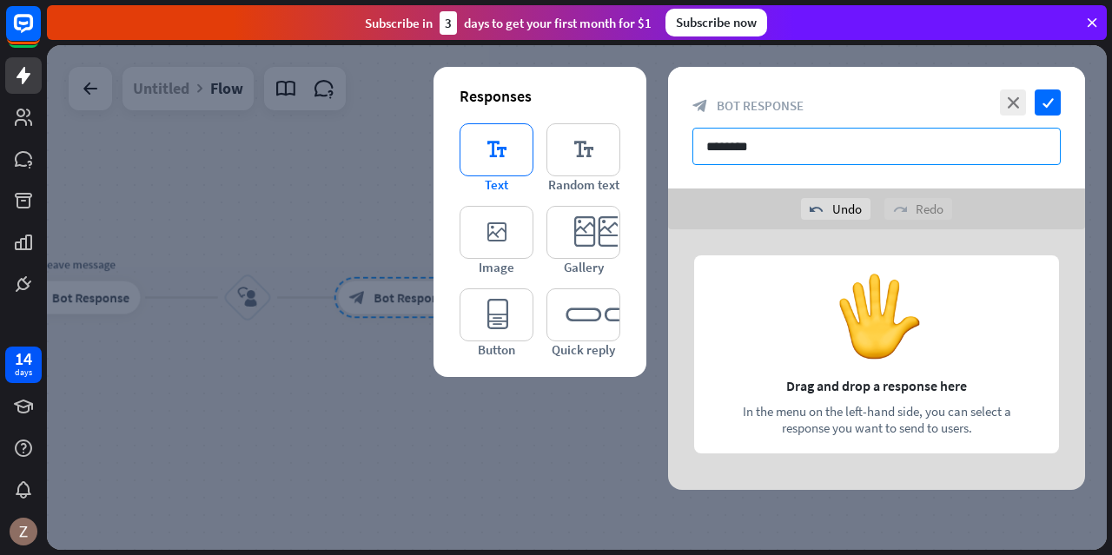
type input "********"
click at [487, 142] on icon "editor_text" at bounding box center [497, 149] width 74 height 53
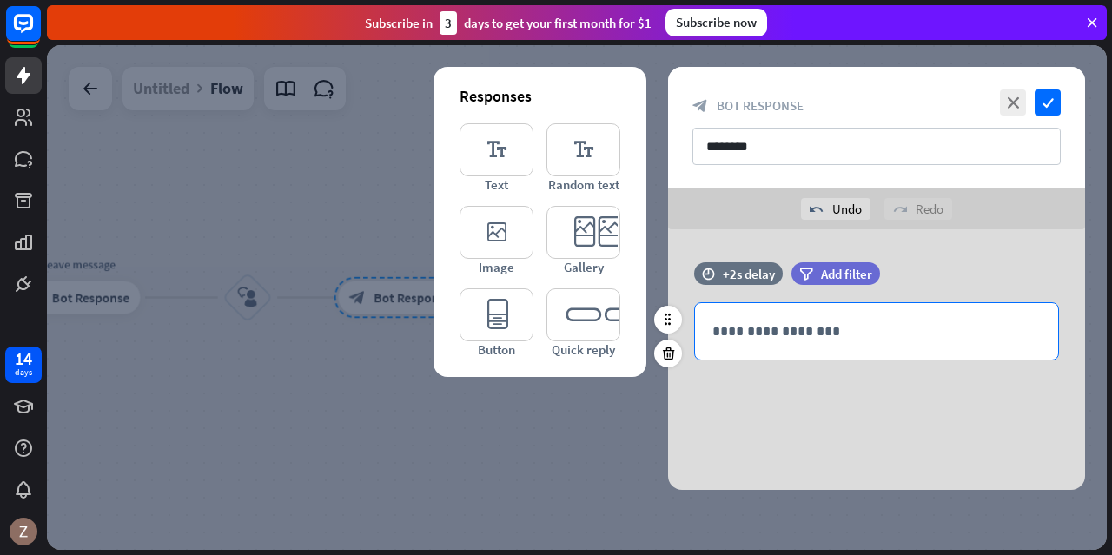
click at [855, 331] on p "**********" at bounding box center [876, 332] width 328 height 22
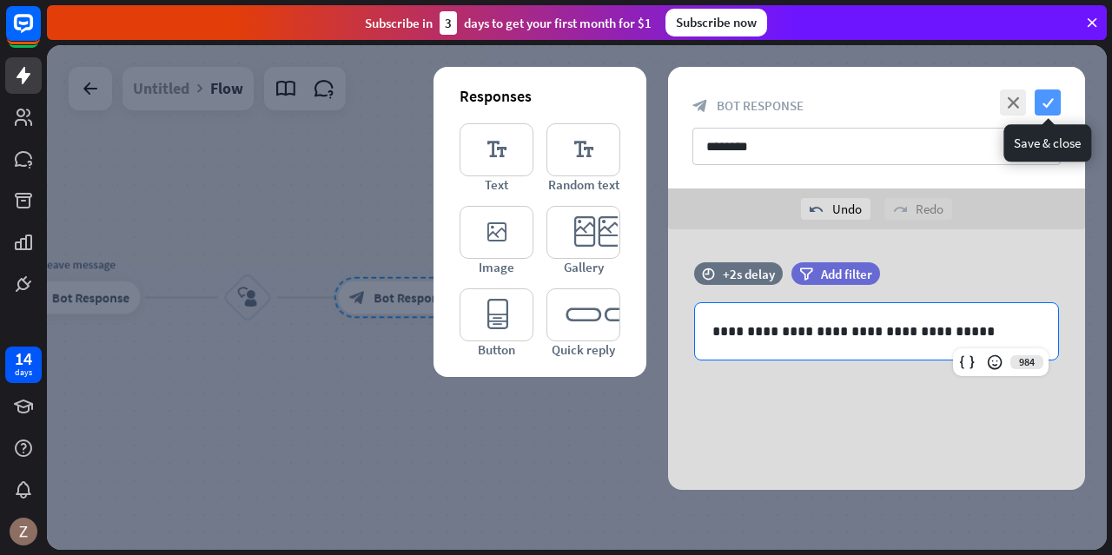
click at [1045, 103] on icon "check" at bounding box center [1048, 102] width 26 height 26
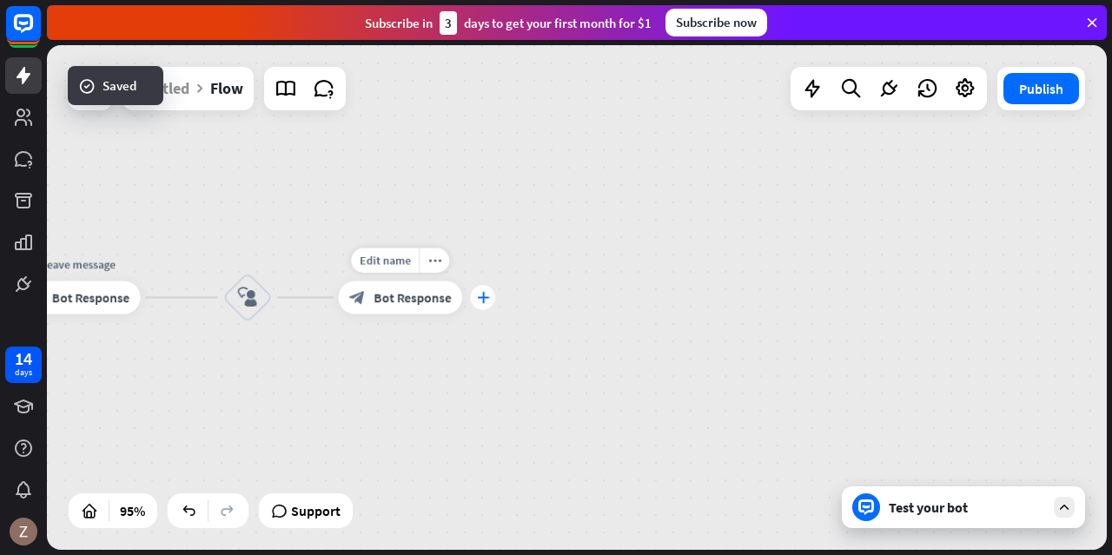
click at [487, 295] on icon "plus" at bounding box center [483, 297] width 12 height 11
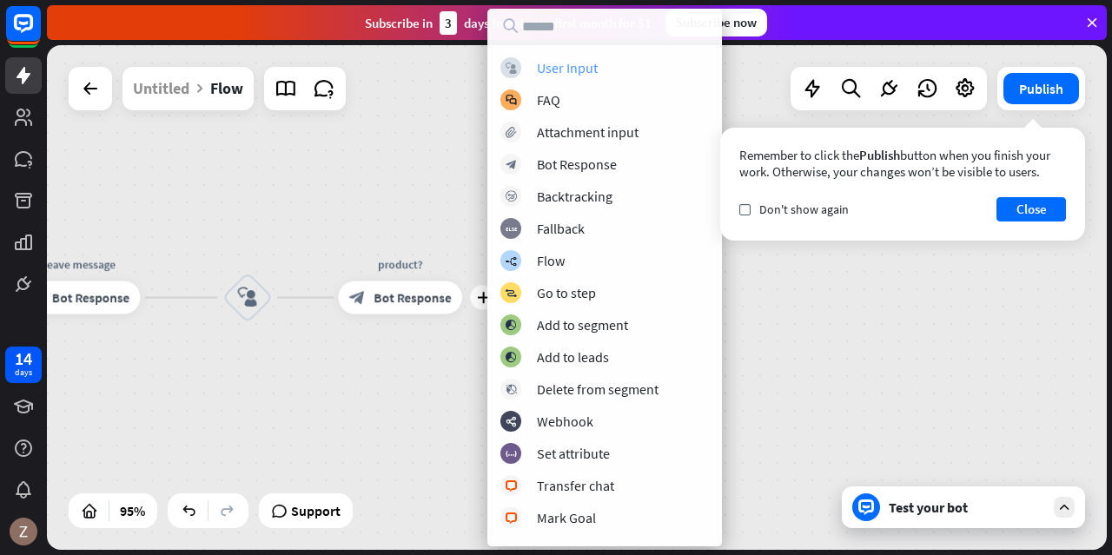
click at [557, 70] on div "User Input" at bounding box center [567, 67] width 61 height 17
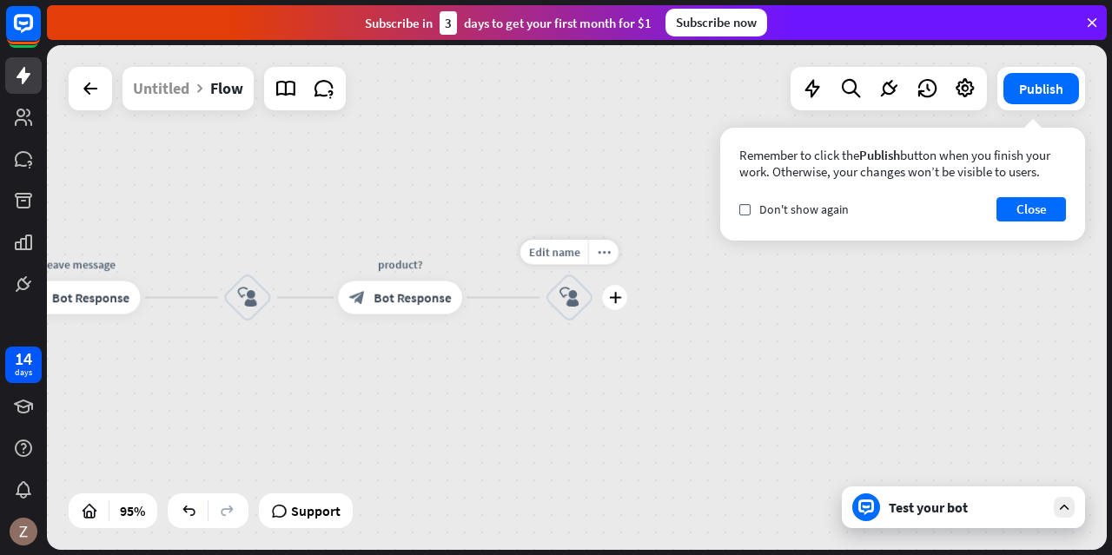
click at [624, 303] on div "plus" at bounding box center [614, 297] width 25 height 25
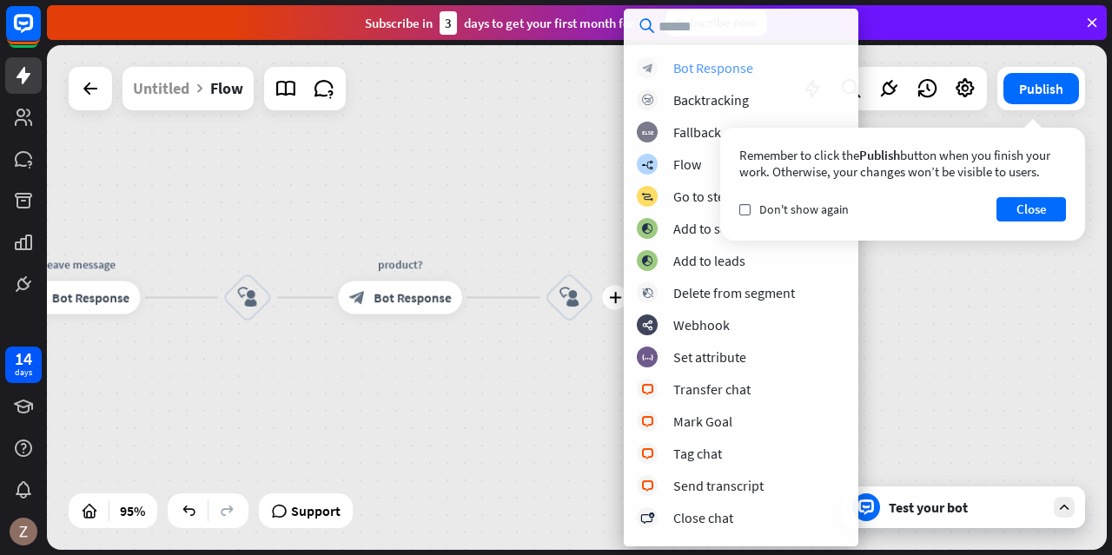
click at [709, 75] on div "Bot Response" at bounding box center [713, 67] width 80 height 17
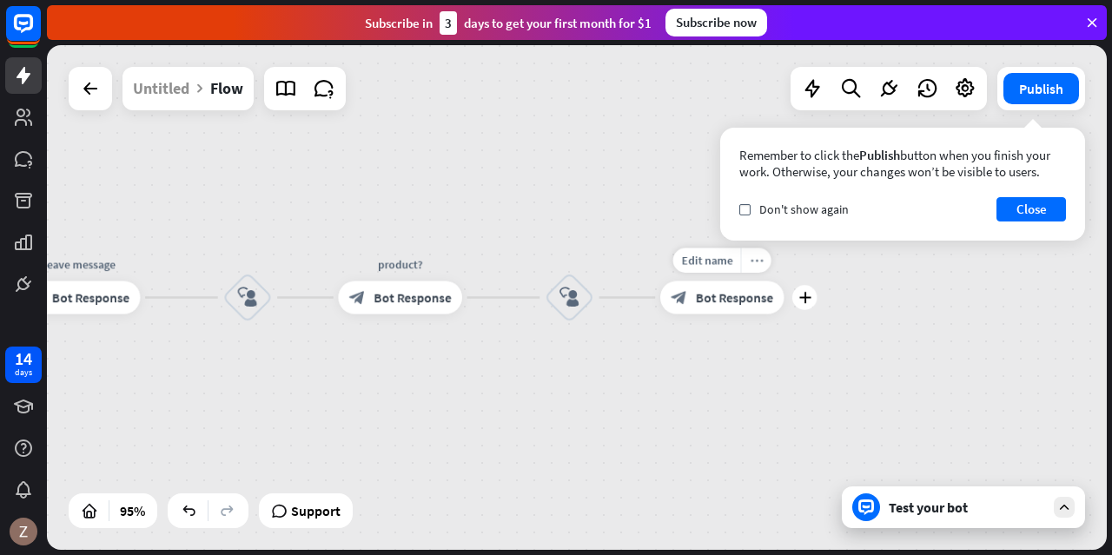
click at [754, 269] on div "more_horiz" at bounding box center [756, 260] width 30 height 25
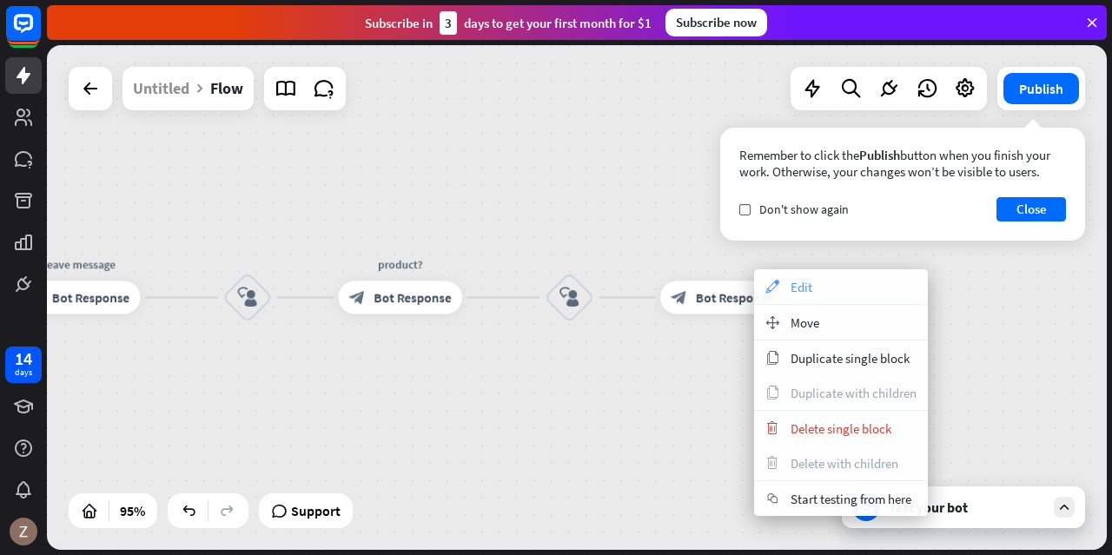
click at [766, 285] on icon "appearance" at bounding box center [772, 287] width 19 height 14
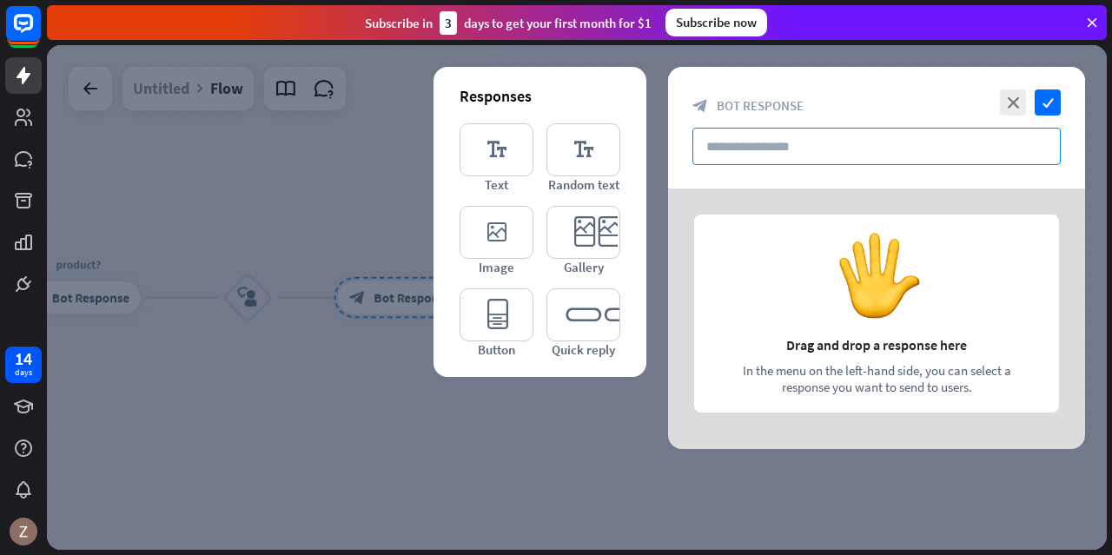
click at [789, 157] on input "text" at bounding box center [876, 146] width 368 height 37
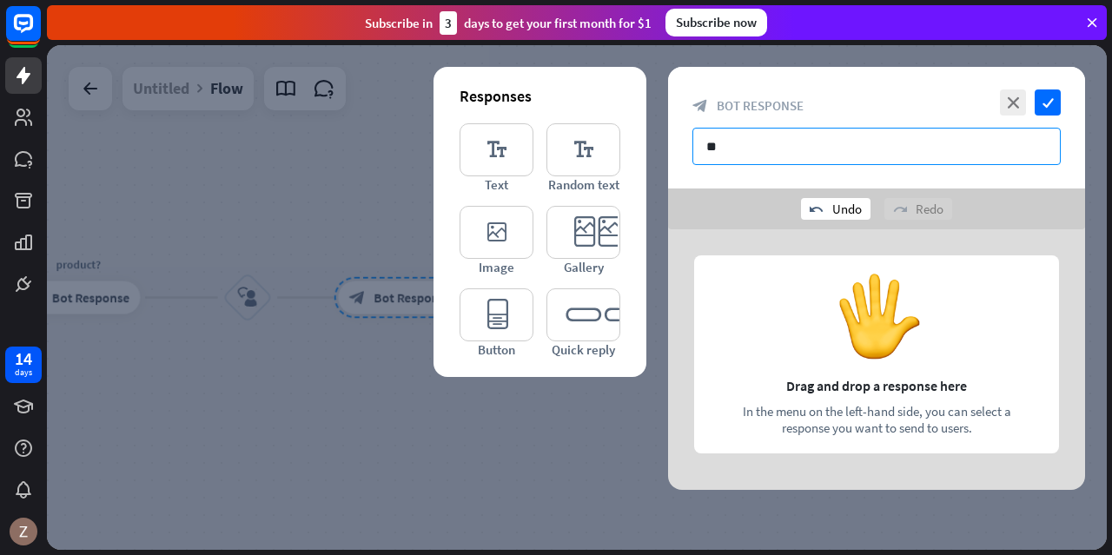
type input "*"
type input "**********"
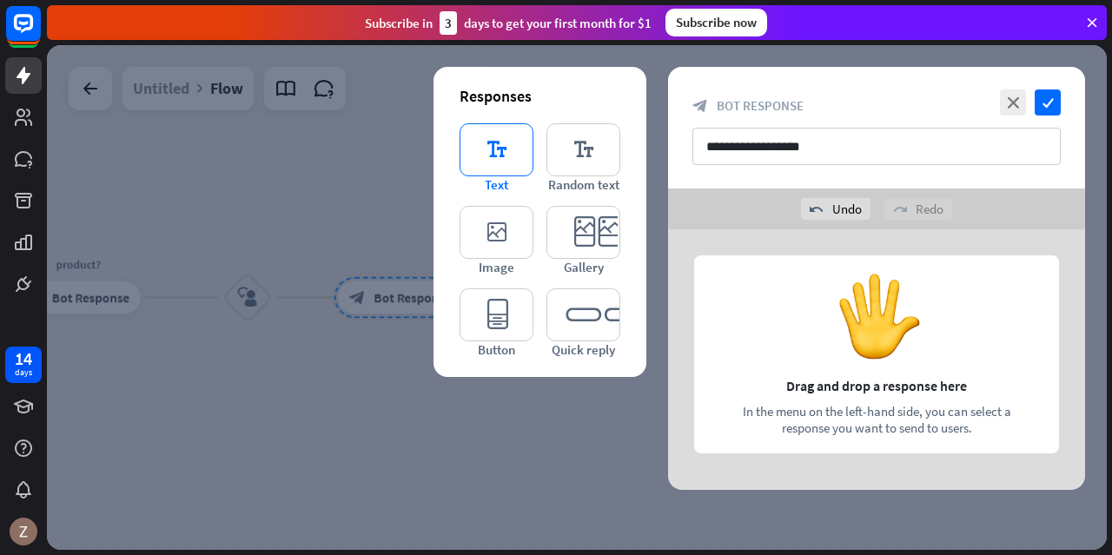
click at [492, 148] on icon "editor_text" at bounding box center [497, 149] width 74 height 53
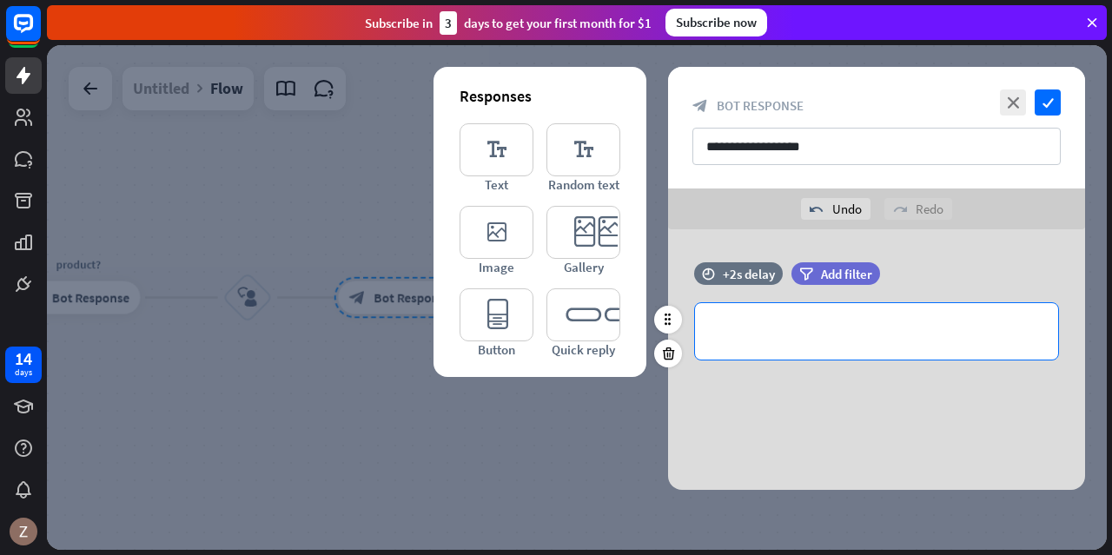
click at [761, 327] on p "**********" at bounding box center [876, 332] width 328 height 22
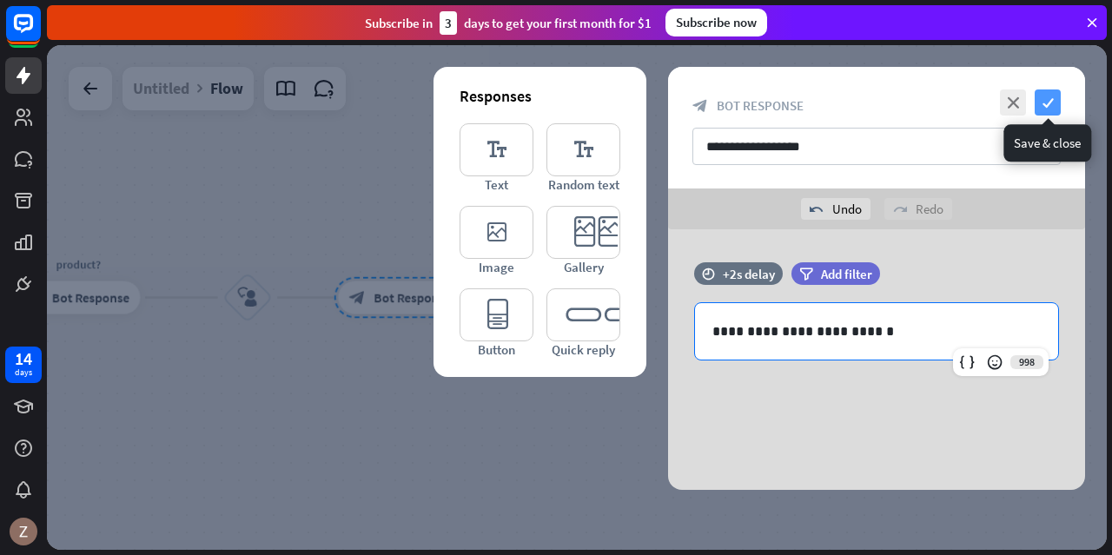
click at [1042, 105] on icon "check" at bounding box center [1048, 102] width 26 height 26
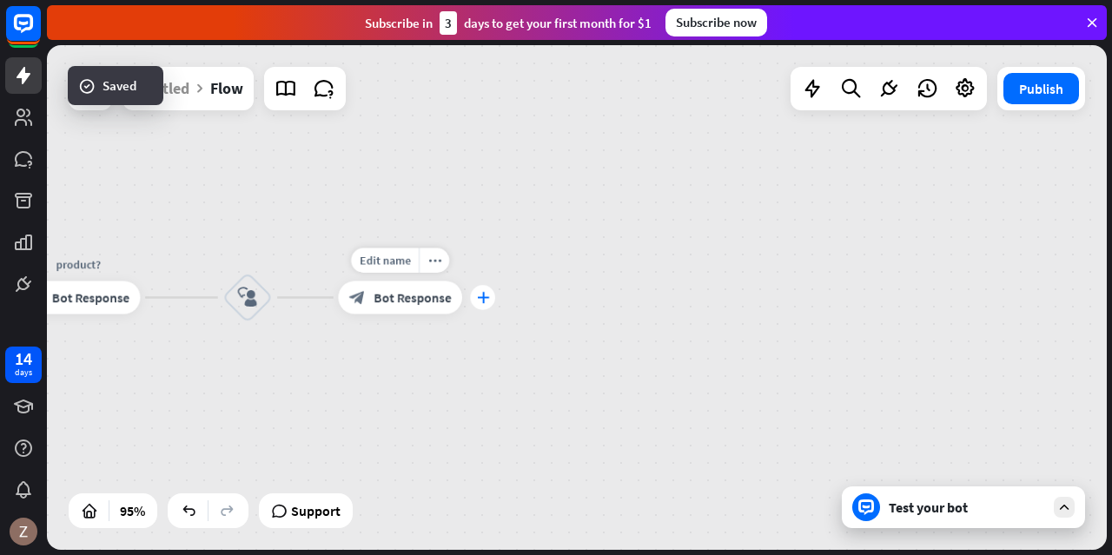
click at [482, 308] on div "plus" at bounding box center [482, 297] width 25 height 25
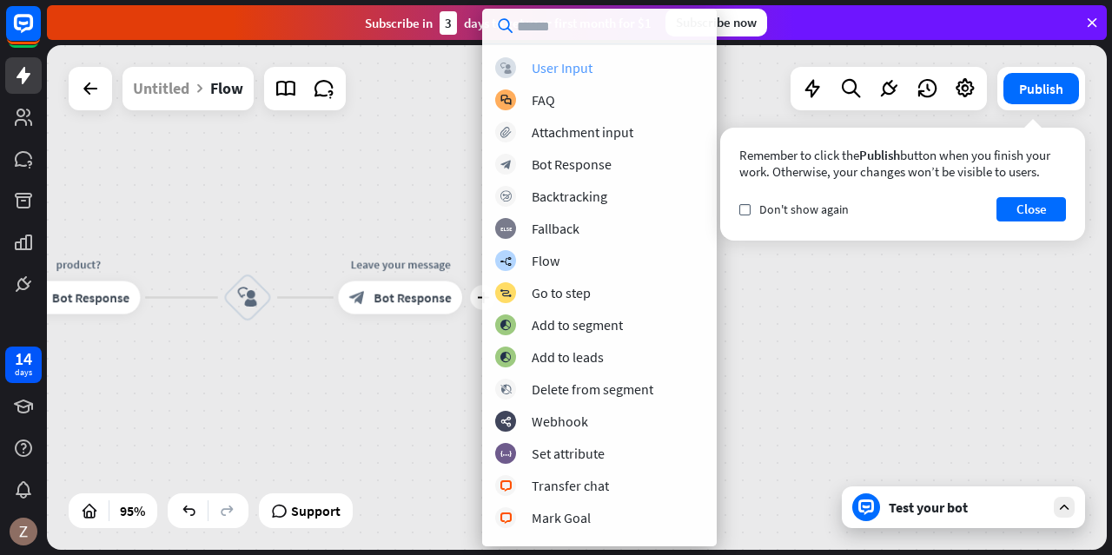
click at [562, 73] on div "User Input" at bounding box center [562, 67] width 61 height 17
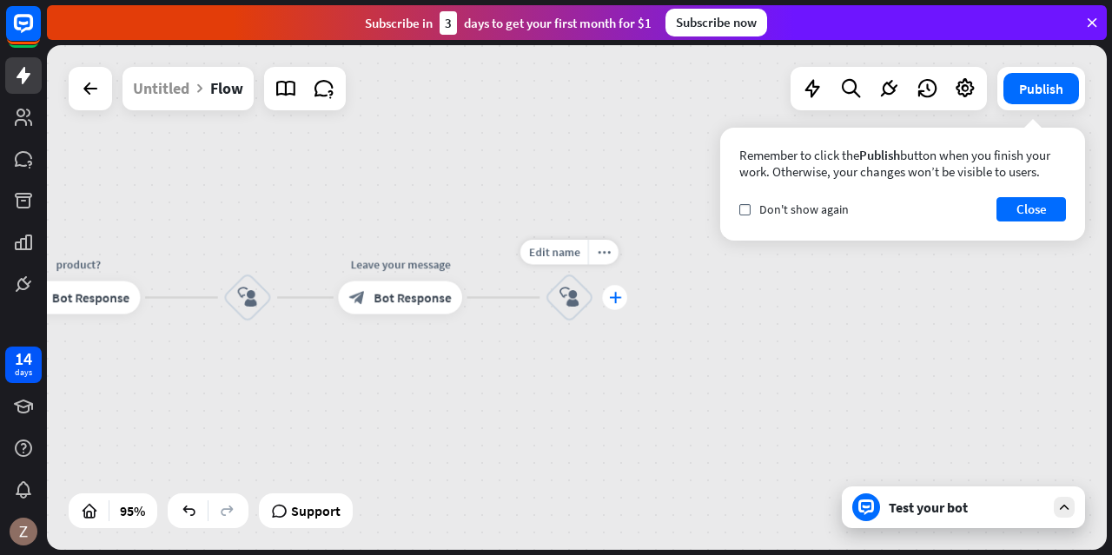
click at [619, 308] on div "plus" at bounding box center [614, 297] width 25 height 25
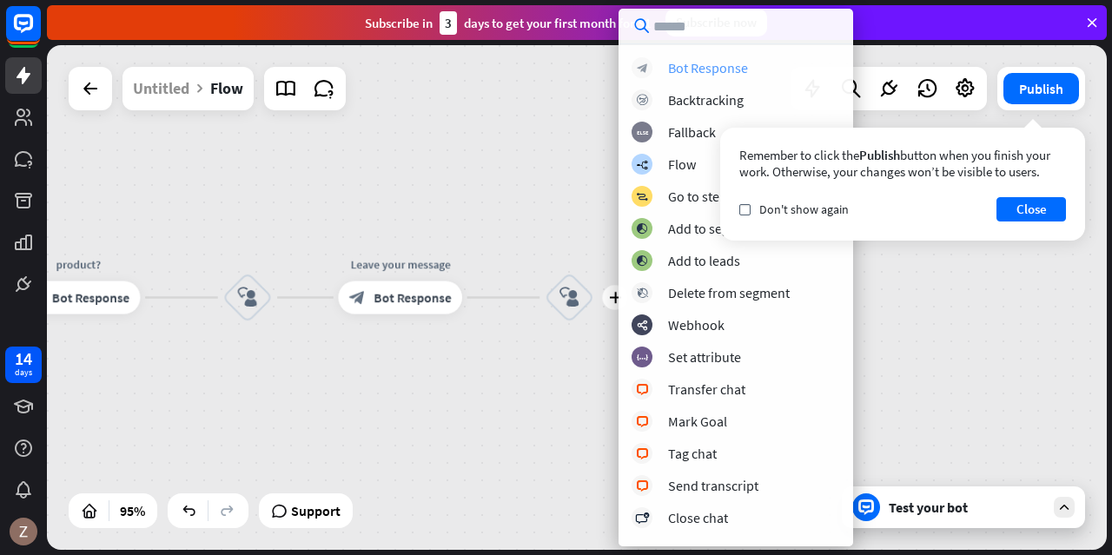
click at [690, 76] on div "block_bot_response Bot Response" at bounding box center [736, 67] width 209 height 21
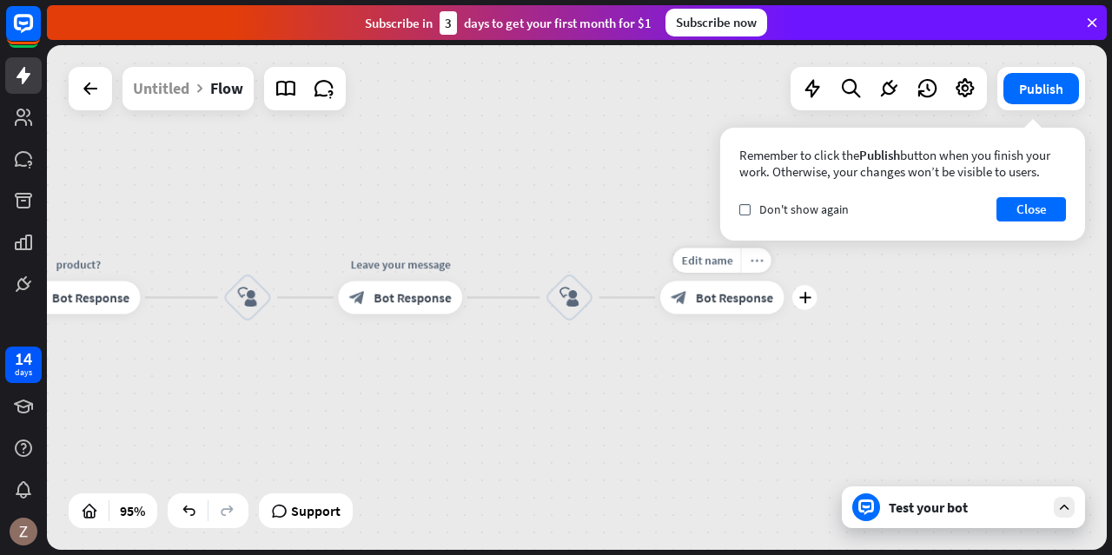
click at [762, 267] on div "more_horiz" at bounding box center [756, 260] width 30 height 25
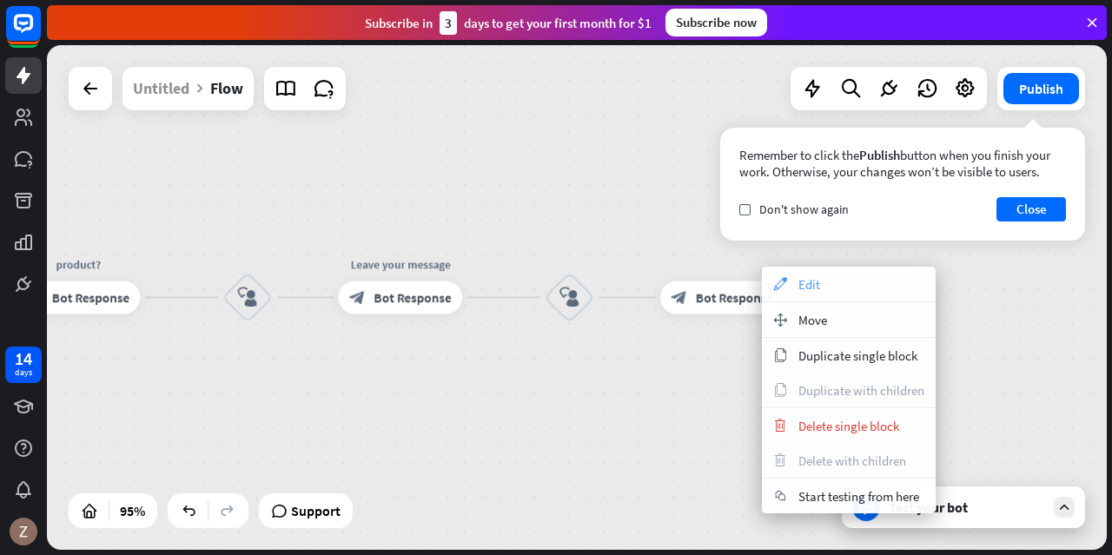
click at [811, 277] on span "Edit" at bounding box center [809, 284] width 22 height 17
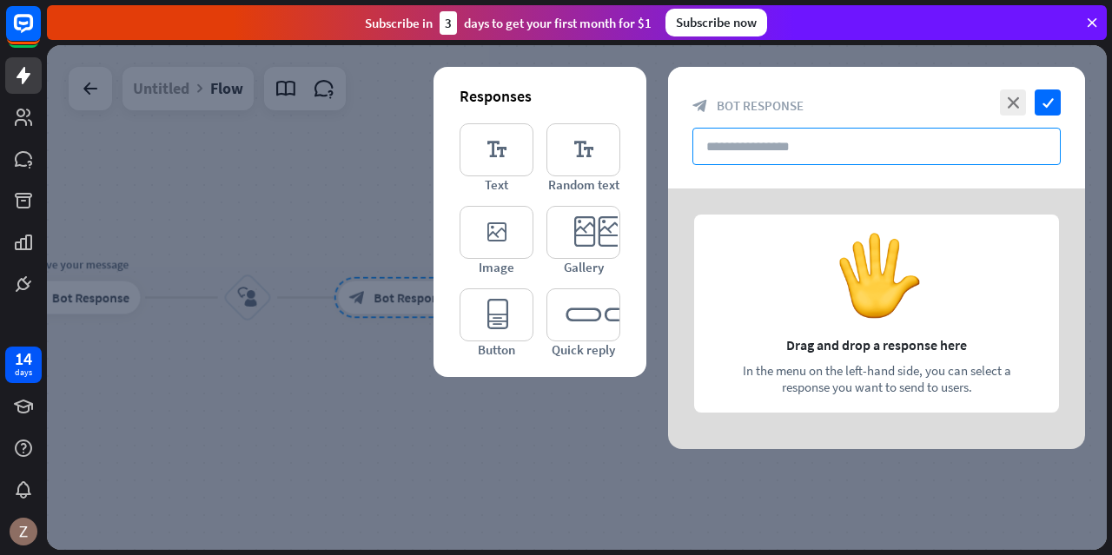
click at [814, 149] on input "text" at bounding box center [876, 146] width 368 height 37
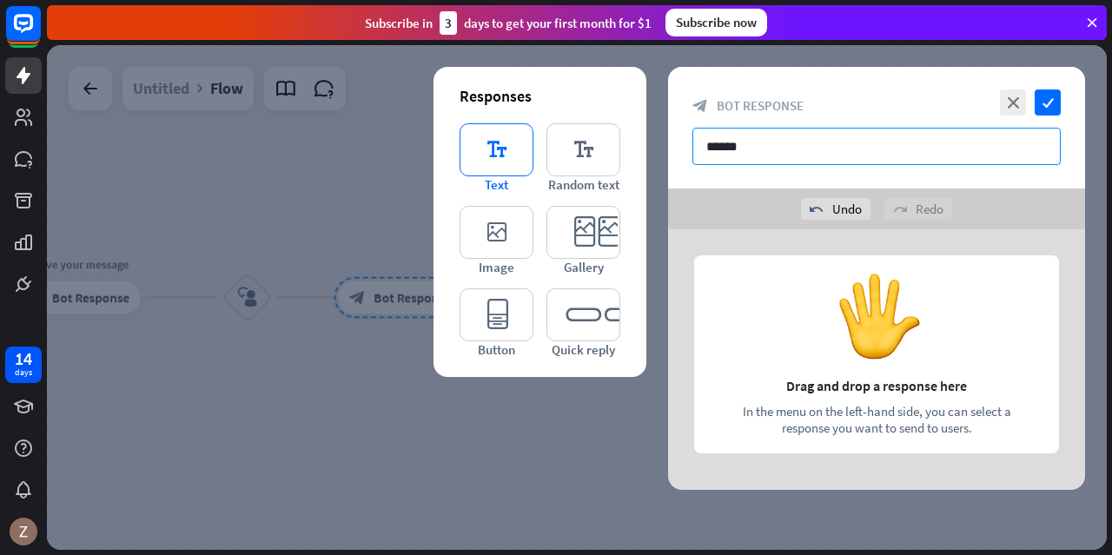
type input "******"
click at [513, 163] on icon "editor_text" at bounding box center [497, 149] width 74 height 53
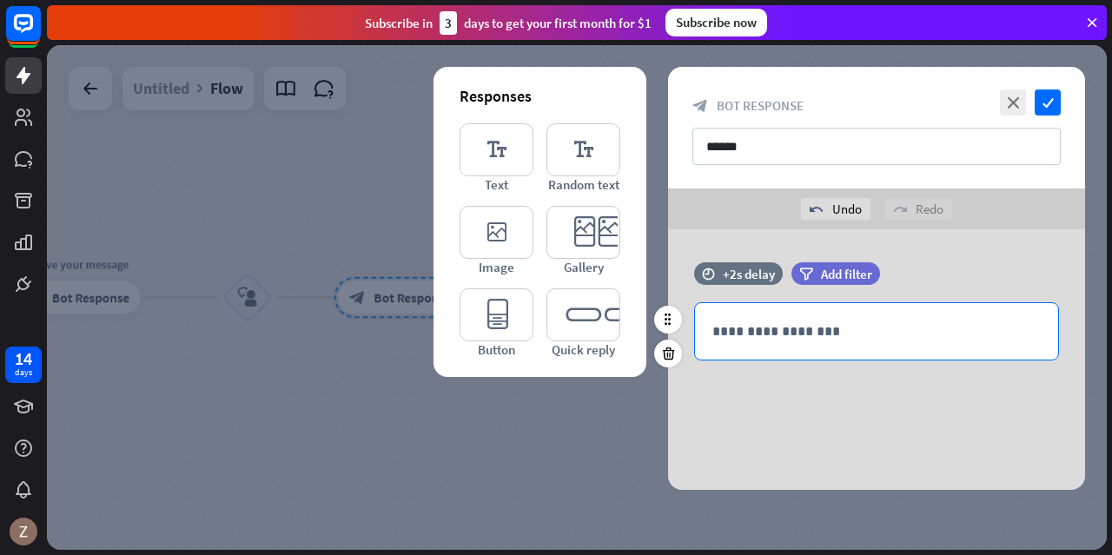
click at [853, 341] on div "**********" at bounding box center [876, 331] width 363 height 56
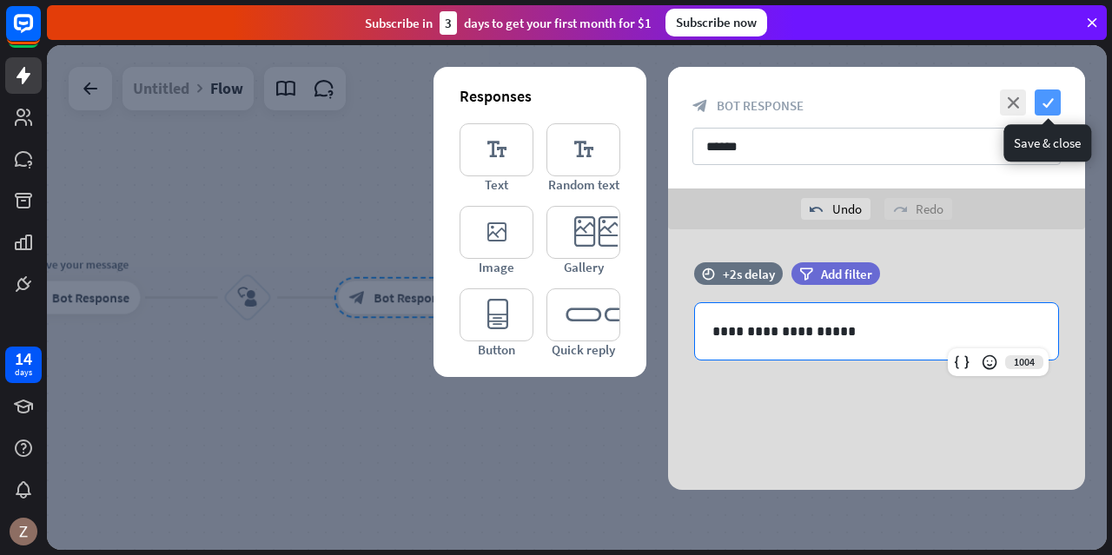
click at [1056, 102] on icon "check" at bounding box center [1048, 102] width 26 height 26
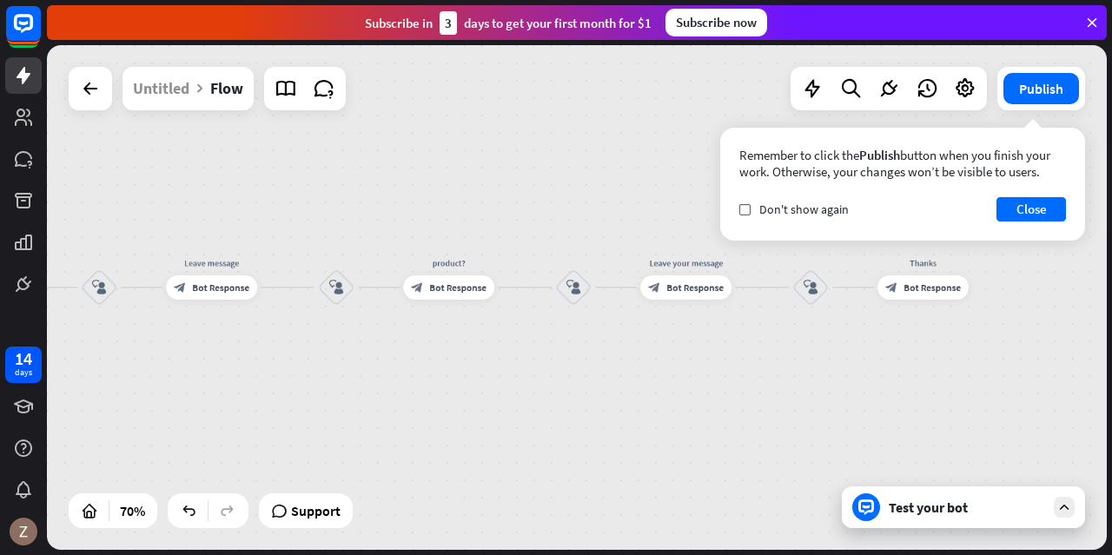
drag, startPoint x: 493, startPoint y: 400, endPoint x: 912, endPoint y: 357, distance: 420.9
click at [912, 357] on div "builder_tree Flow Product block_bot_response Bot Response block_user_input Leav…" at bounding box center [577, 297] width 1060 height 505
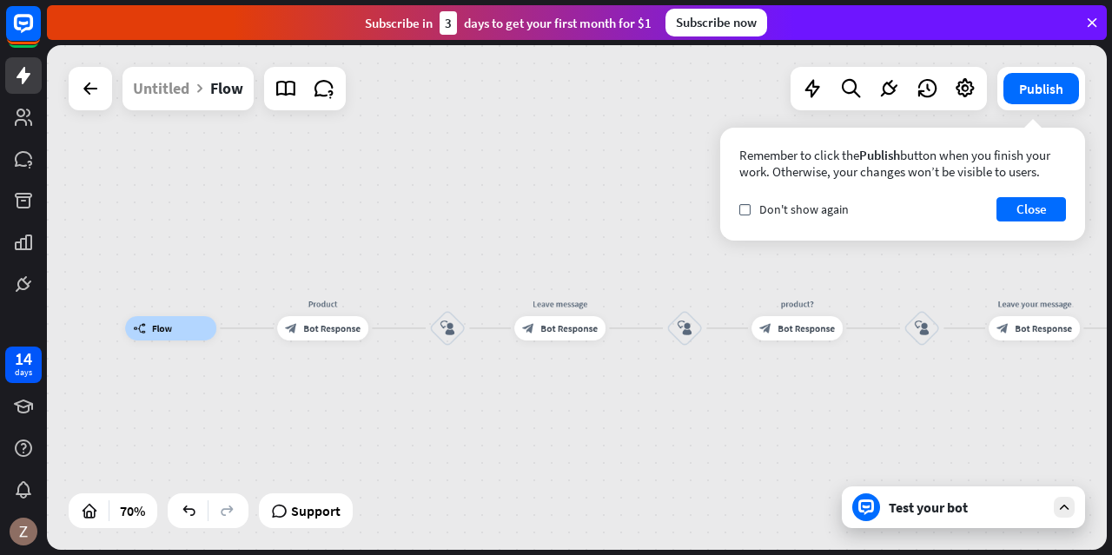
drag, startPoint x: 390, startPoint y: 374, endPoint x: 732, endPoint y: 412, distance: 344.3
click at [732, 412] on div "builder_tree Flow Product block_bot_response Bot Response block_user_input Leav…" at bounding box center [496, 505] width 742 height 354
click at [231, 334] on div "plus" at bounding box center [231, 328] width 18 height 18
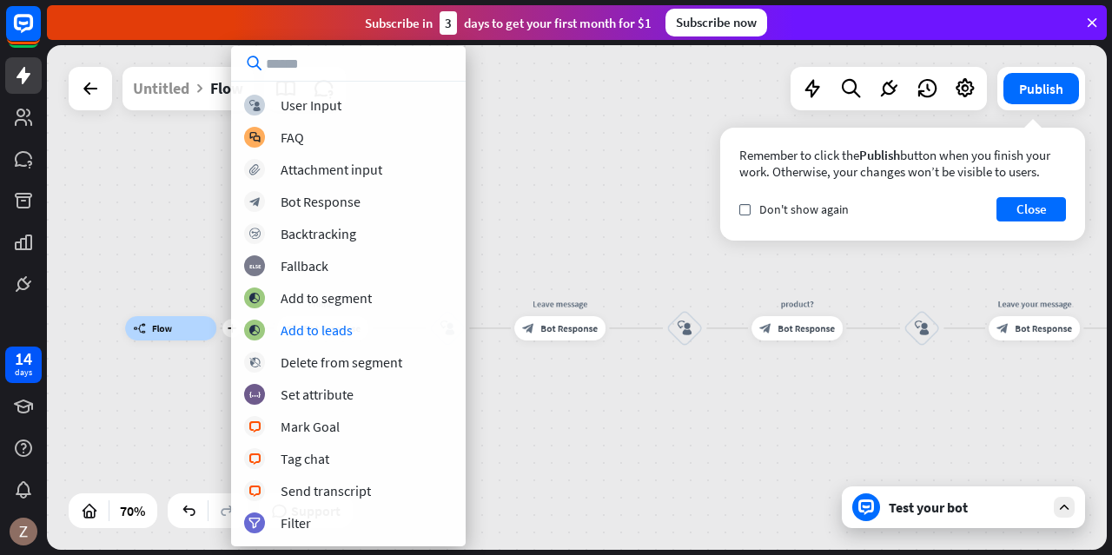
click at [505, 387] on div "plus builder_tree Flow Product block_bot_response Bot Response block_user_input…" at bounding box center [496, 505] width 742 height 354
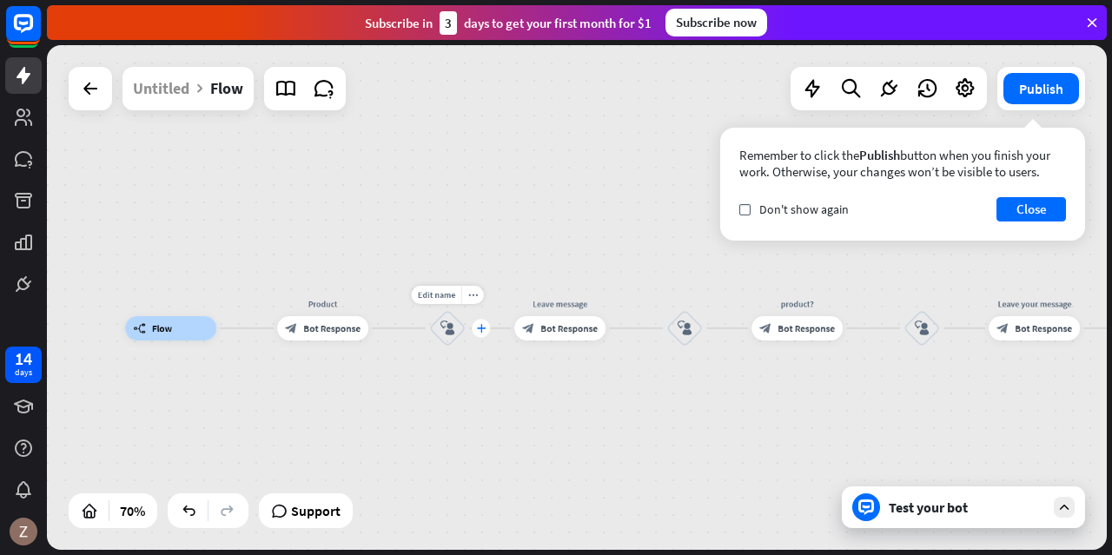
click at [480, 331] on icon "plus" at bounding box center [481, 328] width 10 height 9
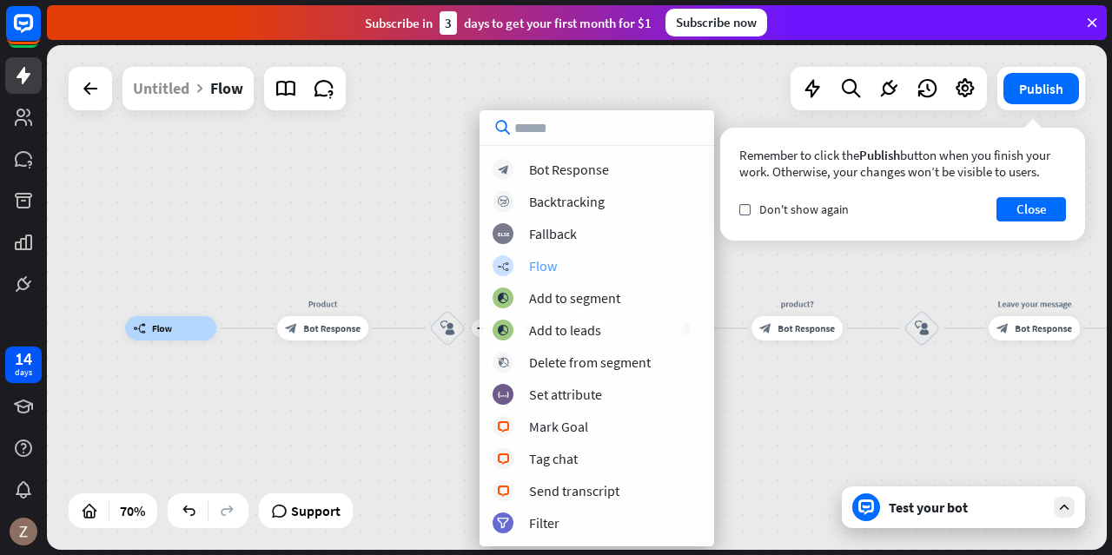
click at [532, 265] on div "Flow" at bounding box center [543, 265] width 28 height 17
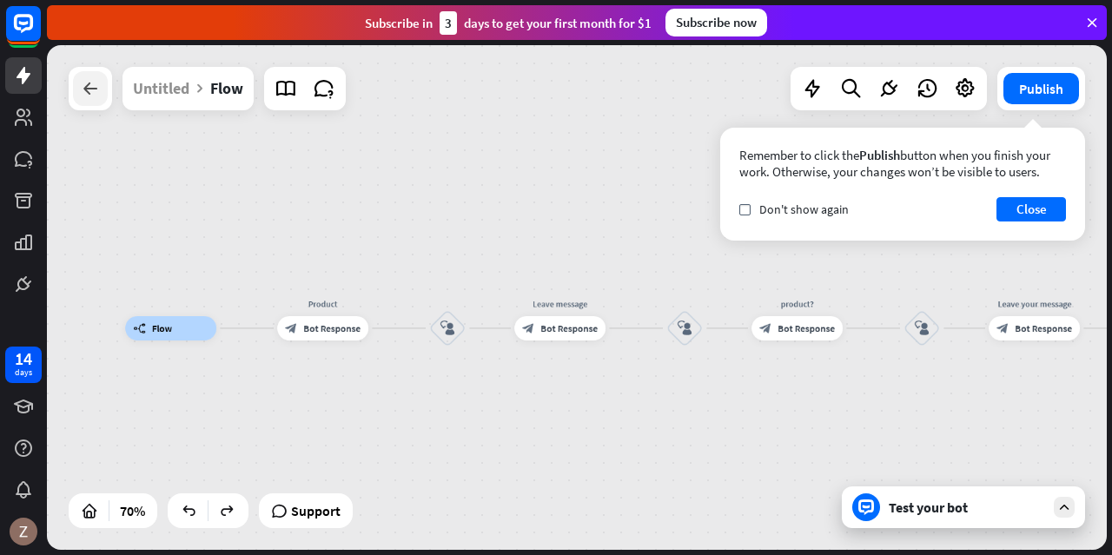
click at [91, 97] on icon at bounding box center [90, 88] width 21 height 21
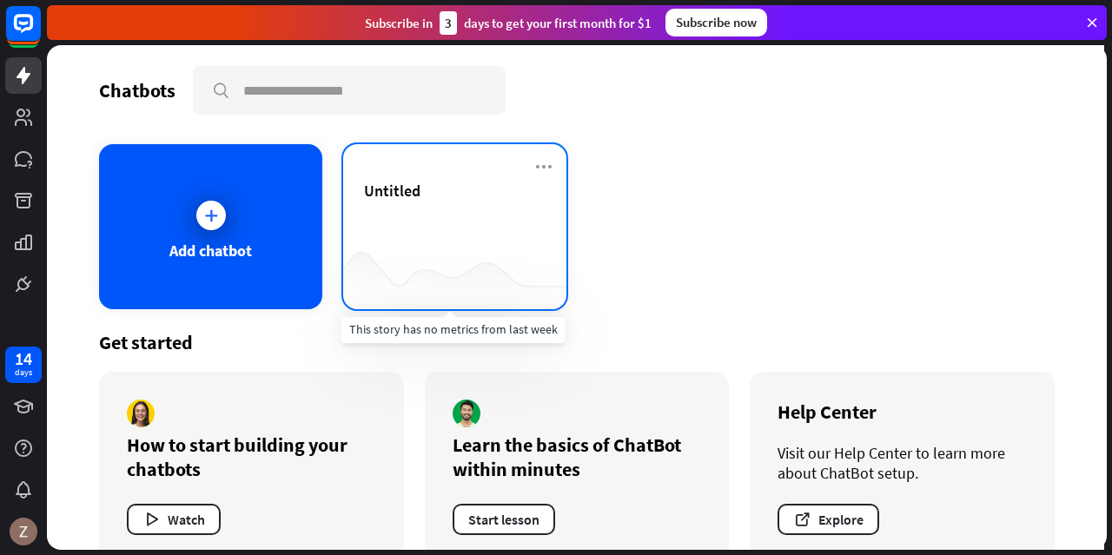
click at [439, 270] on div at bounding box center [454, 275] width 223 height 67
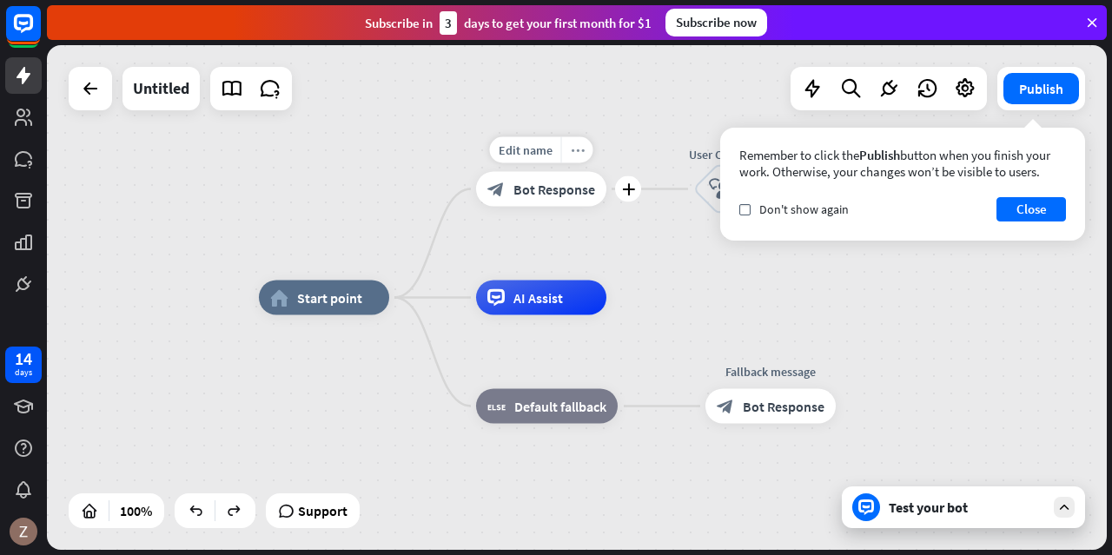
click at [584, 149] on div "more_horiz" at bounding box center [577, 150] width 32 height 26
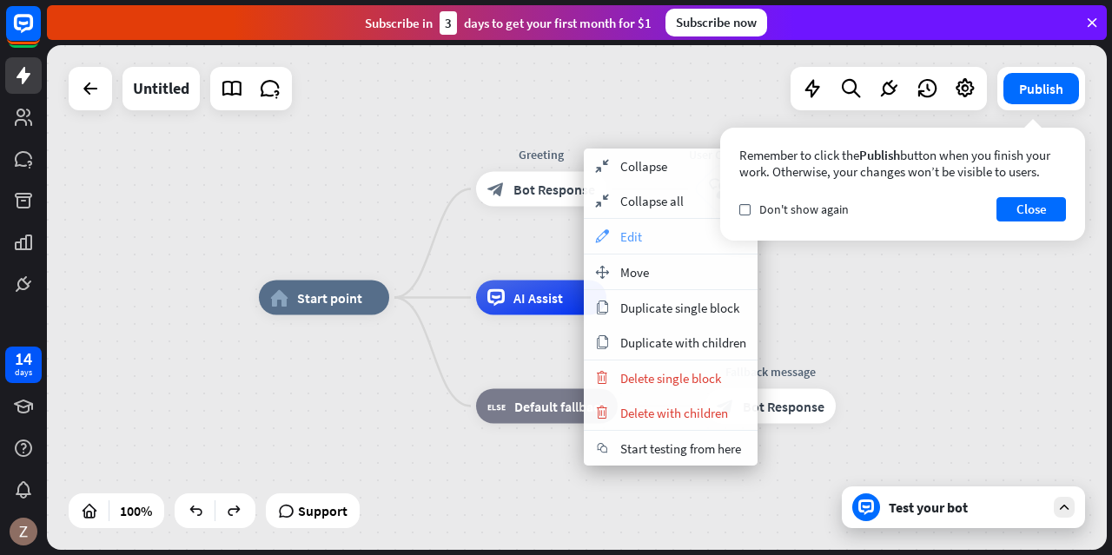
click at [639, 230] on span "Edit" at bounding box center [631, 236] width 22 height 17
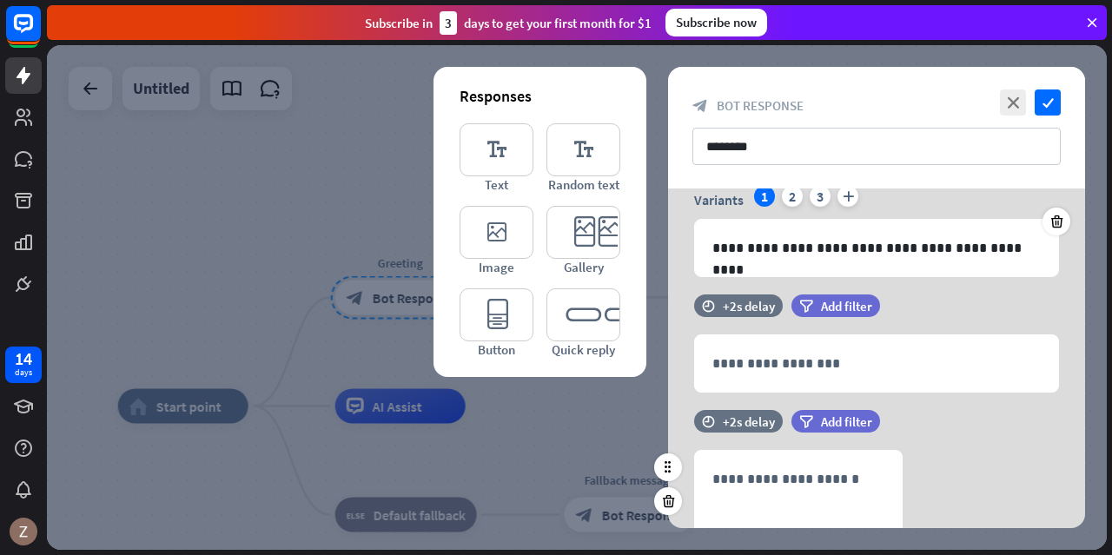
scroll to position [261, 0]
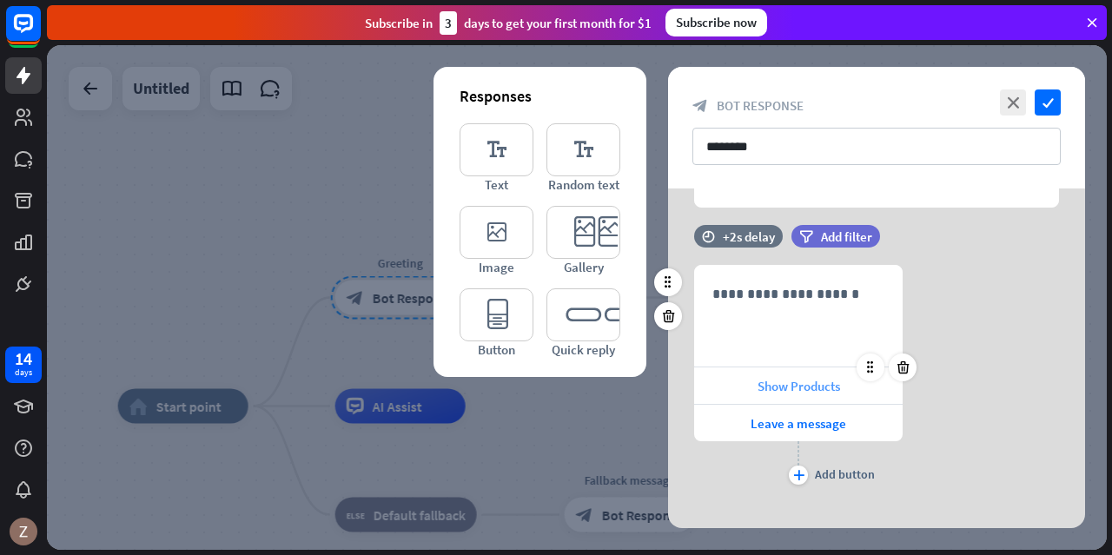
click at [771, 381] on span "Show Products" at bounding box center [799, 386] width 83 height 17
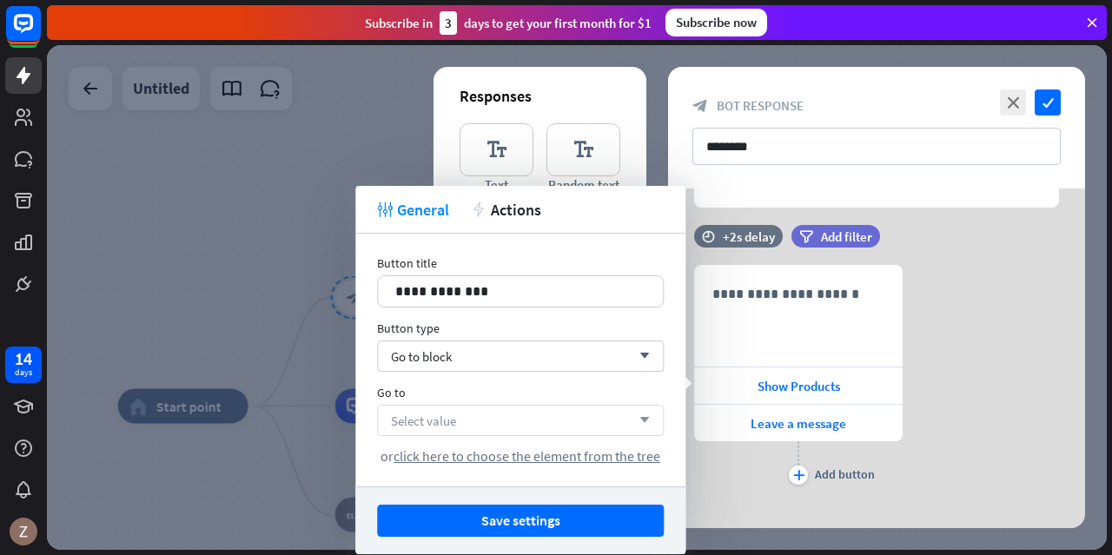
click at [518, 420] on div "Select value arrow_down" at bounding box center [520, 420] width 287 height 31
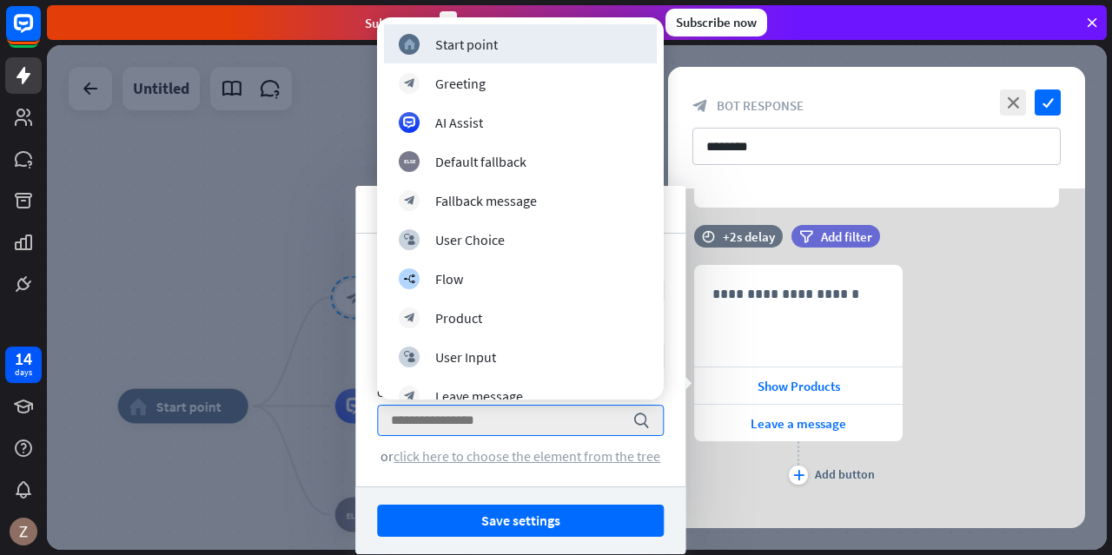
click at [509, 454] on span "click here to choose the element from the tree" at bounding box center [527, 455] width 267 height 17
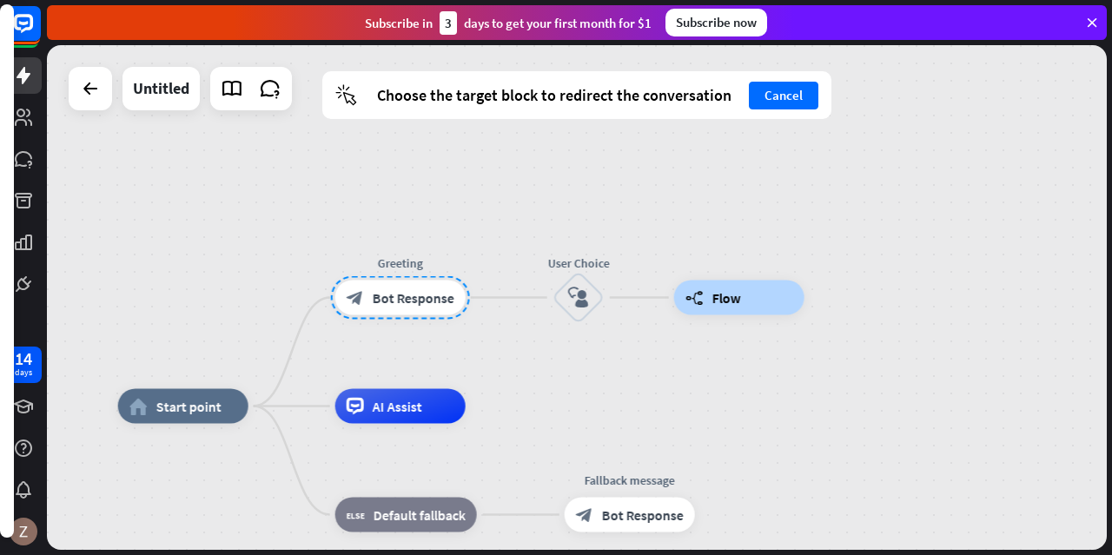
click at [724, 306] on span "Flow" at bounding box center [726, 297] width 29 height 17
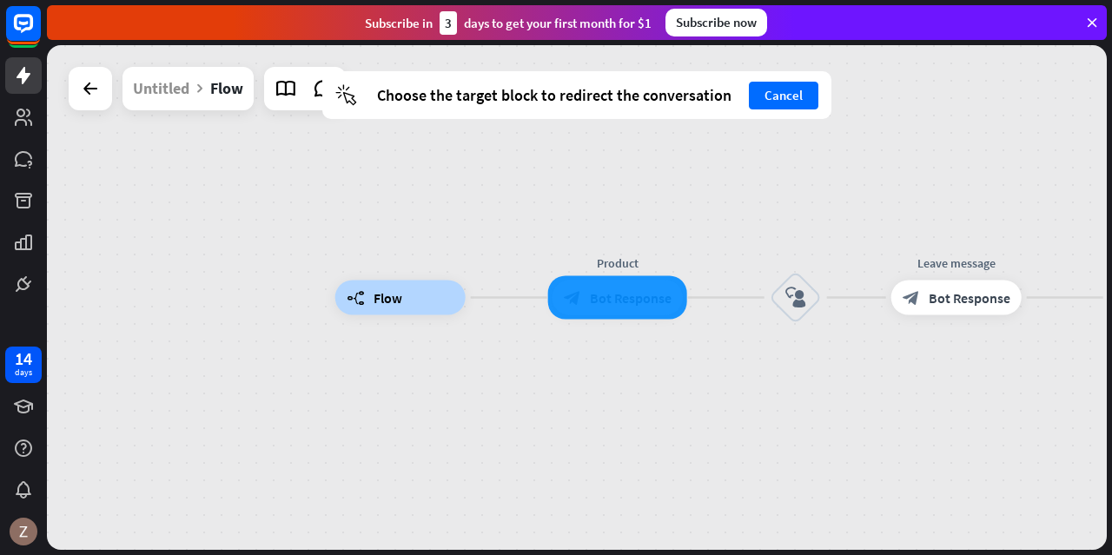
click at [654, 315] on div "Product block_bot_response Bot Response" at bounding box center [618, 298] width 130 height 35
click at [652, 304] on div at bounding box center [617, 297] width 139 height 43
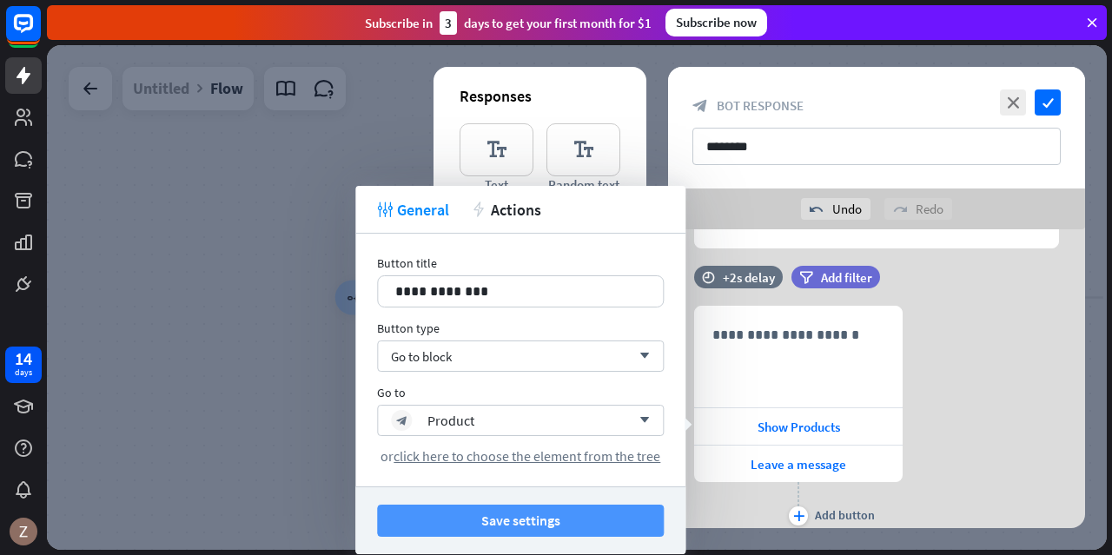
click at [624, 513] on button "Save settings" at bounding box center [520, 521] width 287 height 32
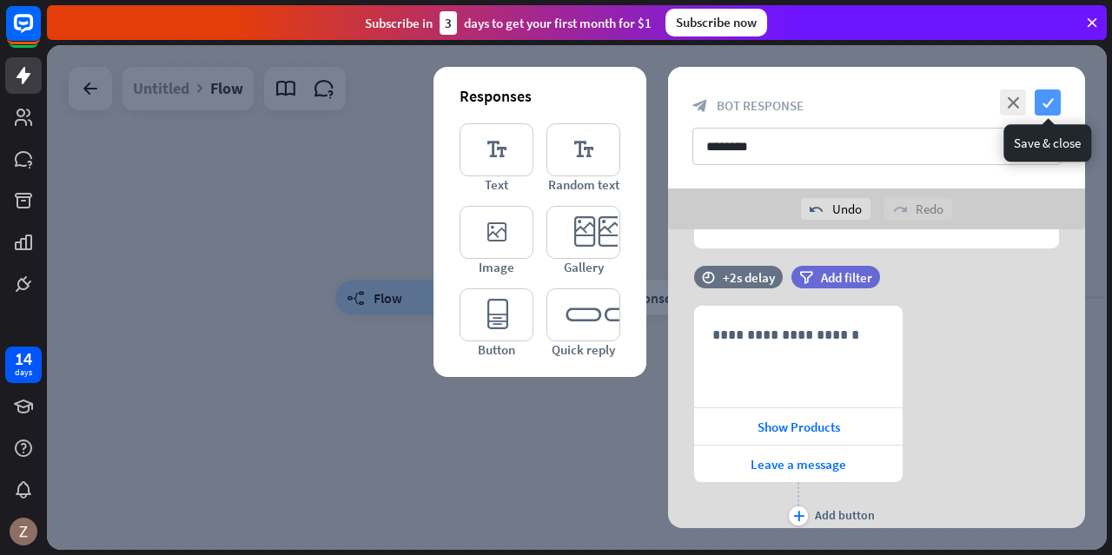
click at [1053, 103] on icon "check" at bounding box center [1048, 102] width 26 height 26
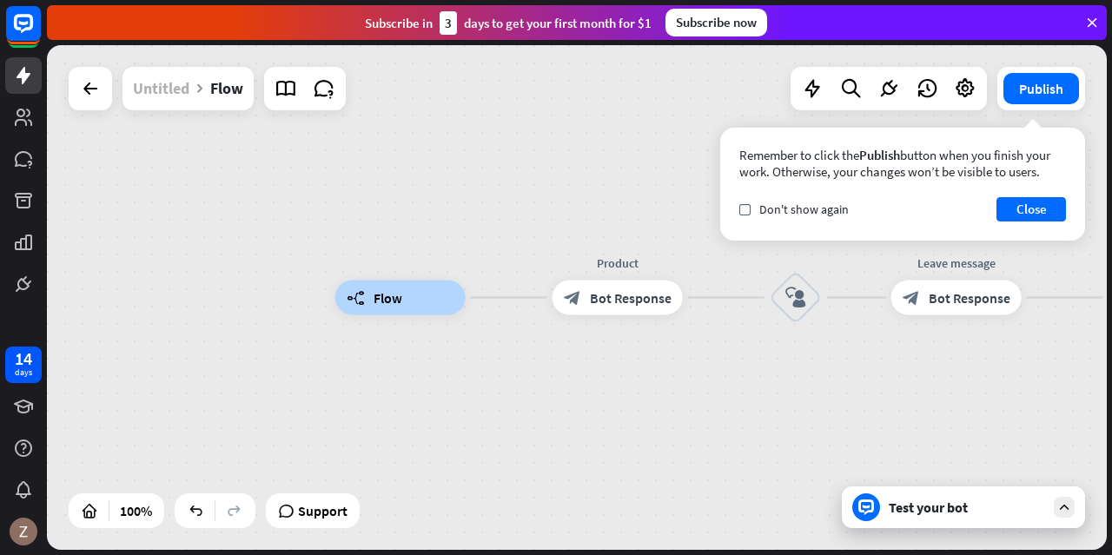
click at [166, 98] on div "Untitled" at bounding box center [161, 88] width 56 height 43
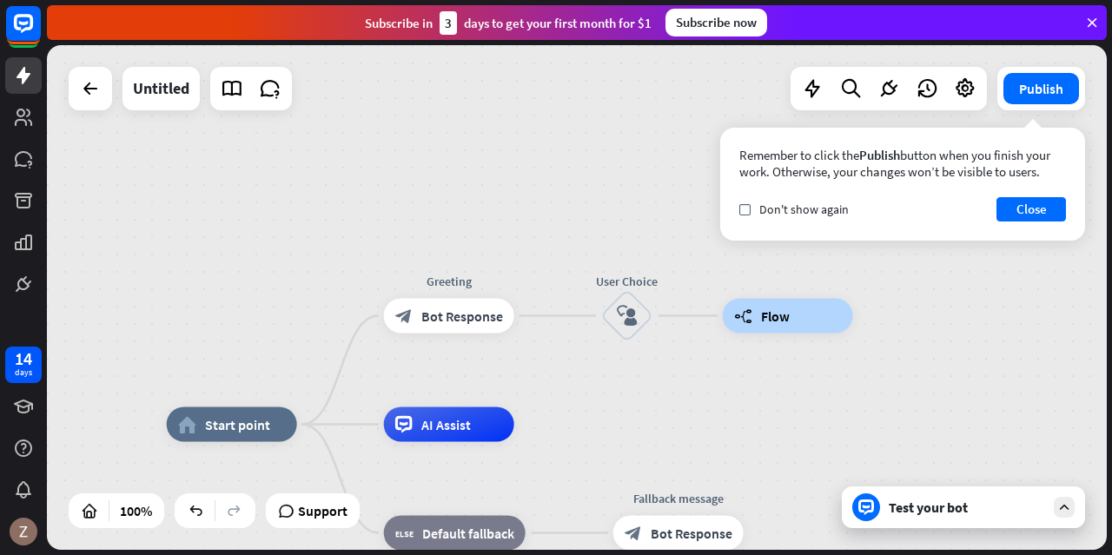
drag, startPoint x: 495, startPoint y: 405, endPoint x: 883, endPoint y: 423, distance: 387.9
click at [883, 423] on div "home_2 Start point Greeting block_bot_response Bot Response User Choice block_u…" at bounding box center [577, 297] width 1060 height 505
click at [487, 275] on icon "more_horiz" at bounding box center [485, 276] width 14 height 13
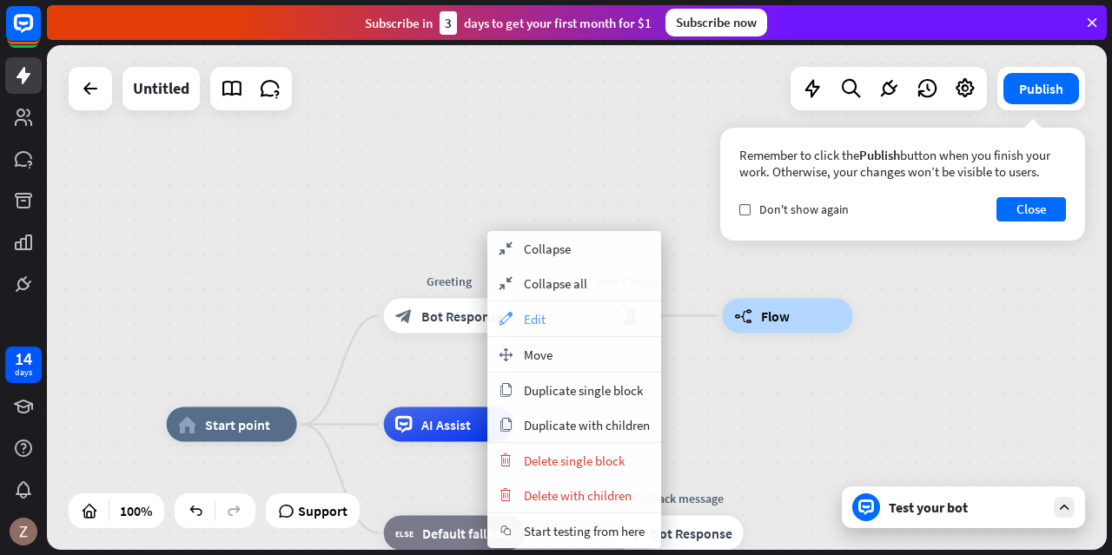
click at [533, 319] on span "Edit" at bounding box center [535, 319] width 22 height 17
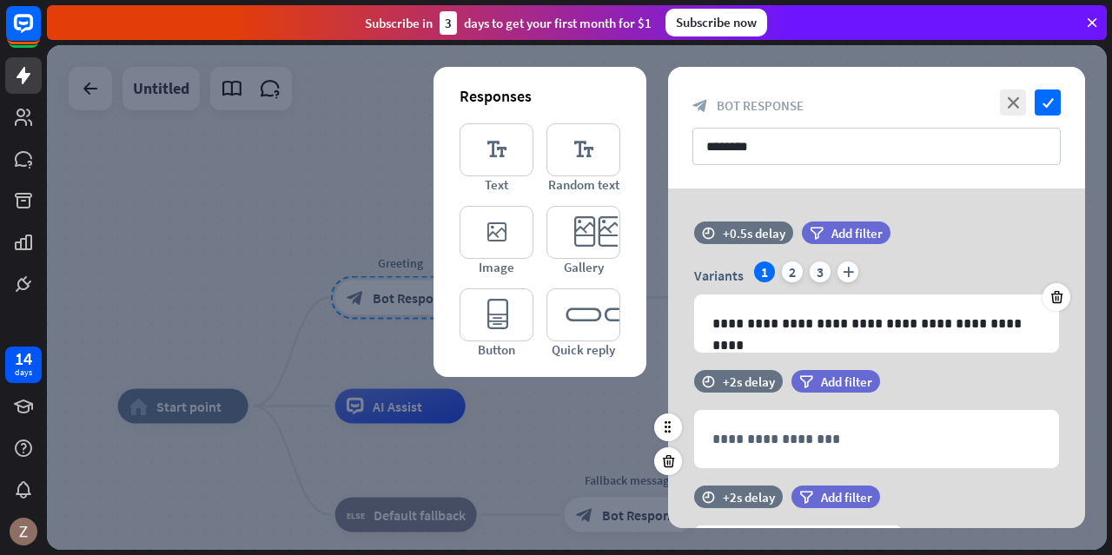
scroll to position [280, 0]
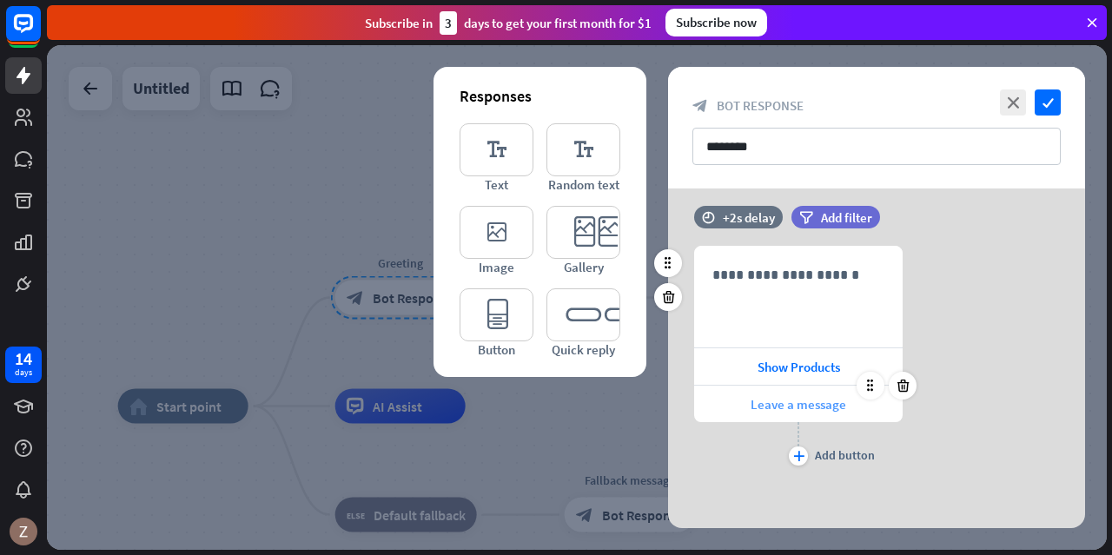
click at [831, 407] on span "Leave a message" at bounding box center [799, 404] width 96 height 17
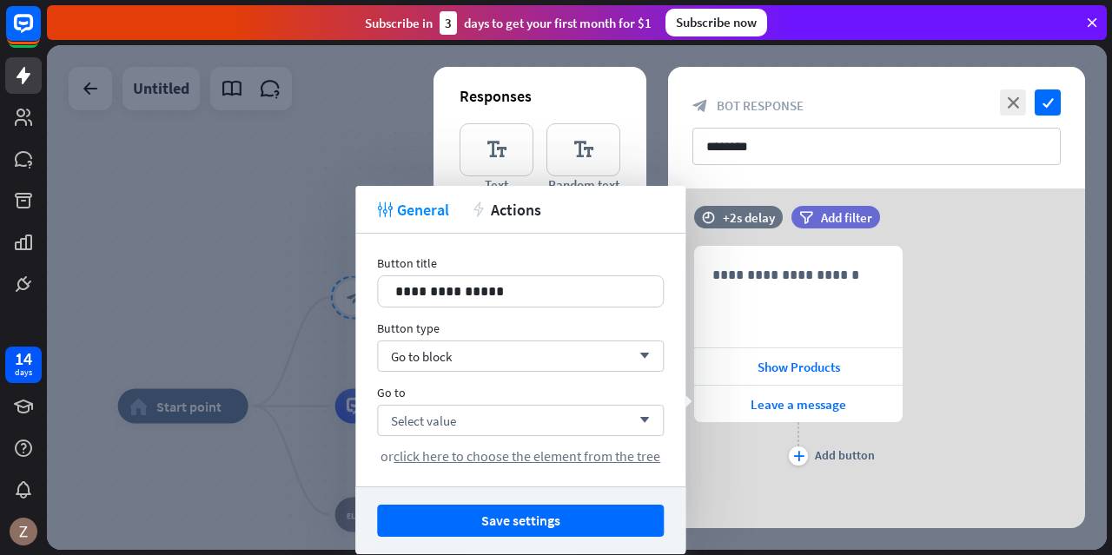
click at [579, 458] on span "click here to choose the element from the tree" at bounding box center [527, 455] width 267 height 17
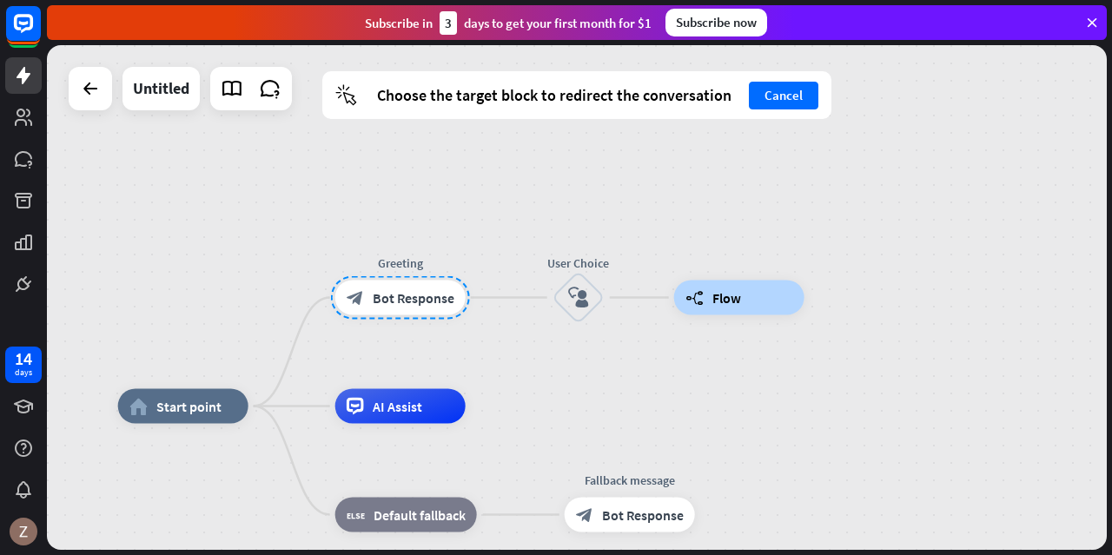
click at [780, 311] on div "builder_tree Flow" at bounding box center [739, 298] width 130 height 35
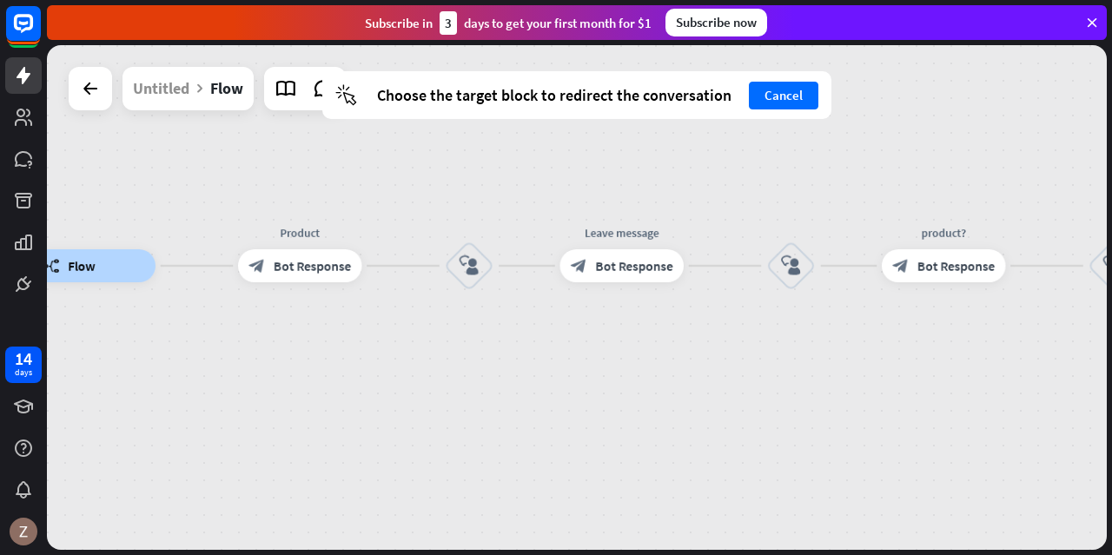
drag, startPoint x: 789, startPoint y: 362, endPoint x: 388, endPoint y: 319, distance: 402.8
click at [388, 319] on div "builder_tree Flow Product block_bot_response Bot Response block_user_input Leav…" at bounding box center [534, 506] width 1007 height 480
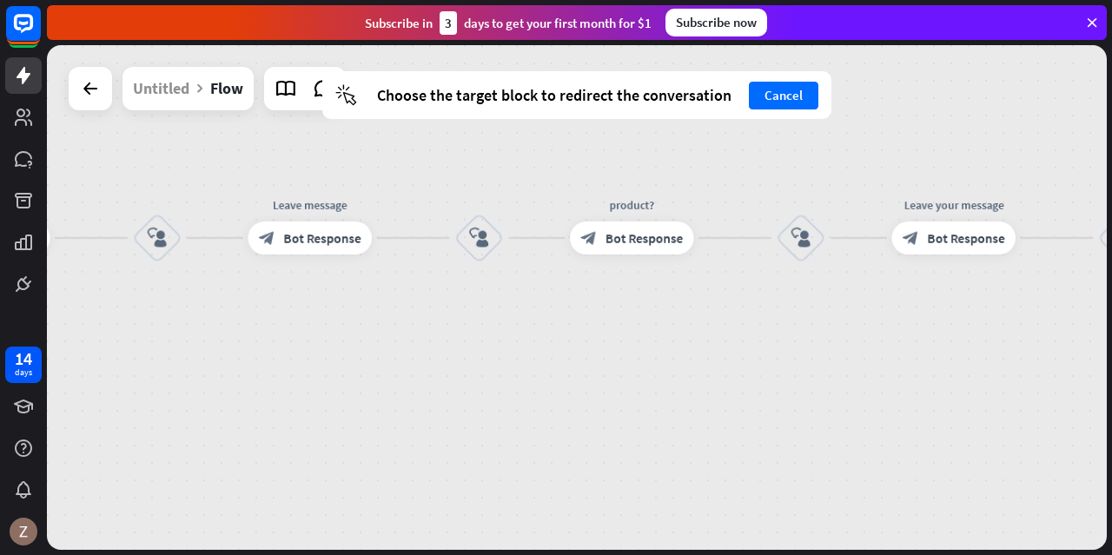
drag, startPoint x: 862, startPoint y: 374, endPoint x: 632, endPoint y: 355, distance: 230.1
click at [632, 355] on div "builder_tree Flow Product block_bot_response Bot Response block_user_input Leav…" at bounding box center [222, 478] width 1007 height 480
click at [334, 249] on div at bounding box center [310, 238] width 132 height 42
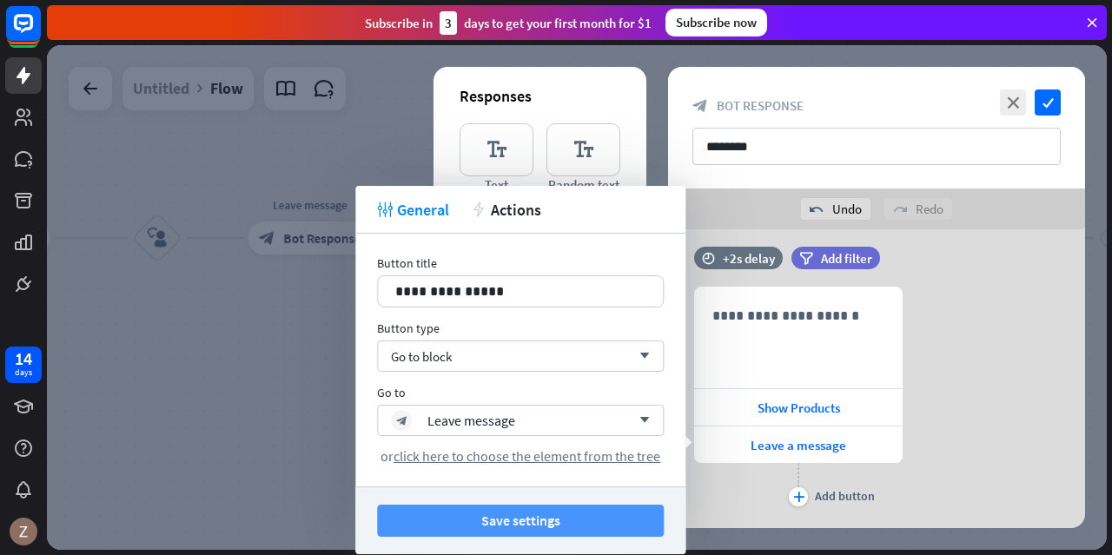
click at [593, 528] on button "Save settings" at bounding box center [520, 521] width 287 height 32
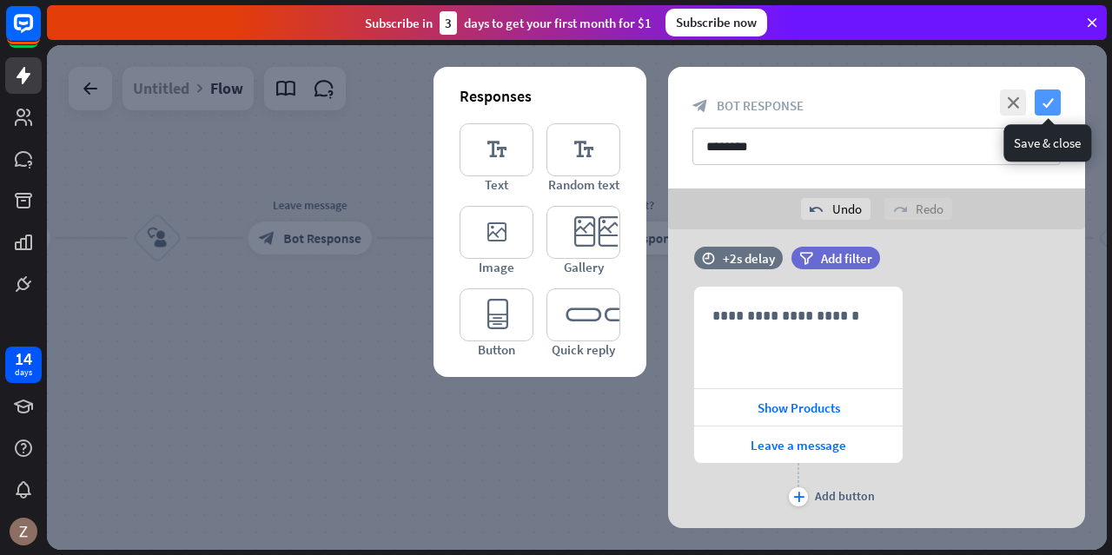
click at [1056, 105] on icon "check" at bounding box center [1048, 102] width 26 height 26
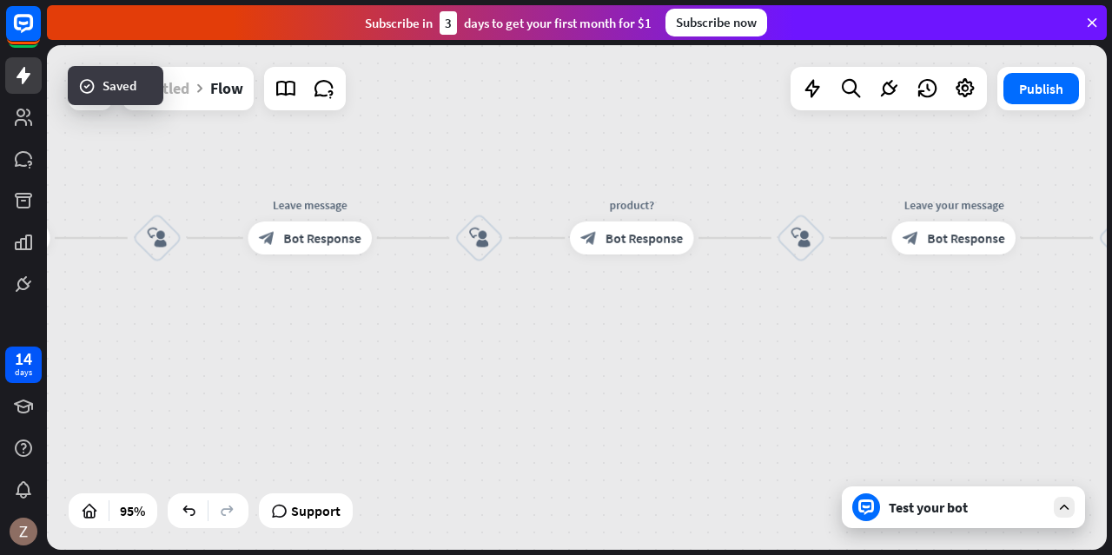
click at [181, 96] on div "Untitled" at bounding box center [161, 88] width 56 height 43
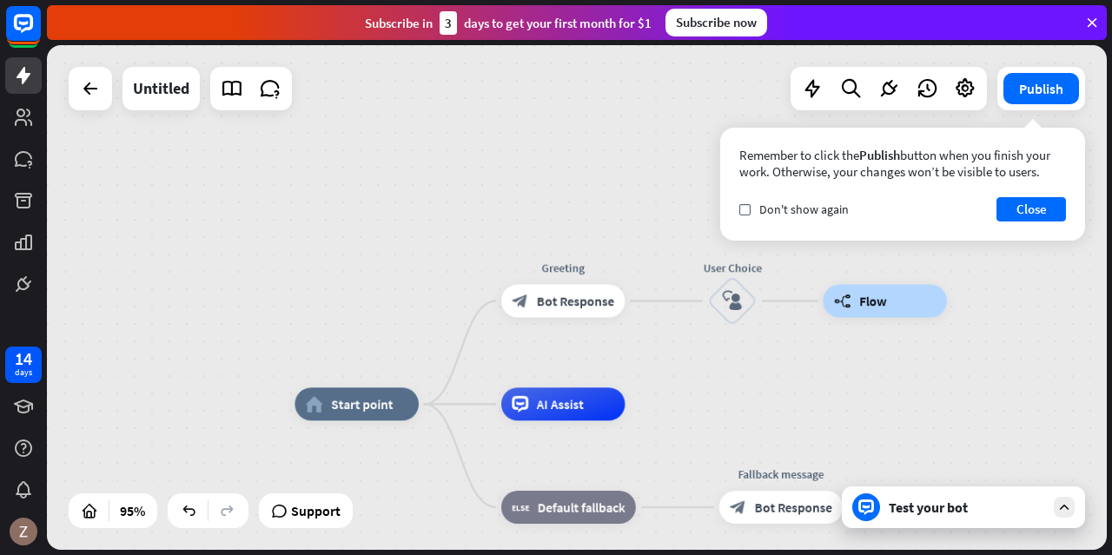
drag, startPoint x: 474, startPoint y: 416, endPoint x: 957, endPoint y: 420, distance: 483.0
click at [540, 303] on span "Bot Response" at bounding box center [575, 301] width 77 height 17
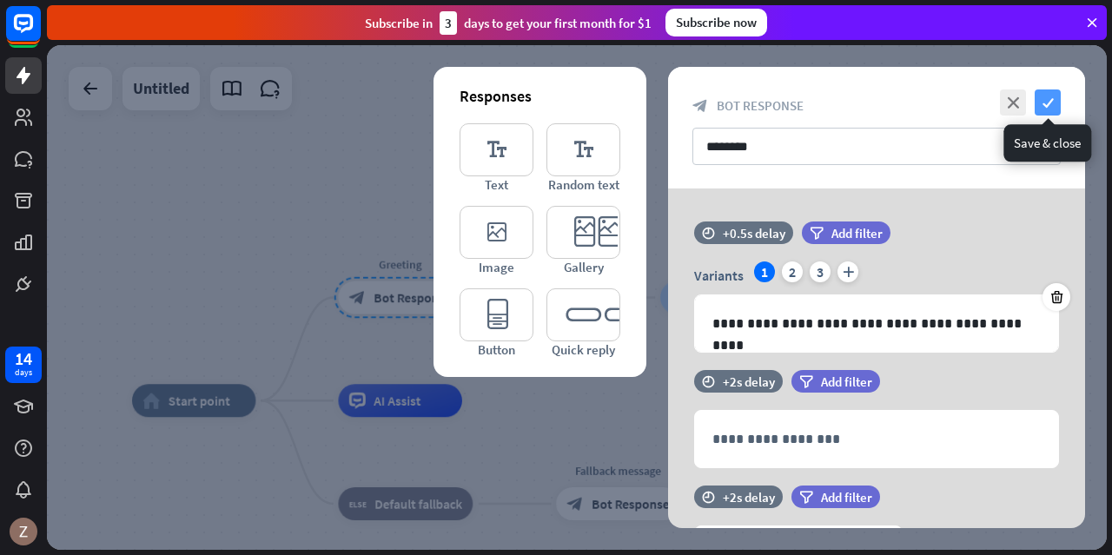
click at [1048, 105] on icon "check" at bounding box center [1048, 102] width 26 height 26
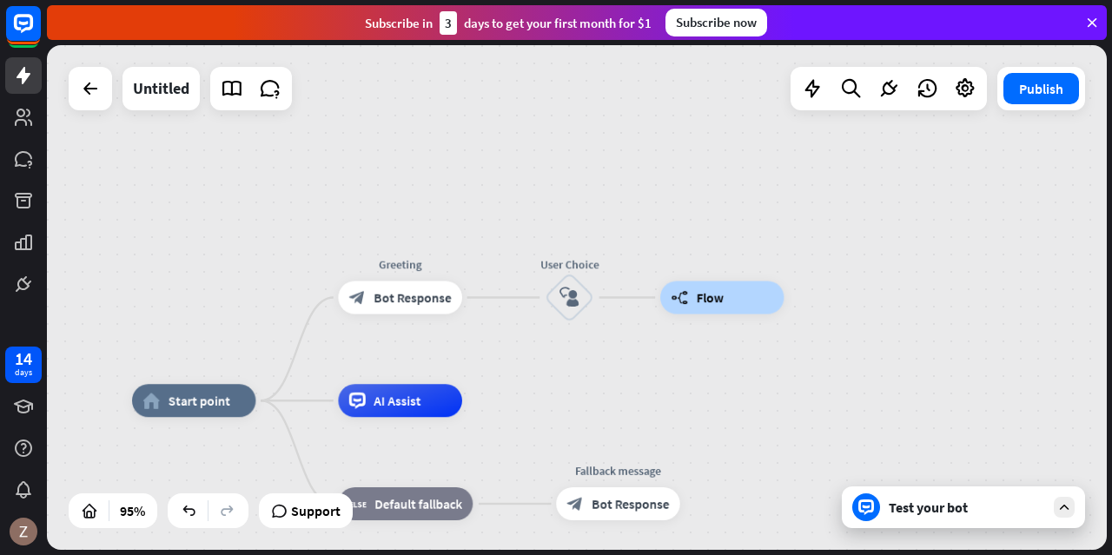
click at [963, 515] on div "Test your bot" at bounding box center [967, 507] width 156 height 17
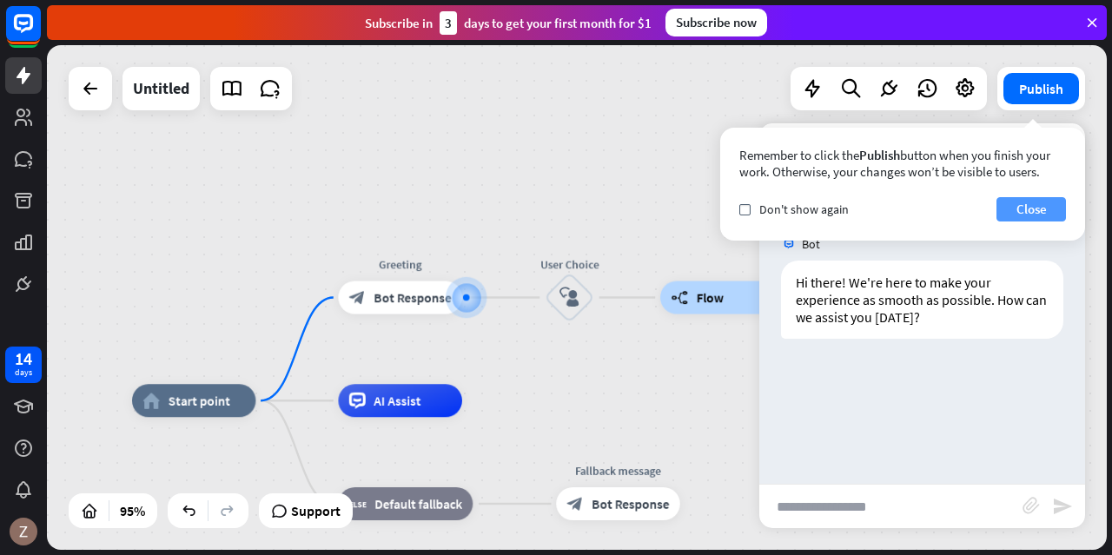
click at [1023, 213] on button "Close" at bounding box center [1031, 209] width 70 height 24
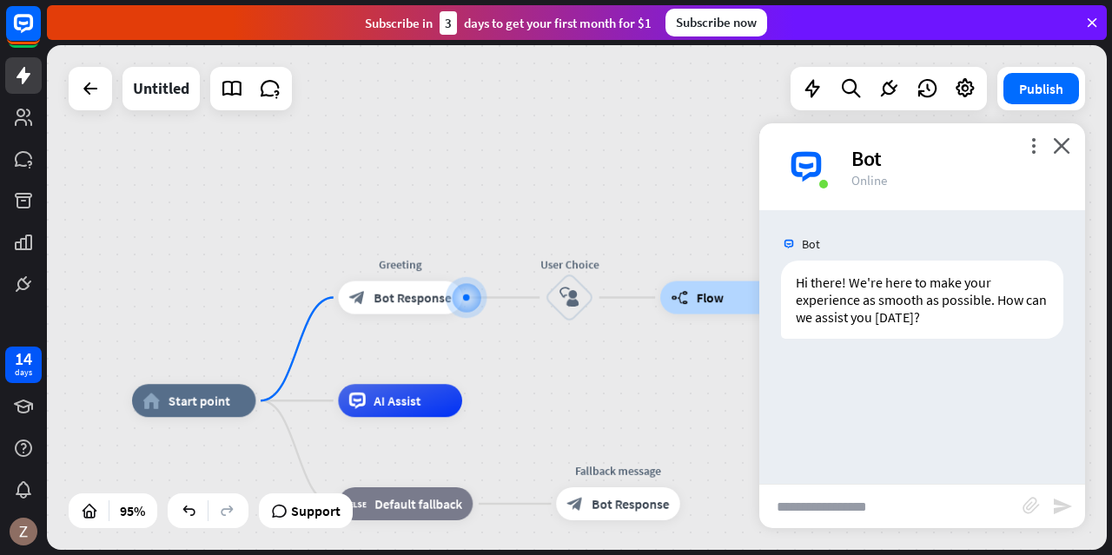
click at [933, 508] on input "text" at bounding box center [890, 506] width 263 height 43
type input "*"
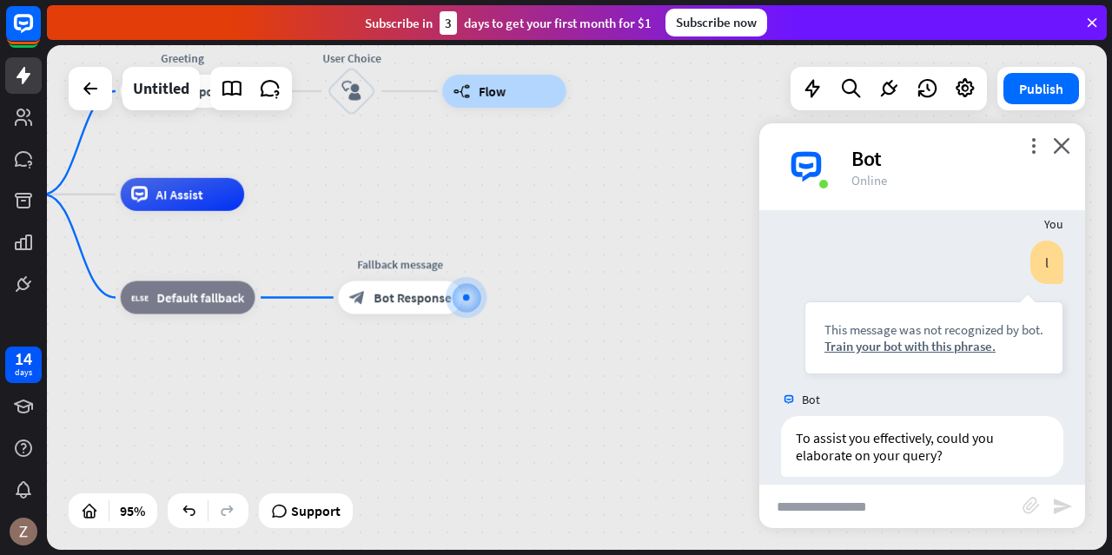
scroll to position [157, 0]
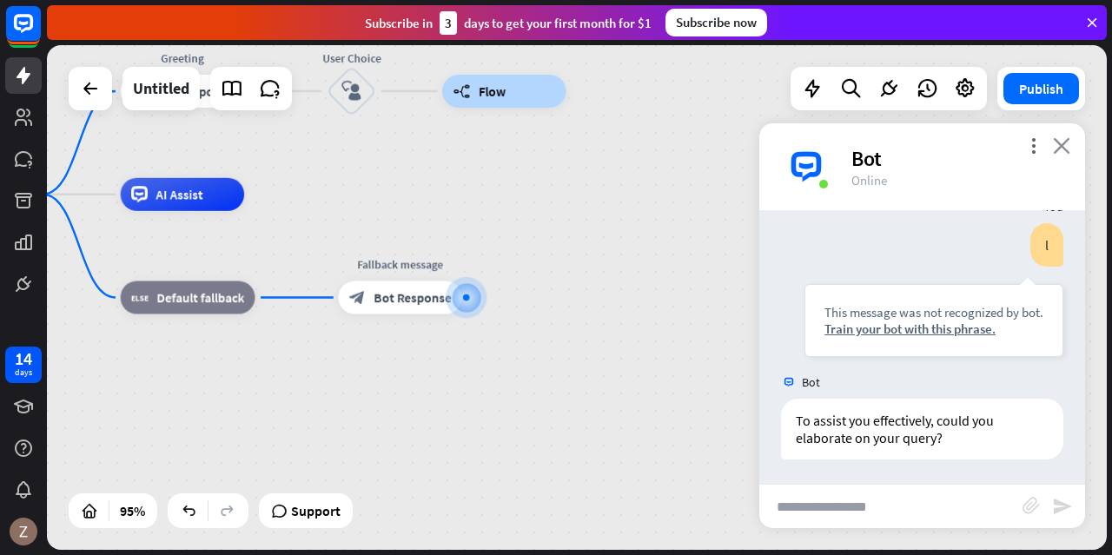
click at [1066, 140] on icon "close" at bounding box center [1061, 145] width 17 height 17
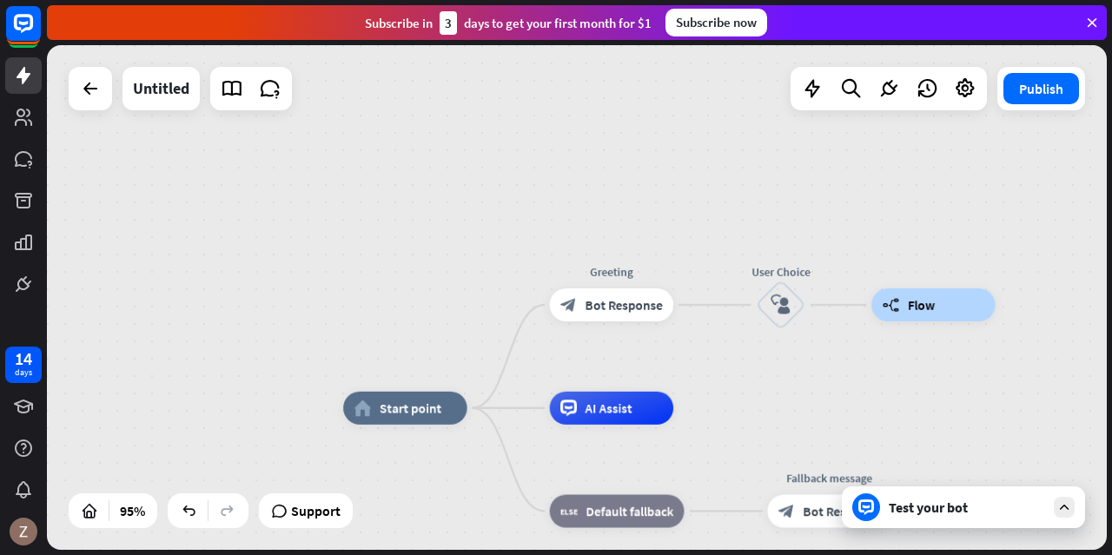
drag, startPoint x: 434, startPoint y: 362, endPoint x: 850, endPoint y: 567, distance: 463.1
click at [850, 554] on html "14 days close Product Help First steps Get started with ChatBot Help Center Fol…" at bounding box center [556, 277] width 1112 height 555
